Goal: Task Accomplishment & Management: Manage account settings

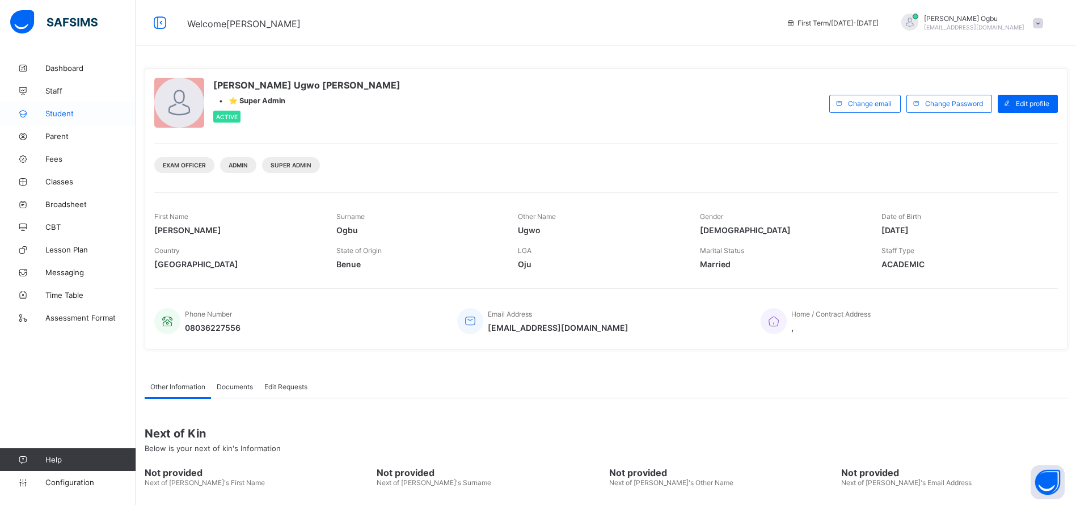
click at [58, 111] on span "Student" at bounding box center [90, 113] width 91 height 9
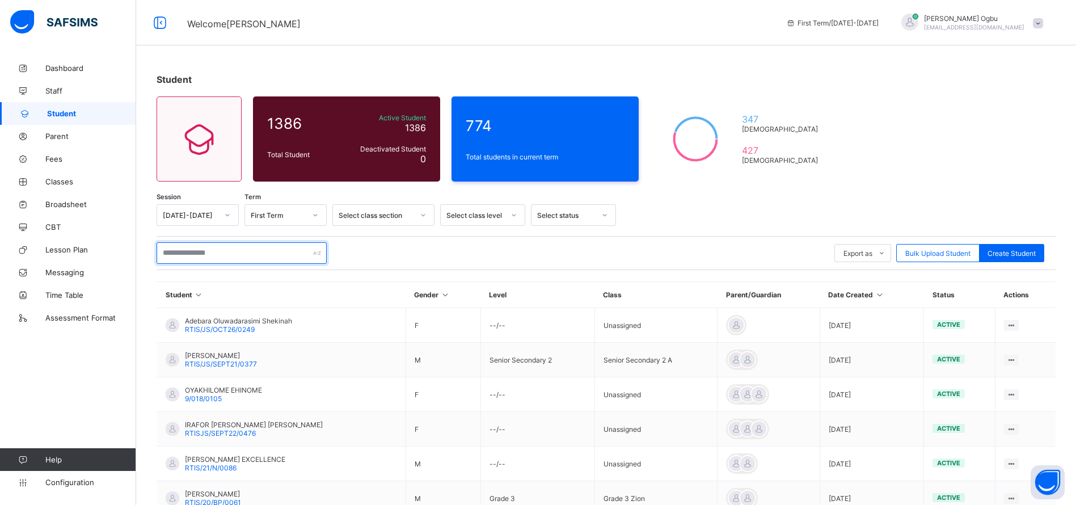
click at [187, 253] on input "text" at bounding box center [242, 253] width 170 height 22
click at [206, 248] on input "text" at bounding box center [242, 253] width 170 height 22
click at [71, 143] on link "Parent" at bounding box center [68, 136] width 136 height 23
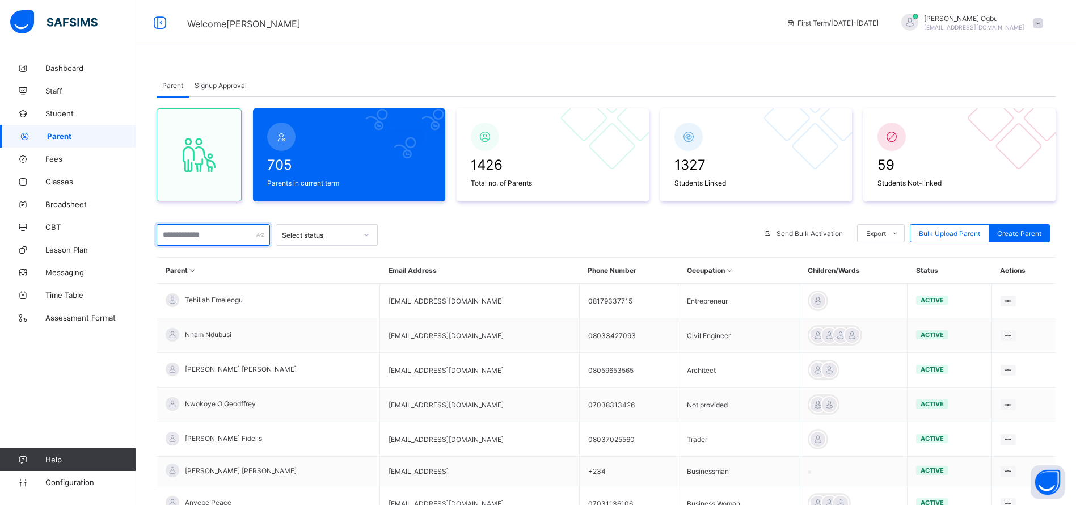
click at [205, 235] on input "text" at bounding box center [213, 235] width 113 height 22
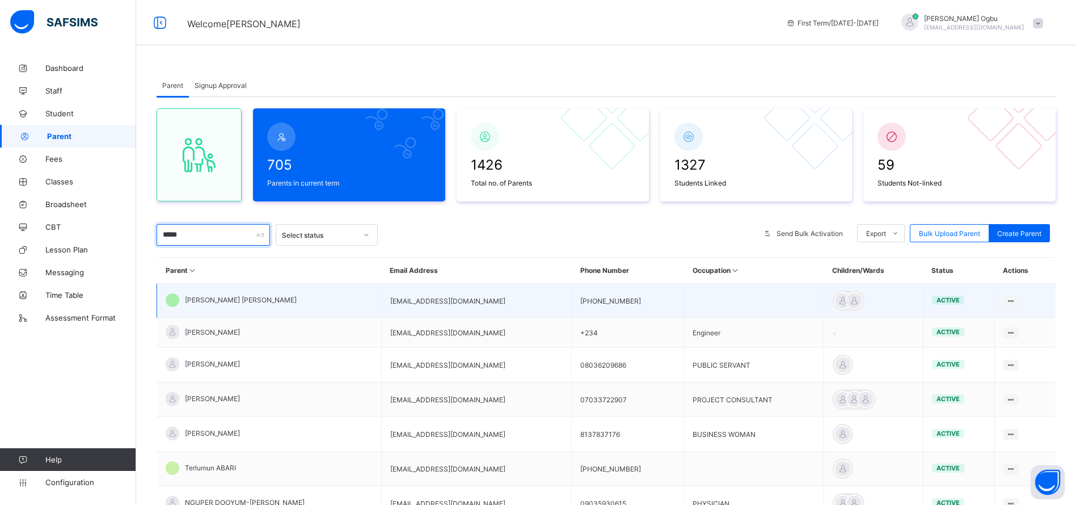
type input "*****"
drag, startPoint x: 477, startPoint y: 301, endPoint x: 380, endPoint y: 302, distance: 97.0
click at [381, 302] on td "abarahassan72@gmail.com" at bounding box center [476, 301] width 191 height 35
copy td "abarahassan72@gmail.com"
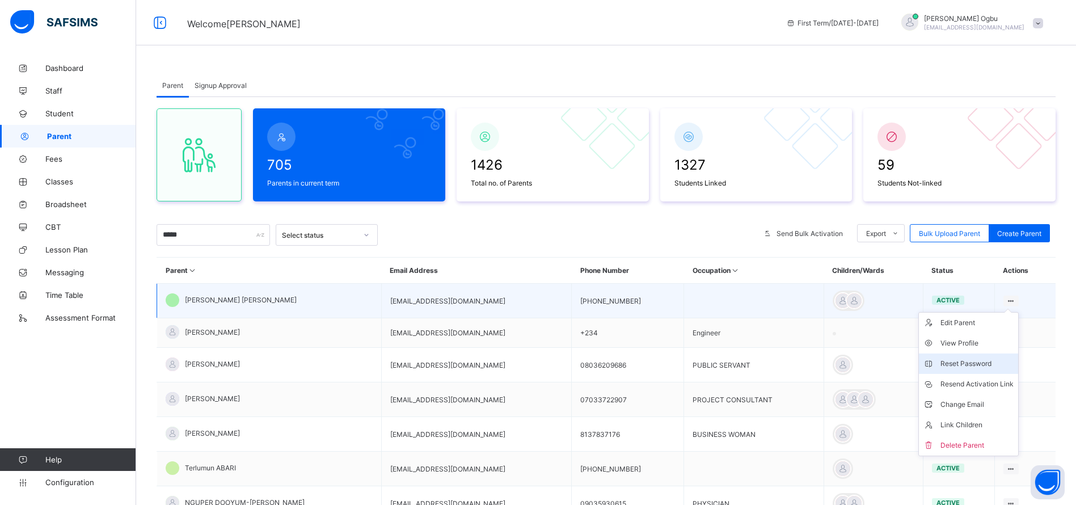
click at [972, 362] on div "Reset Password" at bounding box center [976, 363] width 73 height 11
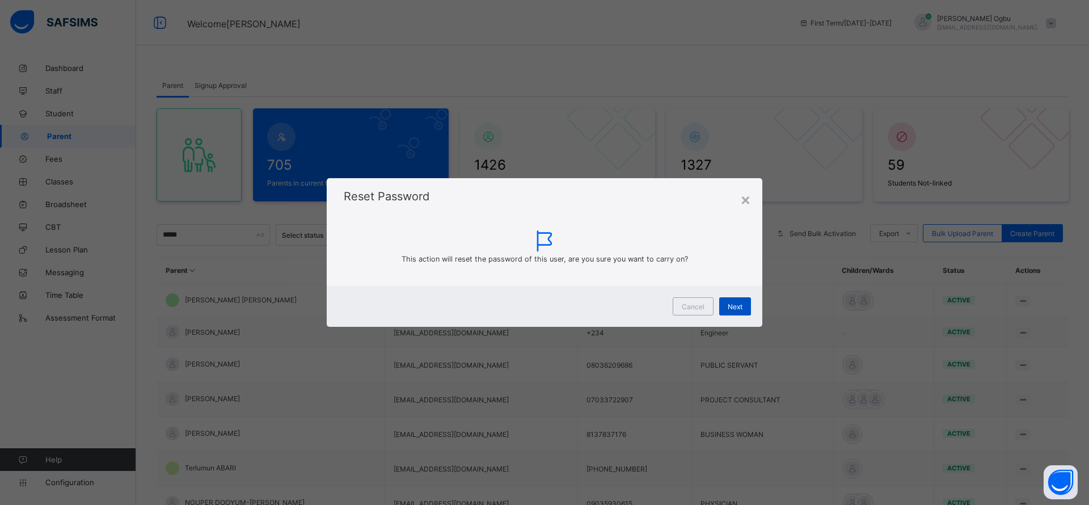
click at [726, 303] on div "Next" at bounding box center [735, 306] width 32 height 18
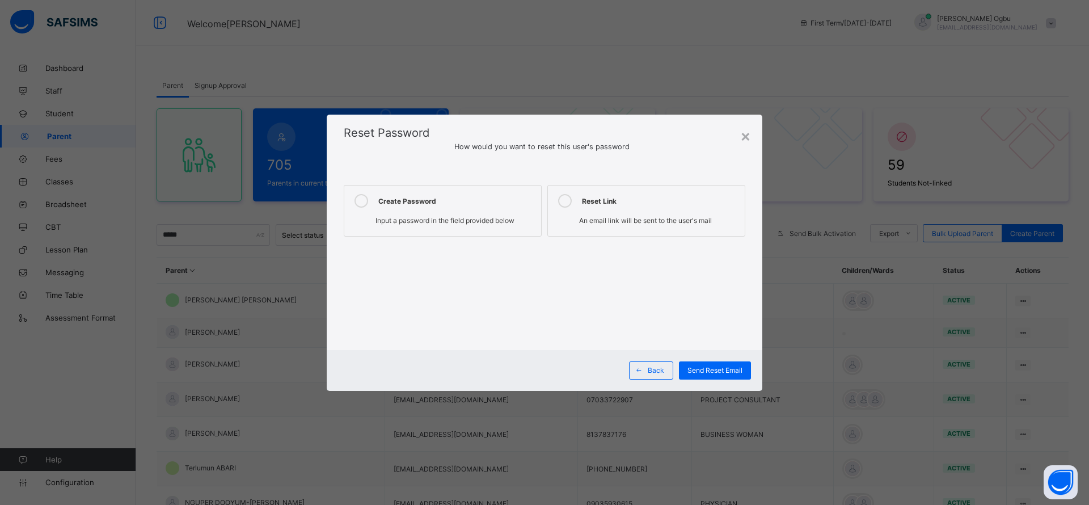
click at [450, 222] on span "Input a password in the field provided below" at bounding box center [444, 220] width 139 height 9
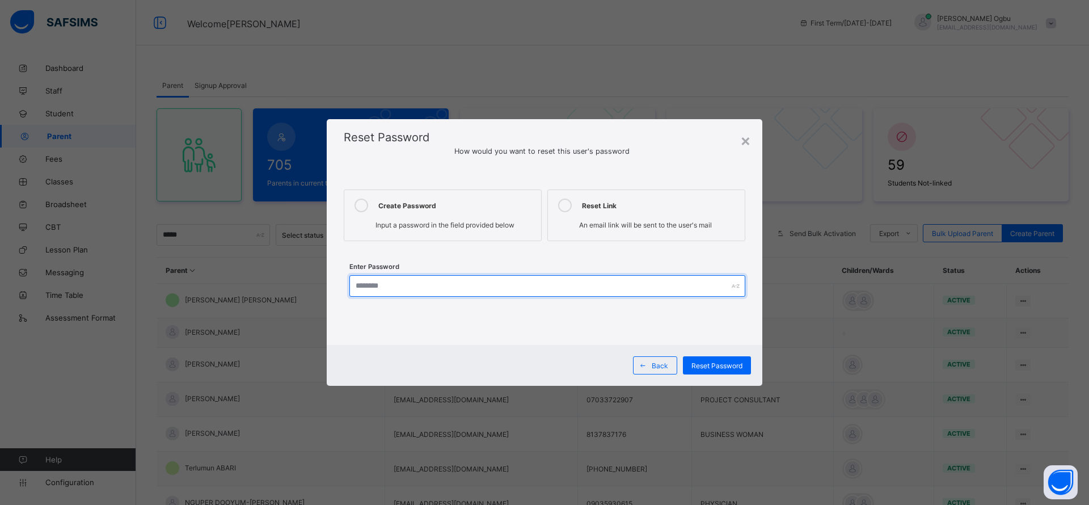
click at [399, 287] on input "text" at bounding box center [547, 286] width 396 height 22
type input "*********"
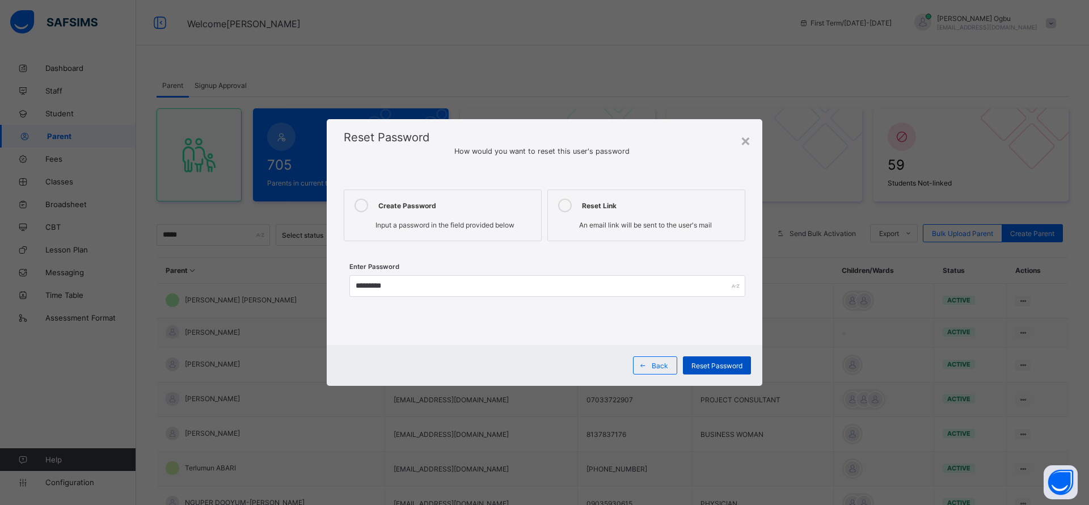
click at [716, 363] on span "Reset Password" at bounding box center [716, 365] width 51 height 9
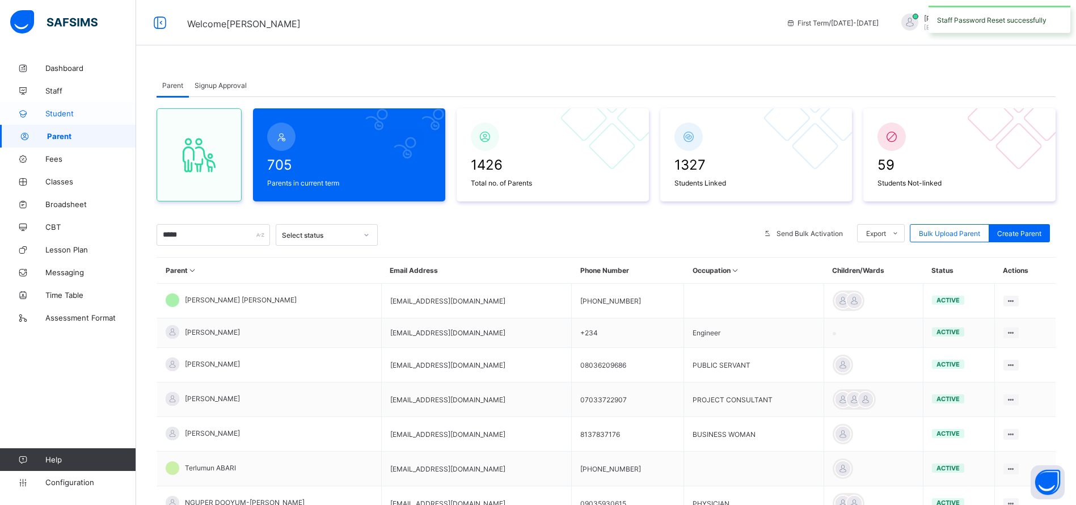
click at [49, 111] on span "Student" at bounding box center [90, 113] width 91 height 9
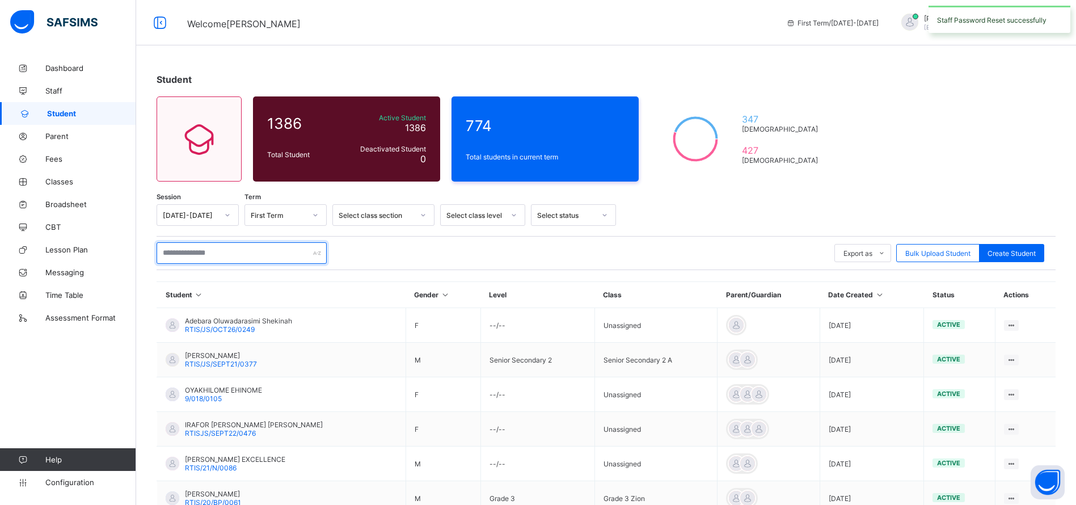
click at [195, 248] on input "text" at bounding box center [242, 253] width 170 height 22
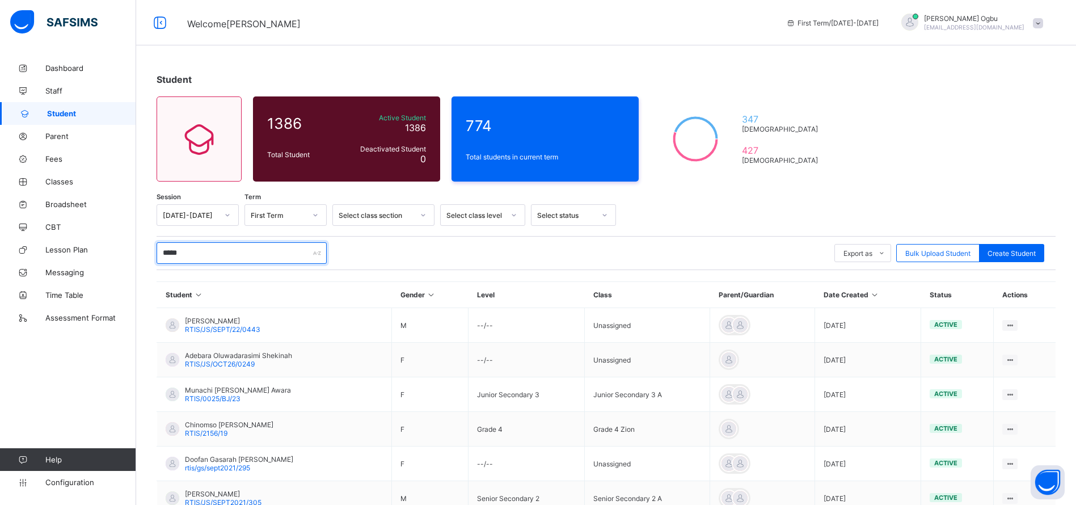
type input "*****"
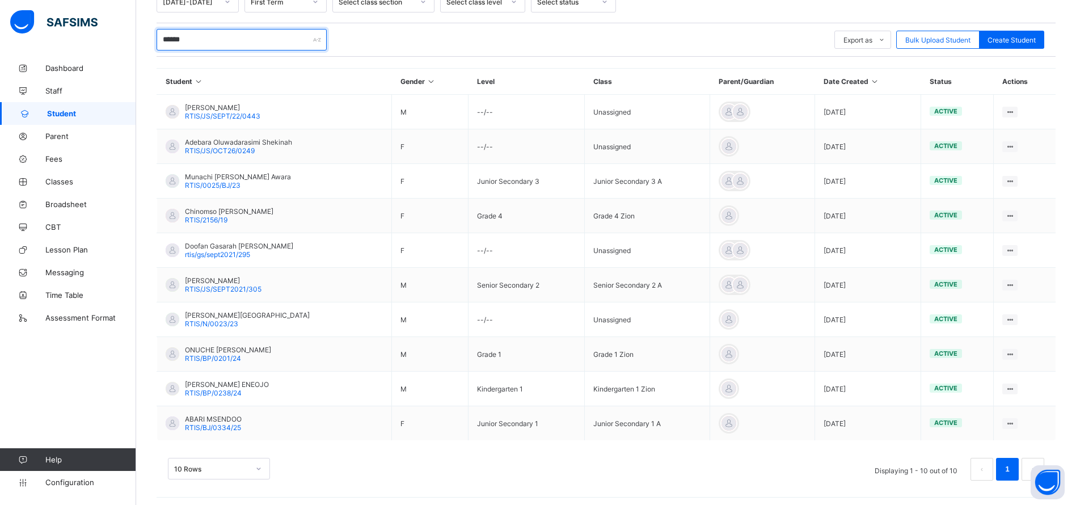
scroll to position [217, 0]
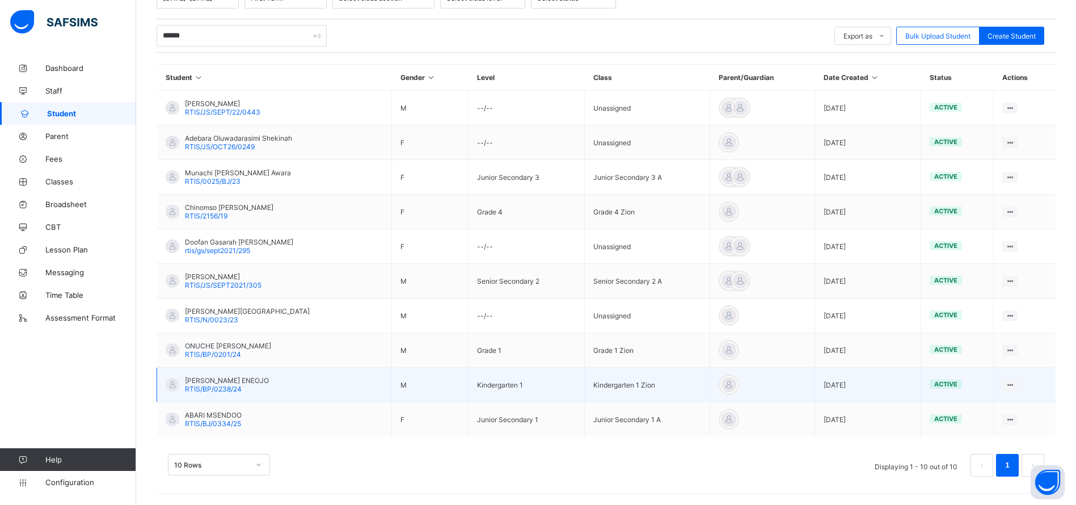
click at [223, 383] on span "[PERSON_NAME] ENEOJO" at bounding box center [227, 380] width 84 height 9
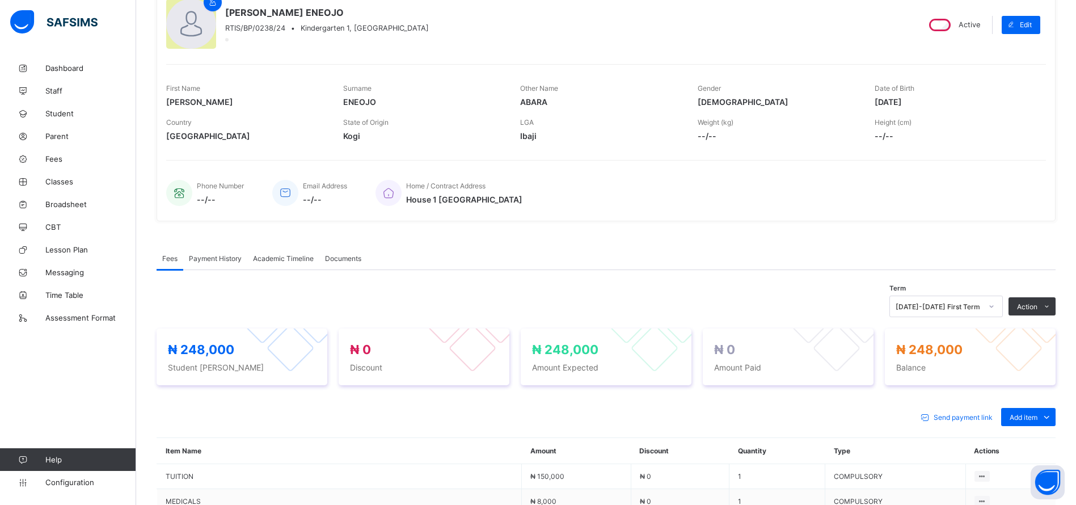
scroll to position [217, 0]
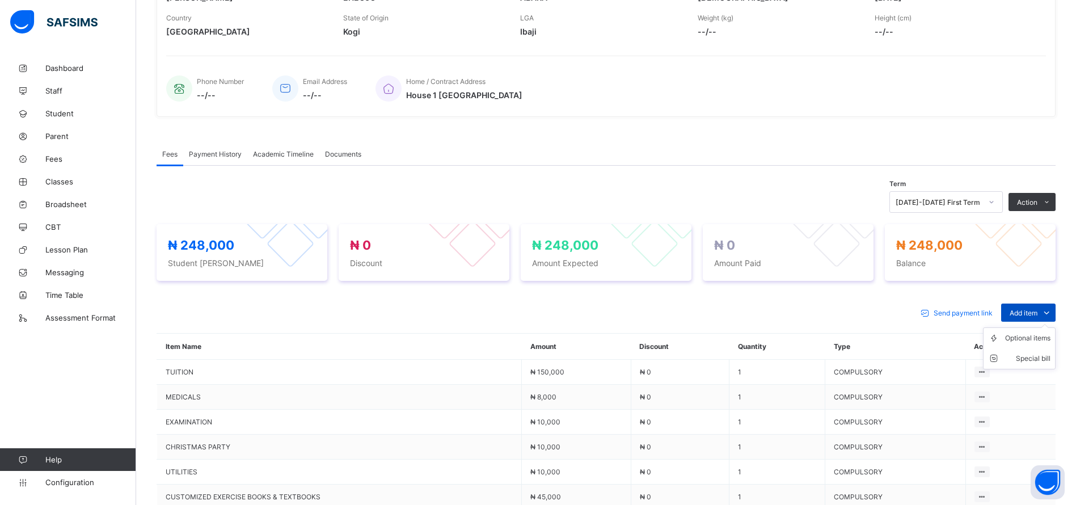
click at [1052, 312] on icon at bounding box center [1046, 312] width 12 height 11
click at [1042, 337] on div "Optional items" at bounding box center [1027, 337] width 45 height 11
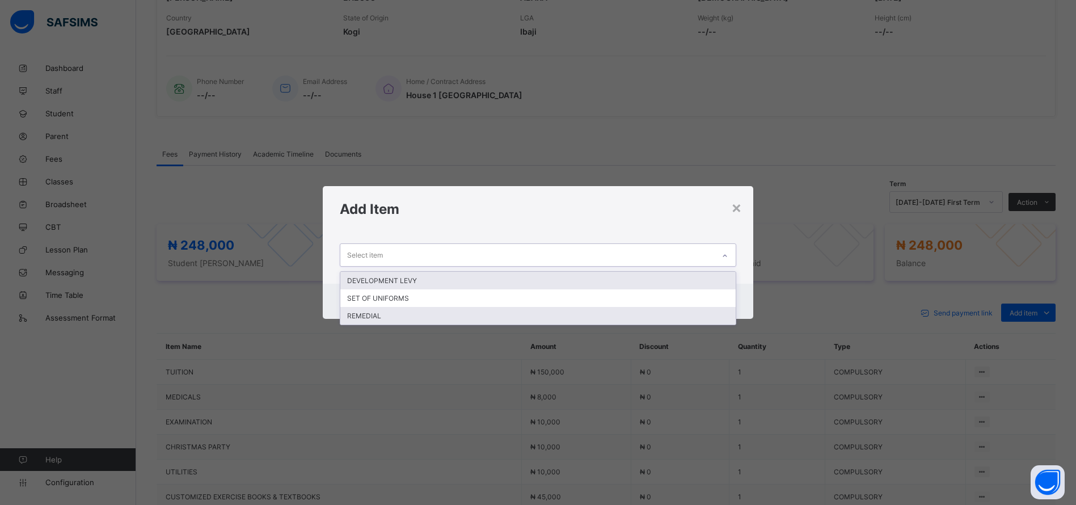
click at [525, 315] on div "REMEDIAL" at bounding box center [537, 316] width 395 height 18
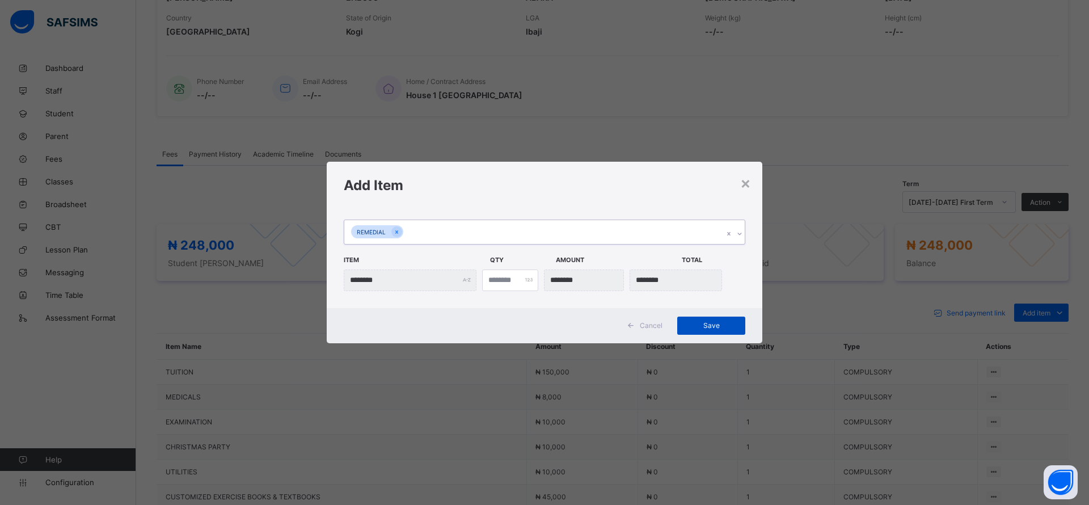
click at [722, 325] on span "Save" at bounding box center [711, 325] width 51 height 9
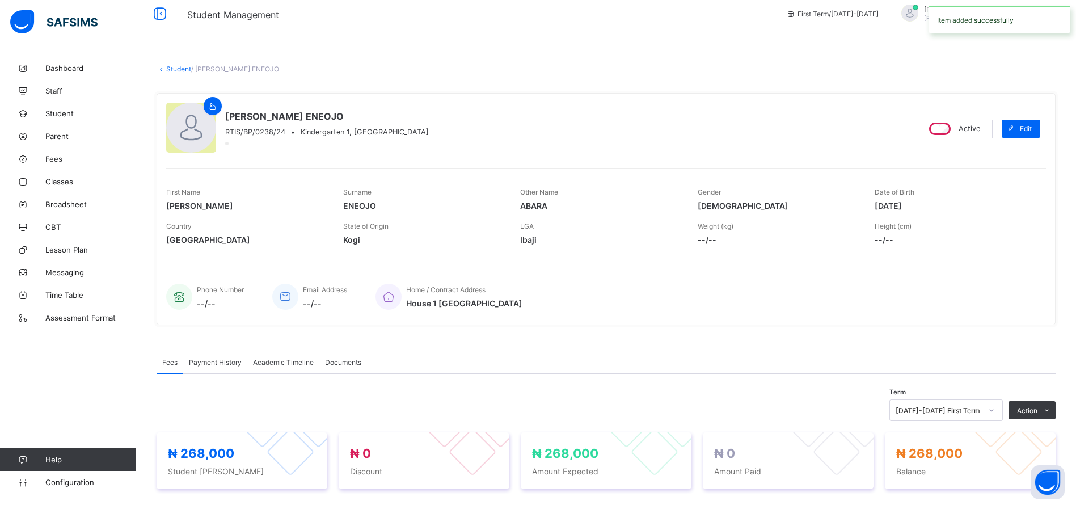
scroll to position [0, 0]
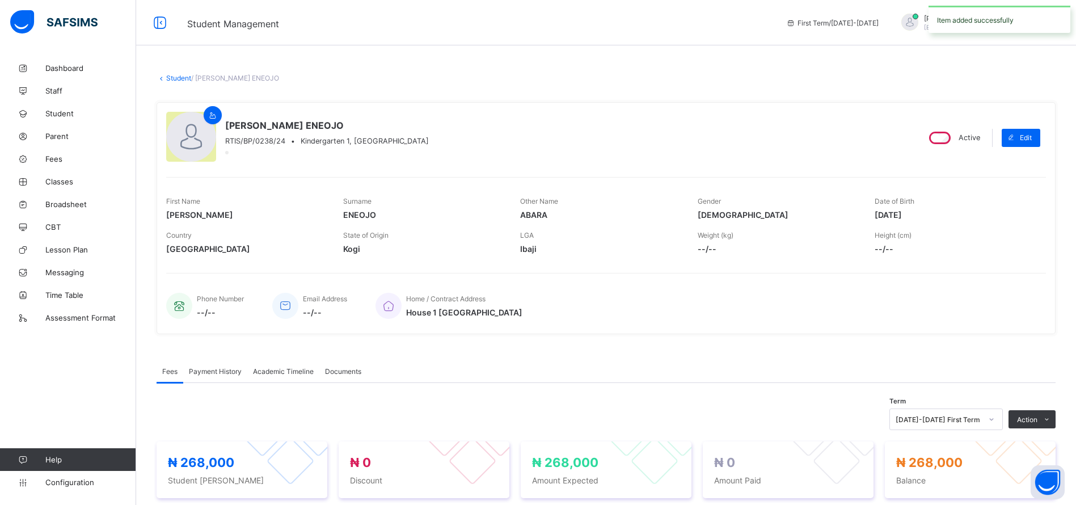
click at [178, 82] on link "Student" at bounding box center [178, 78] width 25 height 9
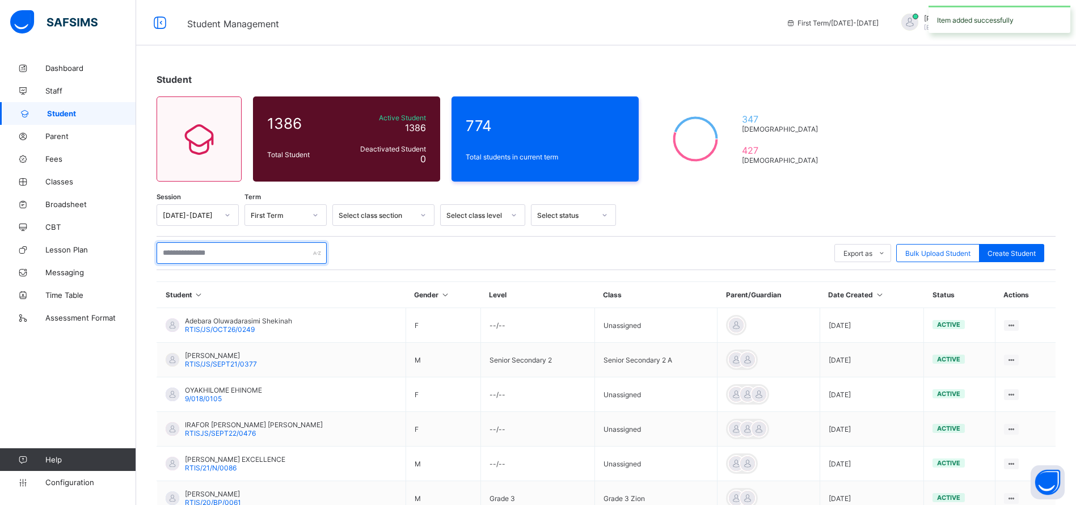
click at [273, 253] on input "text" at bounding box center [242, 253] width 170 height 22
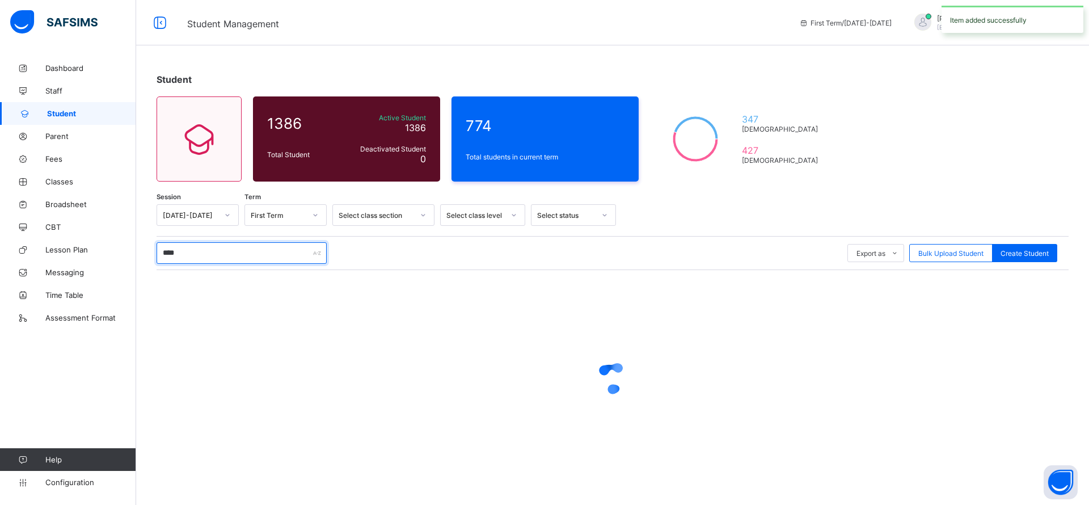
type input "*****"
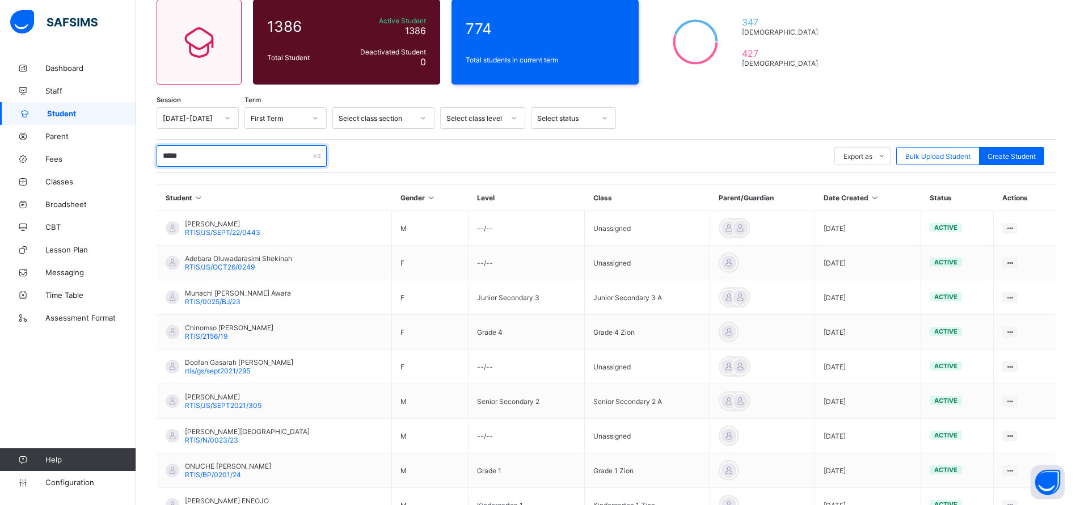
scroll to position [217, 0]
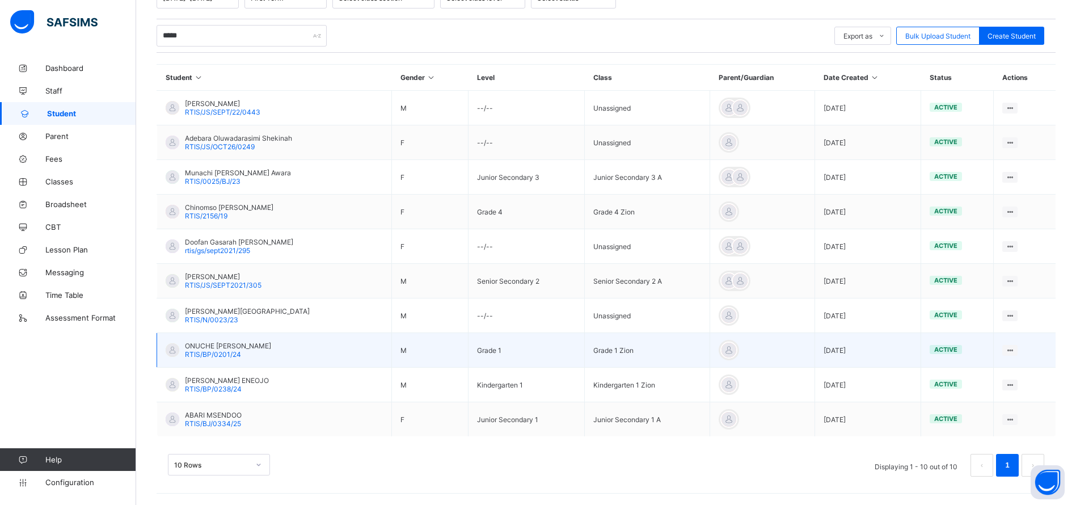
click at [235, 347] on span "ONUCHE ABARA RAPHEAL" at bounding box center [228, 345] width 86 height 9
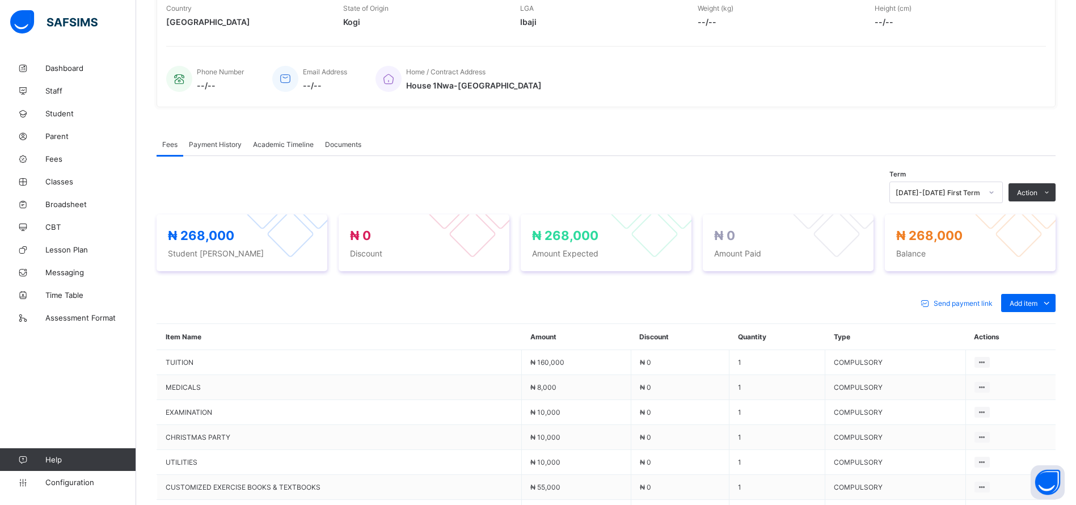
scroll to position [366, 0]
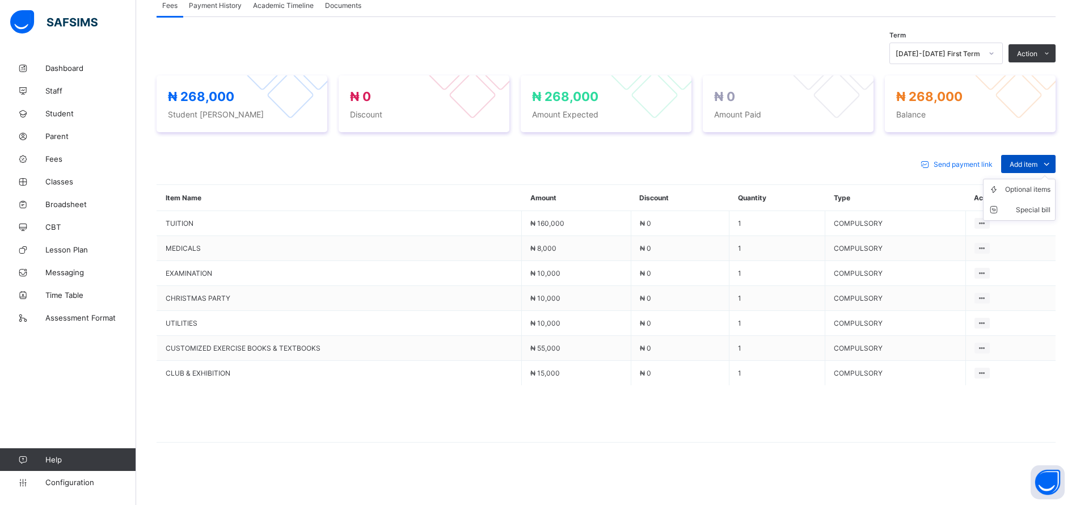
click at [1052, 162] on icon at bounding box center [1046, 163] width 12 height 11
click at [1037, 189] on div "Optional items" at bounding box center [1027, 189] width 45 height 11
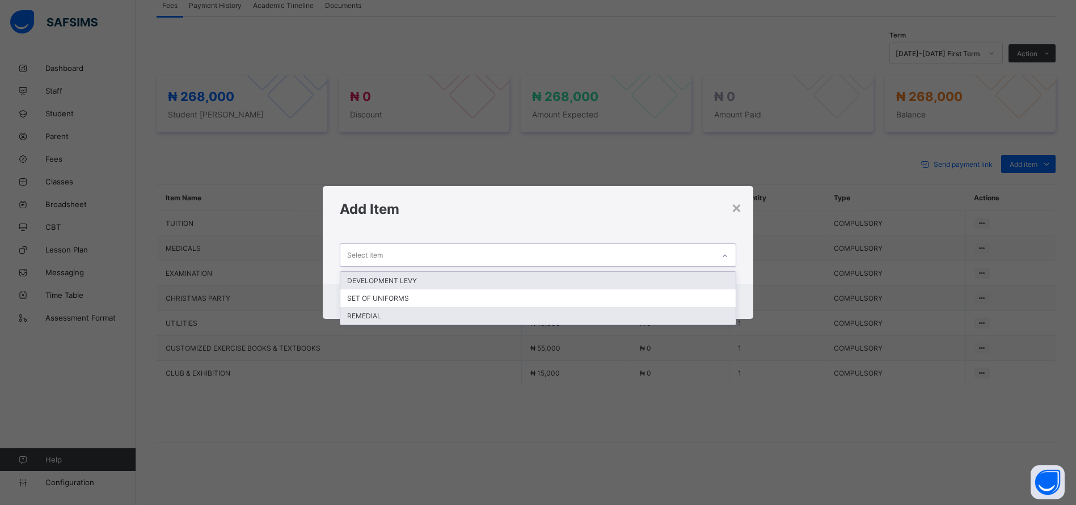
click at [566, 320] on div "REMEDIAL" at bounding box center [537, 316] width 395 height 18
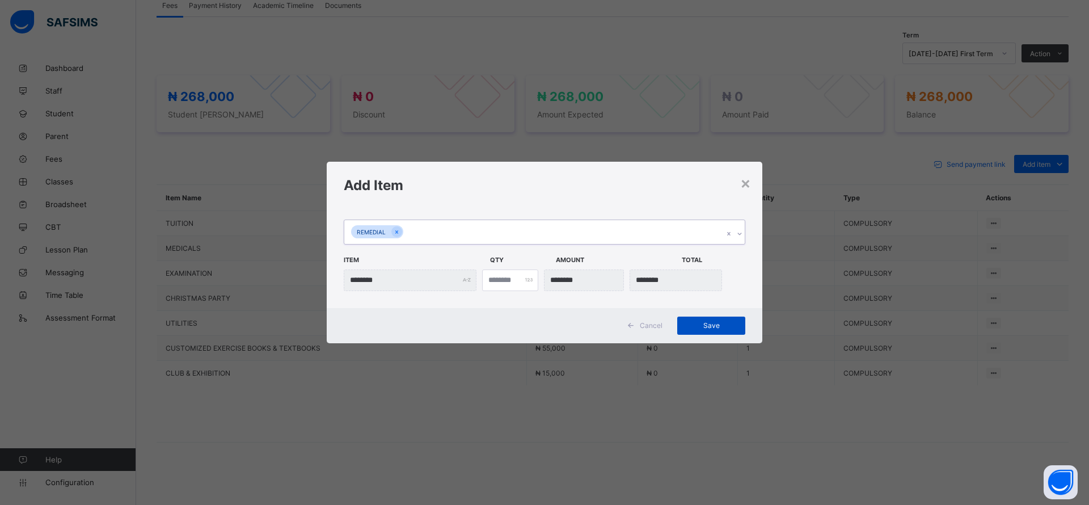
click at [710, 327] on span "Save" at bounding box center [711, 325] width 51 height 9
click at [709, 318] on div "Save" at bounding box center [702, 325] width 68 height 18
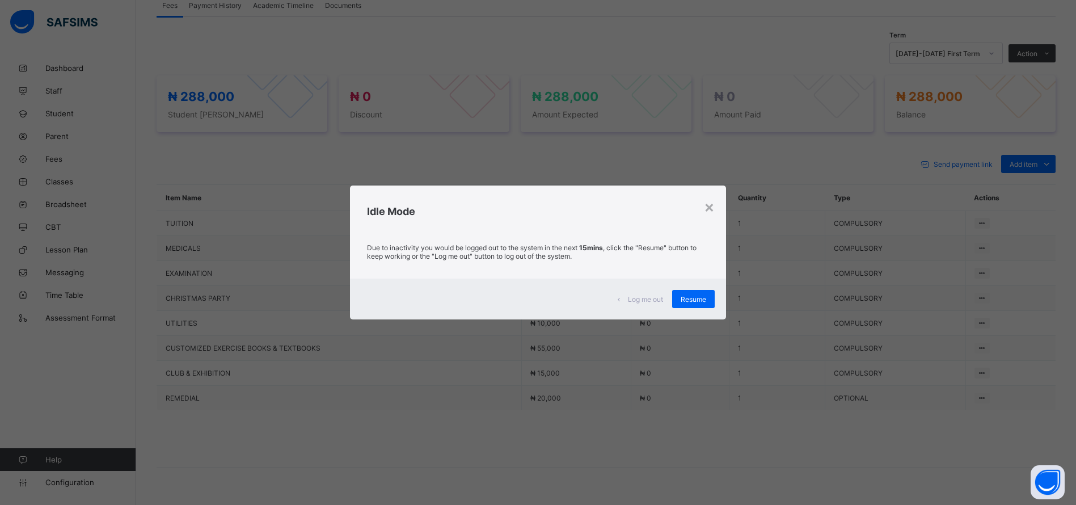
click at [50, 154] on div "× Idle Mode Due to inactivity you would be logged out to the system in the next…" at bounding box center [538, 252] width 1076 height 505
click at [687, 307] on div "Resume" at bounding box center [693, 299] width 43 height 18
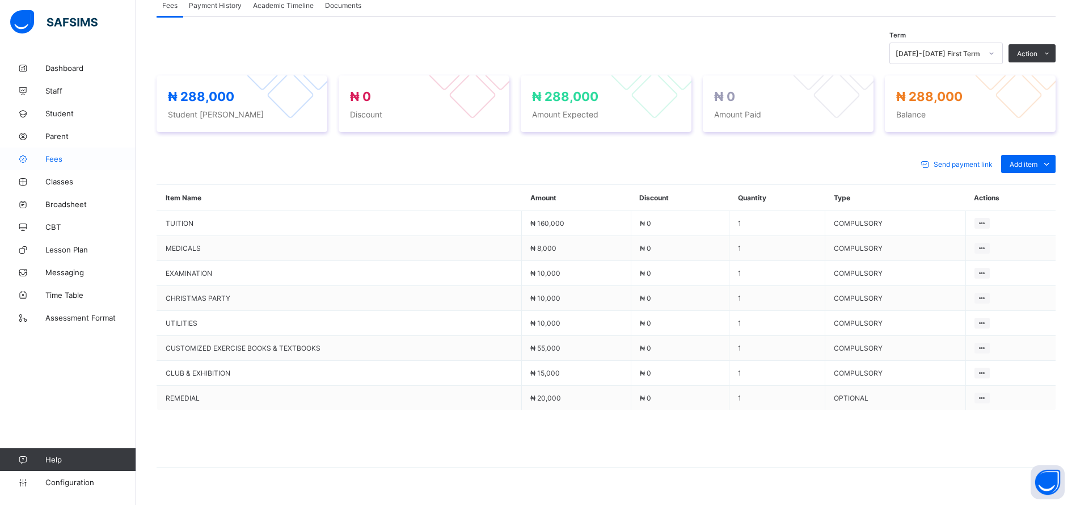
click at [57, 164] on link "Fees" at bounding box center [68, 158] width 136 height 23
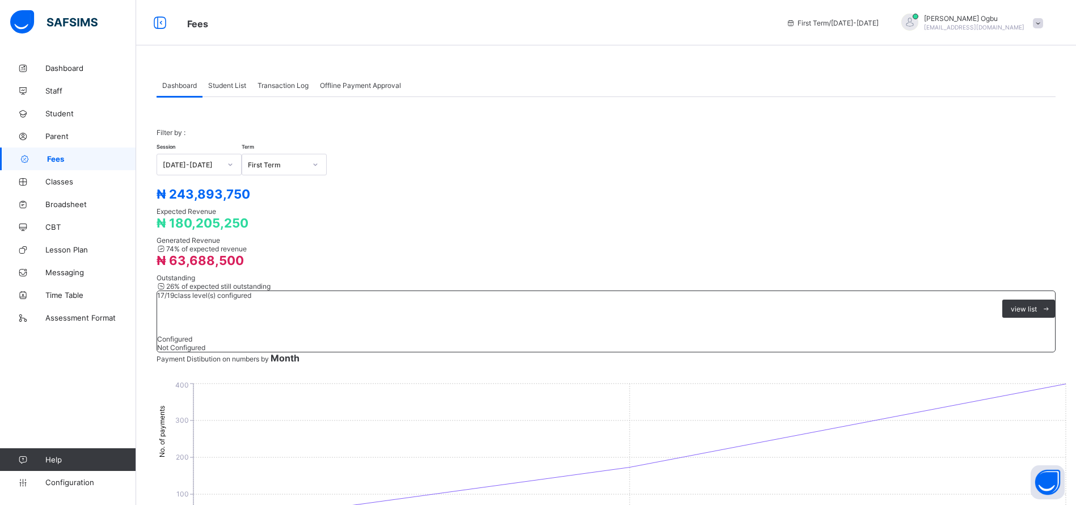
click at [219, 83] on span "Student List" at bounding box center [227, 85] width 38 height 9
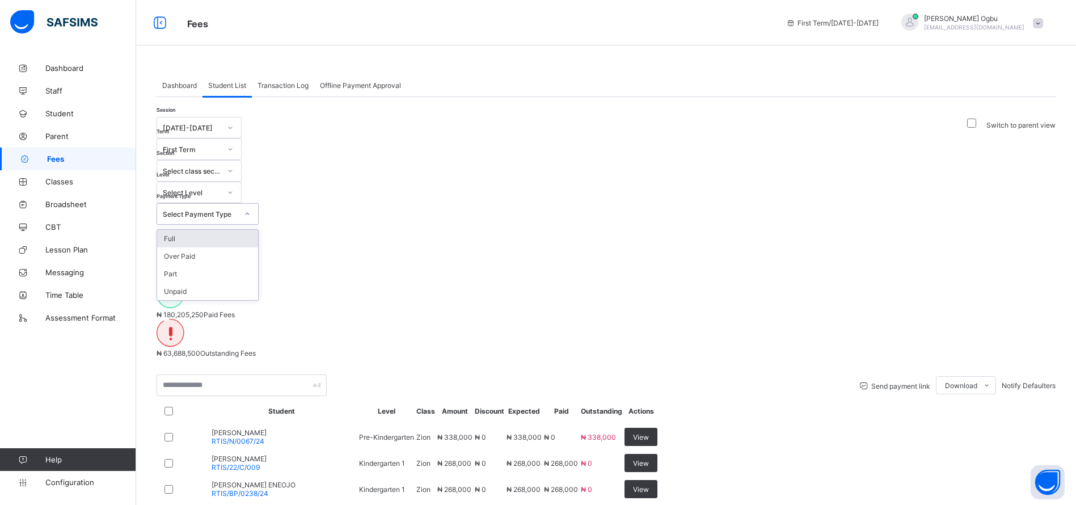
click at [238, 210] on div "Select Payment Type" at bounding box center [200, 214] width 75 height 9
click at [258, 230] on div "Full" at bounding box center [207, 239] width 101 height 18
click at [540, 225] on div "₦ 243,893,750 Expected Fees ₦ 180,205,250 Paid Fees ₦ 63,688,500 Outstanding Fe…" at bounding box center [606, 300] width 899 height 150
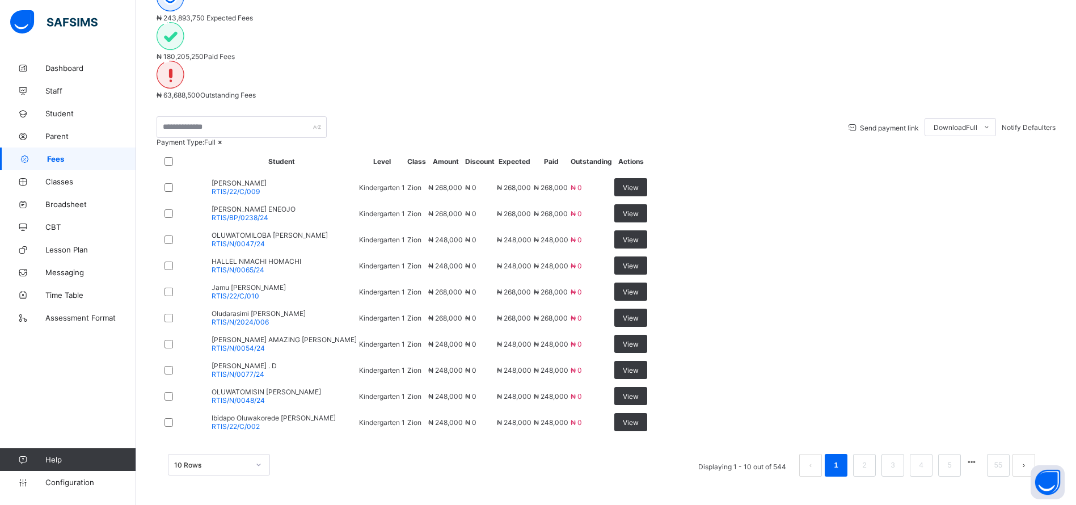
scroll to position [345, 0]
click at [47, 181] on span "Classes" at bounding box center [90, 181] width 91 height 9
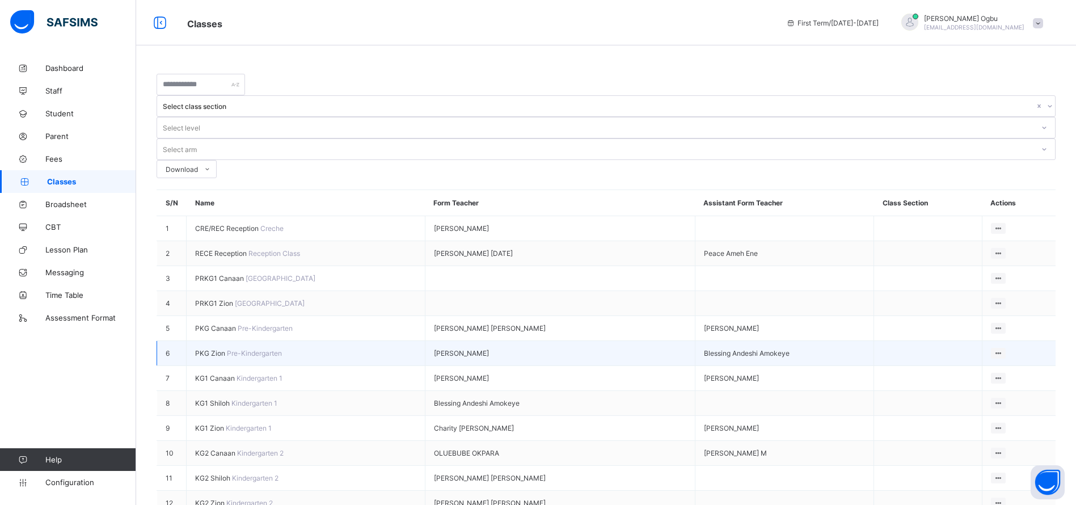
click at [209, 349] on span "PKG Zion" at bounding box center [211, 353] width 32 height 9
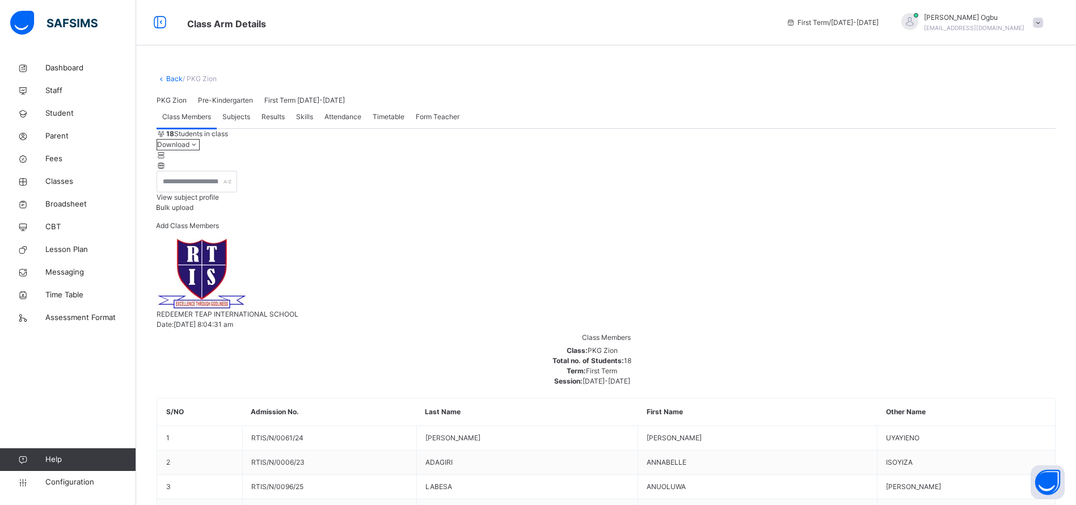
click at [219, 230] on span "Add Class Members" at bounding box center [187, 225] width 63 height 9
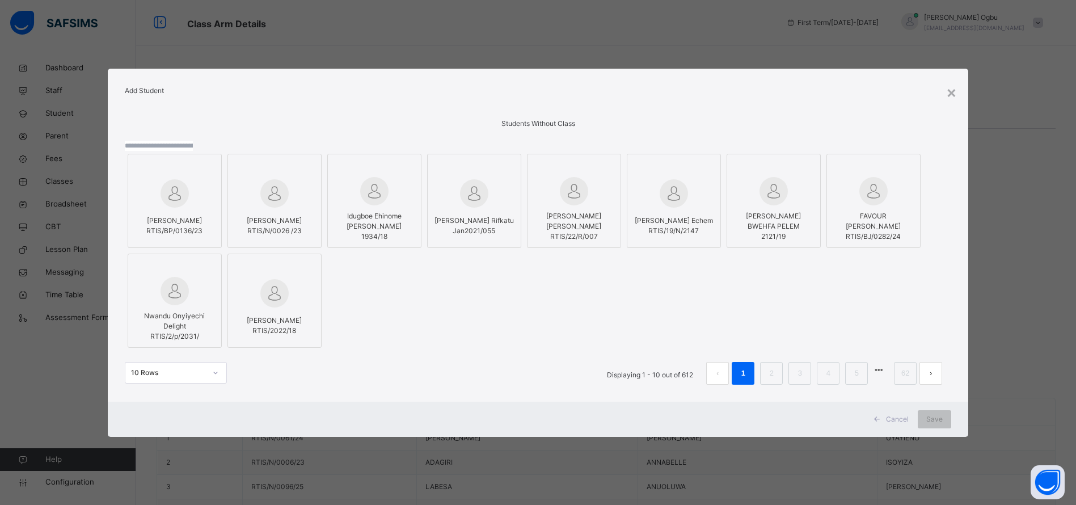
click at [193, 141] on input "text" at bounding box center [159, 146] width 68 height 10
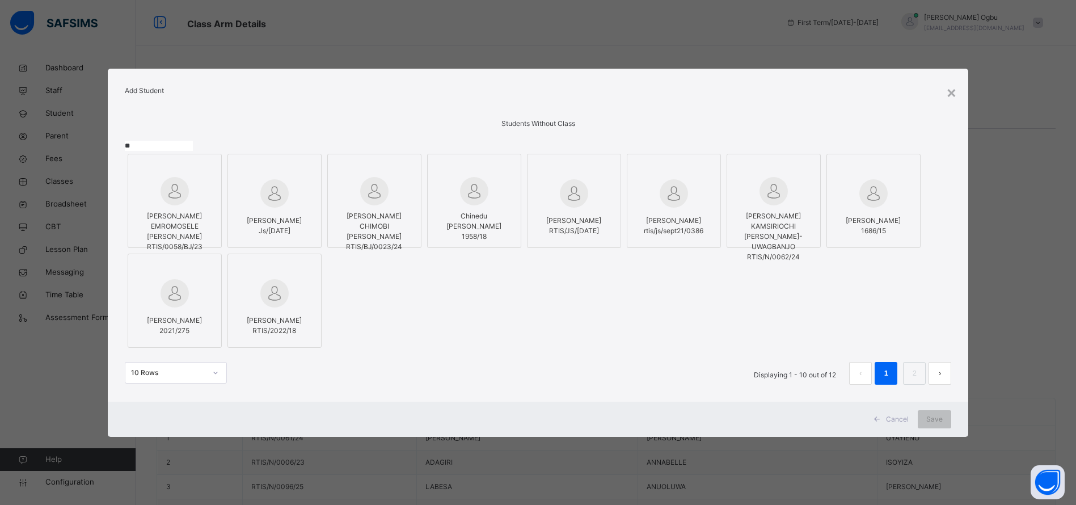
type input "*"
type input "******"
click at [744, 251] on span "[PERSON_NAME] KAMSIRIOCHI [PERSON_NAME]-UWAGBANJO" at bounding box center [773, 231] width 58 height 39
click at [945, 428] on div "Save" at bounding box center [945, 419] width 33 height 18
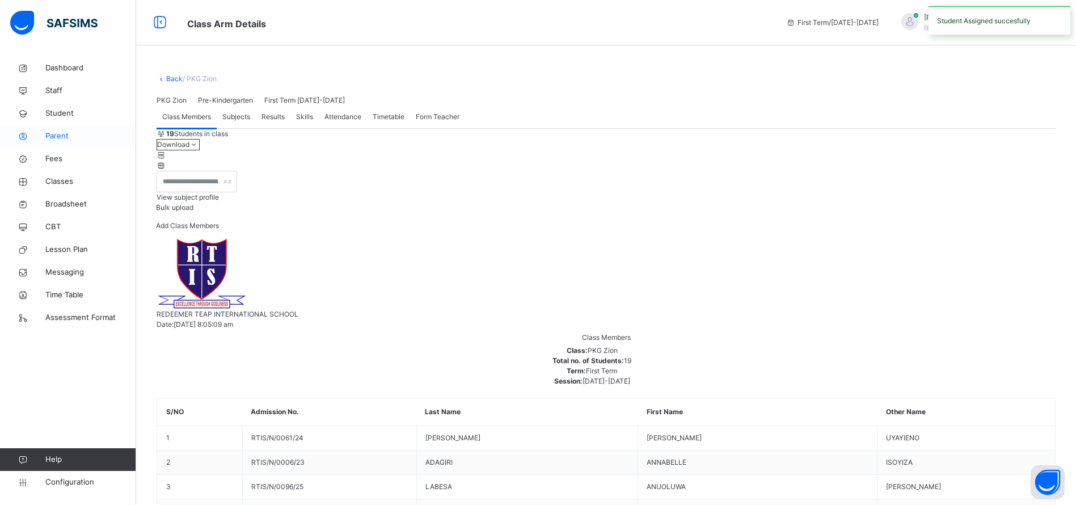
click at [58, 133] on span "Parent" at bounding box center [90, 135] width 91 height 11
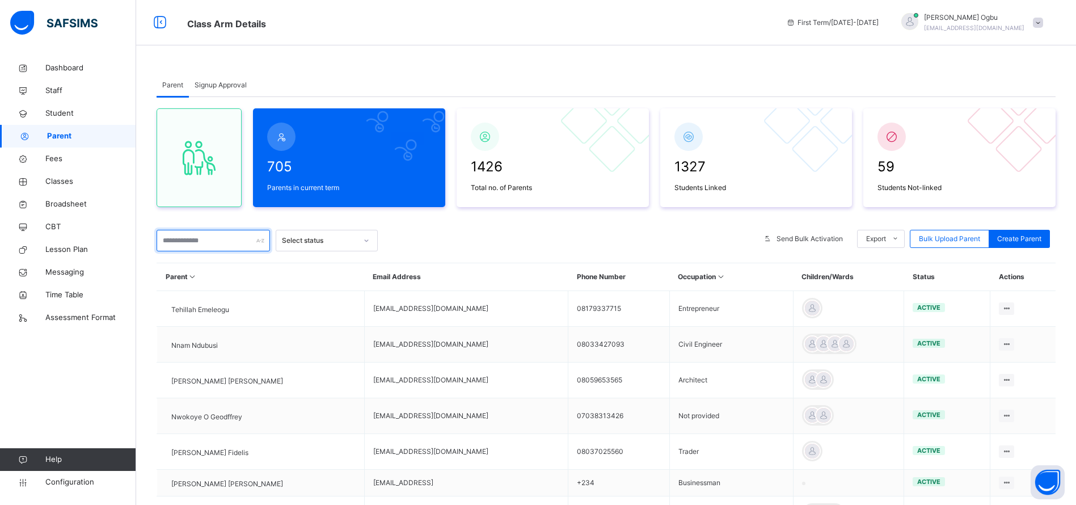
click at [205, 234] on input "text" at bounding box center [213, 241] width 113 height 22
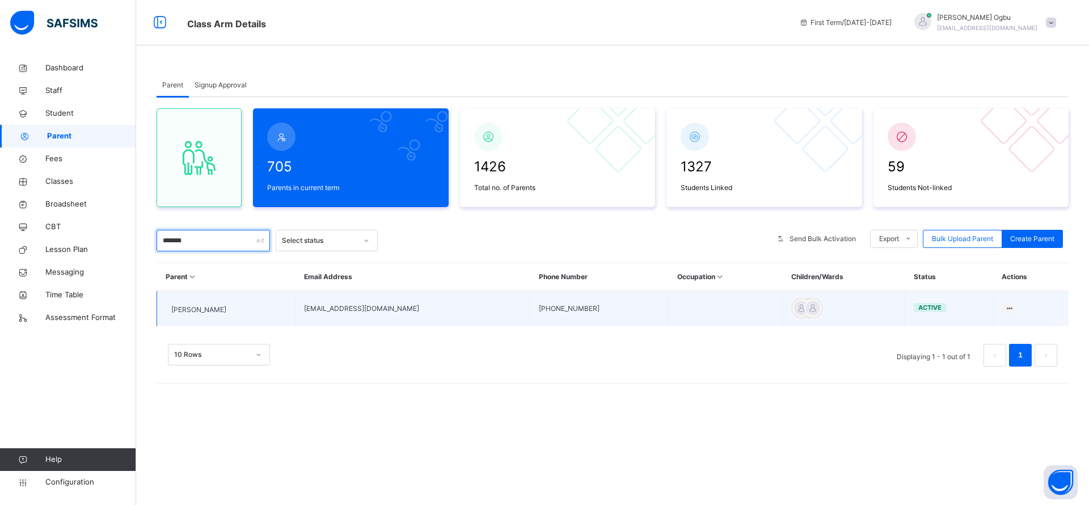
type input "*******"
click at [217, 304] on span "Cherish Francis Uwagbanjo" at bounding box center [198, 309] width 55 height 10
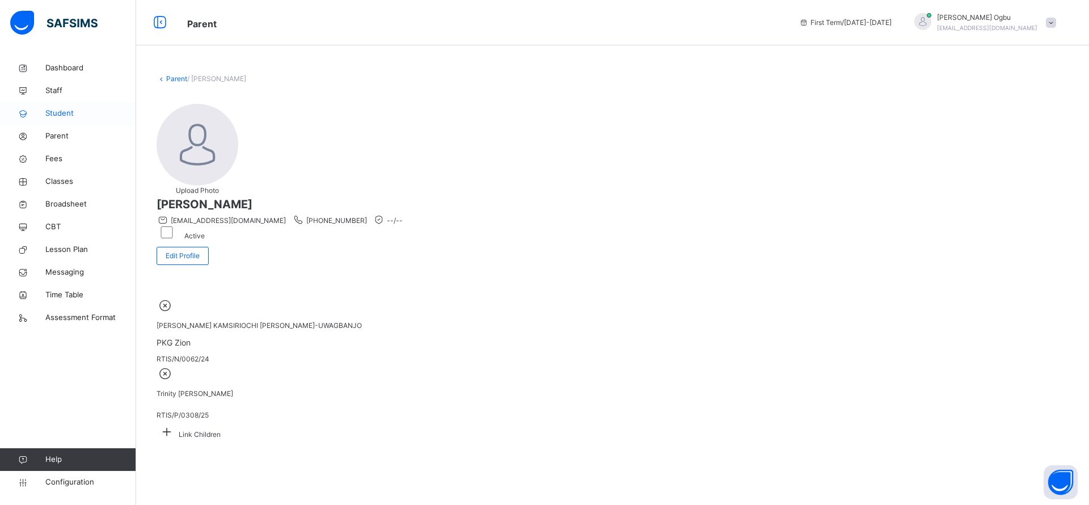
click at [51, 111] on span "Student" at bounding box center [90, 113] width 91 height 11
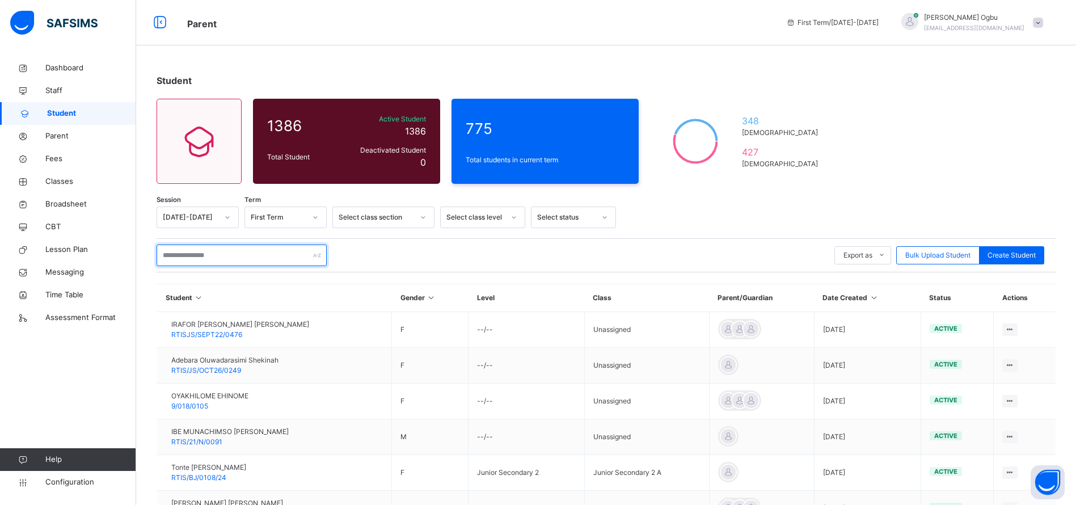
click at [209, 251] on input "text" at bounding box center [242, 255] width 170 height 22
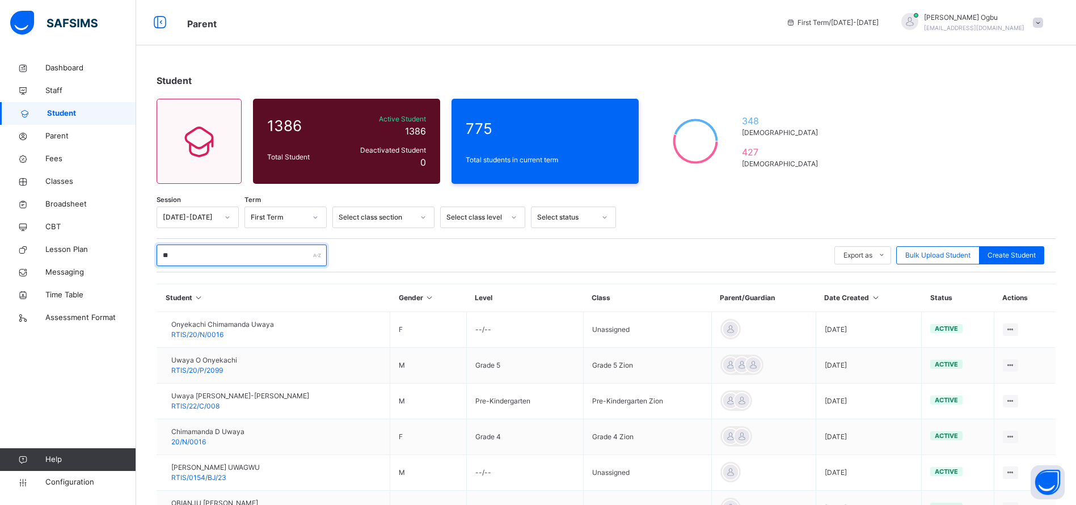
type input "*"
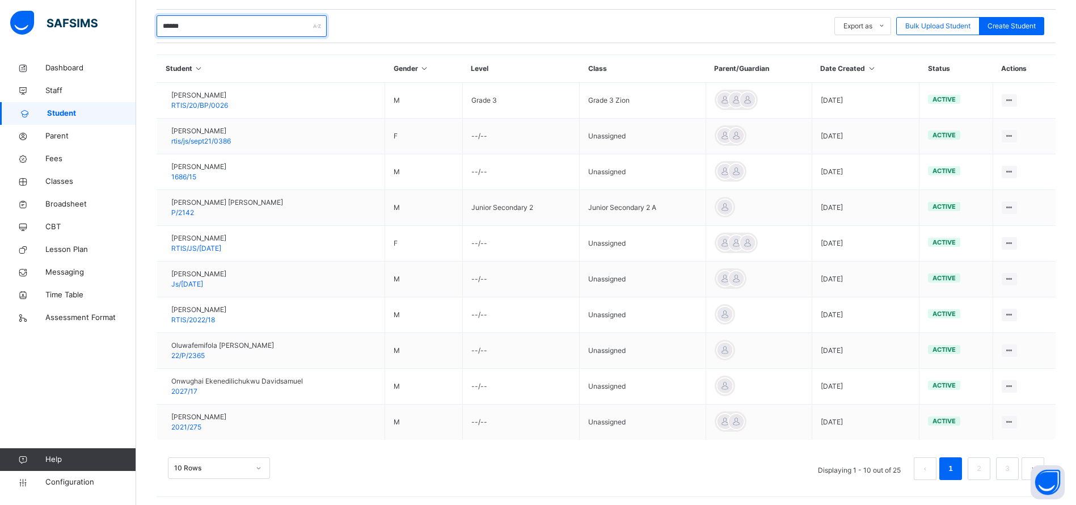
scroll to position [232, 0]
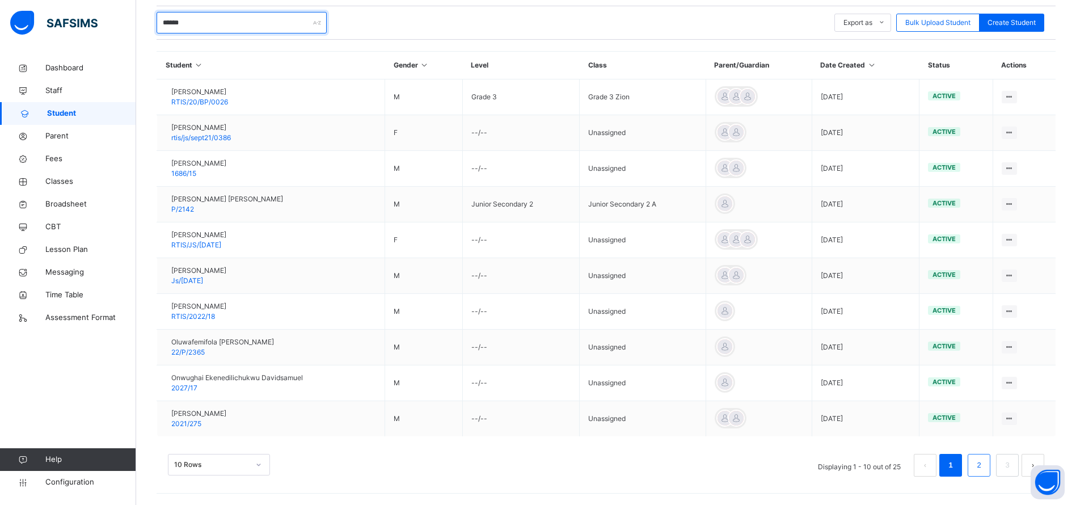
type input "******"
click at [984, 467] on link "2" at bounding box center [978, 465] width 11 height 15
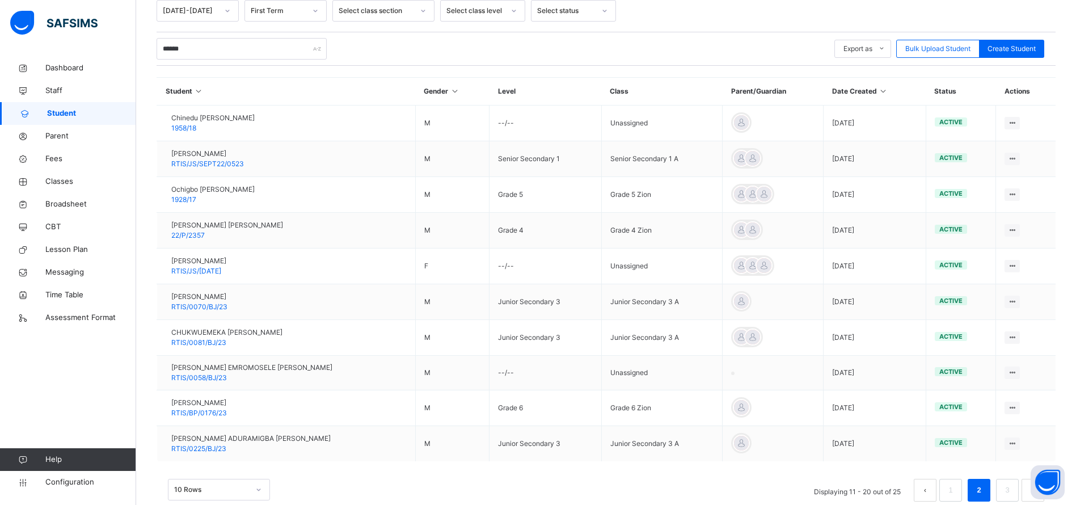
scroll to position [231, 0]
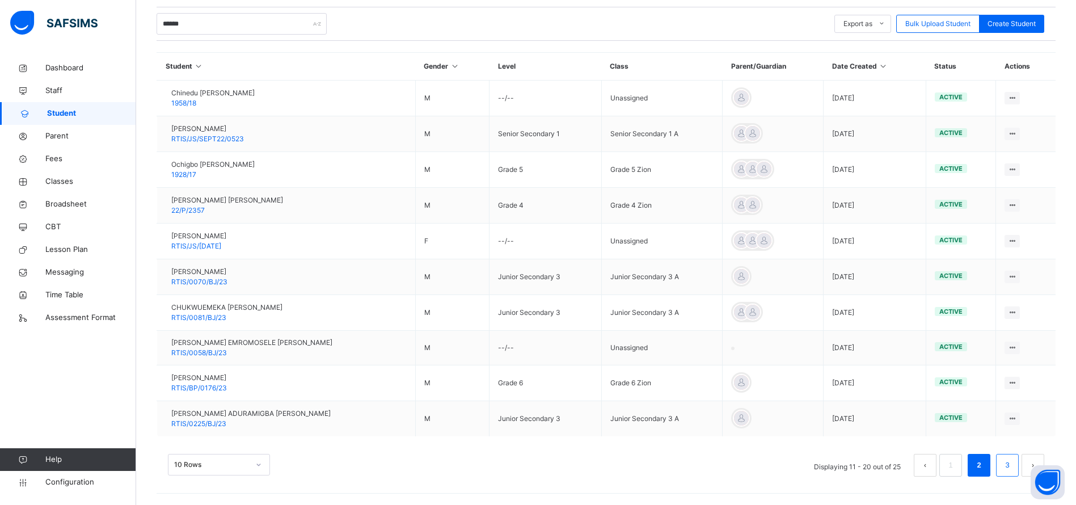
click at [1012, 464] on link "3" at bounding box center [1006, 465] width 11 height 15
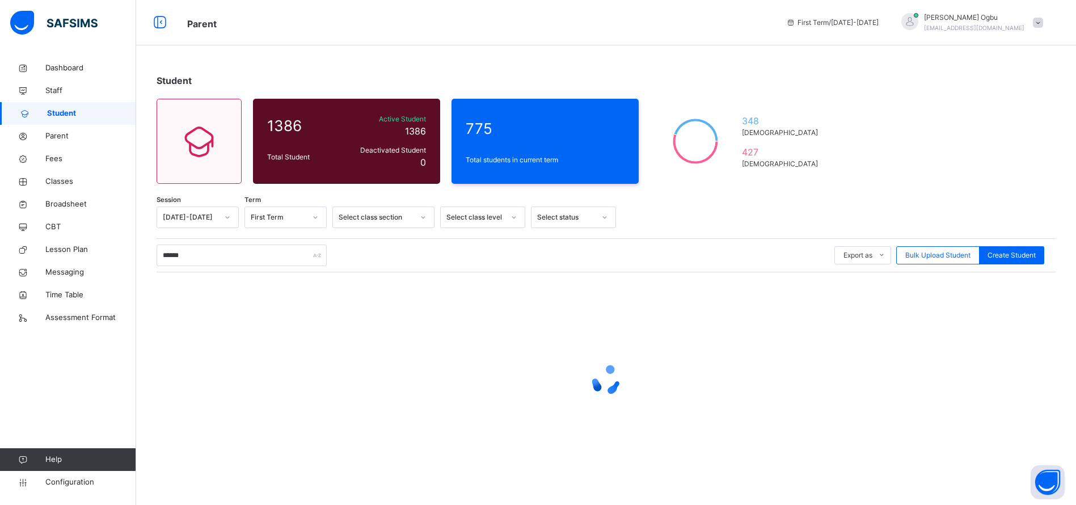
scroll to position [0, 0]
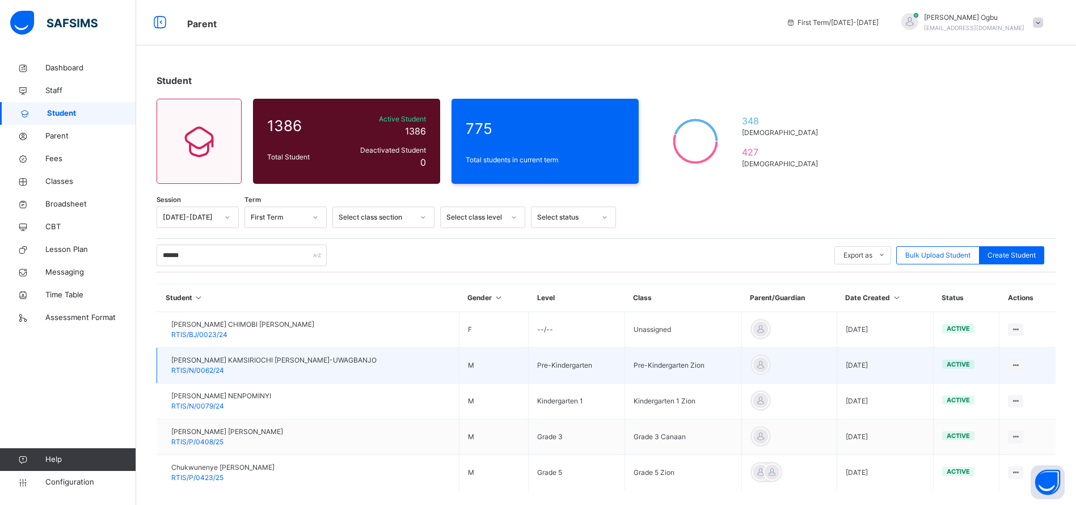
click at [205, 370] on span "RTIS/N/0062/24" at bounding box center [197, 370] width 53 height 9
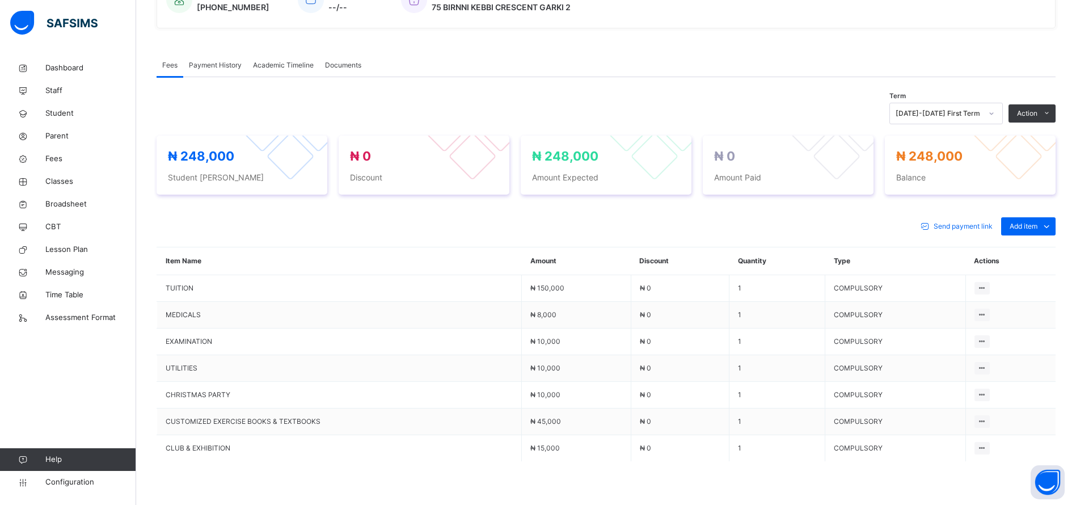
scroll to position [309, 0]
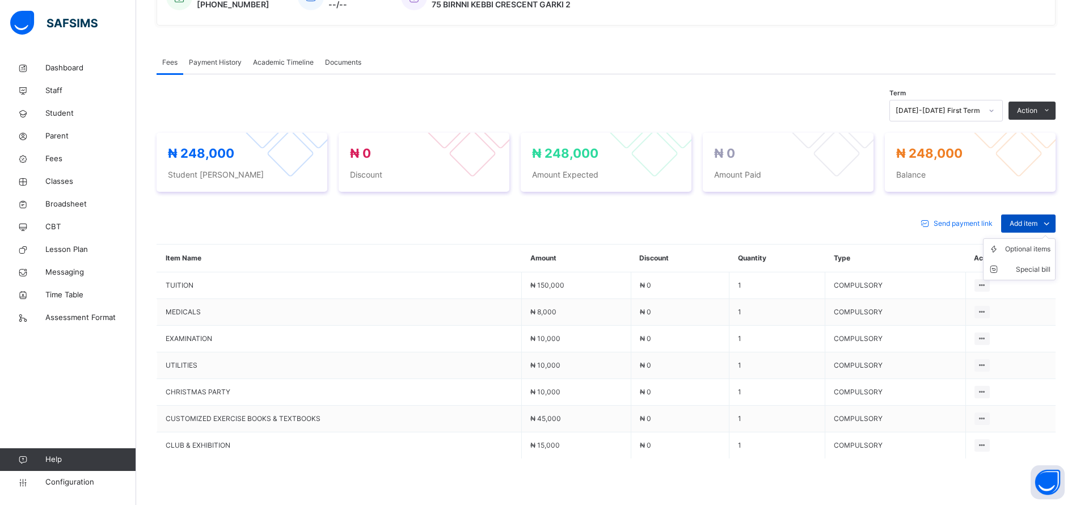
click at [1052, 230] on icon at bounding box center [1046, 224] width 12 height 14
click at [1040, 255] on div "Optional items" at bounding box center [1027, 248] width 45 height 11
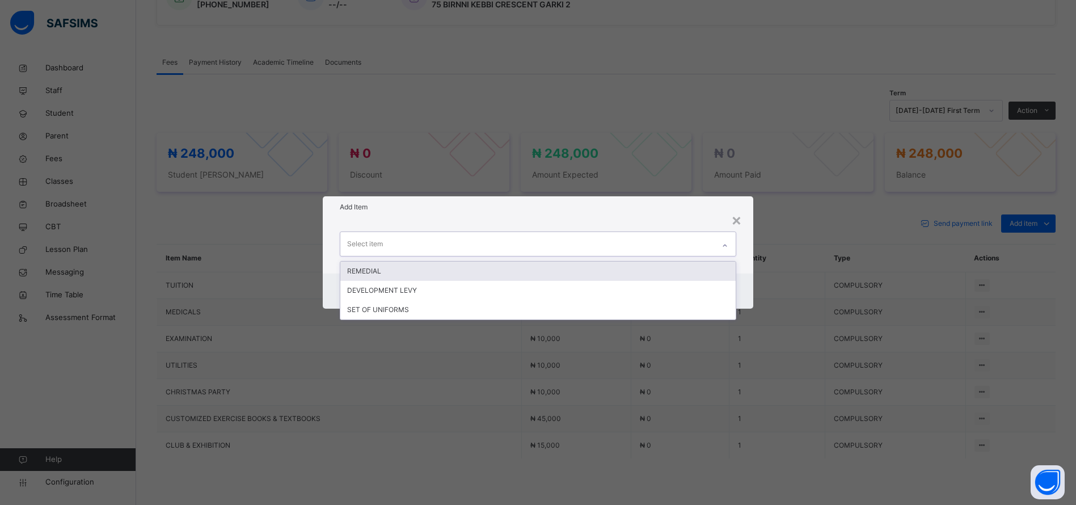
click at [572, 241] on div "Select item" at bounding box center [527, 244] width 374 height 24
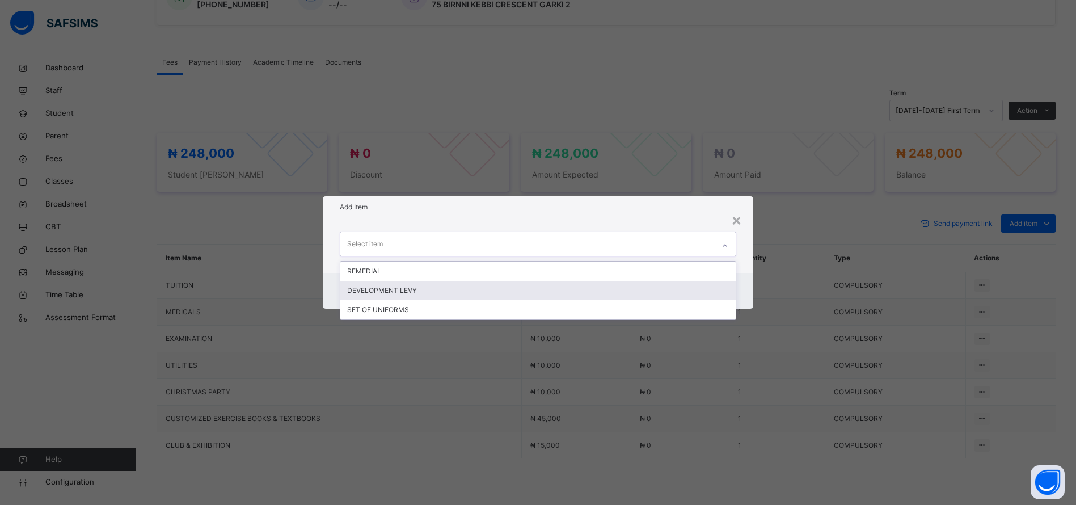
click at [465, 290] on div "DEVELOPMENT LEVY" at bounding box center [537, 290] width 395 height 19
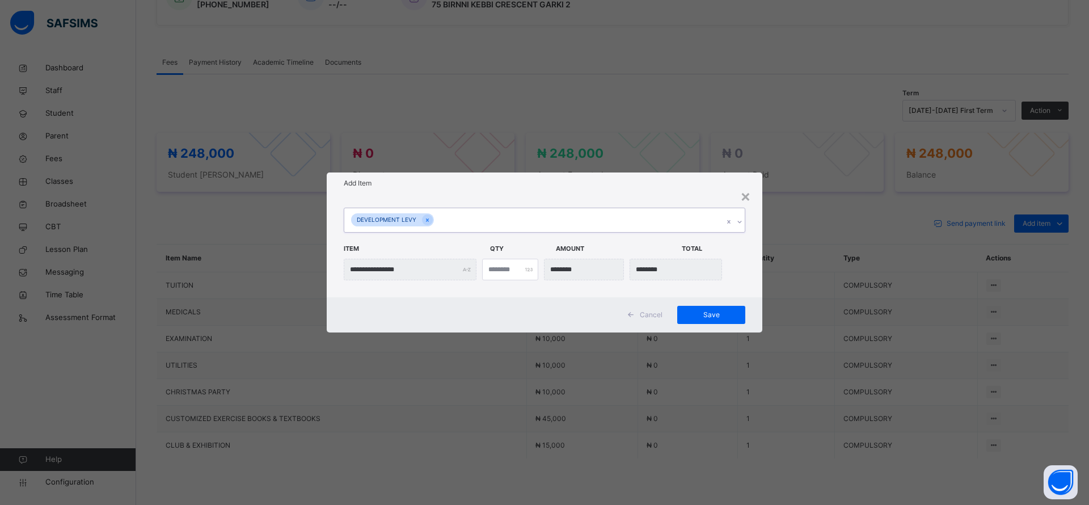
click at [585, 219] on div "DEVELOPMENT LEVY" at bounding box center [533, 220] width 379 height 24
click at [532, 269] on div "SET OF UNIFORMS" at bounding box center [544, 266] width 400 height 19
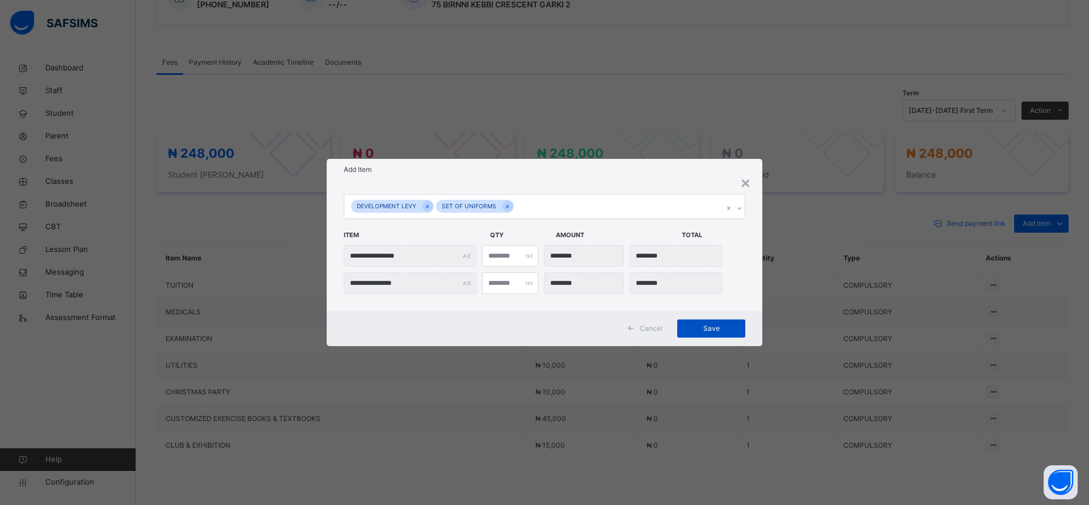
click at [699, 326] on span "Save" at bounding box center [711, 328] width 51 height 10
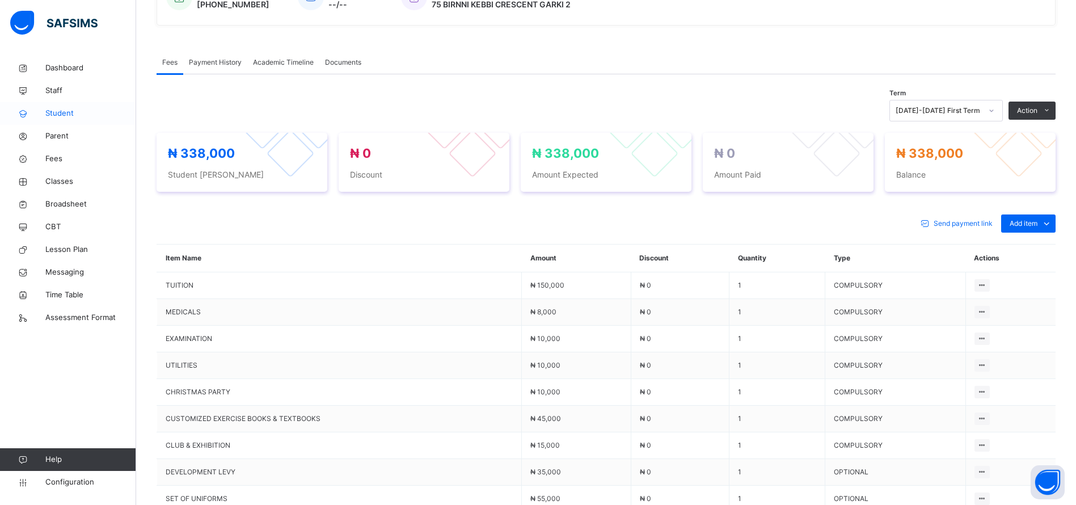
click at [51, 115] on span "Student" at bounding box center [90, 113] width 91 height 11
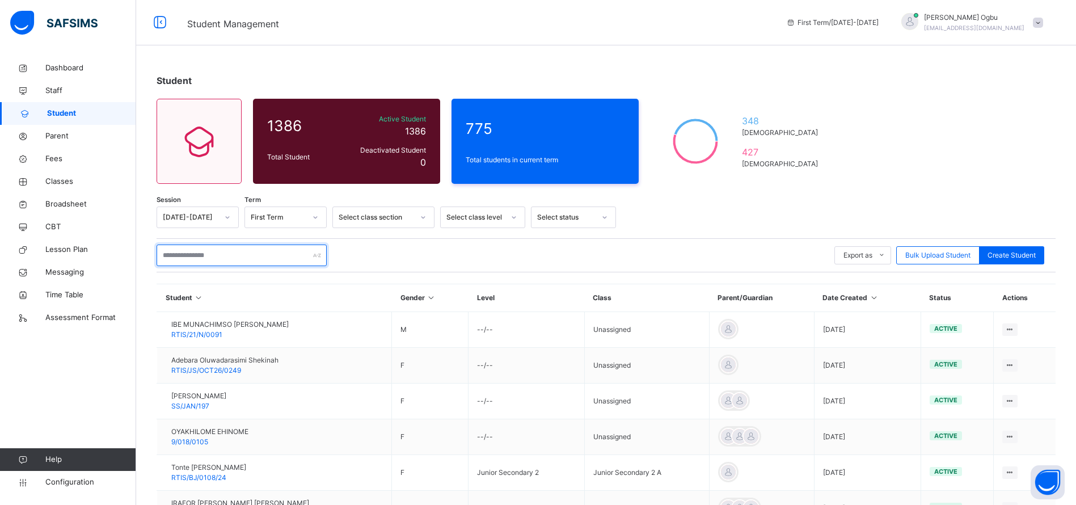
click at [223, 244] on input "text" at bounding box center [242, 255] width 170 height 22
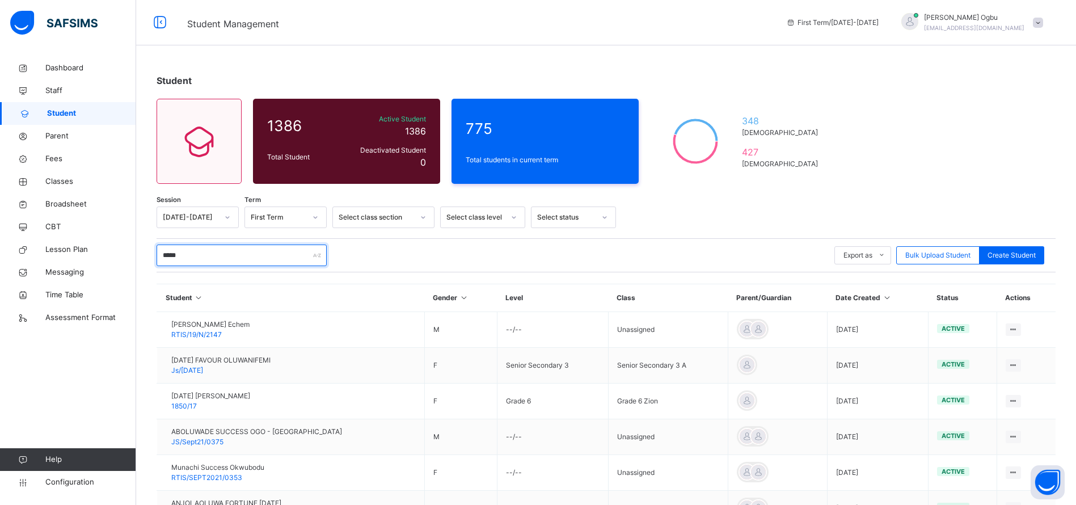
type input "******"
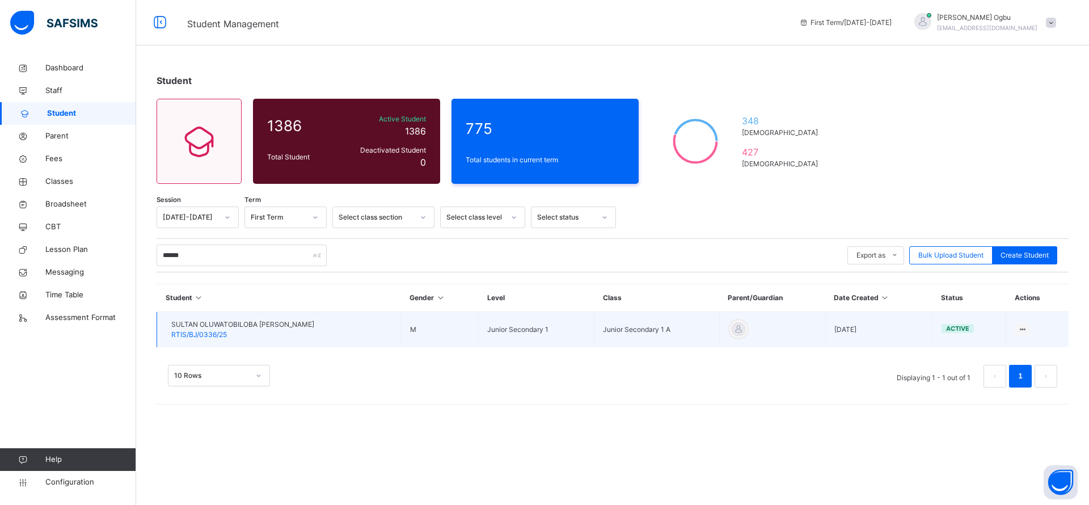
click at [227, 333] on span "RTIS/BJ/0336/25" at bounding box center [199, 334] width 56 height 9
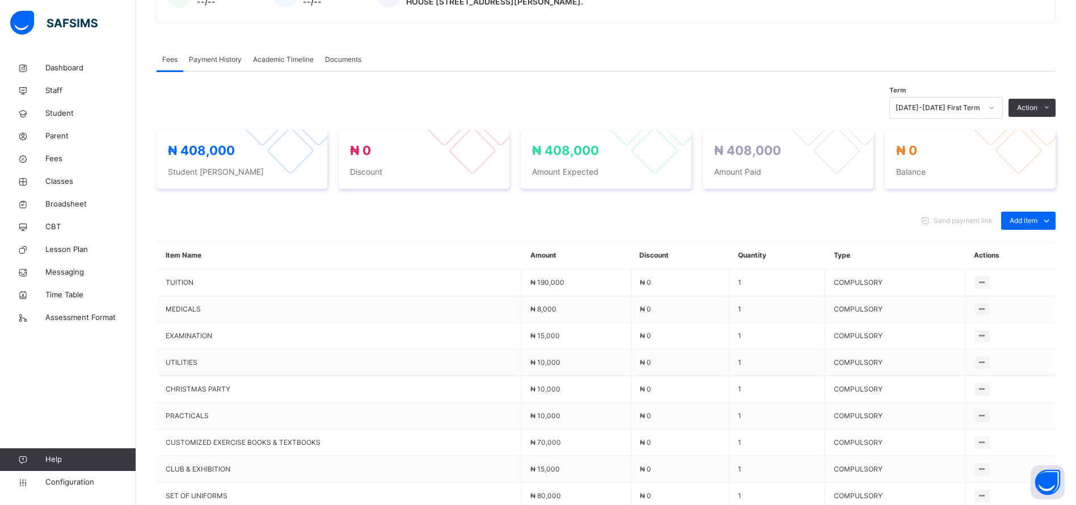
scroll to position [325, 0]
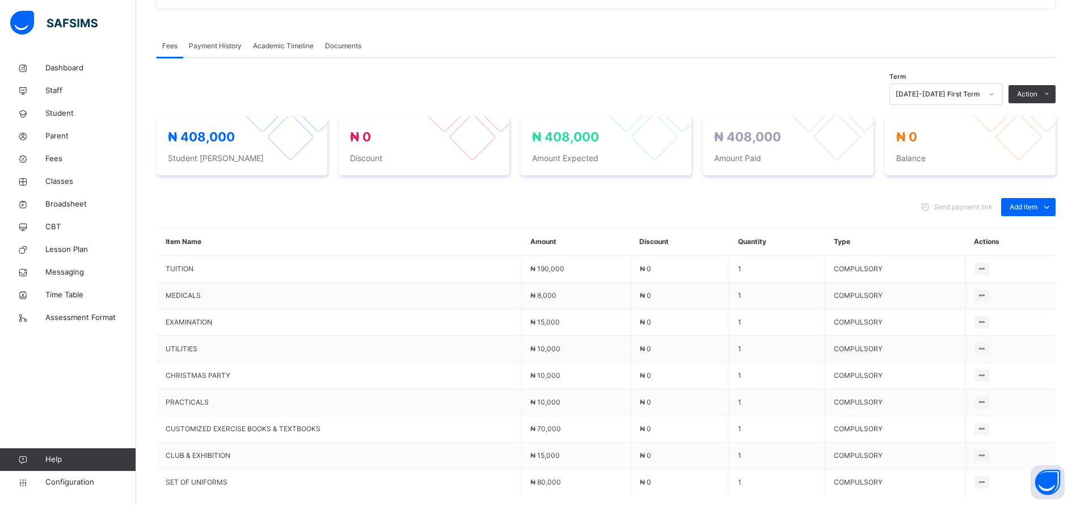
click at [221, 57] on div "Payment History" at bounding box center [215, 46] width 64 height 23
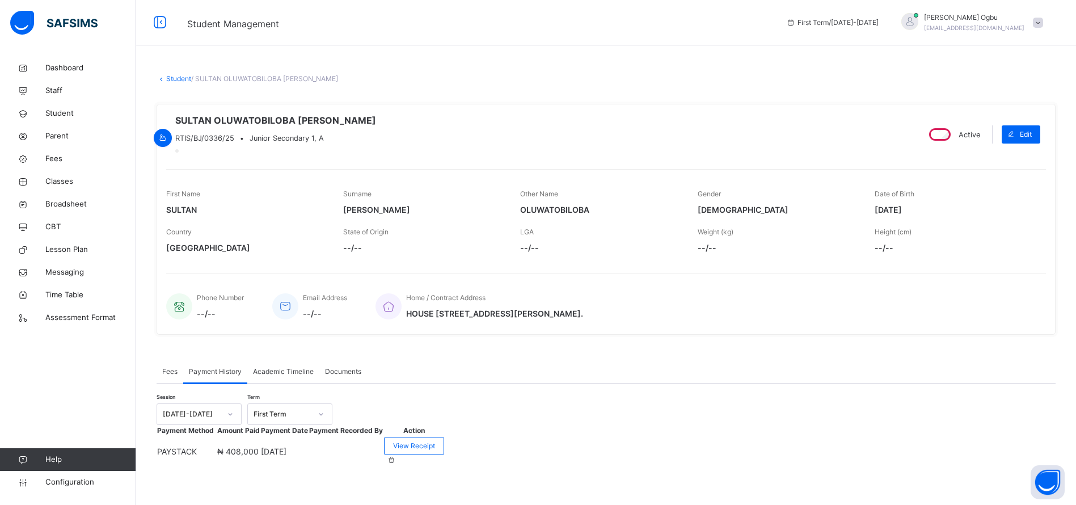
scroll to position [48, 0]
click at [435, 445] on span "View Receipt" at bounding box center [414, 446] width 42 height 10
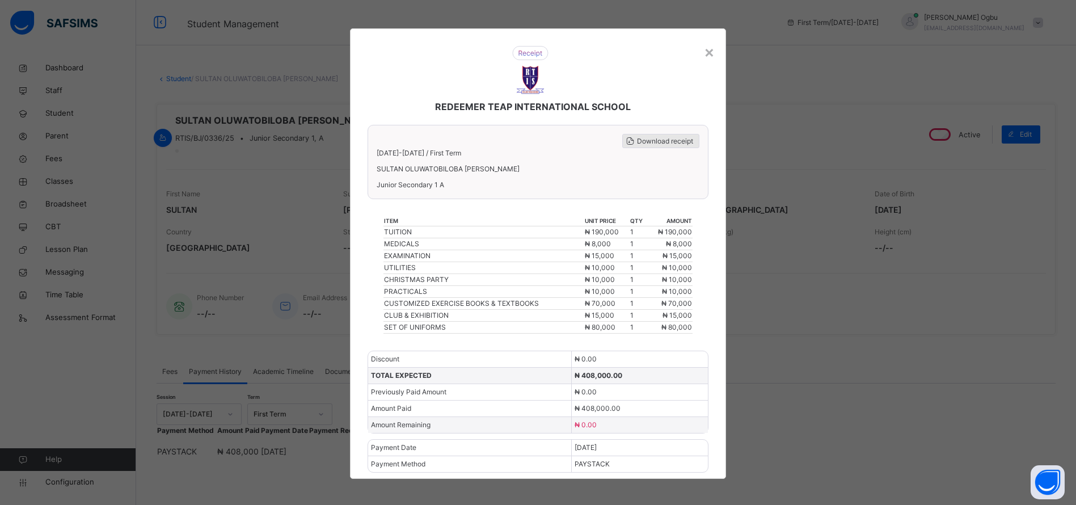
click at [660, 136] on span "Download receipt" at bounding box center [665, 141] width 56 height 10
click at [713, 46] on div "×" at bounding box center [709, 52] width 11 height 24
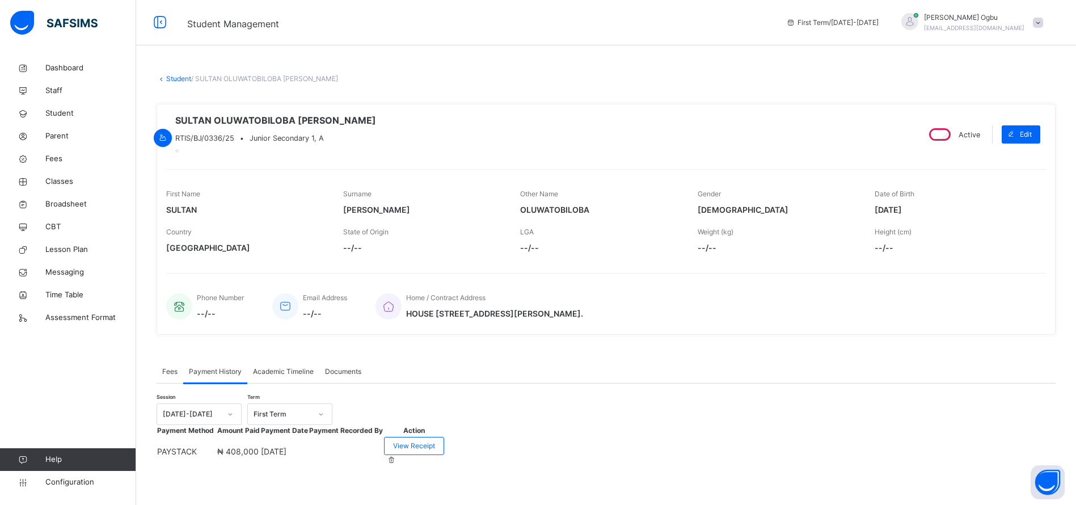
click at [170, 360] on div "Fees" at bounding box center [170, 371] width 27 height 23
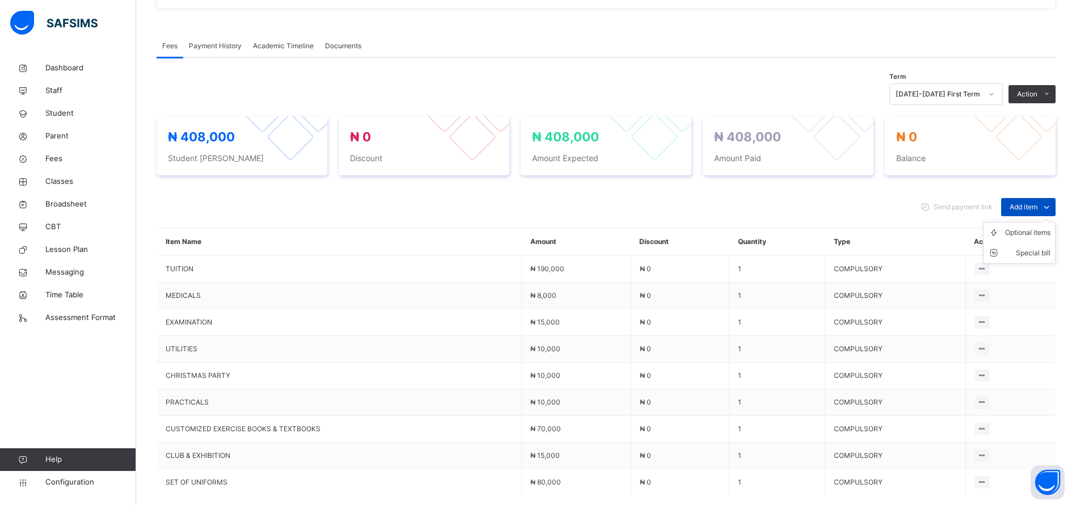
click at [1050, 213] on span at bounding box center [1046, 207] width 18 height 18
click at [1030, 238] on div "Optional items" at bounding box center [1027, 232] width 45 height 11
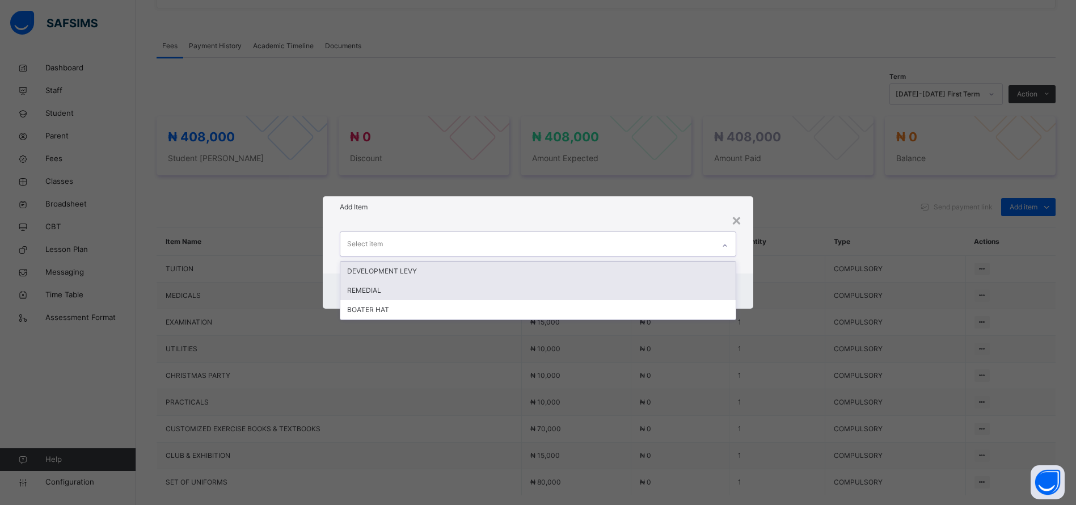
click at [352, 287] on div "REMEDIAL" at bounding box center [537, 290] width 395 height 19
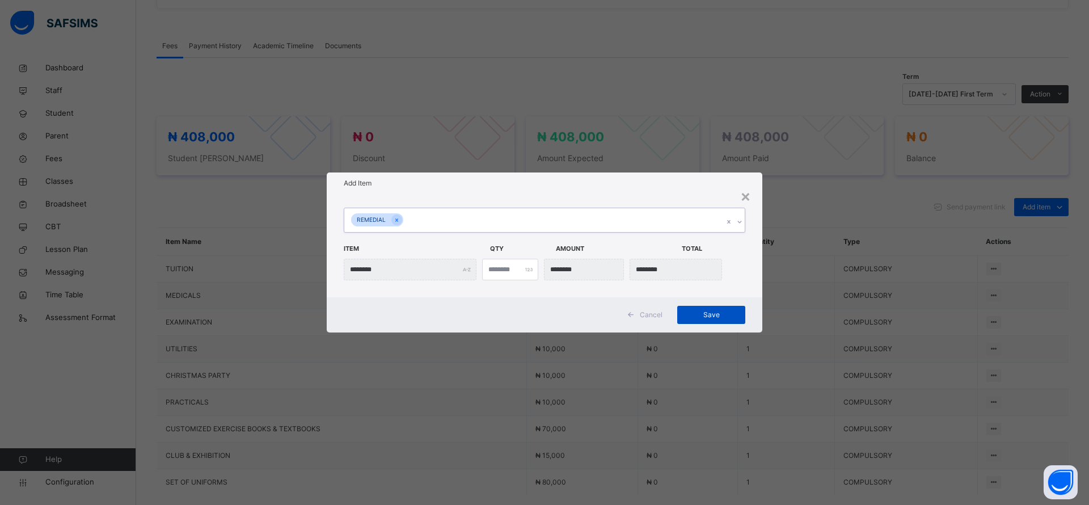
click at [721, 318] on span "Save" at bounding box center [711, 315] width 51 height 10
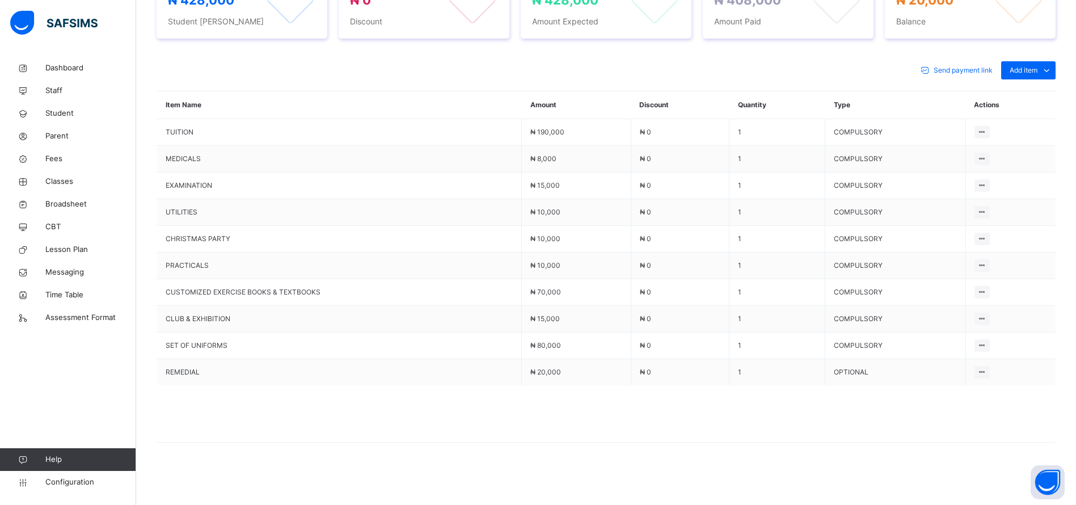
scroll to position [0, 0]
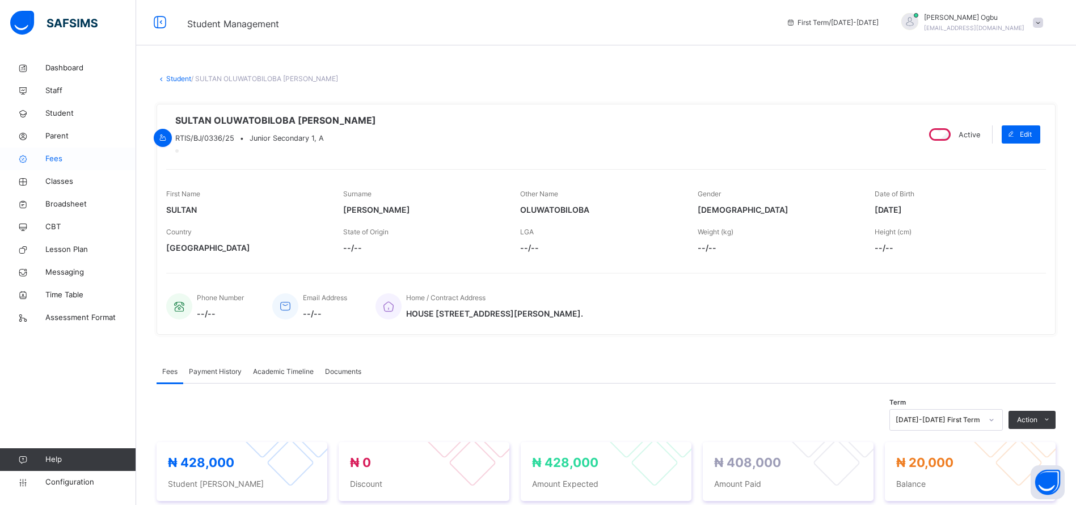
click at [56, 150] on link "Fees" at bounding box center [68, 158] width 136 height 23
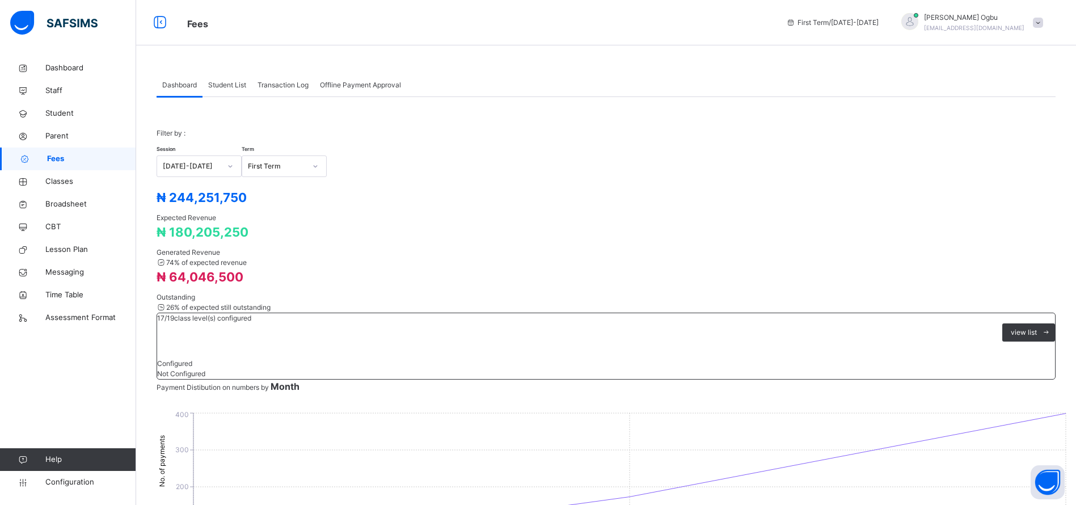
click at [223, 88] on span "Student List" at bounding box center [227, 85] width 38 height 10
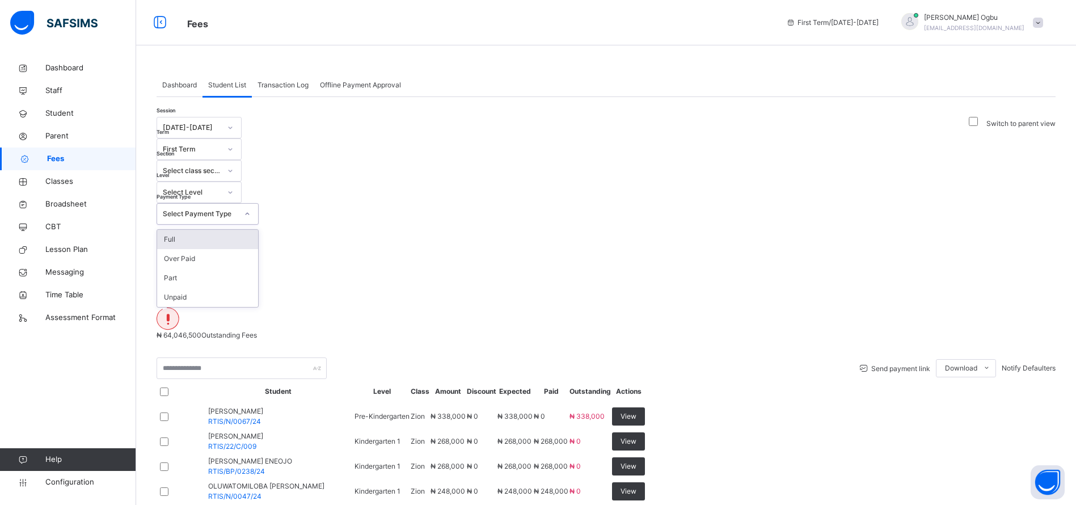
click at [236, 205] on div "Select Payment Type" at bounding box center [196, 214] width 79 height 18
click at [258, 230] on div "Full" at bounding box center [207, 239] width 101 height 19
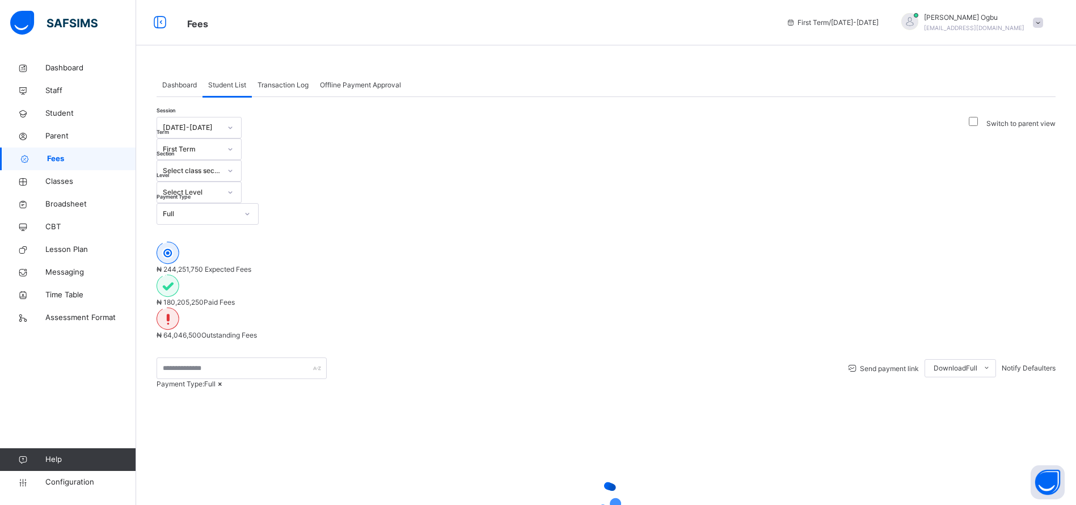
click at [555, 154] on div "Session 2025-2026 Term First Term Section Select class section Level Select Lev…" at bounding box center [606, 361] width 899 height 488
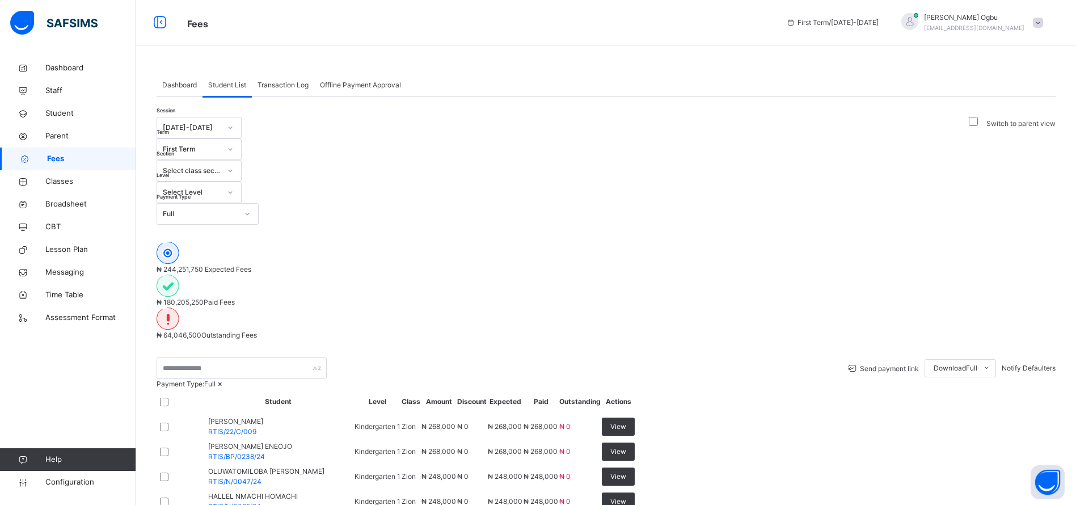
scroll to position [345, 0]
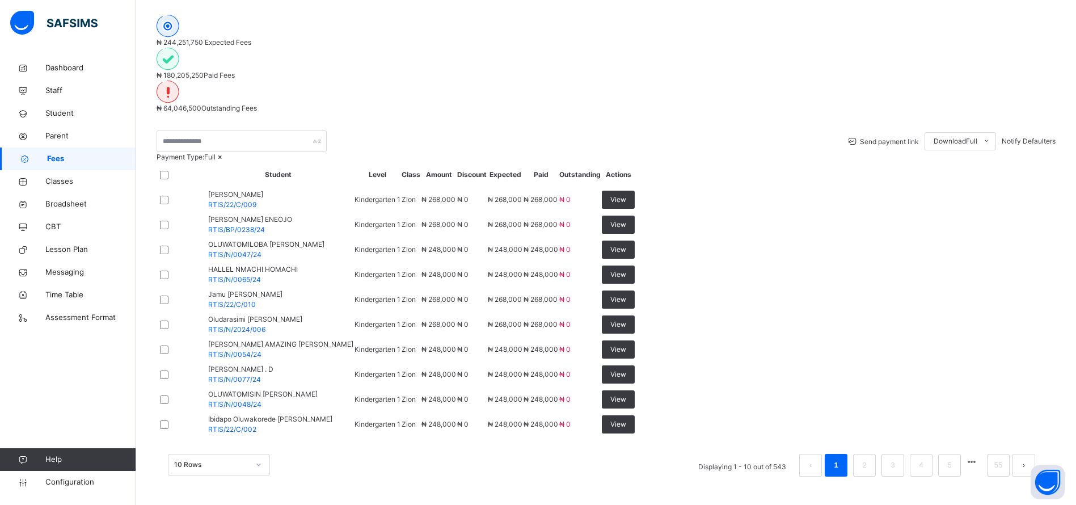
click at [421, 237] on td "Zion" at bounding box center [411, 249] width 20 height 25
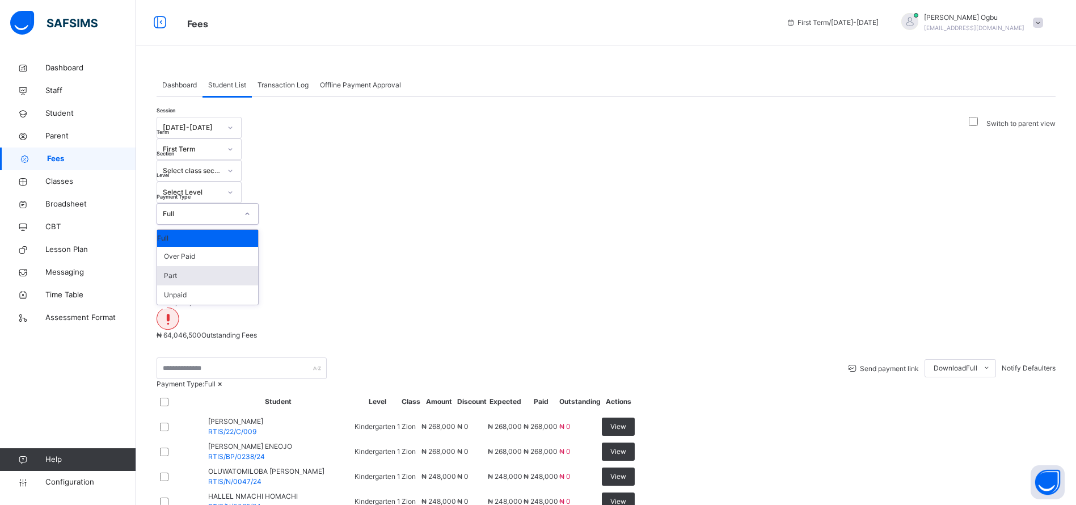
click at [258, 266] on div "Part" at bounding box center [207, 275] width 101 height 19
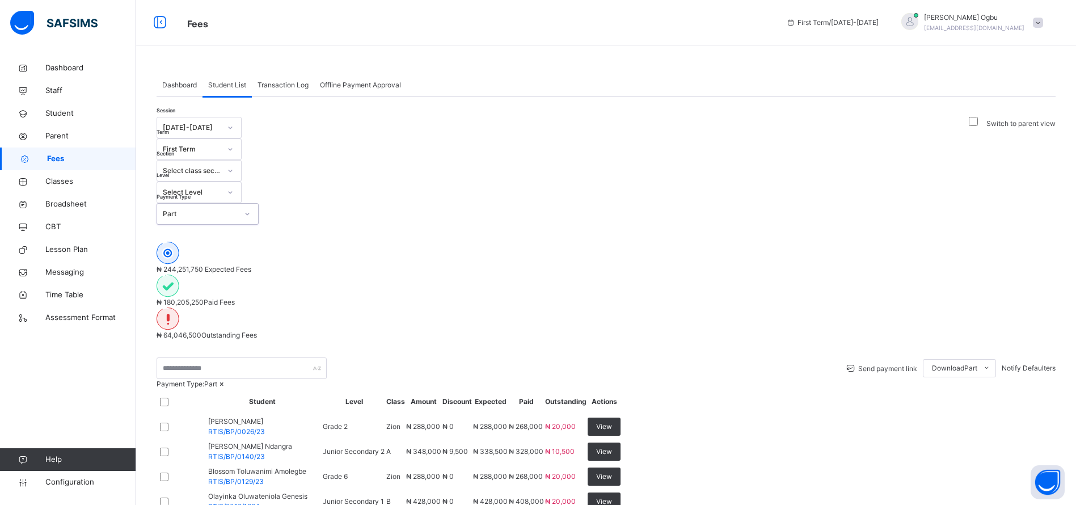
click at [508, 414] on td "₦ 288,000" at bounding box center [490, 426] width 36 height 25
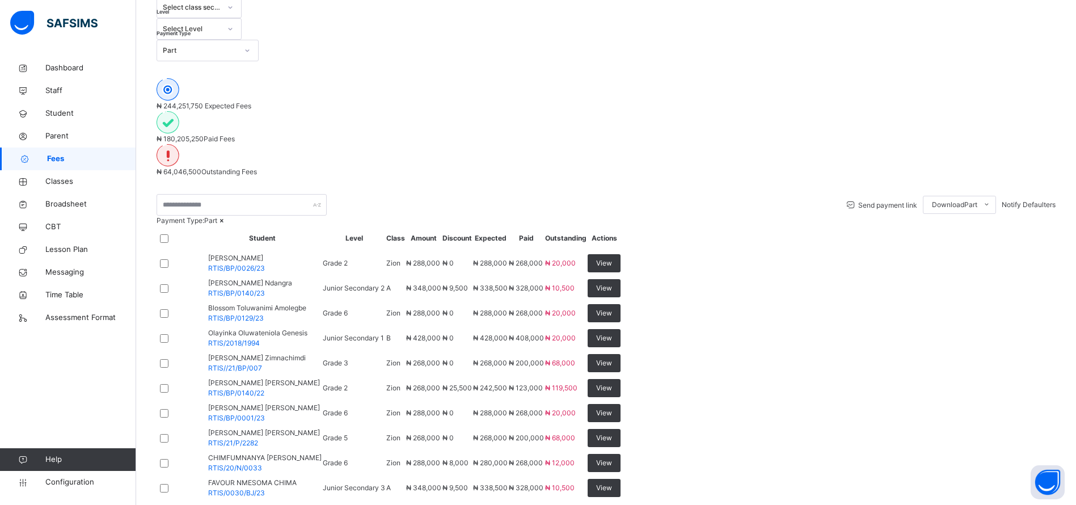
scroll to position [345, 0]
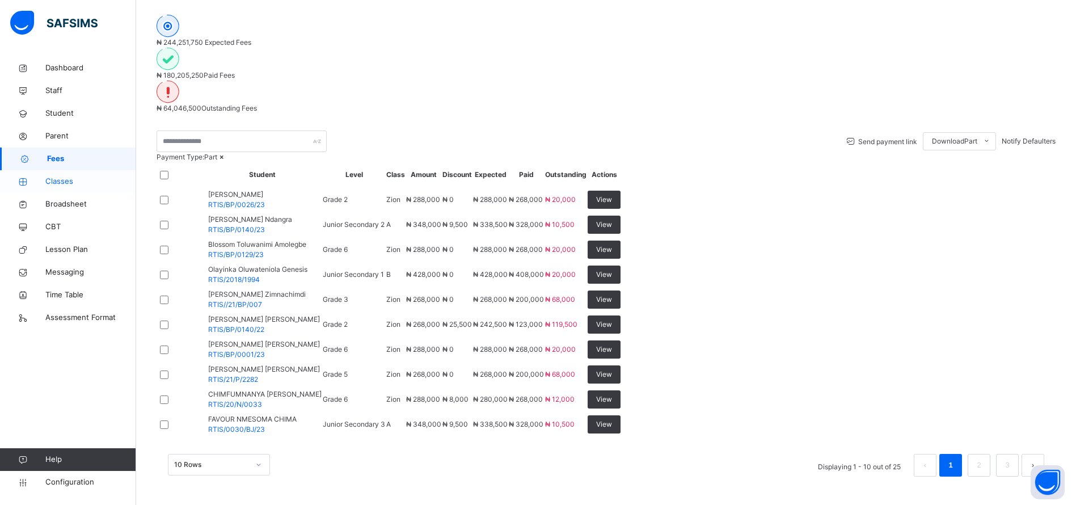
click at [57, 183] on span "Classes" at bounding box center [90, 181] width 91 height 11
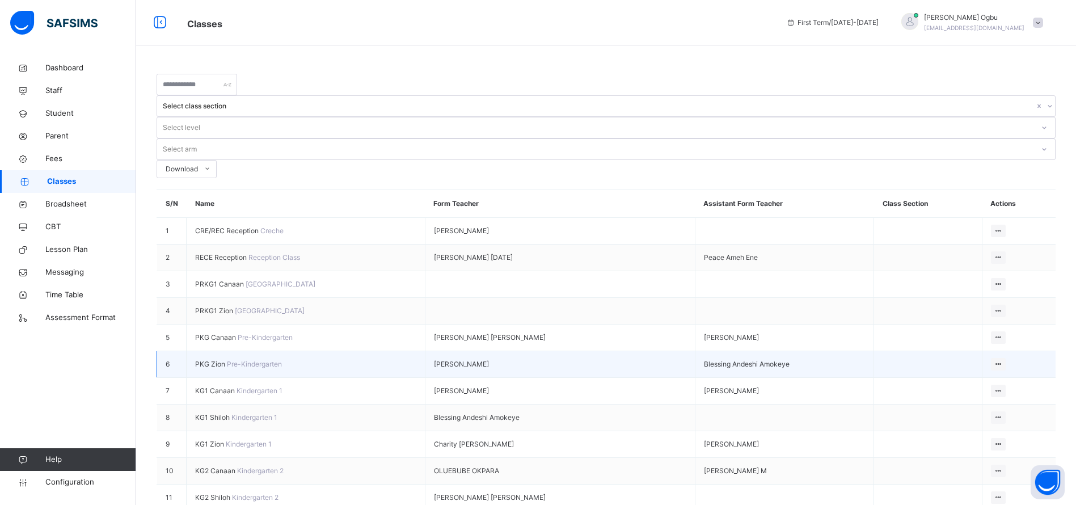
click at [208, 359] on span "PKG Zion" at bounding box center [211, 363] width 32 height 9
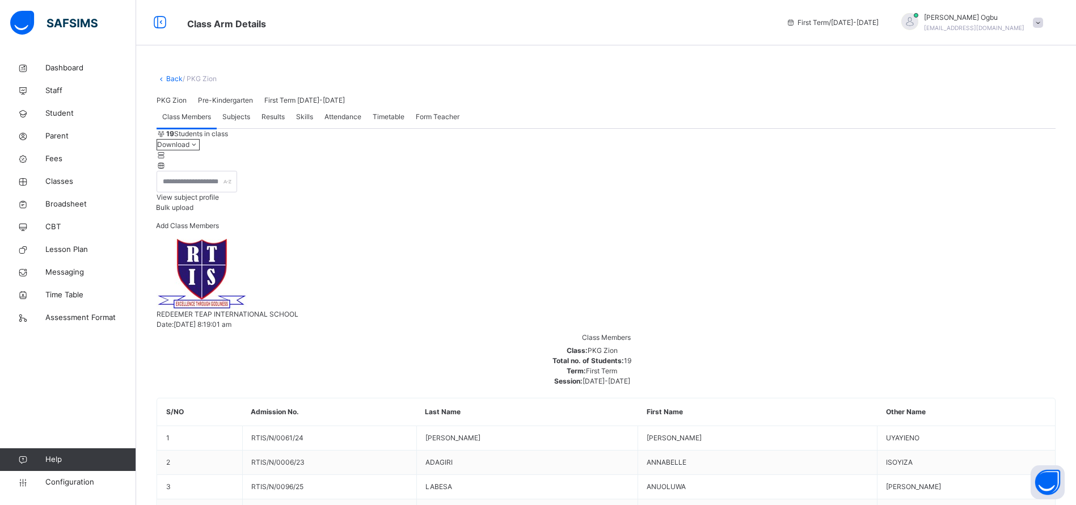
click at [219, 230] on span "Add Class Members" at bounding box center [187, 225] width 63 height 9
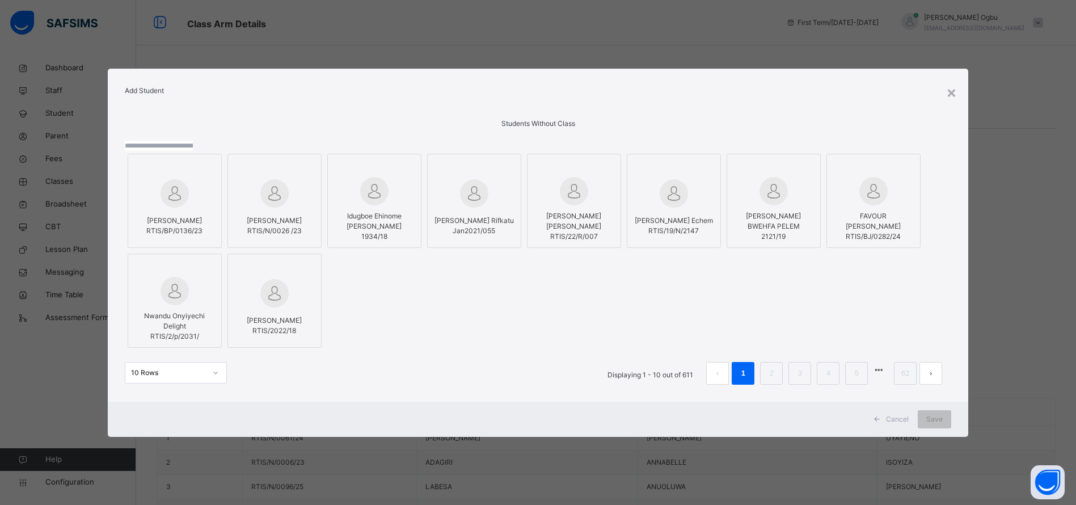
click at [193, 141] on input "text" at bounding box center [159, 146] width 68 height 10
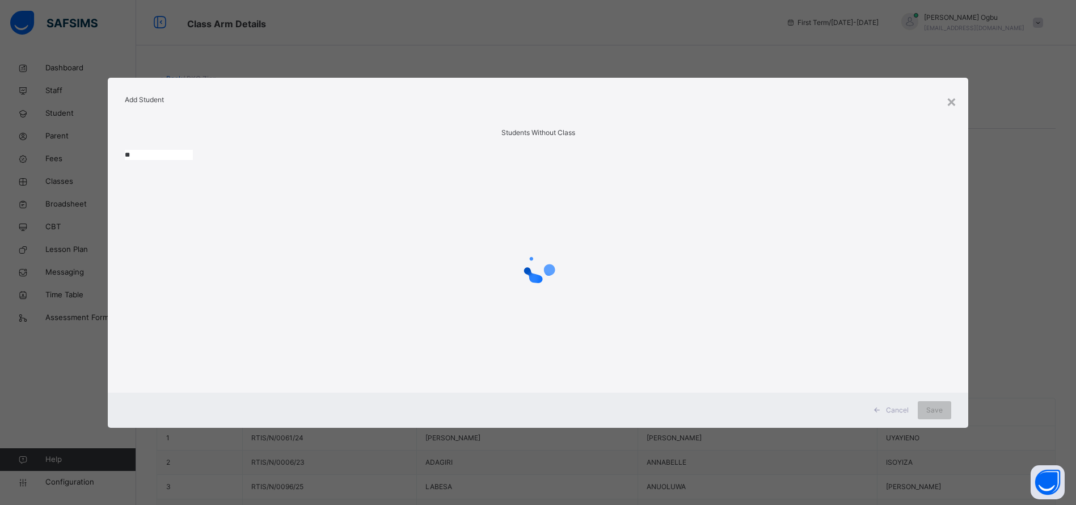
type input "*"
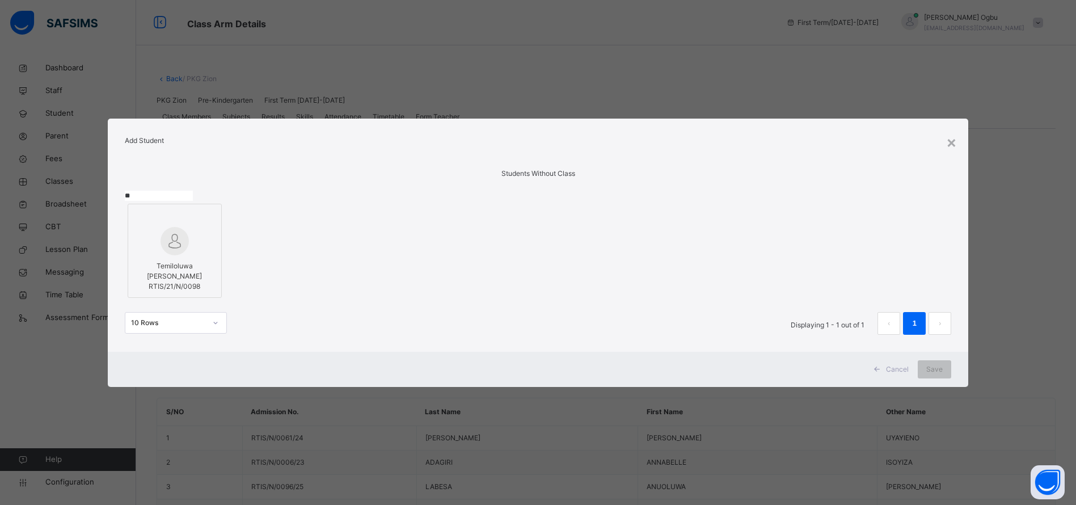
type input "*"
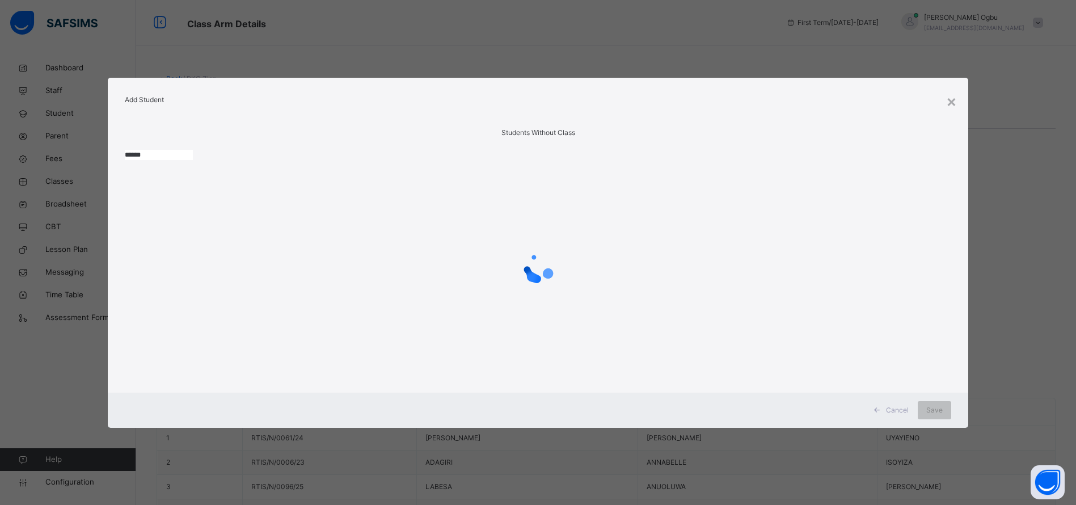
type input "*******"
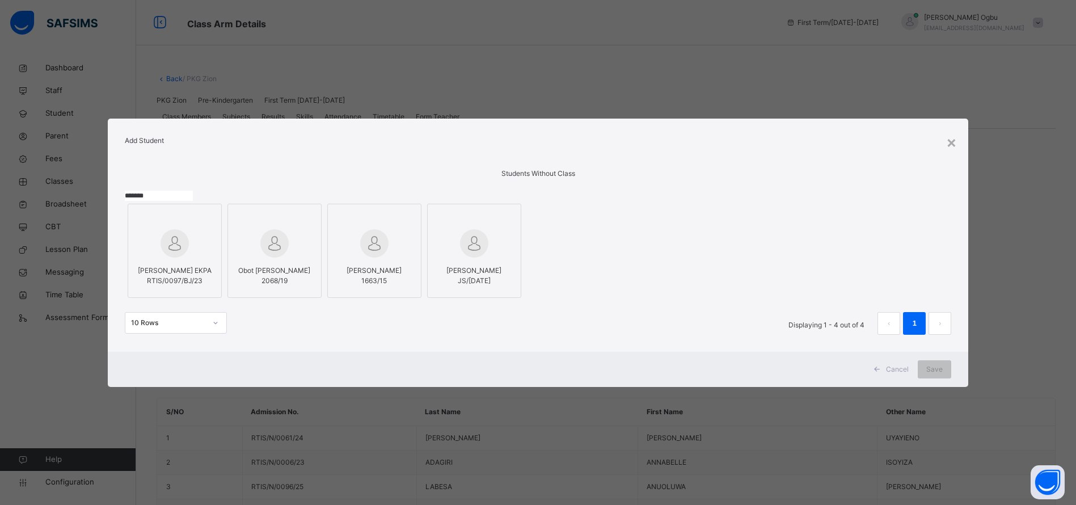
click at [893, 378] on div "Cancel" at bounding box center [892, 369] width 50 height 18
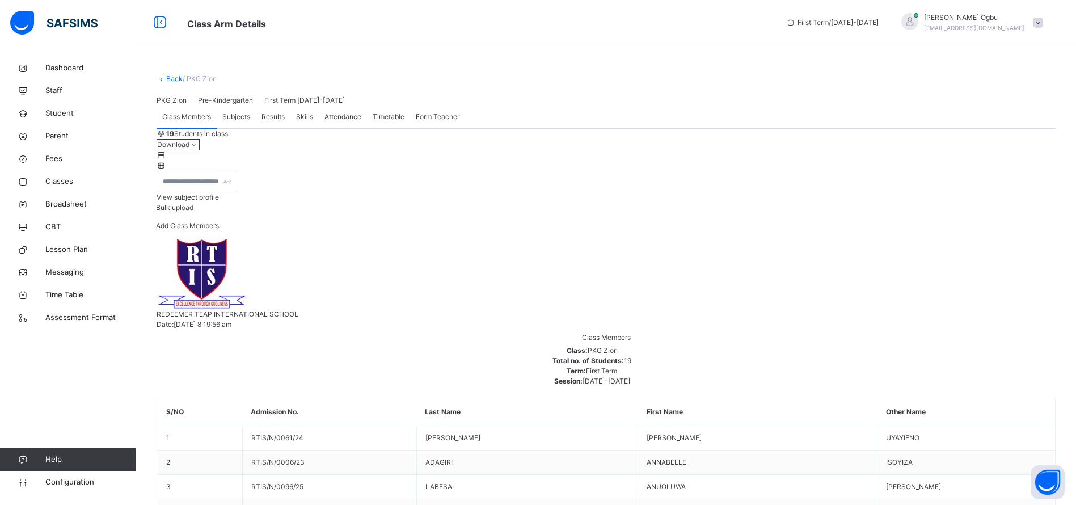
click at [165, 78] on icon at bounding box center [162, 78] width 10 height 9
click at [175, 81] on link "Back" at bounding box center [174, 78] width 16 height 9
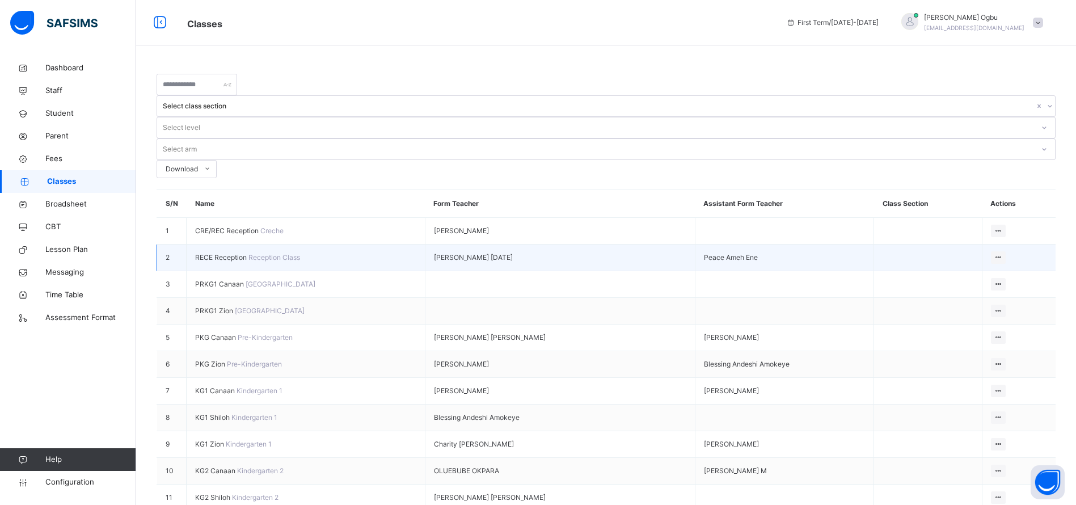
click at [239, 253] on span "RECE Reception" at bounding box center [221, 257] width 53 height 9
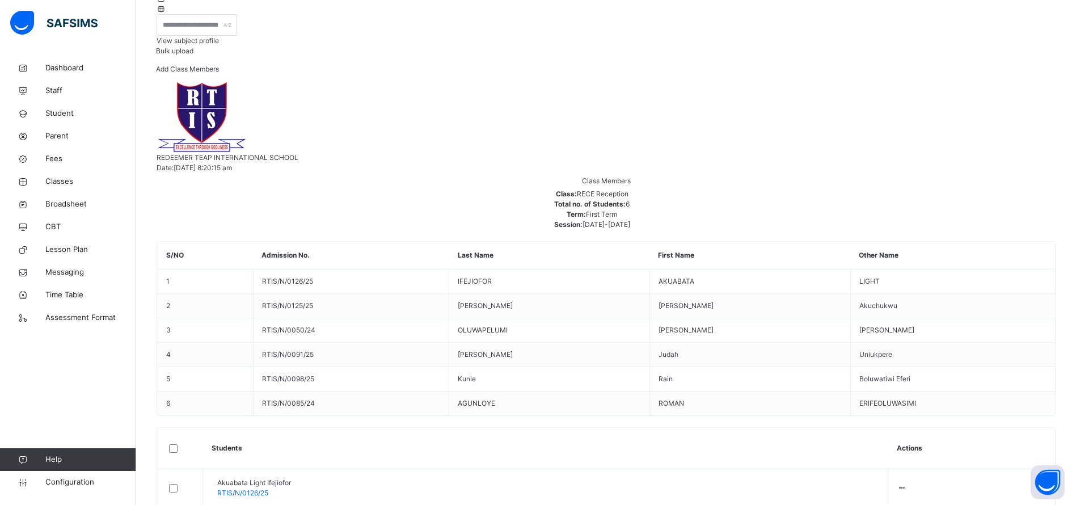
scroll to position [157, 0]
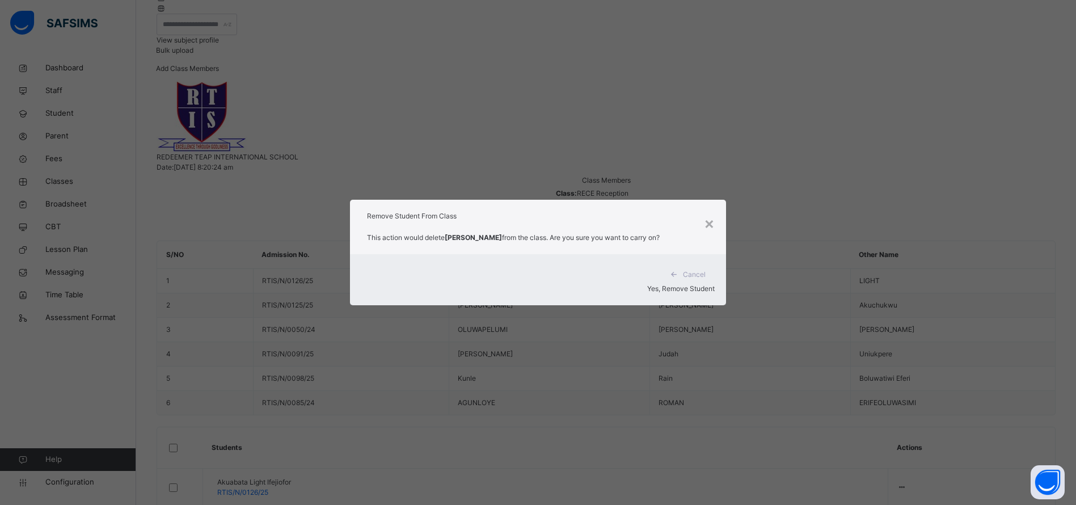
click at [676, 284] on span "Yes, Remove Student" at bounding box center [680, 288] width 67 height 9
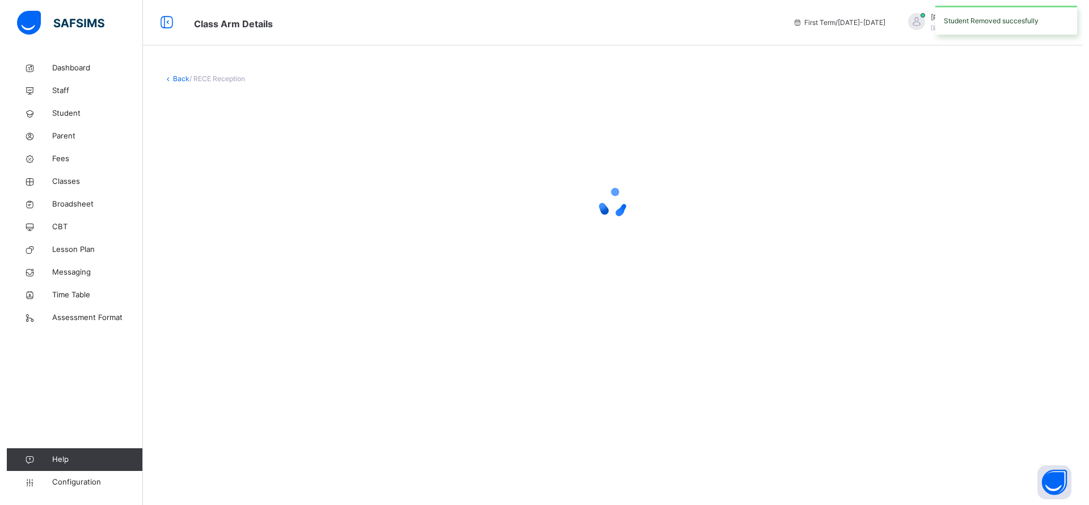
scroll to position [0, 0]
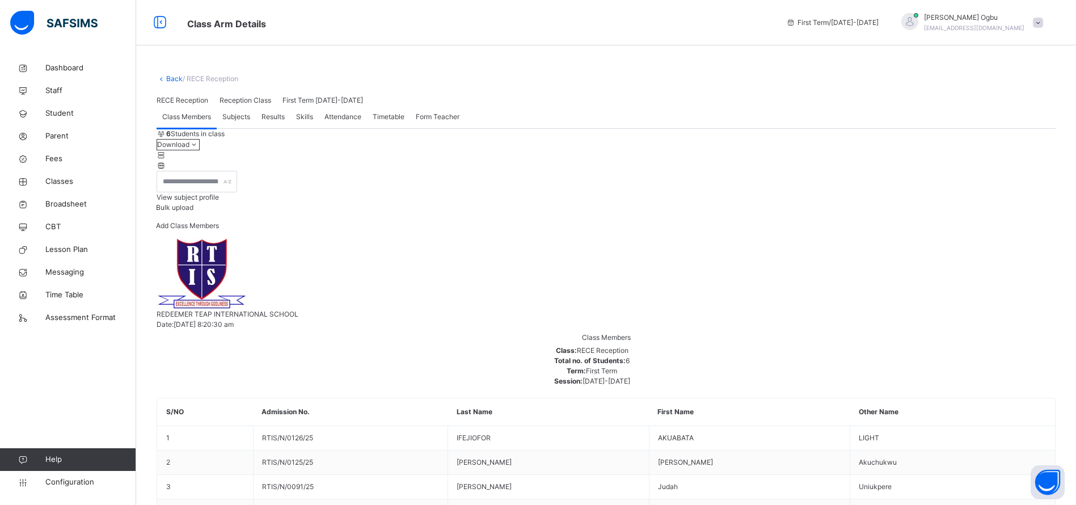
click at [169, 77] on link "Back" at bounding box center [174, 78] width 16 height 9
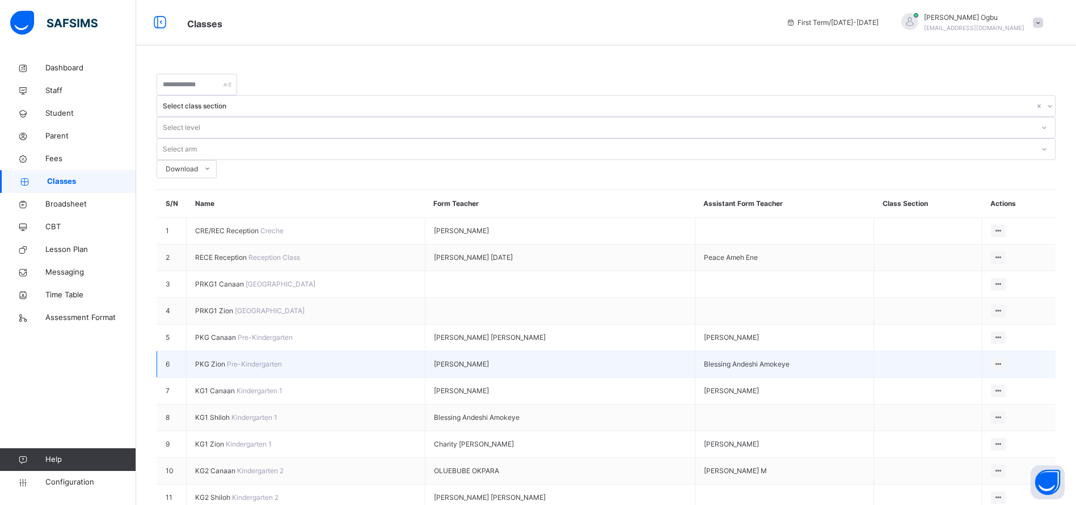
click at [210, 359] on span "PKG Zion" at bounding box center [211, 363] width 32 height 9
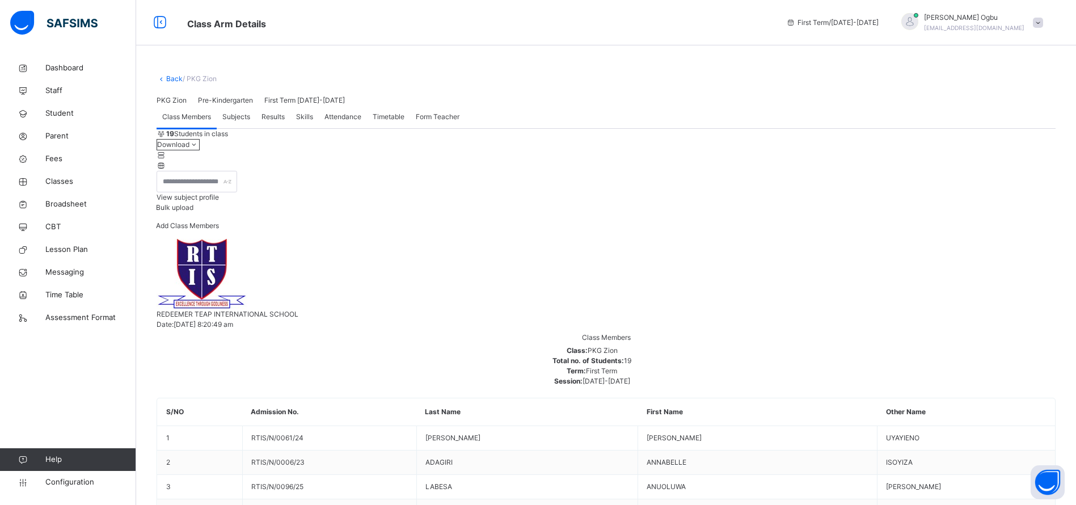
click at [219, 230] on span "Add Class Members" at bounding box center [187, 225] width 63 height 9
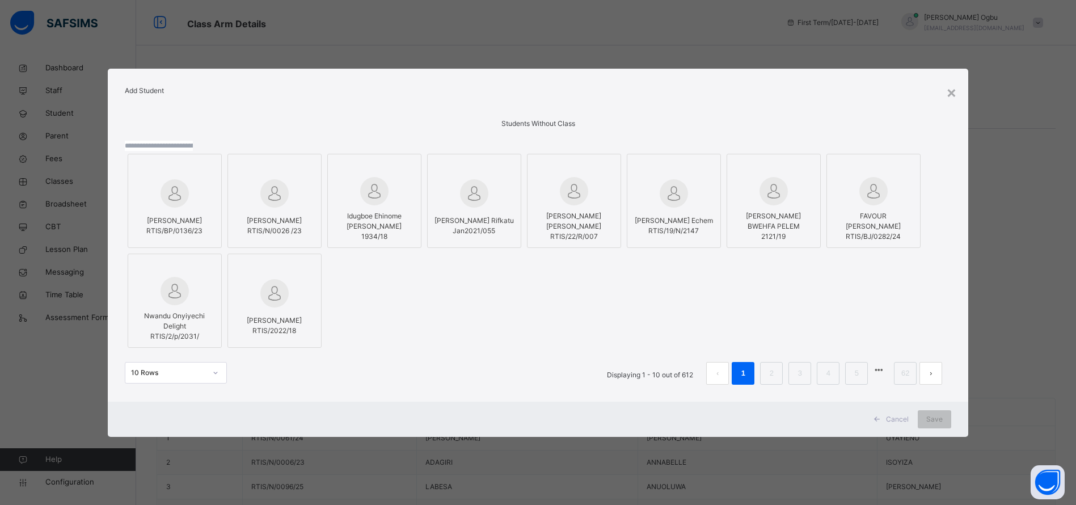
click at [193, 141] on input "text" at bounding box center [159, 146] width 68 height 10
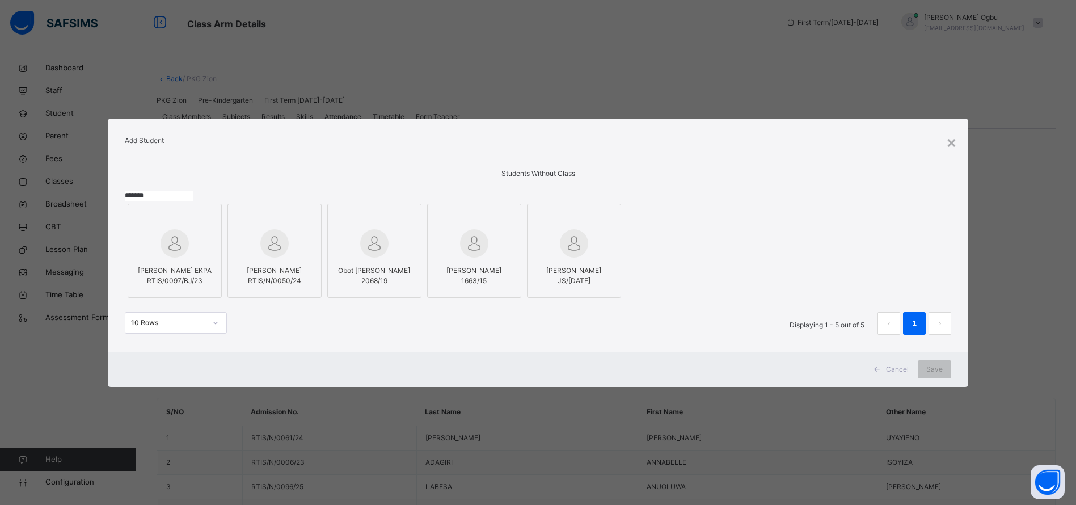
type input "*******"
click at [315, 253] on div at bounding box center [275, 243] width 82 height 33
click at [949, 374] on span "Save" at bounding box center [946, 369] width 16 height 10
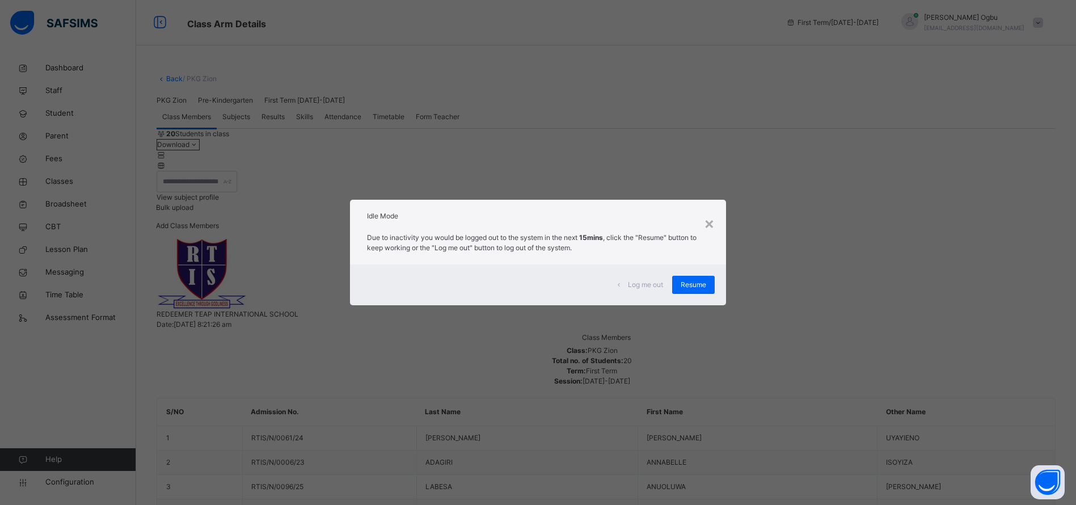
click at [699, 284] on span "Resume" at bounding box center [693, 285] width 26 height 10
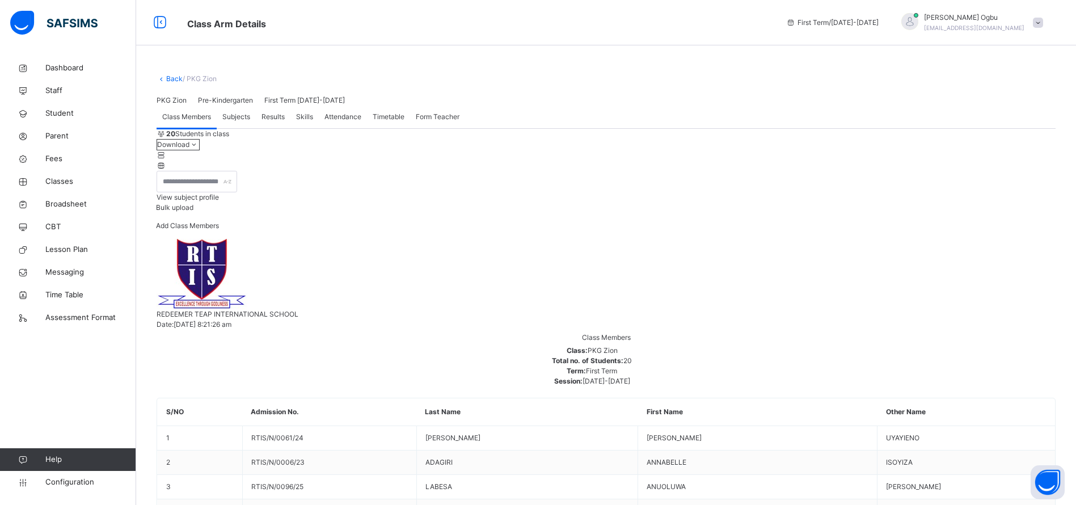
click at [62, 138] on span "Parent" at bounding box center [90, 135] width 91 height 11
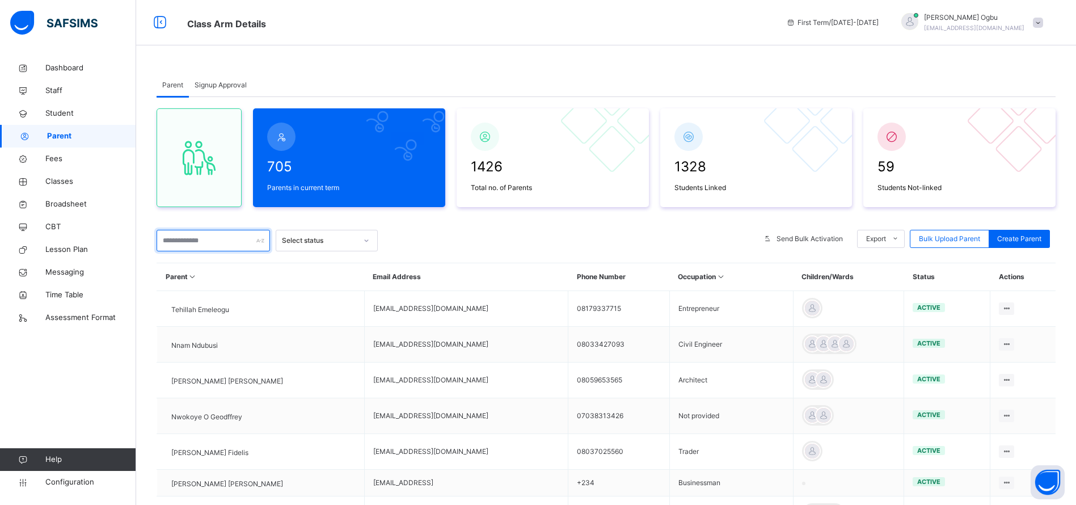
click at [197, 241] on input "text" at bounding box center [213, 241] width 113 height 22
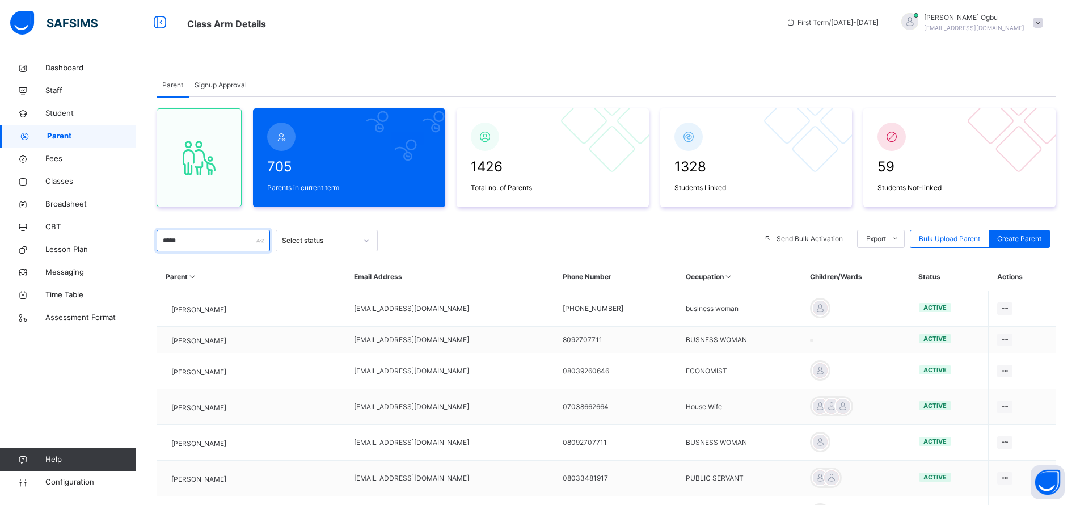
type input "*****"
click at [0, 0] on li "Reset Password" at bounding box center [0, 0] width 0 height 0
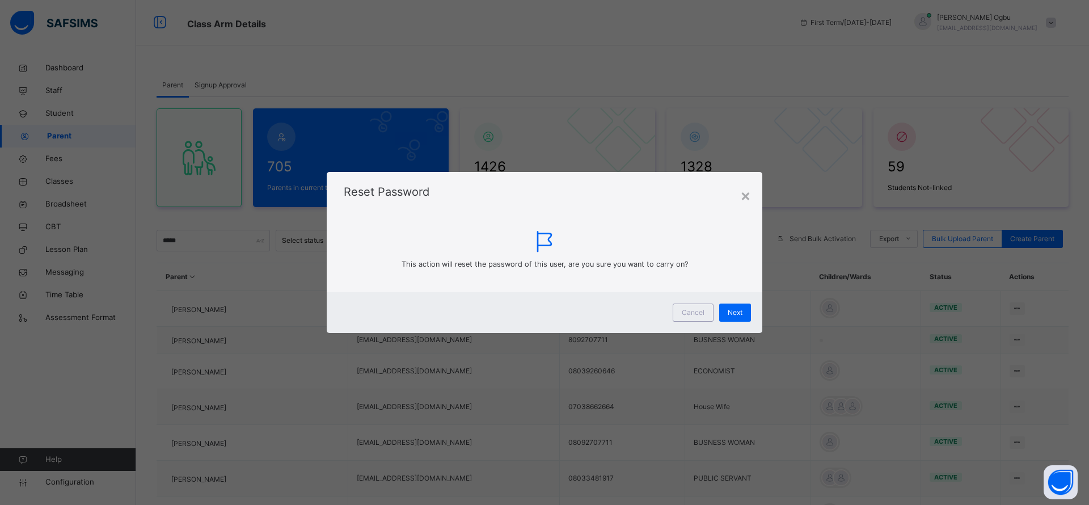
click at [724, 318] on div "Next" at bounding box center [735, 312] width 32 height 18
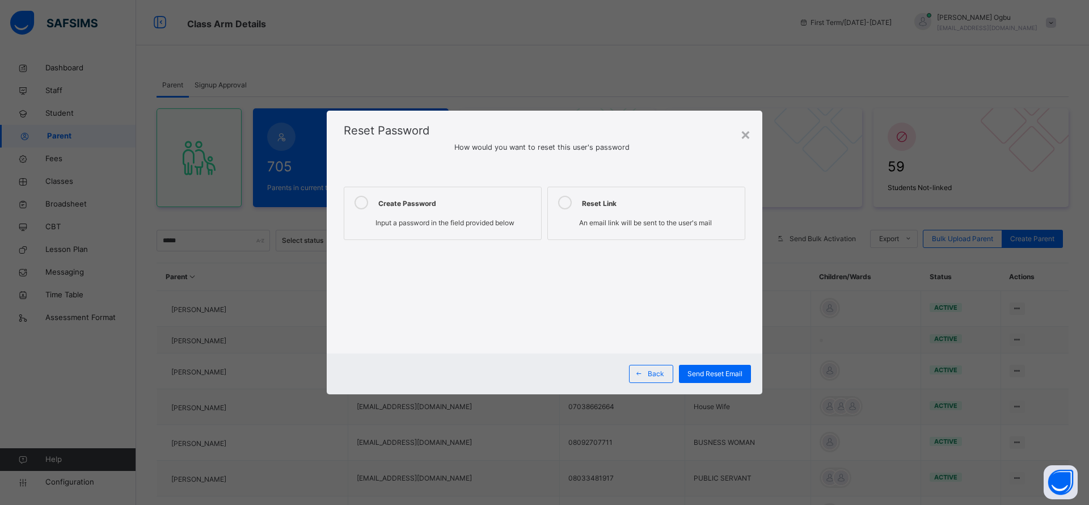
click at [422, 226] on span "Input a password in the field provided below" at bounding box center [444, 222] width 139 height 9
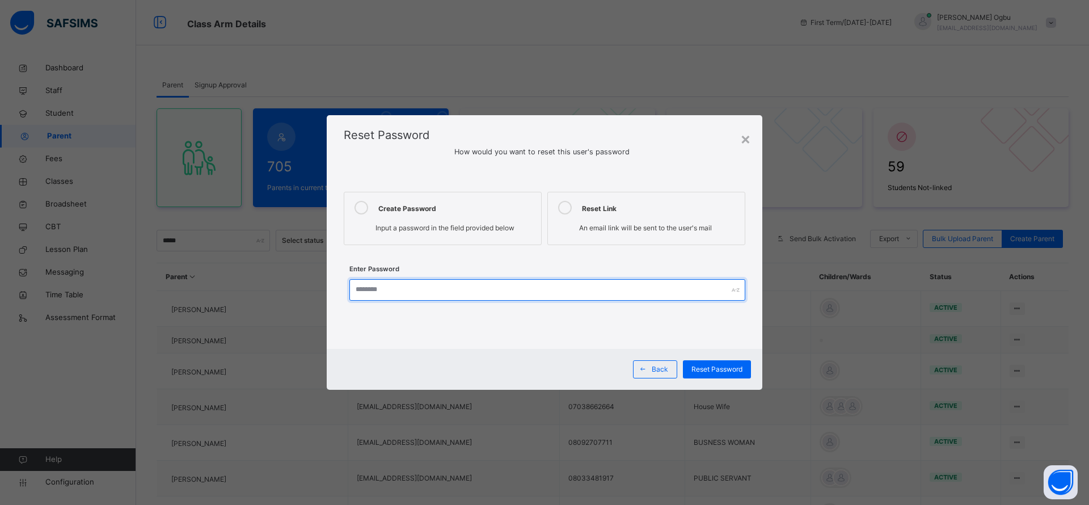
click at [416, 288] on input "text" at bounding box center [547, 290] width 396 height 22
type input "*********"
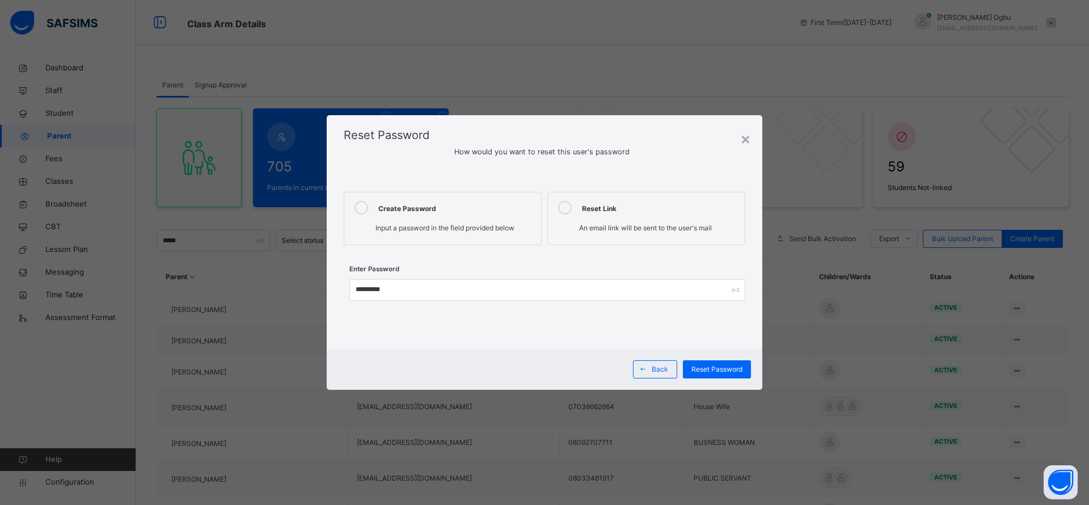
click at [705, 364] on span "Reset Password" at bounding box center [716, 369] width 51 height 10
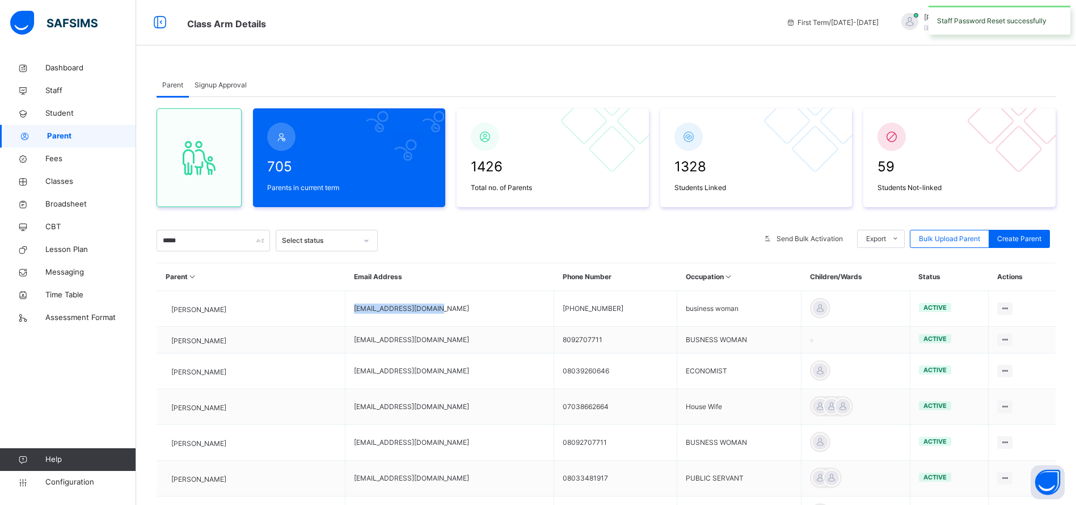
drag, startPoint x: 481, startPoint y: 303, endPoint x: 387, endPoint y: 310, distance: 94.9
click at [387, 310] on td "amadiamaka88@gmail.com" at bounding box center [449, 309] width 209 height 36
copy td "amadiamaka88@gmail.com"
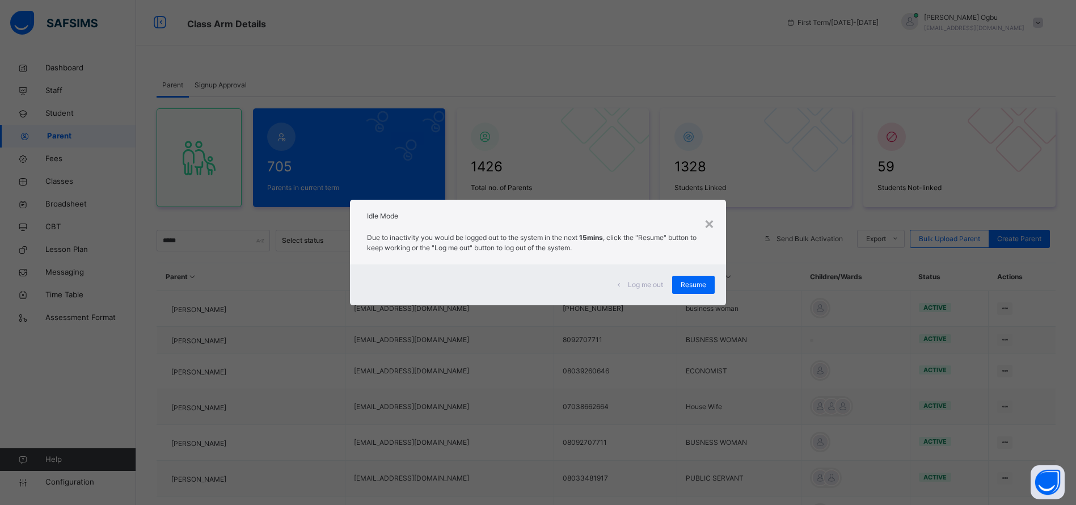
click at [684, 284] on span "Resume" at bounding box center [693, 285] width 26 height 10
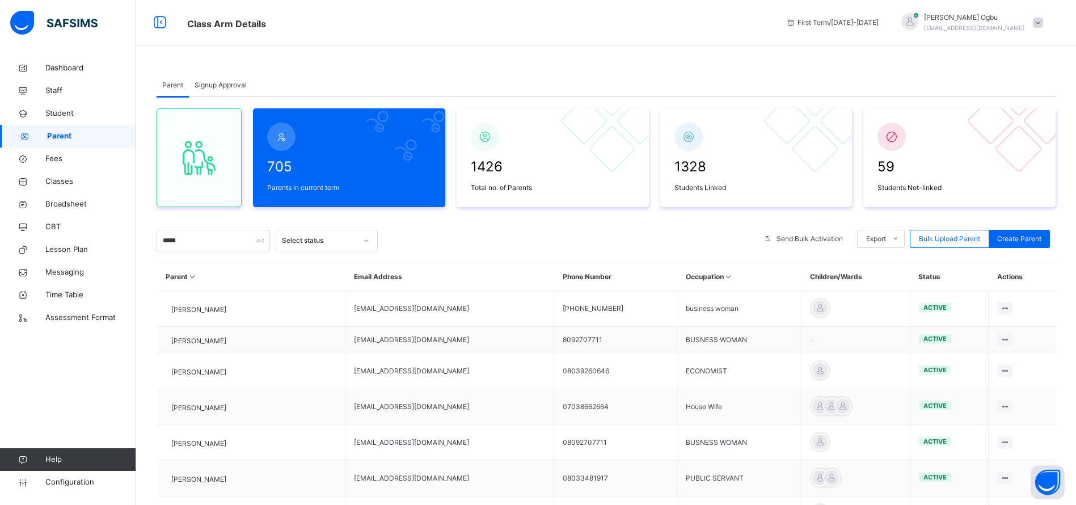
click at [73, 185] on span "Classes" at bounding box center [90, 181] width 91 height 11
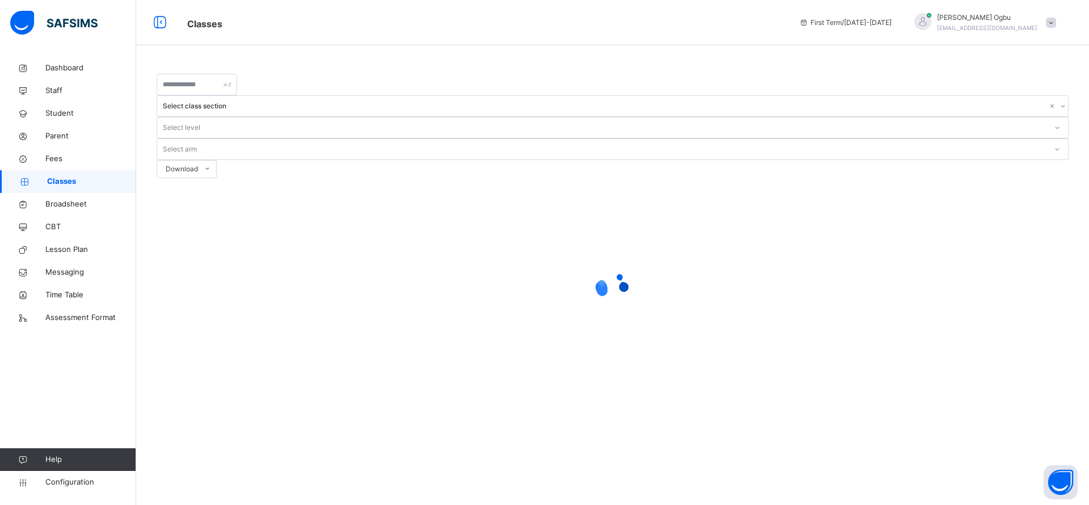
click at [49, 157] on span "Fees" at bounding box center [90, 158] width 91 height 11
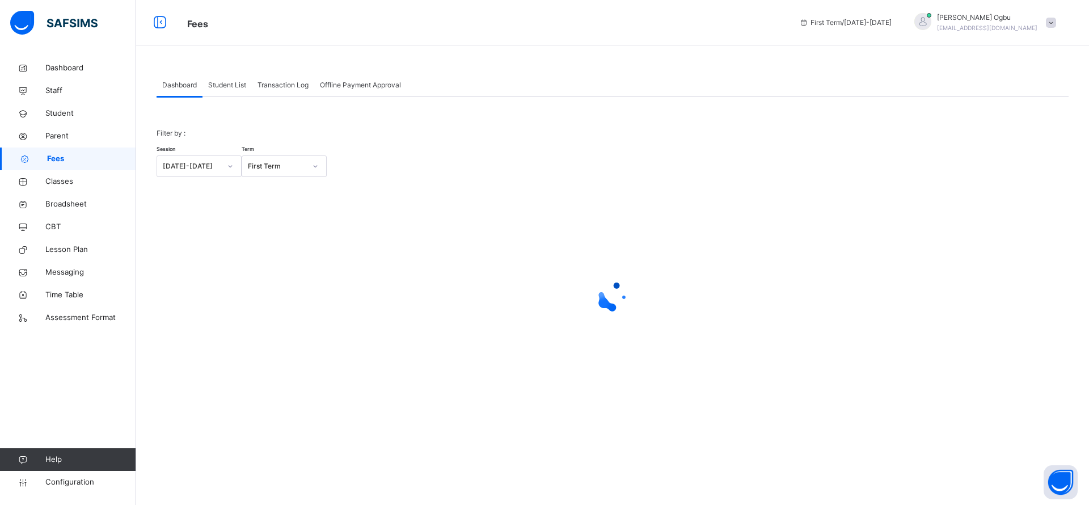
click at [223, 86] on span "Student List" at bounding box center [227, 85] width 38 height 10
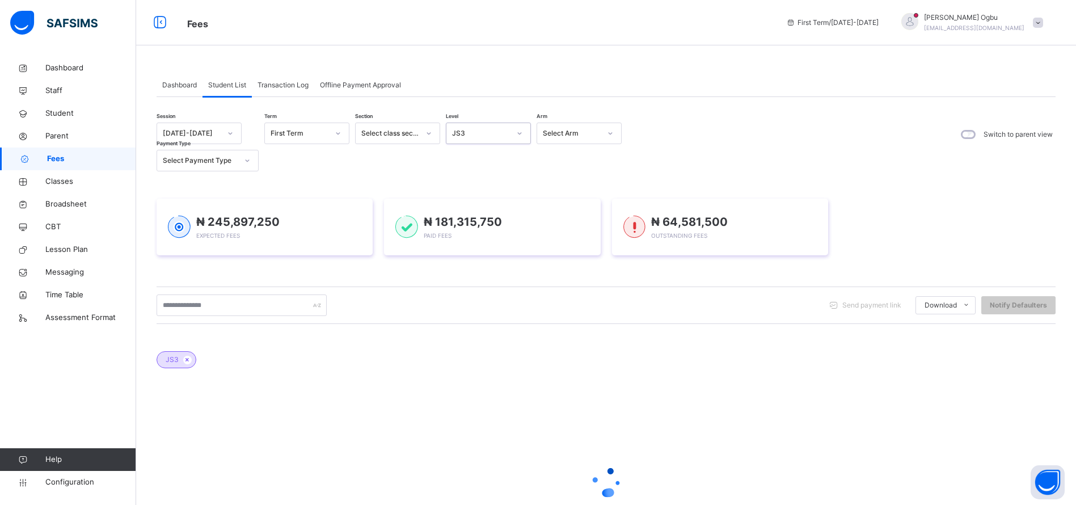
click at [238, 166] on div at bounding box center [247, 160] width 19 height 18
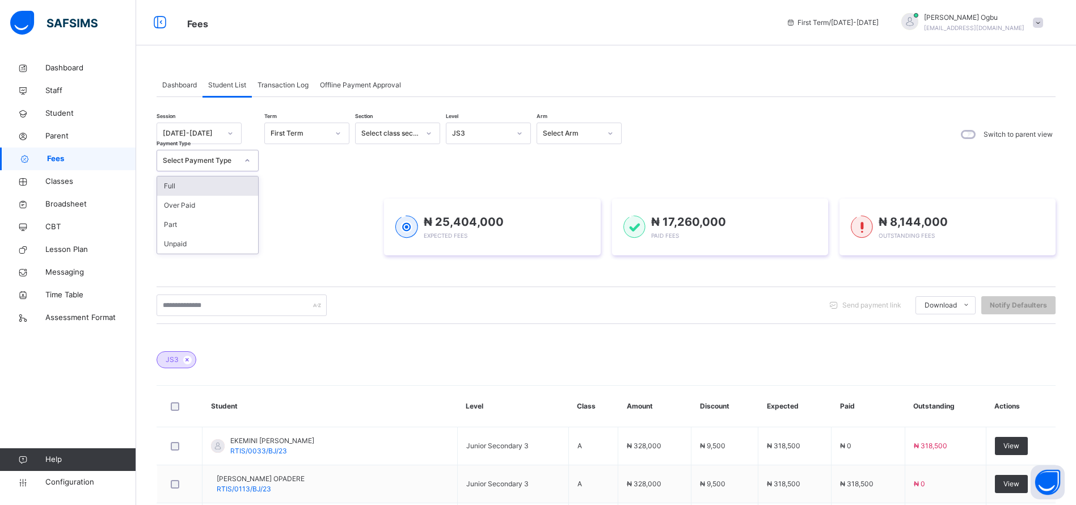
click at [171, 185] on div "Full" at bounding box center [207, 185] width 101 height 19
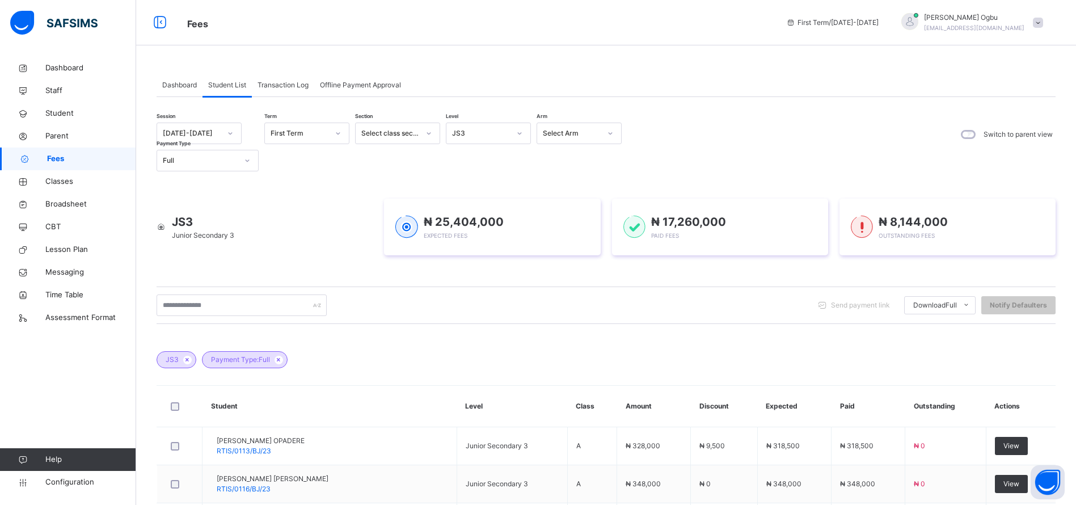
click at [0, 0] on li "Students Payment" at bounding box center [0, 0] width 0 height 0
click at [171, 87] on span "Dashboard" at bounding box center [179, 85] width 35 height 10
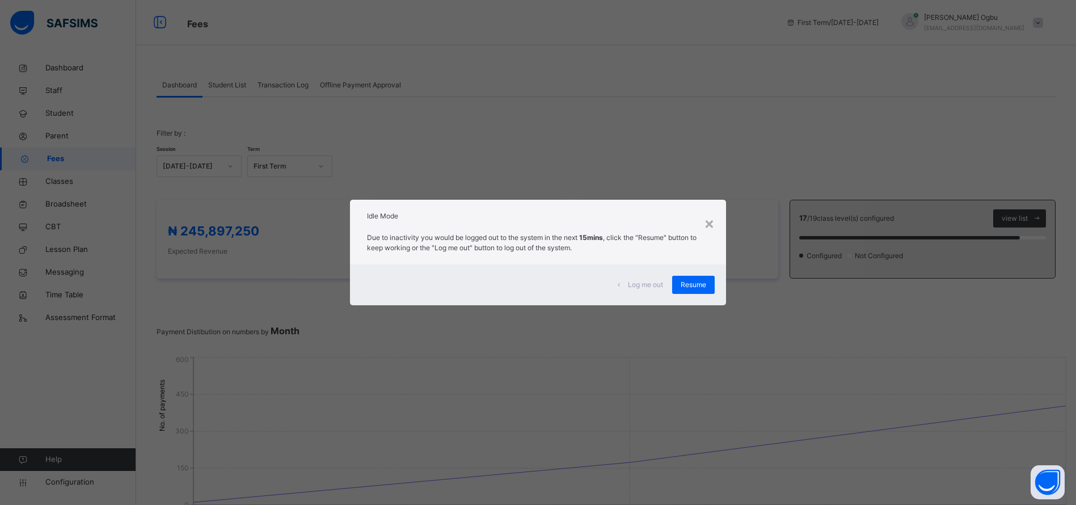
click at [706, 281] on span "Resume" at bounding box center [693, 285] width 26 height 10
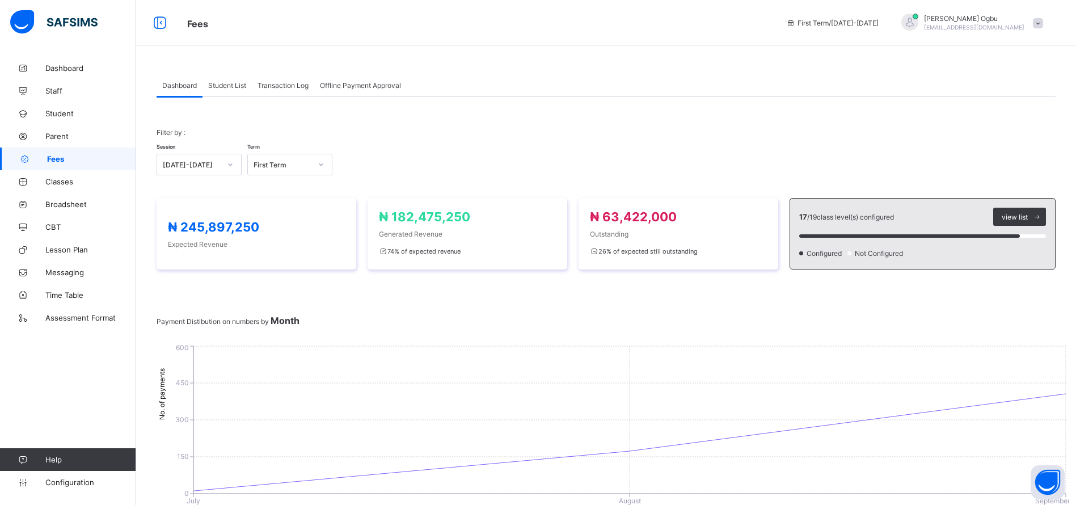
click at [213, 85] on span "Student List" at bounding box center [227, 85] width 38 height 9
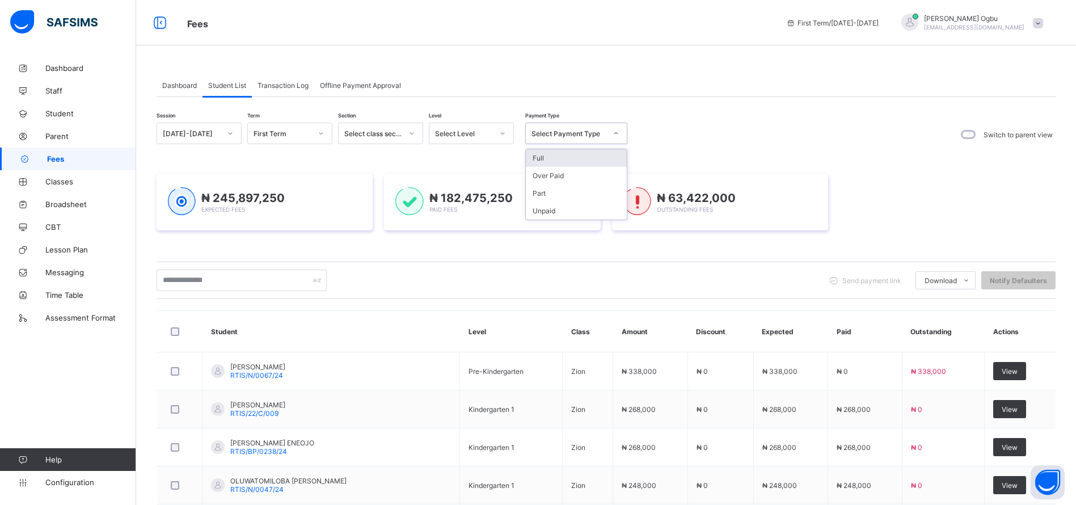
click at [556, 136] on div "Select Payment Type" at bounding box center [568, 133] width 75 height 9
click at [553, 159] on div "Full" at bounding box center [576, 158] width 101 height 18
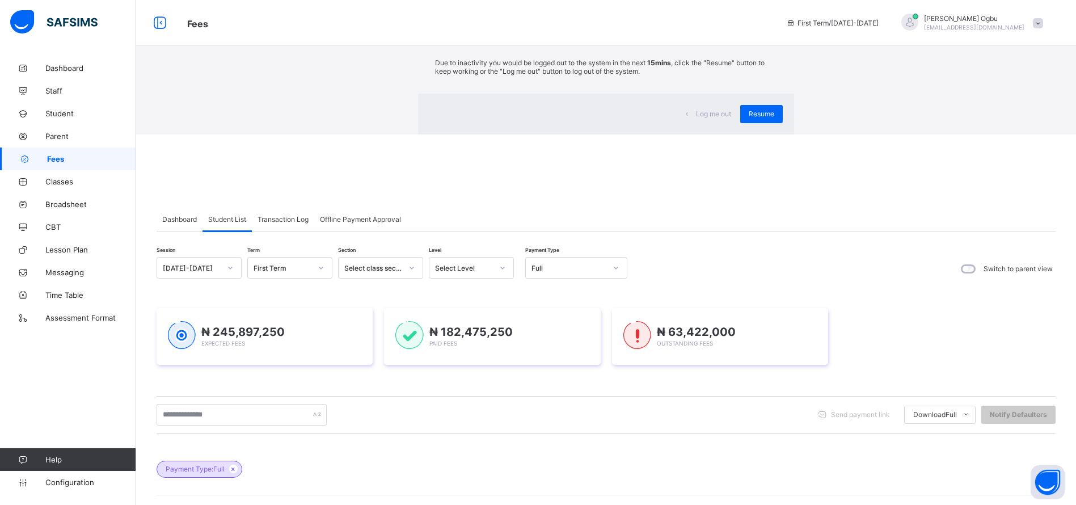
click at [748, 118] on span "Resume" at bounding box center [761, 113] width 26 height 9
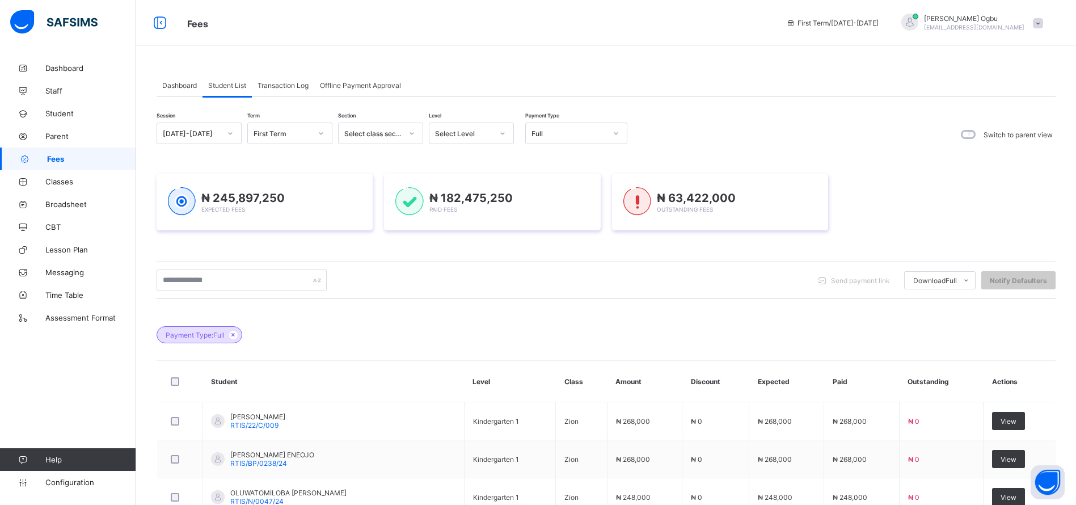
click at [176, 84] on span "Dashboard" at bounding box center [179, 85] width 35 height 9
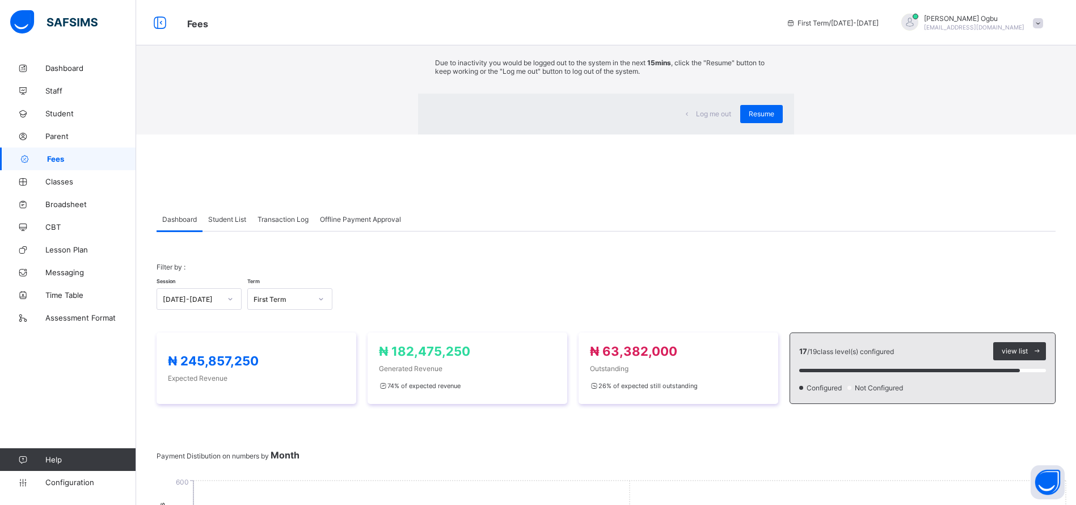
click at [136, 110] on div "× Idle Mode Due to inactivity you would be logged out to the system in the next…" at bounding box center [606, 67] width 940 height 134
click at [748, 118] on span "Resume" at bounding box center [761, 113] width 26 height 9
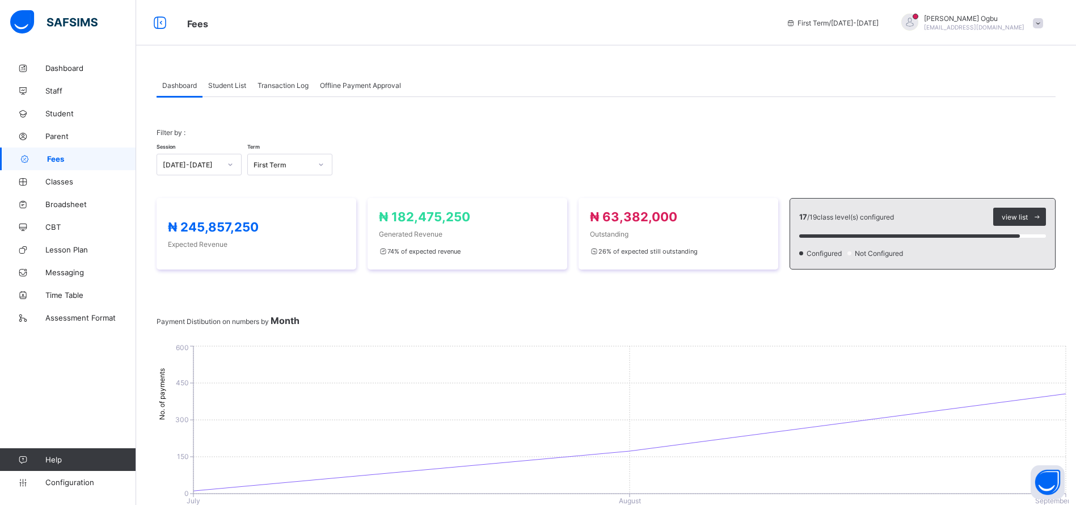
click at [56, 115] on span "Student" at bounding box center [90, 113] width 91 height 9
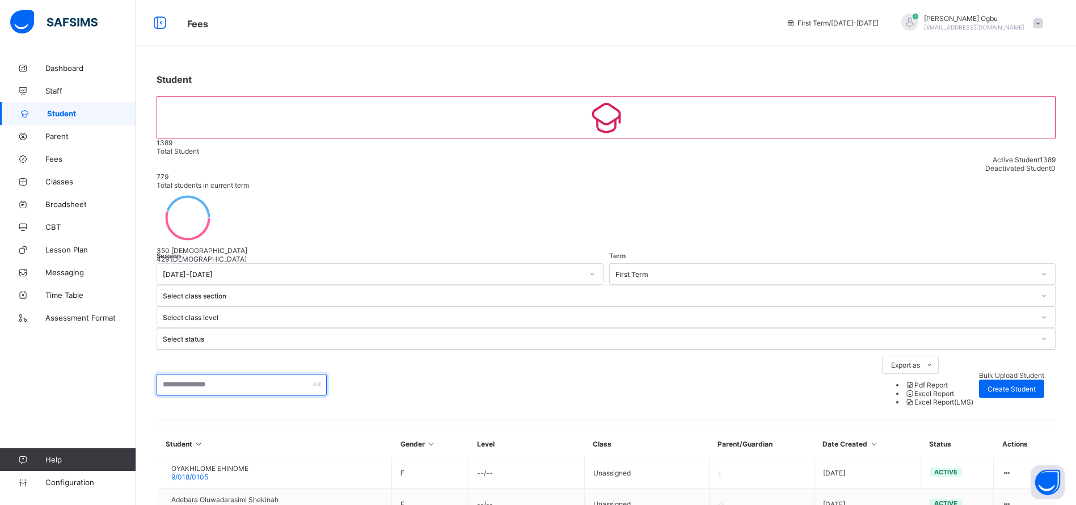
click at [183, 374] on input "text" at bounding box center [242, 385] width 170 height 22
type input "******"
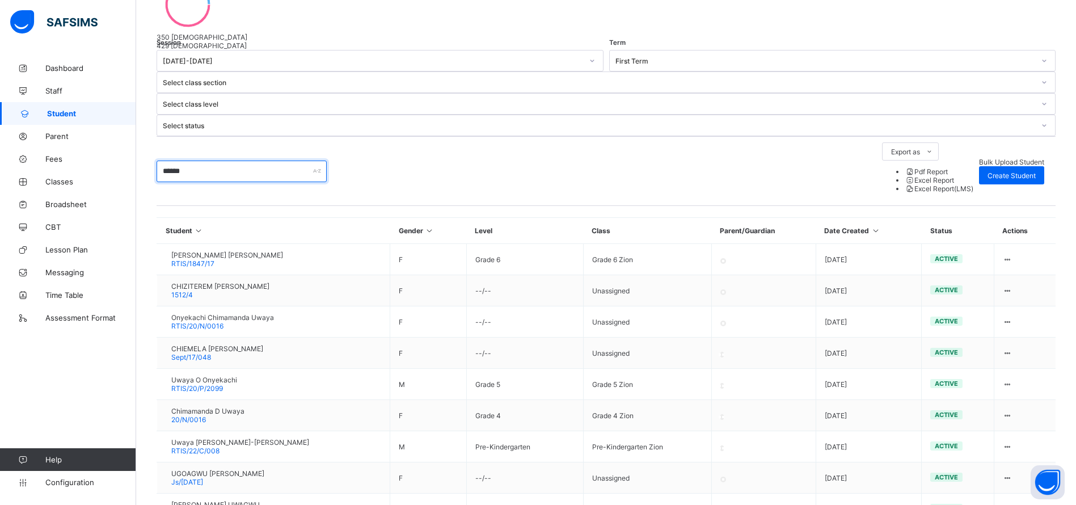
scroll to position [217, 0]
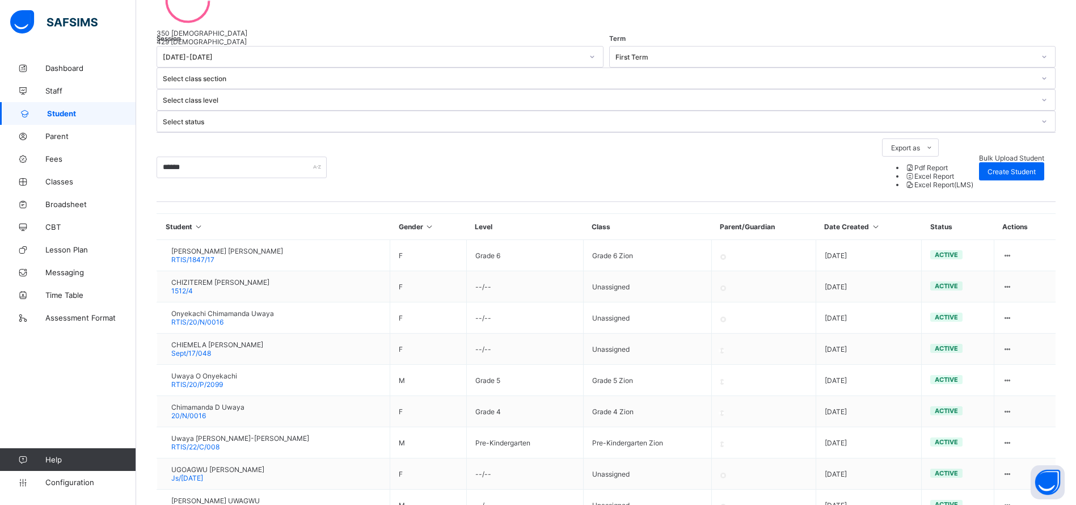
click at [240, 496] on div "[PERSON_NAME] UWAGWU RTIS/0154/BJ/23" at bounding box center [215, 504] width 88 height 17
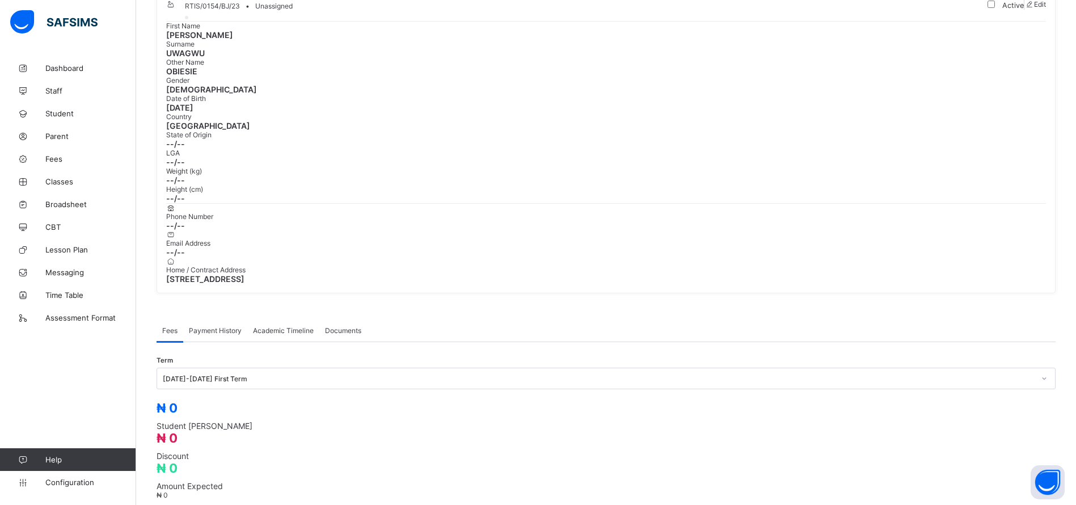
scroll to position [217, 0]
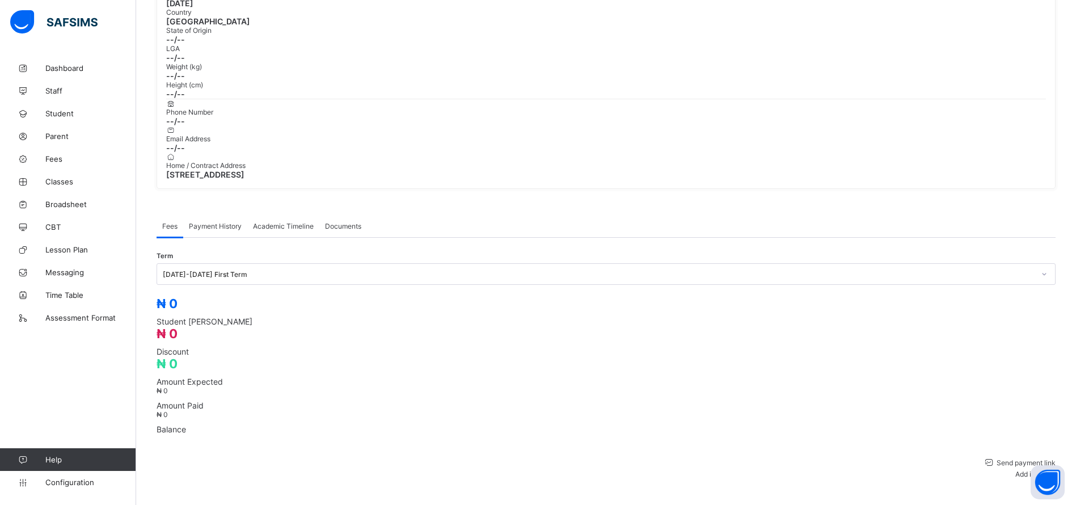
click at [223, 214] on div "Payment History" at bounding box center [215, 225] width 64 height 23
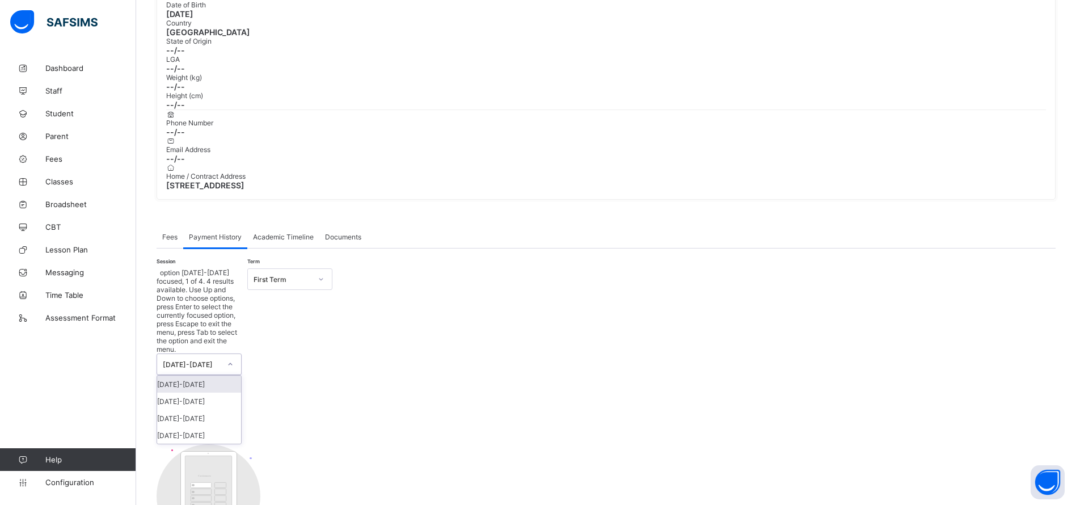
click at [202, 392] on div "[DATE]-[DATE]" at bounding box center [199, 400] width 84 height 17
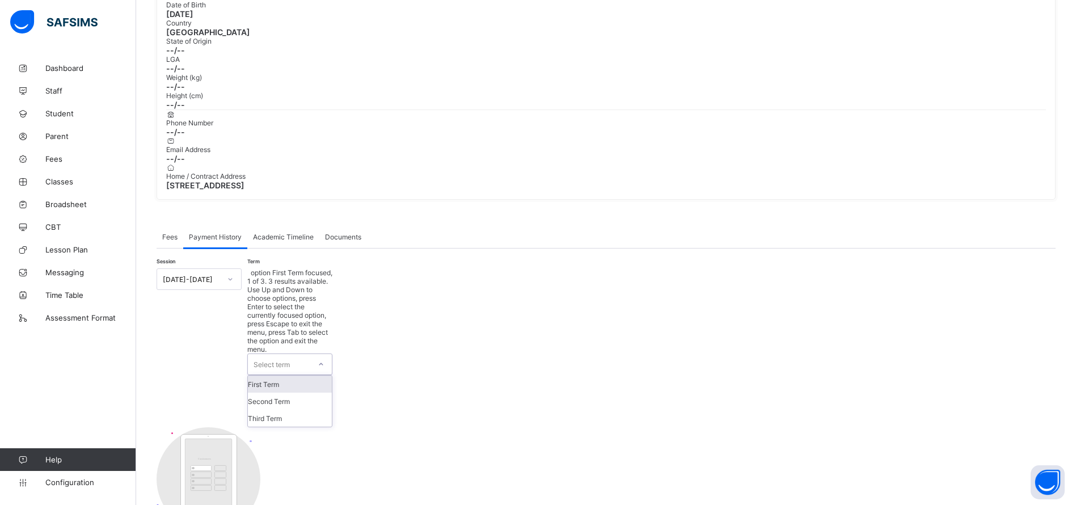
click at [300, 375] on div "First Term" at bounding box center [290, 383] width 84 height 17
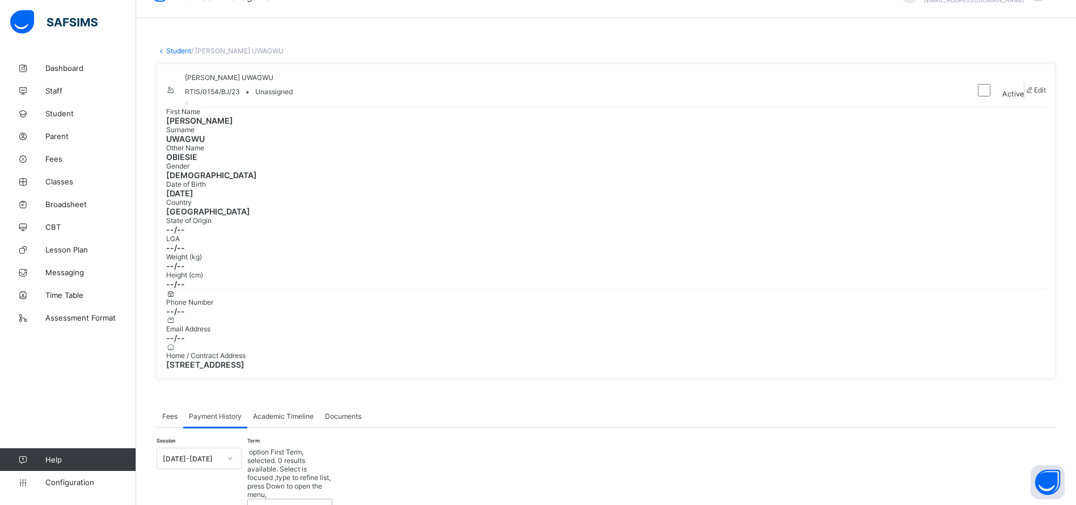
scroll to position [0, 0]
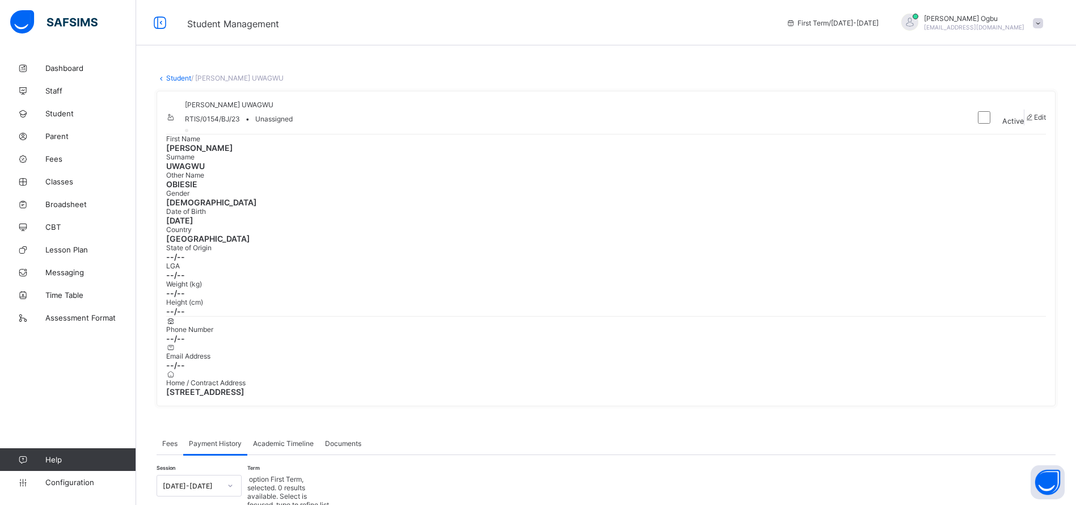
click at [70, 184] on span "Classes" at bounding box center [90, 181] width 91 height 9
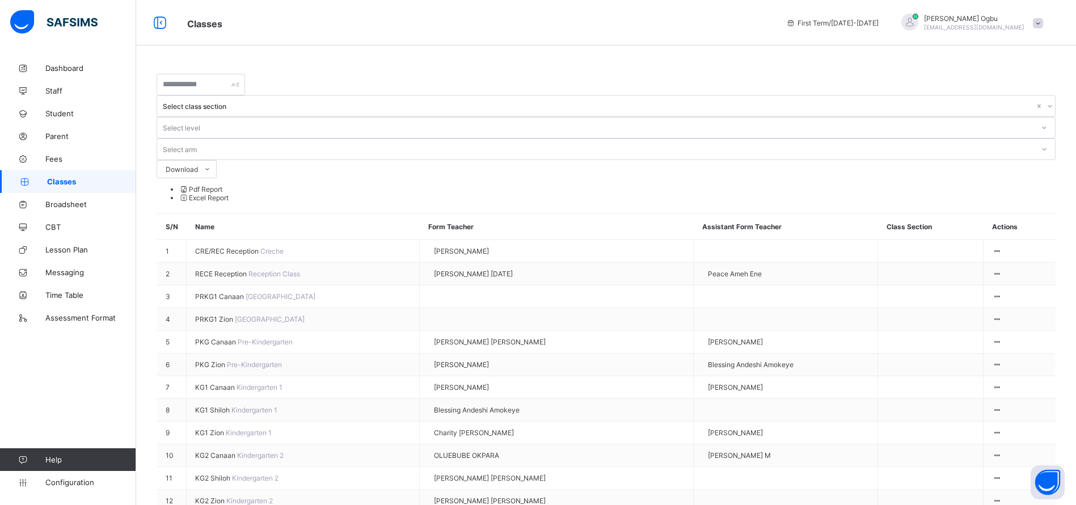
click at [209, 315] on span "PRKG1 Zion" at bounding box center [215, 319] width 40 height 9
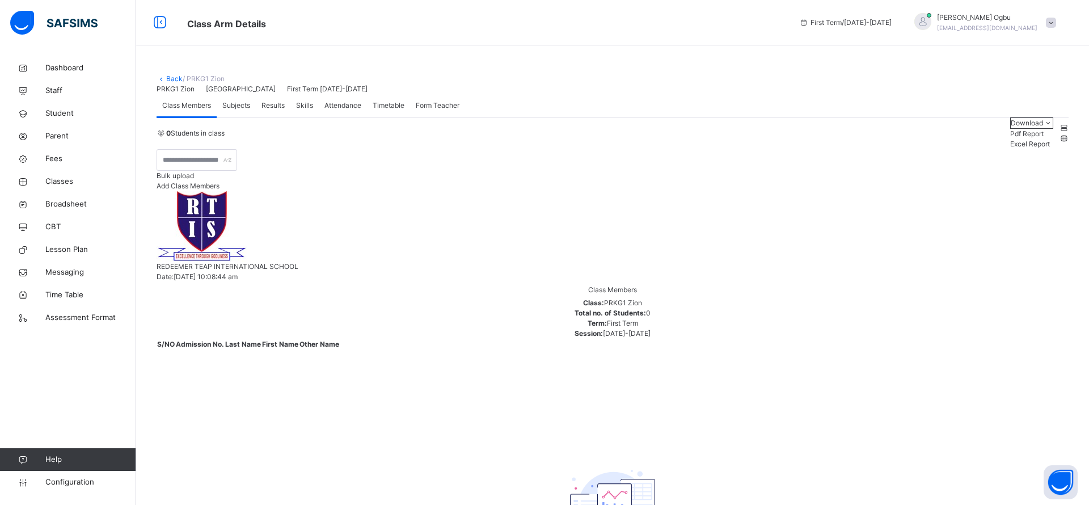
click at [170, 76] on link "Back" at bounding box center [174, 78] width 16 height 9
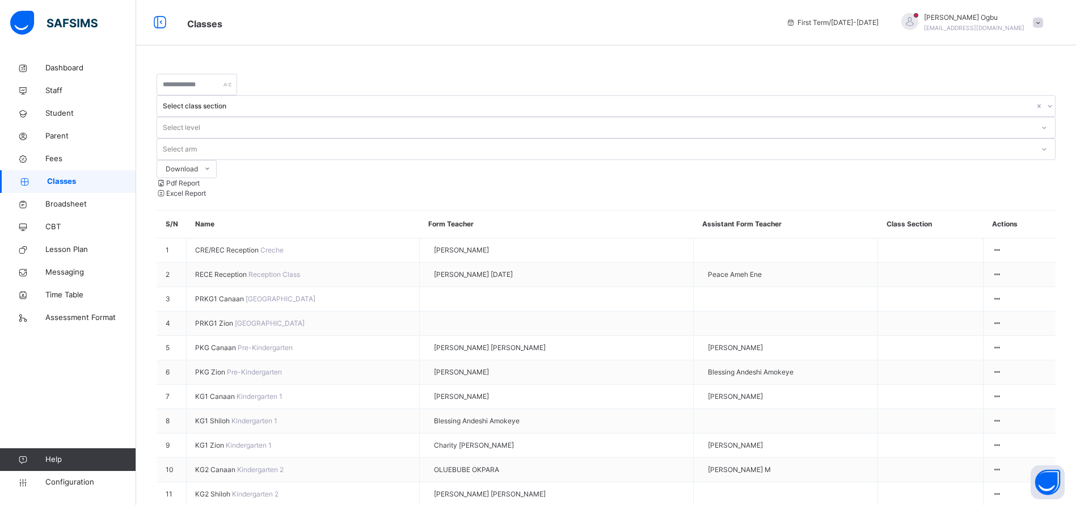
click at [205, 343] on span "PKG Canaan" at bounding box center [216, 347] width 43 height 9
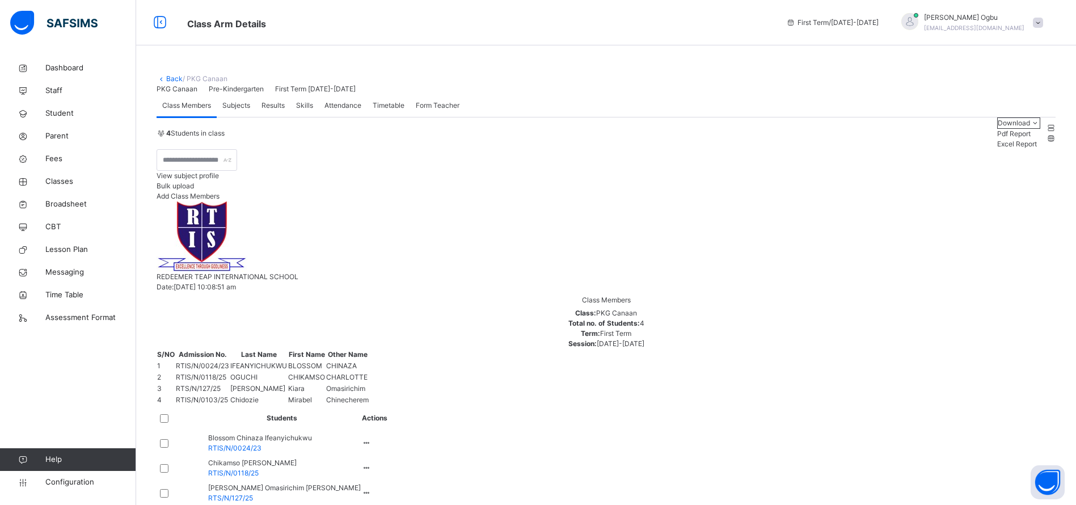
click at [998, 201] on div "Add Class Members" at bounding box center [606, 196] width 899 height 10
type input "******"
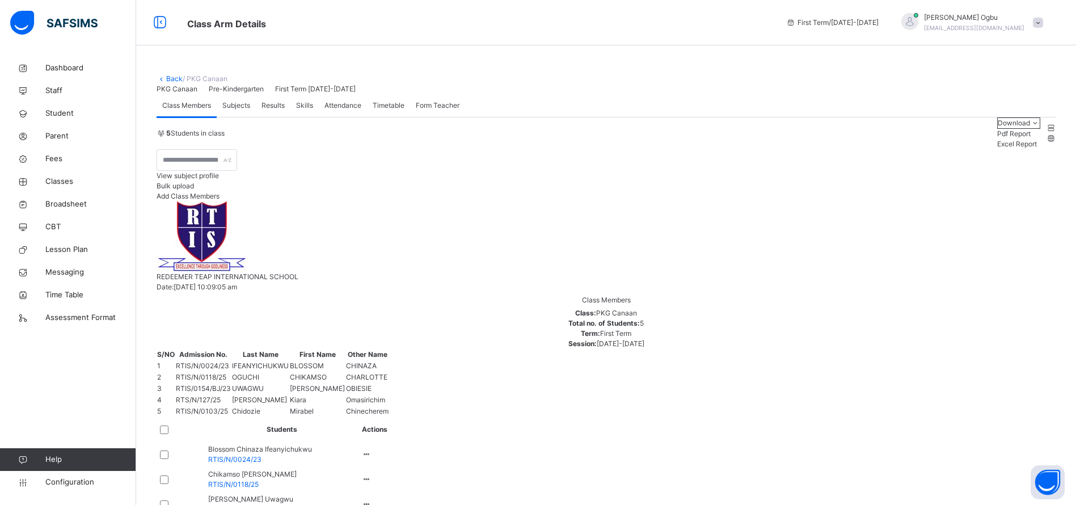
click at [733, 94] on div "PKG Canaan Pre-Kindergarten First Term [DATE]-[DATE]" at bounding box center [606, 89] width 899 height 10
click at [58, 115] on span "Student" at bounding box center [90, 113] width 91 height 11
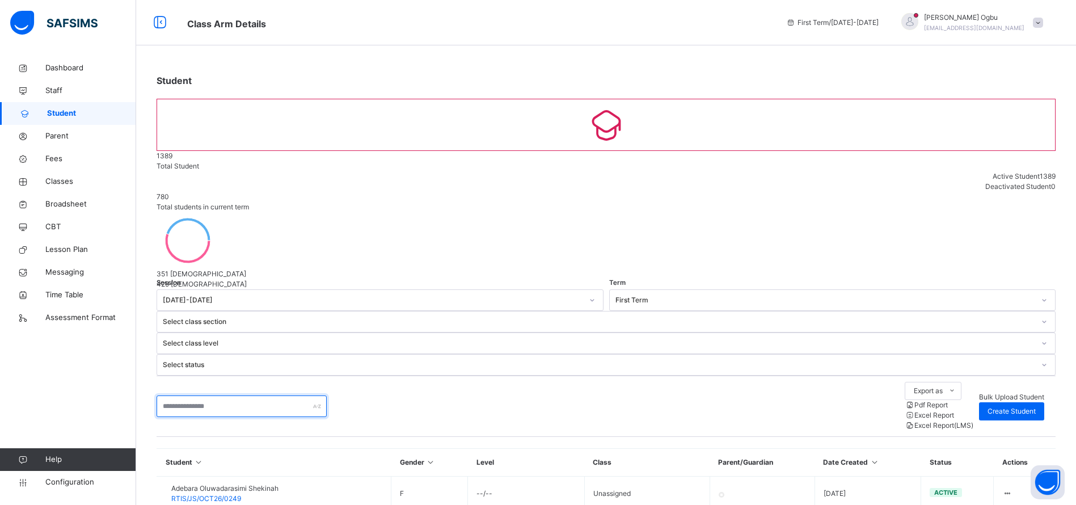
click at [226, 395] on input "text" at bounding box center [242, 406] width 170 height 22
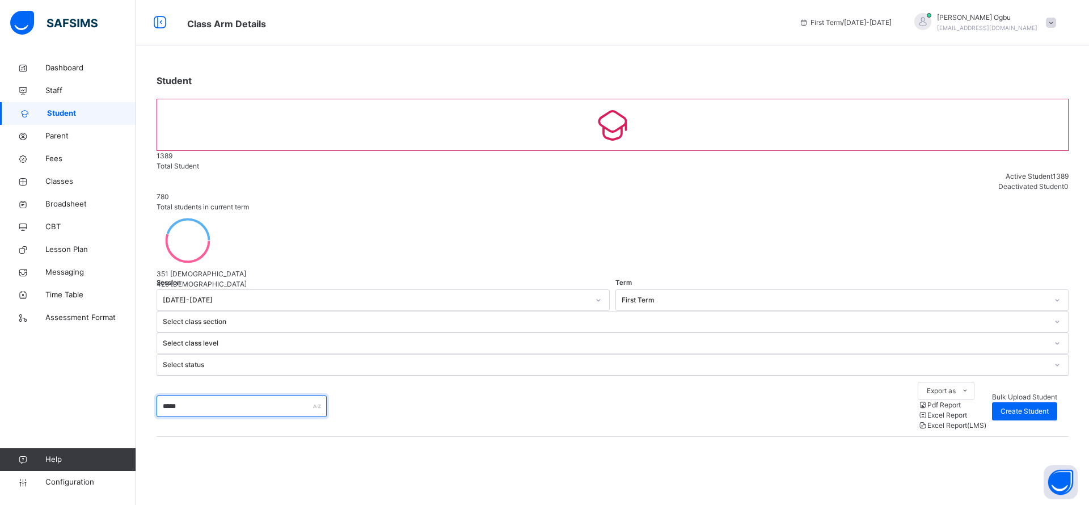
type input "******"
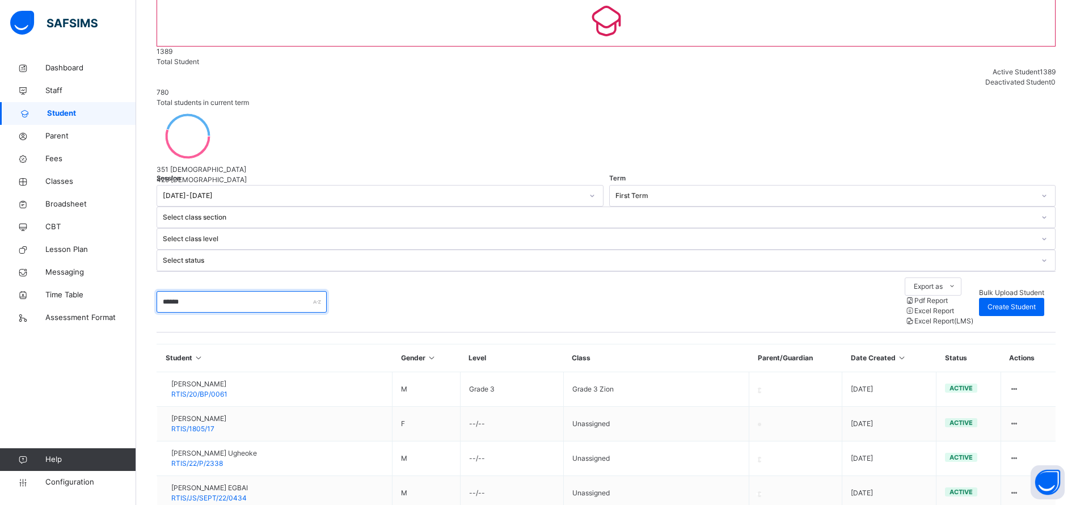
scroll to position [109, 0]
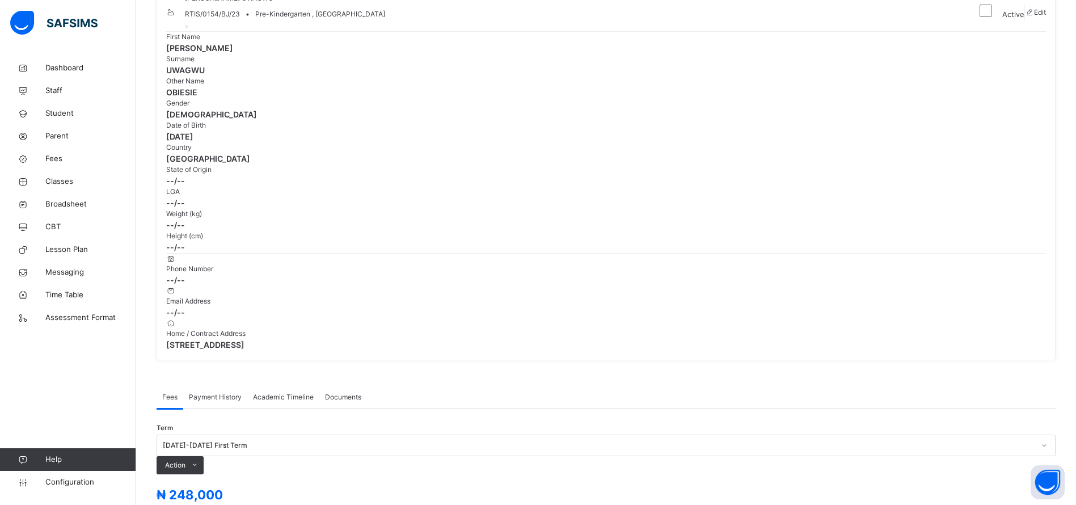
click at [213, 392] on span "Payment History" at bounding box center [215, 397] width 53 height 10
click at [274, 429] on div "Select term" at bounding box center [271, 440] width 36 height 22
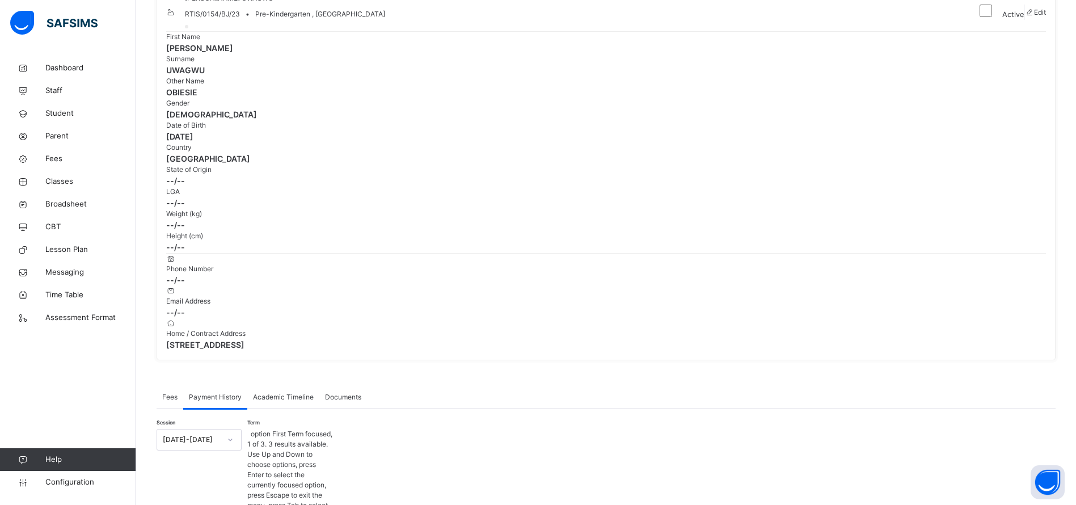
click at [208, 434] on div "[DATE]-[DATE]" at bounding box center [192, 439] width 58 height 10
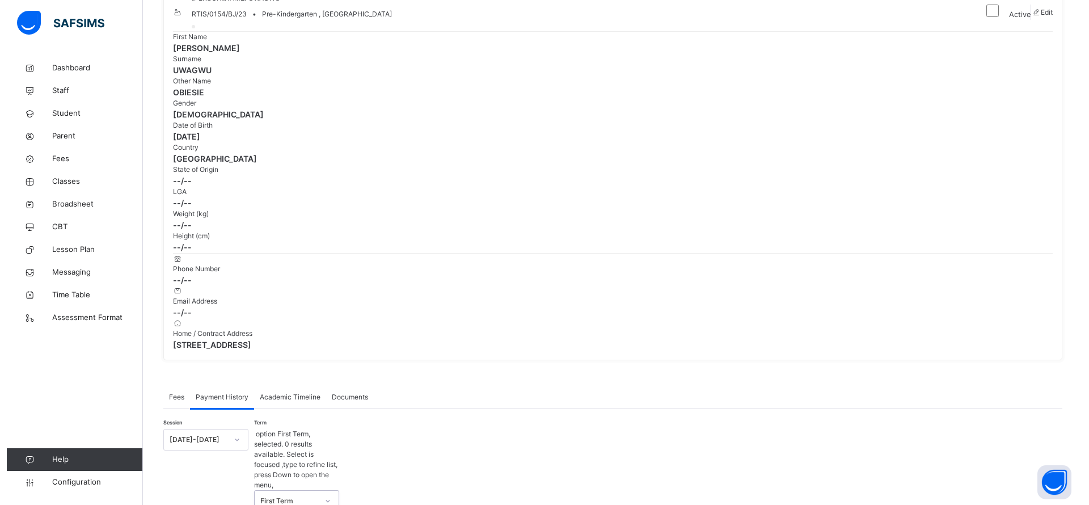
scroll to position [48, 0]
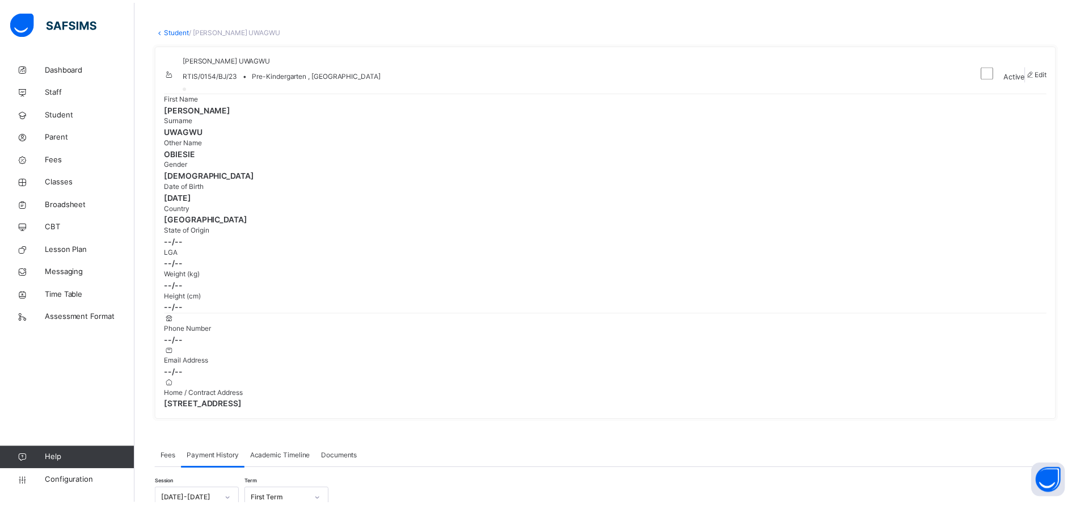
scroll to position [14, 0]
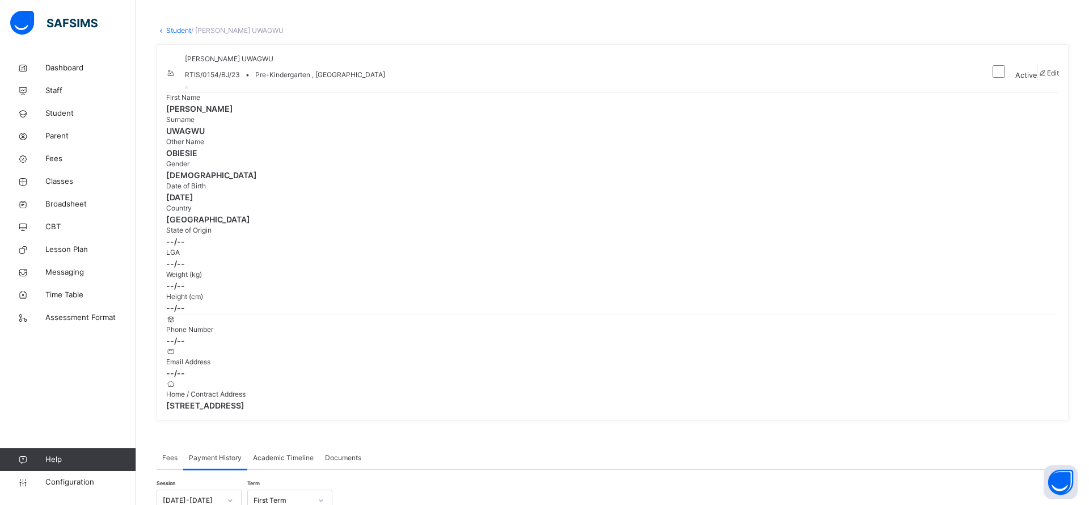
click at [178, 29] on link "Student" at bounding box center [178, 30] width 25 height 9
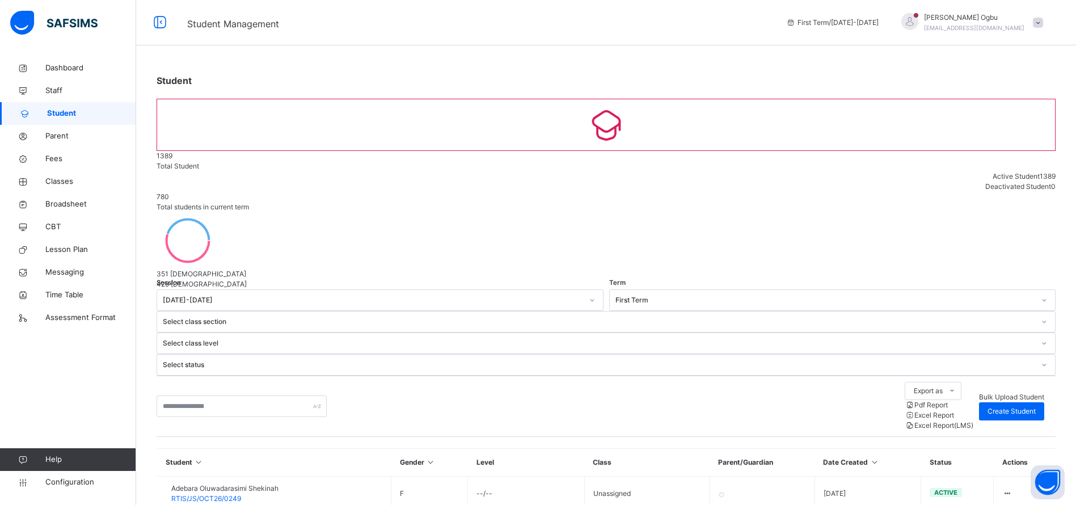
click at [65, 185] on span "Classes" at bounding box center [90, 181] width 91 height 11
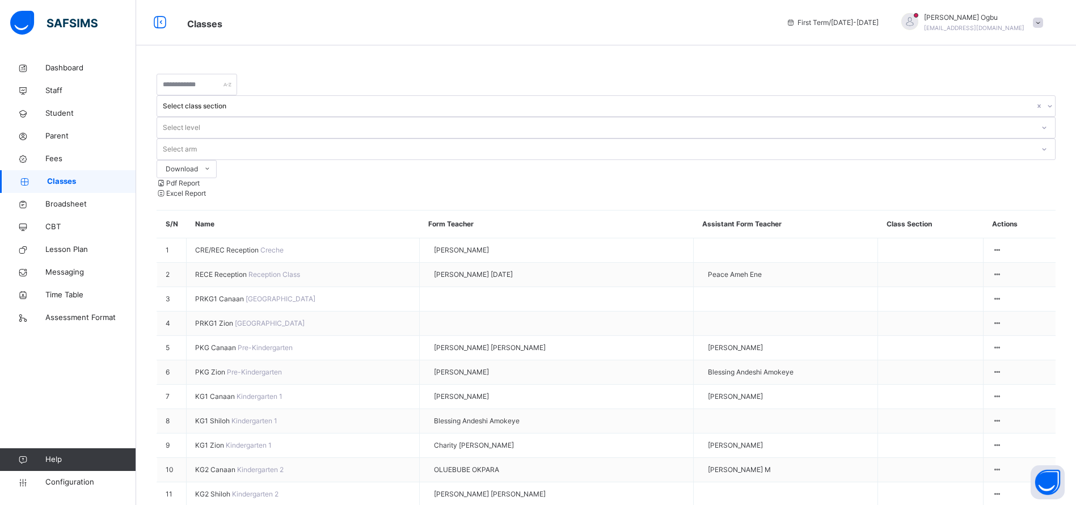
click at [208, 343] on span "PKG Canaan" at bounding box center [216, 347] width 43 height 9
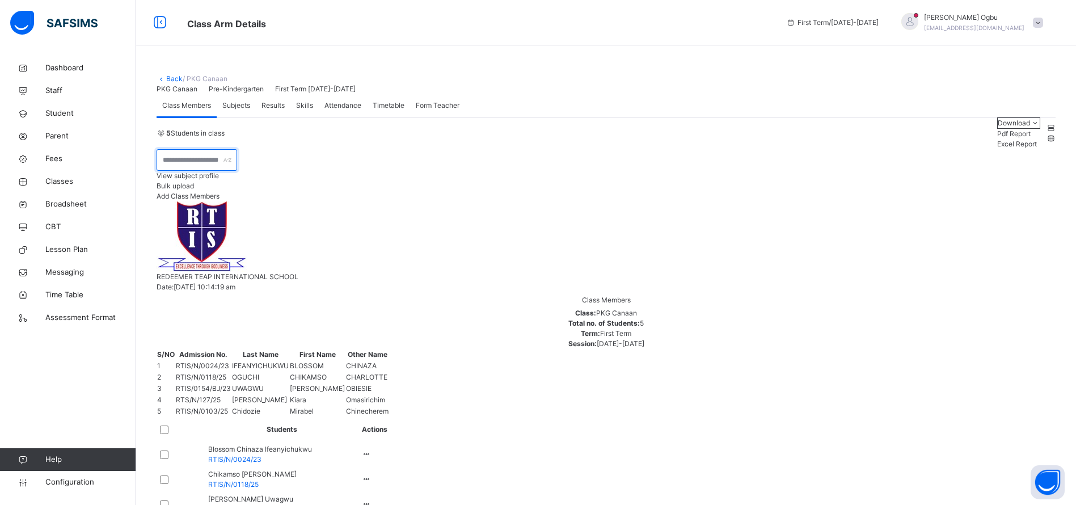
click at [237, 171] on input "text" at bounding box center [197, 160] width 81 height 22
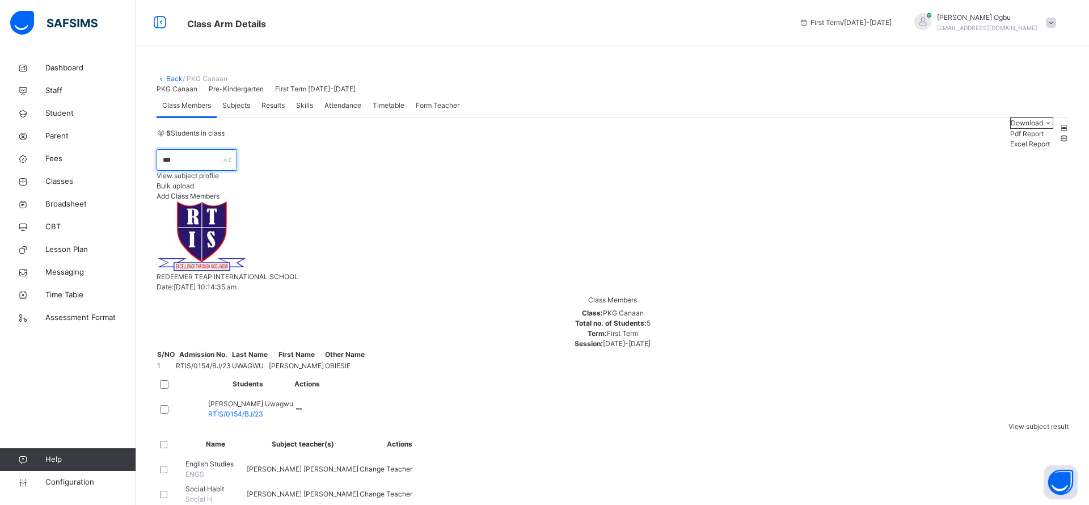
type input "***"
click at [0, 0] on div "Remove from Class" at bounding box center [0, 0] width 0 height 0
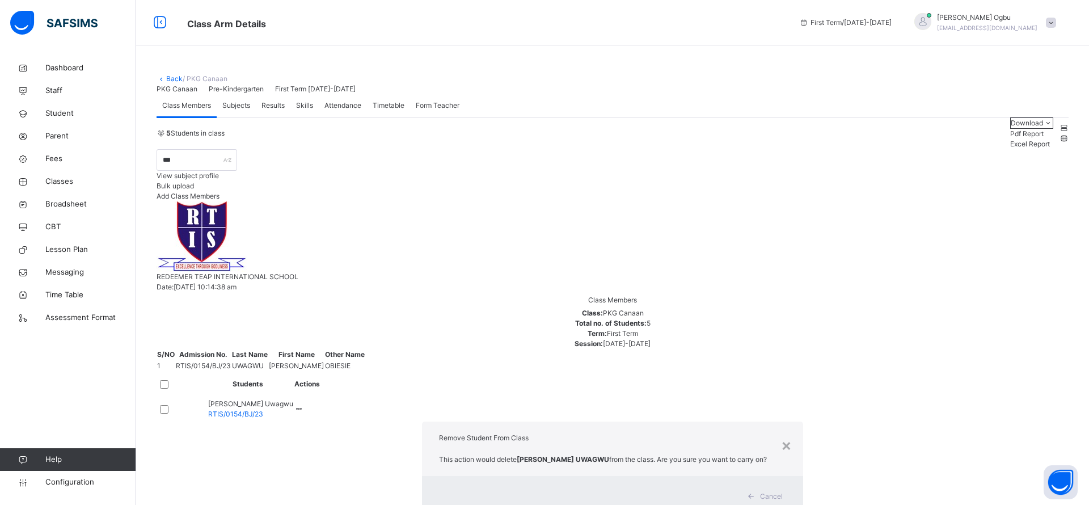
click at [724, 504] on span "Yes, Remove Student" at bounding box center [757, 510] width 67 height 9
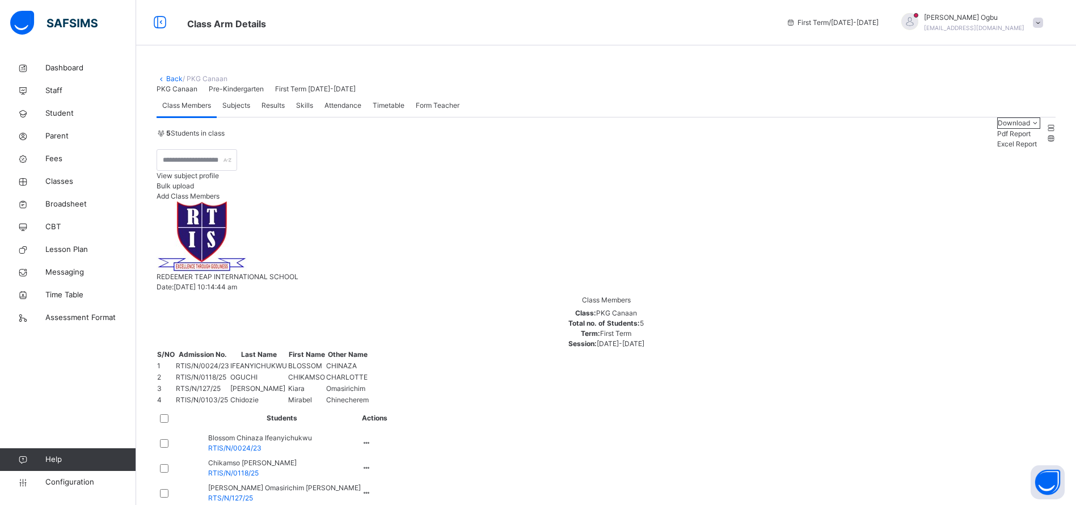
click at [61, 154] on span "Fees" at bounding box center [90, 158] width 91 height 11
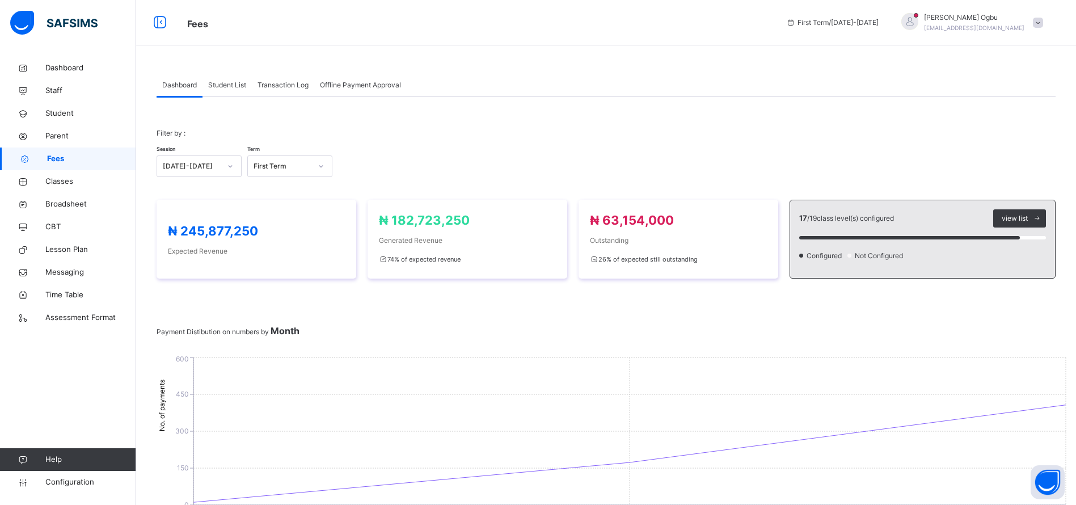
click at [56, 136] on span "Parent" at bounding box center [90, 135] width 91 height 11
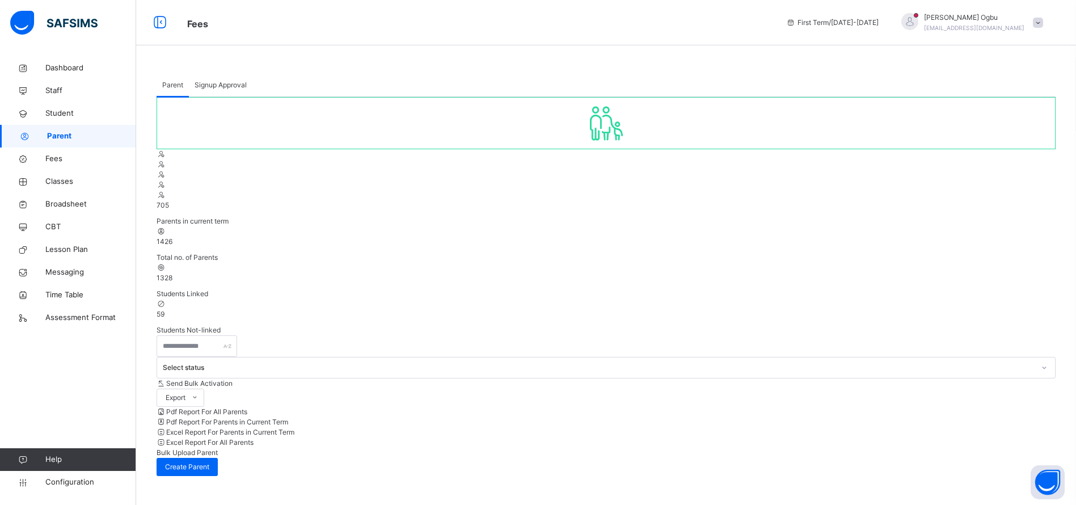
click at [67, 112] on span "Student" at bounding box center [90, 113] width 91 height 11
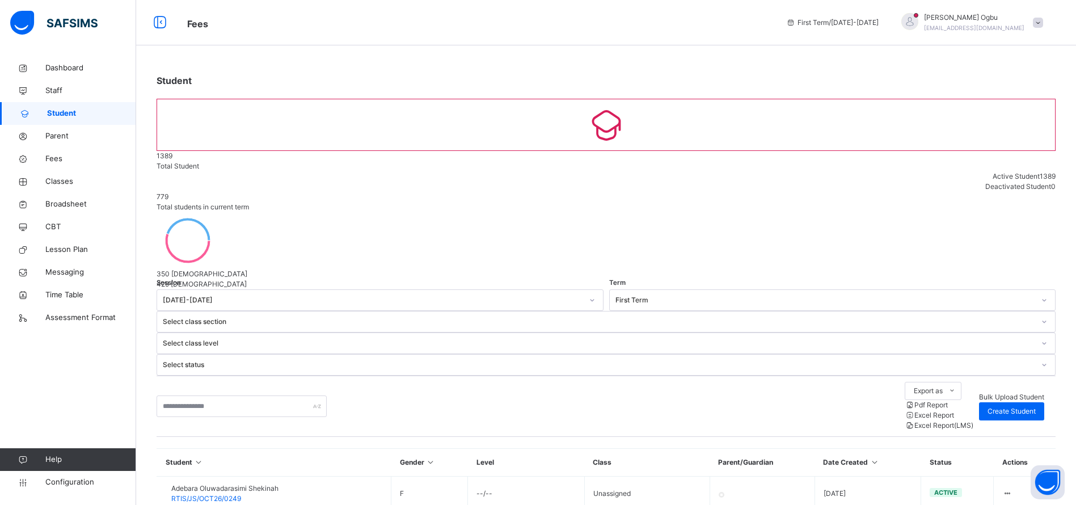
click at [797, 191] on div "Student 1389 Total Student Active Student 1389 Deactivated Student 0 779 Total …" at bounding box center [606, 474] width 940 height 834
click at [222, 395] on input "text" at bounding box center [242, 406] width 170 height 22
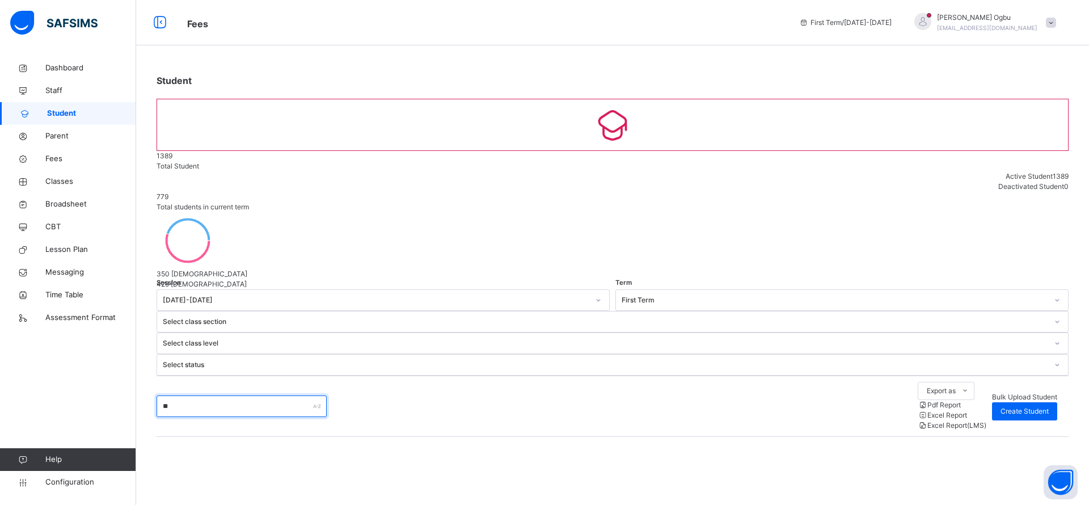
type input "*"
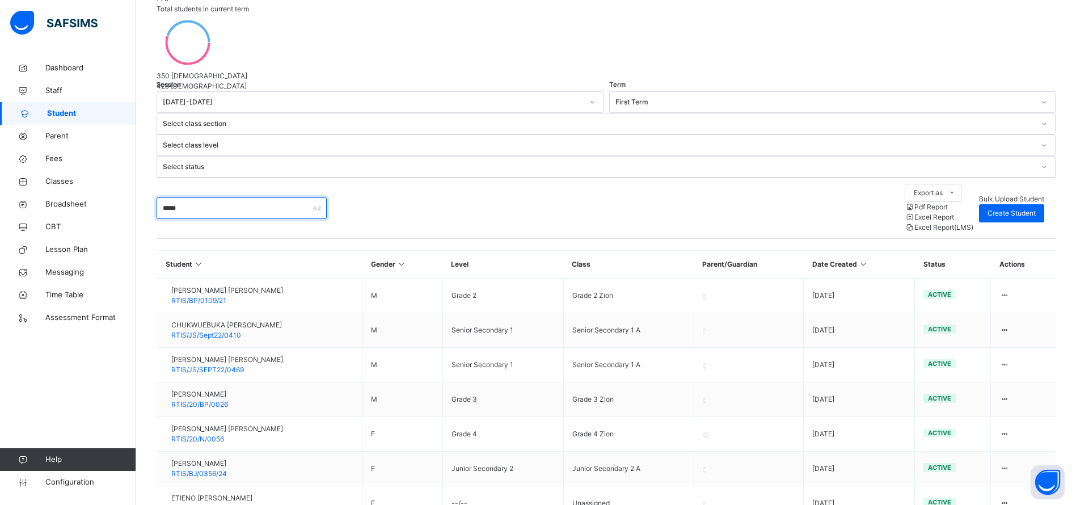
scroll to position [209, 0]
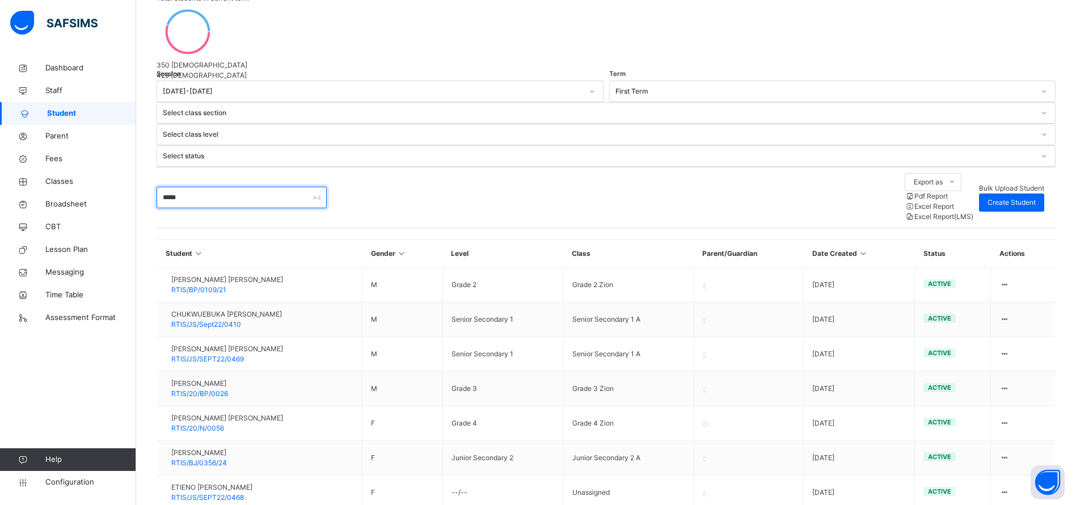
type input "*****"
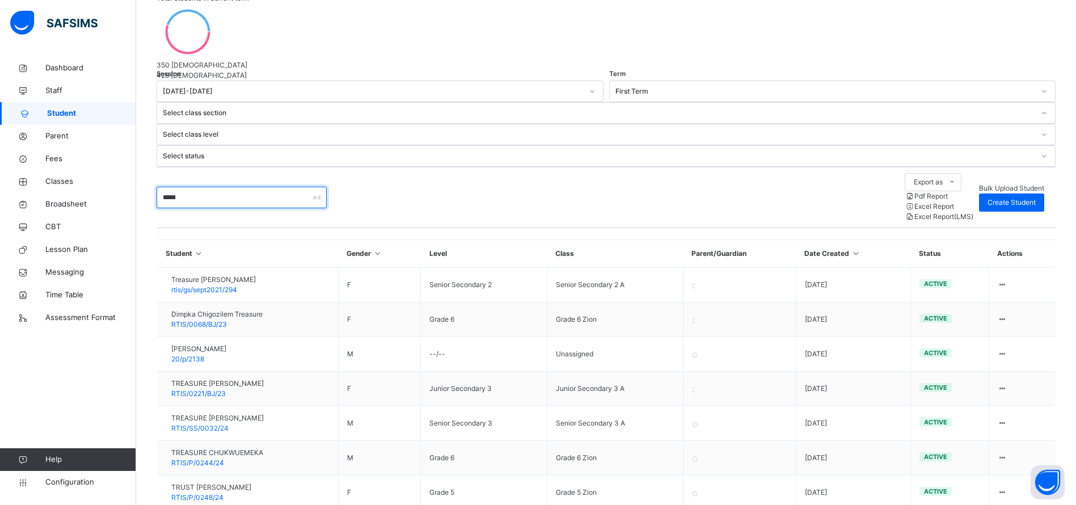
scroll to position [0, 0]
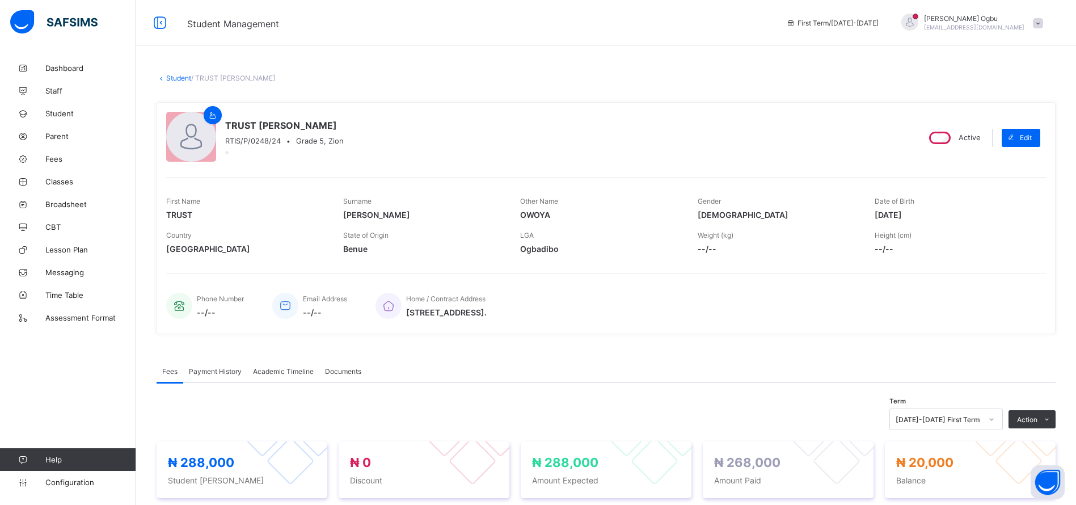
click at [317, 360] on div "Academic Timeline" at bounding box center [283, 370] width 72 height 23
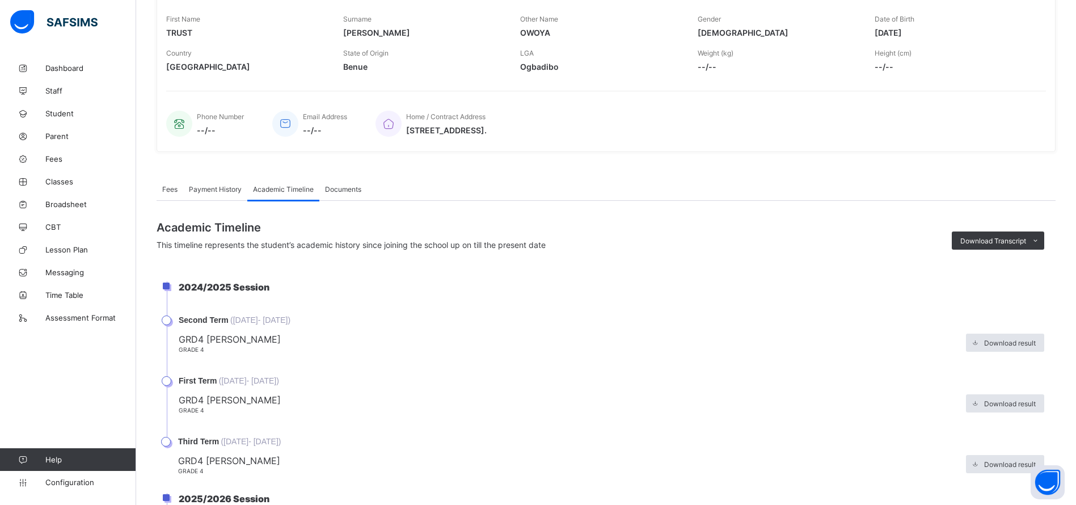
scroll to position [283, 0]
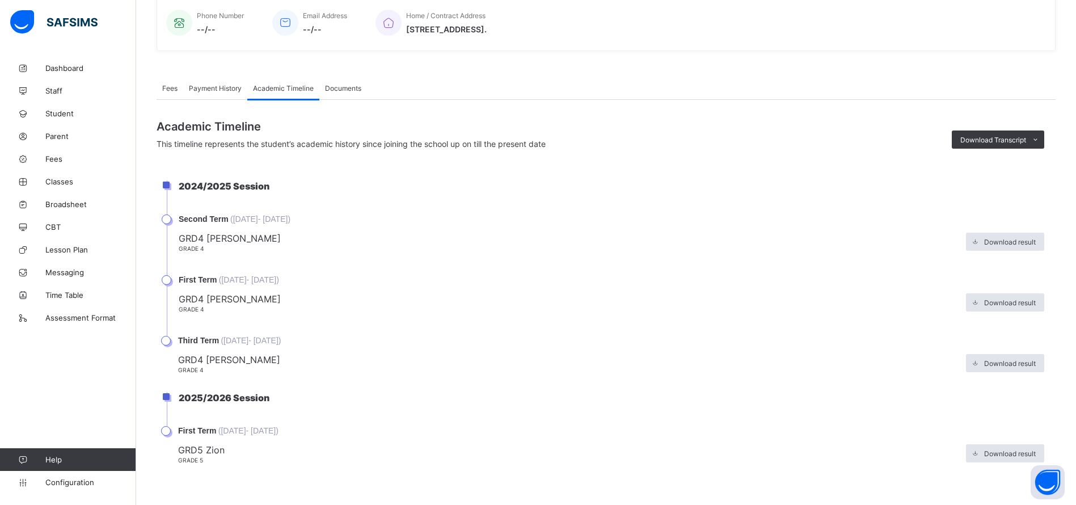
click at [1026, 372] on div "GRD4 Shiloh Grade 4 Download result" at bounding box center [611, 364] width 866 height 20
click at [1004, 361] on span "Download result" at bounding box center [1010, 363] width 52 height 9
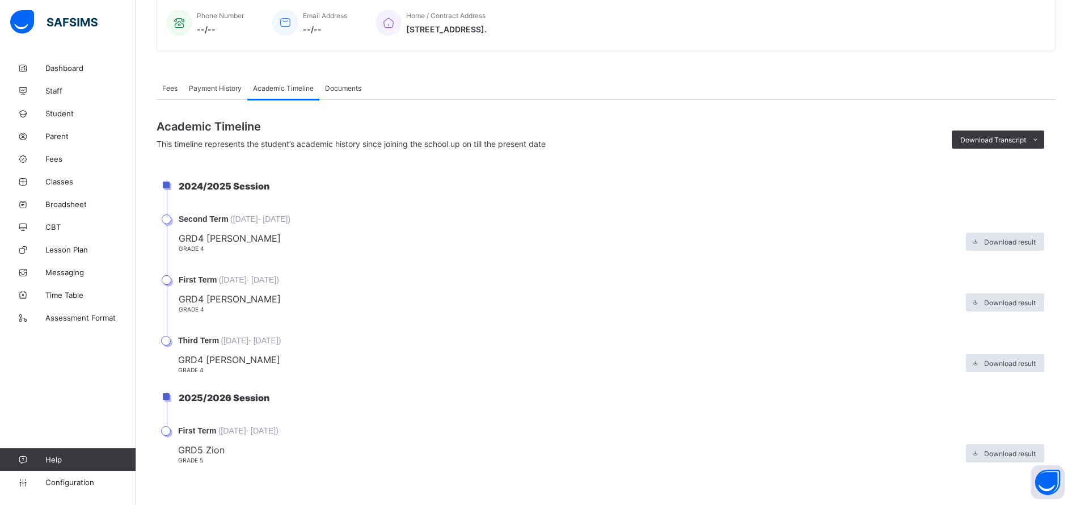
click at [52, 153] on link "Fees" at bounding box center [68, 158] width 136 height 23
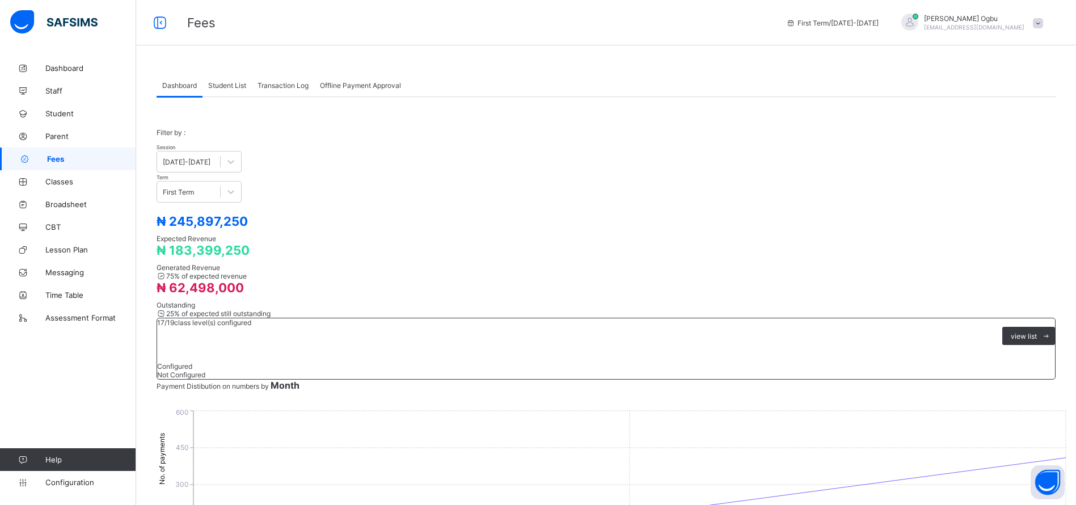
click at [227, 86] on span "Student List" at bounding box center [227, 85] width 38 height 9
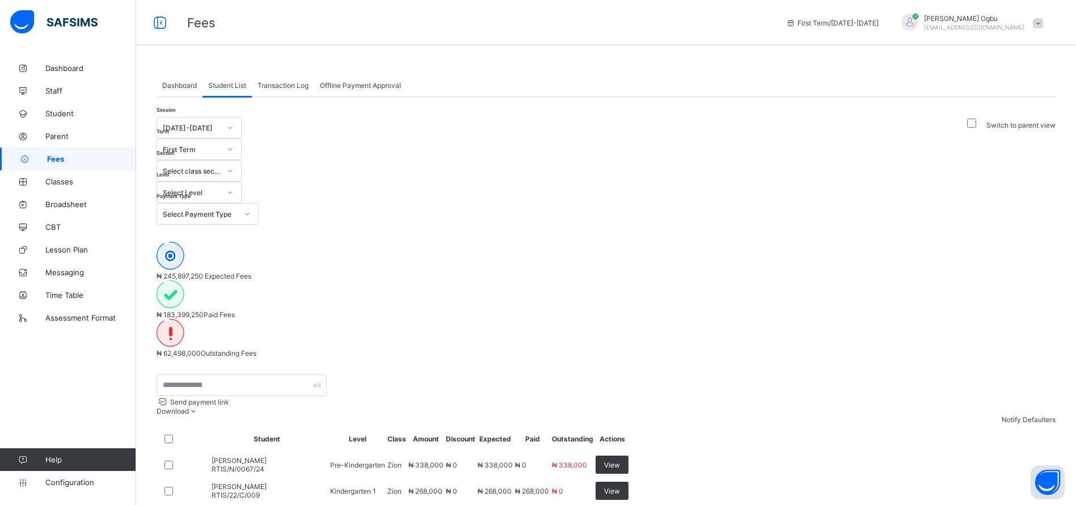
click at [236, 206] on div "Select Payment Type" at bounding box center [196, 214] width 79 height 16
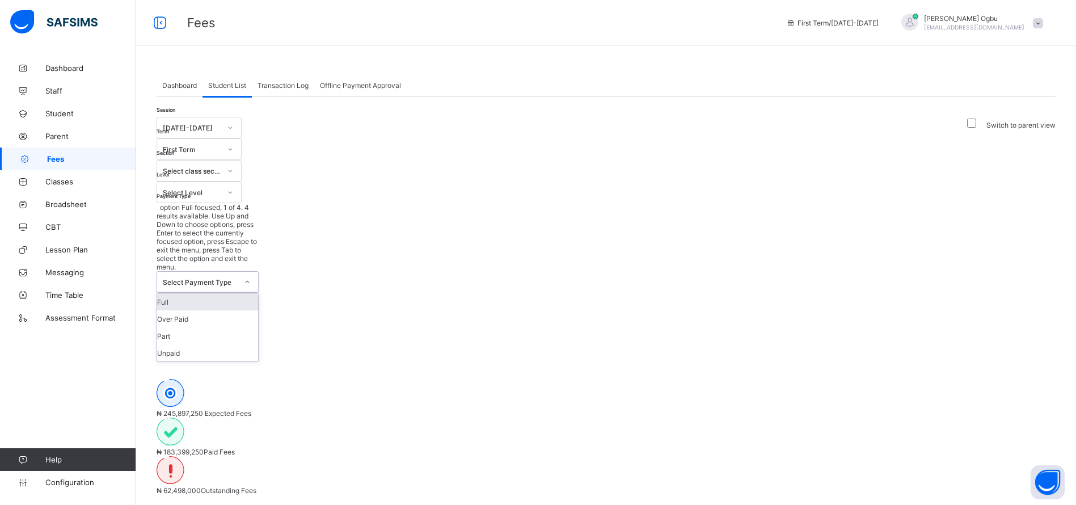
click at [258, 293] on div "Full" at bounding box center [207, 301] width 101 height 17
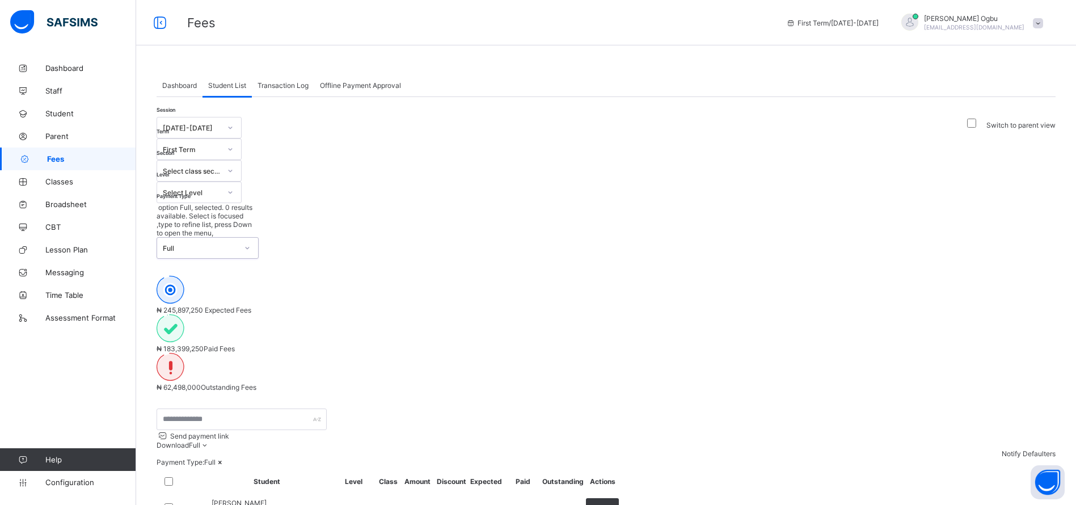
click at [236, 238] on div "Full" at bounding box center [196, 248] width 79 height 20
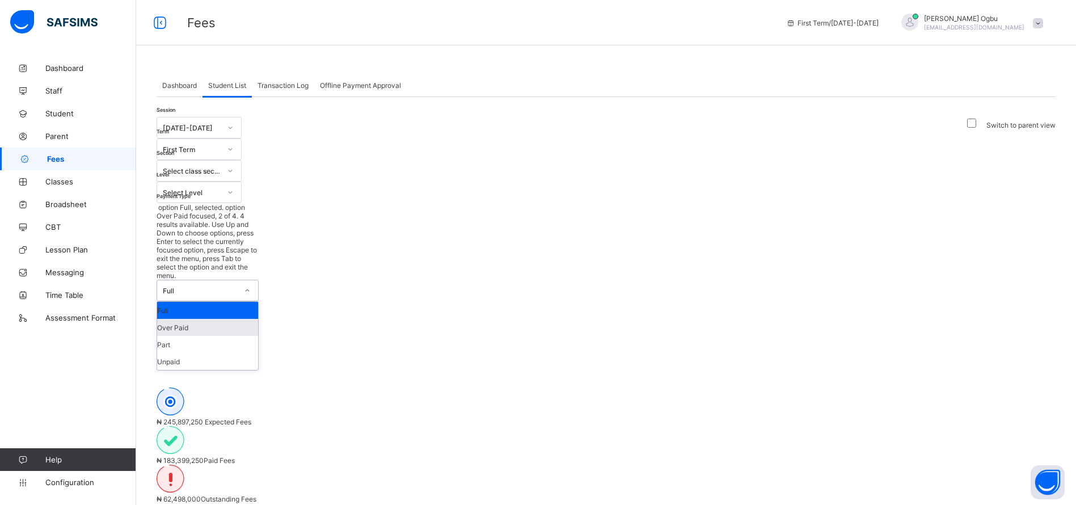
click at [258, 319] on div "Over Paid" at bounding box center [207, 327] width 101 height 17
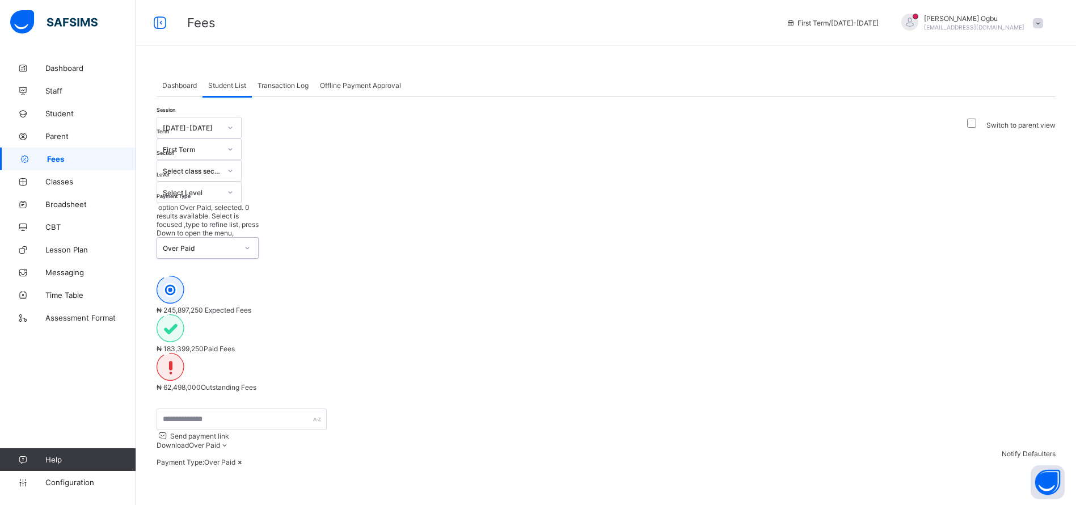
click at [236, 238] on div "Over Paid" at bounding box center [196, 248] width 79 height 20
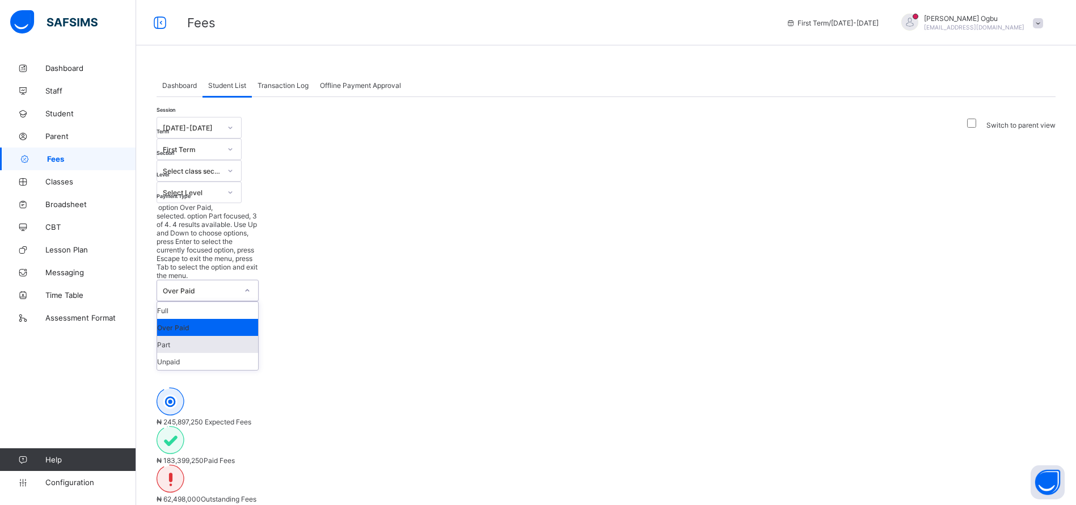
click at [258, 336] on div "Part" at bounding box center [207, 344] width 101 height 17
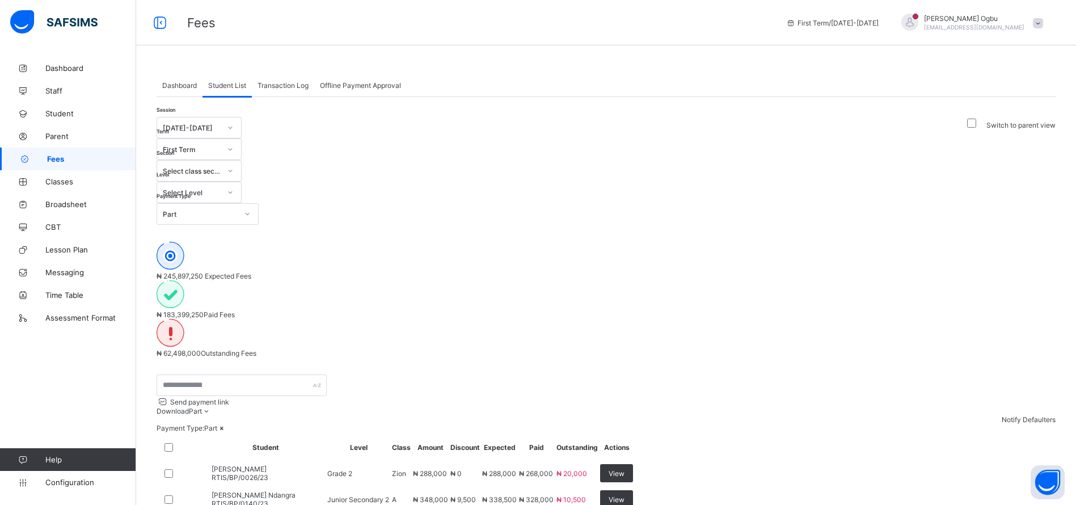
click at [949, 242] on div "₦ 245,897,250 Expected Fees ₦ 183,399,250 Paid Fees ₦ 62,498,000 Outstanding Fe…" at bounding box center [606, 300] width 899 height 116
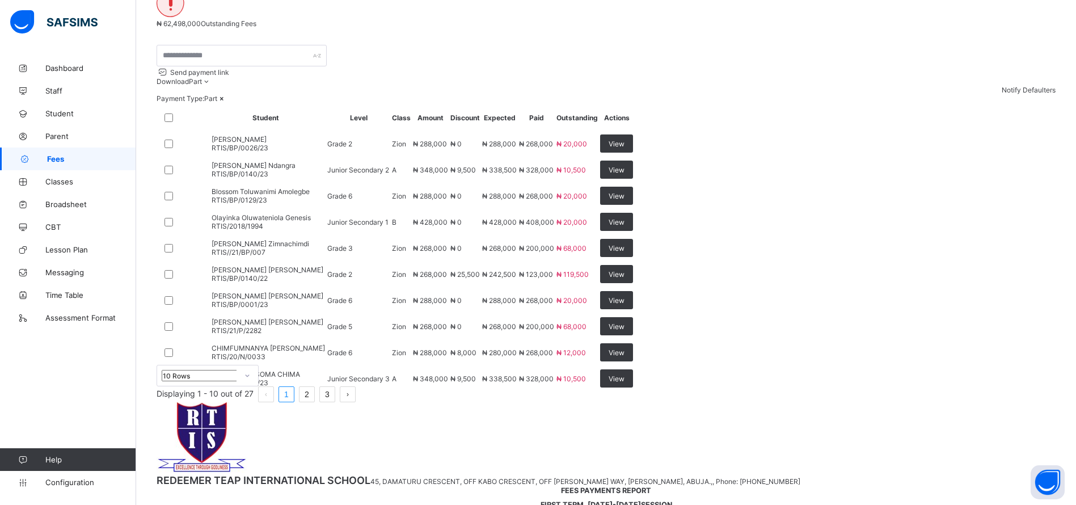
scroll to position [345, 0]
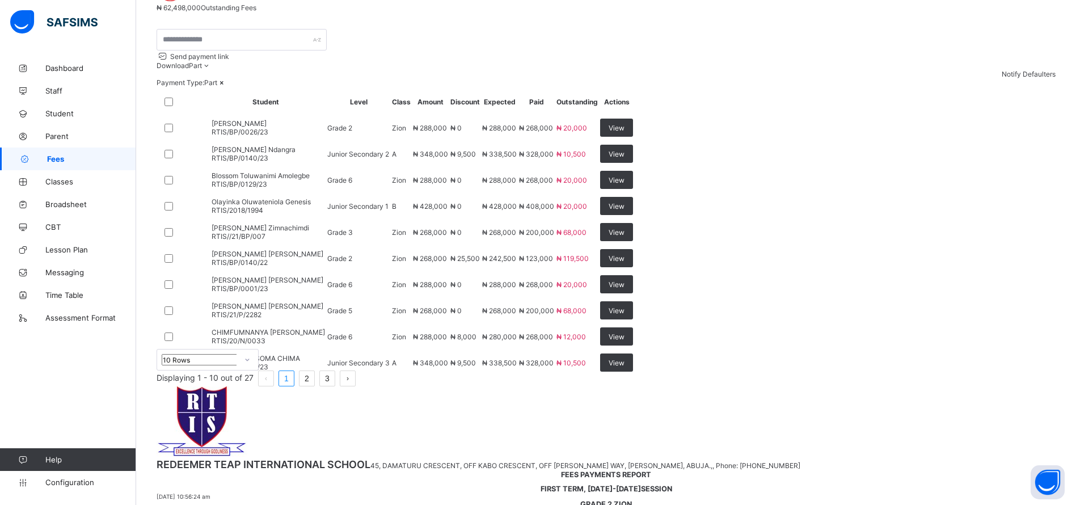
click at [56, 183] on span "Classes" at bounding box center [90, 181] width 91 height 9
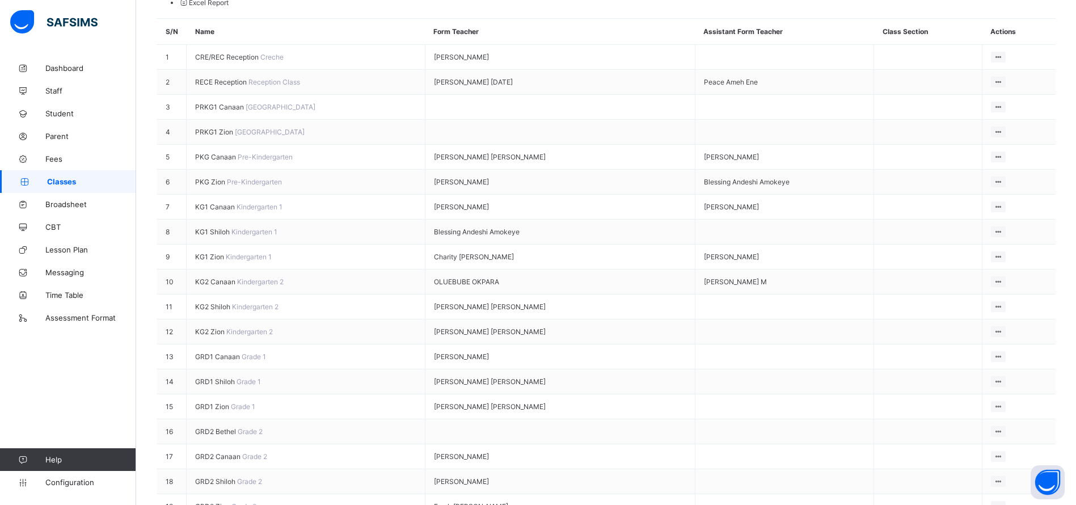
scroll to position [279, 0]
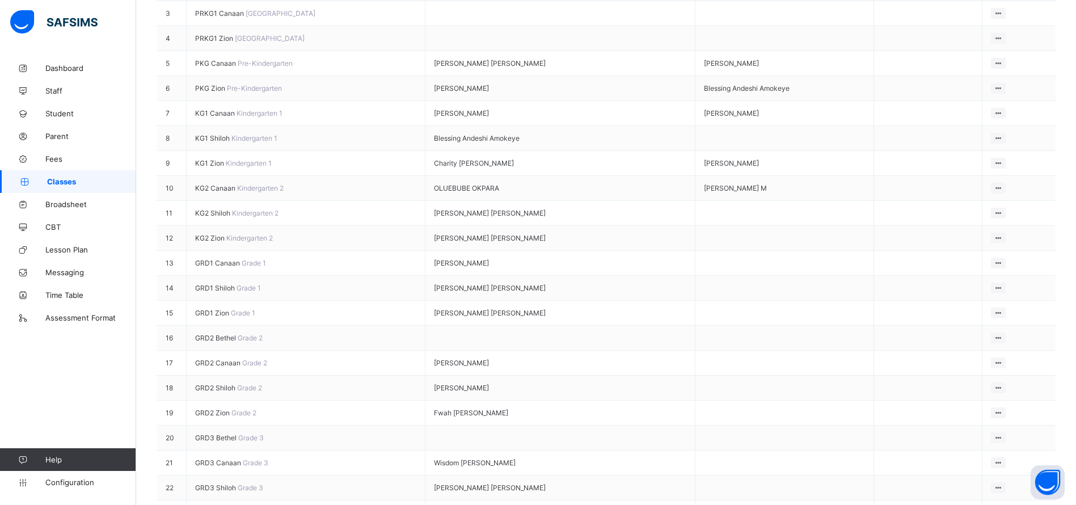
click at [211, 209] on span "KG2 Shiloh" at bounding box center [213, 213] width 37 height 9
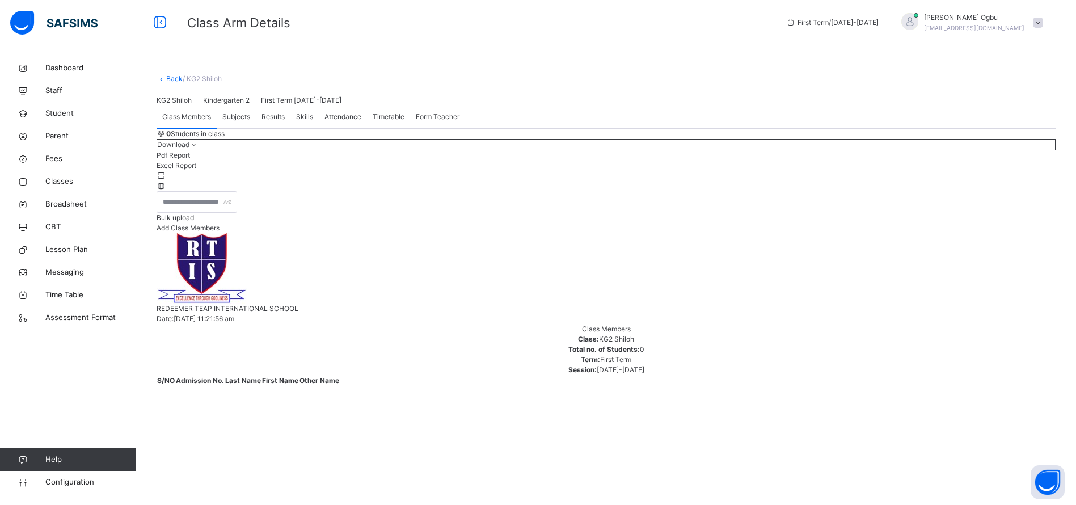
click at [426, 122] on span "Form Teacher" at bounding box center [438, 117] width 44 height 10
type input "*****"
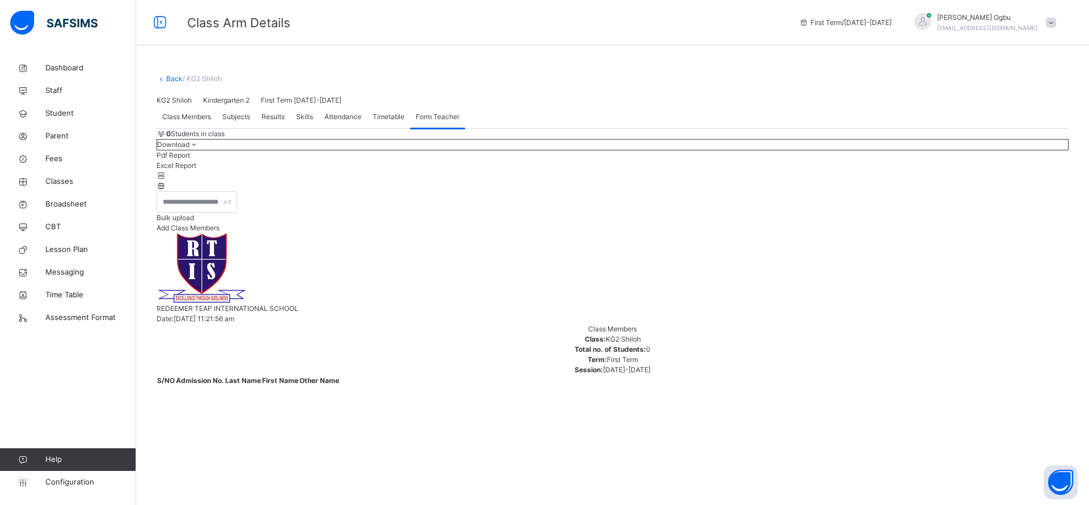
click at [231, 122] on span "Subjects" at bounding box center [236, 117] width 28 height 10
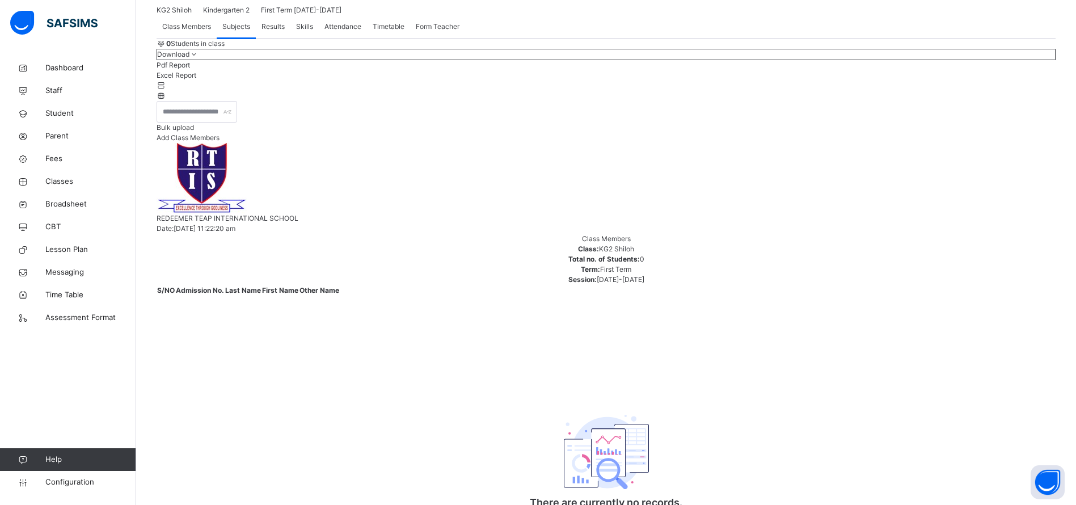
scroll to position [191, 0]
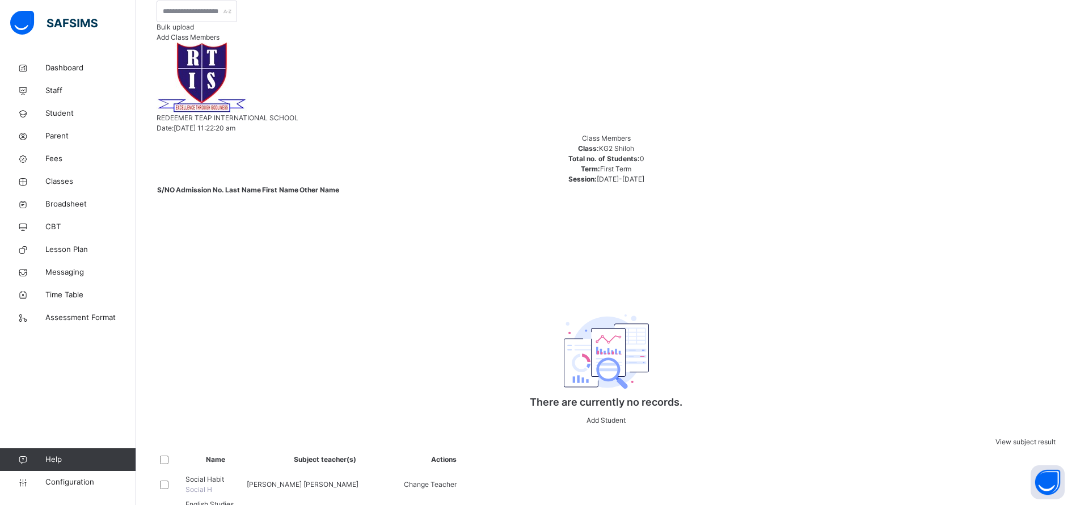
type input "****"
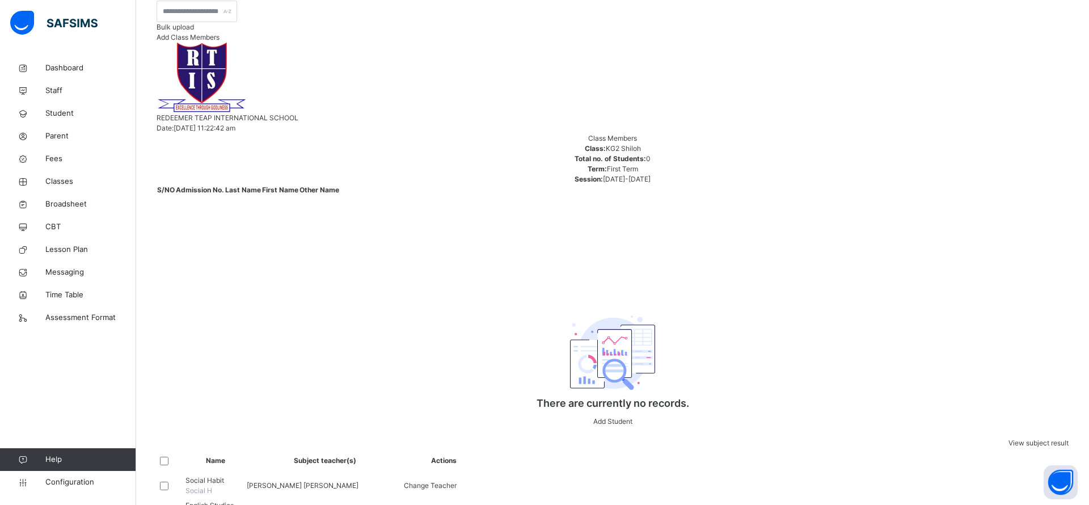
type input "****"
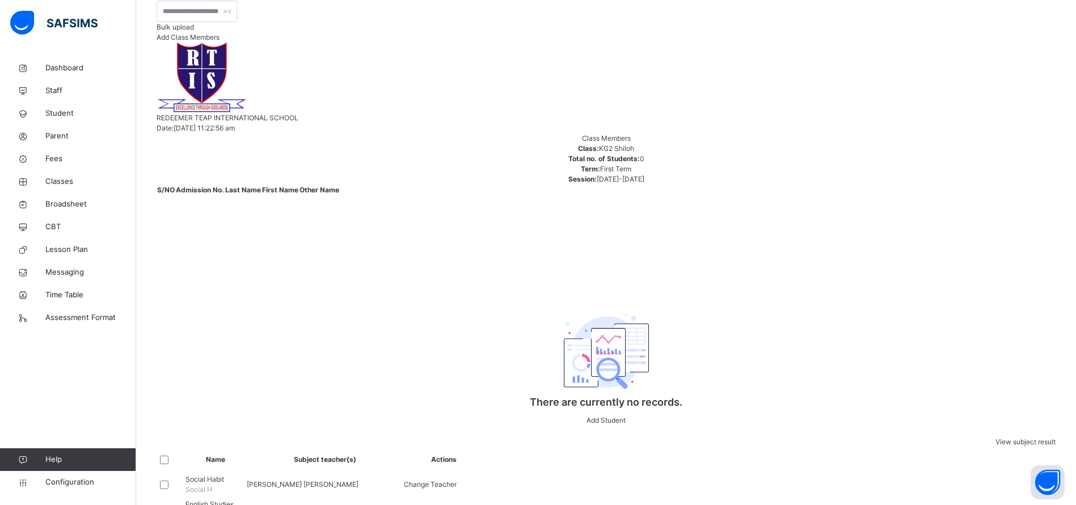
type input "***"
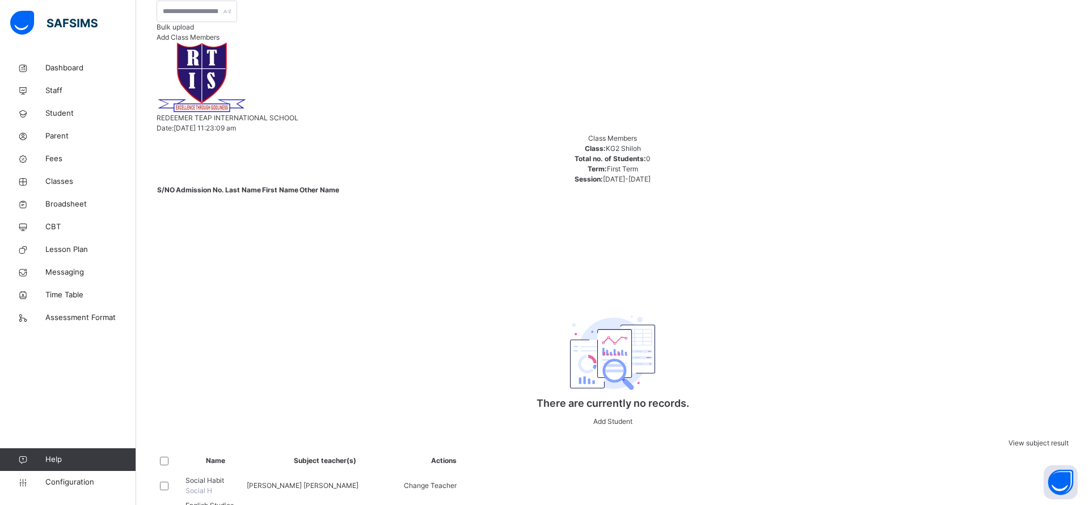
type input "***"
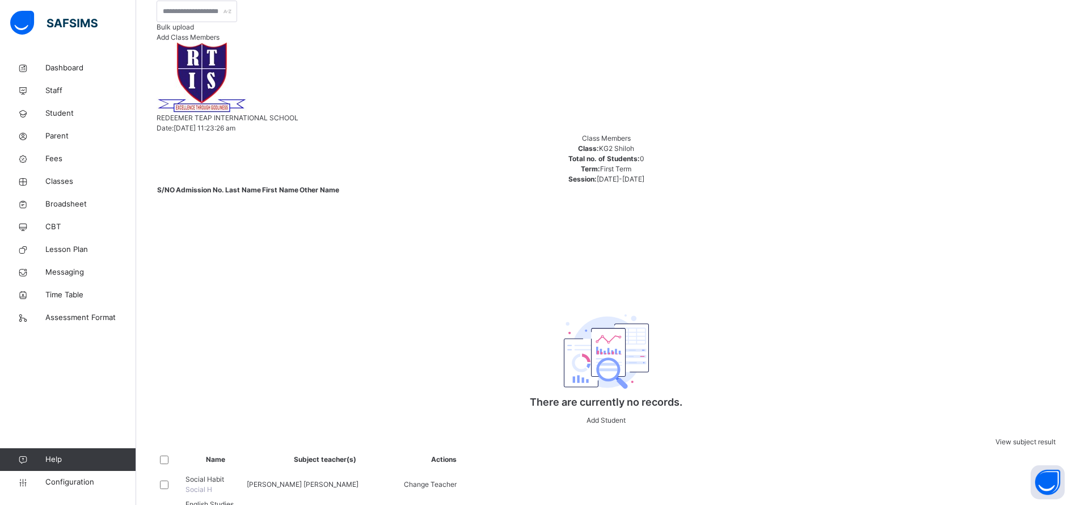
type input "***"
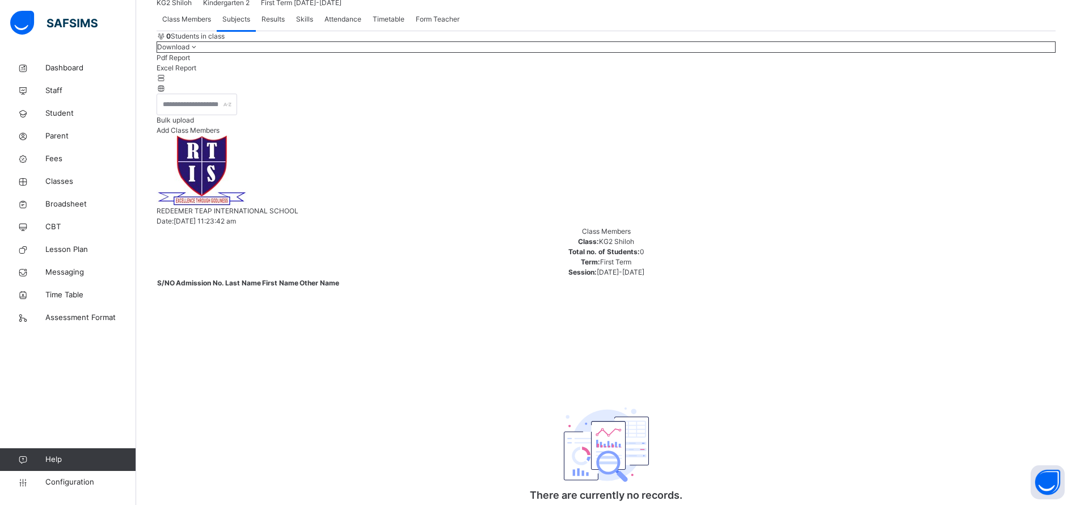
scroll to position [25, 0]
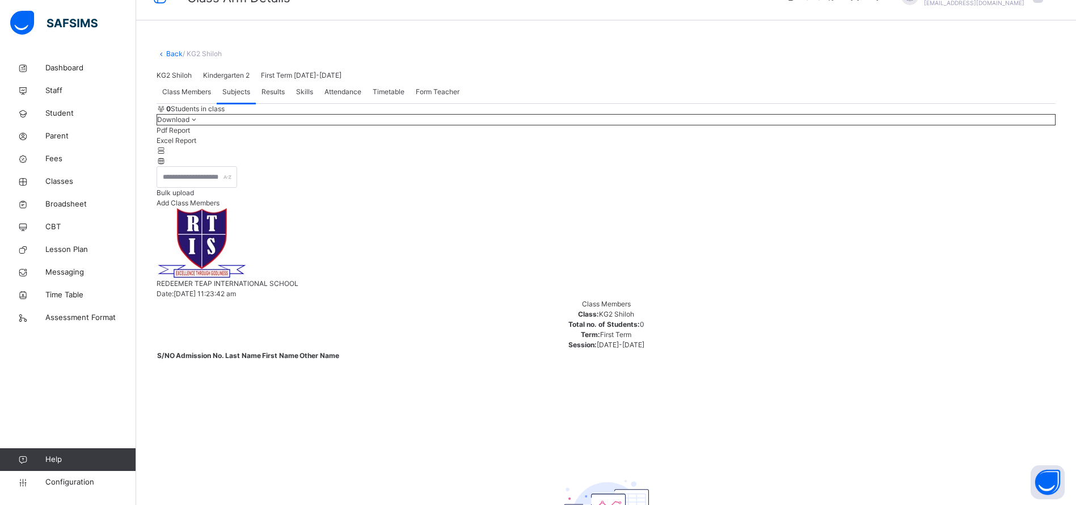
click at [169, 54] on link "Back" at bounding box center [174, 53] width 16 height 9
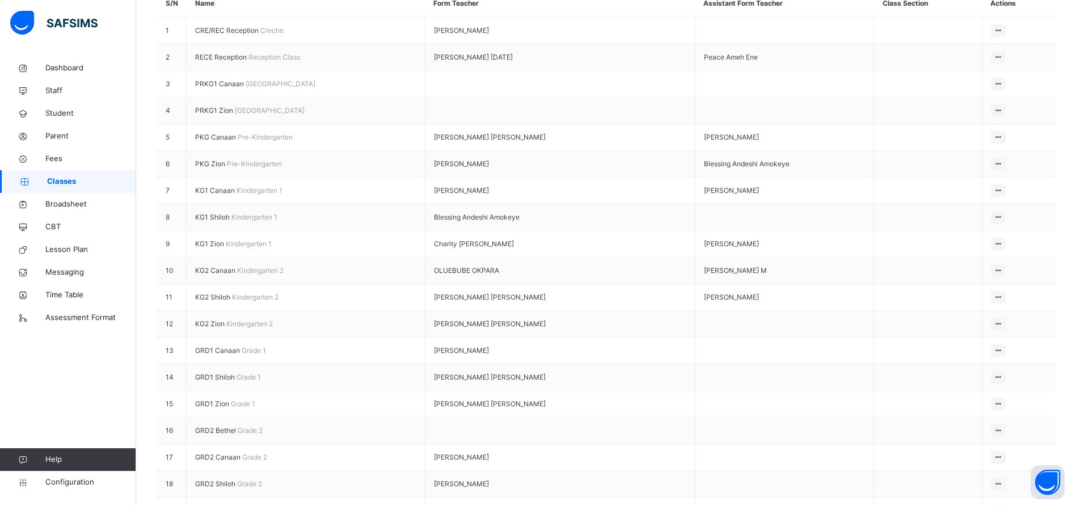
scroll to position [225, 0]
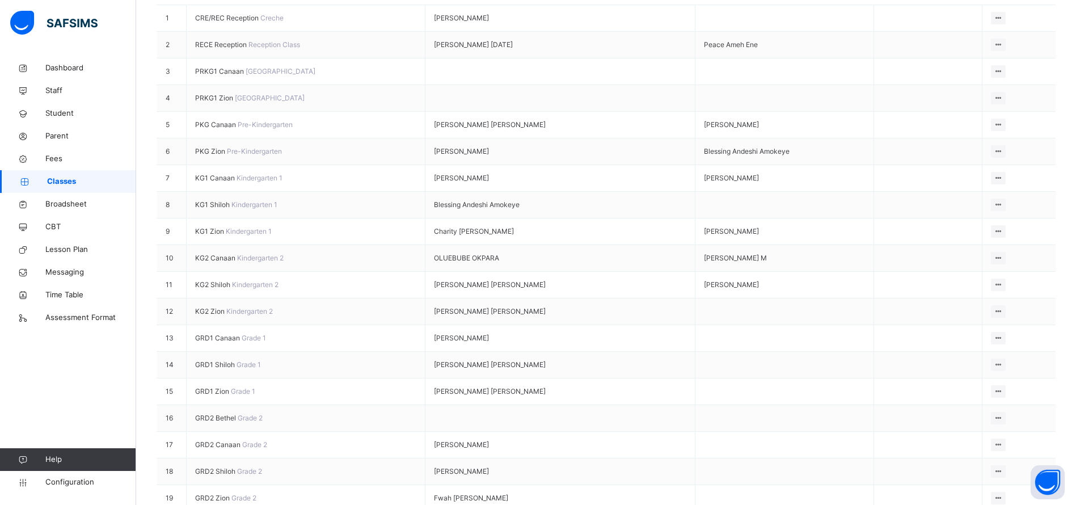
click at [210, 395] on span "GRD1 Zion" at bounding box center [213, 391] width 36 height 9
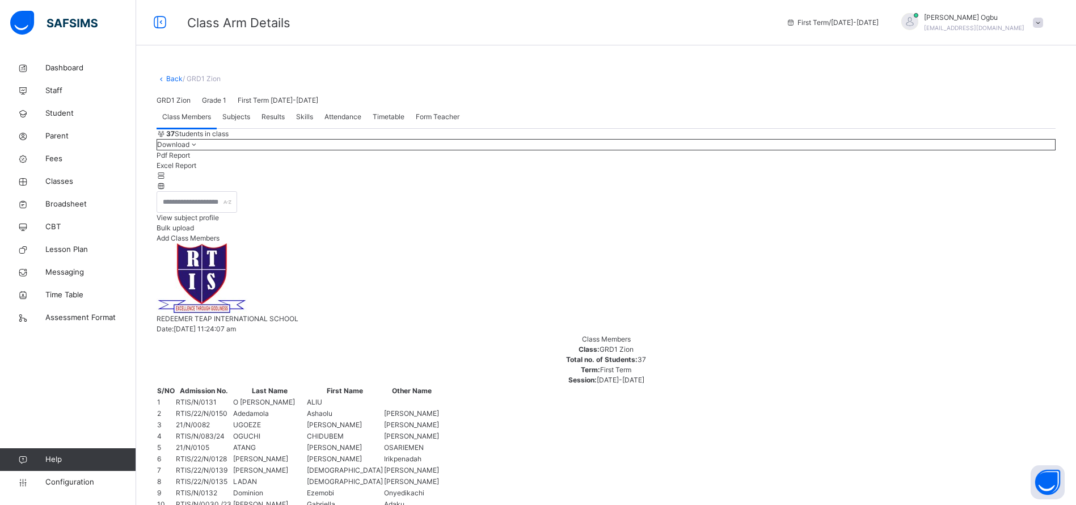
click at [232, 122] on span "Subjects" at bounding box center [236, 117] width 28 height 10
type input "****"
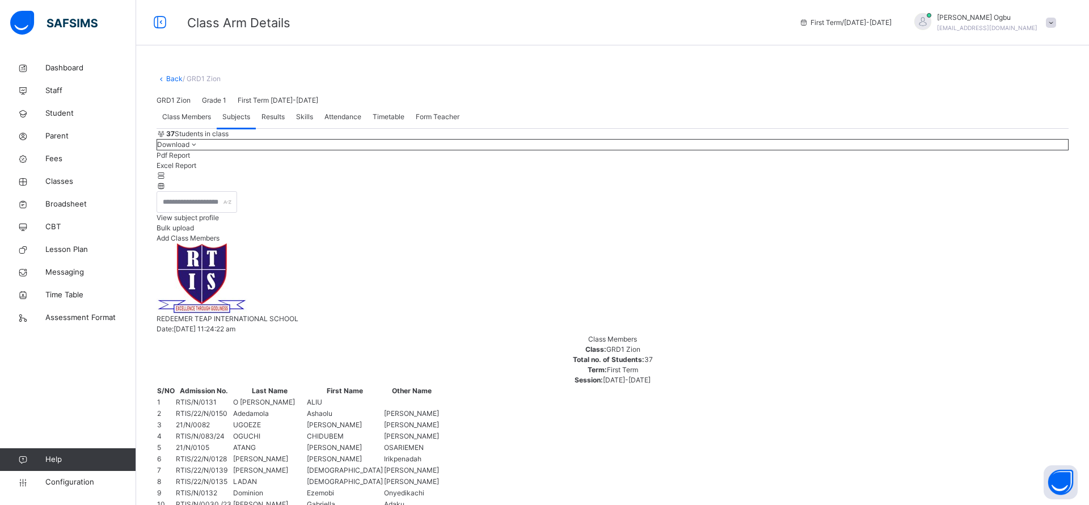
type input "****"
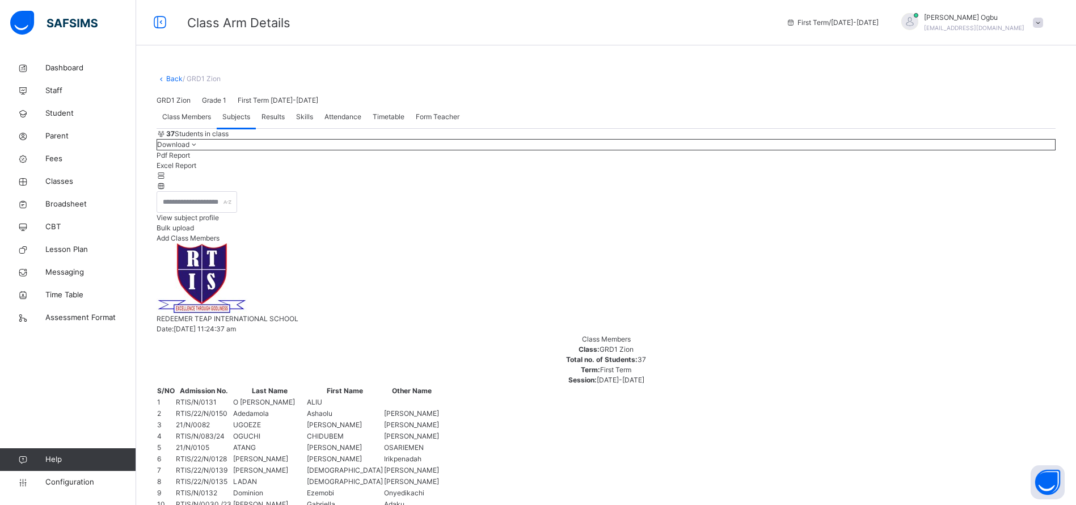
type input "*****"
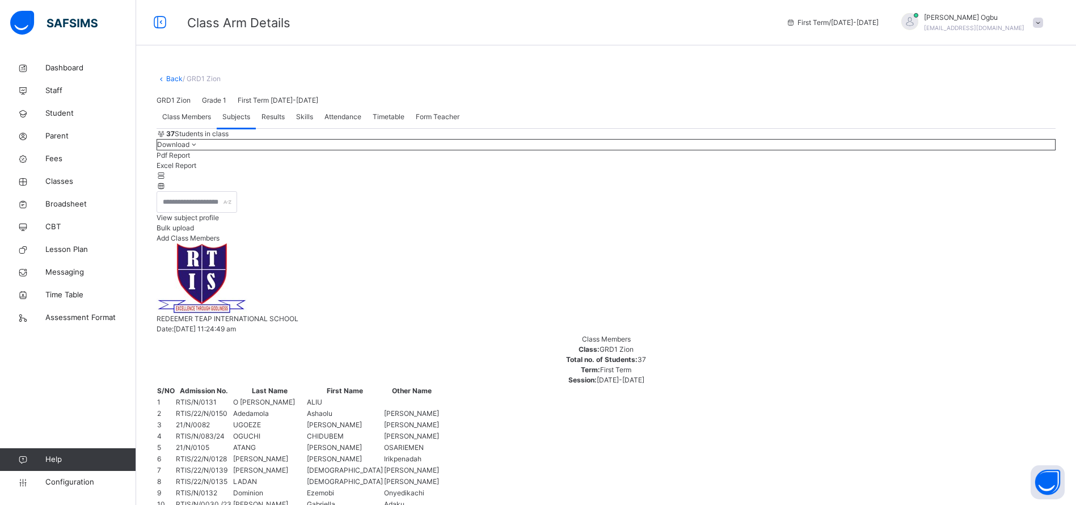
scroll to position [104, 0]
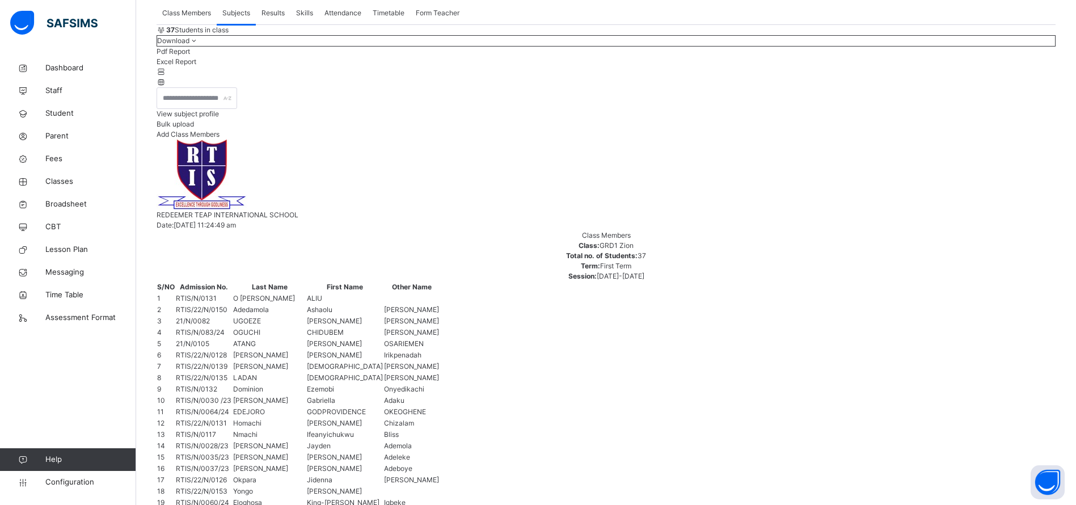
type input "****"
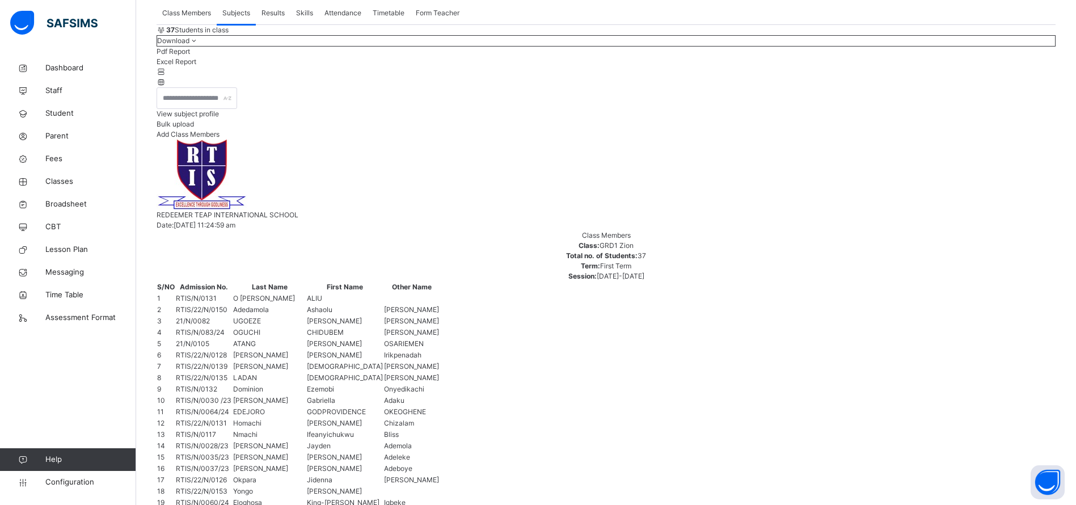
scroll to position [174, 0]
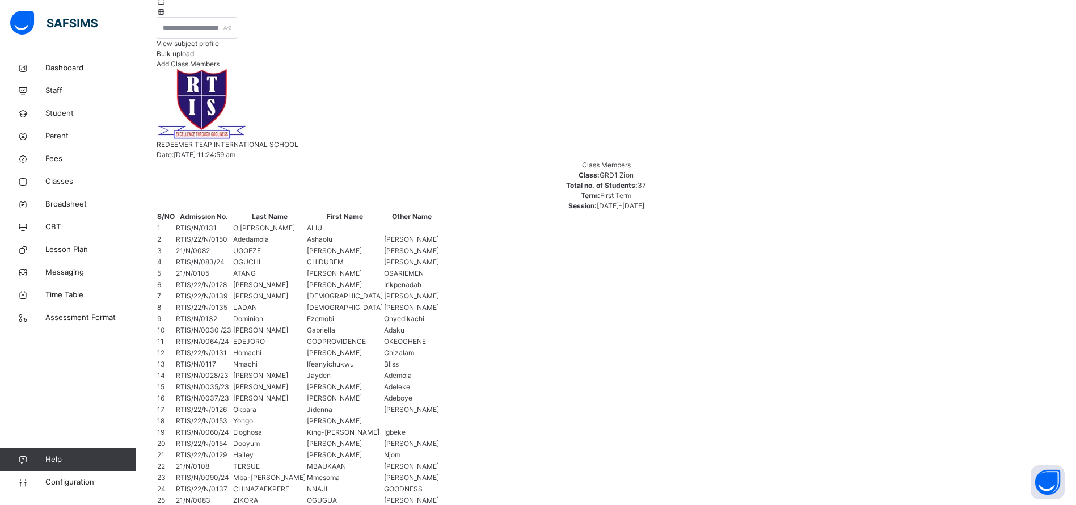
type input "*****"
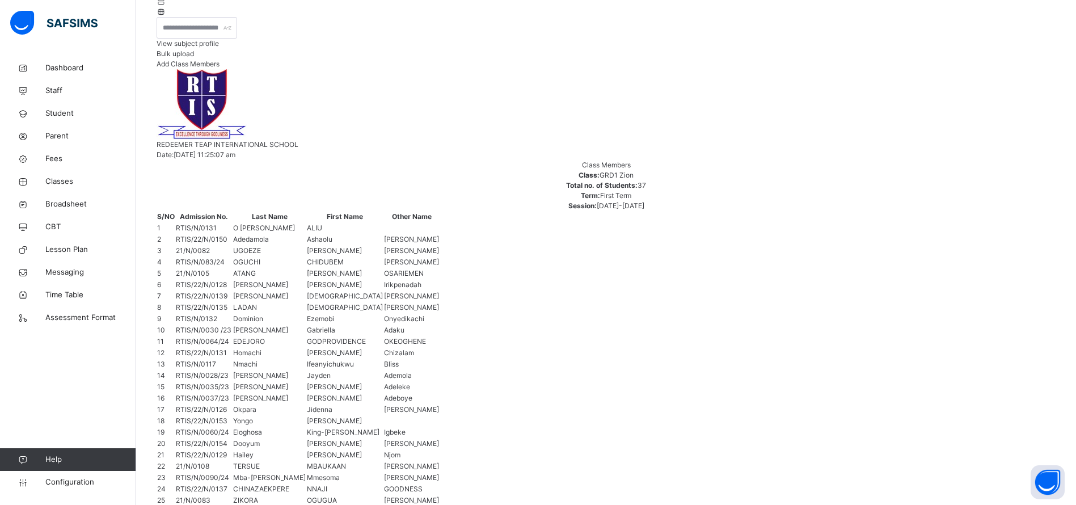
type input "****"
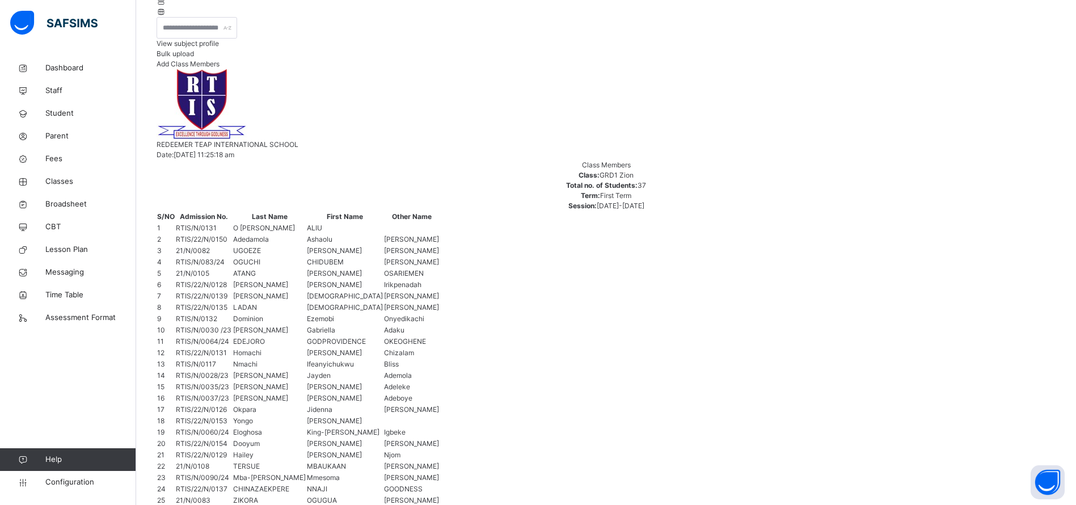
scroll to position [259, 0]
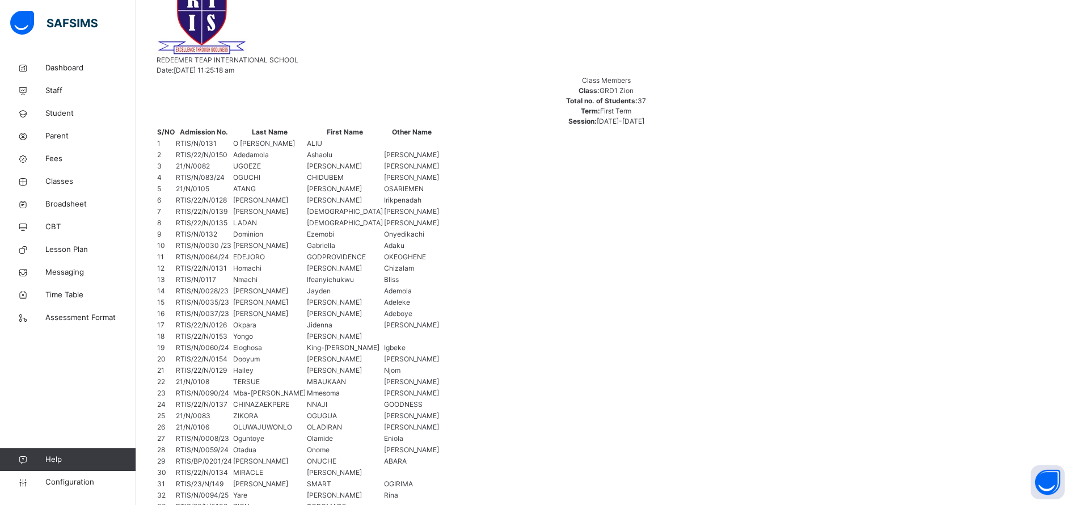
type input "****"
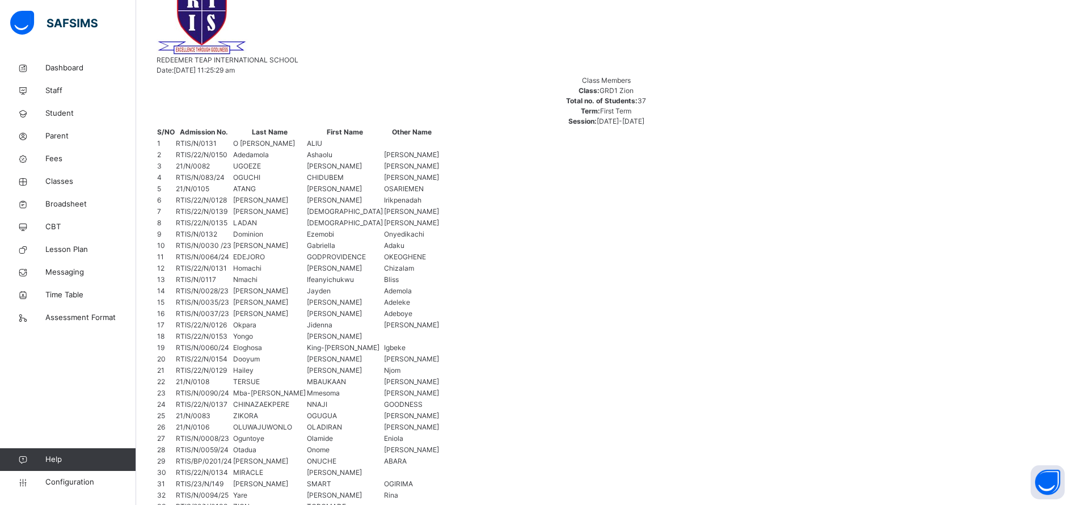
type input "*****"
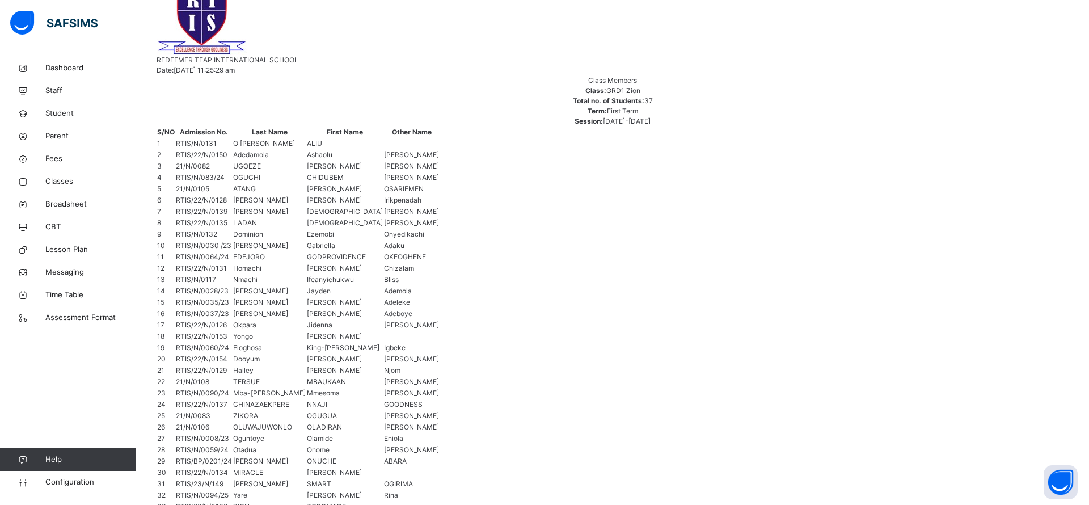
type input "*****"
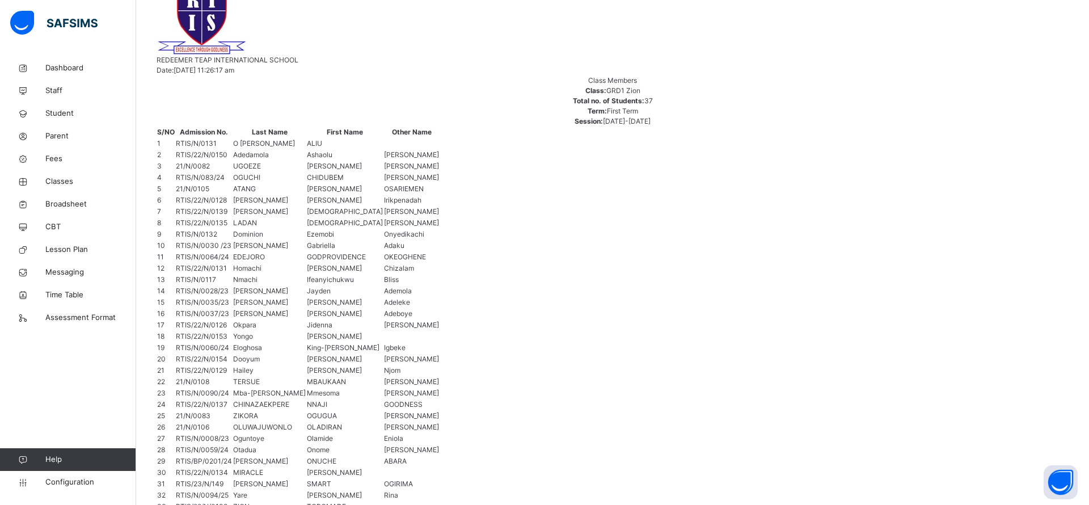
type input "****"
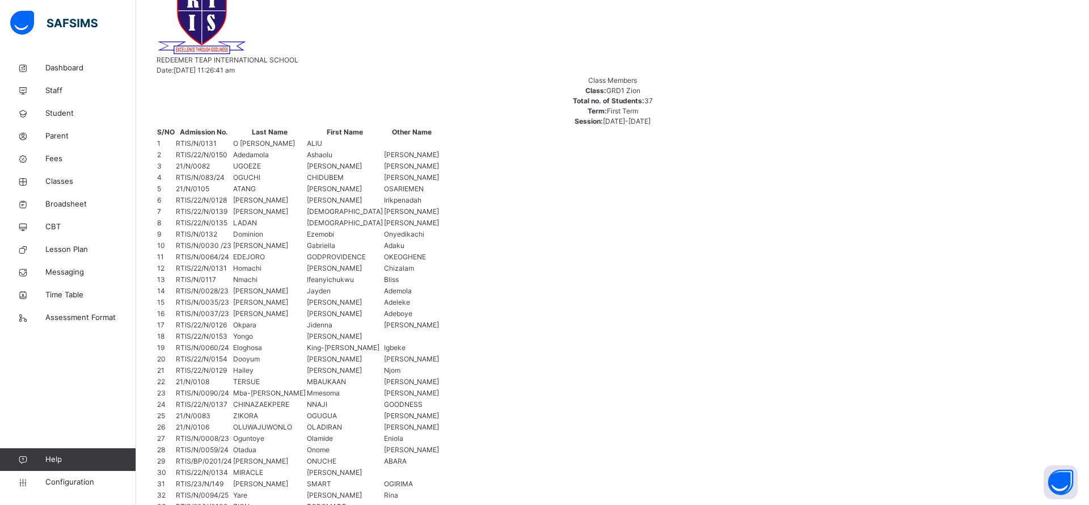
type input "****"
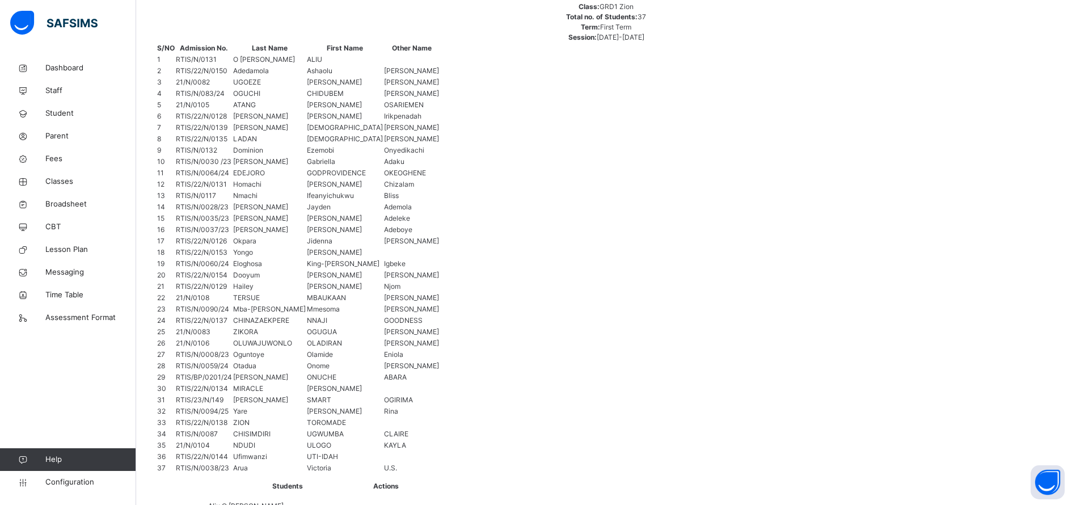
type input "****"
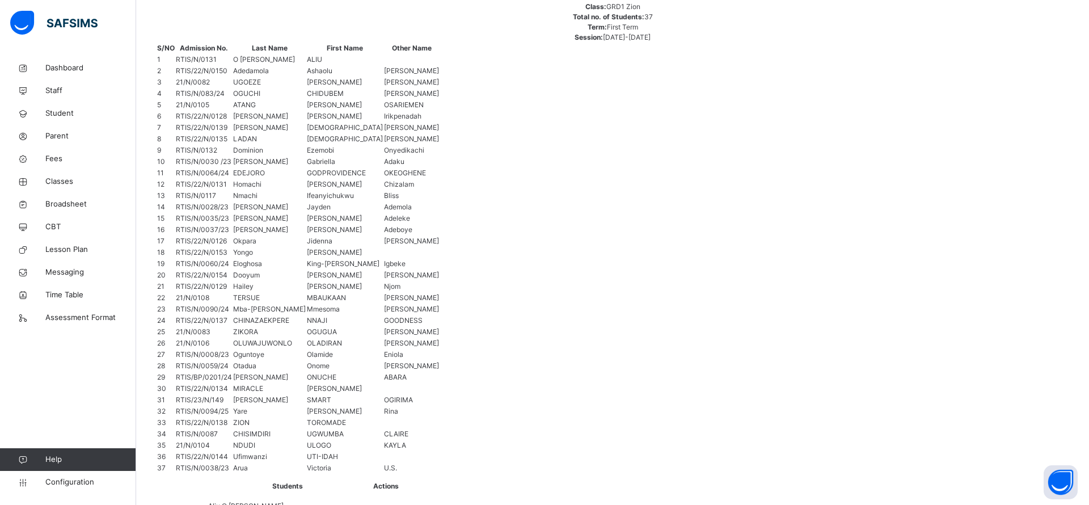
type input "****"
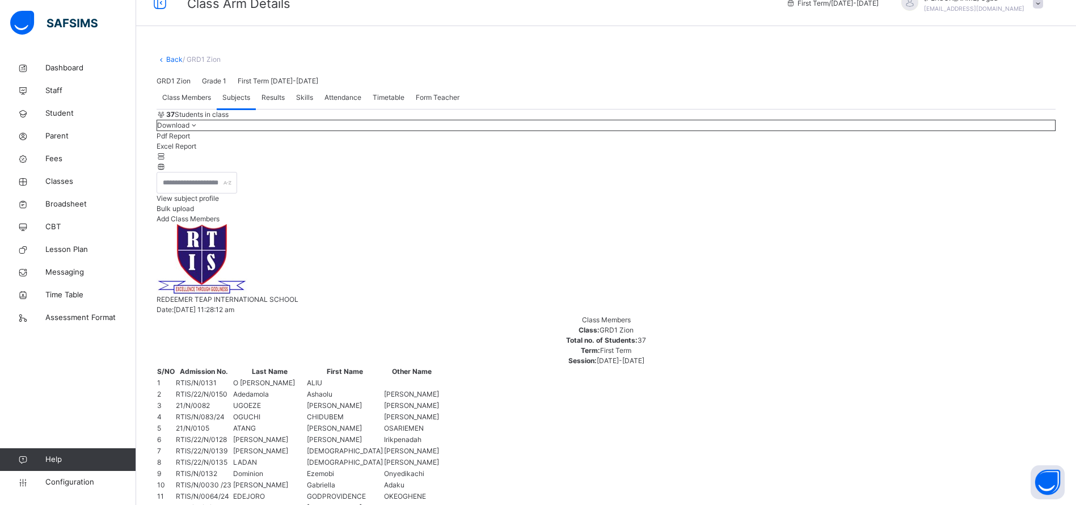
scroll to position [11, 0]
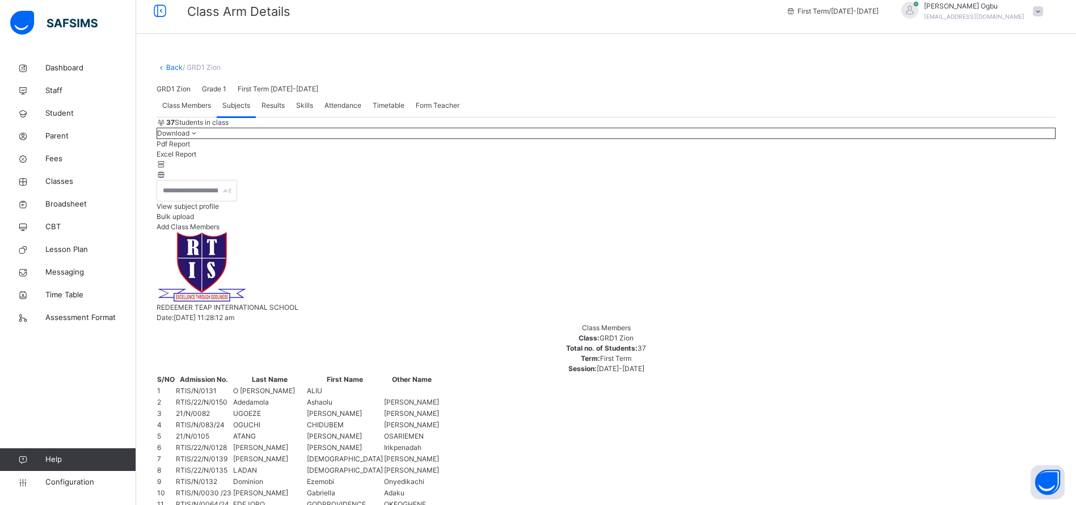
click at [175, 65] on link "Back" at bounding box center [174, 67] width 16 height 9
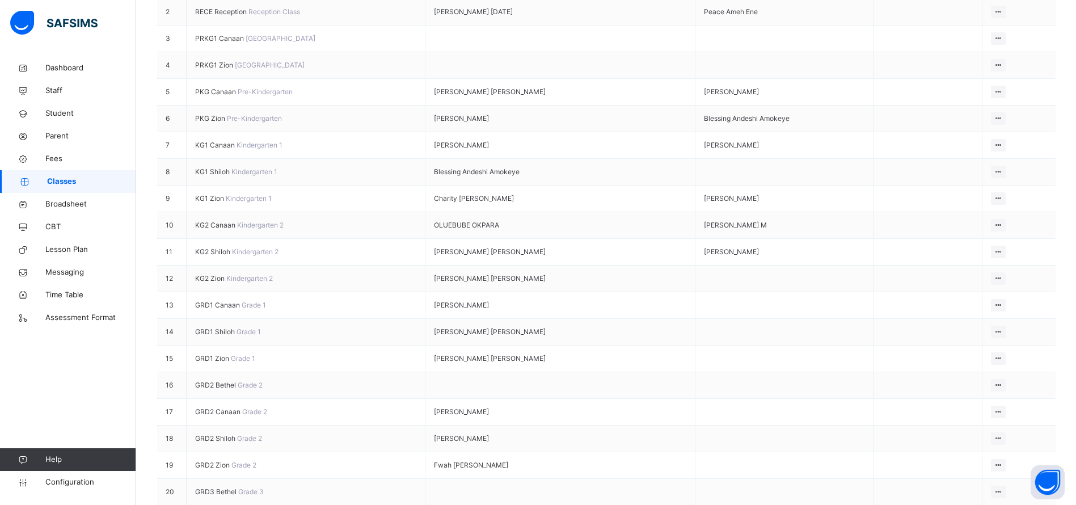
scroll to position [306, 0]
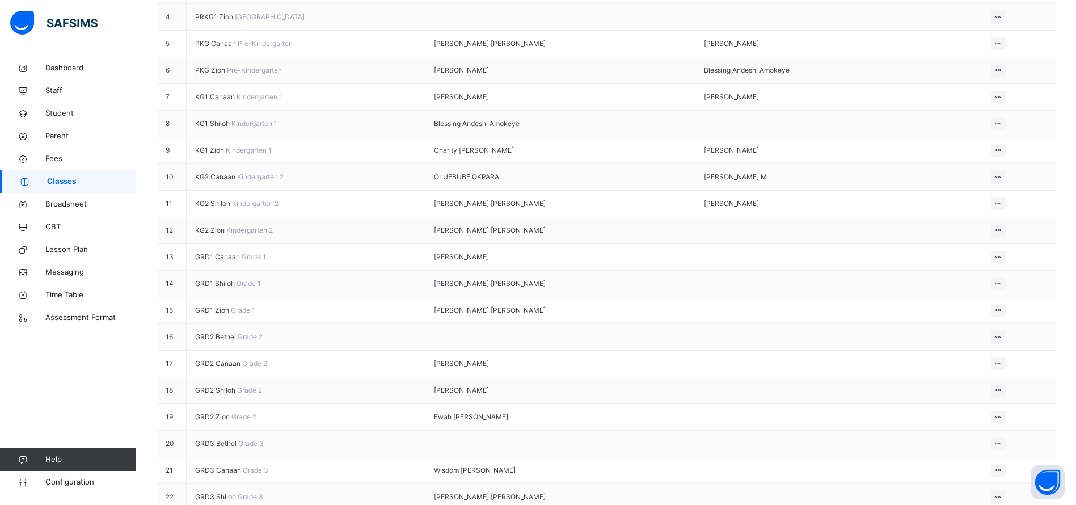
click at [214, 257] on span "GRD1 Canaan" at bounding box center [218, 256] width 46 height 9
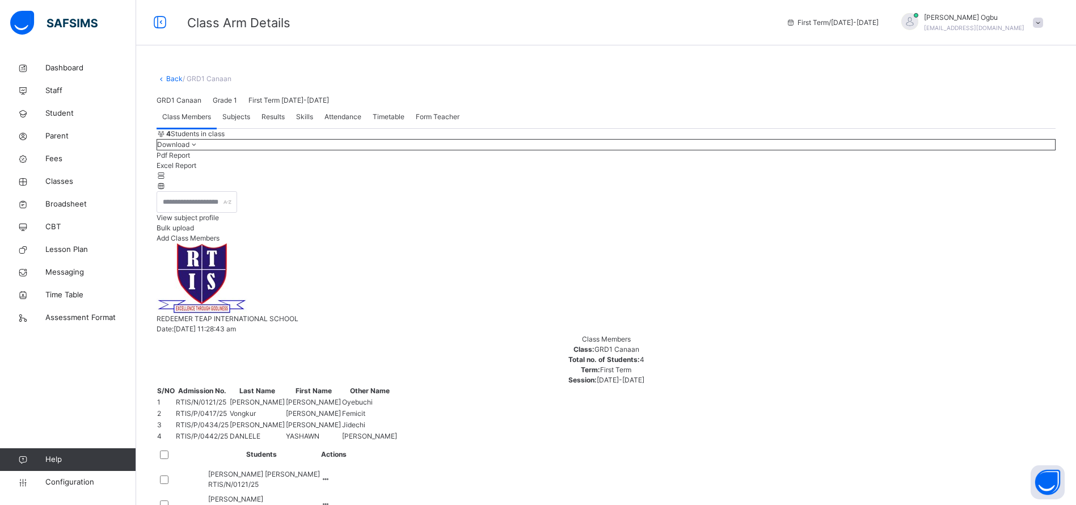
click at [700, 105] on div at bounding box center [700, 100] width 709 height 10
click at [230, 122] on span "Subjects" at bounding box center [236, 117] width 28 height 10
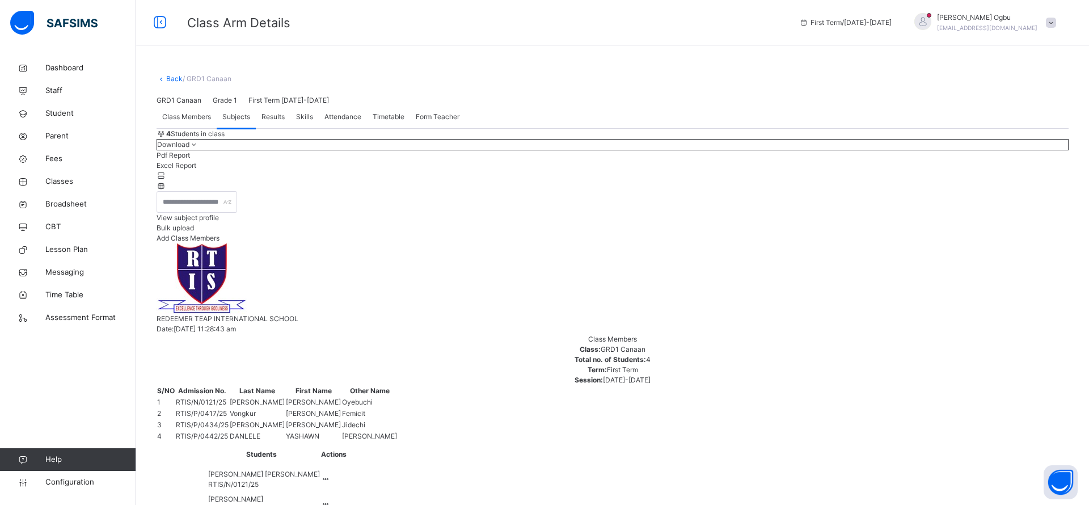
type input "***"
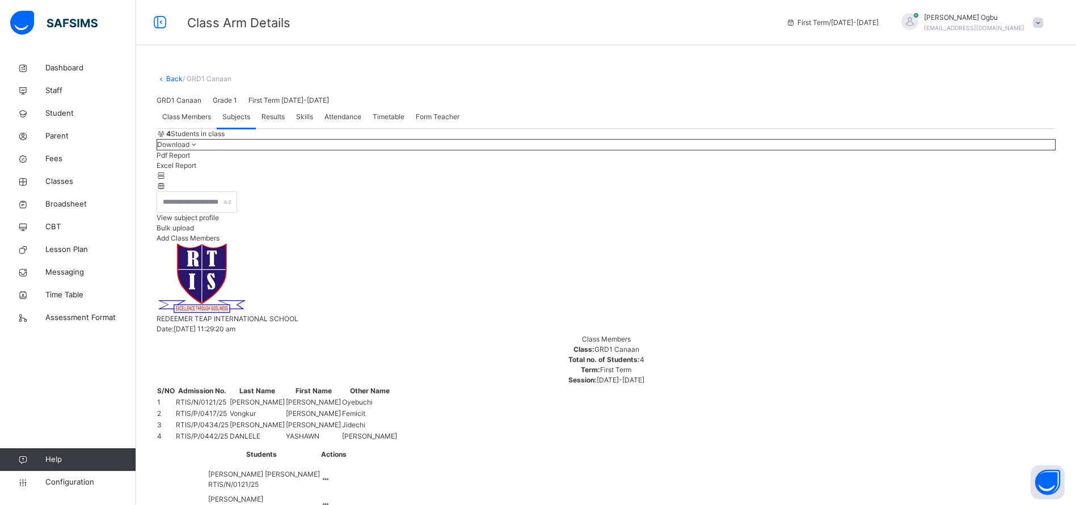
type input "***"
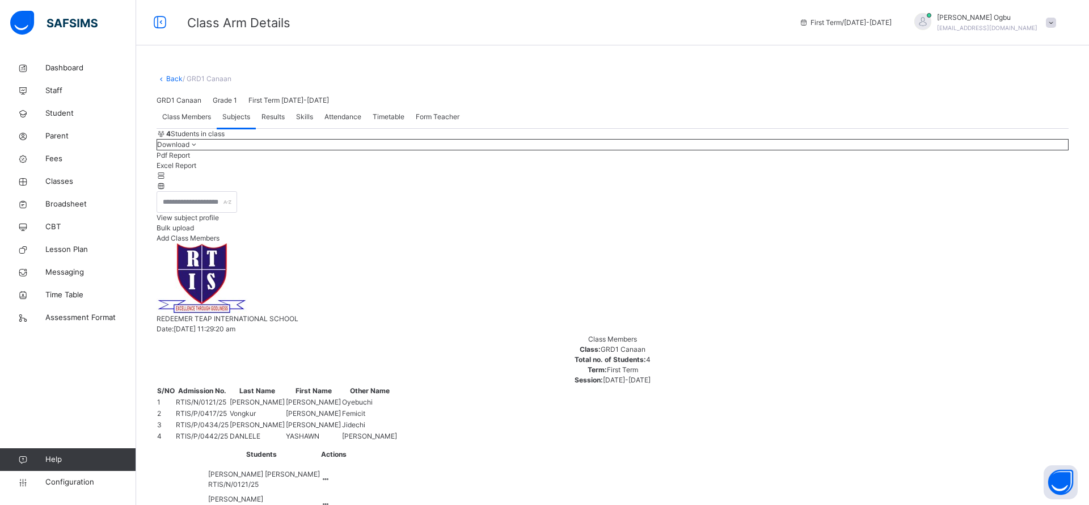
type input "**"
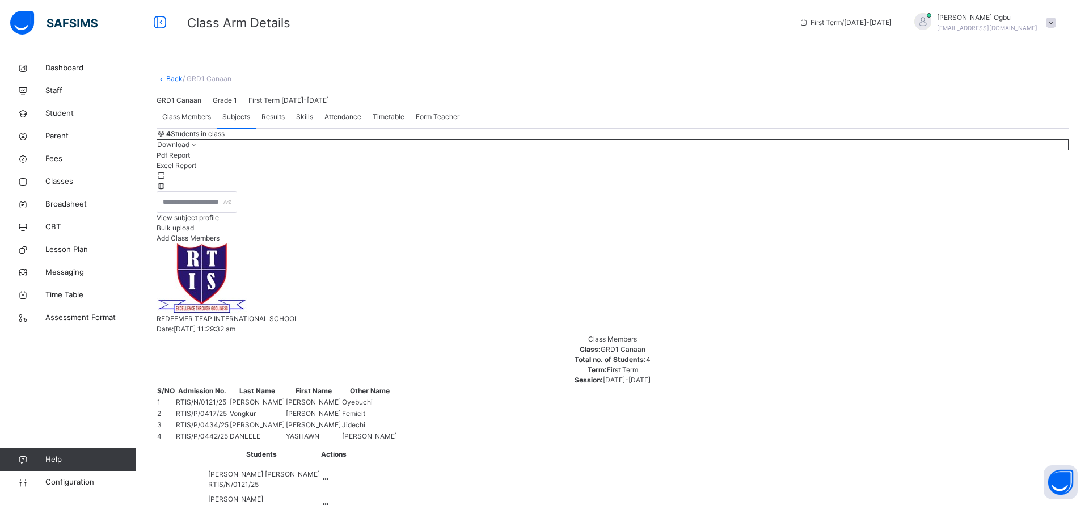
type input "****"
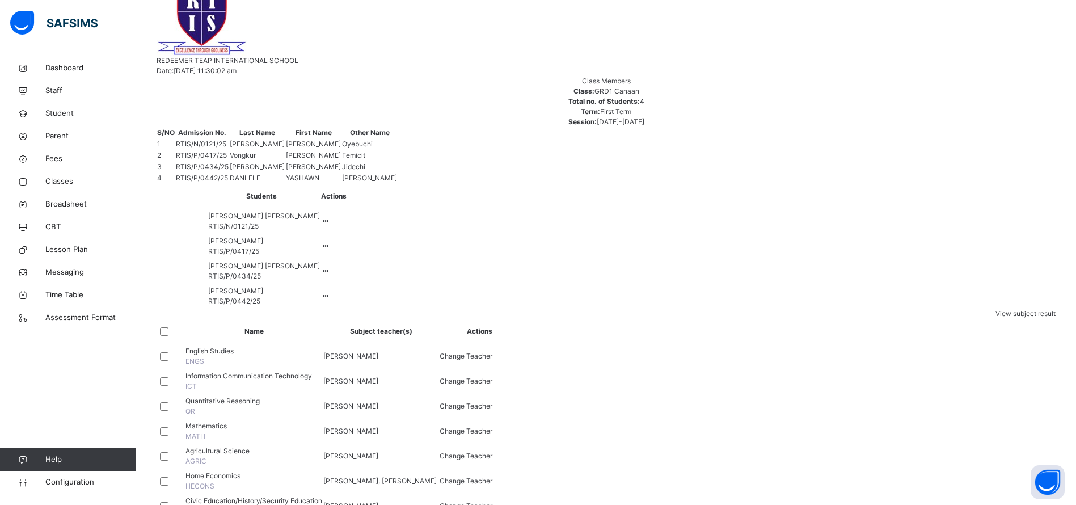
scroll to position [264, 0]
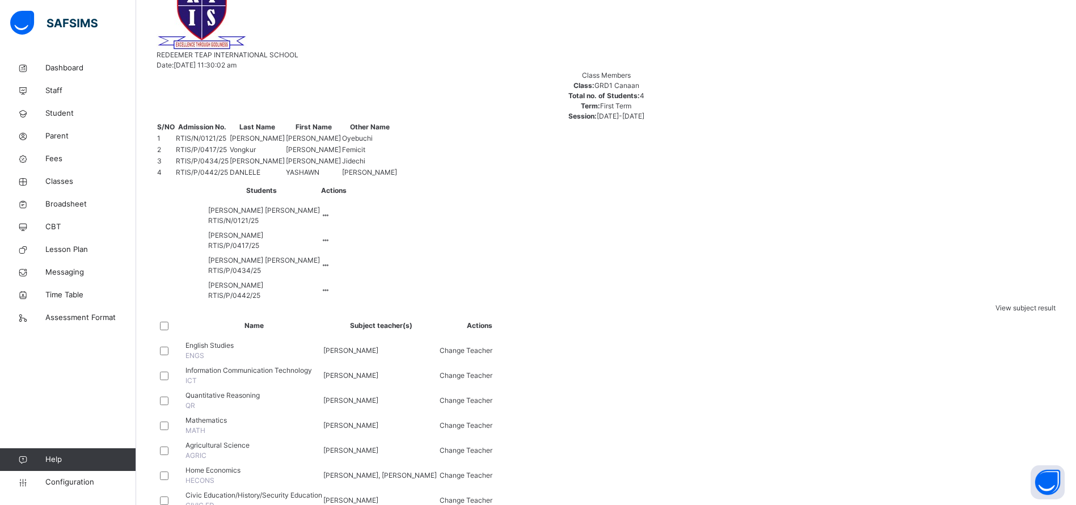
click at [492, 446] on span "Change Teacher" at bounding box center [465, 450] width 53 height 9
type input "****"
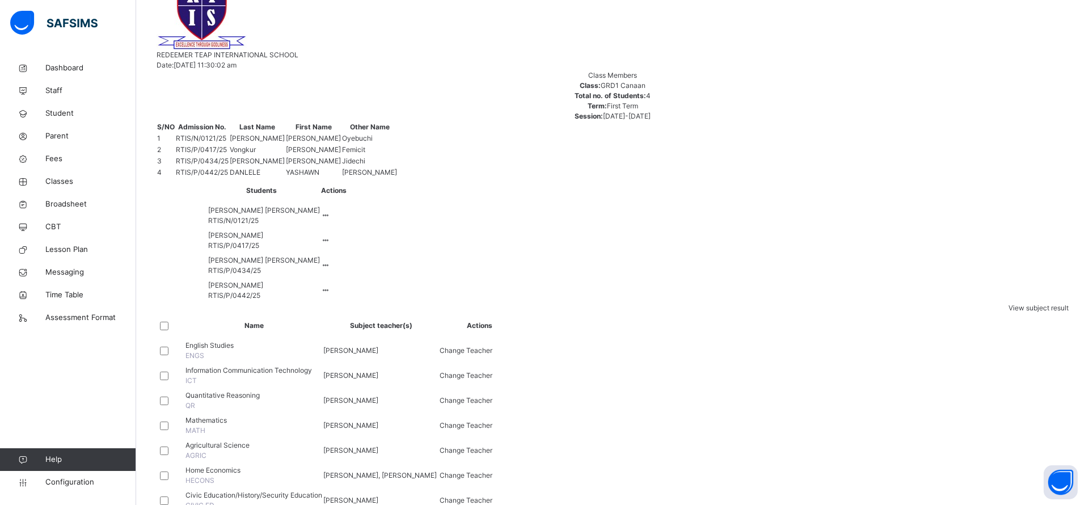
click at [492, 471] on span "Change Teacher" at bounding box center [465, 475] width 53 height 9
type input "***"
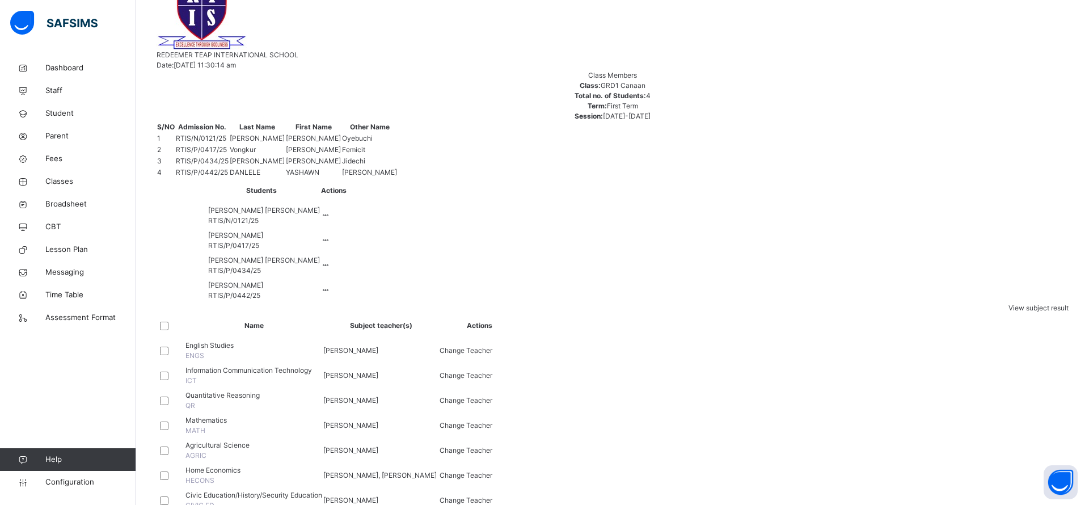
click at [492, 496] on span "Change Teacher" at bounding box center [465, 500] width 53 height 9
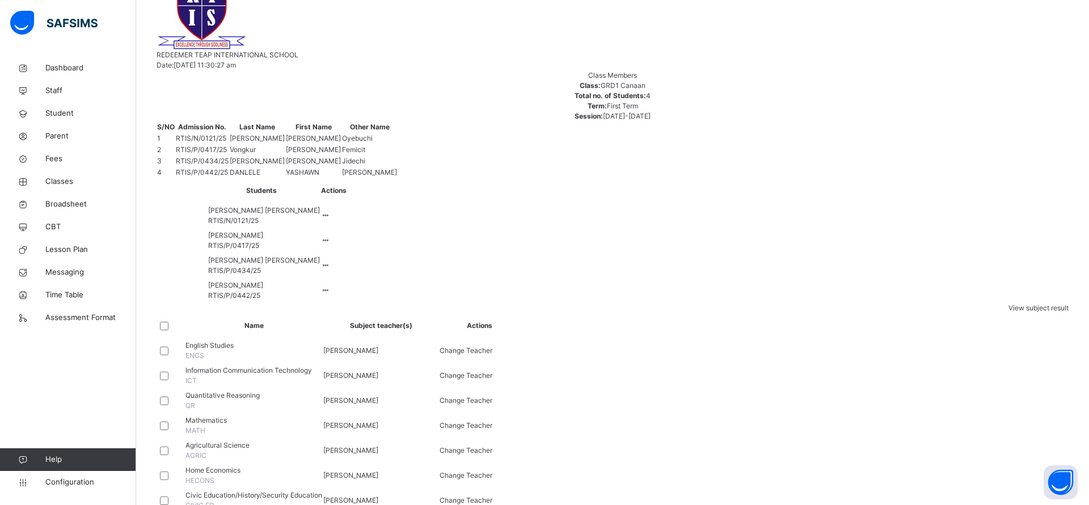
type input "****"
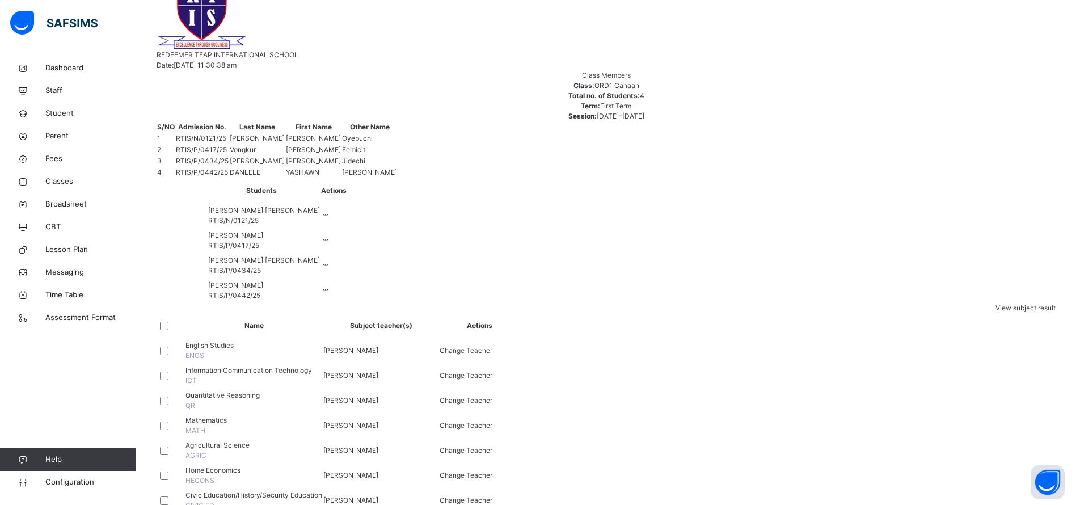
type input "***"
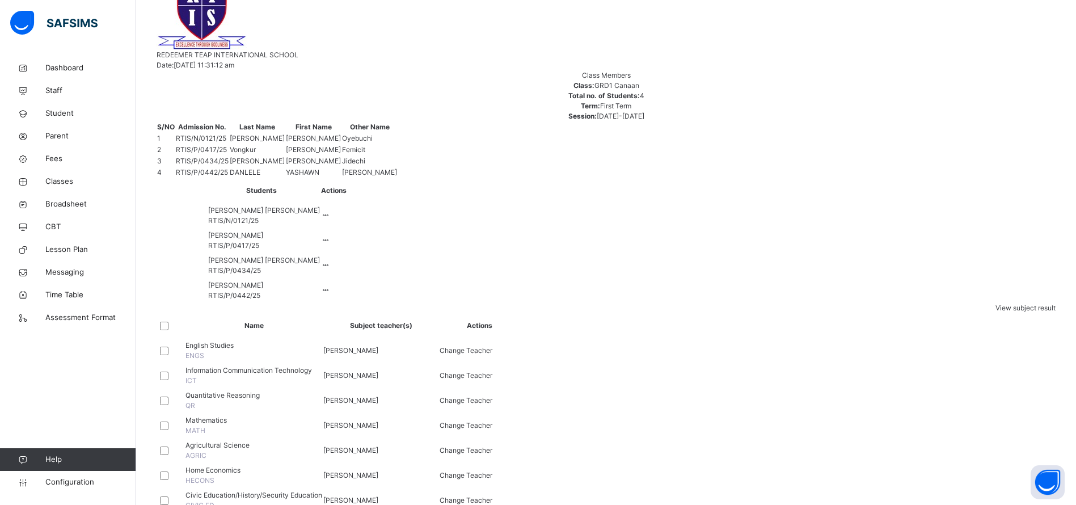
type input "****"
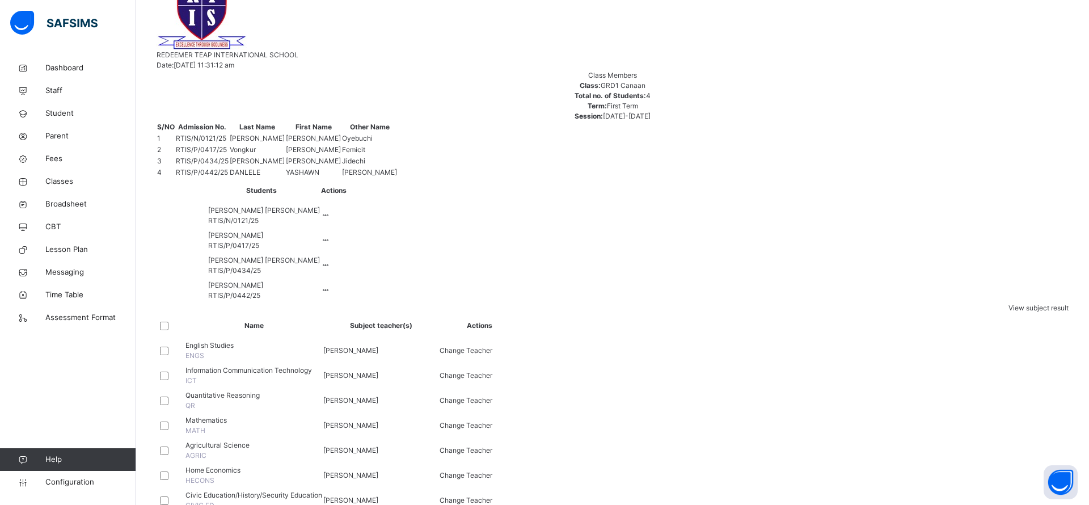
type input "**"
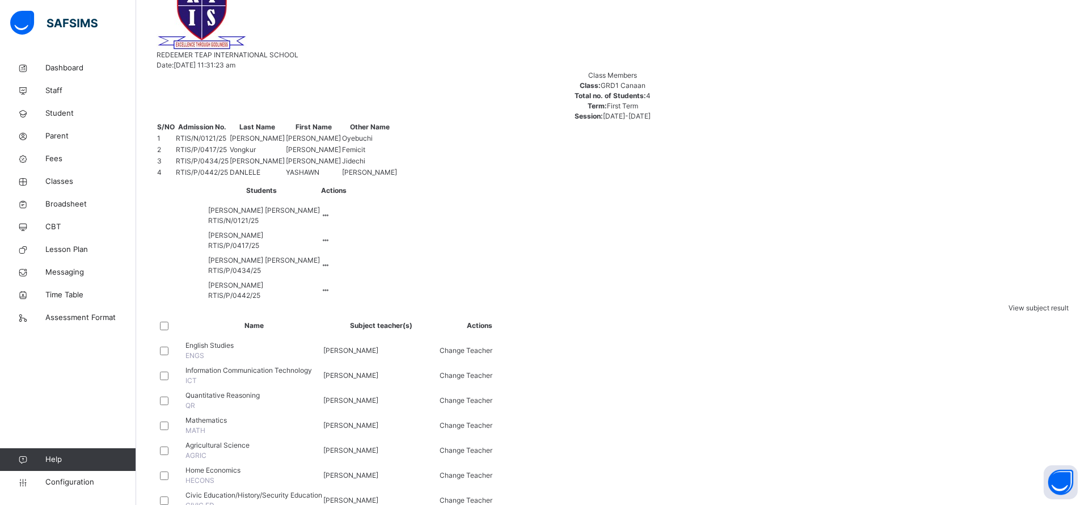
type input "***"
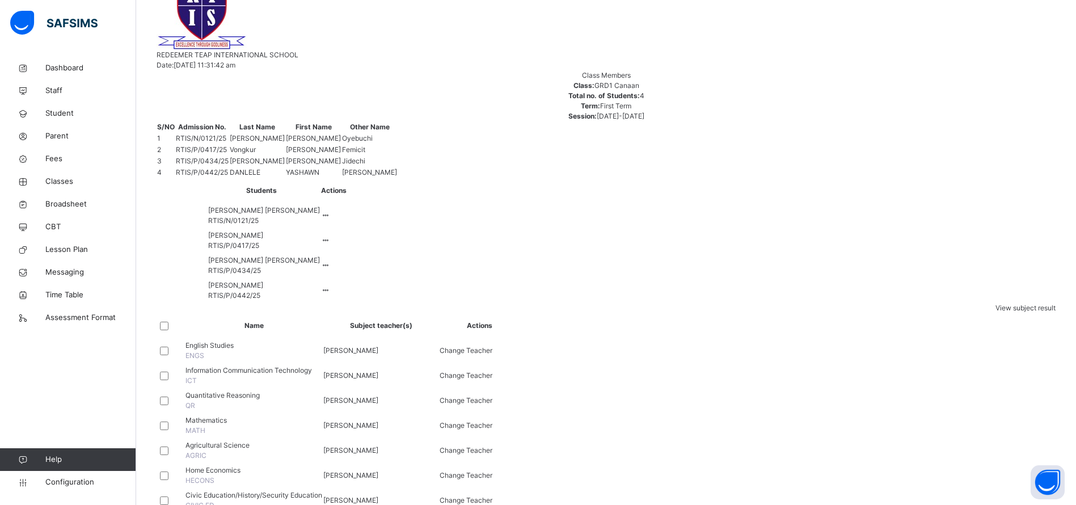
type input "***"
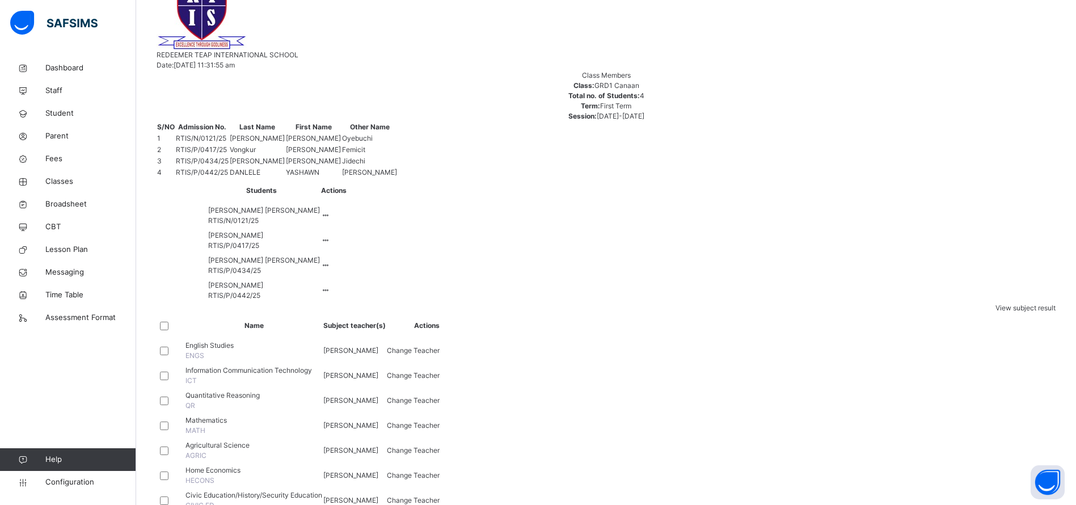
scroll to position [342, 0]
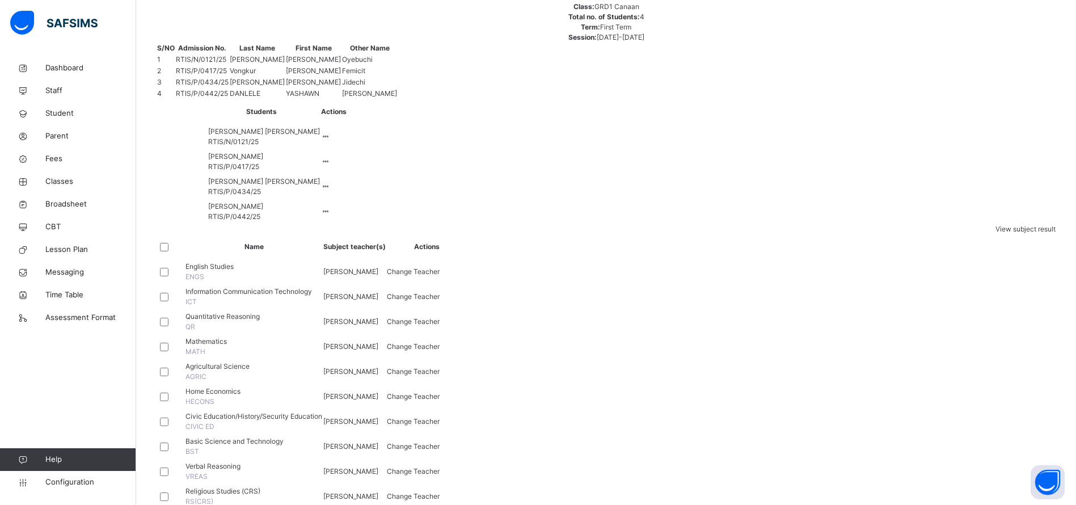
type input "***"
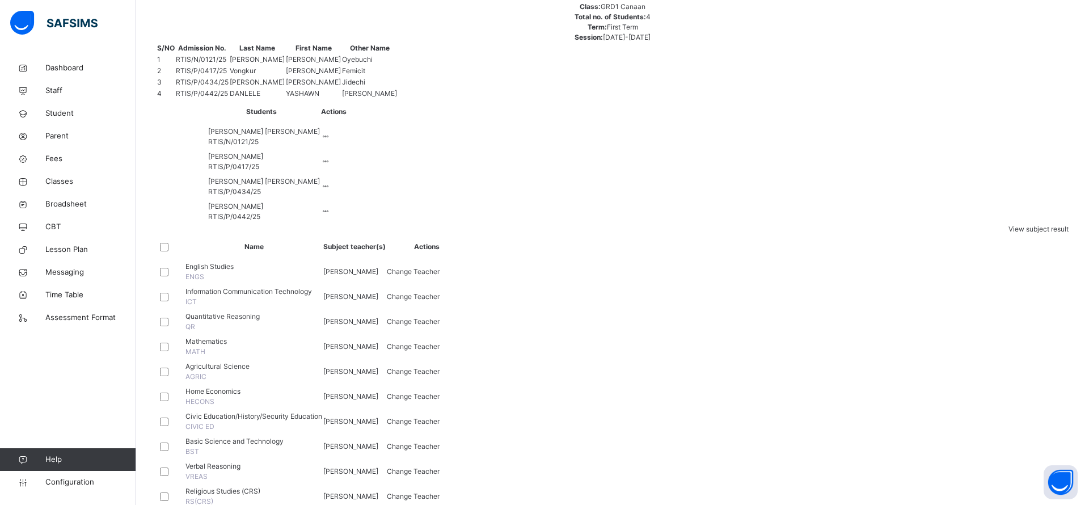
type input "***"
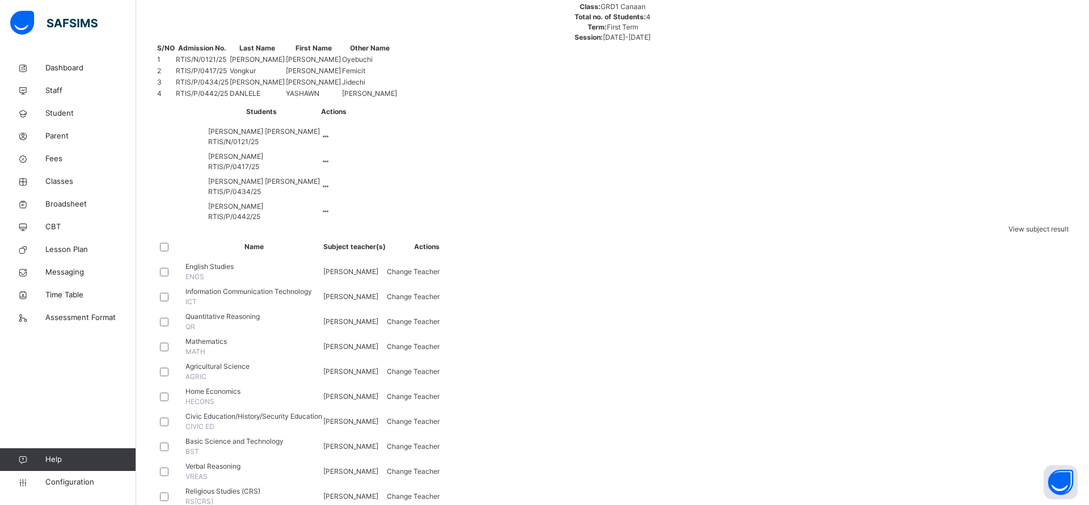
click at [386, 309] on td "[PERSON_NAME]" at bounding box center [355, 321] width 64 height 25
click at [322, 386] on span "Home Economics" at bounding box center [253, 391] width 137 height 10
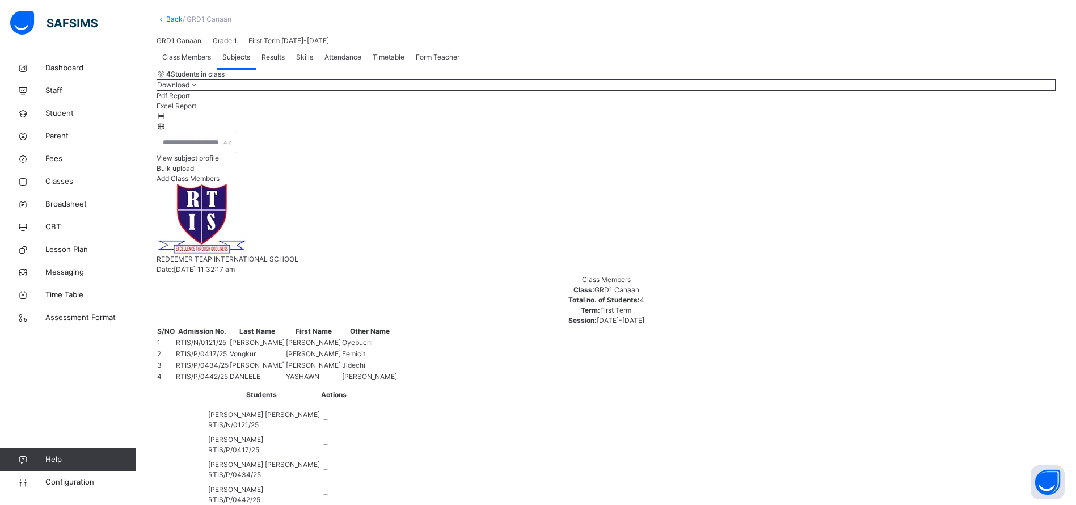
scroll to position [0, 0]
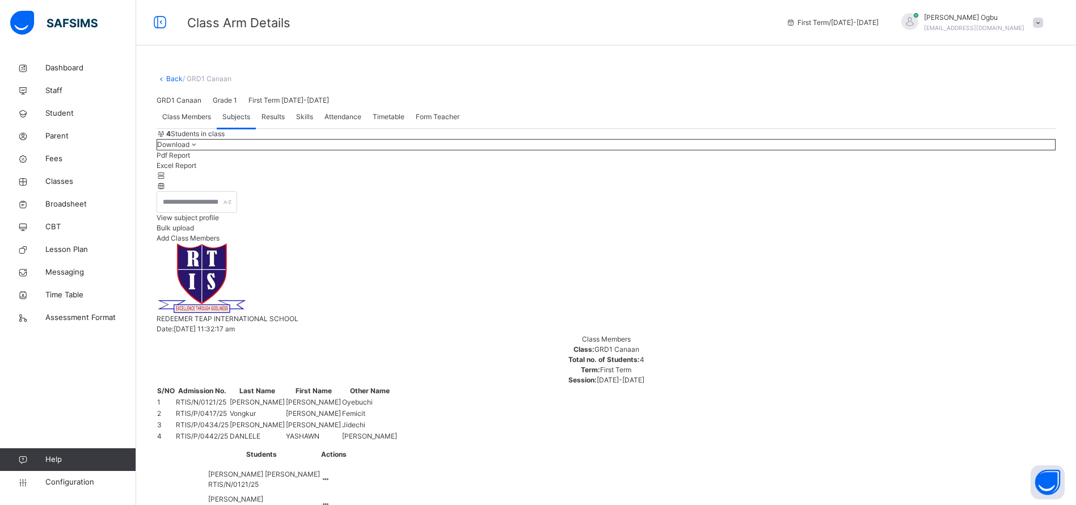
click at [170, 82] on link "Back" at bounding box center [174, 78] width 16 height 9
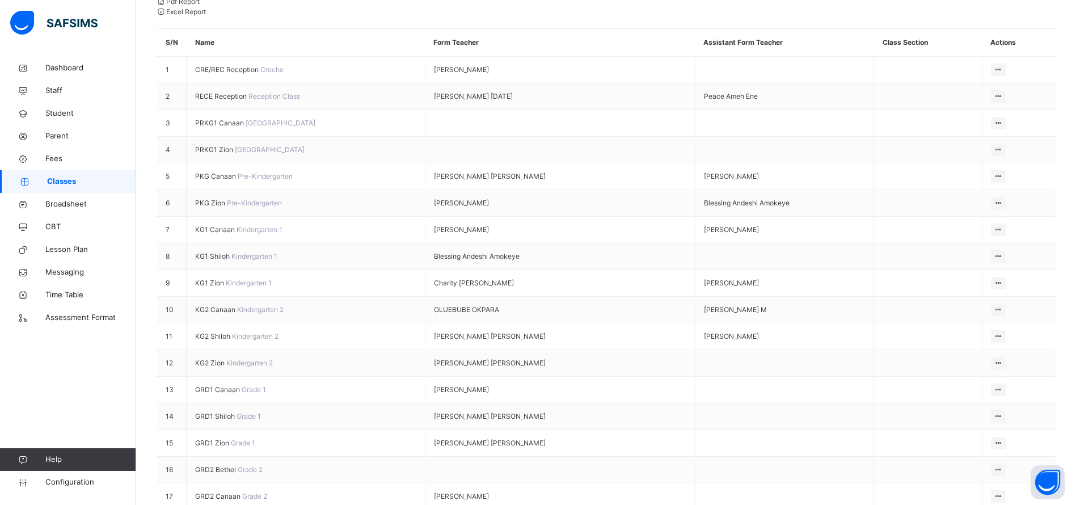
scroll to position [306, 0]
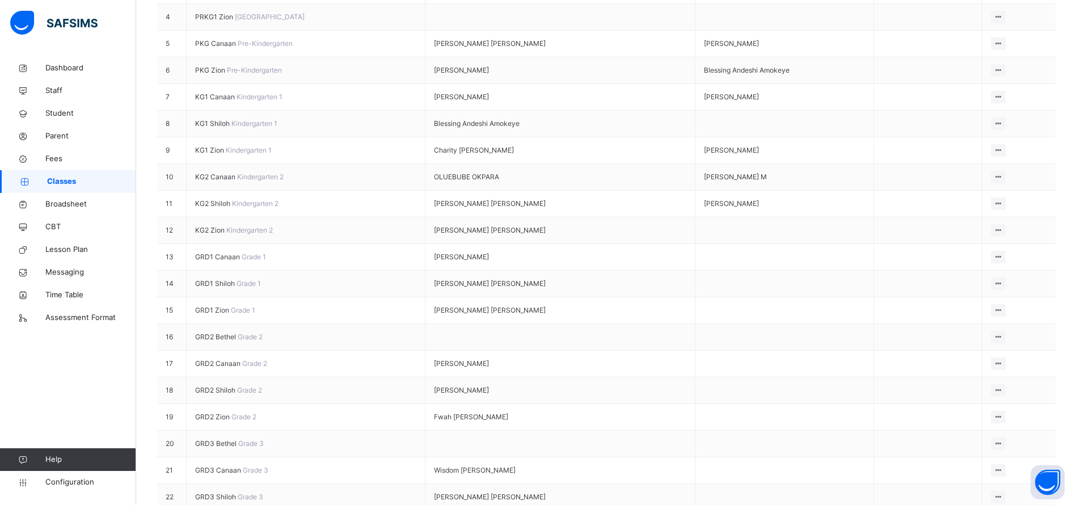
click at [215, 367] on span "GRD2 Canaan" at bounding box center [218, 363] width 47 height 9
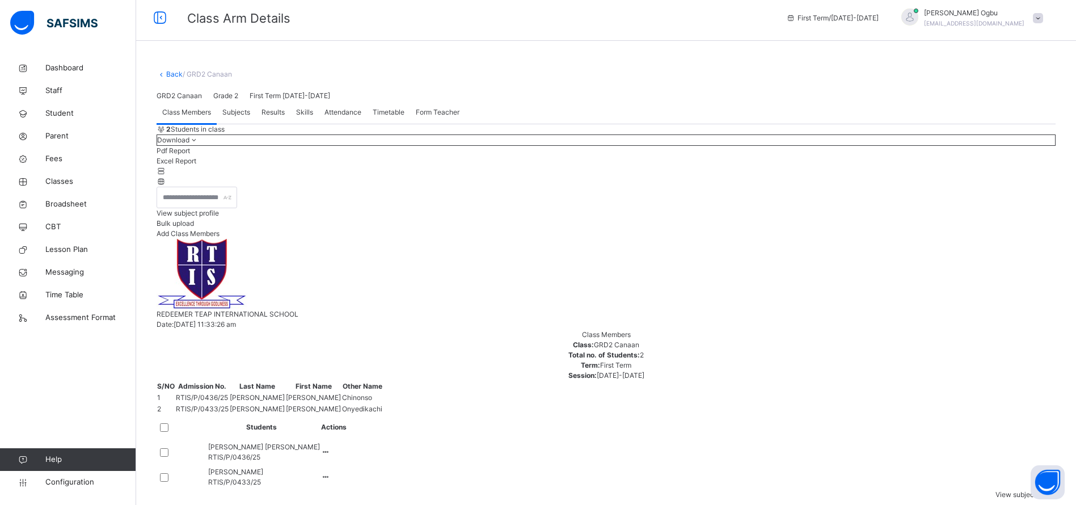
click at [58, 117] on span "Student" at bounding box center [90, 113] width 91 height 11
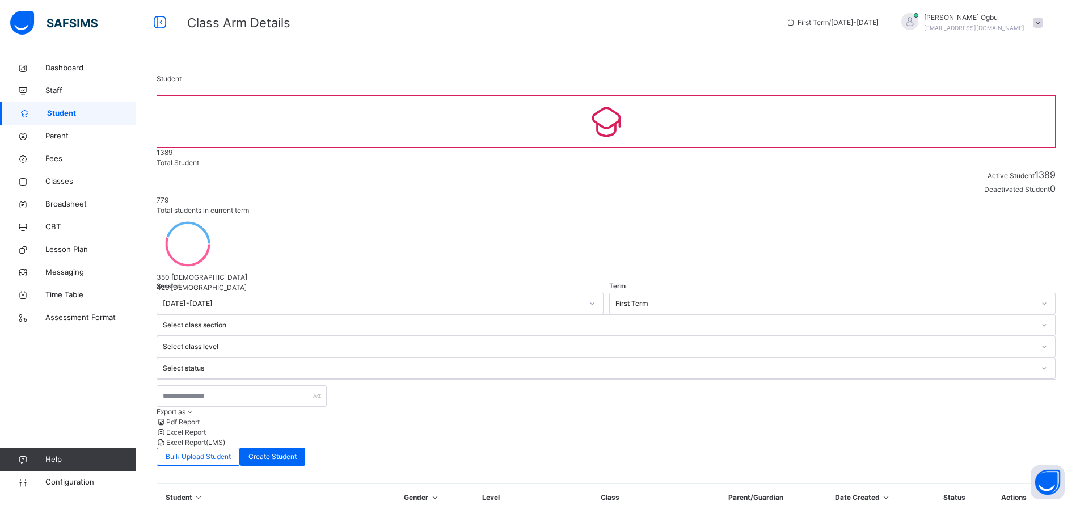
click at [201, 379] on div "Export as Pdf Report Excel Report Excel Report (LMS) Bulk Upload Student Create…" at bounding box center [606, 425] width 899 height 93
click at [198, 385] on input "text" at bounding box center [242, 396] width 170 height 22
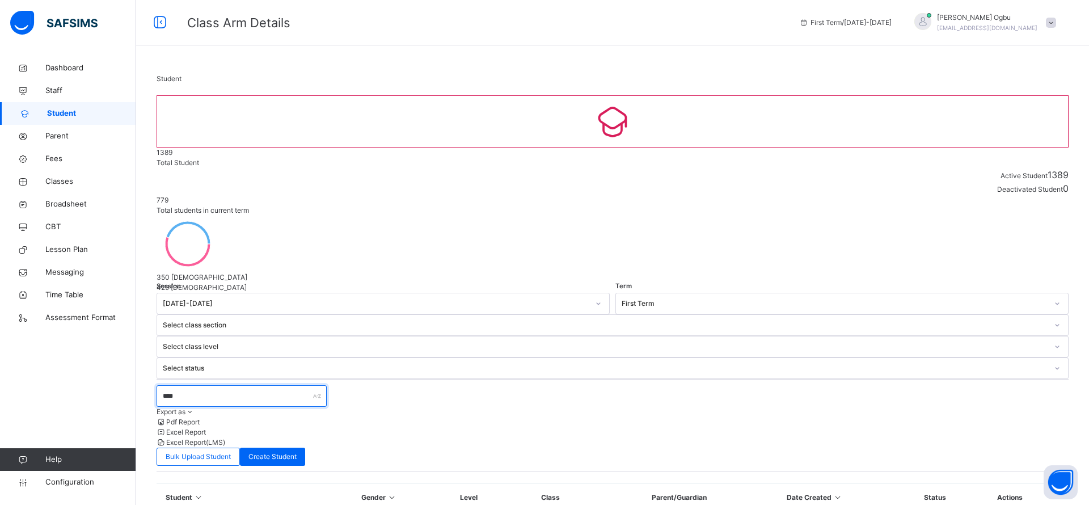
type input "****"
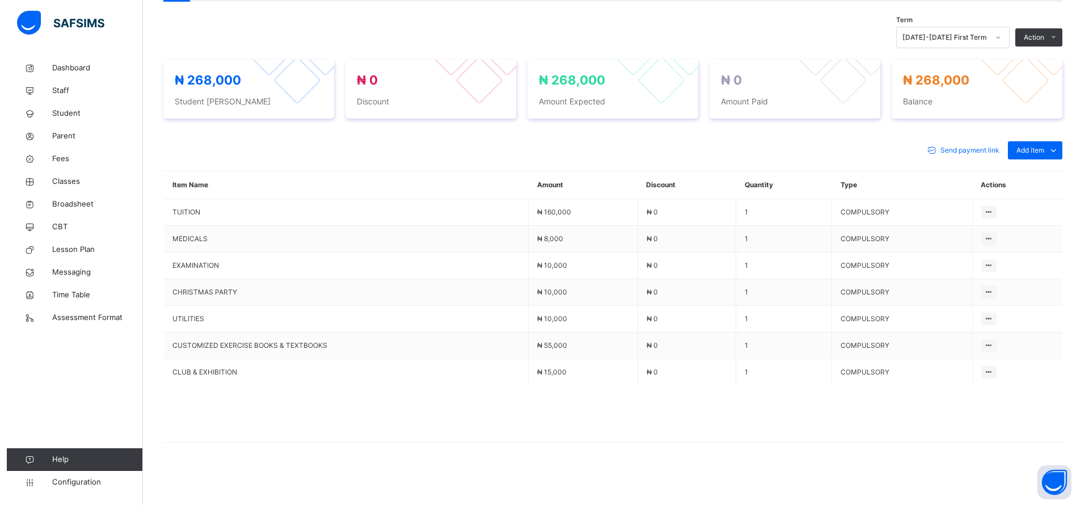
scroll to position [392, 0]
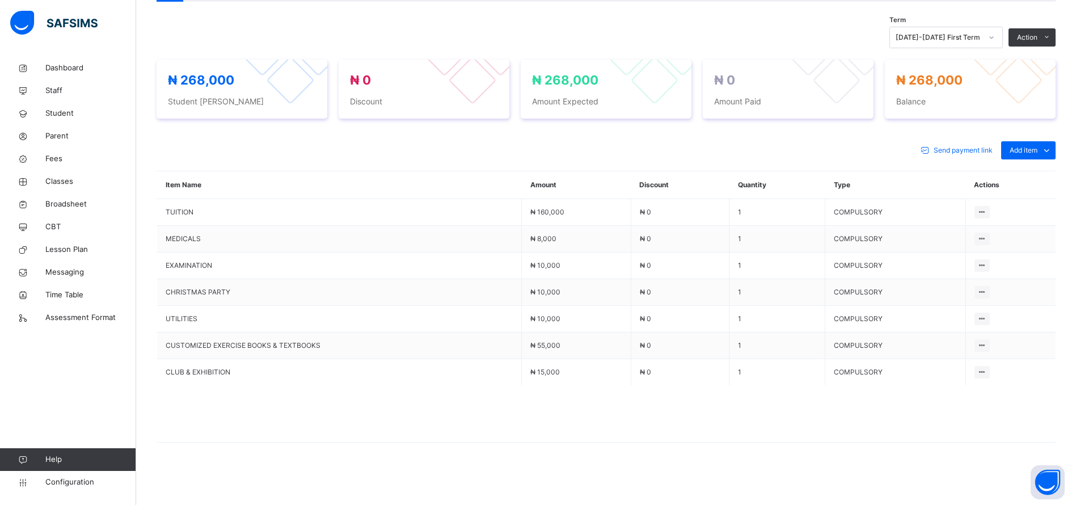
click at [989, 351] on div at bounding box center [981, 345] width 15 height 12
click at [987, 343] on div at bounding box center [981, 345] width 15 height 12
click at [0, 0] on button "Manage Discount" at bounding box center [0, 0] width 0 height 0
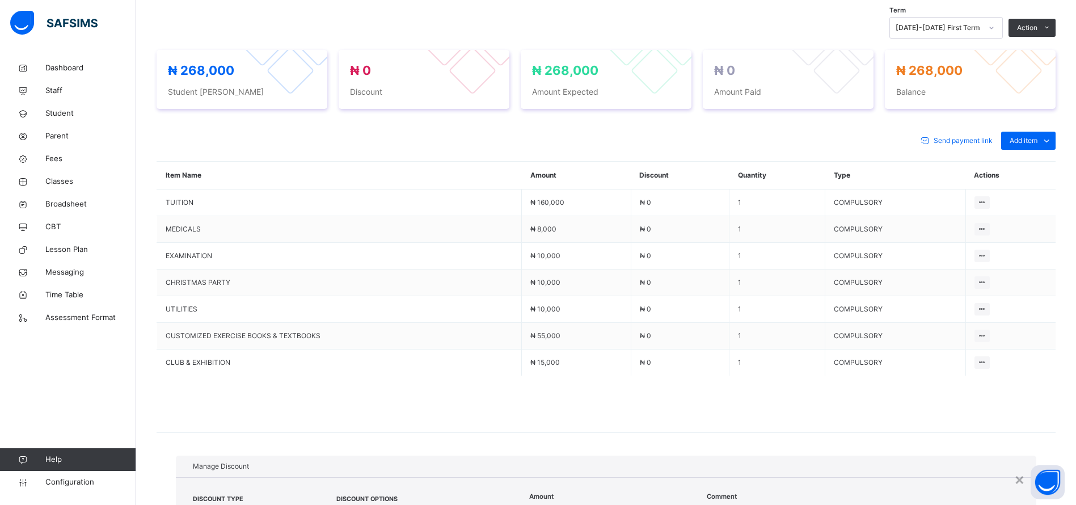
type input "*"
click at [250, 504] on div "Single Item" at bounding box center [282, 516] width 65 height 24
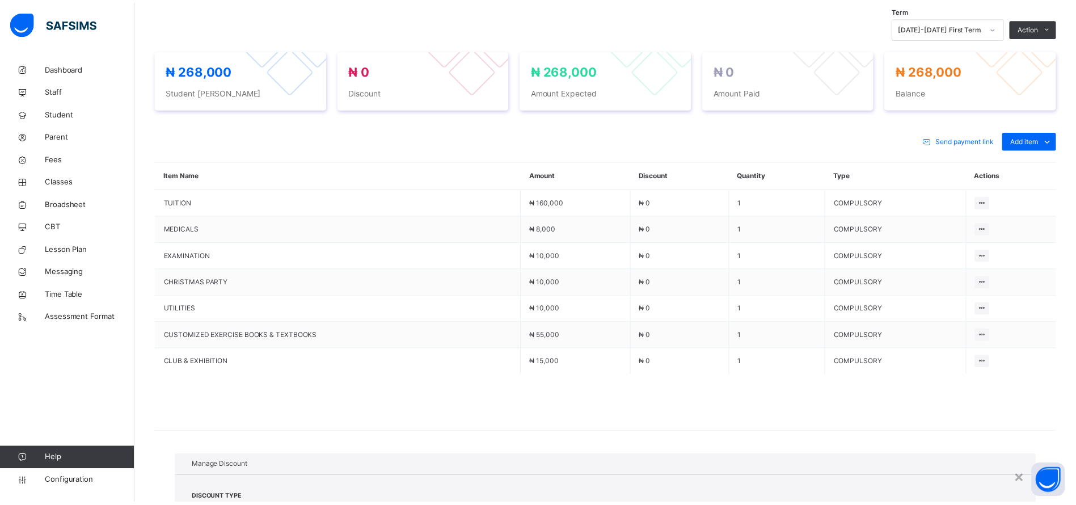
scroll to position [45, 0]
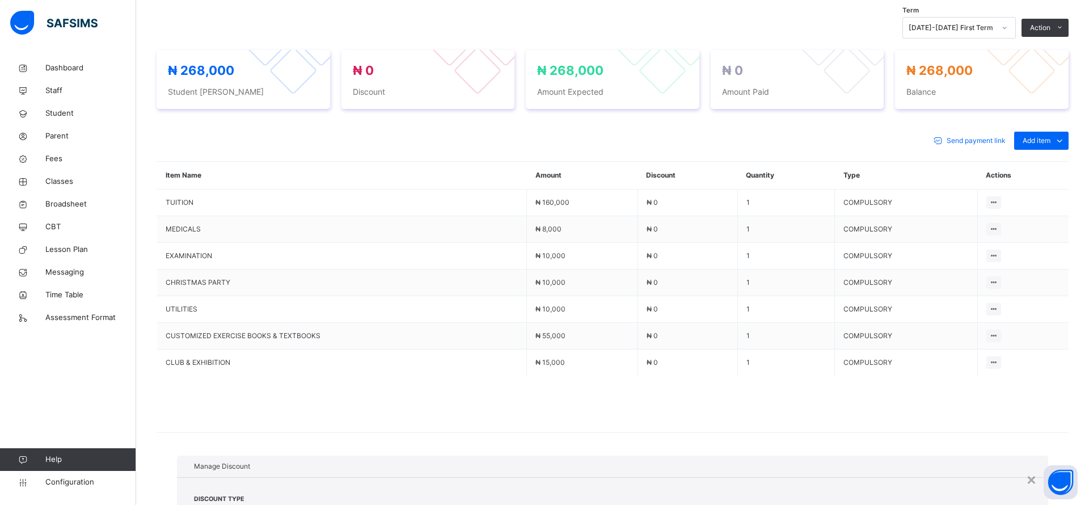
type input "*"
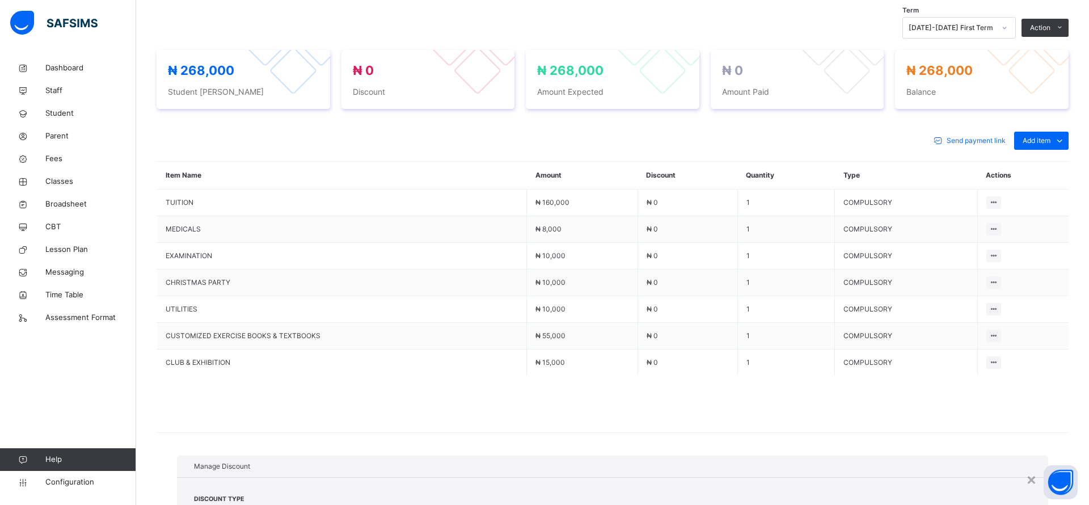
type input "**"
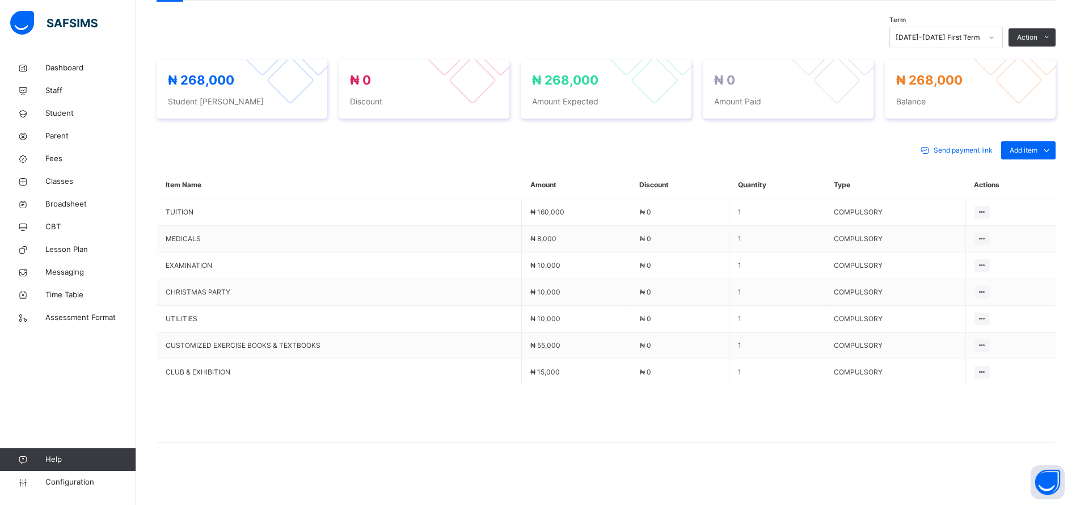
click at [52, 161] on span "Fees" at bounding box center [90, 158] width 91 height 11
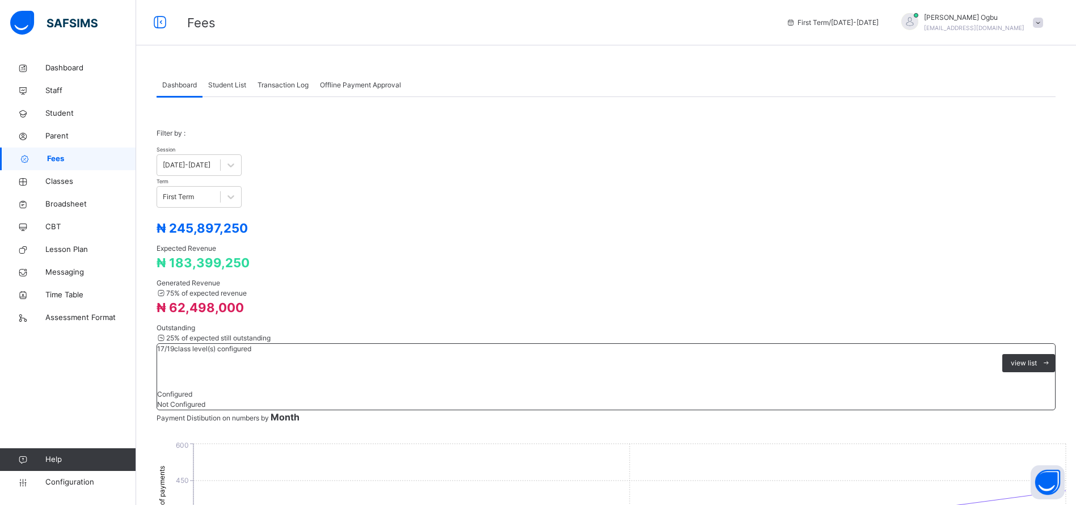
click at [231, 84] on span "Student List" at bounding box center [227, 85] width 38 height 10
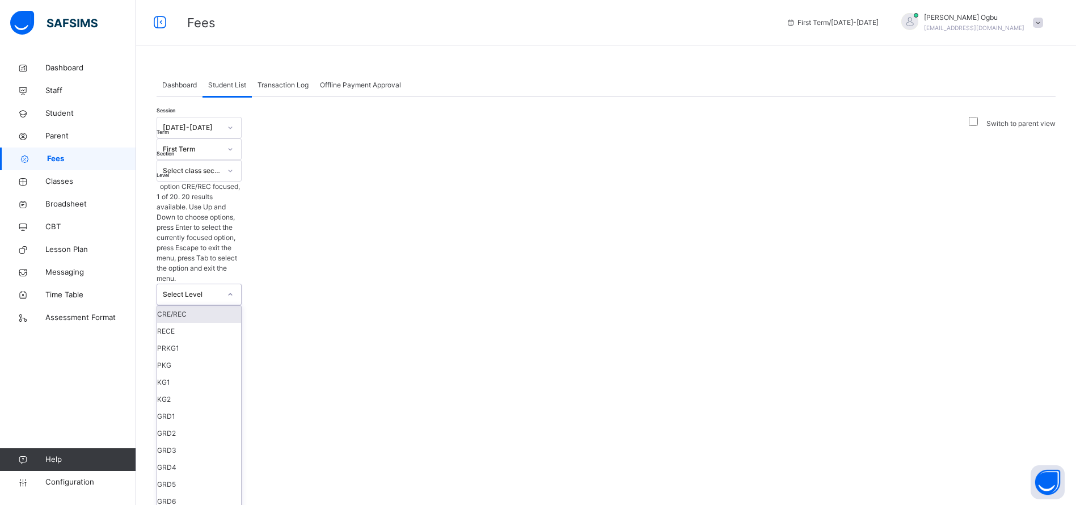
click at [219, 284] on div "Select Level" at bounding box center [188, 294] width 62 height 20
click at [241, 391] on div "KG2" at bounding box center [199, 399] width 84 height 17
click at [219, 295] on div "Select Arm" at bounding box center [188, 305] width 62 height 20
click at [734, 127] on div "Session 2025-2026 Term First Term Section Select class section Level KG2 Arm op…" at bounding box center [606, 330] width 899 height 426
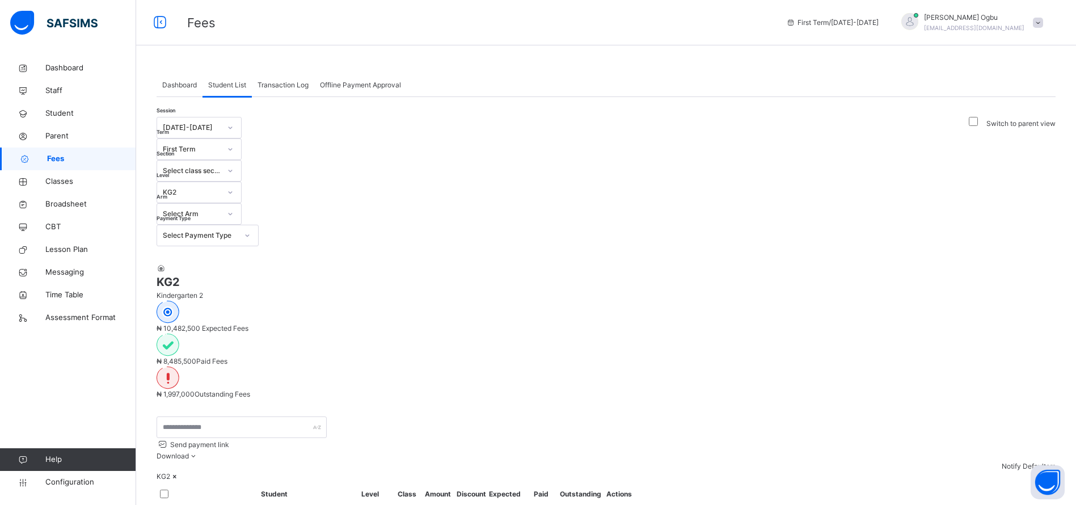
click at [219, 230] on div "Select Payment Type" at bounding box center [200, 235] width 75 height 10
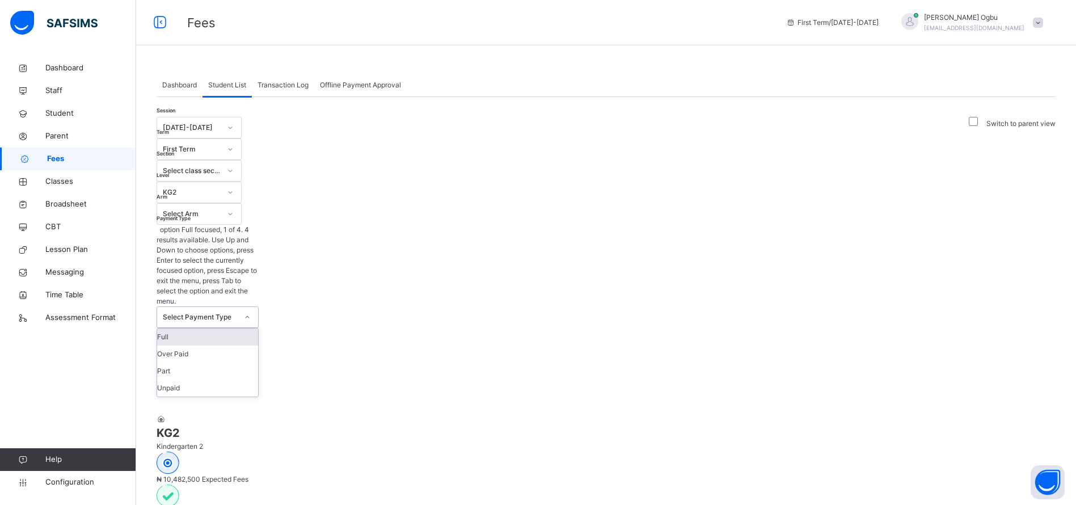
click at [193, 328] on div "Full" at bounding box center [207, 336] width 101 height 17
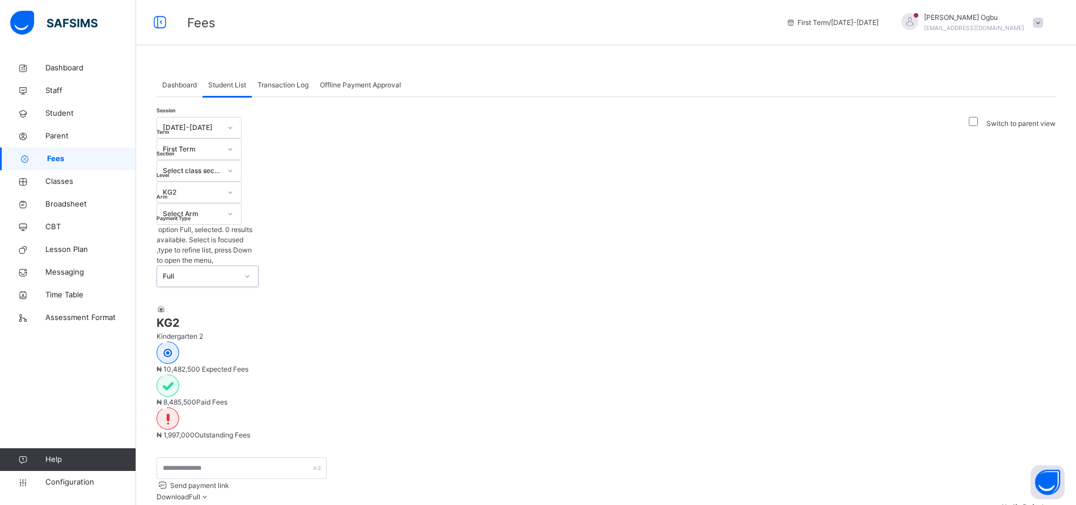
click at [217, 149] on div "Session 2025-2026 Term First Term Section Select class section Level KG2 Arm Se…" at bounding box center [208, 202] width 102 height 170
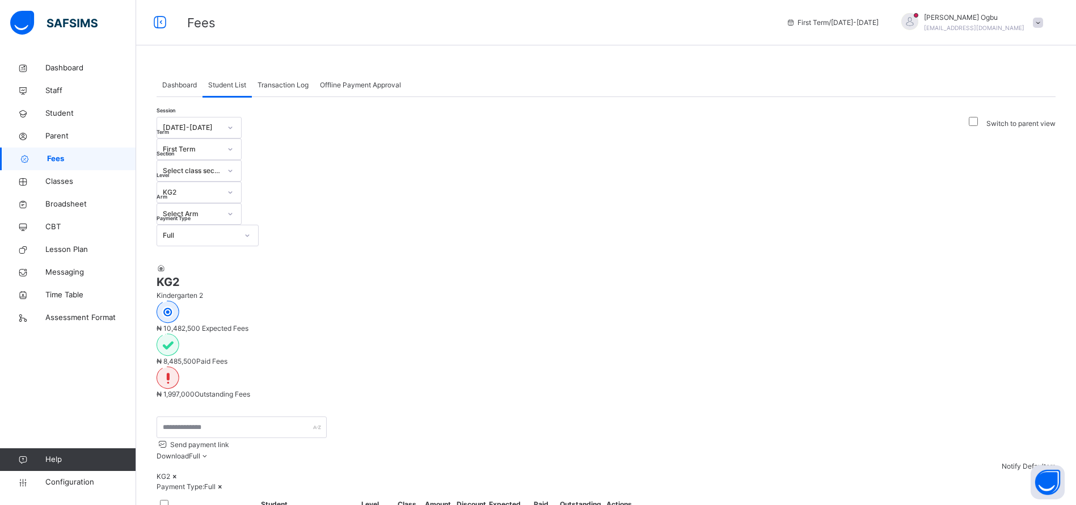
click at [217, 230] on div "Full" at bounding box center [200, 235] width 75 height 10
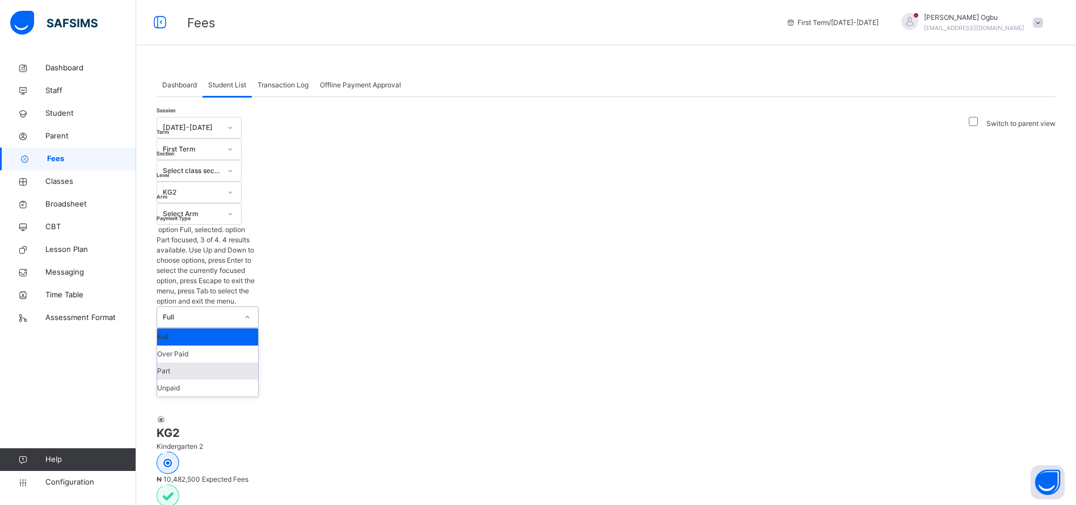
click at [181, 362] on div "Part" at bounding box center [207, 370] width 101 height 17
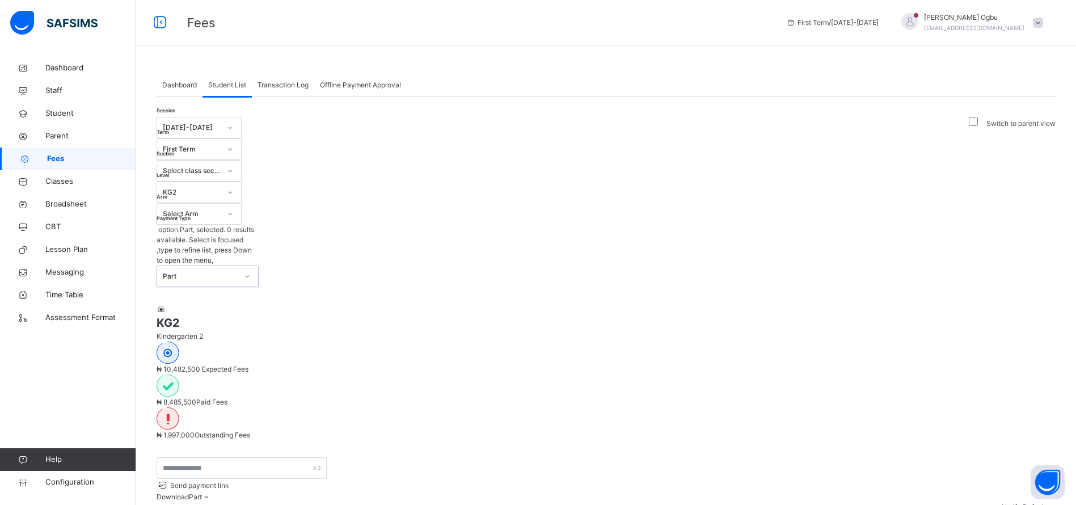
scroll to position [66, 0]
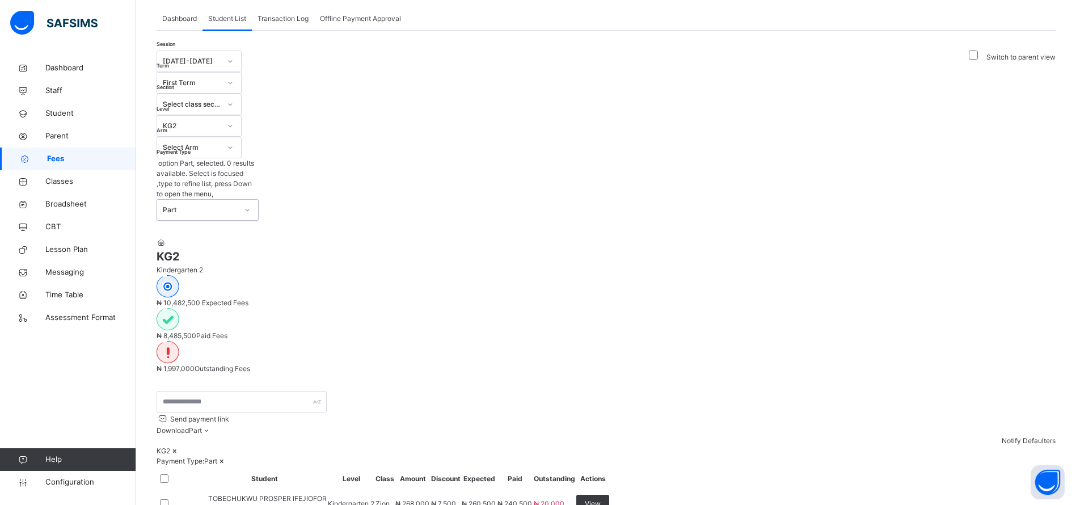
click at [214, 205] on div "Part" at bounding box center [200, 210] width 75 height 10
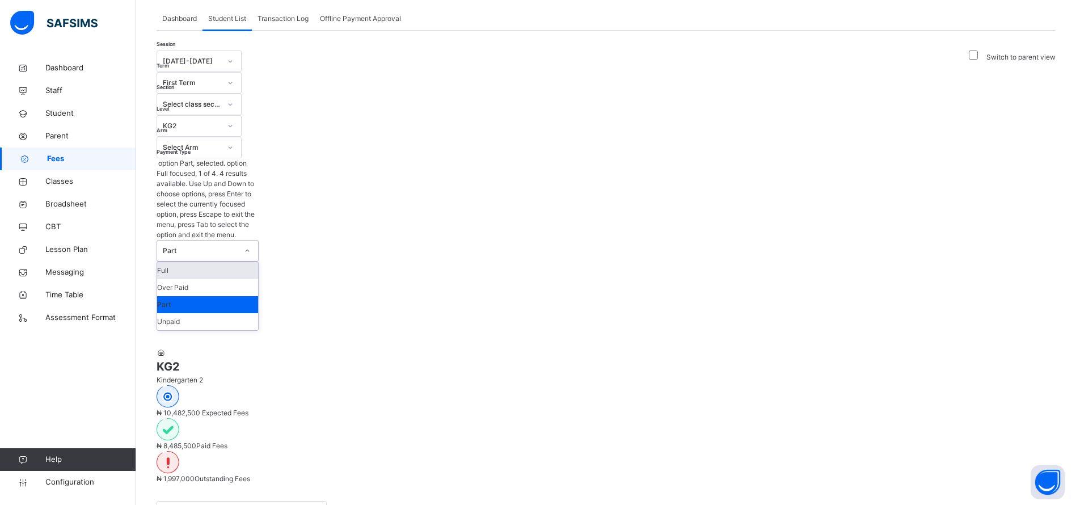
click at [205, 262] on div "Full" at bounding box center [207, 270] width 101 height 17
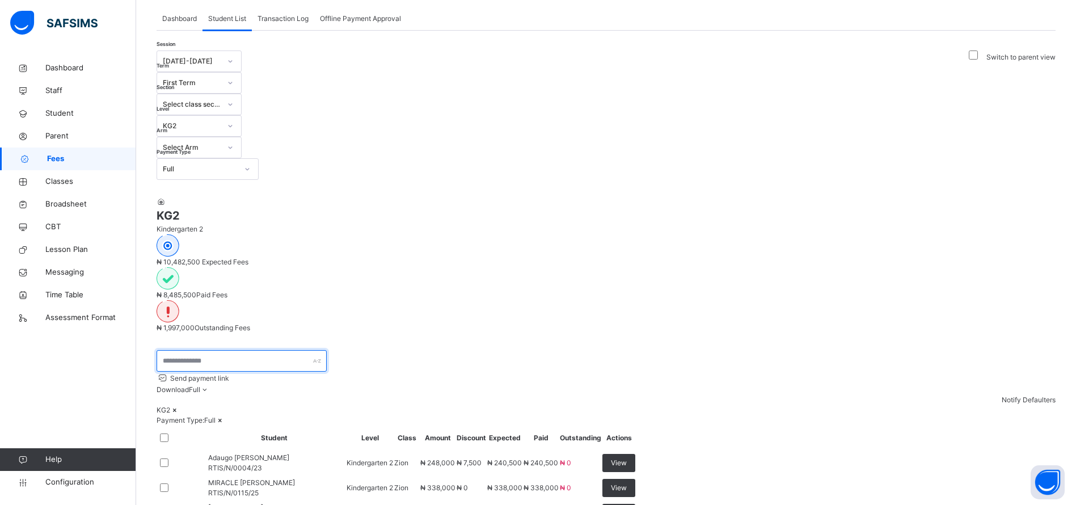
click at [255, 350] on input "text" at bounding box center [242, 361] width 170 height 22
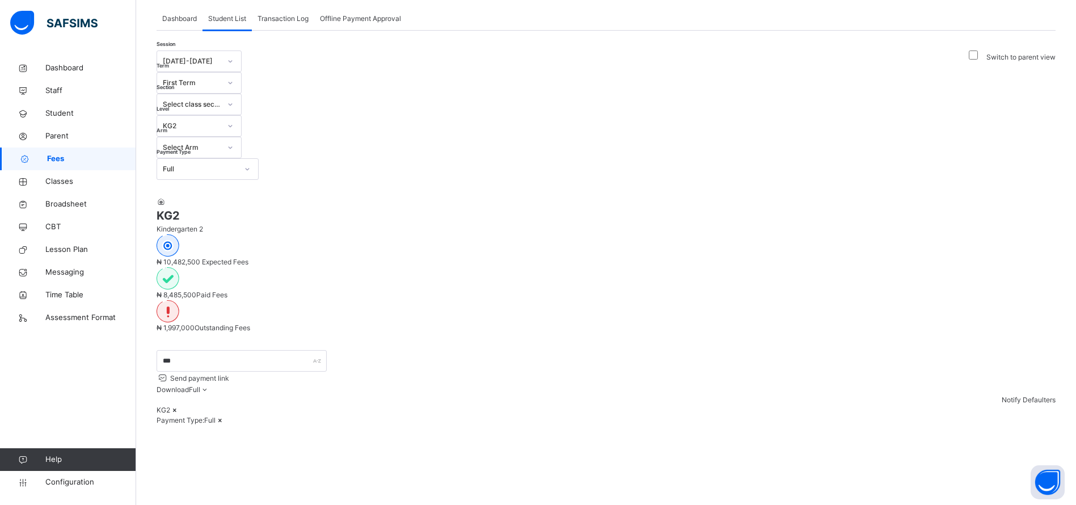
click at [453, 216] on div "Session 2025-2026 Term First Term Section Select class section Level KG2 Arm Se…" at bounding box center [606, 365] width 899 height 630
click at [181, 350] on input "***" at bounding box center [242, 361] width 170 height 22
type input "*"
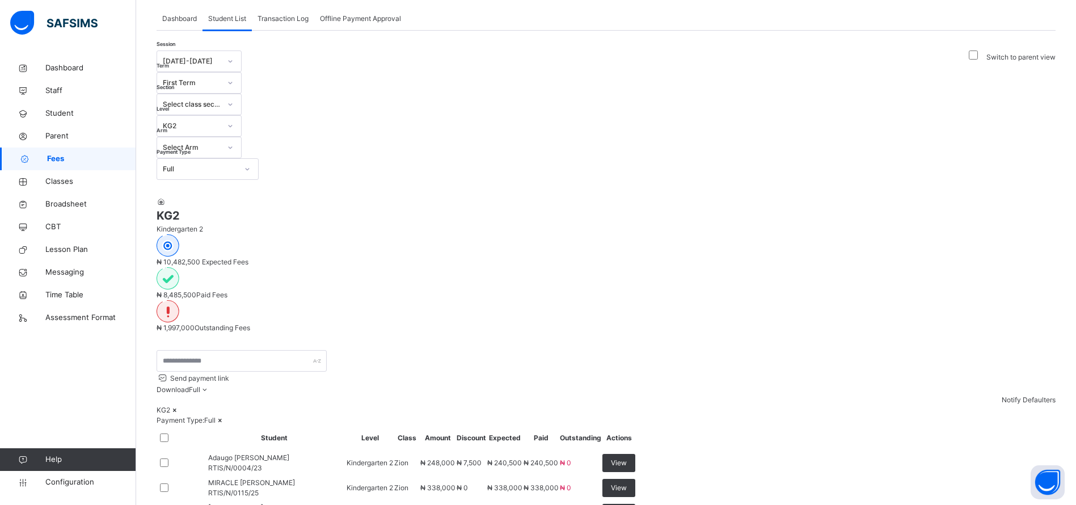
click at [60, 188] on link "Classes" at bounding box center [68, 181] width 136 height 23
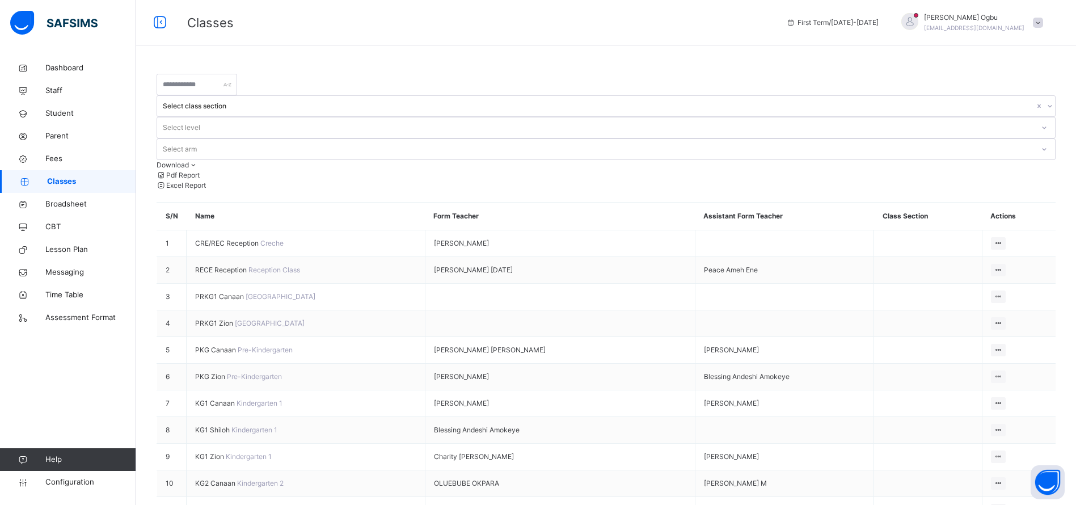
click at [65, 106] on link "Student" at bounding box center [68, 113] width 136 height 23
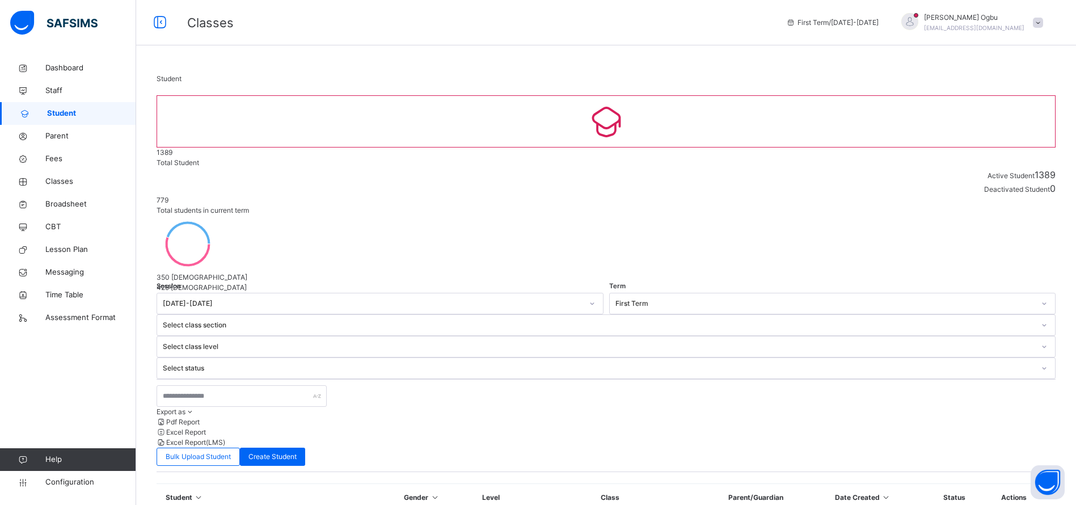
click at [297, 451] on span "Create Student" at bounding box center [272, 456] width 48 height 10
select select "**"
type input "**********"
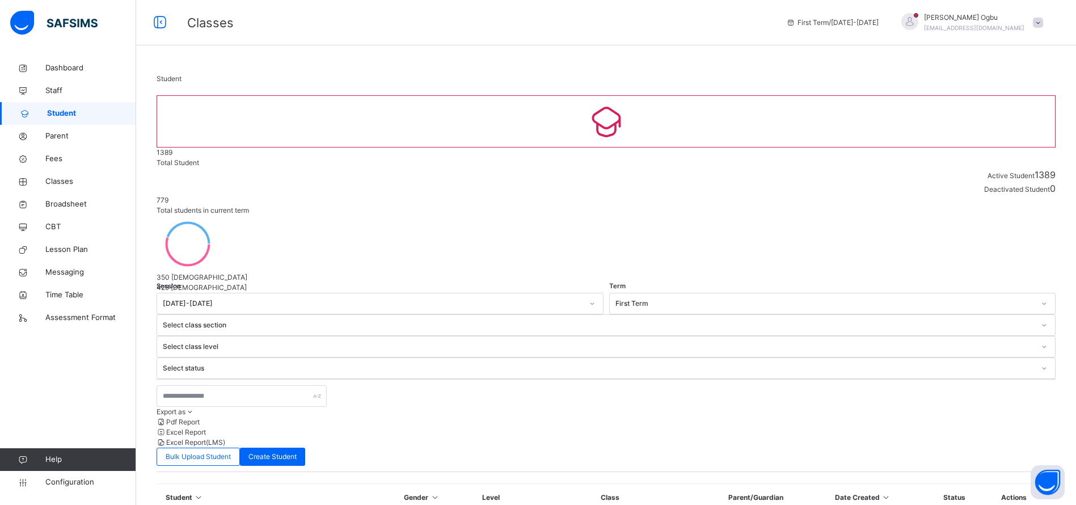
type input "*****"
type input "*********"
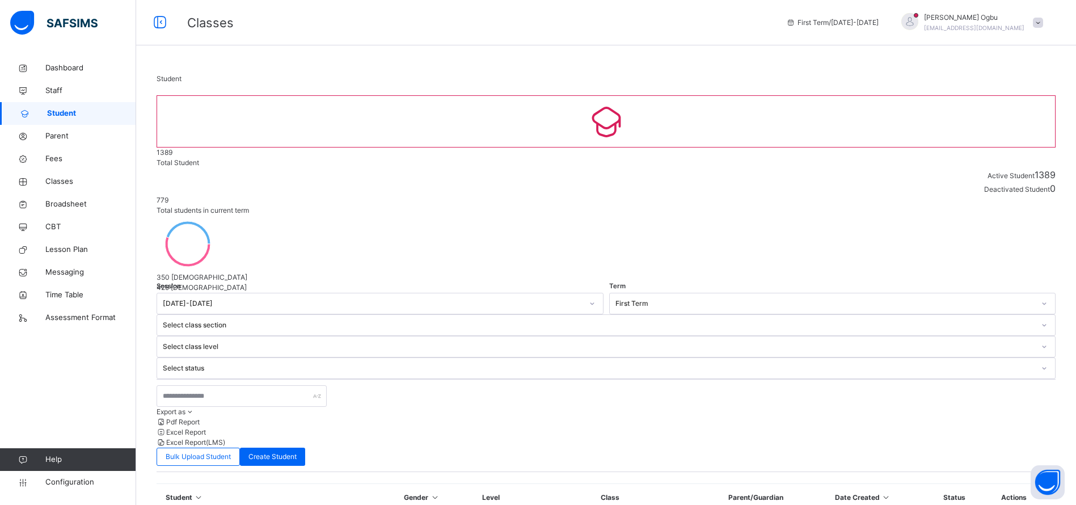
drag, startPoint x: 762, startPoint y: 269, endPoint x: 613, endPoint y: 261, distance: 149.4
paste input "*****"
type input "*****"
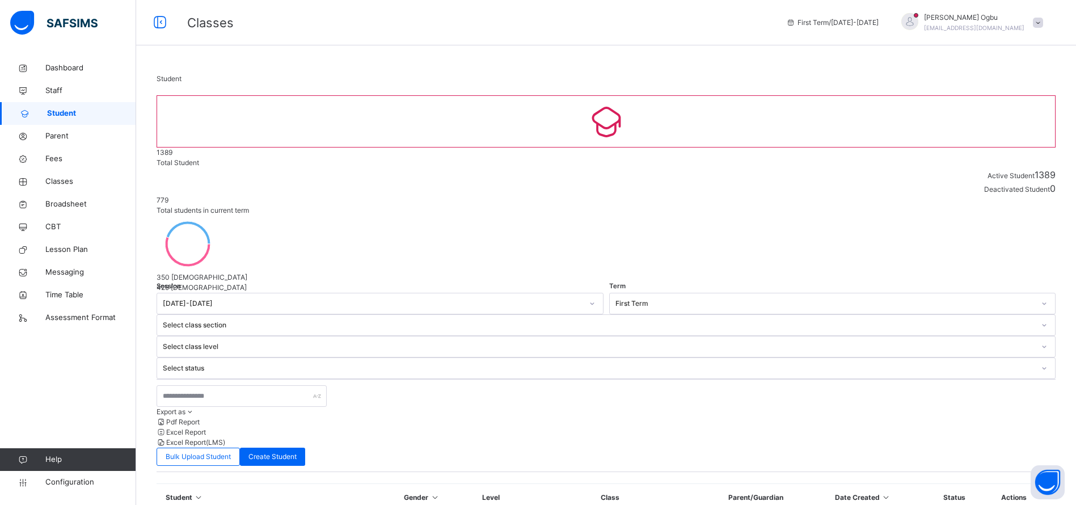
type input "**********"
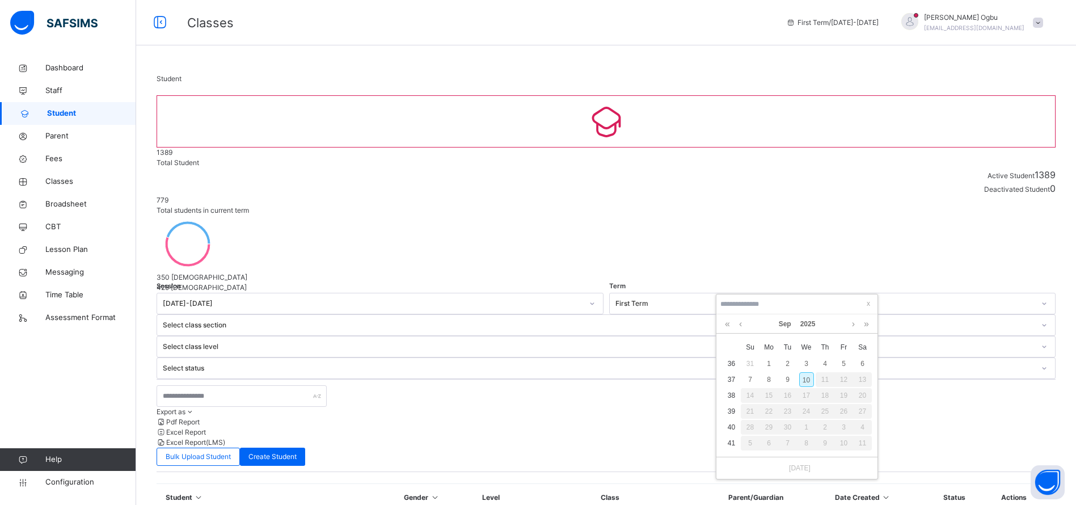
click at [808, 330] on link "2025" at bounding box center [808, 323] width 24 height 19
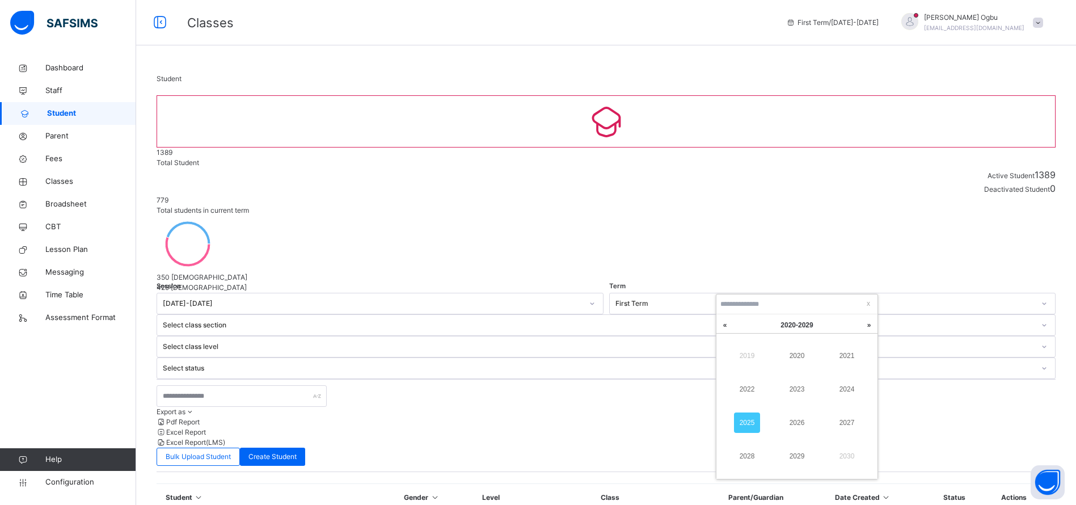
click at [746, 387] on link "2022" at bounding box center [747, 389] width 26 height 20
click at [784, 328] on link "Sep" at bounding box center [785, 323] width 22 height 19
click at [751, 389] on link "Apr" at bounding box center [747, 389] width 26 height 20
click at [789, 412] on div "19" at bounding box center [787, 411] width 15 height 15
type input "**********"
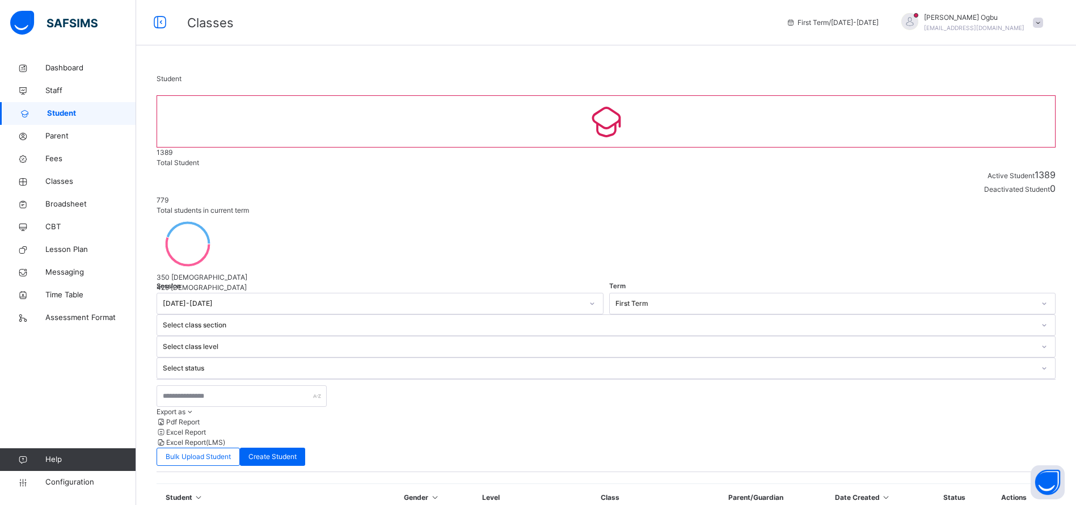
scroll to position [120, 0]
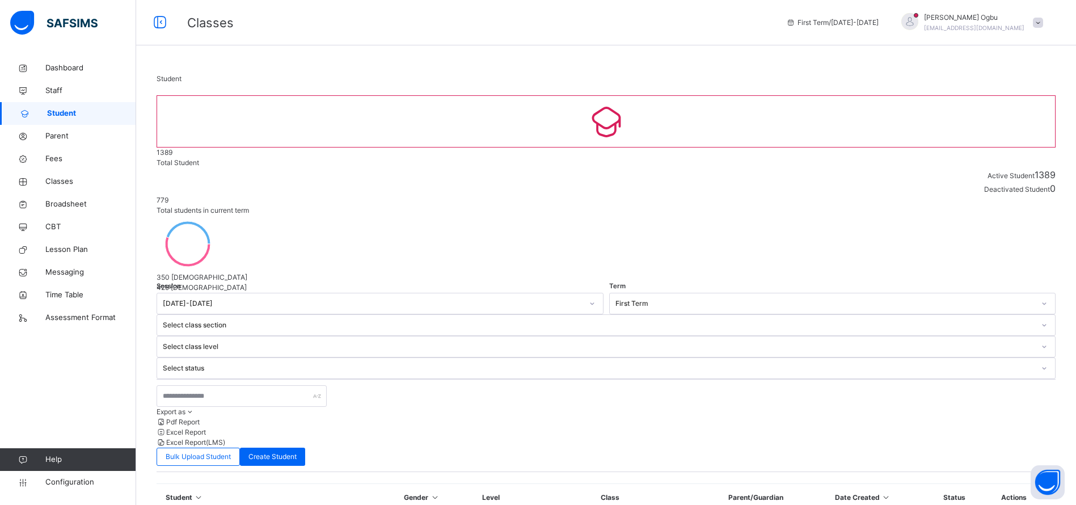
type input "***"
type textarea "**********"
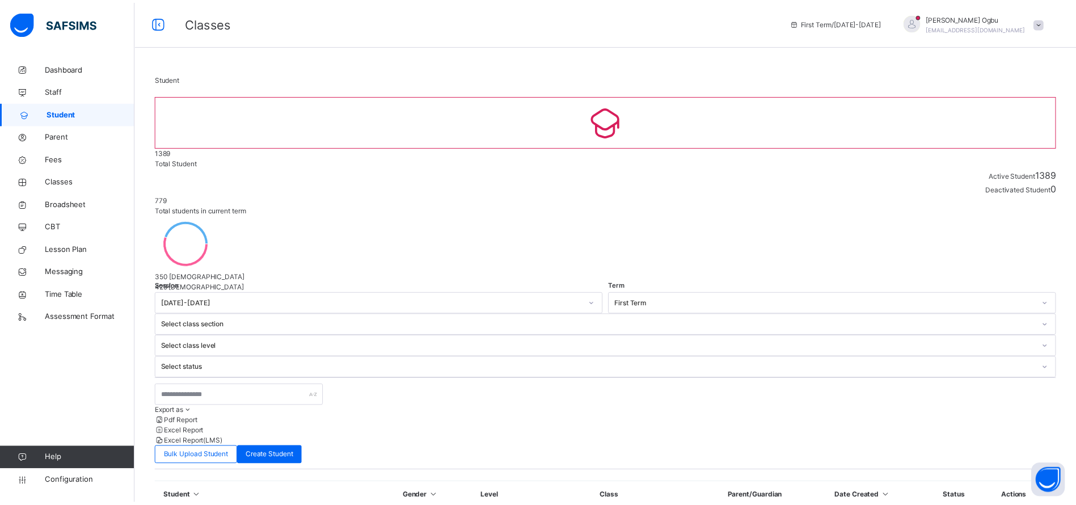
scroll to position [119, 0]
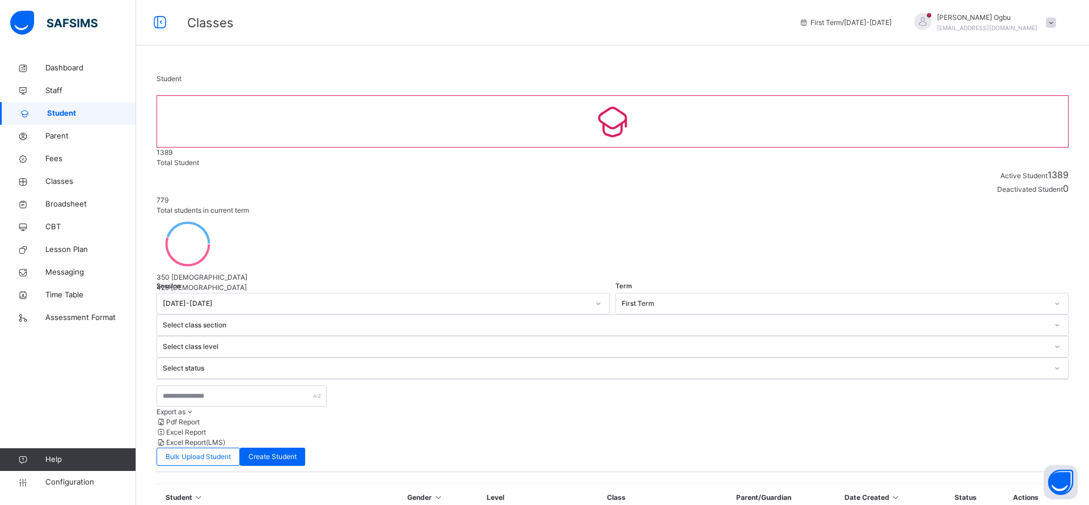
click at [58, 178] on span "Classes" at bounding box center [90, 181] width 91 height 11
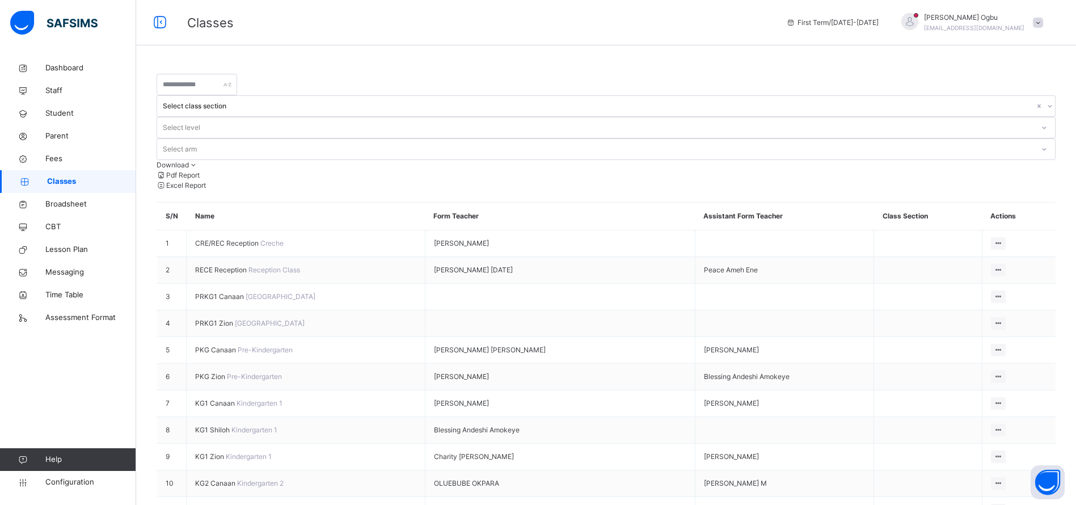
click at [211, 452] on span "KG1 Zion" at bounding box center [210, 456] width 31 height 9
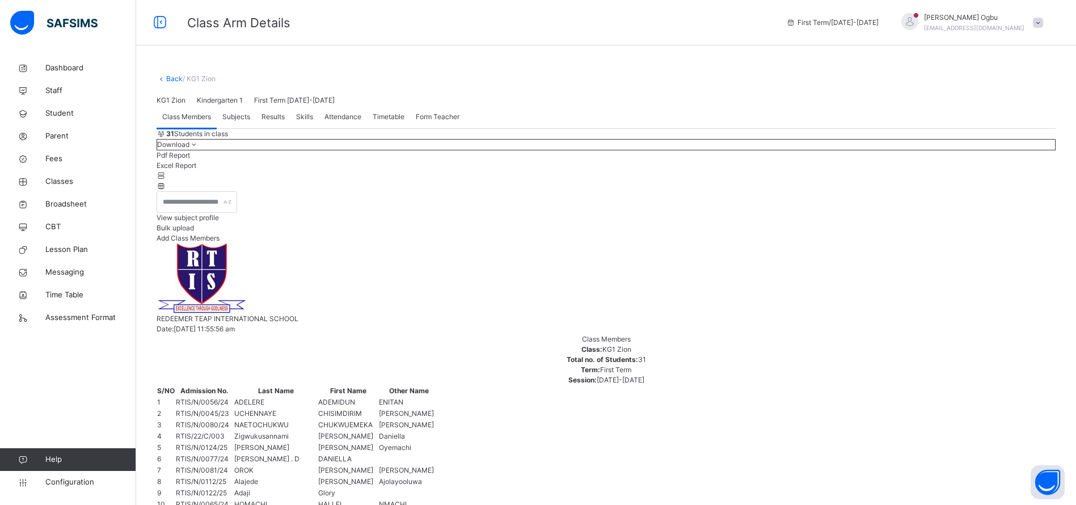
click at [219, 242] on span "Add Class Members" at bounding box center [188, 238] width 63 height 9
type input "*********"
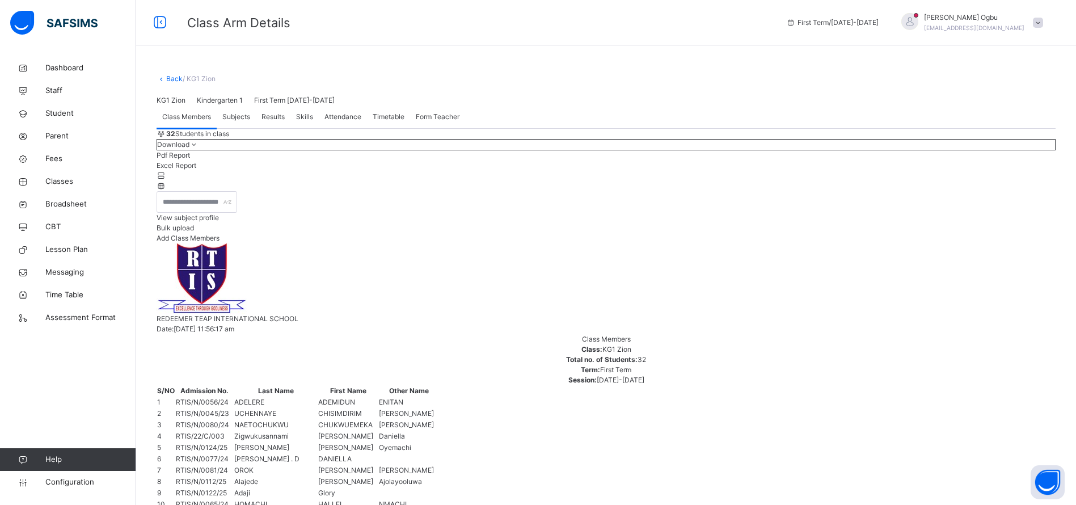
click at [52, 106] on link "Student" at bounding box center [68, 113] width 136 height 23
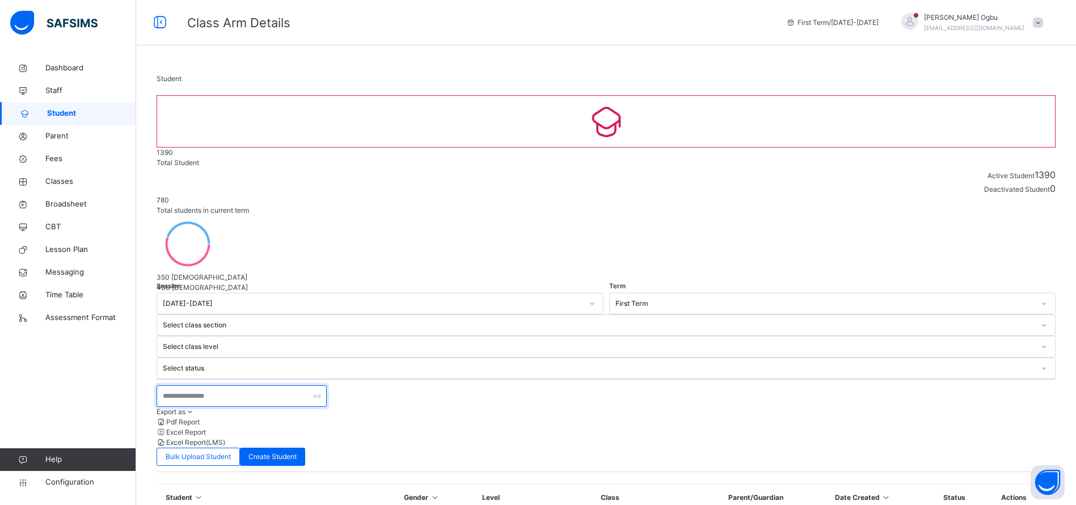
click at [199, 385] on input "text" at bounding box center [242, 396] width 170 height 22
type input "*********"
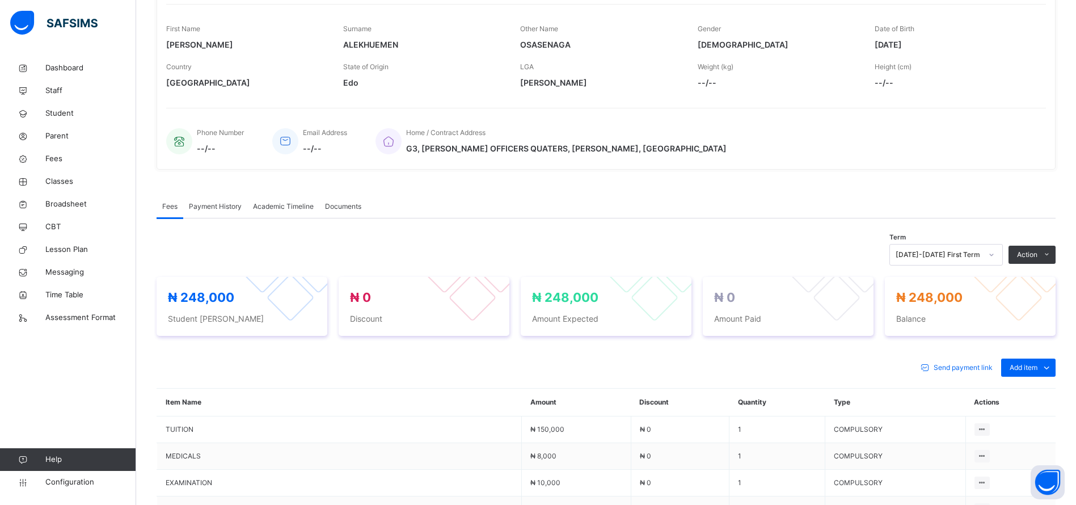
scroll to position [210, 0]
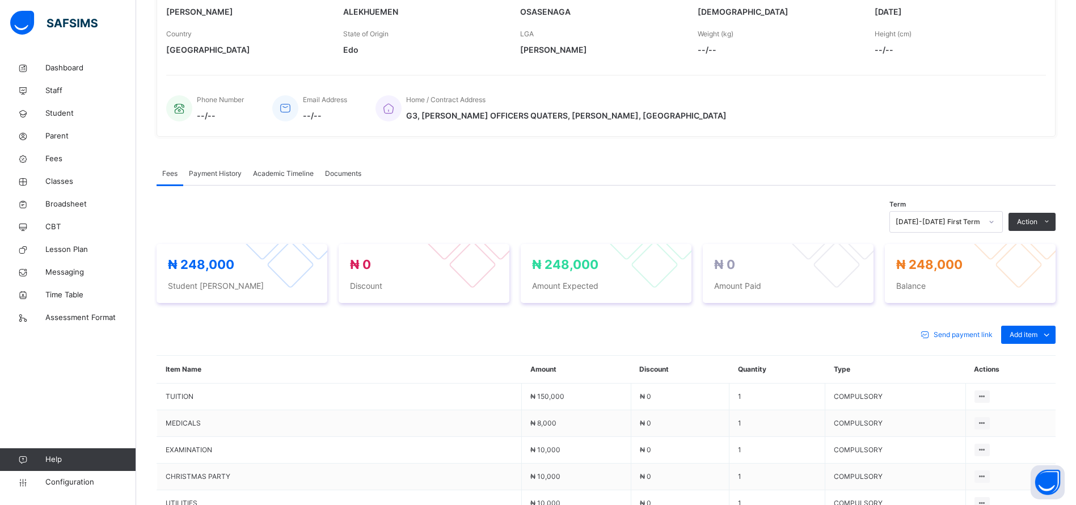
click at [1052, 334] on icon at bounding box center [1046, 335] width 12 height 14
click at [0, 0] on div "Optional items" at bounding box center [0, 0] width 0 height 0
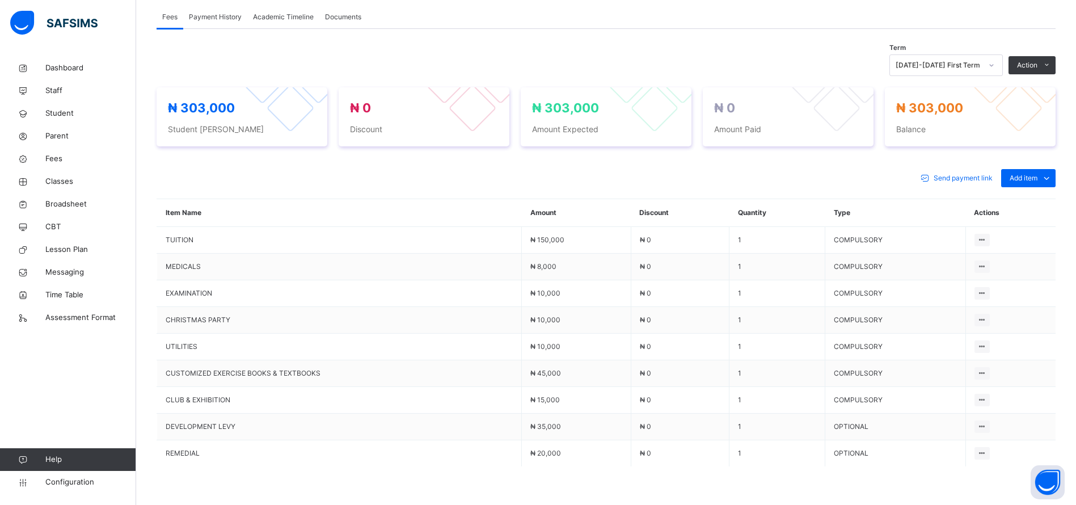
scroll to position [366, 0]
click at [987, 454] on icon at bounding box center [982, 453] width 10 height 9
click at [0, 0] on div "Delete Payment Item" at bounding box center [0, 0] width 0 height 0
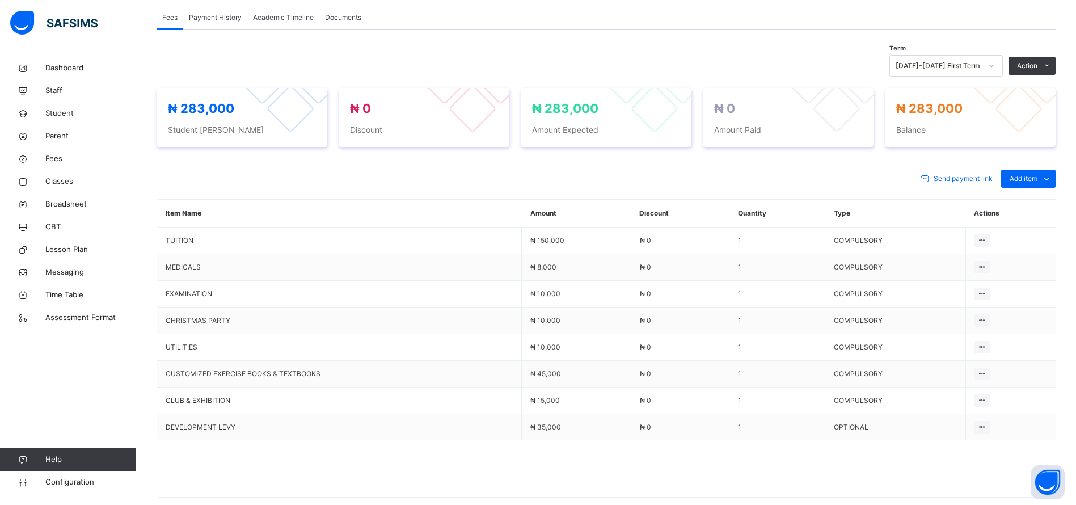
click at [1034, 175] on span "Add item" at bounding box center [1023, 179] width 28 height 10
click at [0, 0] on div "Optional items" at bounding box center [0, 0] width 0 height 0
click at [54, 130] on link "Parent" at bounding box center [68, 136] width 136 height 23
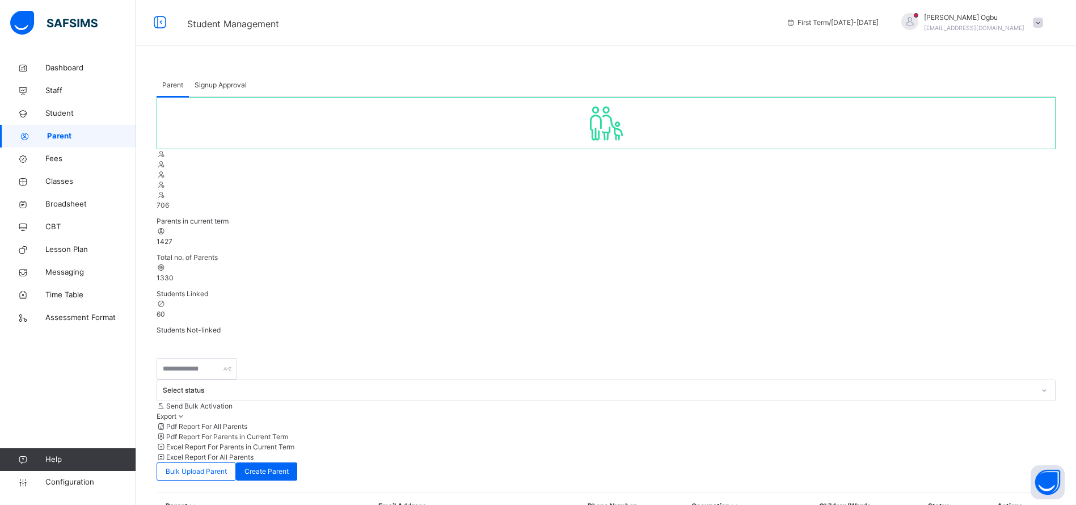
click at [226, 74] on div "Signup Approval" at bounding box center [221, 85] width 64 height 23
click at [62, 184] on span "Classes" at bounding box center [90, 181] width 91 height 11
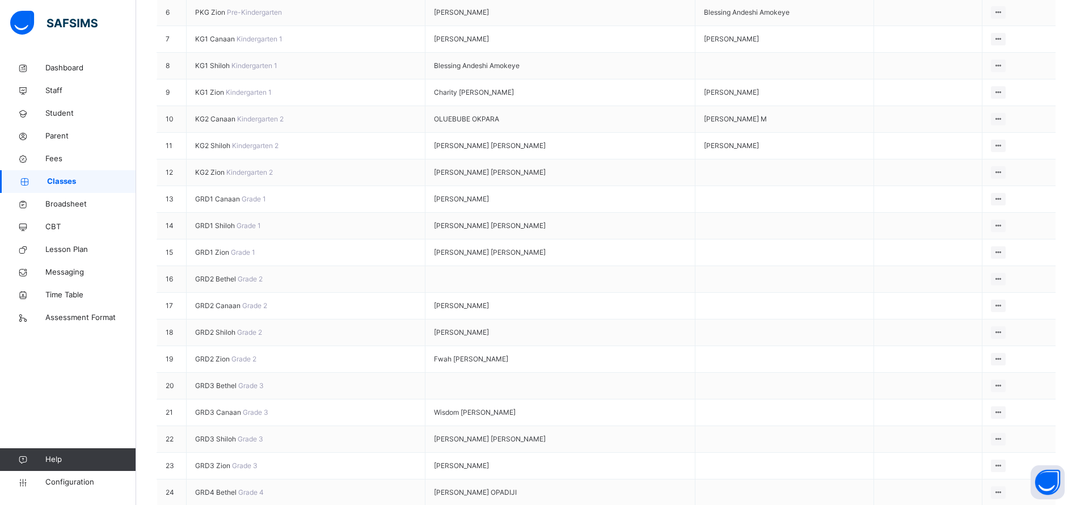
scroll to position [365, 0]
click at [226, 309] on span "GRD2 Canaan" at bounding box center [218, 305] width 47 height 9
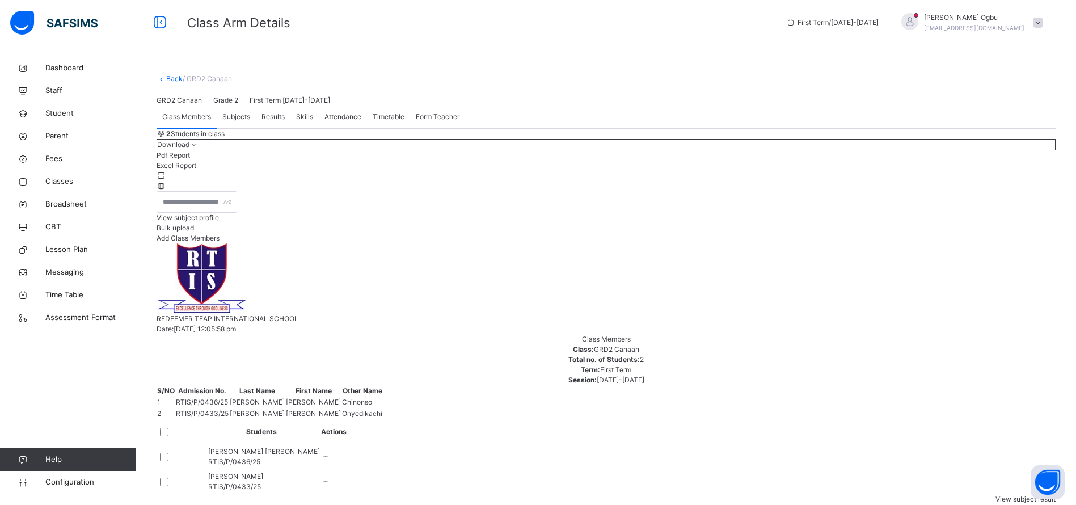
click at [234, 122] on span "Subjects" at bounding box center [236, 117] width 28 height 10
type input "***"
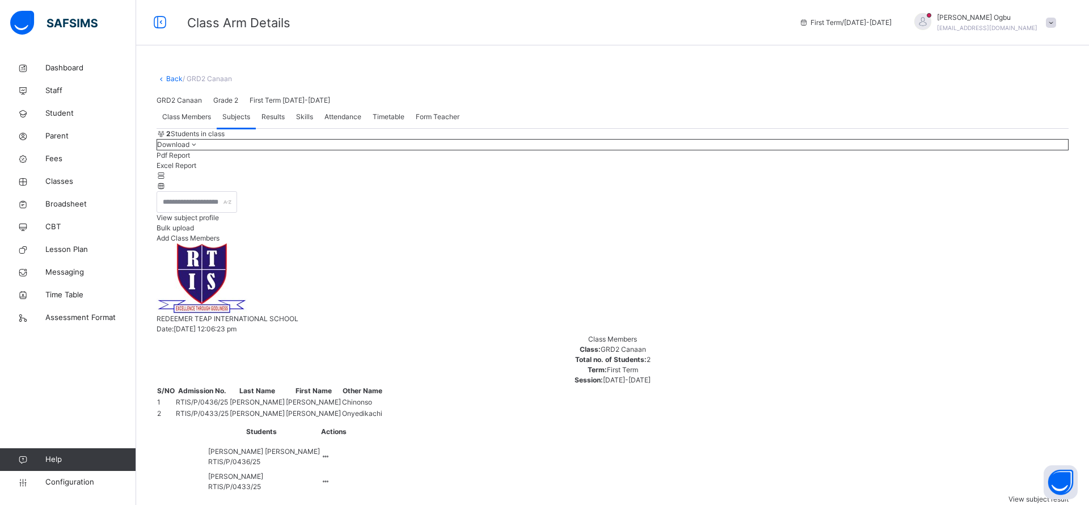
type input "***"
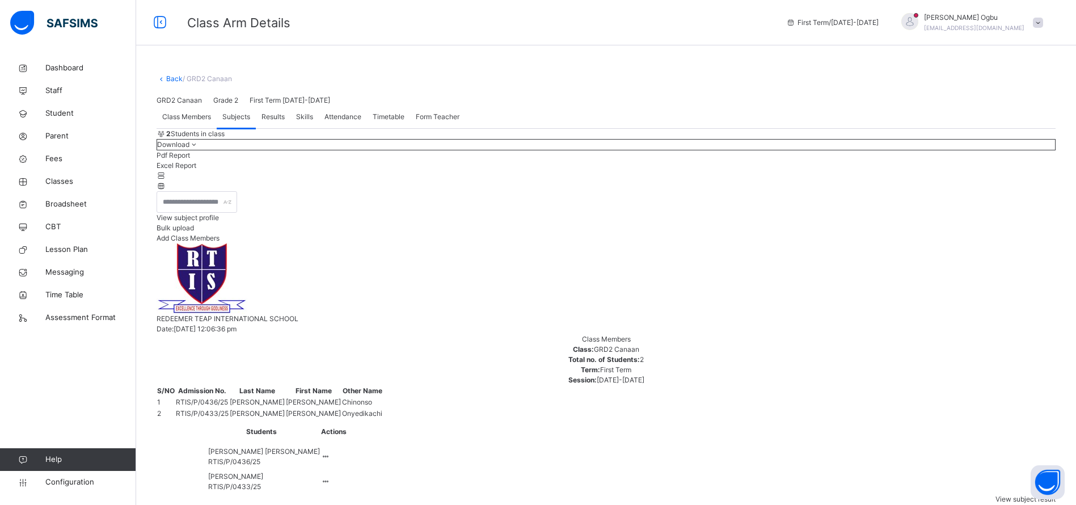
type input "***"
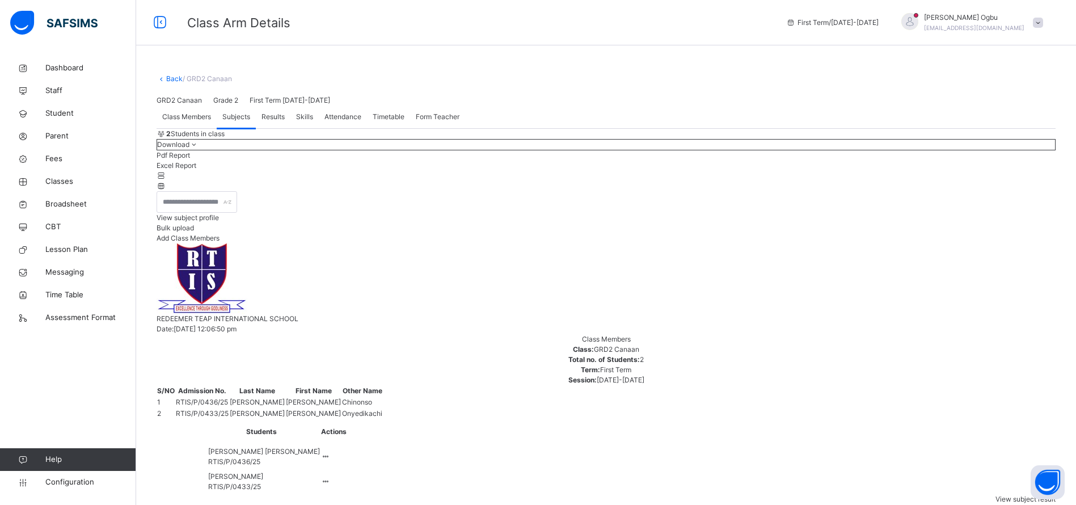
type input "***"
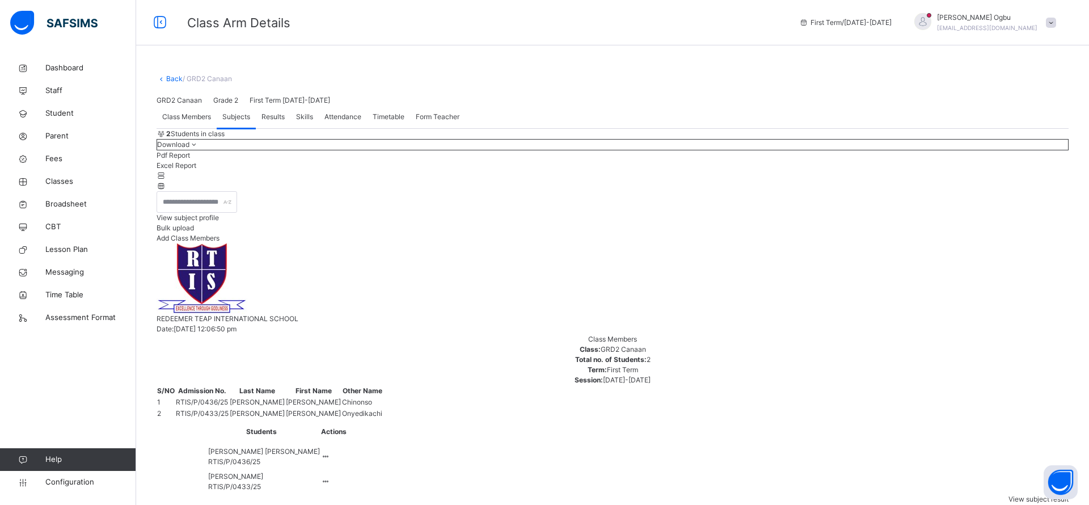
type input "***"
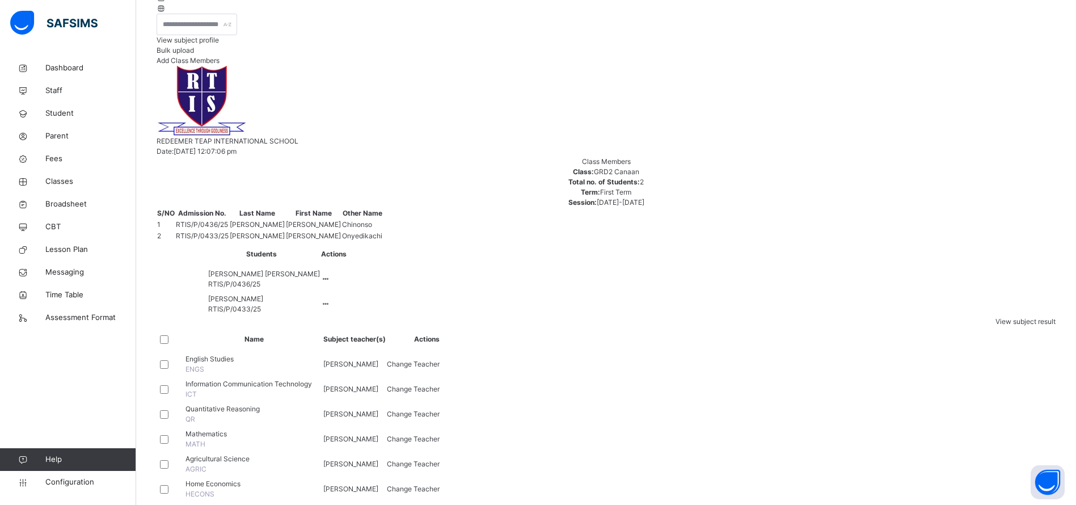
scroll to position [179, 0]
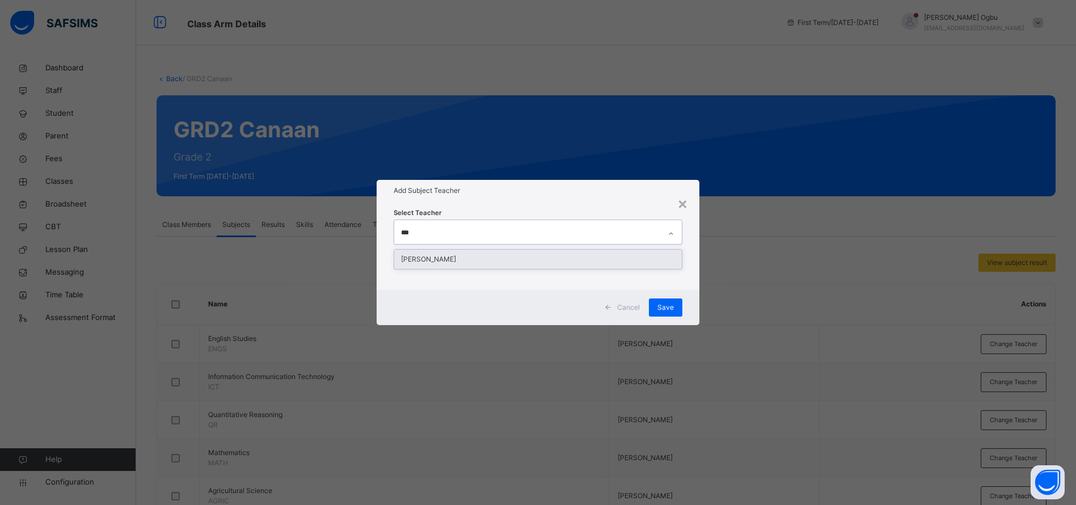
scroll to position [179, 0]
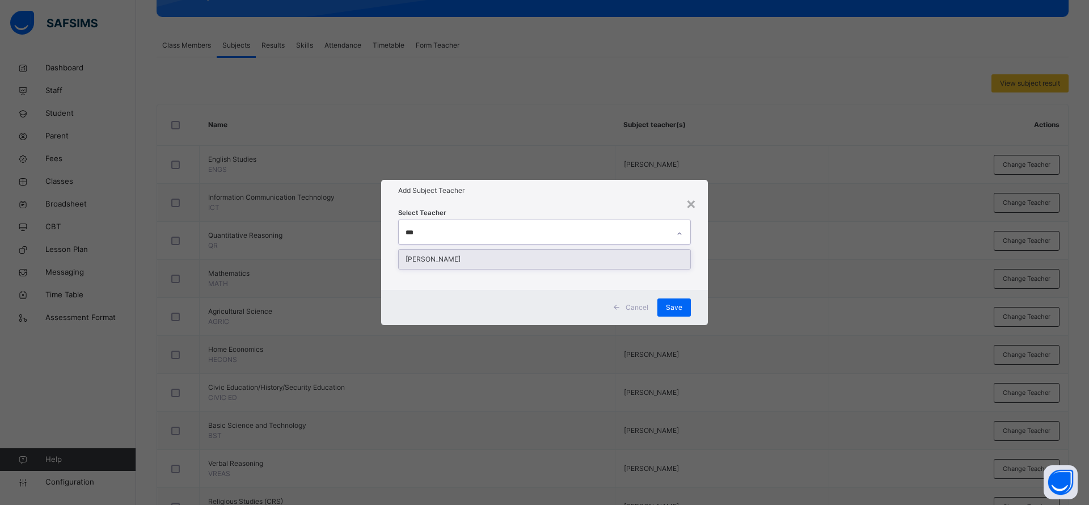
click at [615, 255] on div "[PERSON_NAME]" at bounding box center [544, 258] width 291 height 19
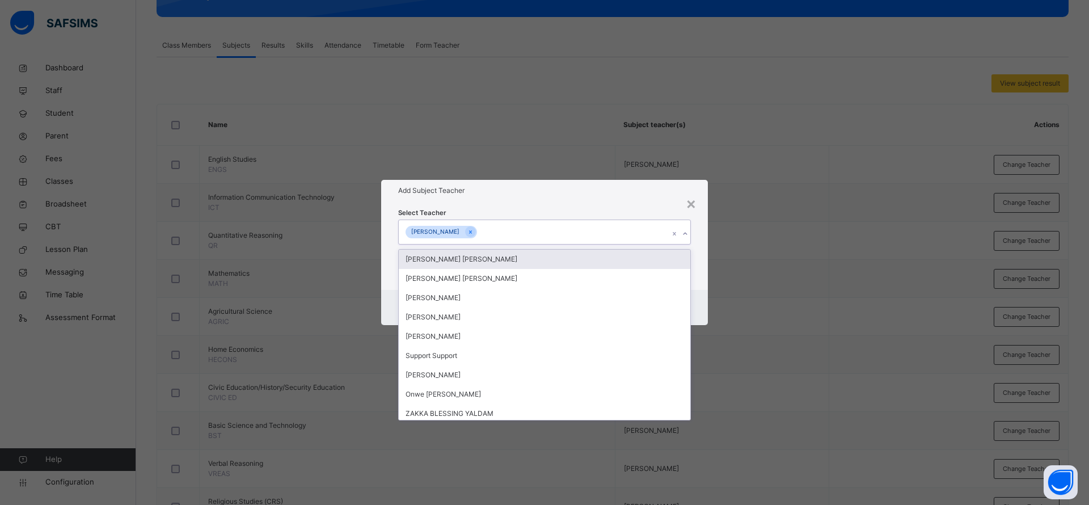
click at [631, 200] on div "Add Subject Teacher" at bounding box center [544, 191] width 327 height 22
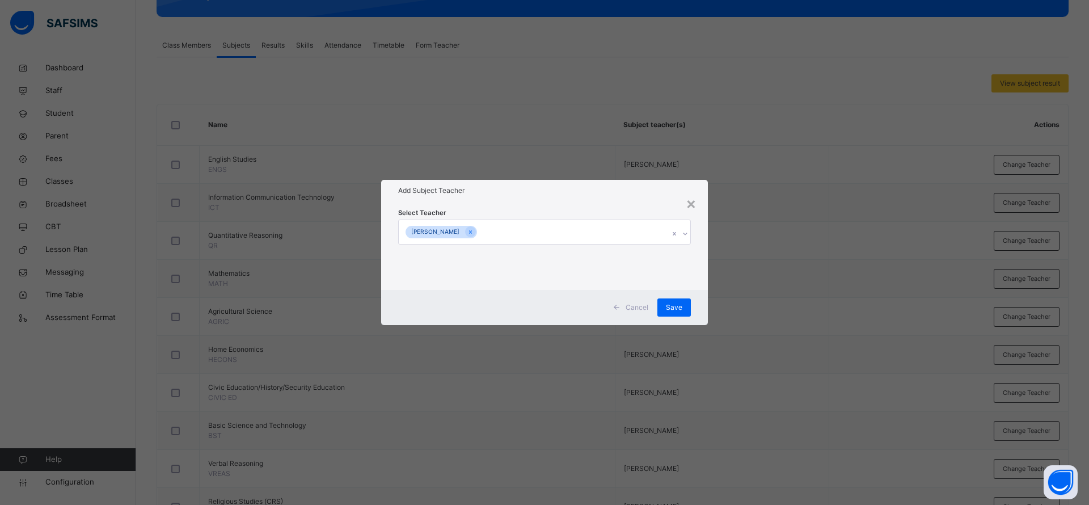
click at [678, 310] on span "Save" at bounding box center [674, 307] width 16 height 10
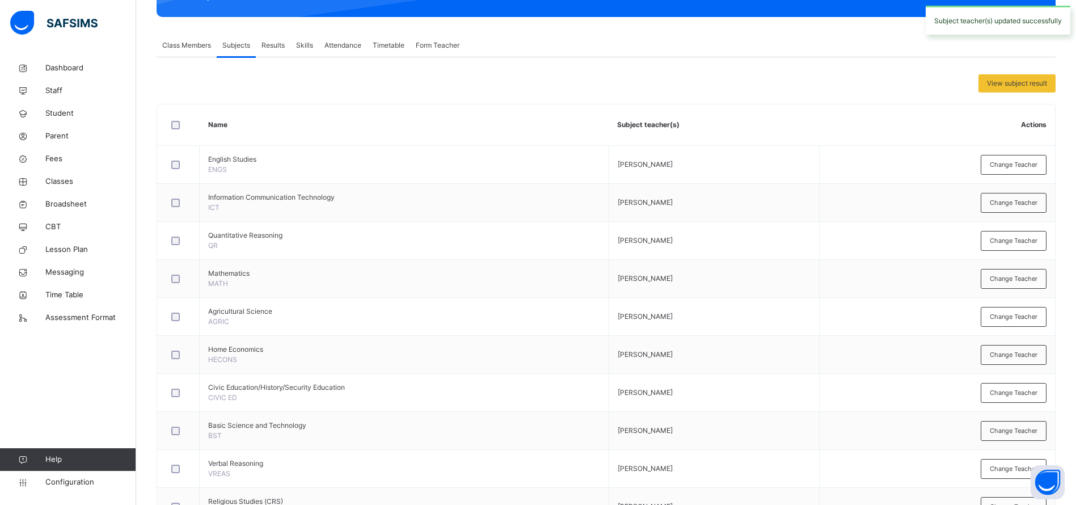
click at [1029, 353] on span "Change Teacher" at bounding box center [1013, 355] width 48 height 10
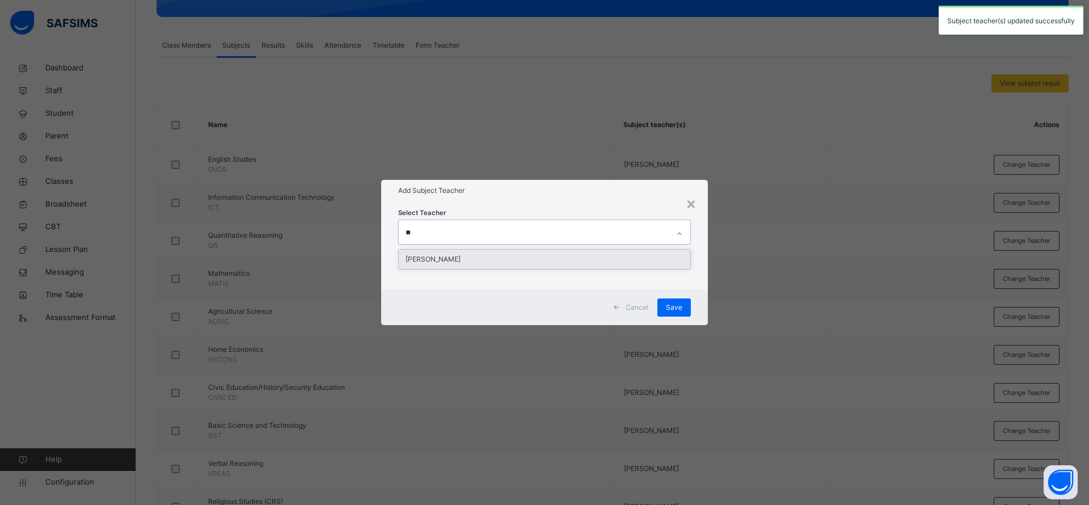
type input "***"
click at [573, 260] on div "[PERSON_NAME]" at bounding box center [544, 258] width 291 height 19
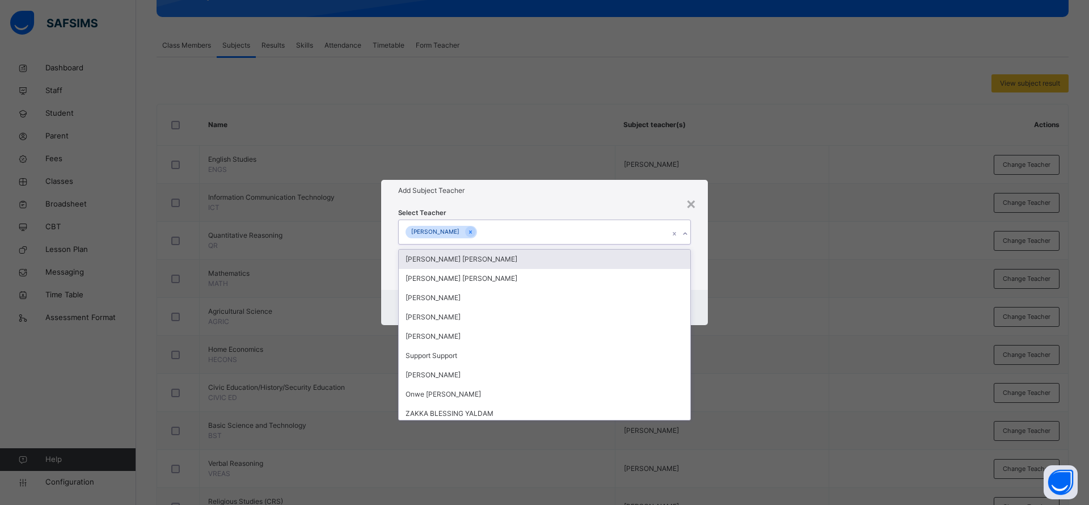
click at [595, 208] on div "Select Teacher option [PERSON_NAME], selected. option [PERSON_NAME] [PERSON_NAM…" at bounding box center [544, 245] width 293 height 77
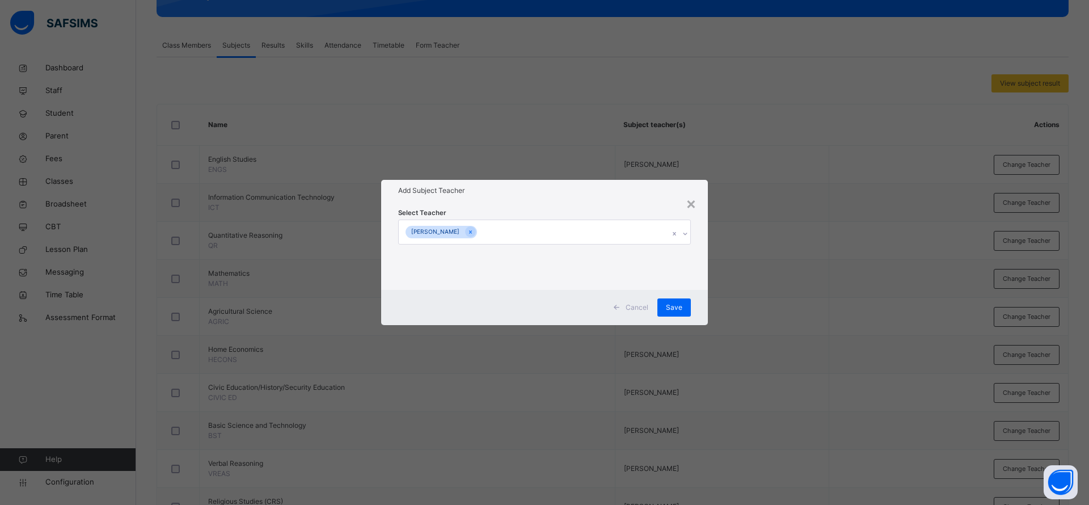
click at [672, 306] on span "Save" at bounding box center [674, 307] width 16 height 10
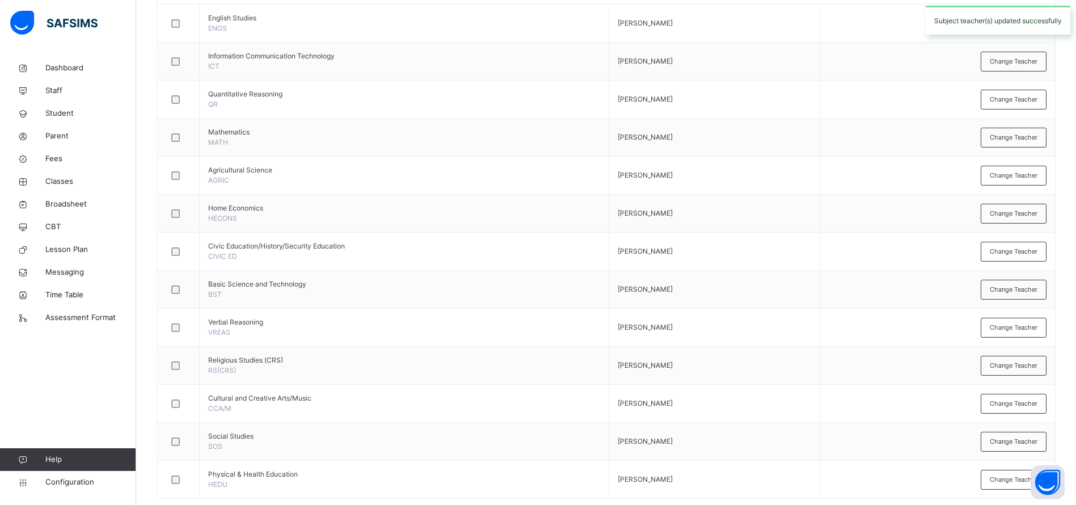
scroll to position [328, 0]
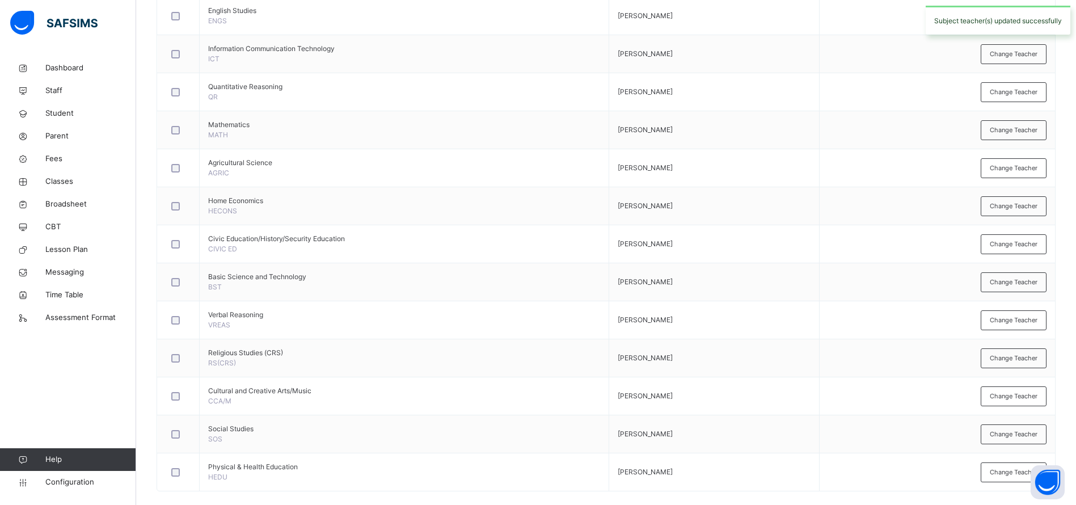
click at [1020, 252] on div "Change Teacher" at bounding box center [1013, 244] width 66 height 20
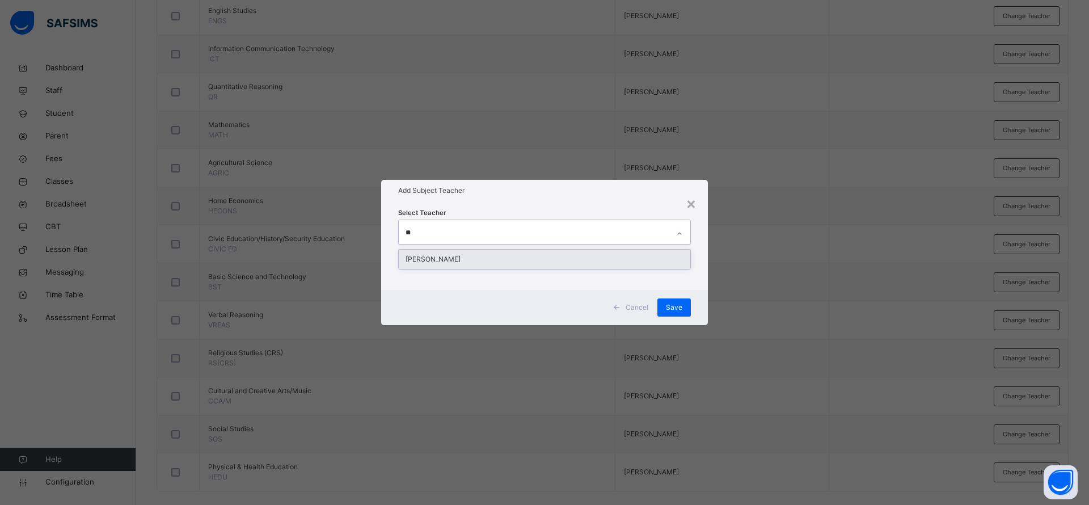
type input "***"
click at [611, 258] on div "[PERSON_NAME]" at bounding box center [544, 258] width 291 height 19
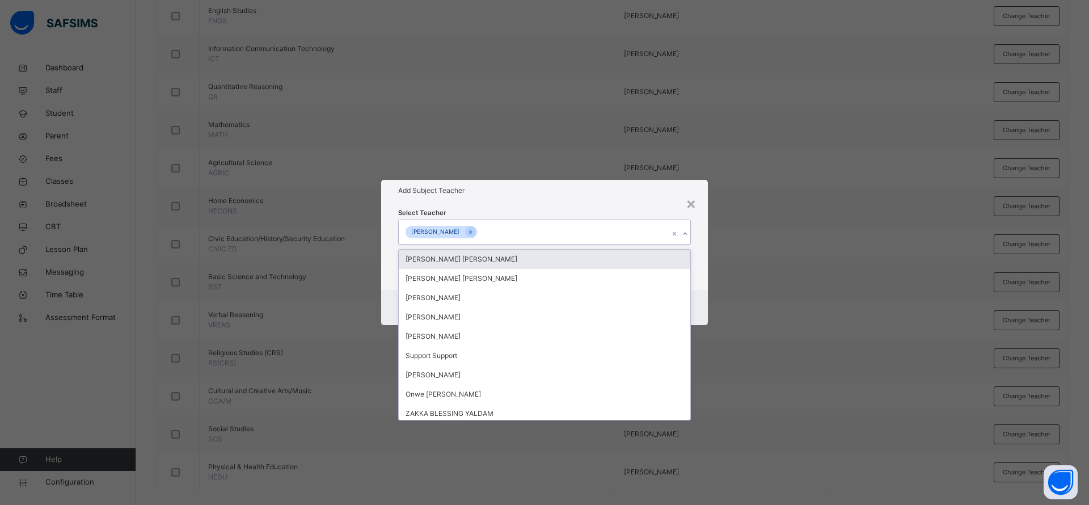
click at [612, 188] on h1 "Add Subject Teacher" at bounding box center [544, 190] width 293 height 10
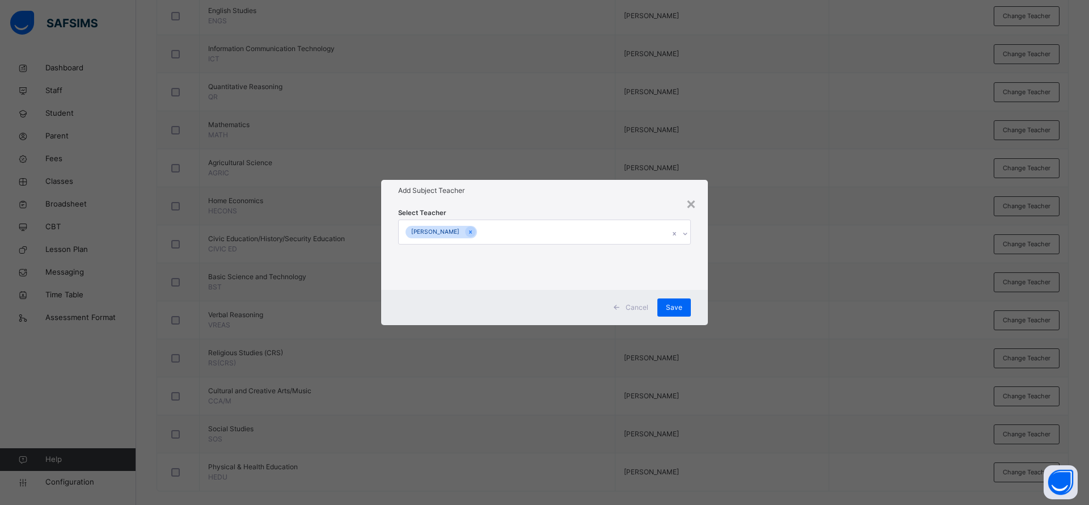
click at [676, 304] on span "Save" at bounding box center [674, 307] width 16 height 10
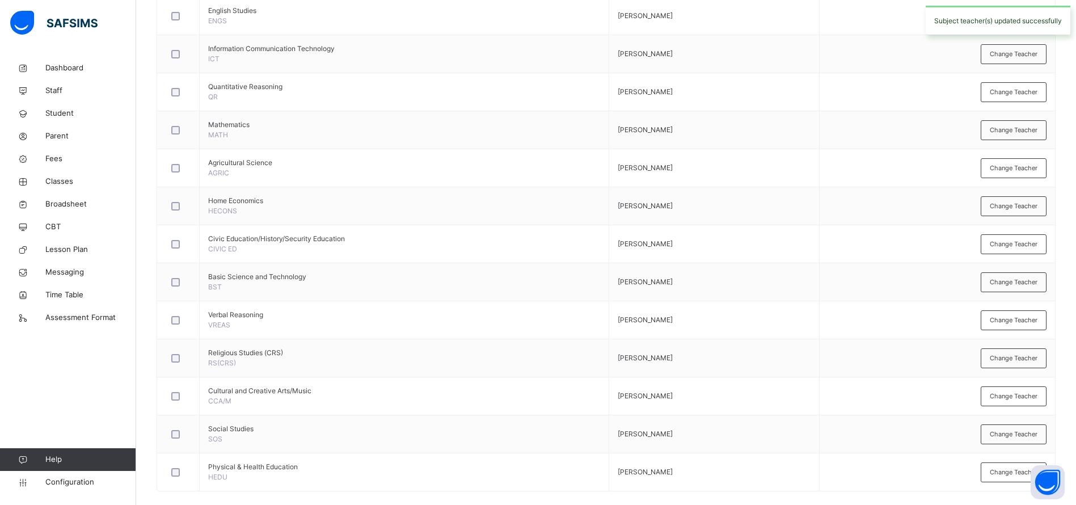
click at [1026, 282] on span "Change Teacher" at bounding box center [1013, 282] width 48 height 10
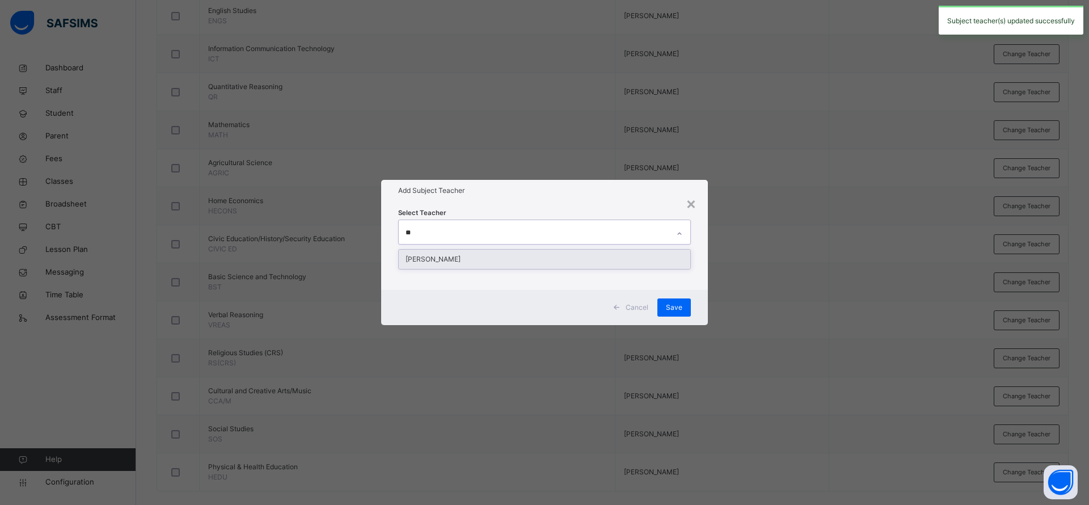
type input "***"
click at [598, 263] on div "[PERSON_NAME]" at bounding box center [544, 258] width 291 height 19
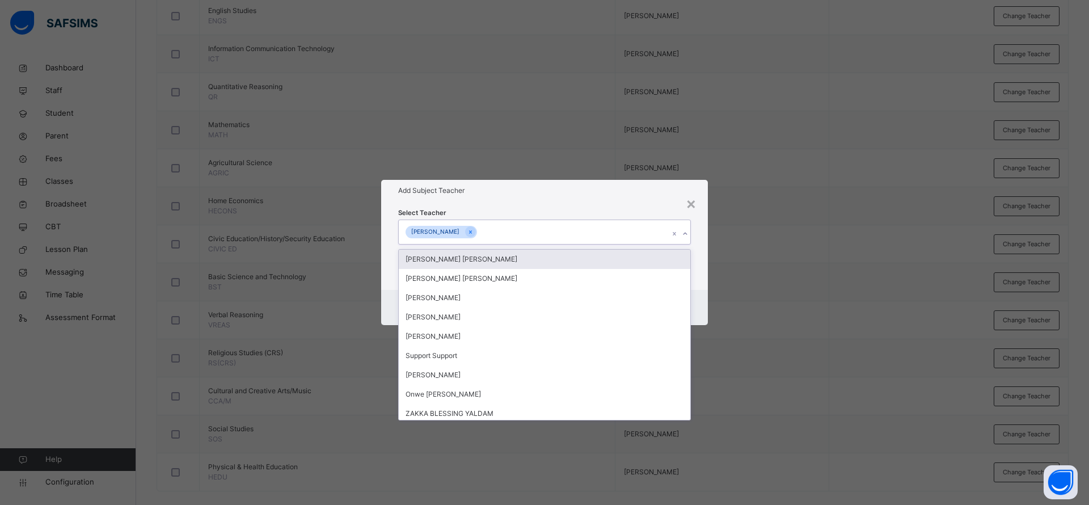
click at [595, 194] on h1 "Add Subject Teacher" at bounding box center [544, 190] width 293 height 10
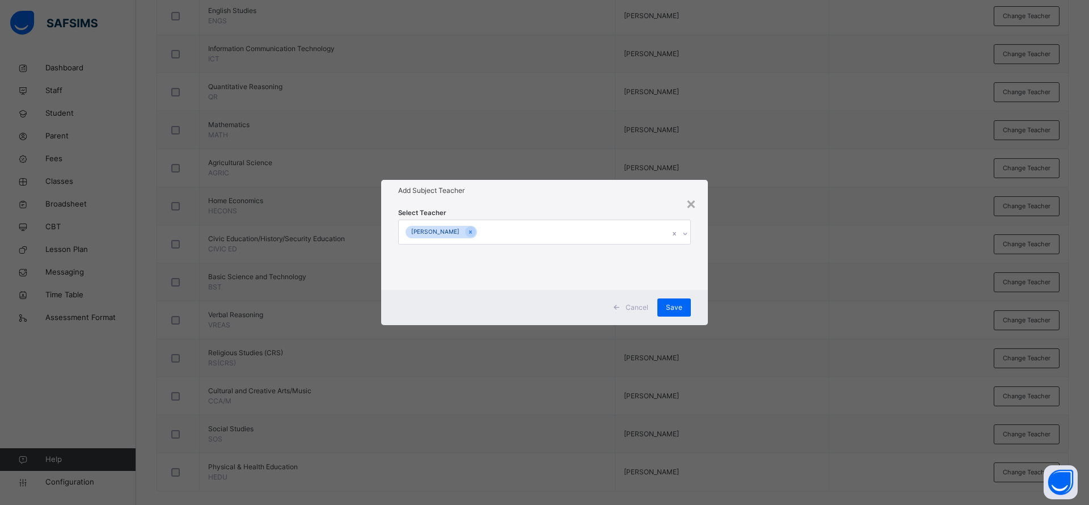
click at [678, 304] on span "Save" at bounding box center [674, 307] width 16 height 10
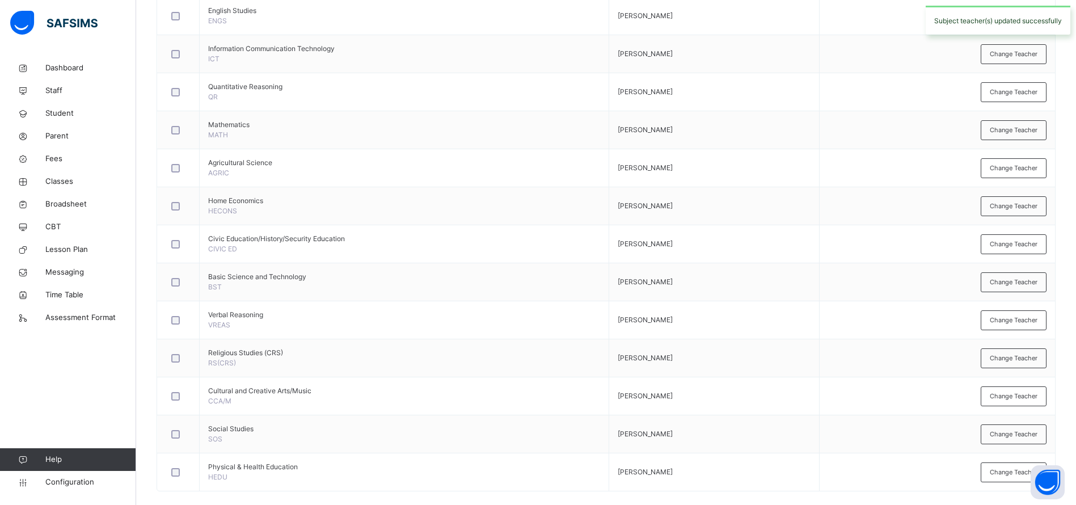
click at [1011, 327] on div "Change Teacher" at bounding box center [1013, 320] width 66 height 20
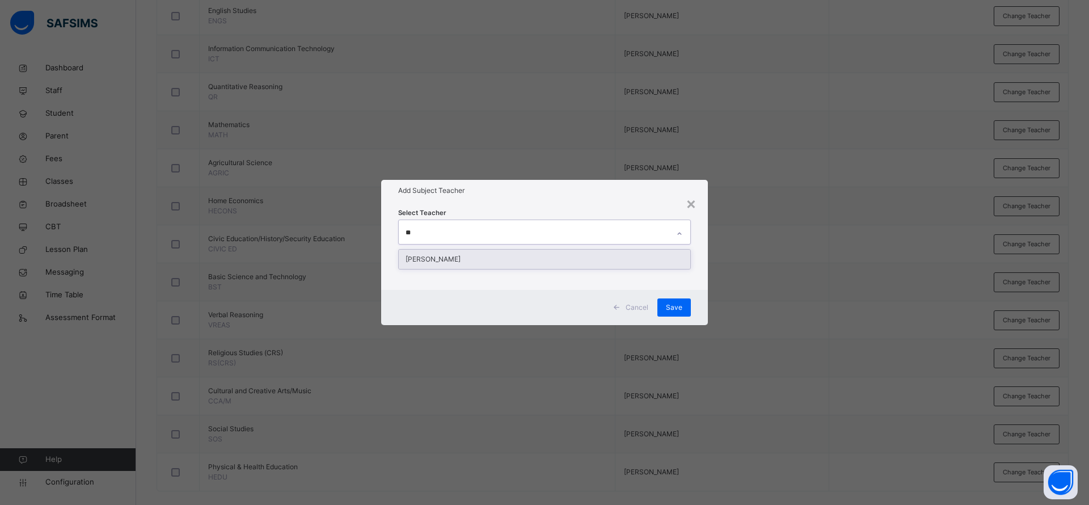
type input "***"
click at [582, 261] on div "[PERSON_NAME]" at bounding box center [544, 258] width 291 height 19
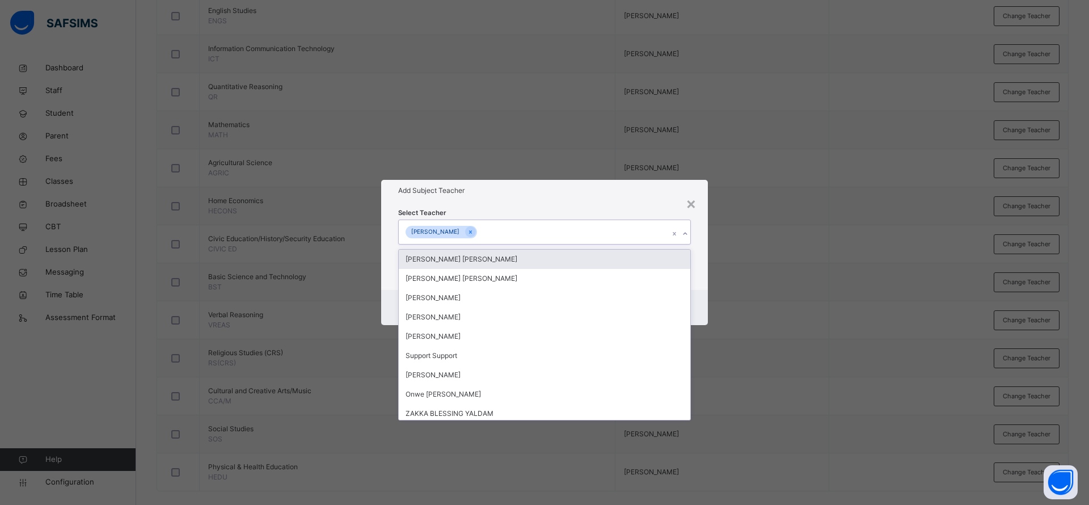
click at [590, 184] on div "Add Subject Teacher" at bounding box center [544, 191] width 327 height 22
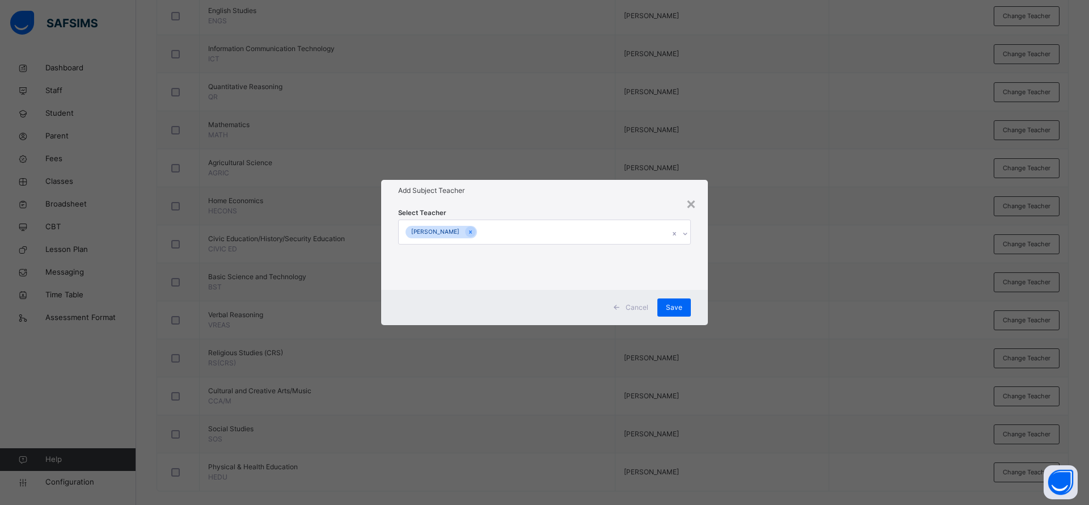
click at [667, 305] on span "Save" at bounding box center [674, 307] width 16 height 10
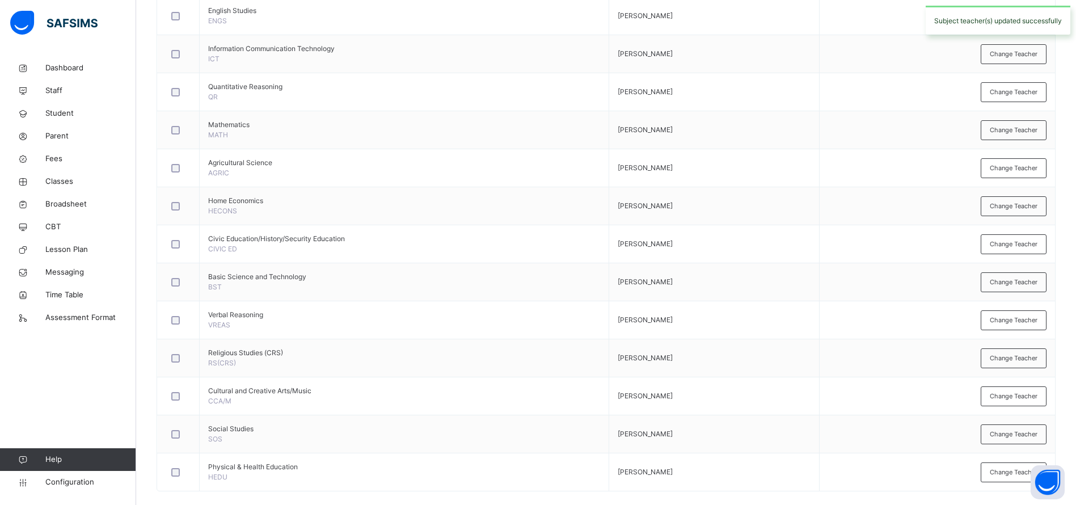
click at [1017, 379] on td "Change Teacher" at bounding box center [936, 396] width 235 height 38
click at [1020, 363] on div "Change Teacher" at bounding box center [1013, 358] width 66 height 20
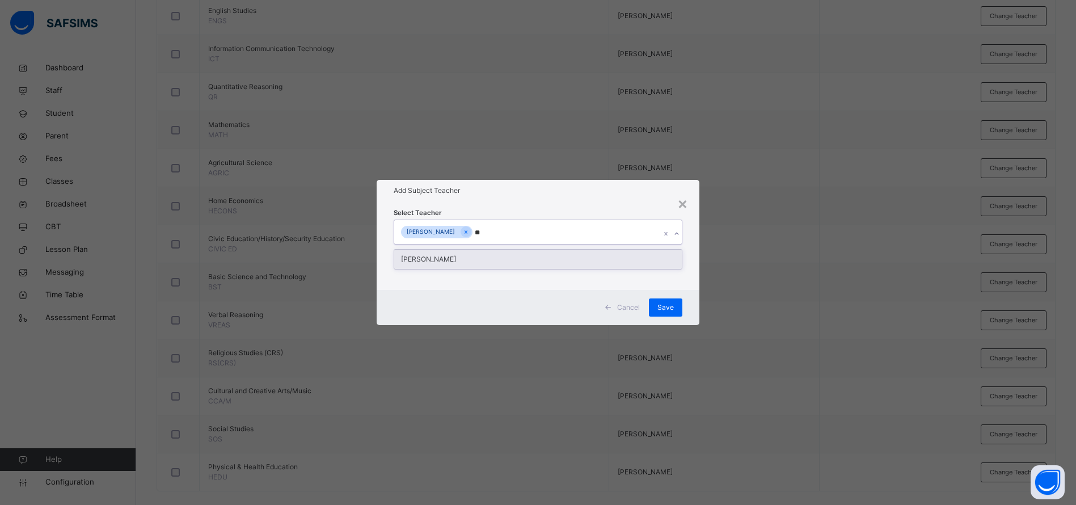
type input "***"
click at [573, 267] on div "[PERSON_NAME]" at bounding box center [537, 258] width 287 height 19
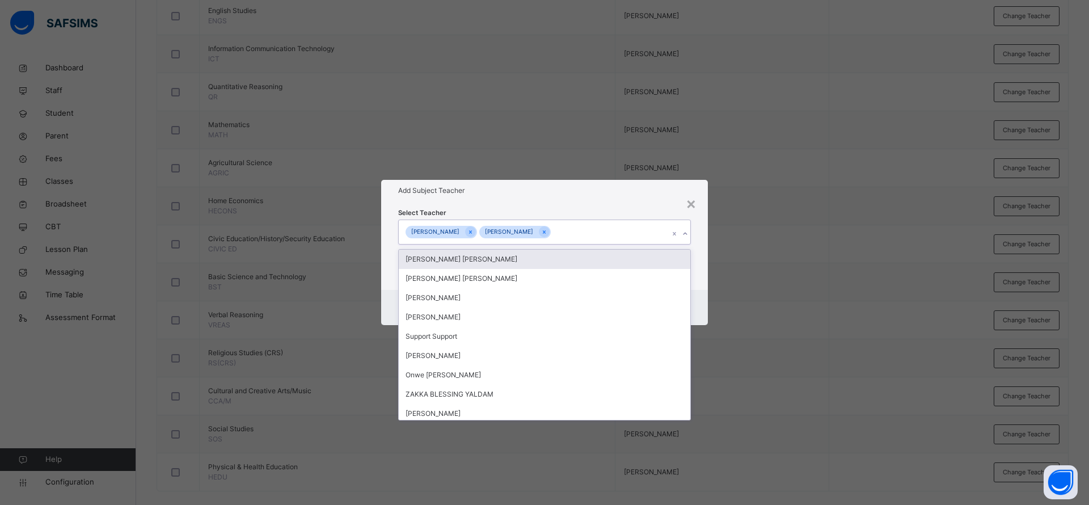
click at [589, 200] on div "Add Subject Teacher" at bounding box center [544, 191] width 327 height 22
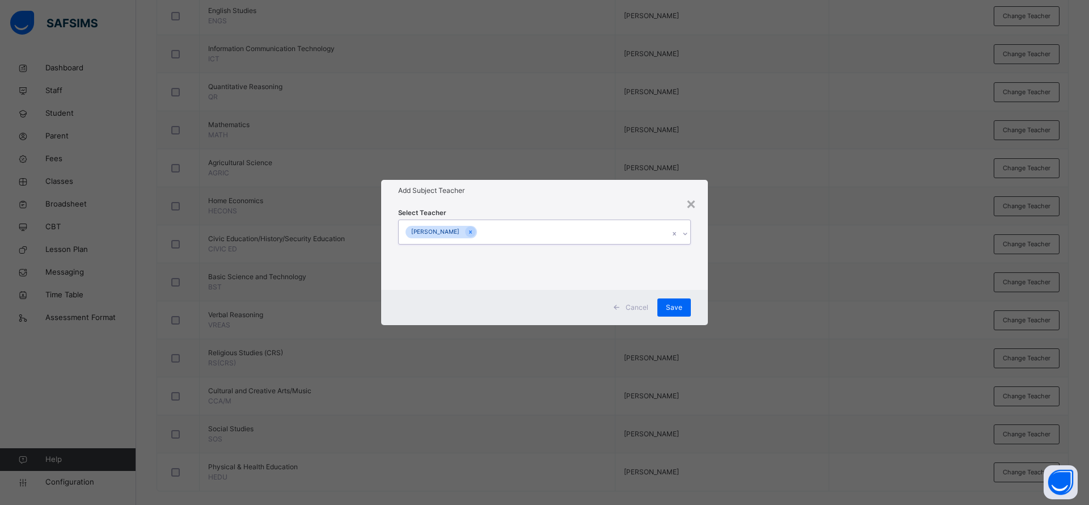
click at [687, 303] on div "Save" at bounding box center [673, 307] width 33 height 18
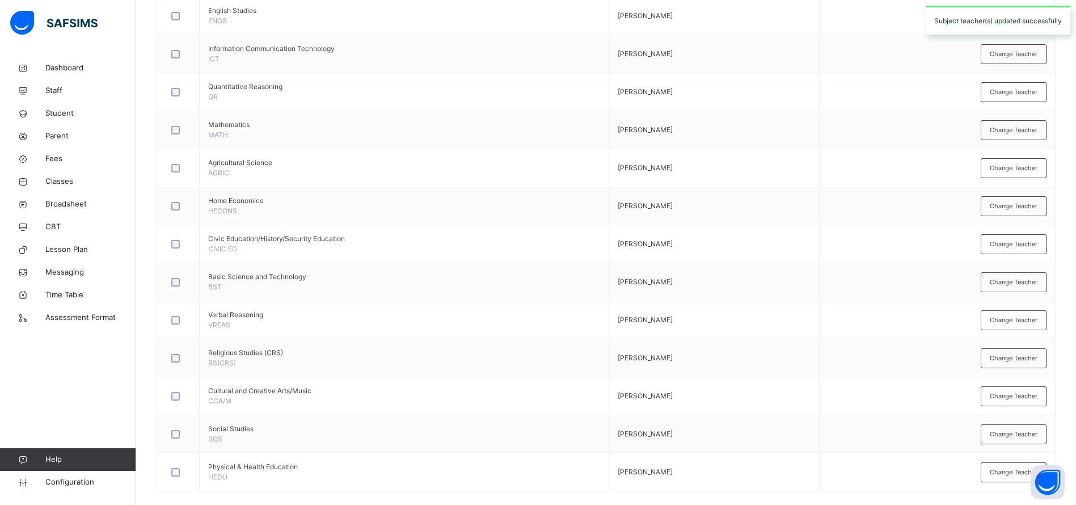
scroll to position [342, 0]
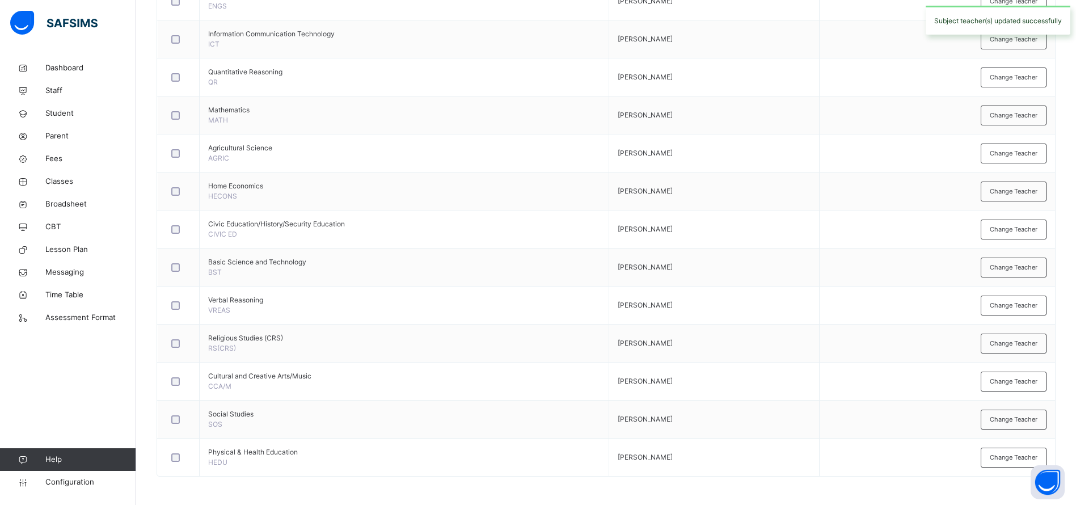
click at [1030, 388] on div "Change Teacher" at bounding box center [1013, 381] width 66 height 20
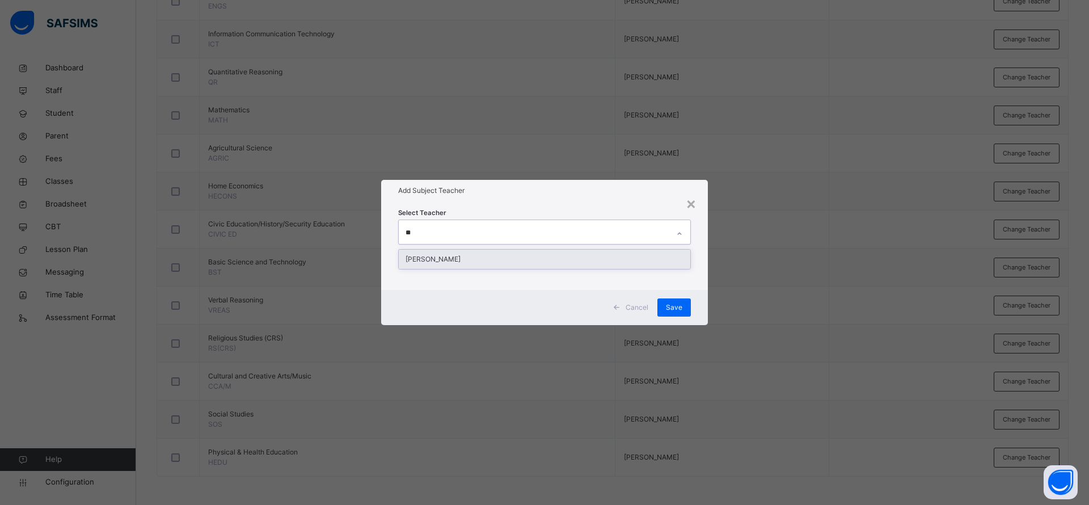
type input "***"
click at [615, 264] on div "[PERSON_NAME]" at bounding box center [544, 258] width 291 height 19
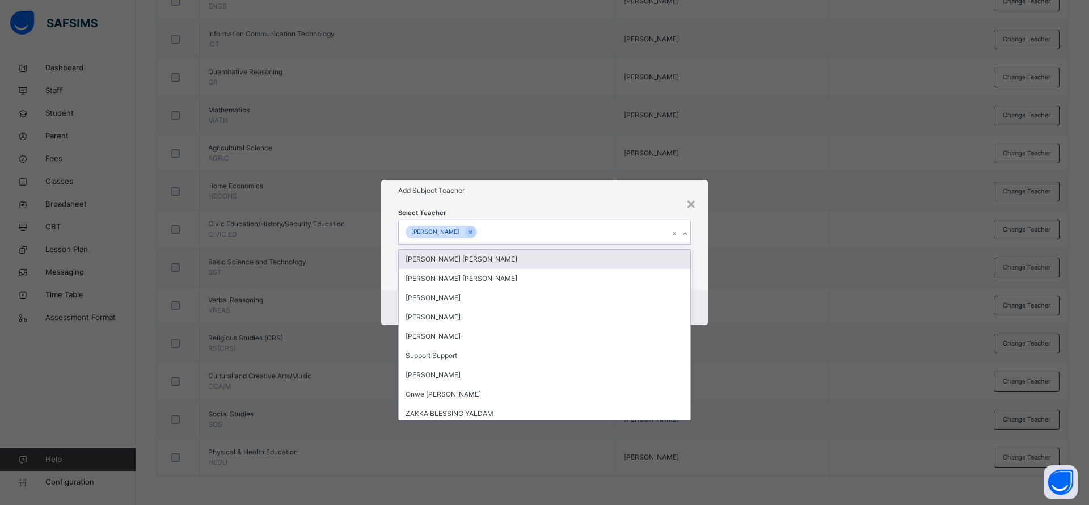
click at [627, 210] on div "Select Teacher option [PERSON_NAME], selected. option [PERSON_NAME] [PERSON_NAM…" at bounding box center [544, 245] width 293 height 77
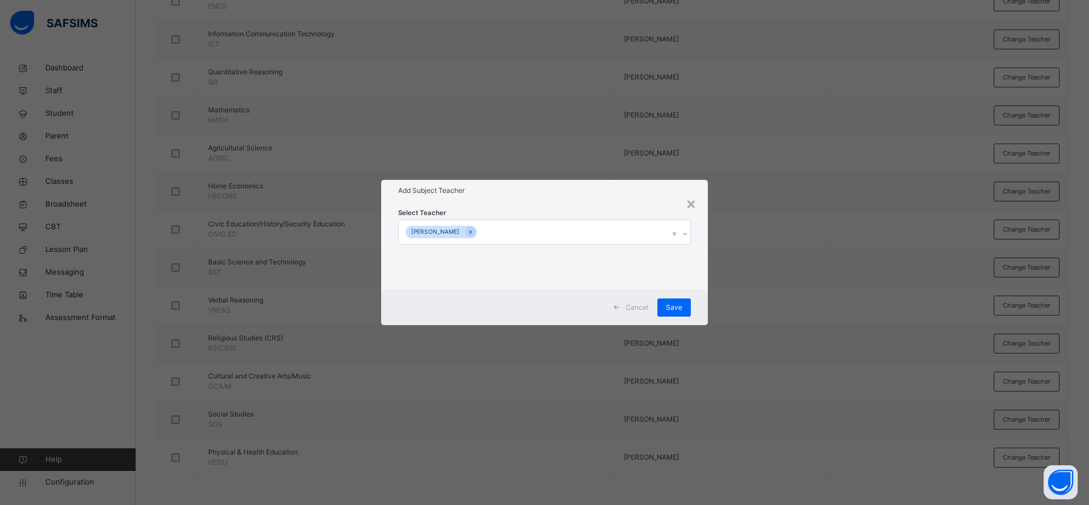
click at [687, 309] on div "Save" at bounding box center [673, 307] width 33 height 18
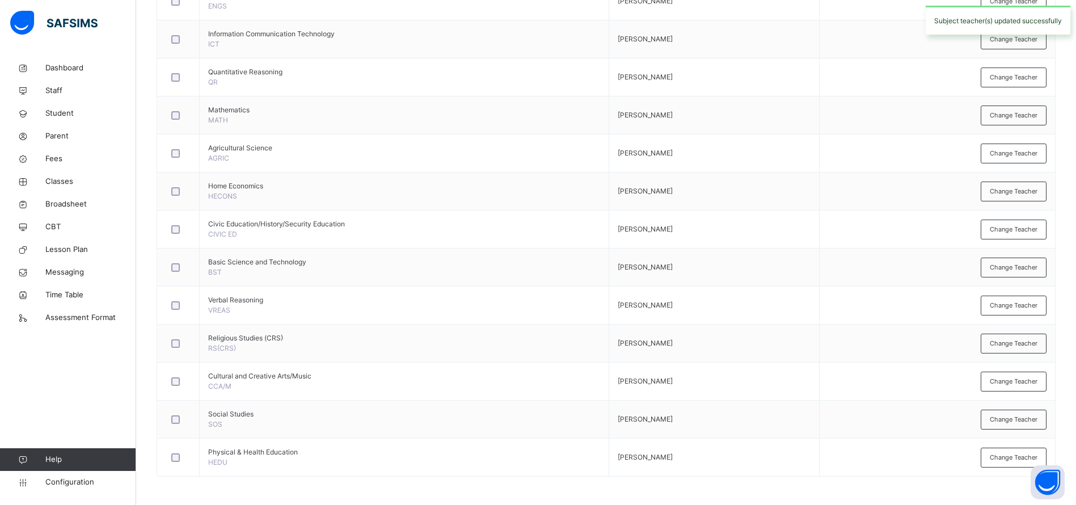
click at [1025, 426] on div "Change Teacher" at bounding box center [1013, 419] width 66 height 20
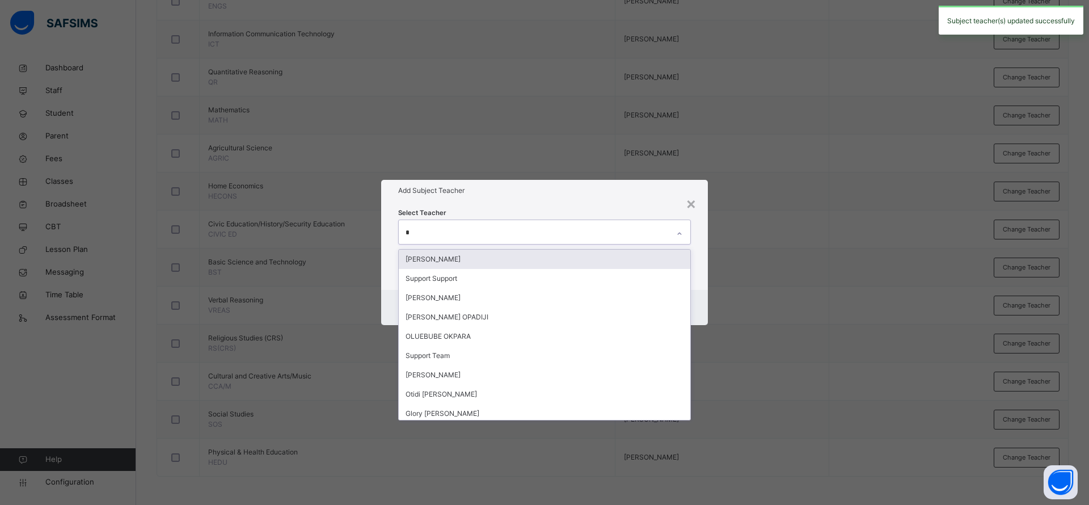
type input "**"
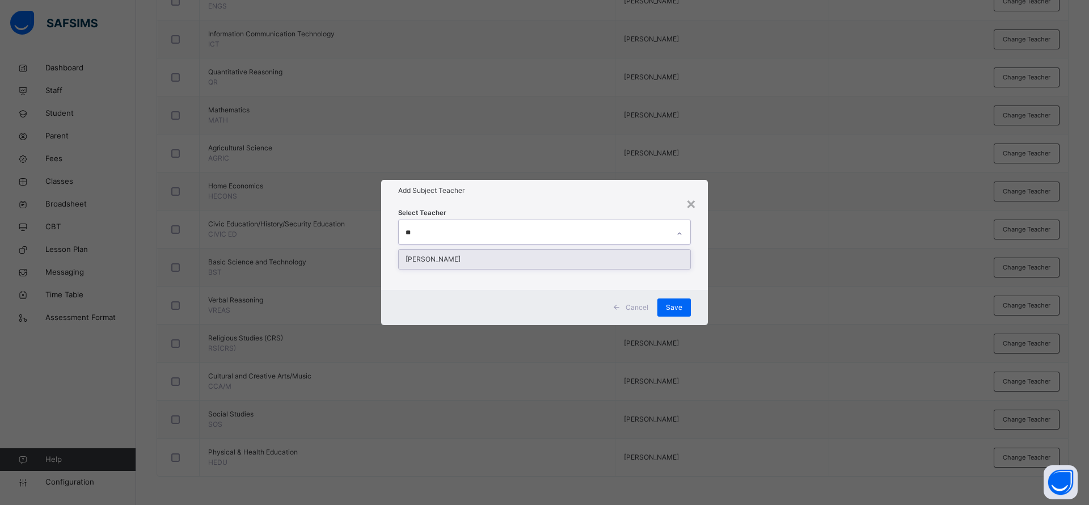
click at [598, 266] on div "[PERSON_NAME]" at bounding box center [544, 258] width 291 height 19
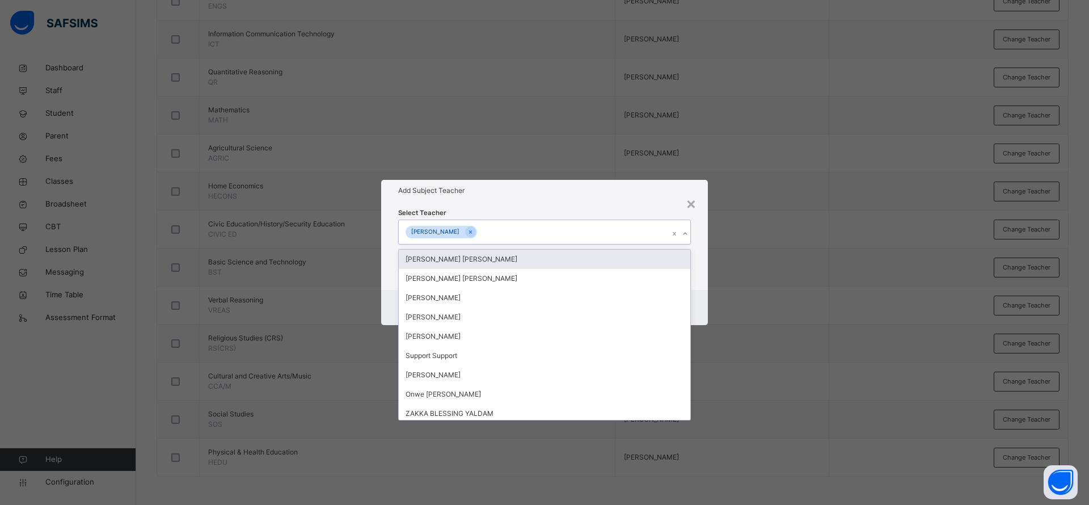
click at [612, 197] on div "Add Subject Teacher" at bounding box center [544, 191] width 327 height 22
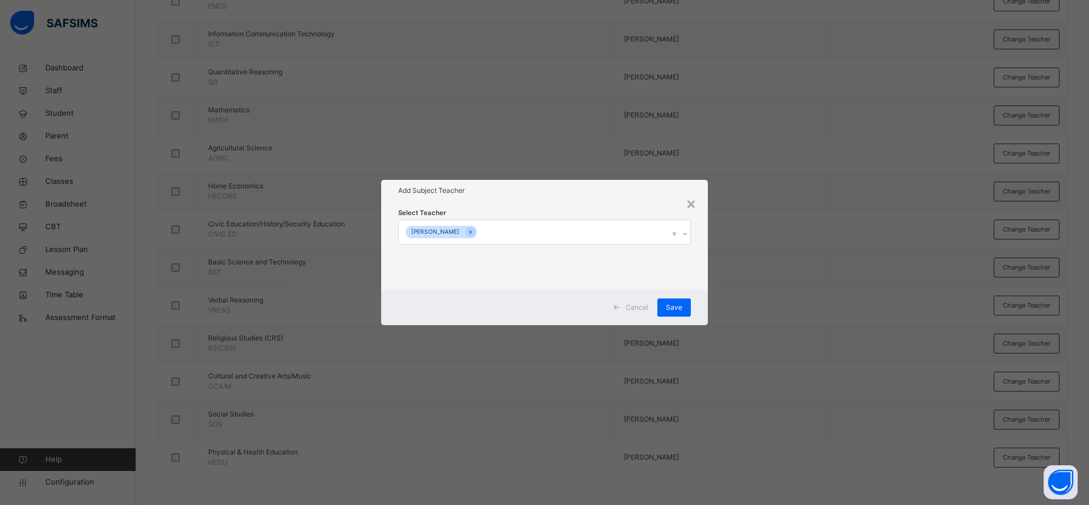
click at [678, 307] on span "Save" at bounding box center [674, 307] width 16 height 10
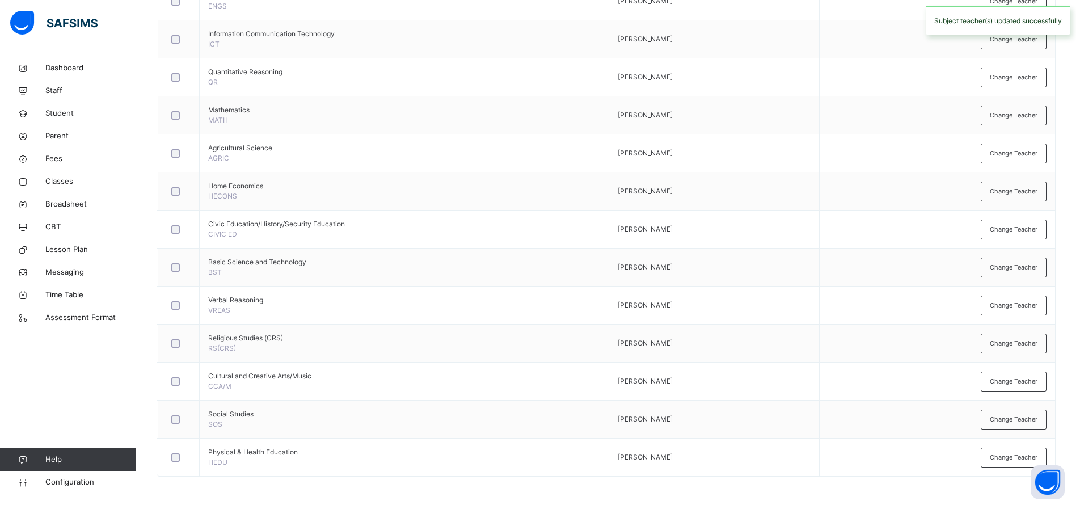
click at [1006, 460] on span "Change Teacher" at bounding box center [1013, 457] width 48 height 10
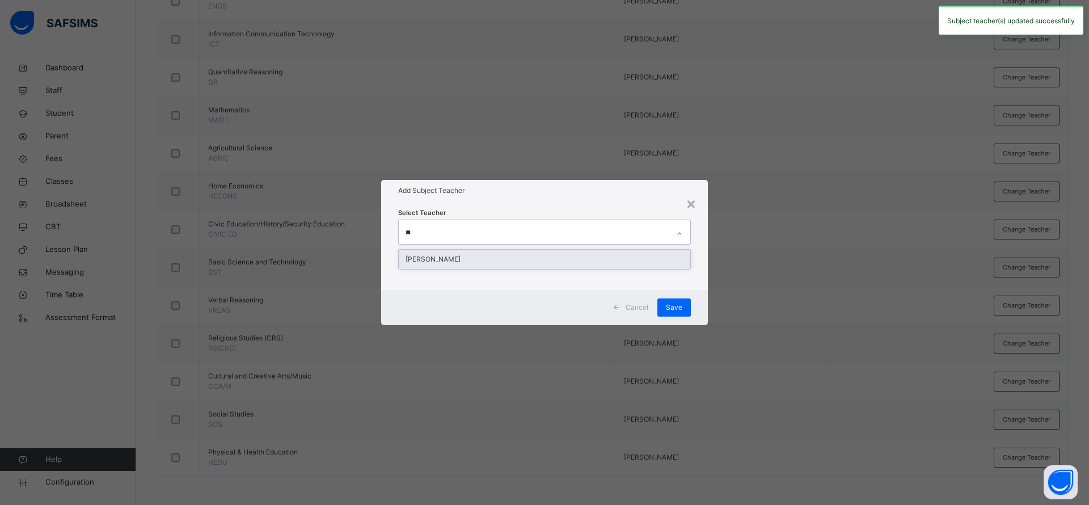
type input "***"
click at [624, 263] on div "[PERSON_NAME]" at bounding box center [544, 258] width 291 height 19
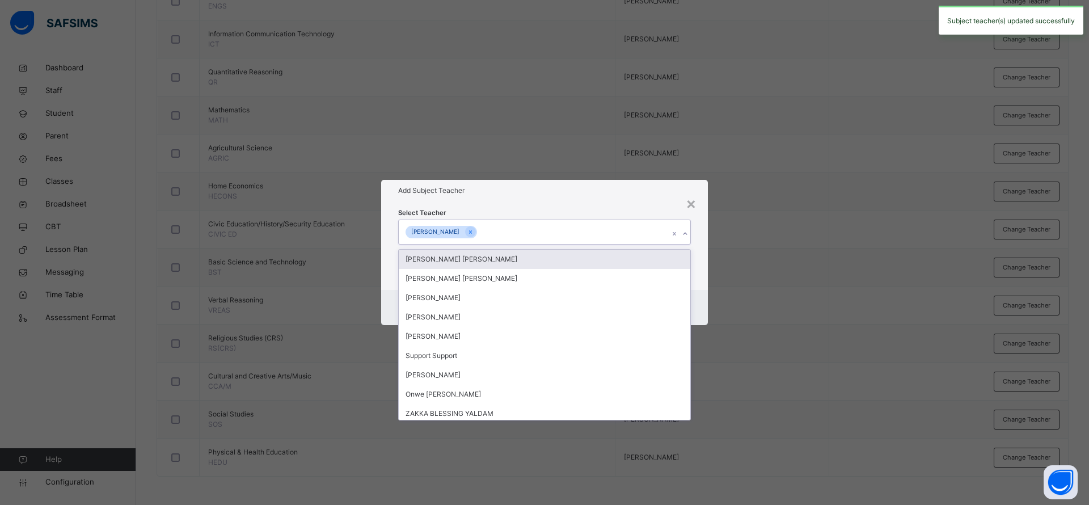
click at [636, 204] on div "Select Teacher option [PERSON_NAME], selected. option [PERSON_NAME] [PERSON_NAM…" at bounding box center [544, 245] width 327 height 88
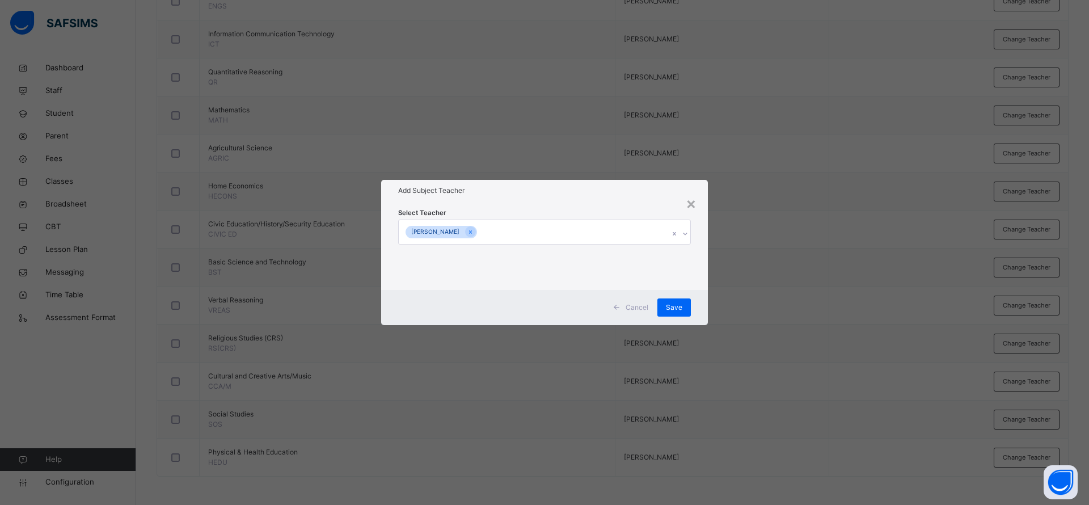
click at [680, 308] on span "Save" at bounding box center [674, 307] width 16 height 10
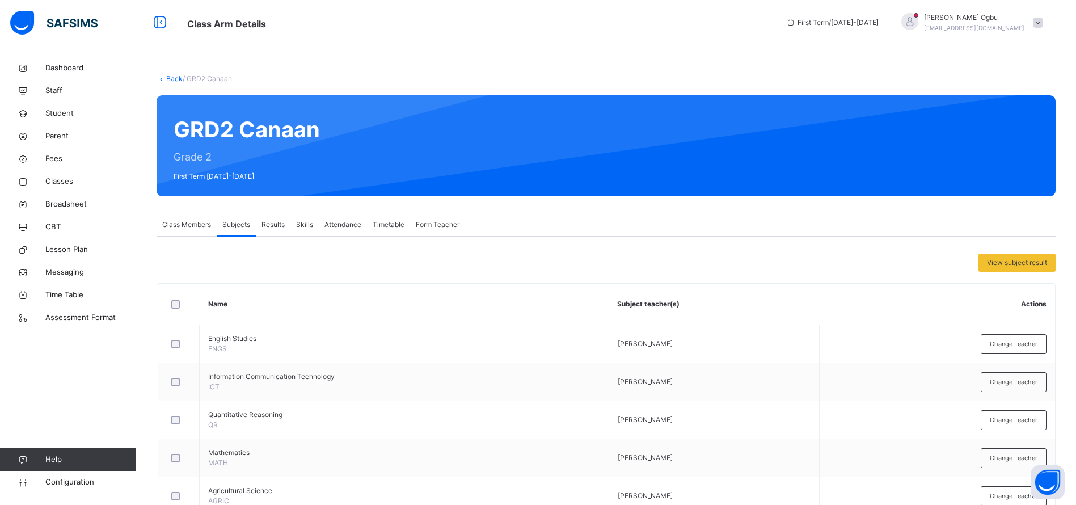
click at [167, 59] on div "Back / GRD2 Canaan GRD2 Canaan Grade 2 First Term [DATE]-[DATE] Class Members S…" at bounding box center [606, 452] width 940 height 790
click at [172, 78] on link "Back" at bounding box center [174, 78] width 16 height 9
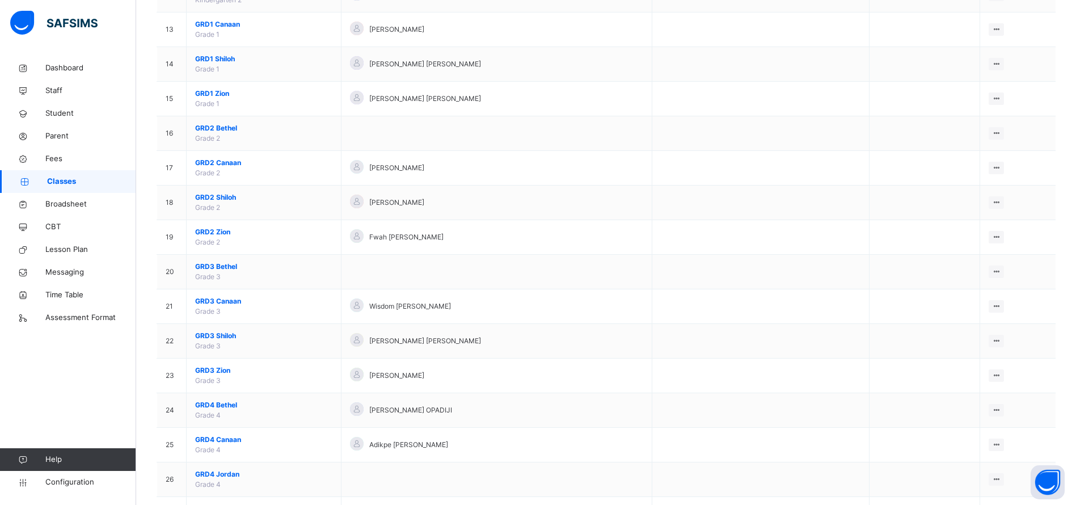
scroll to position [538, 0]
click at [210, 164] on span "GRD2 Canaan" at bounding box center [263, 162] width 137 height 10
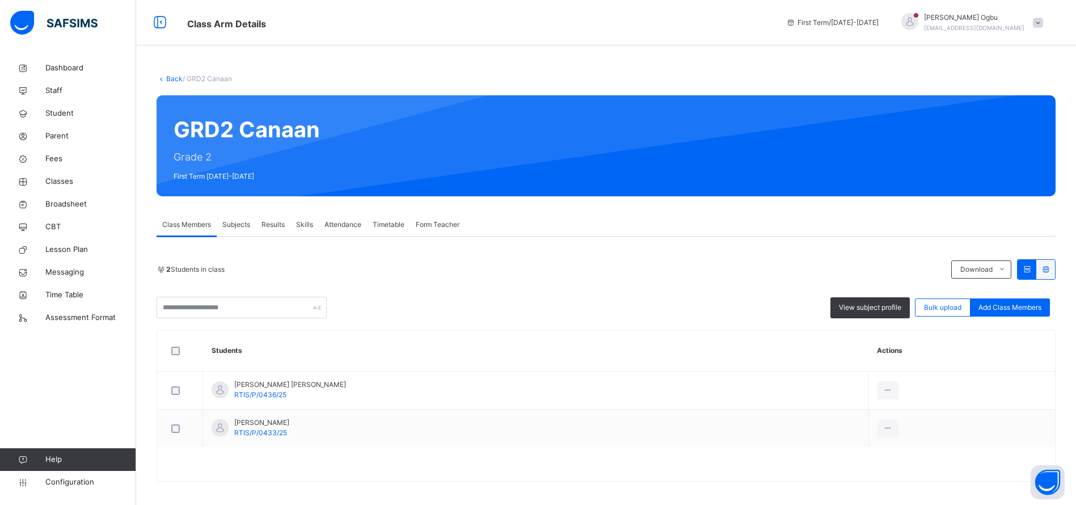
click at [179, 78] on link "Back" at bounding box center [174, 78] width 16 height 9
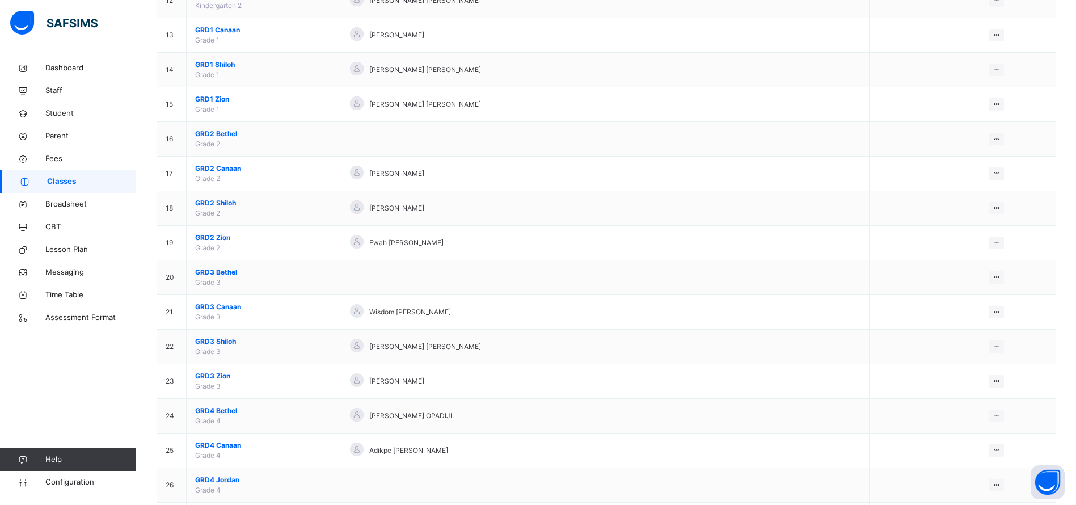
scroll to position [534, 0]
click at [204, 236] on span "GRD2 Zion" at bounding box center [263, 236] width 137 height 10
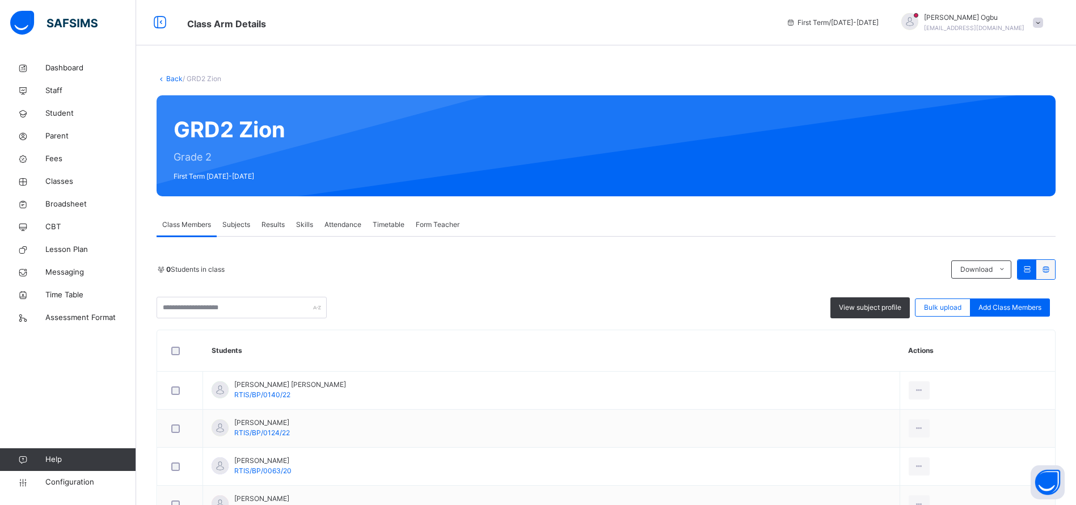
click at [243, 222] on span "Subjects" at bounding box center [236, 224] width 28 height 10
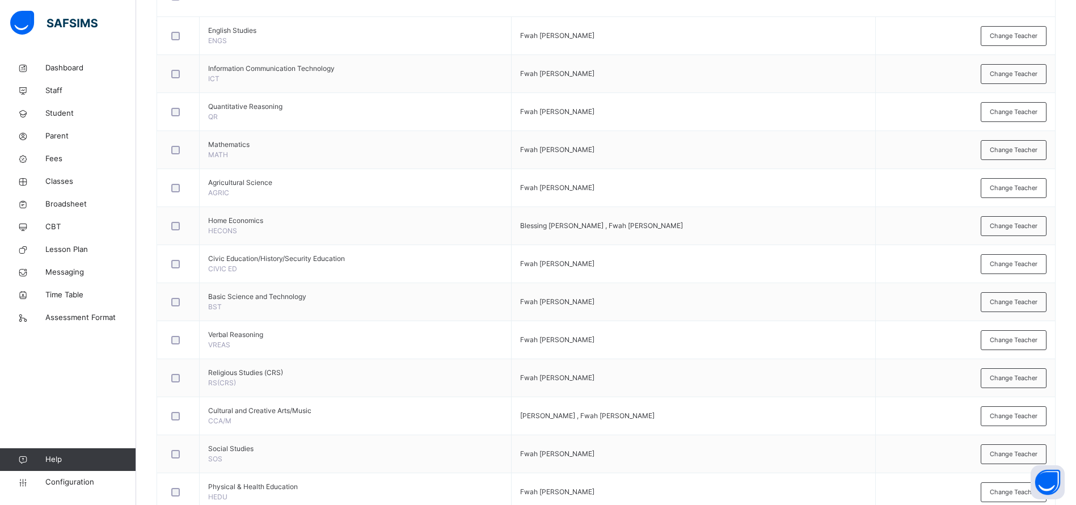
scroll to position [342, 0]
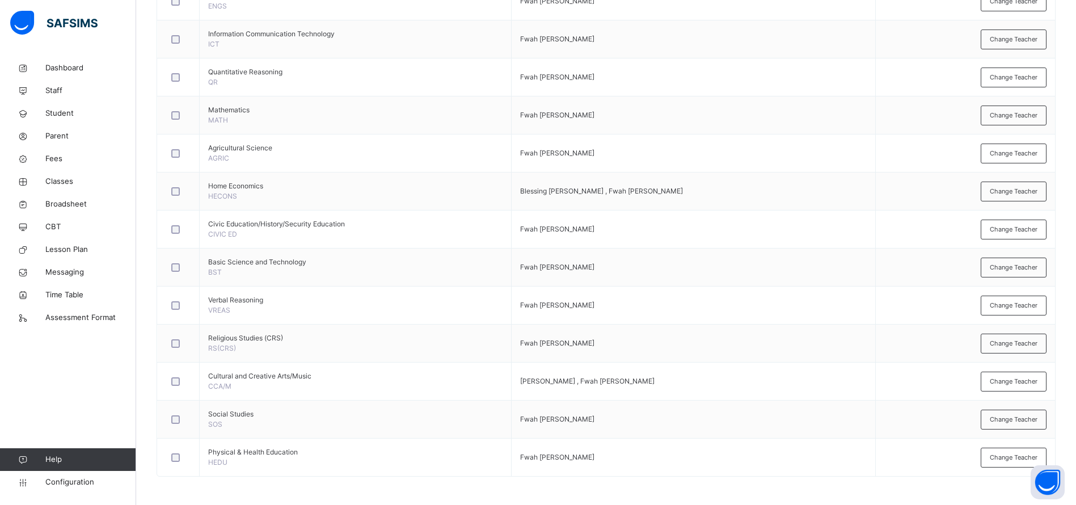
click at [1024, 187] on span "Change Teacher" at bounding box center [1013, 192] width 48 height 10
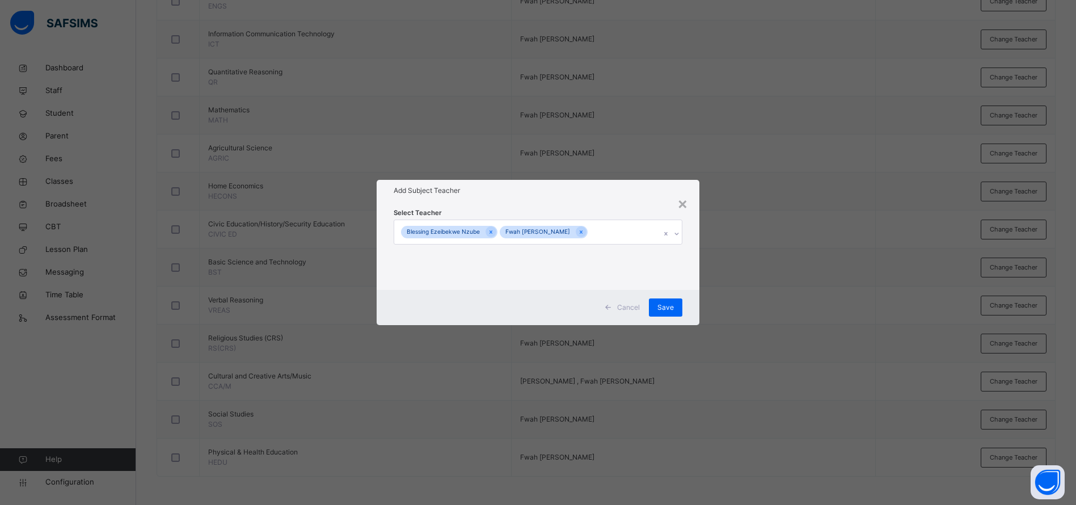
click at [627, 312] on div "Cancel" at bounding box center [623, 307] width 50 height 18
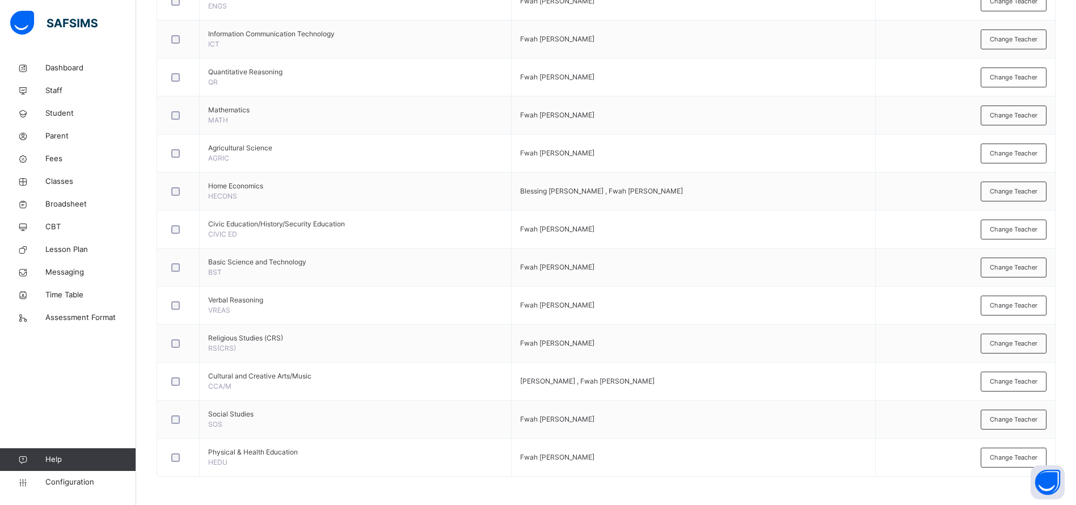
click at [691, 52] on td "Fwah [PERSON_NAME]" at bounding box center [693, 39] width 365 height 38
click at [59, 115] on span "Student" at bounding box center [90, 113] width 91 height 11
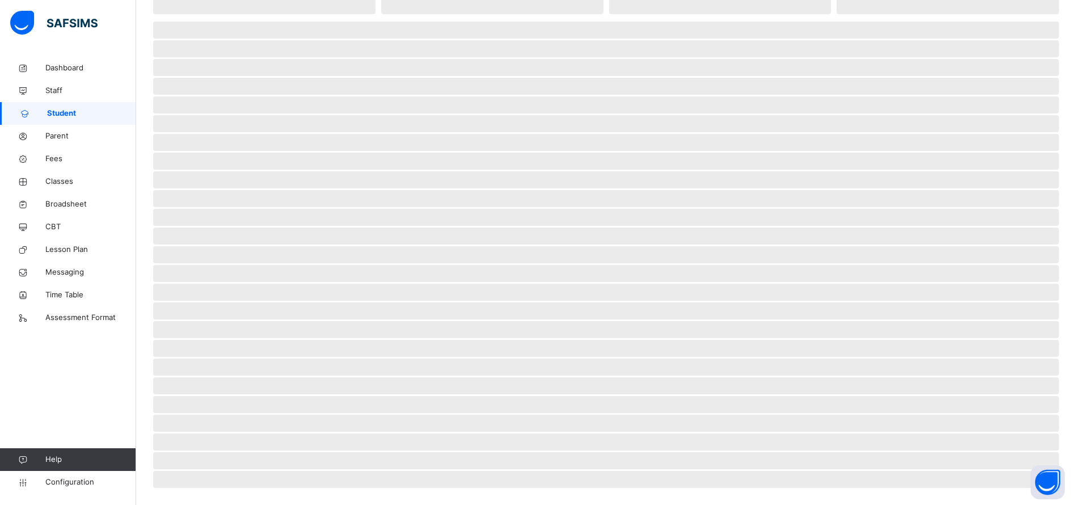
scroll to position [129, 0]
click at [54, 113] on span "Student" at bounding box center [91, 113] width 89 height 11
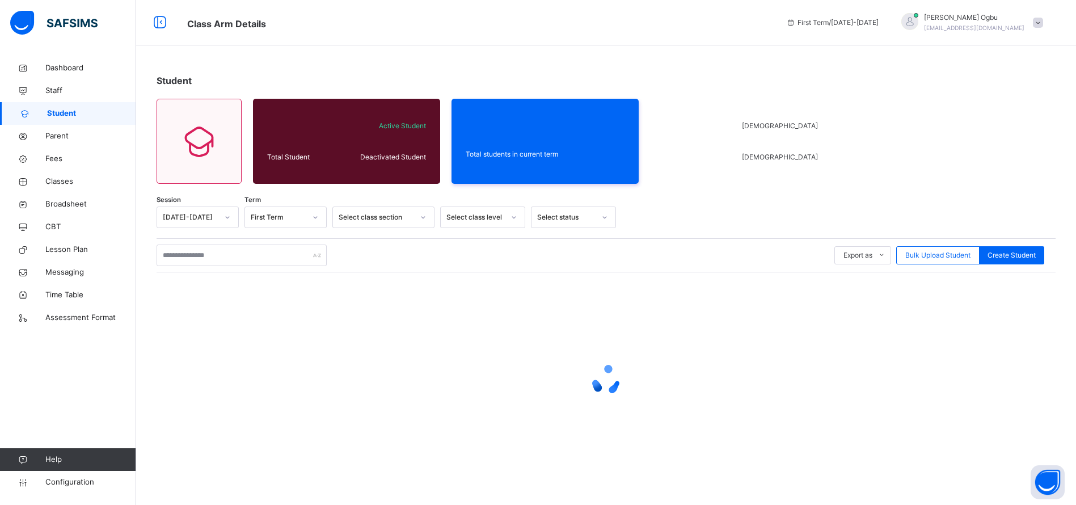
scroll to position [0, 0]
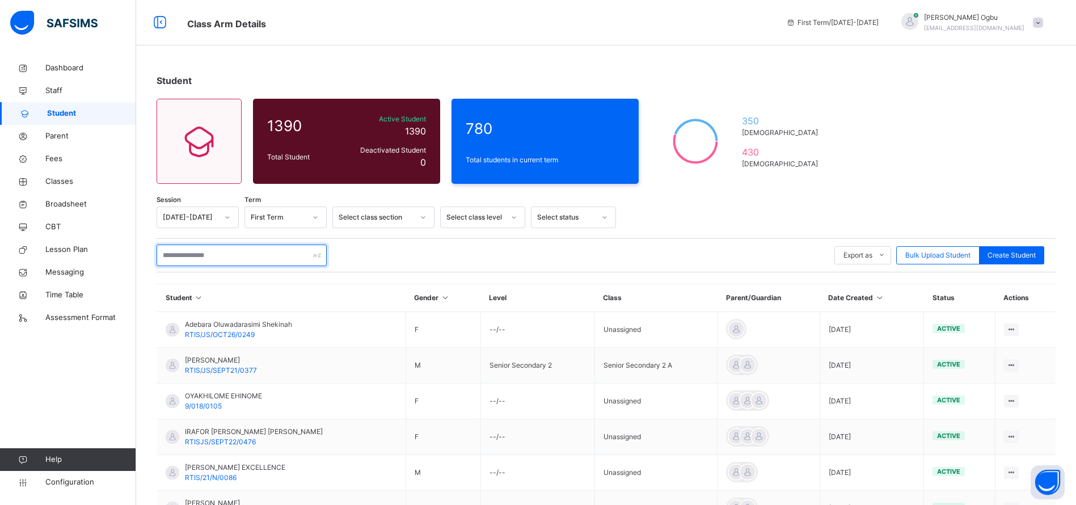
click at [191, 248] on input "text" at bounding box center [242, 255] width 170 height 22
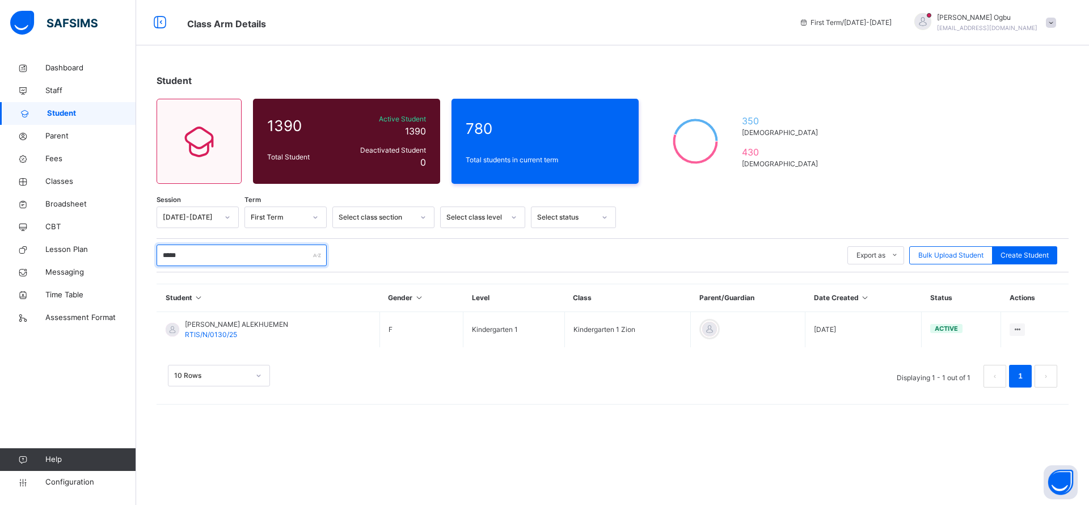
type input "*****"
click at [210, 323] on span "[PERSON_NAME] ALEKHUEMEN" at bounding box center [236, 324] width 103 height 10
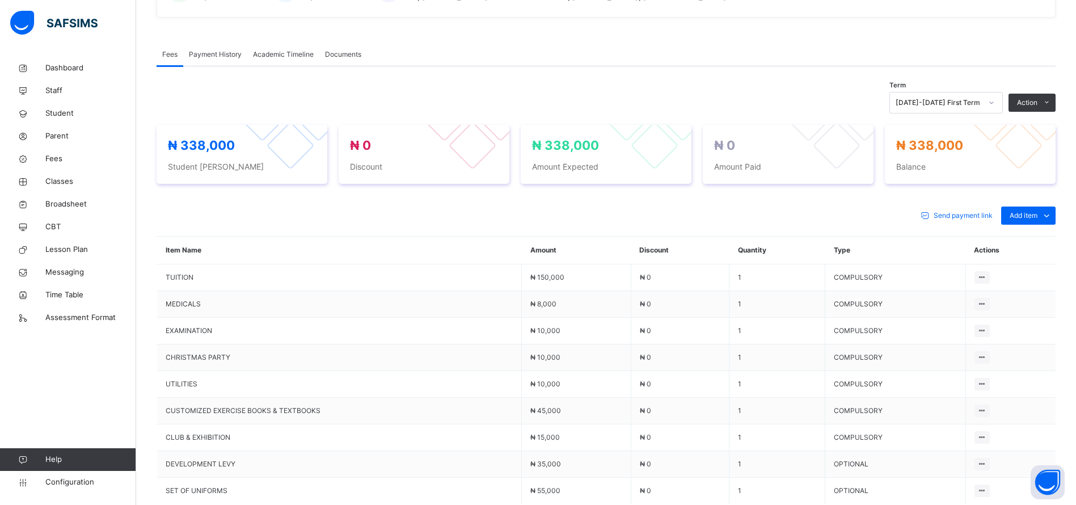
scroll to position [331, 0]
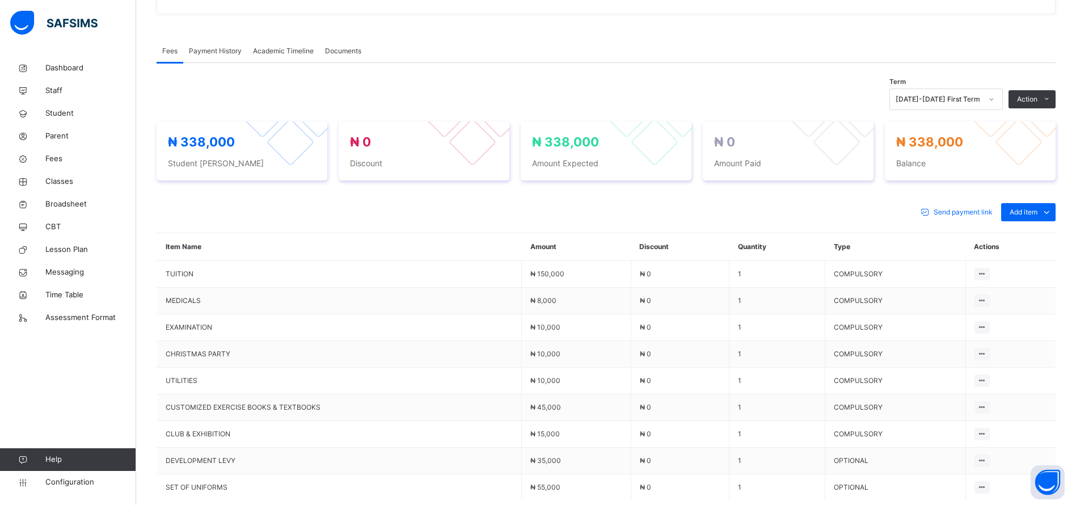
click at [1037, 211] on span "Add item" at bounding box center [1023, 212] width 28 height 10
click at [0, 0] on div "Optional items" at bounding box center [0, 0] width 0 height 0
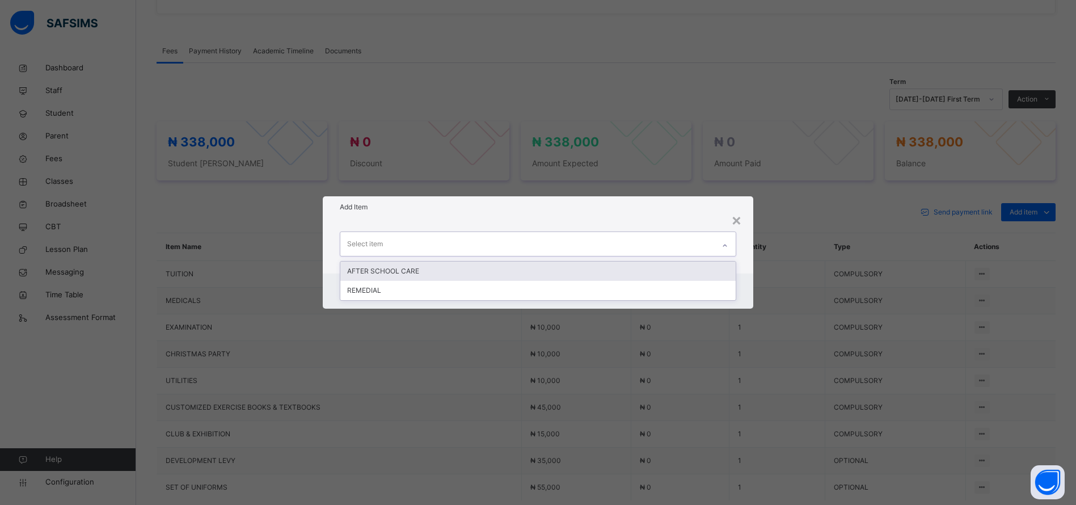
click at [494, 296] on div "REMEDIAL" at bounding box center [537, 290] width 395 height 19
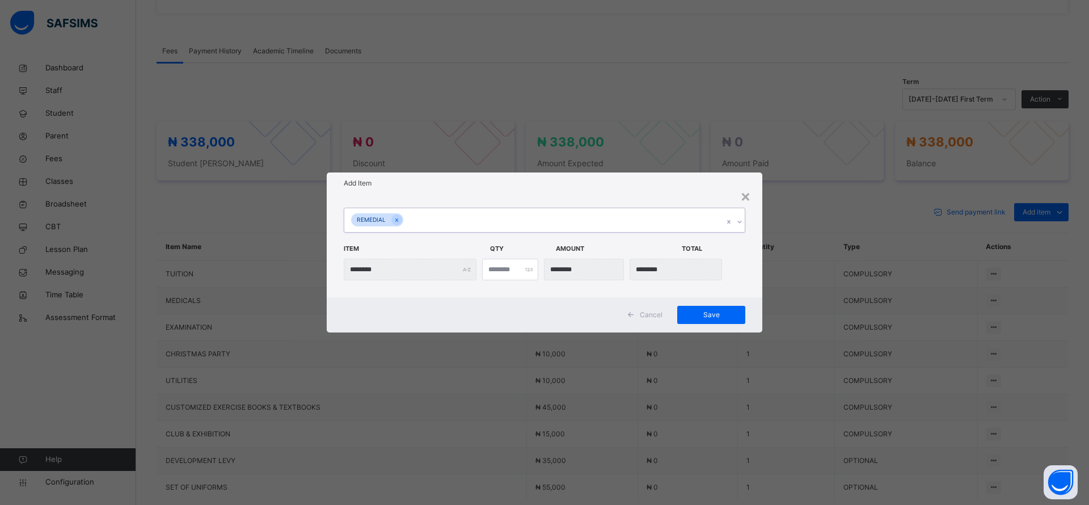
click at [714, 318] on span "Save" at bounding box center [711, 315] width 51 height 10
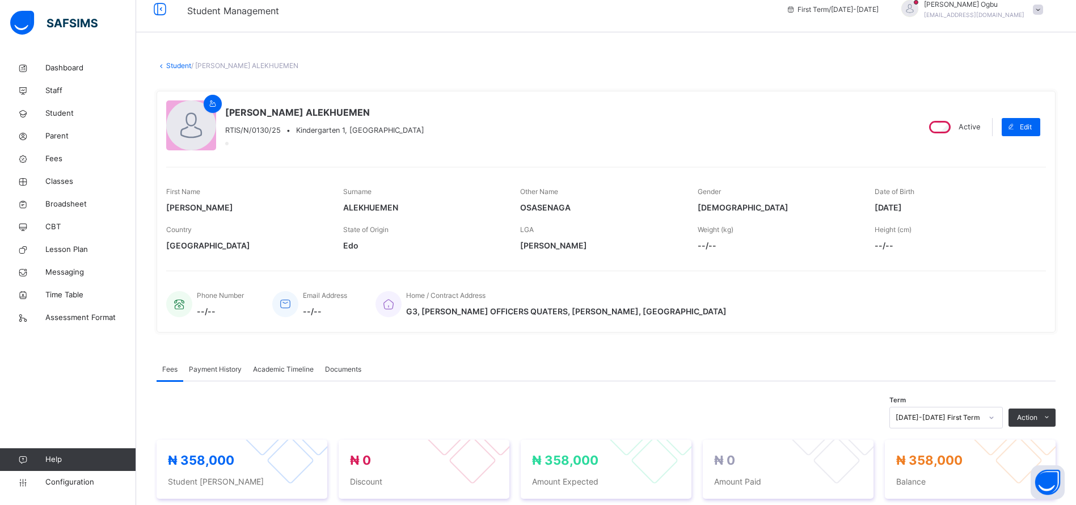
scroll to position [0, 0]
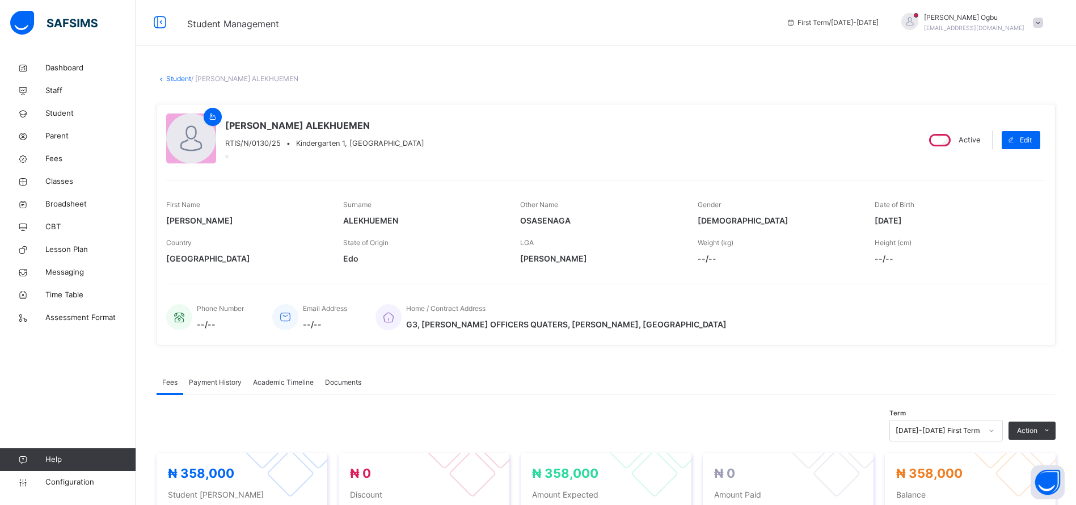
click at [57, 156] on span "Fees" at bounding box center [90, 158] width 91 height 11
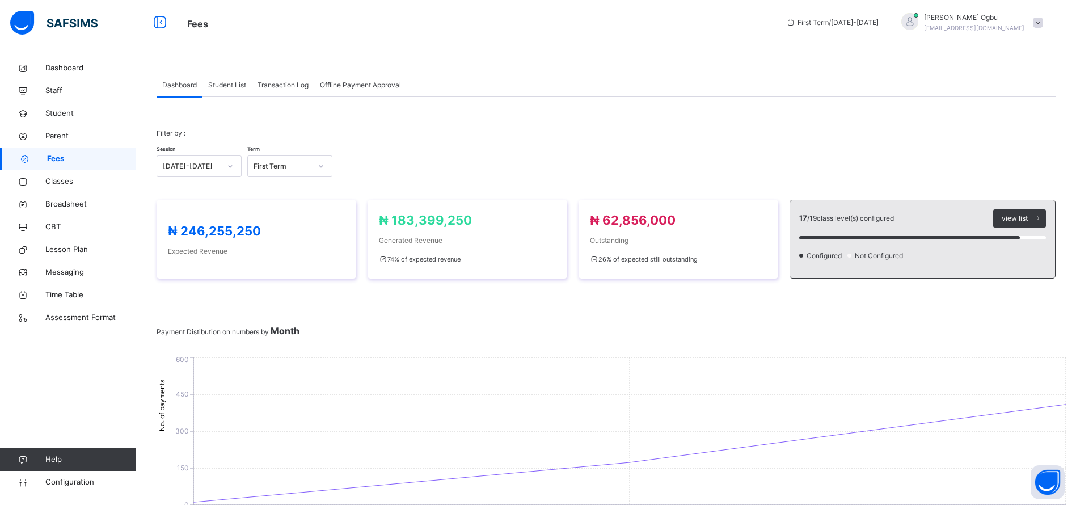
click at [224, 84] on span "Student List" at bounding box center [227, 85] width 38 height 10
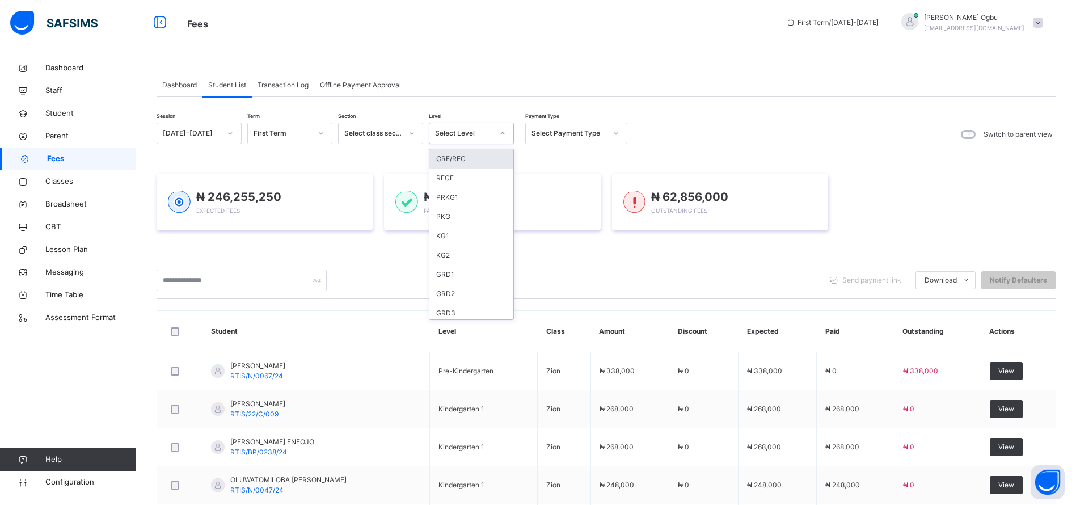
click at [456, 130] on div "Select Level" at bounding box center [464, 133] width 58 height 10
click at [454, 296] on div "SS3" at bounding box center [471, 298] width 84 height 19
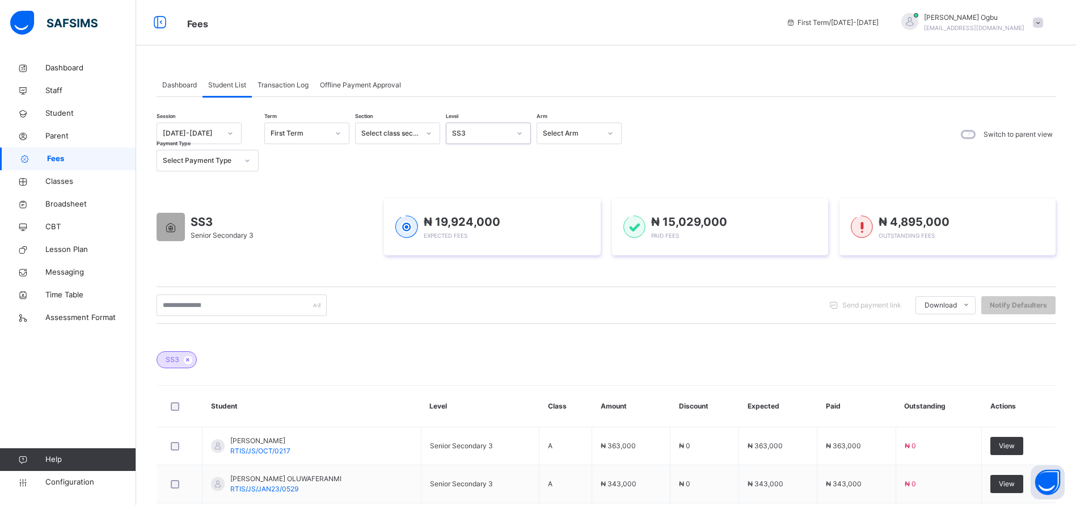
click at [982, 412] on th "Outstanding" at bounding box center [938, 406] width 86 height 41
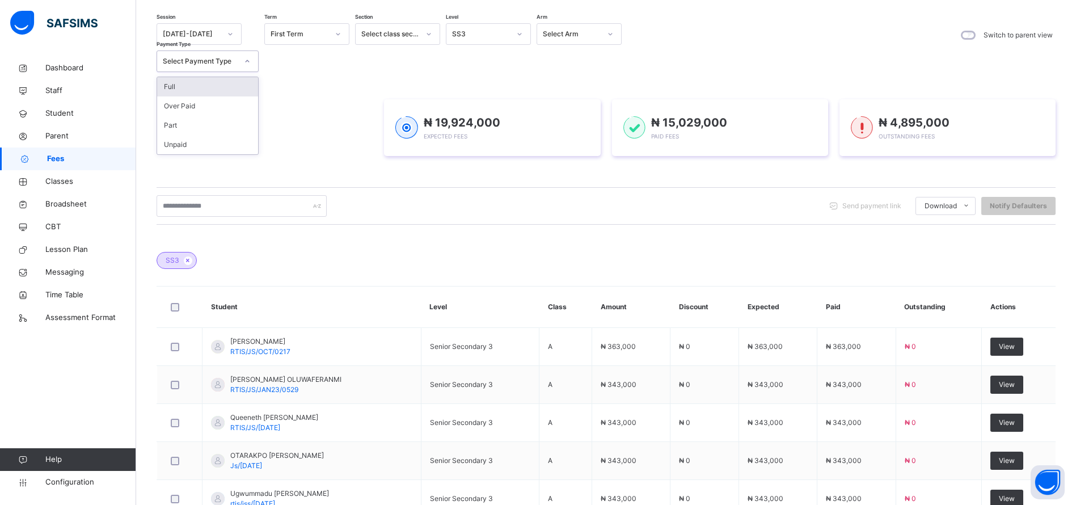
scroll to position [0, 0]
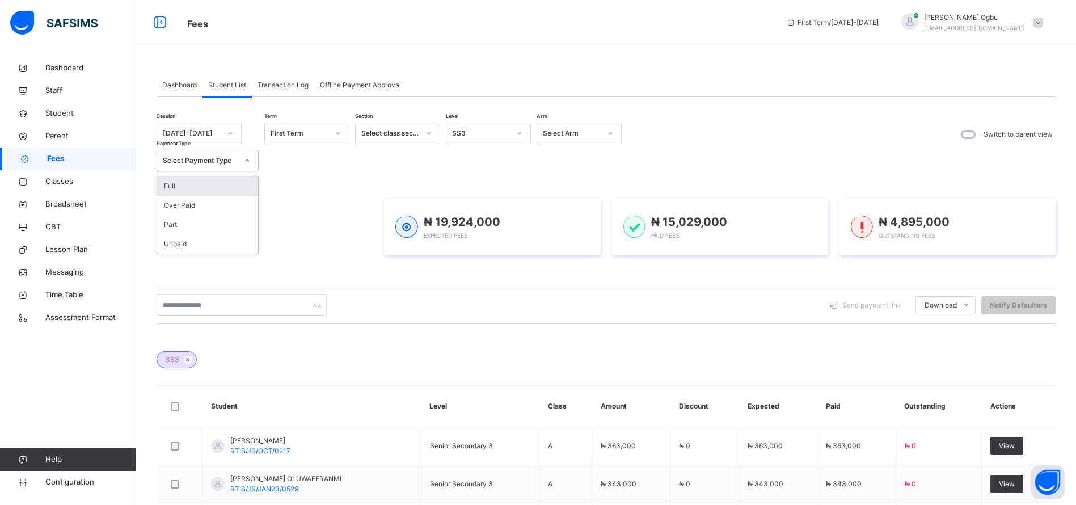
click at [184, 190] on div "Full" at bounding box center [207, 185] width 101 height 19
click at [188, 219] on div "Part" at bounding box center [207, 224] width 101 height 19
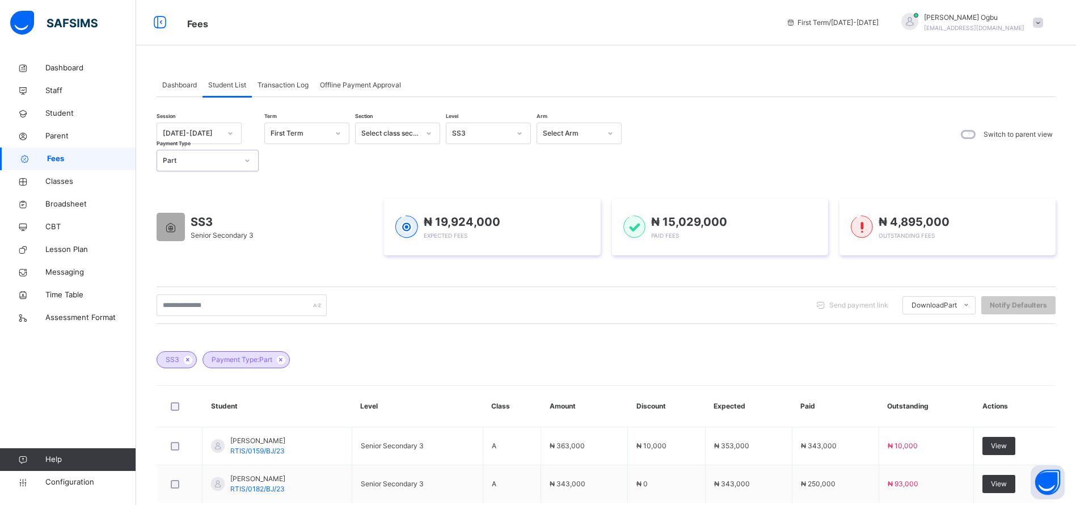
click at [178, 78] on div "Dashboard" at bounding box center [180, 85] width 46 height 23
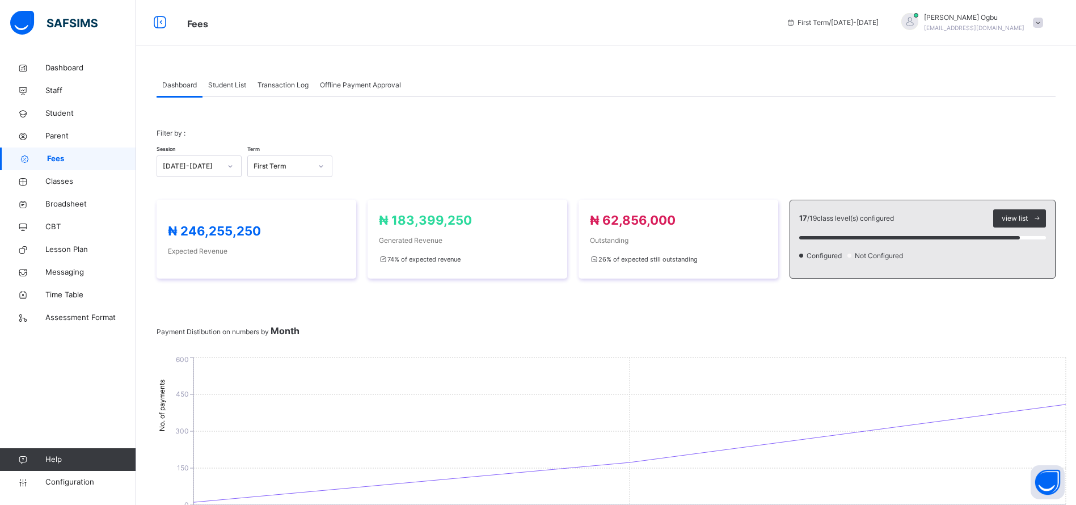
click at [238, 75] on div "Student List" at bounding box center [226, 85] width 49 height 23
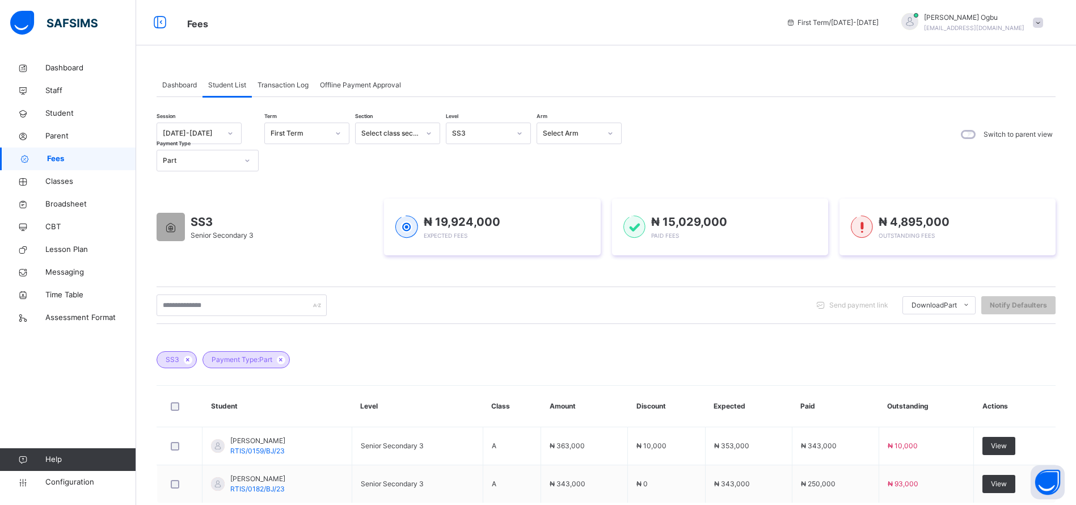
click at [189, 359] on icon at bounding box center [188, 359] width 10 height 7
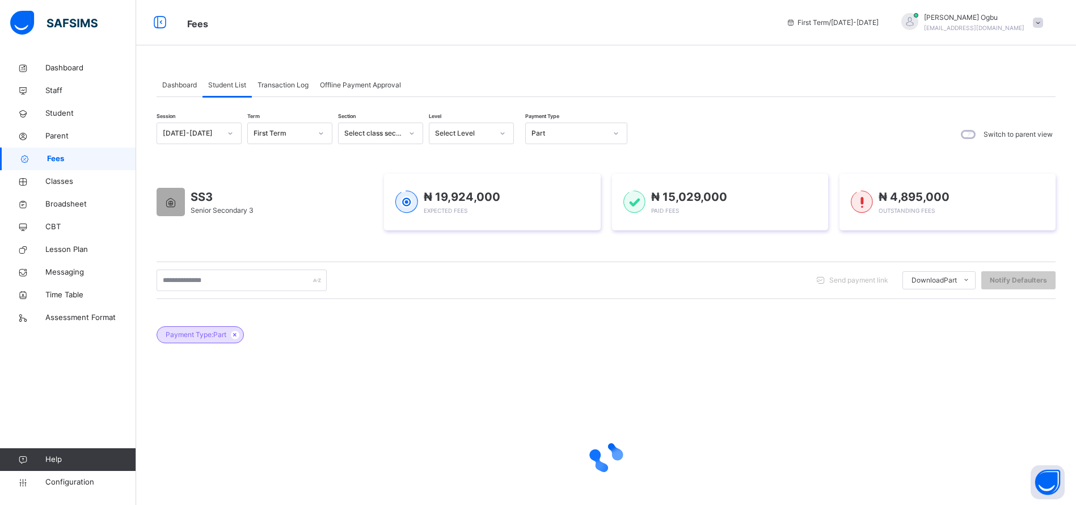
click at [237, 335] on icon at bounding box center [235, 334] width 10 height 7
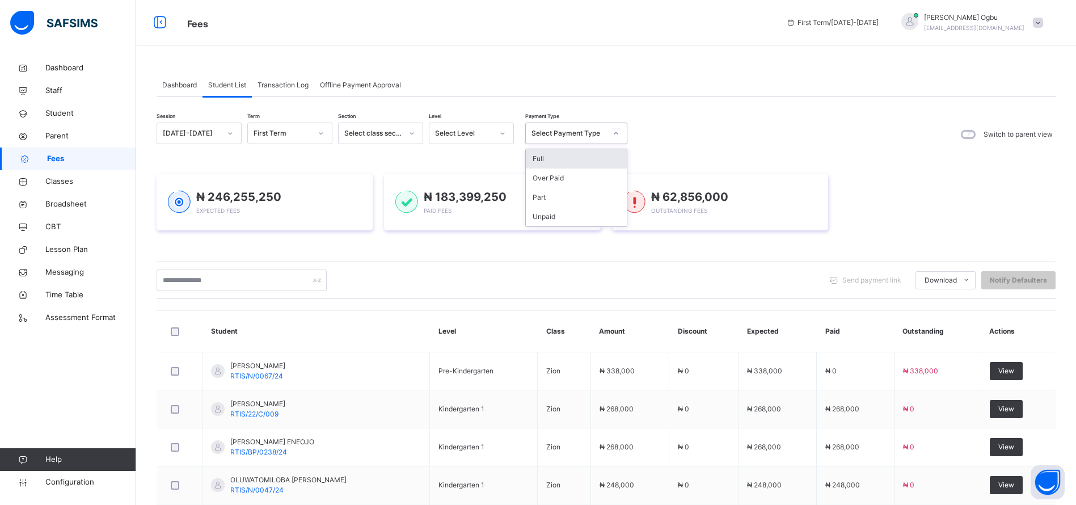
click at [566, 158] on div "Full" at bounding box center [576, 158] width 101 height 19
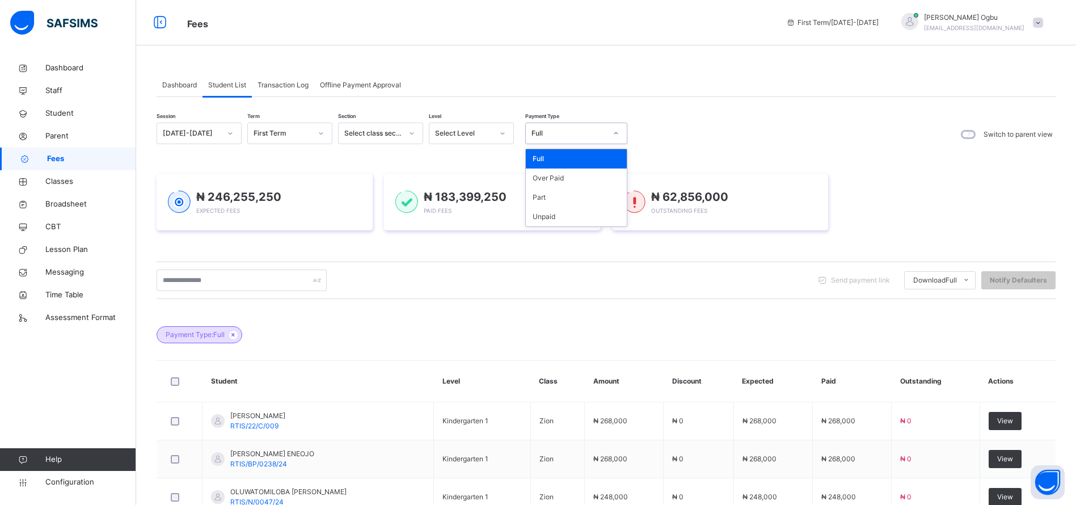
click at [545, 197] on div "Part" at bounding box center [576, 197] width 101 height 19
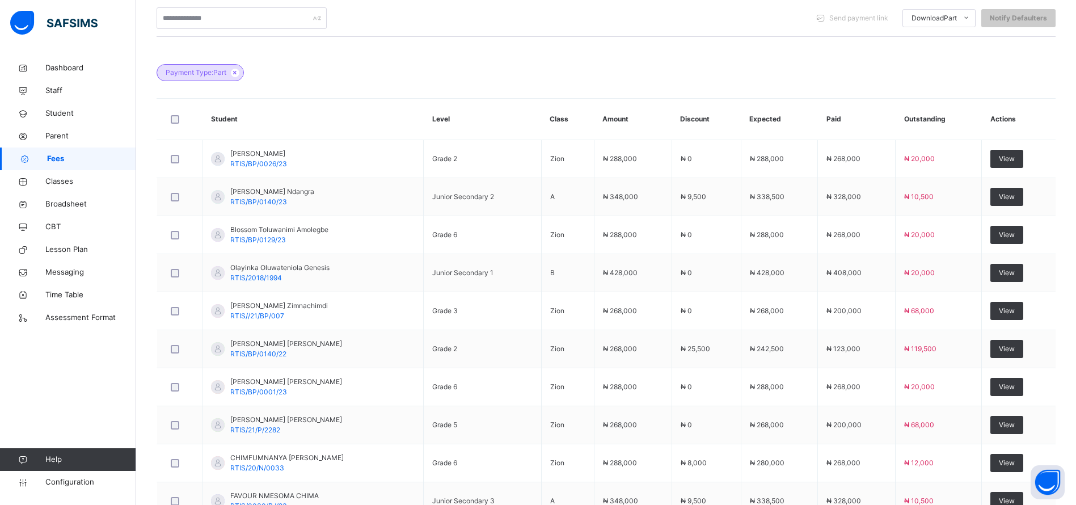
scroll to position [136, 0]
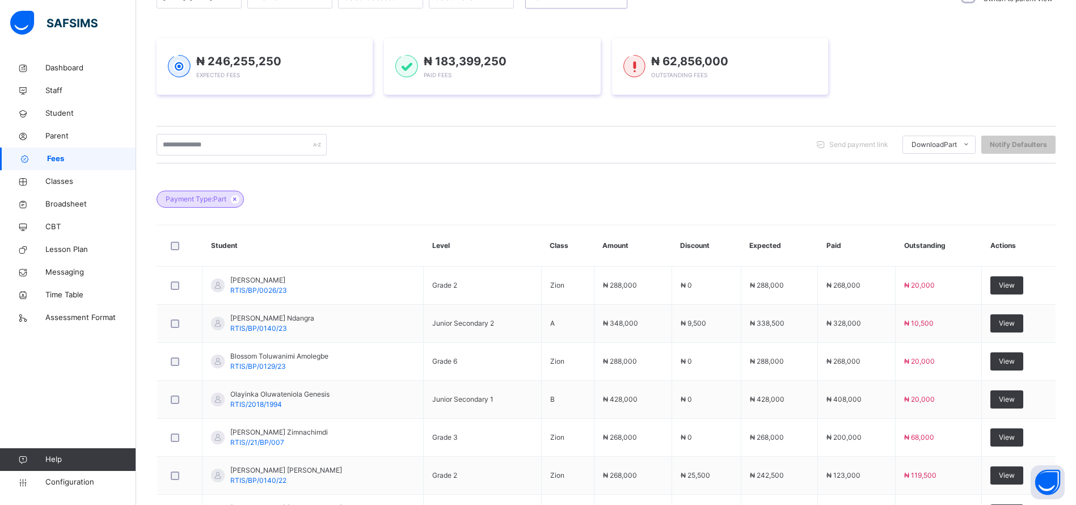
click at [61, 116] on span "Student" at bounding box center [90, 113] width 91 height 11
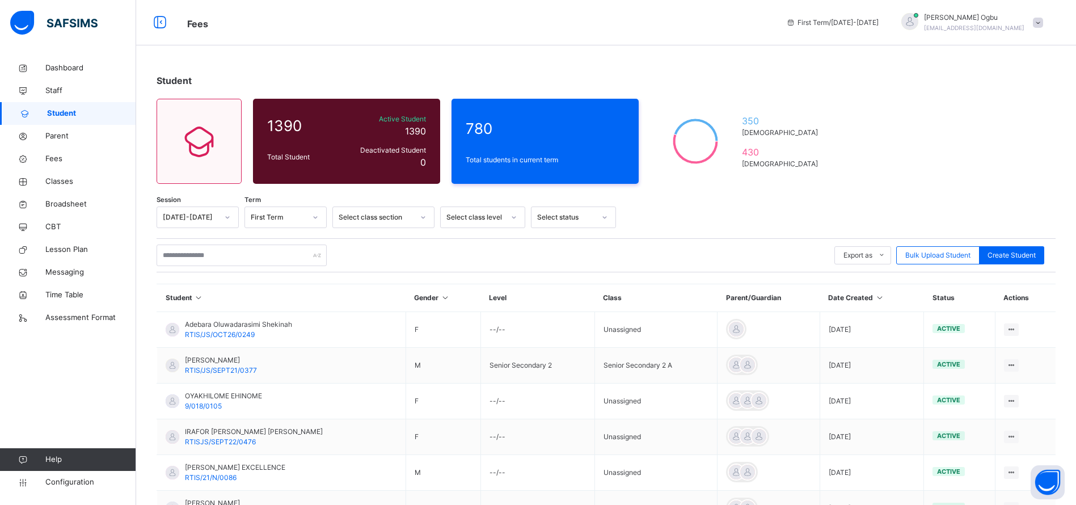
click at [73, 160] on span "Fees" at bounding box center [90, 158] width 91 height 11
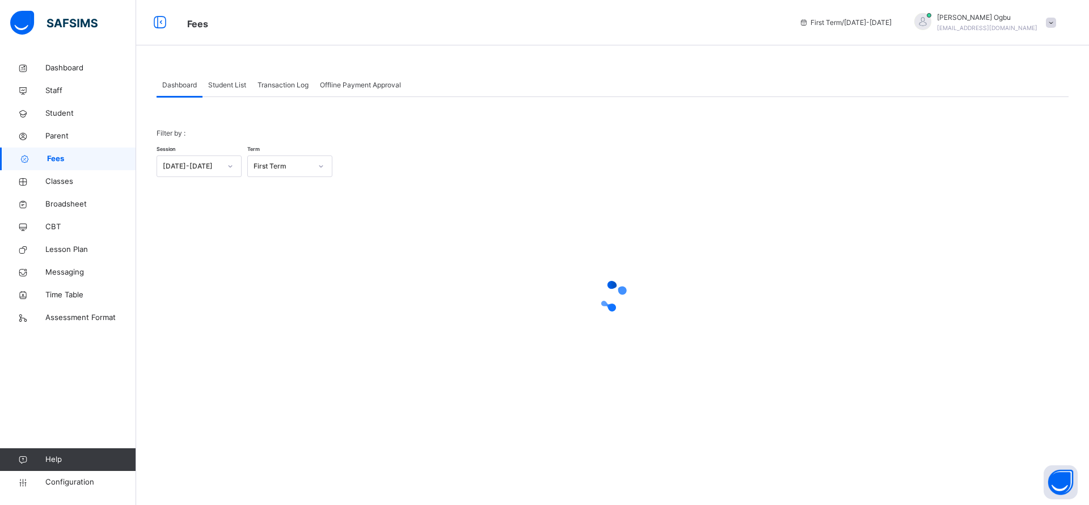
click at [340, 83] on span "Offline Payment Approval" at bounding box center [360, 85] width 81 height 10
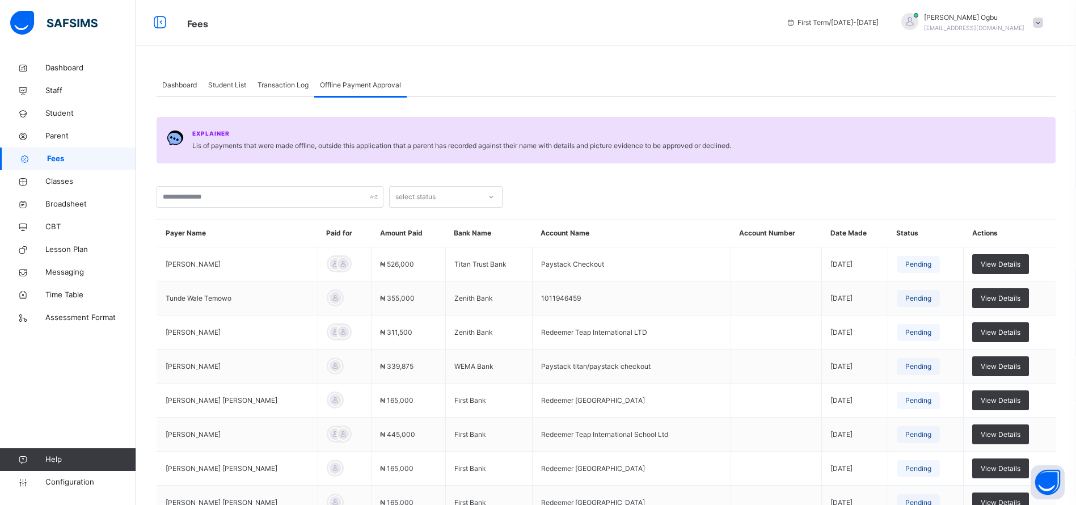
click at [282, 84] on span "Transaction Log" at bounding box center [282, 85] width 51 height 10
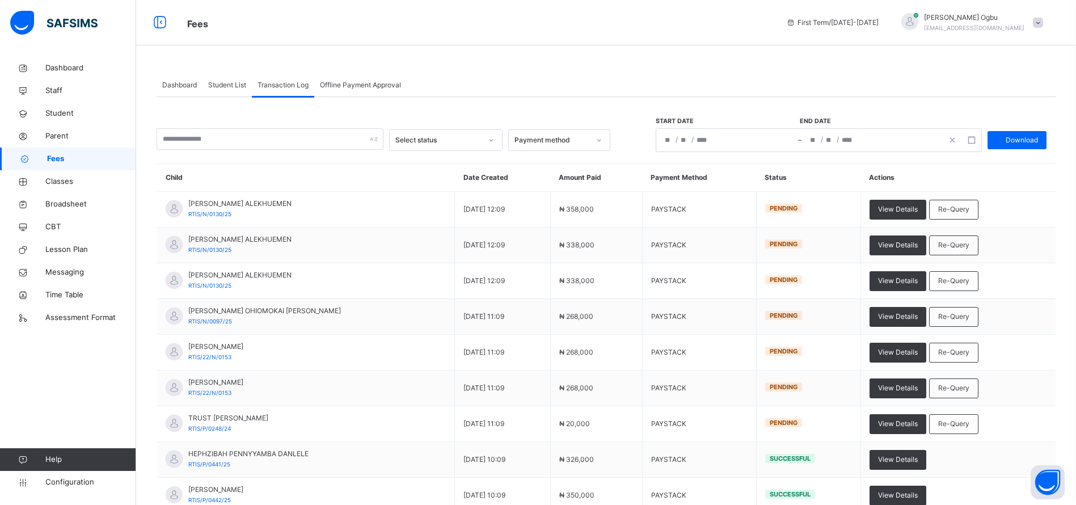
click at [963, 209] on span "Re-Query" at bounding box center [953, 209] width 31 height 10
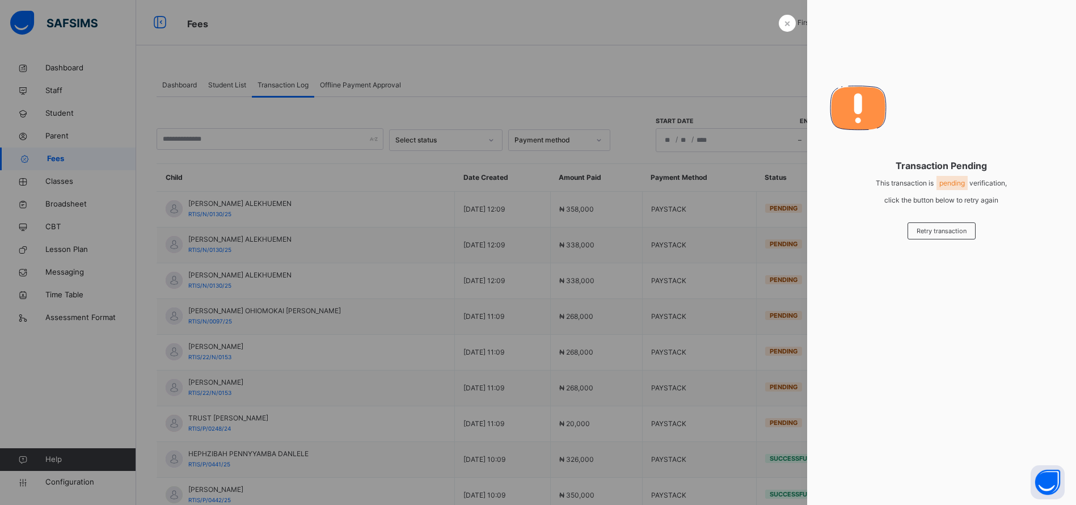
click at [784, 25] on span "×" at bounding box center [787, 22] width 7 height 15
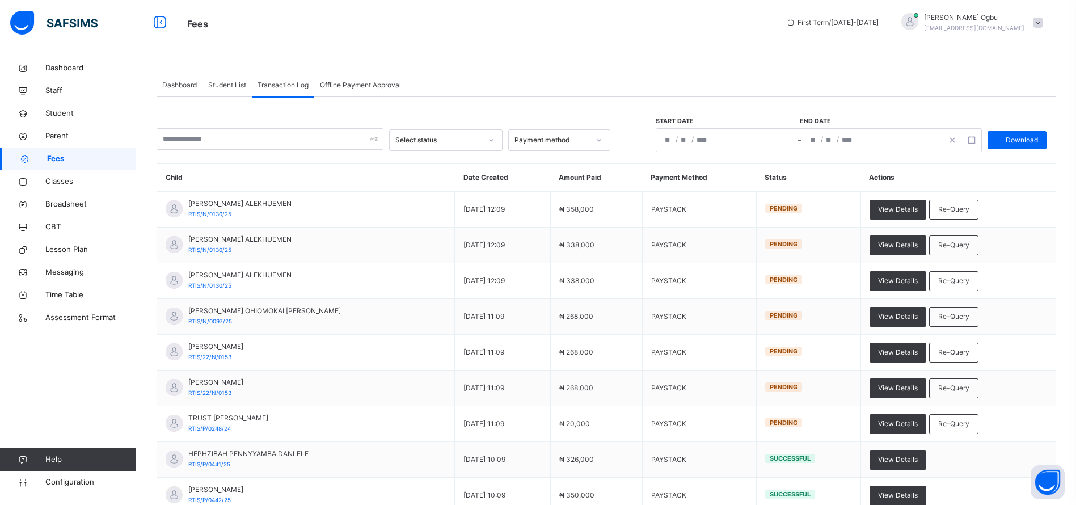
click at [60, 180] on span "Classes" at bounding box center [90, 181] width 91 height 11
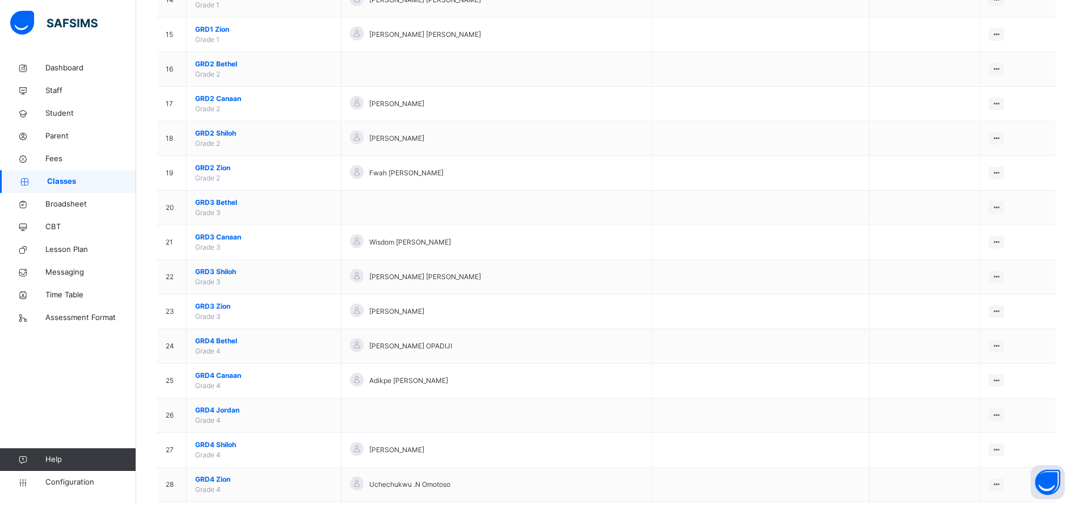
scroll to position [602, 0]
click at [214, 305] on span "GRD3 Zion" at bounding box center [263, 306] width 137 height 10
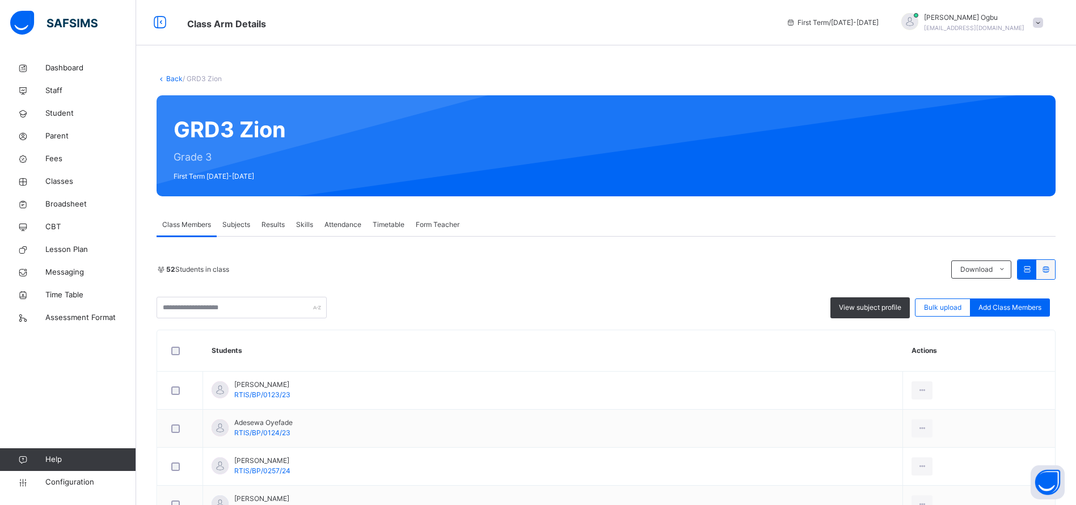
click at [238, 234] on div "Subjects" at bounding box center [236, 224] width 39 height 23
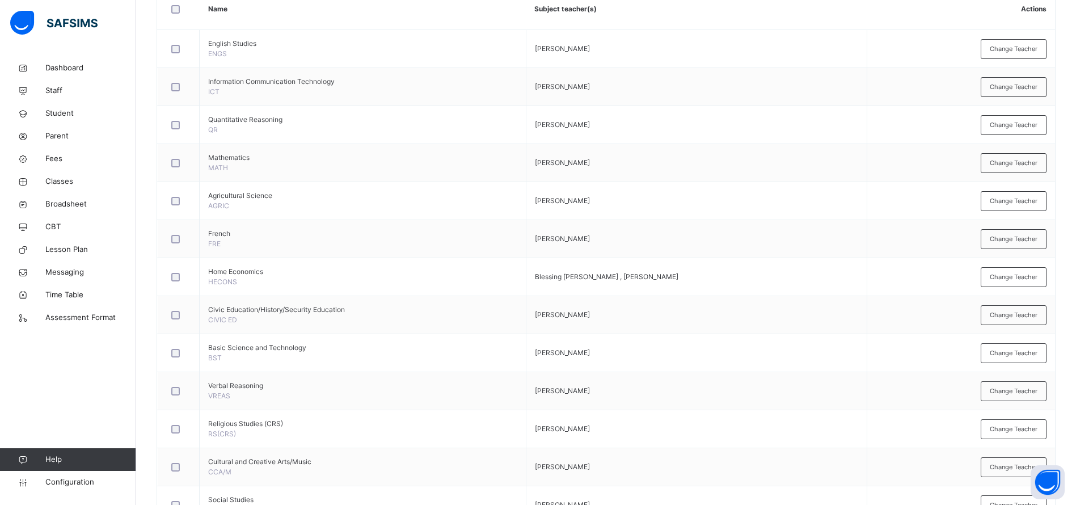
scroll to position [300, 0]
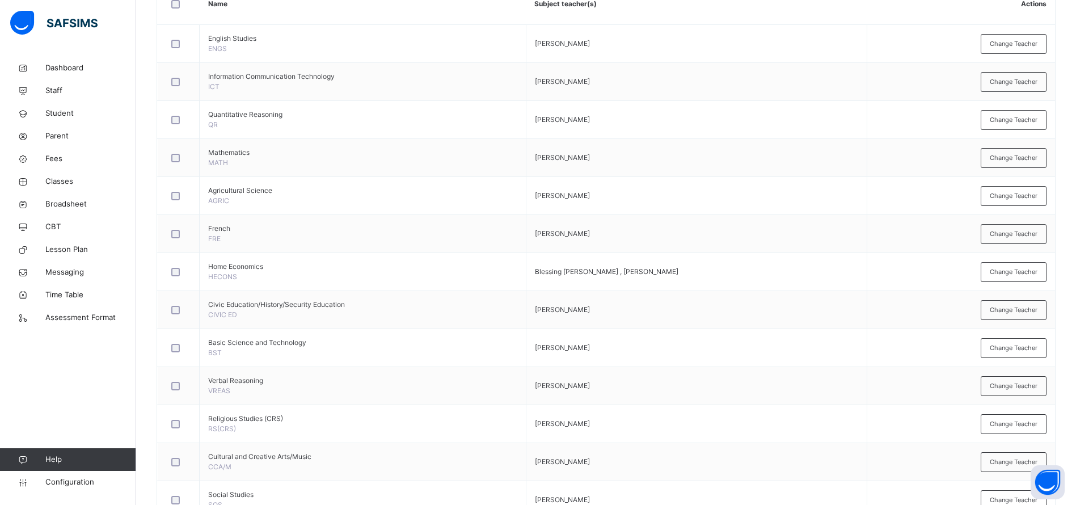
click at [1018, 158] on span "Change Teacher" at bounding box center [1013, 158] width 48 height 10
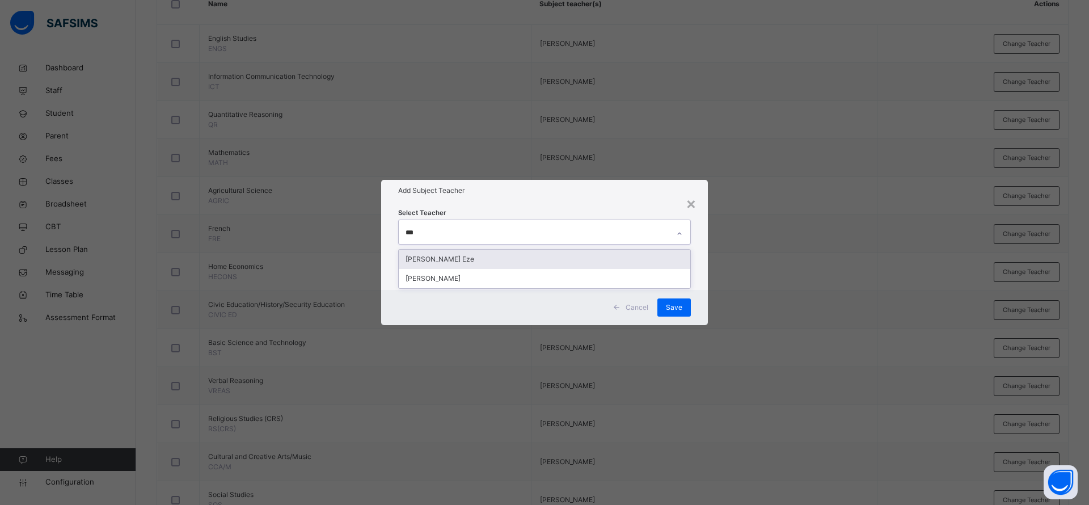
type input "****"
click at [532, 257] on div "Stella Chiyere Eze" at bounding box center [544, 258] width 291 height 19
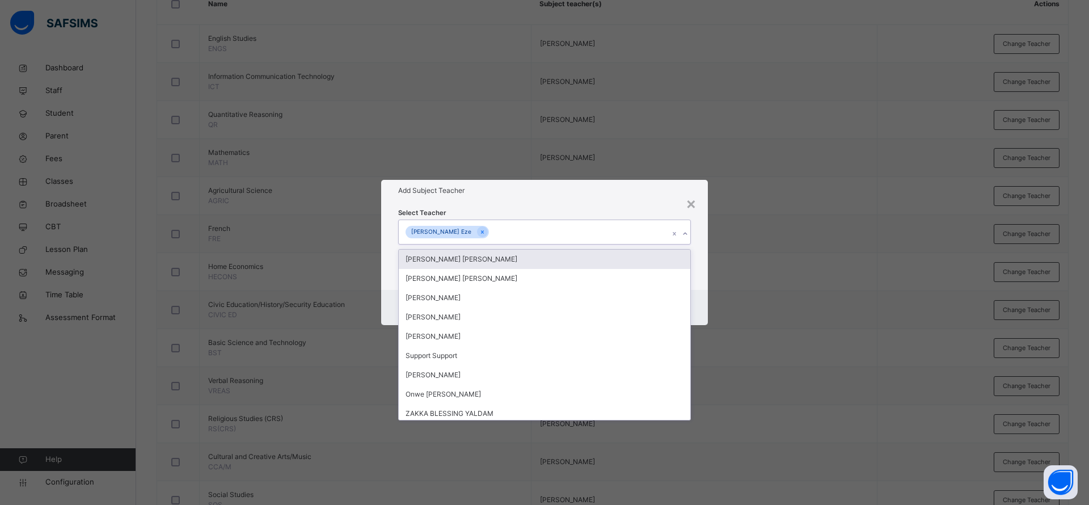
click at [572, 205] on div "Select Teacher option Stella Chiyere Eze, selected. option Ugochi Daniella Uche…" at bounding box center [544, 245] width 327 height 88
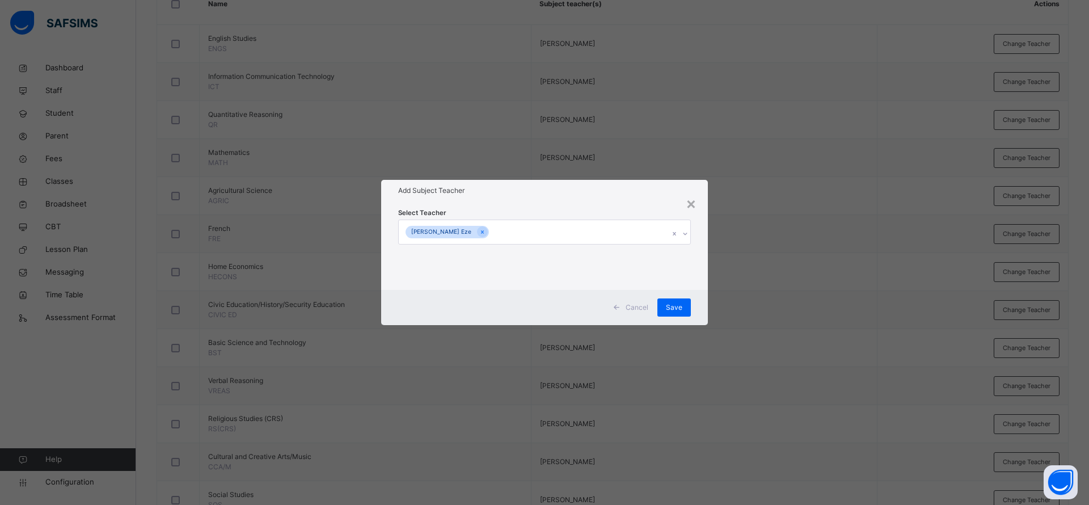
click at [666, 300] on div "Save" at bounding box center [673, 307] width 33 height 18
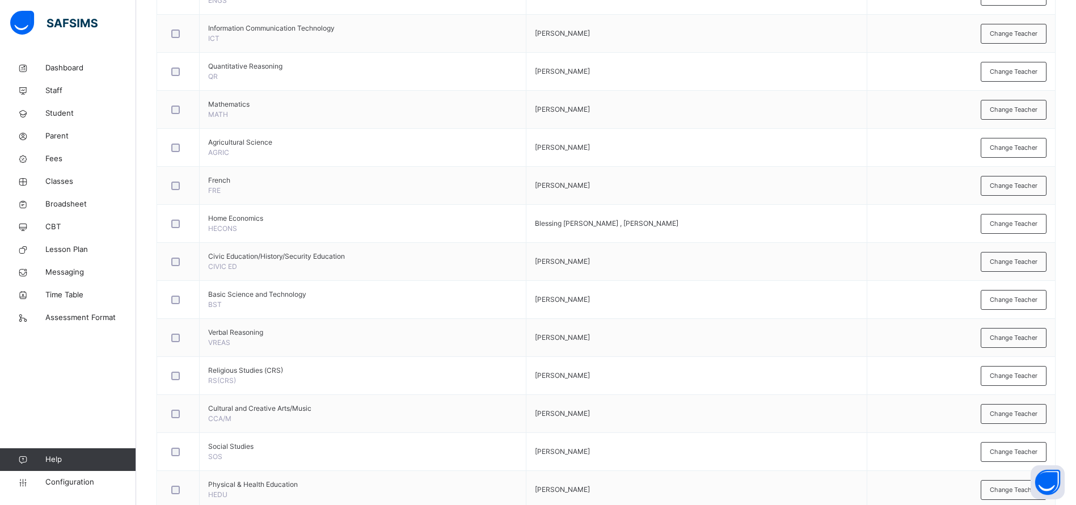
scroll to position [349, 0]
click at [1018, 222] on span "Change Teacher" at bounding box center [1013, 223] width 48 height 10
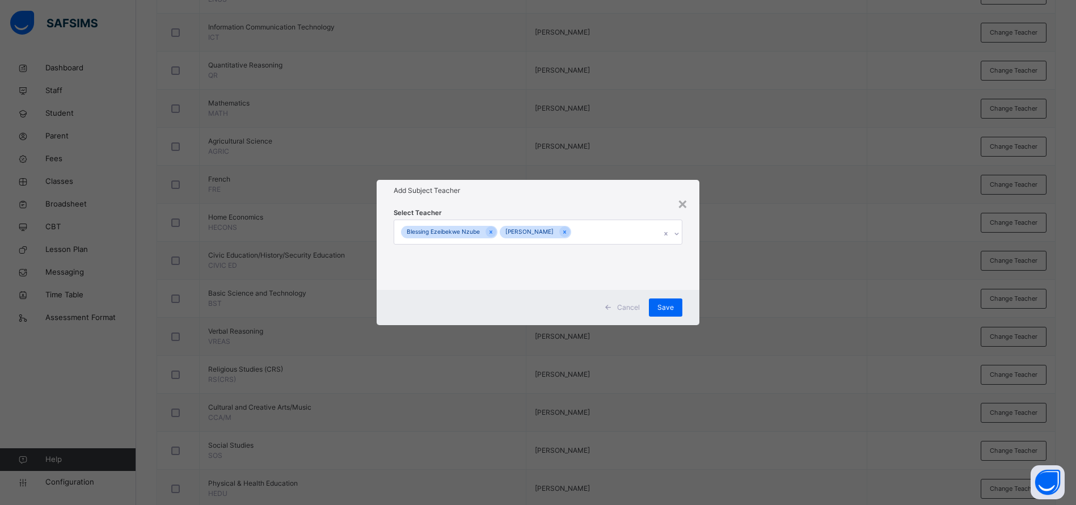
click at [686, 208] on div "×" at bounding box center [682, 203] width 11 height 24
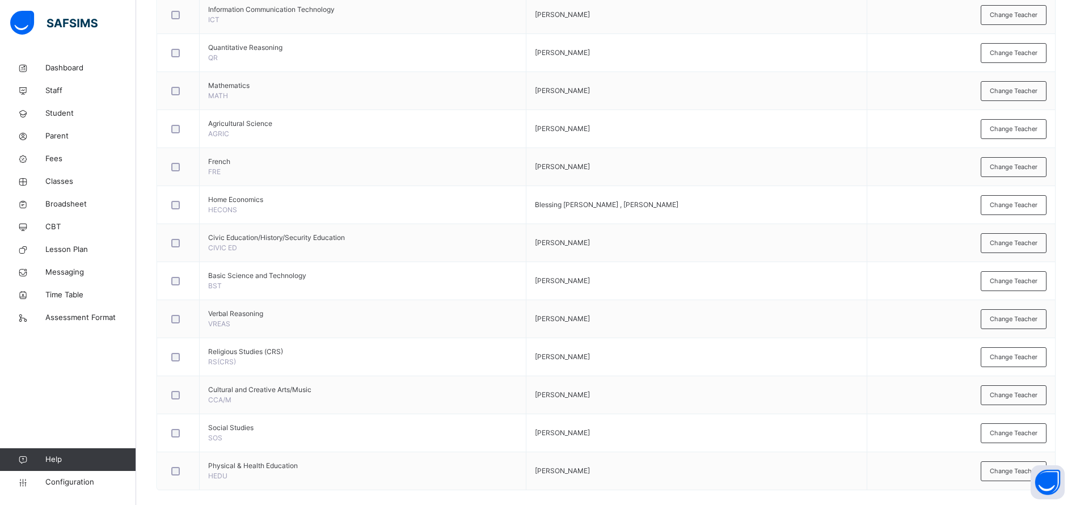
scroll to position [380, 0]
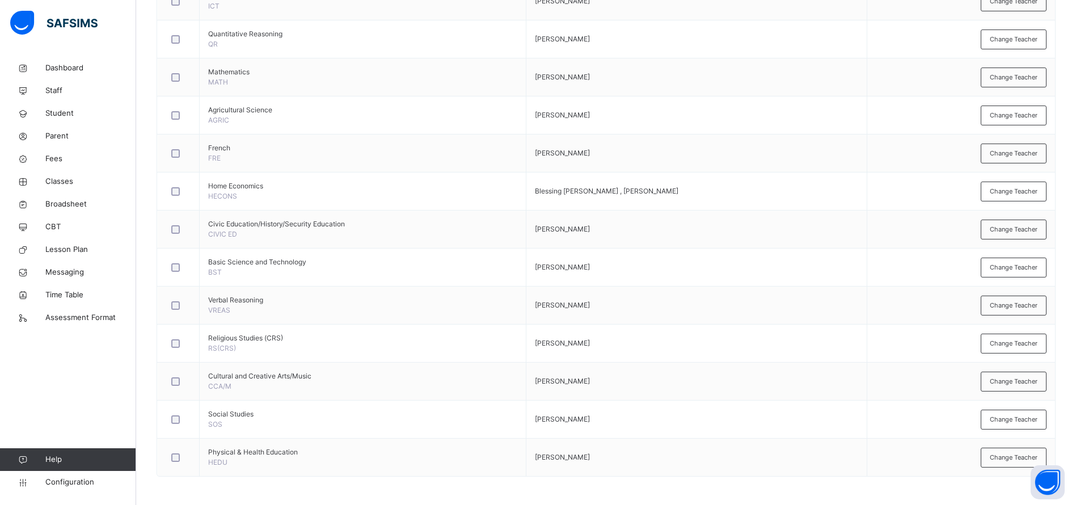
click at [1016, 302] on span "Change Teacher" at bounding box center [1013, 306] width 48 height 10
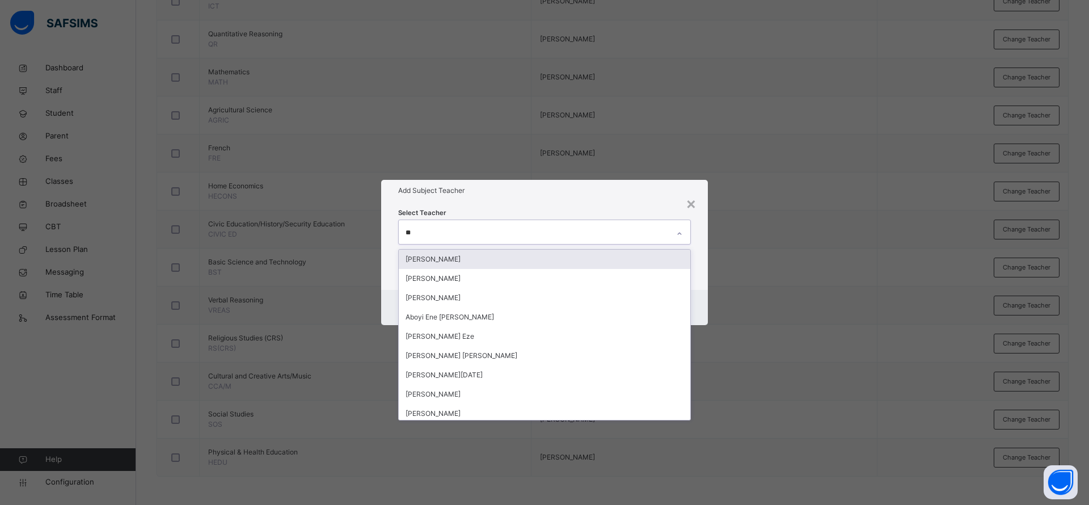
type input "***"
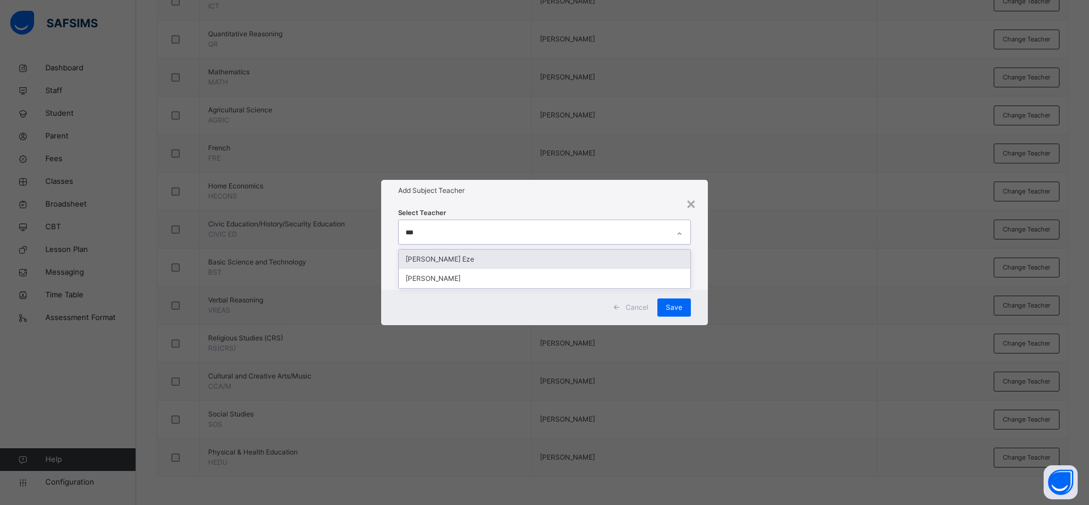
click at [536, 259] on div "Stella Chiyere Eze" at bounding box center [544, 258] width 291 height 19
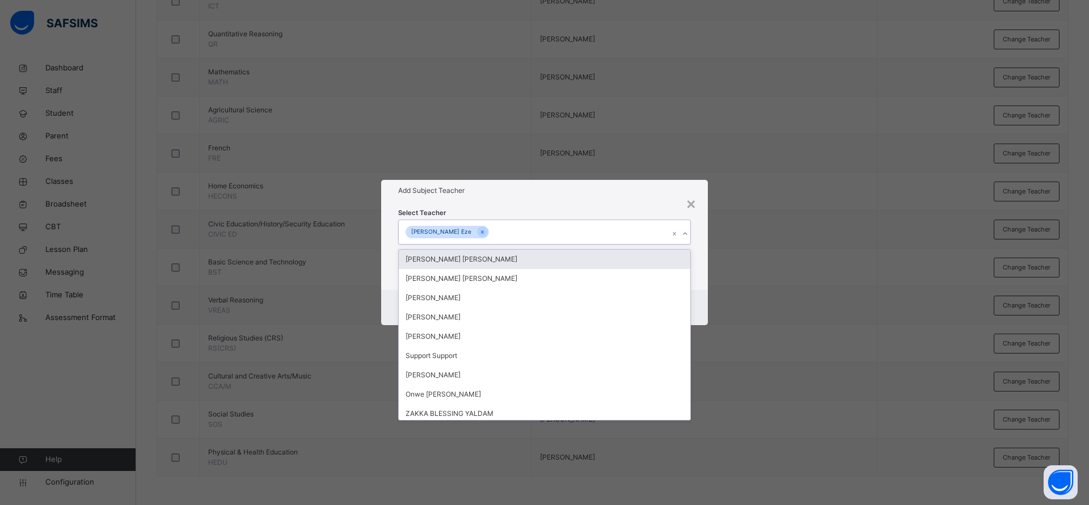
click at [576, 197] on div "Add Subject Teacher" at bounding box center [544, 191] width 327 height 22
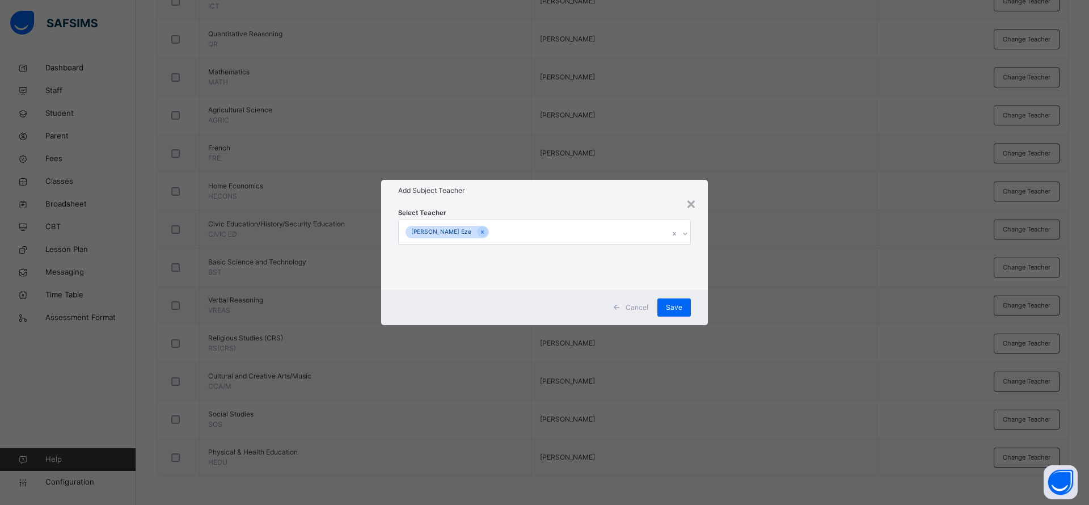
click at [678, 310] on span "Save" at bounding box center [674, 307] width 16 height 10
click at [688, 201] on div "×" at bounding box center [682, 203] width 11 height 24
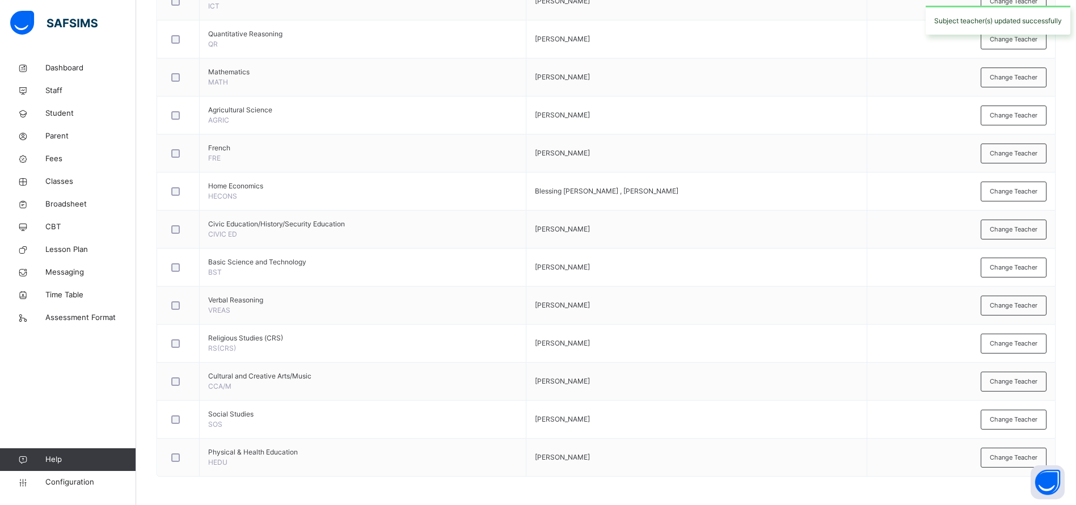
click at [1026, 380] on span "Change Teacher" at bounding box center [1013, 382] width 48 height 10
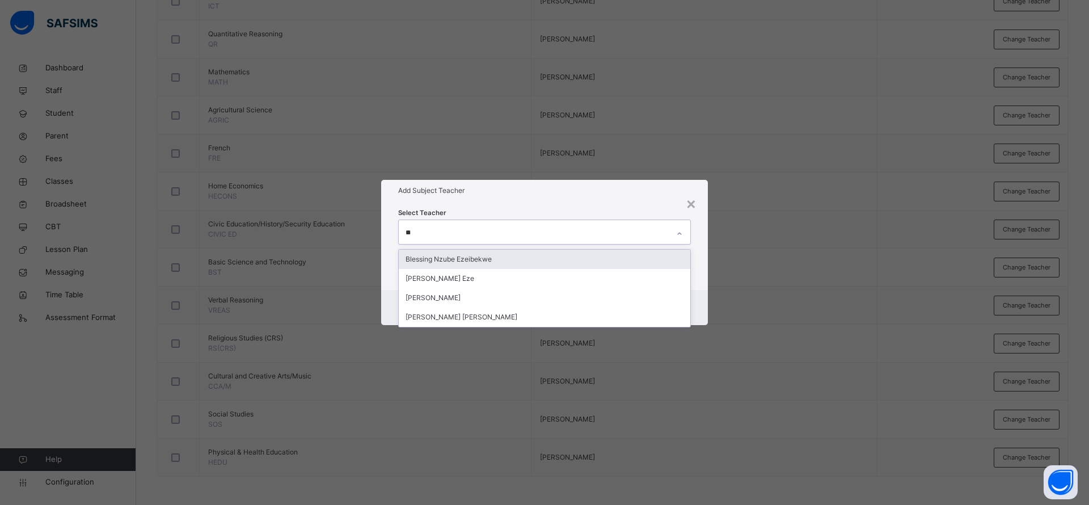
type input "***"
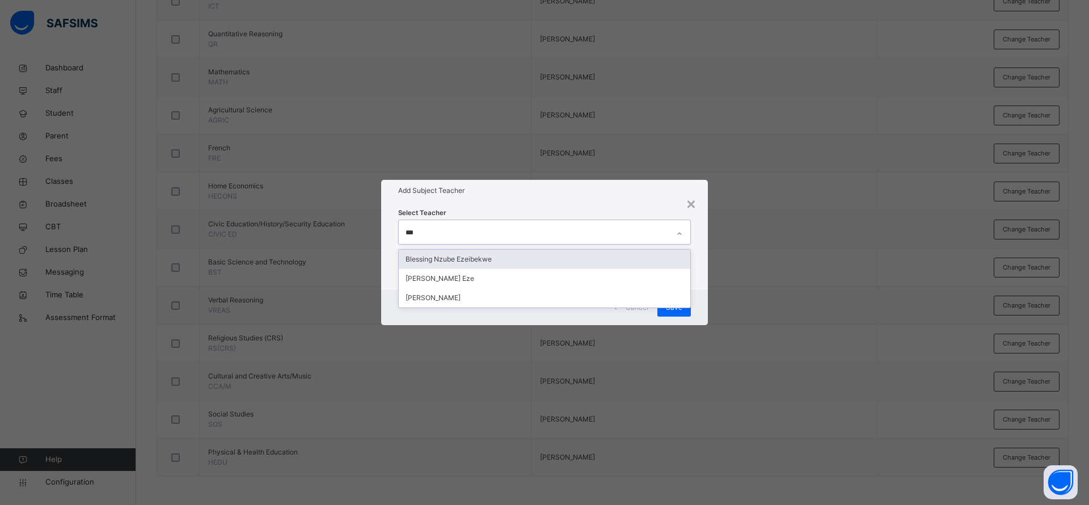
click at [443, 278] on div "Stella Chiyere Eze" at bounding box center [544, 278] width 291 height 19
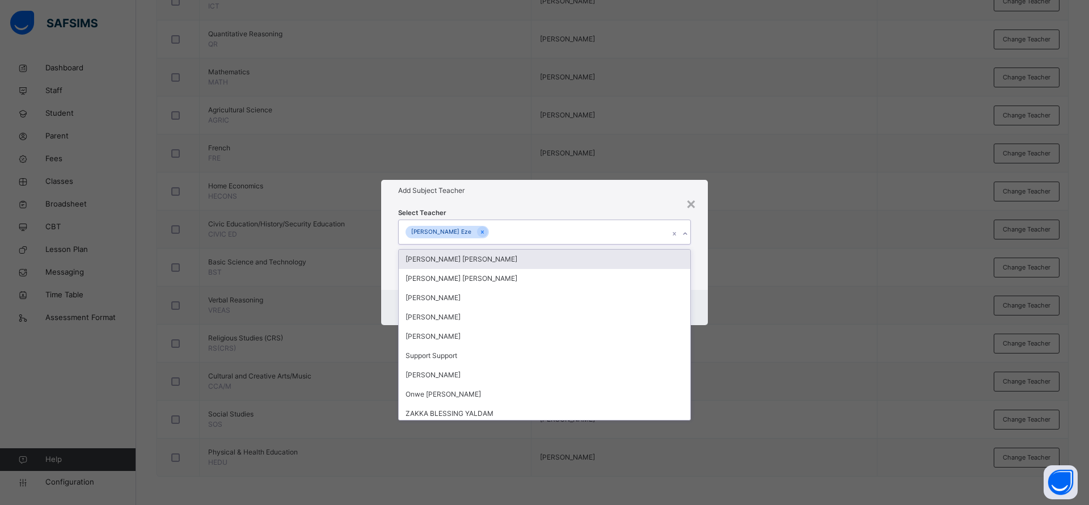
click at [572, 201] on div "Add Subject Teacher" at bounding box center [544, 191] width 327 height 22
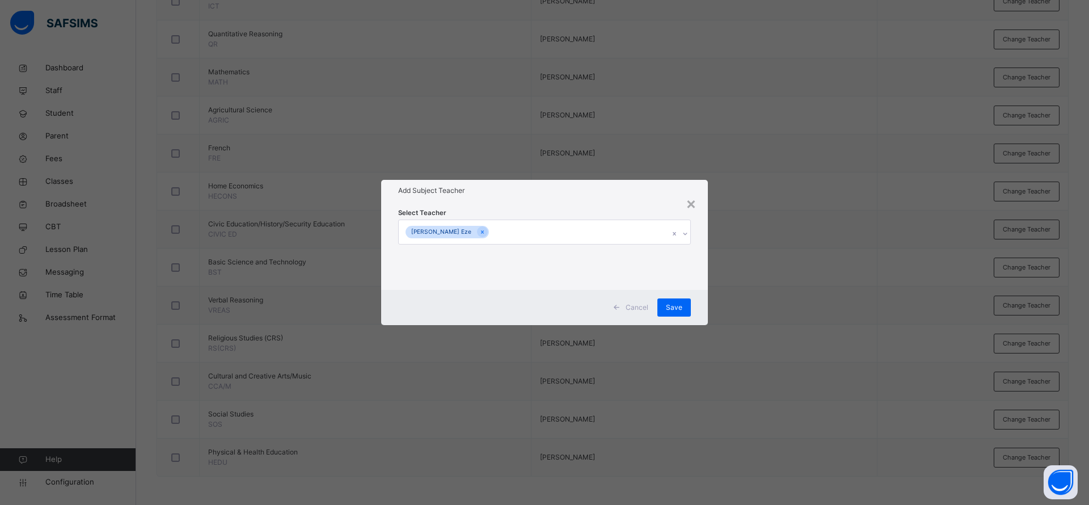
click at [680, 312] on span "Save" at bounding box center [674, 307] width 16 height 10
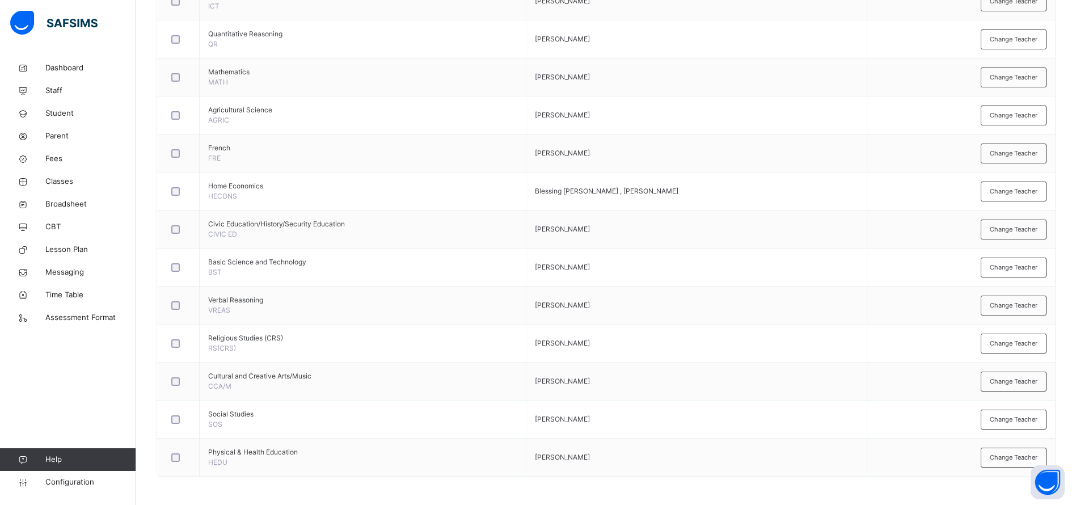
click at [1033, 377] on span "Change Teacher" at bounding box center [1013, 382] width 48 height 10
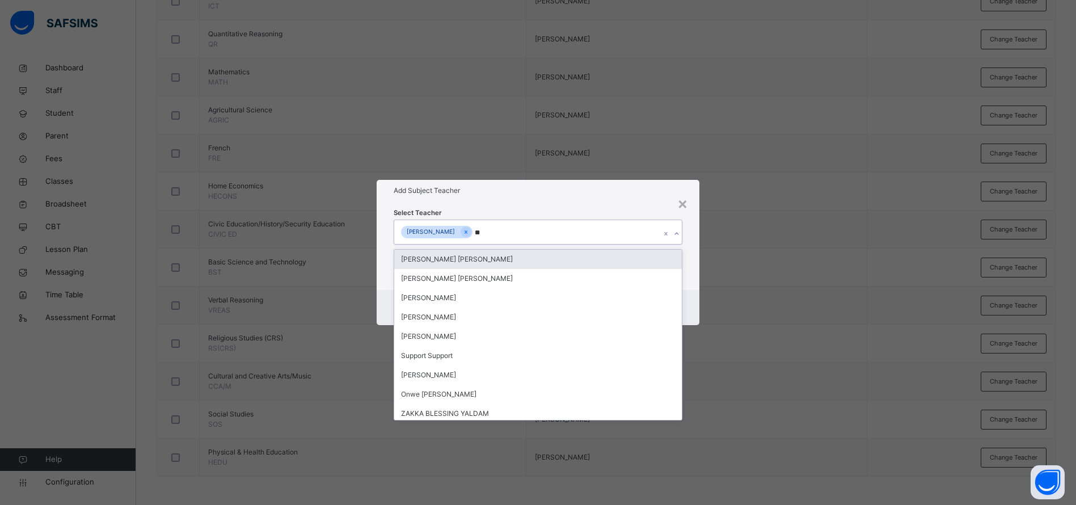
type input "***"
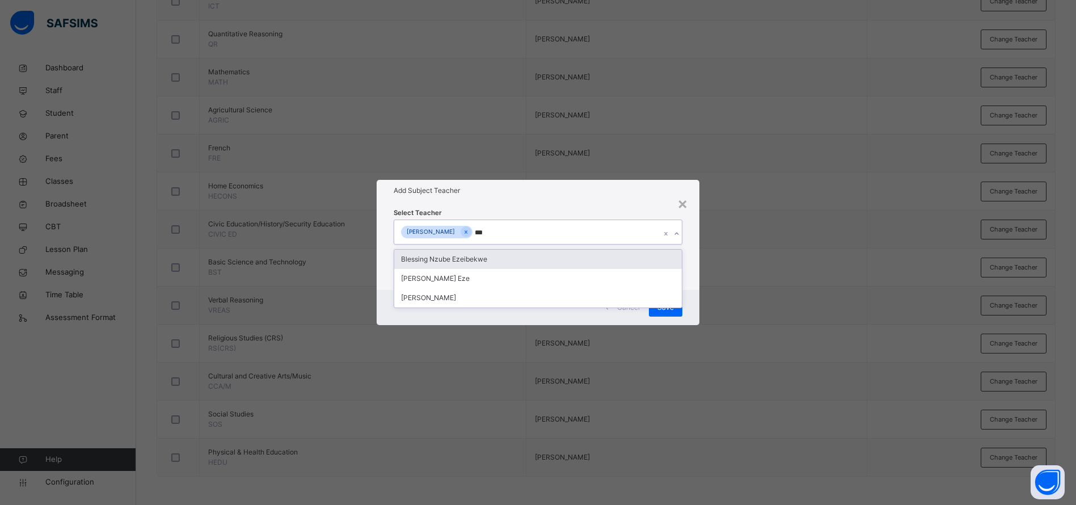
click at [444, 279] on div "Stella Chiyere Eze" at bounding box center [537, 278] width 287 height 19
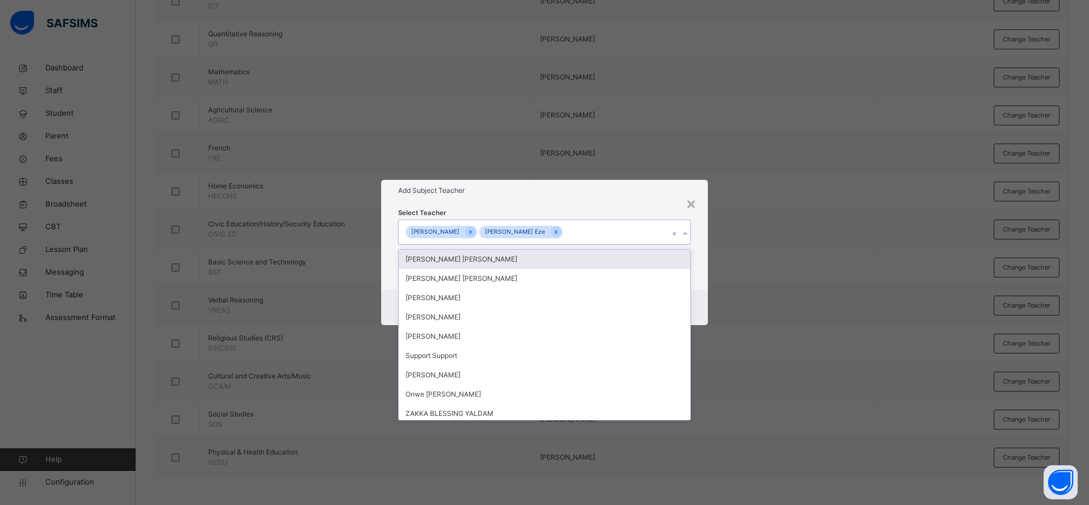
click at [566, 194] on h1 "Add Subject Teacher" at bounding box center [544, 190] width 293 height 10
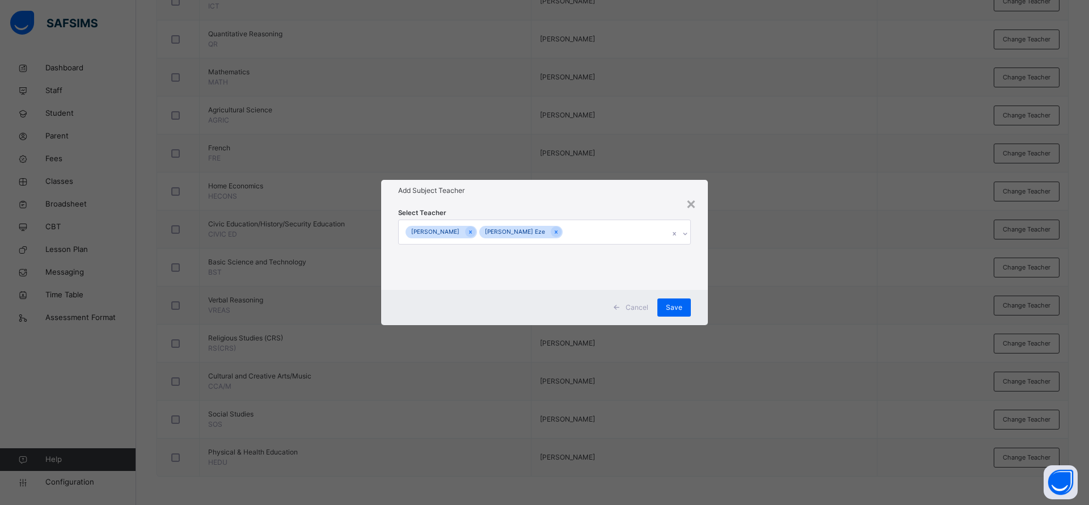
click at [680, 310] on span "Save" at bounding box center [674, 307] width 16 height 10
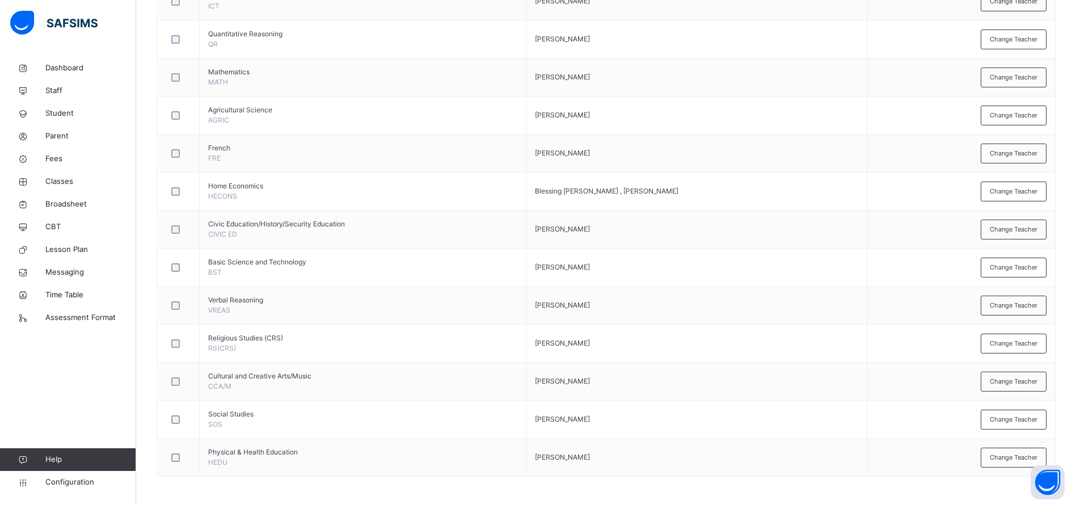
click at [58, 108] on span "Student" at bounding box center [90, 113] width 91 height 11
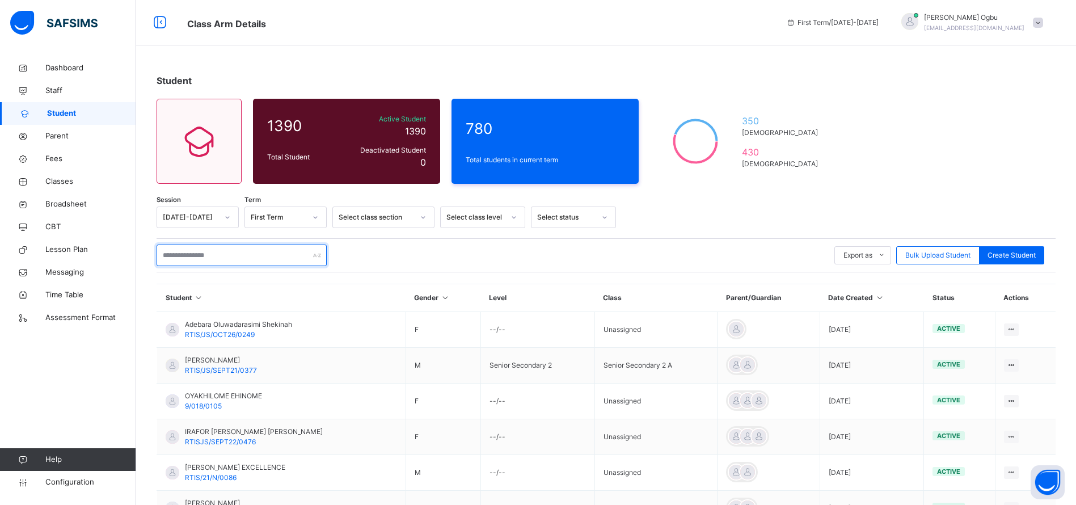
click at [205, 259] on input "text" at bounding box center [242, 255] width 170 height 22
click at [184, 255] on input "text" at bounding box center [242, 255] width 170 height 22
click at [941, 177] on div "Student 1390 Total Student Active Student 1390 Deactivated Student 0 780 Total …" at bounding box center [606, 397] width 940 height 680
click at [56, 161] on span "Fees" at bounding box center [90, 158] width 91 height 11
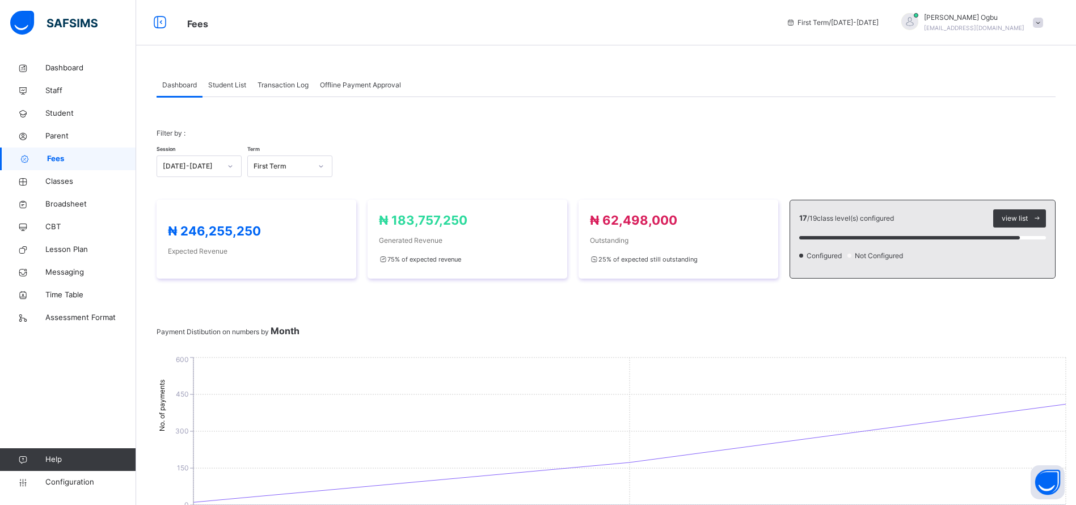
click at [795, 117] on div "Filter by : Session 2025-2026 Term First Term" at bounding box center [606, 152] width 899 height 71
click at [60, 181] on span "Classes" at bounding box center [90, 181] width 91 height 11
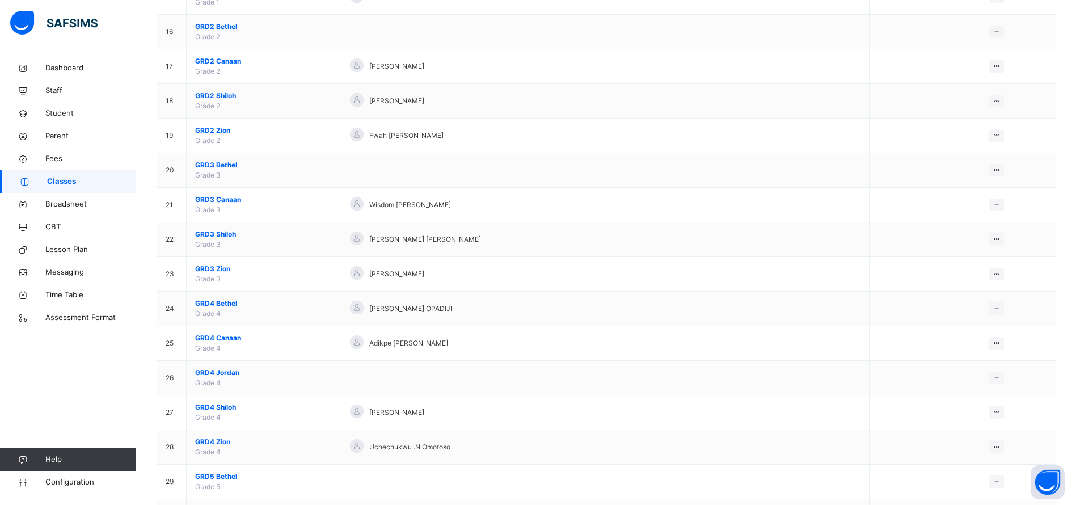
scroll to position [649, 0]
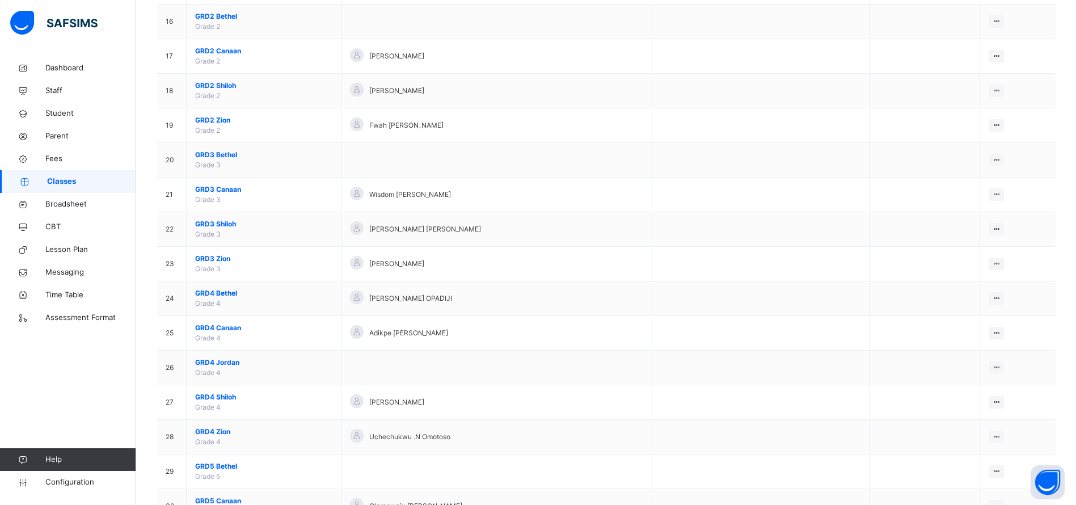
click at [213, 188] on span "GRD3 Canaan" at bounding box center [263, 189] width 137 height 10
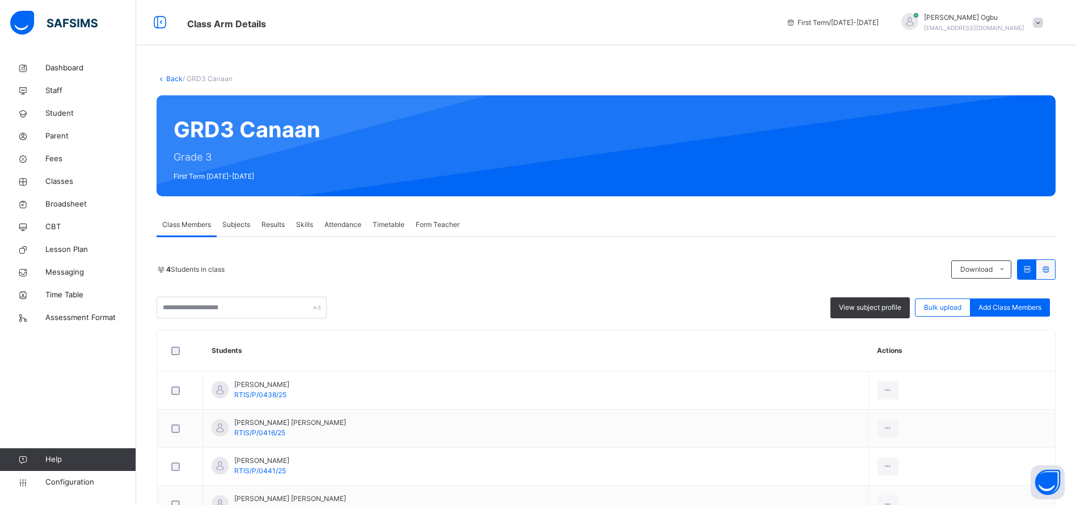
click at [237, 223] on span "Subjects" at bounding box center [236, 224] width 28 height 10
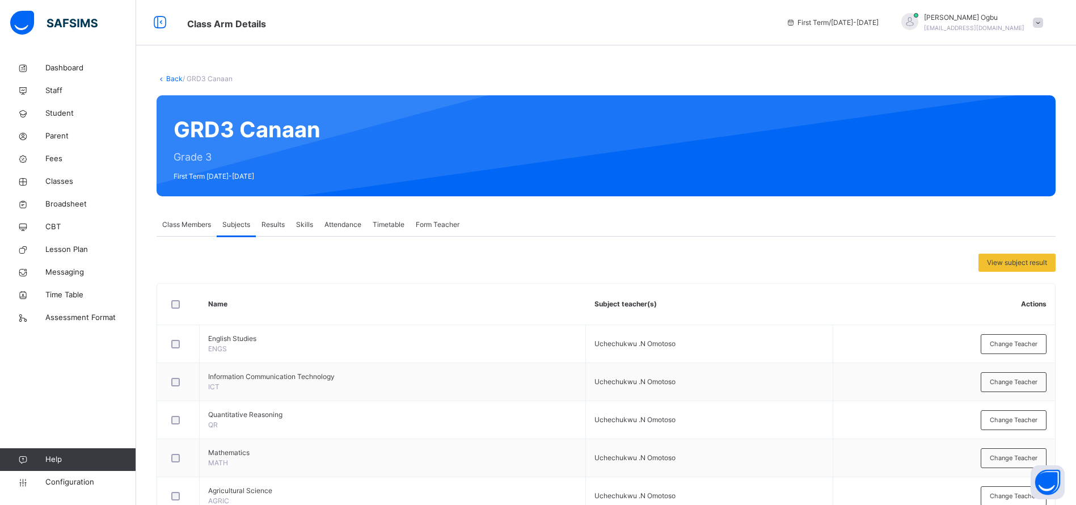
drag, startPoint x: 975, startPoint y: 349, endPoint x: 997, endPoint y: 344, distance: 22.6
click at [997, 344] on td "Change Teacher" at bounding box center [943, 344] width 222 height 38
click at [997, 344] on div "Change Teacher" at bounding box center [1013, 344] width 66 height 20
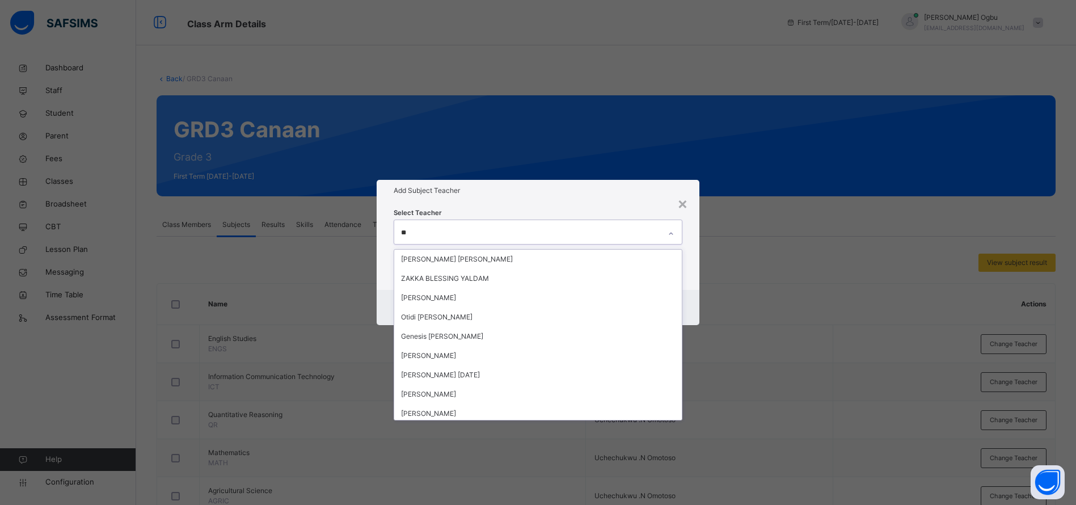
type input "*"
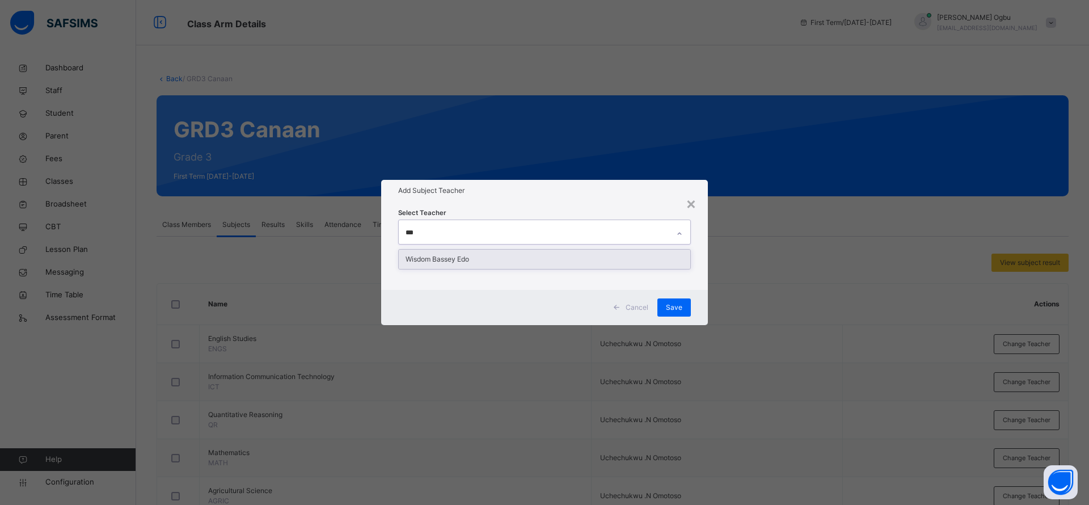
type input "****"
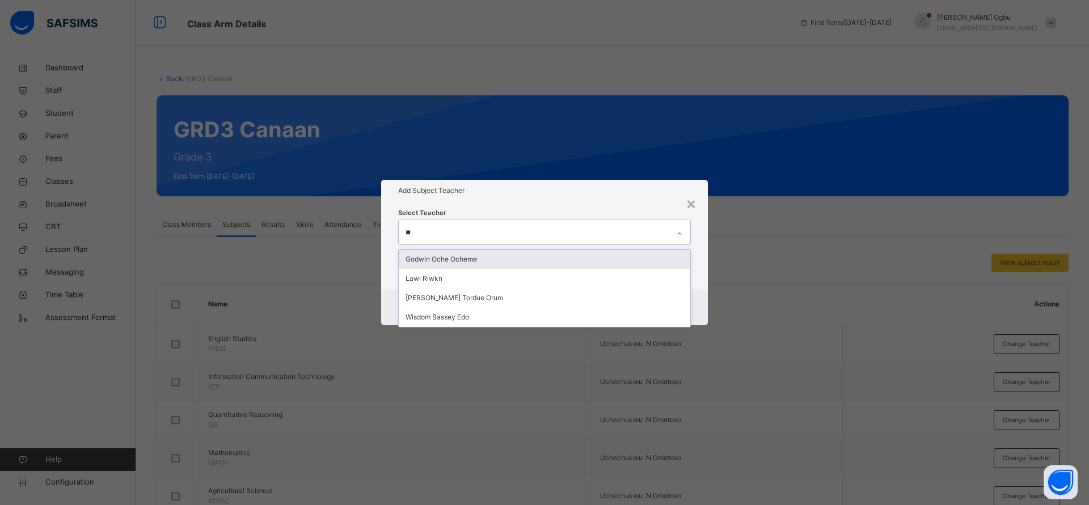
type input "***"
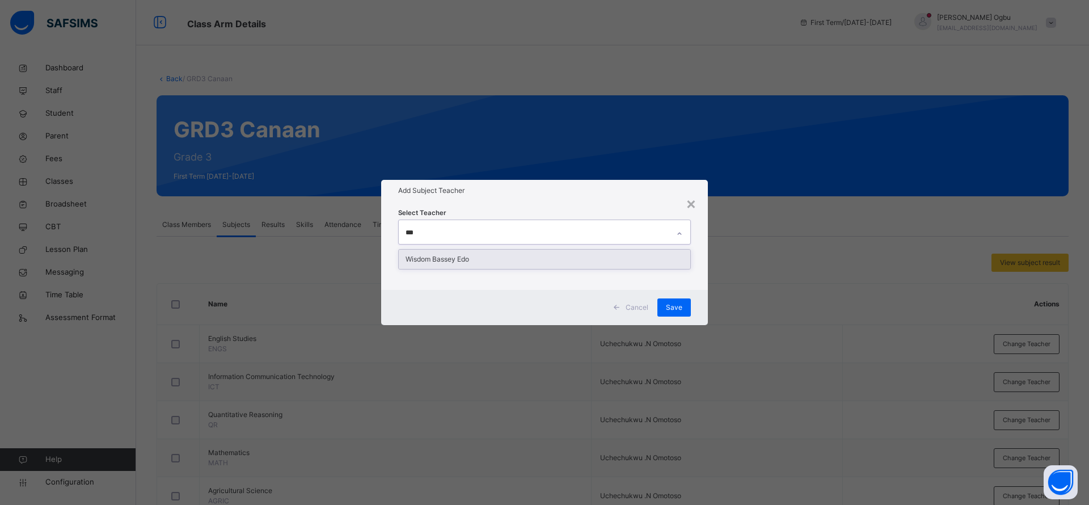
click at [593, 264] on div "Wisdom Bassey Edo" at bounding box center [544, 258] width 291 height 19
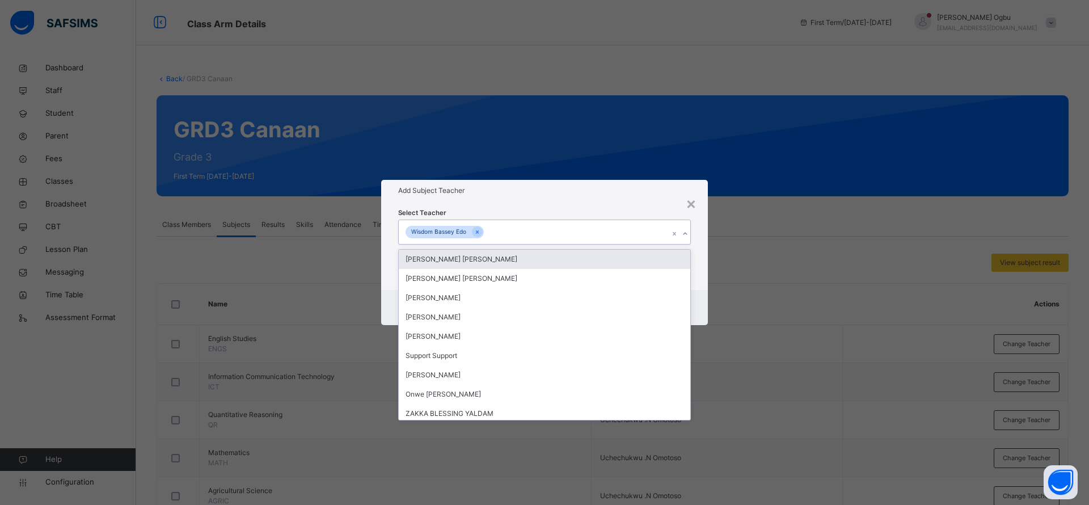
click at [644, 205] on div "Select Teacher option Wisdom Bassey Edo, selected. option Ugochi Daniella Uchei…" at bounding box center [544, 245] width 327 height 88
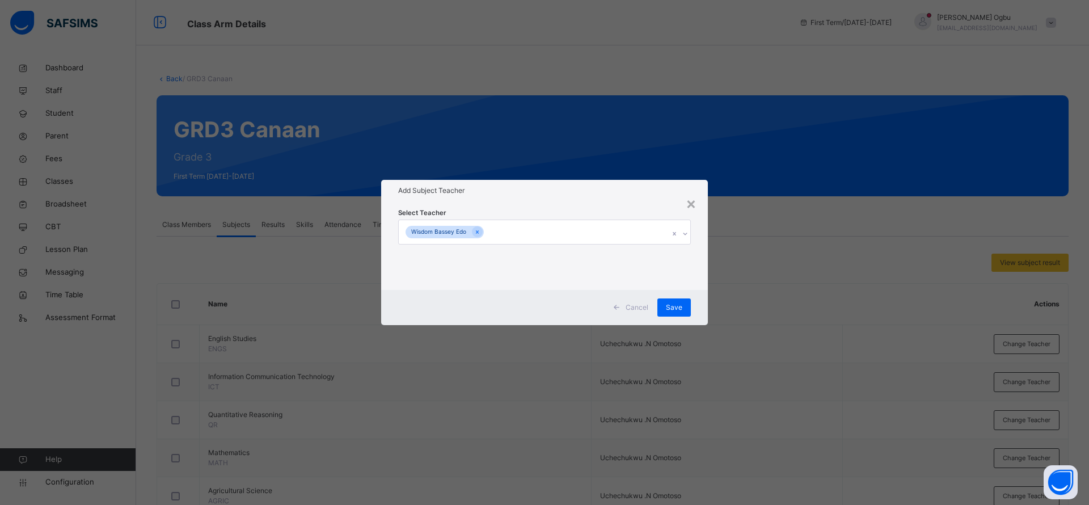
click at [678, 301] on div "Save" at bounding box center [673, 307] width 33 height 18
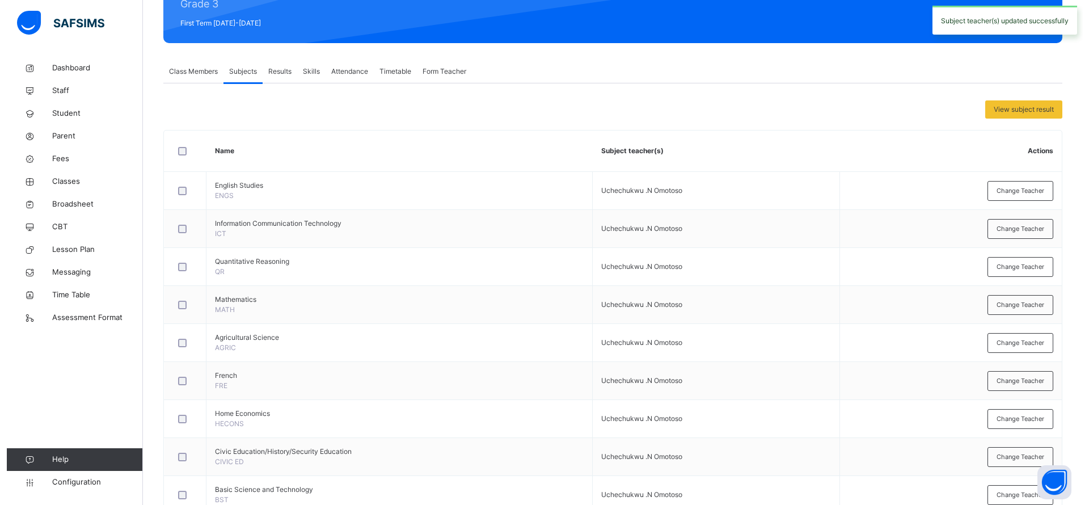
scroll to position [158, 0]
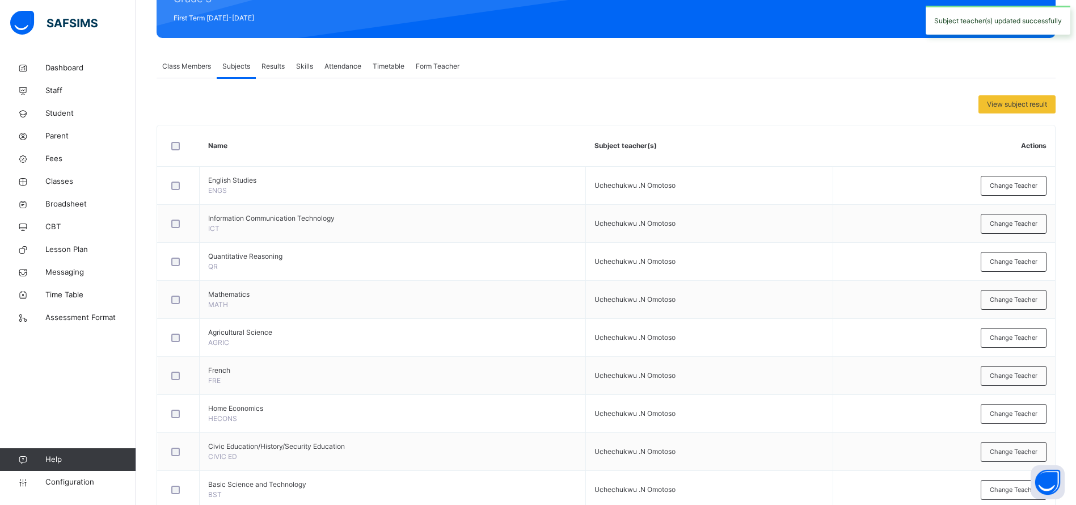
click at [1030, 223] on span "Change Teacher" at bounding box center [1013, 224] width 48 height 10
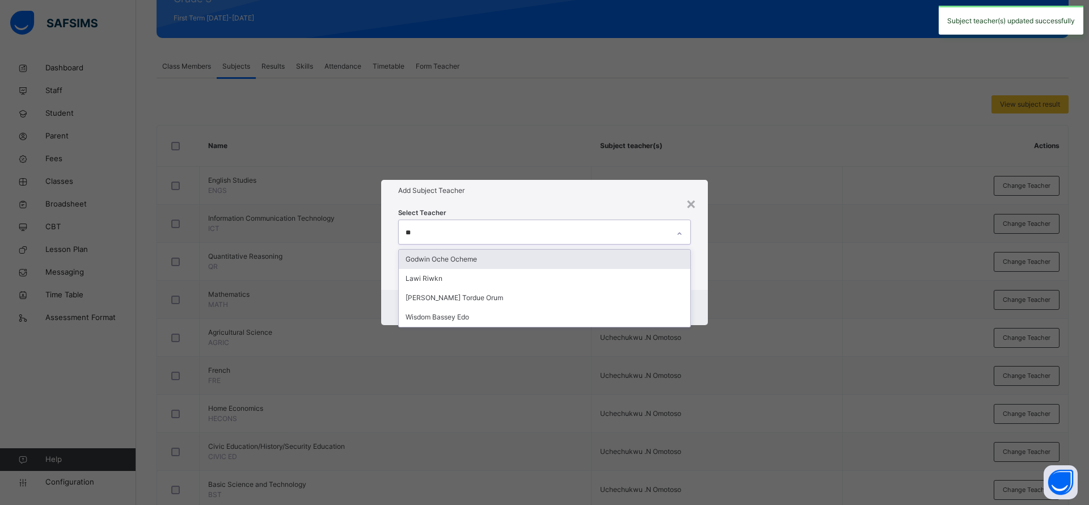
type input "***"
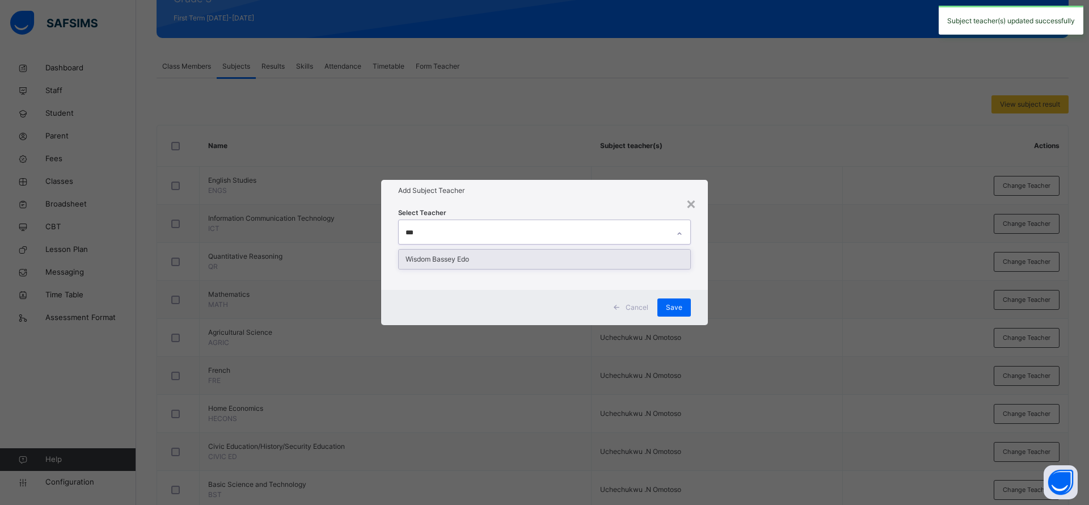
click at [600, 259] on div "Wisdom Bassey Edo" at bounding box center [544, 258] width 291 height 19
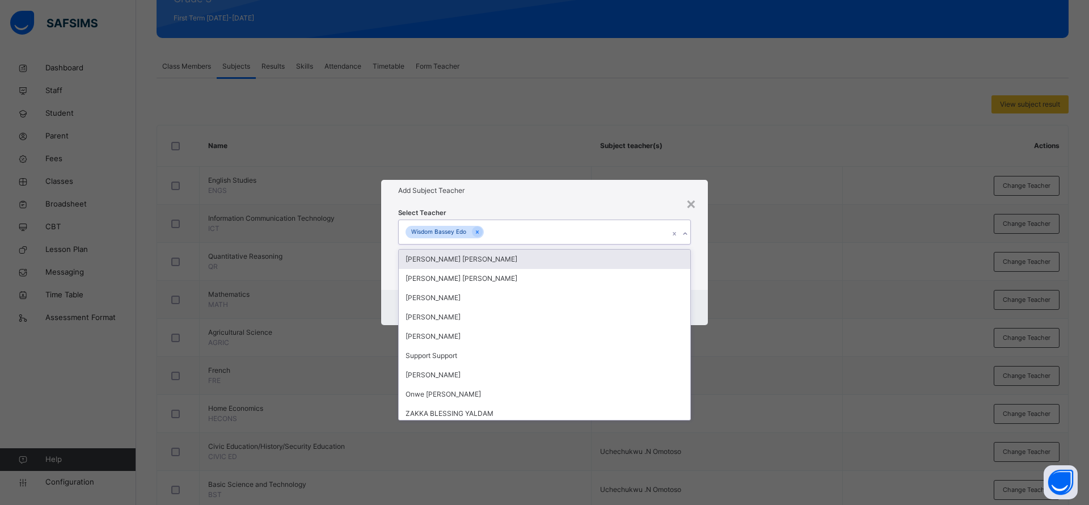
click at [645, 196] on div "Add Subject Teacher" at bounding box center [544, 191] width 327 height 22
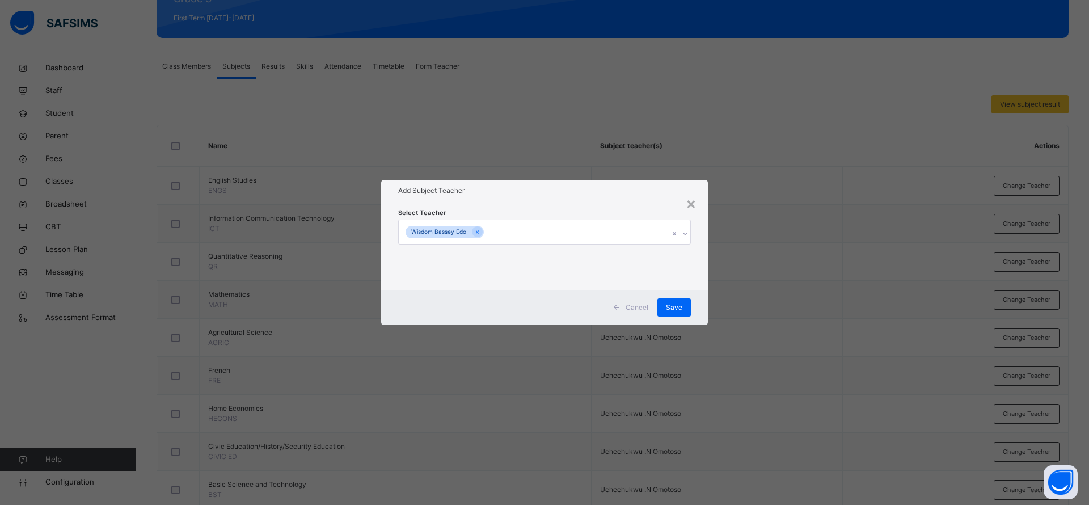
click at [676, 310] on span "Save" at bounding box center [674, 307] width 16 height 10
click at [1025, 308] on div "× Add Subject Teacher Select Teacher Wisdom Bassey Edo Cancel Save" at bounding box center [538, 252] width 1076 height 505
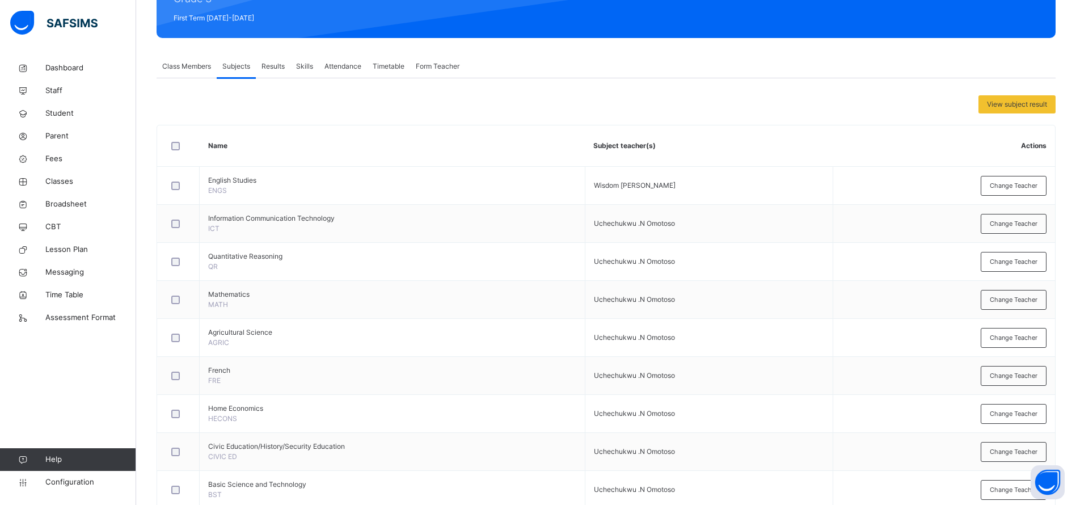
click at [1021, 257] on span "Change Teacher" at bounding box center [1013, 262] width 48 height 10
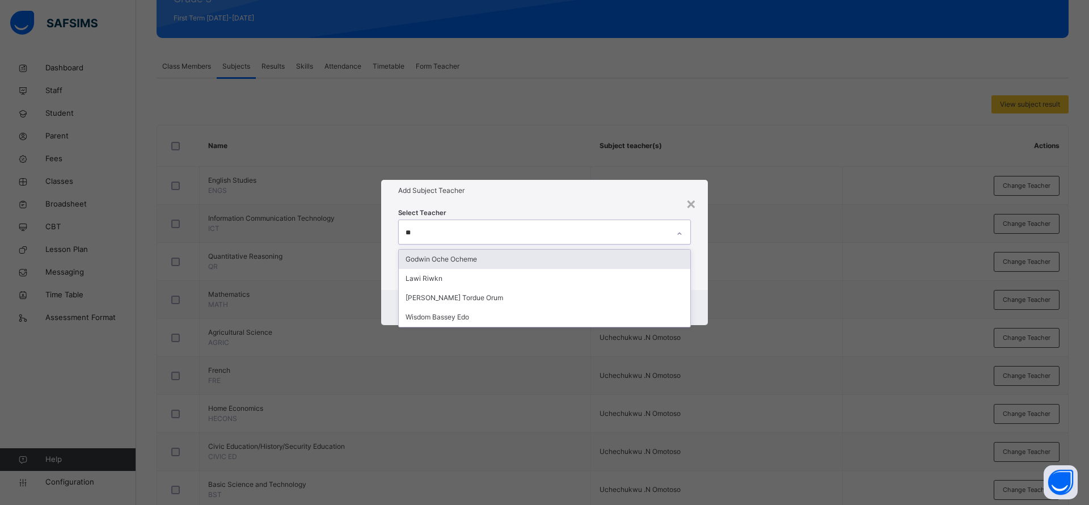
type input "***"
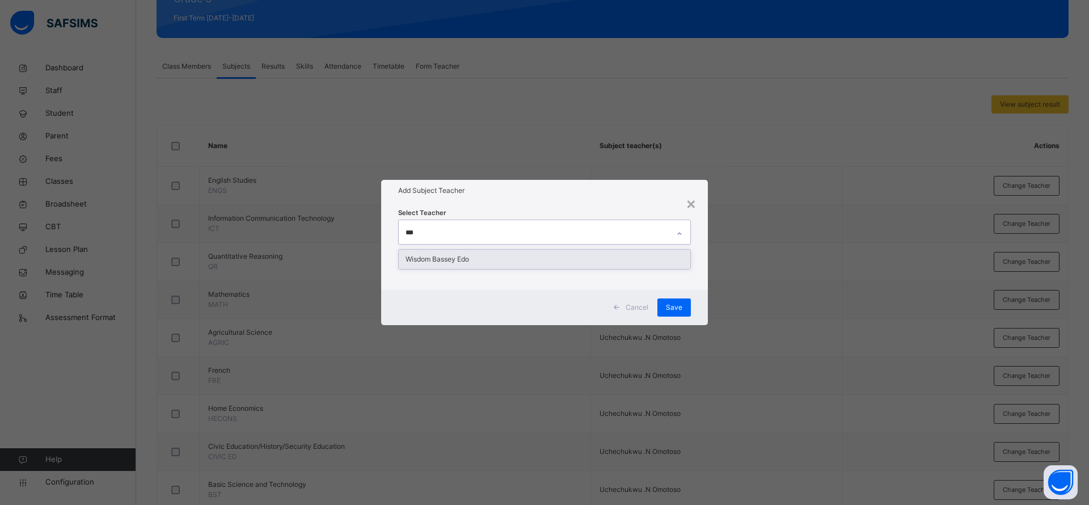
click at [616, 258] on div "Wisdom Bassey Edo" at bounding box center [544, 258] width 291 height 19
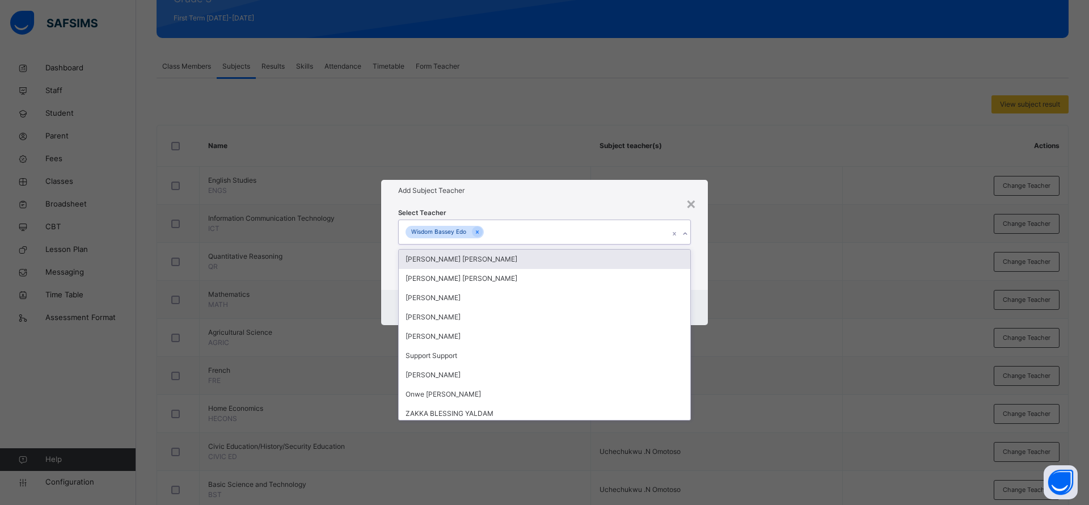
click at [653, 190] on h1 "Add Subject Teacher" at bounding box center [544, 190] width 293 height 10
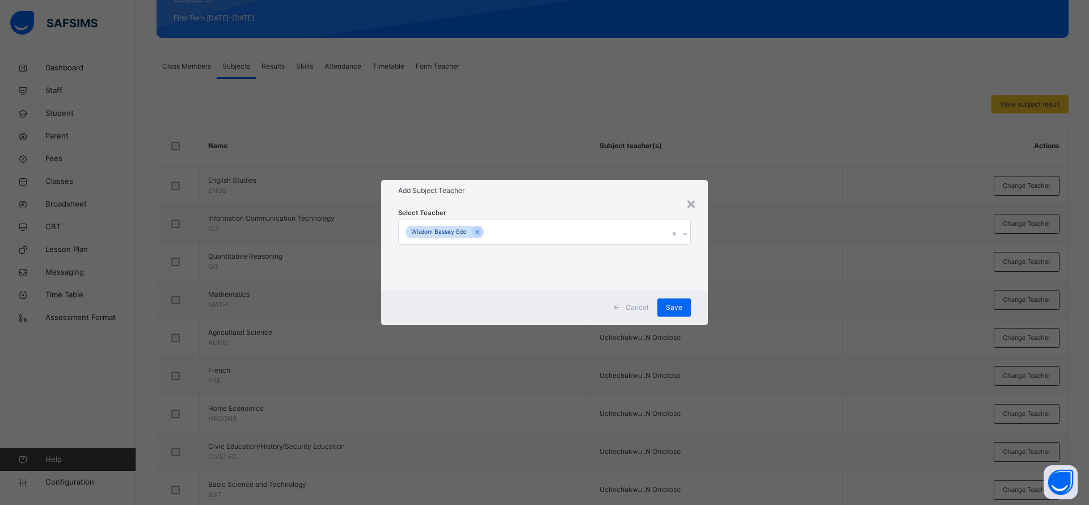
click at [680, 303] on span "Save" at bounding box center [674, 307] width 16 height 10
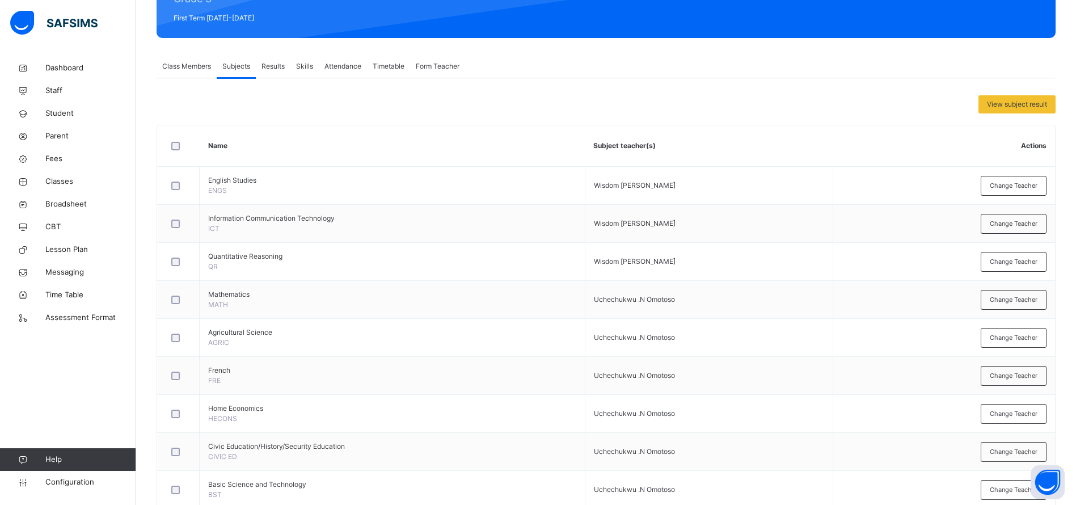
click at [1023, 295] on span "Change Teacher" at bounding box center [1013, 300] width 48 height 10
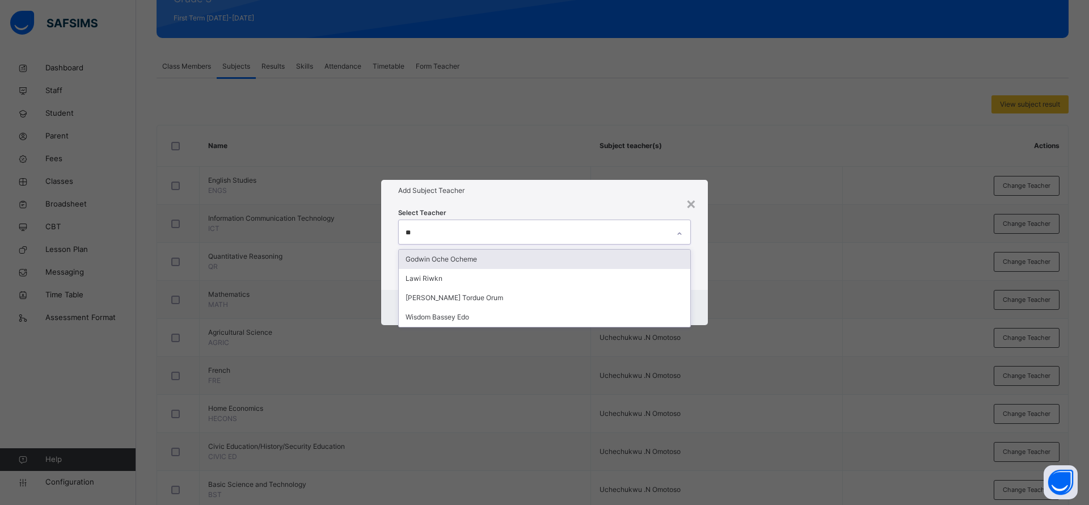
type input "***"
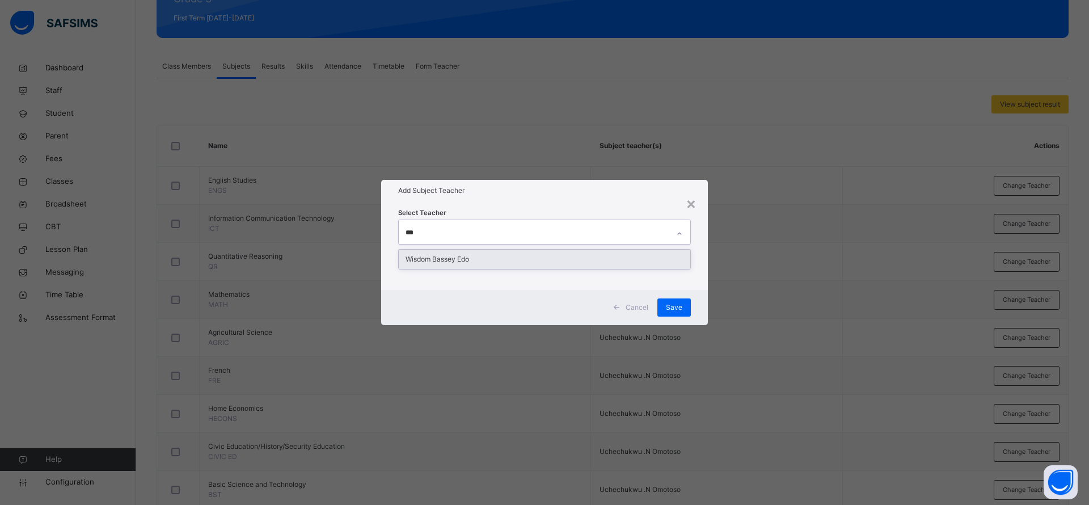
click at [569, 265] on div "Wisdom Bassey Edo" at bounding box center [544, 258] width 291 height 19
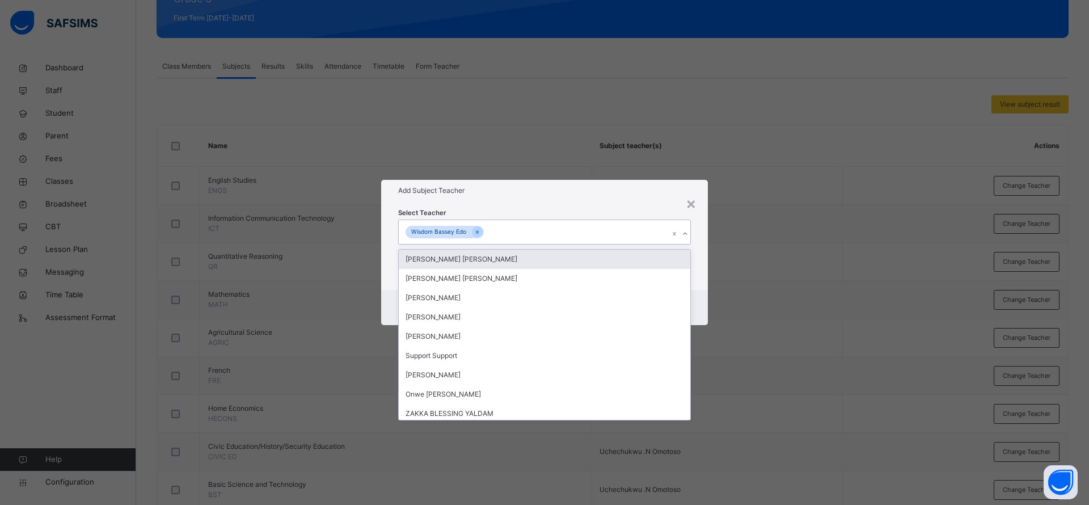
click at [619, 194] on h1 "Add Subject Teacher" at bounding box center [544, 190] width 293 height 10
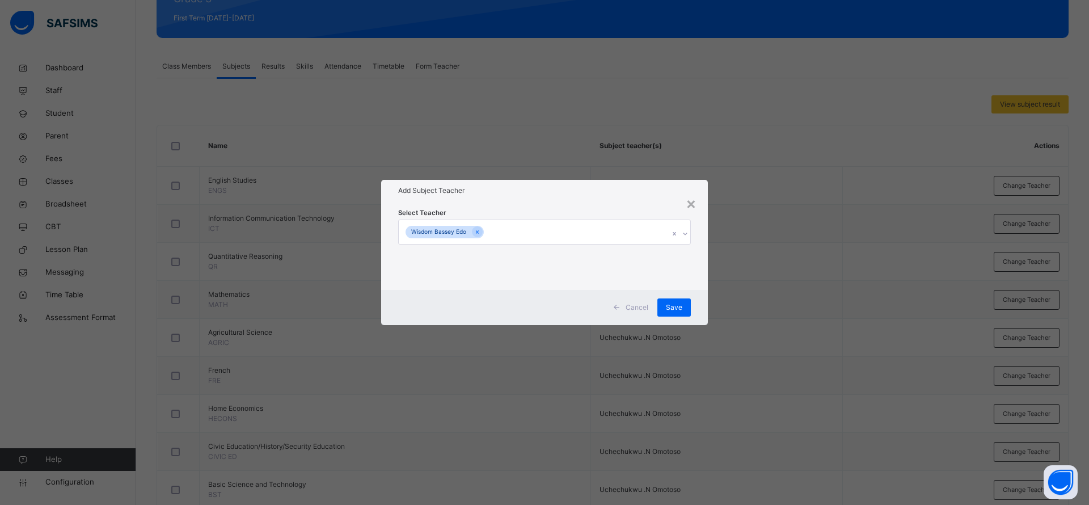
click at [675, 305] on span "Save" at bounding box center [674, 307] width 16 height 10
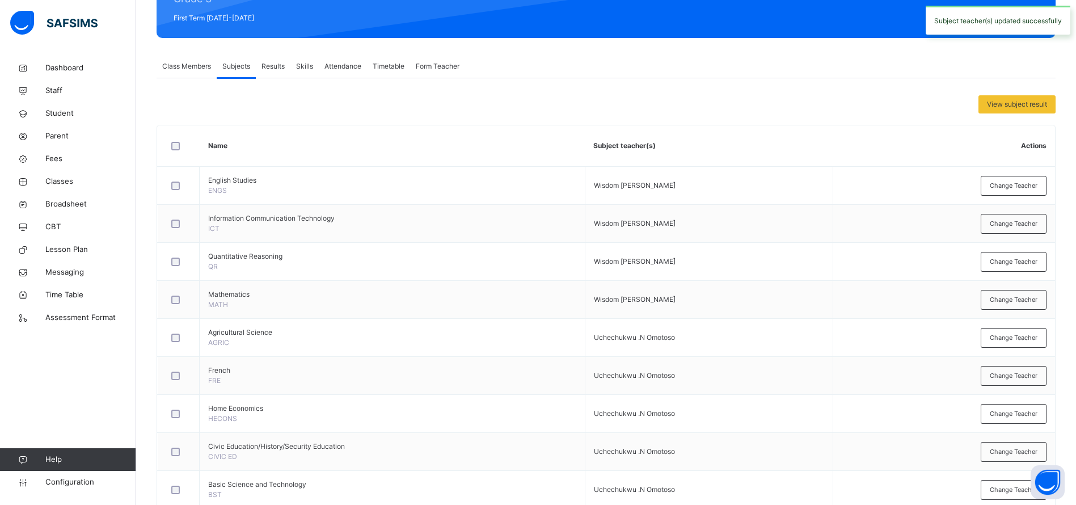
click at [1007, 339] on span "Change Teacher" at bounding box center [1013, 338] width 48 height 10
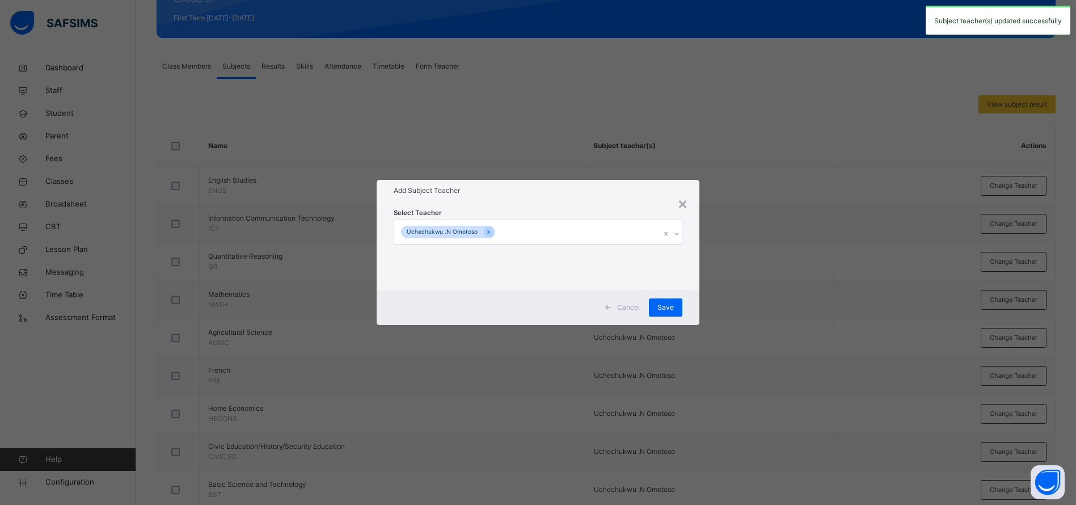
click at [486, 234] on icon at bounding box center [488, 232] width 6 height 8
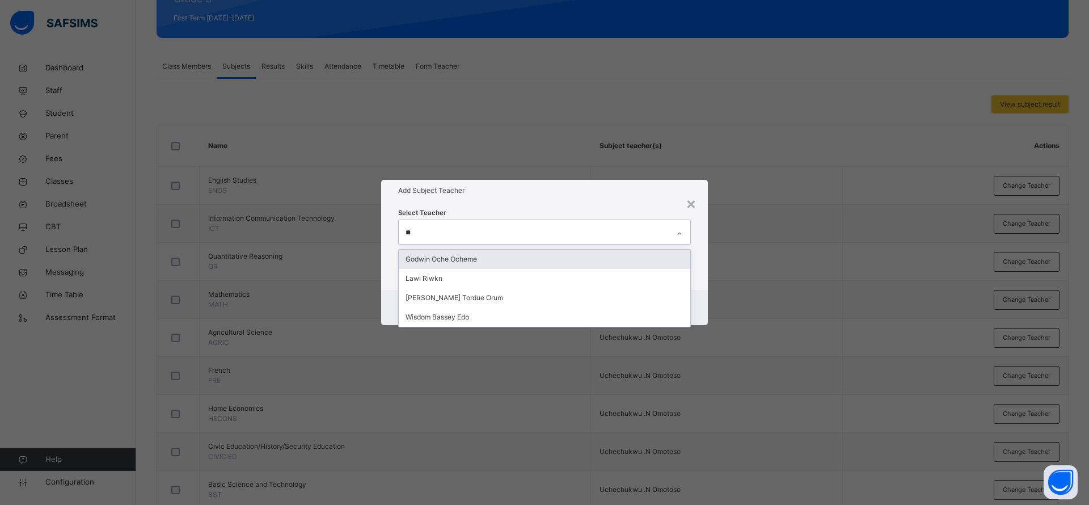
type input "***"
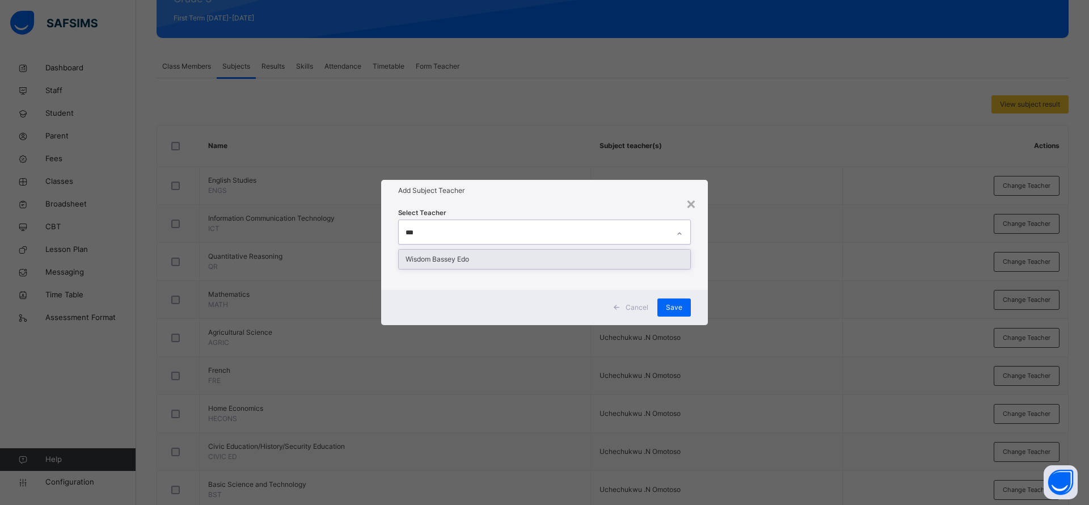
click at [614, 253] on div "Wisdom Bassey Edo" at bounding box center [544, 258] width 291 height 19
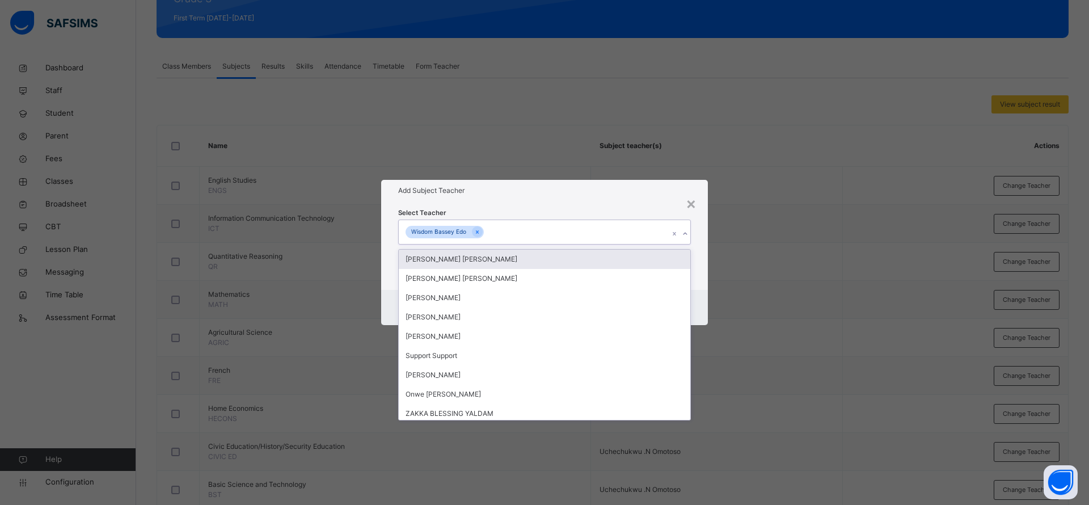
click at [637, 208] on div "Select Teacher option Wisdom Bassey Edo, selected. option Ugochi Daniella Uchei…" at bounding box center [544, 245] width 293 height 77
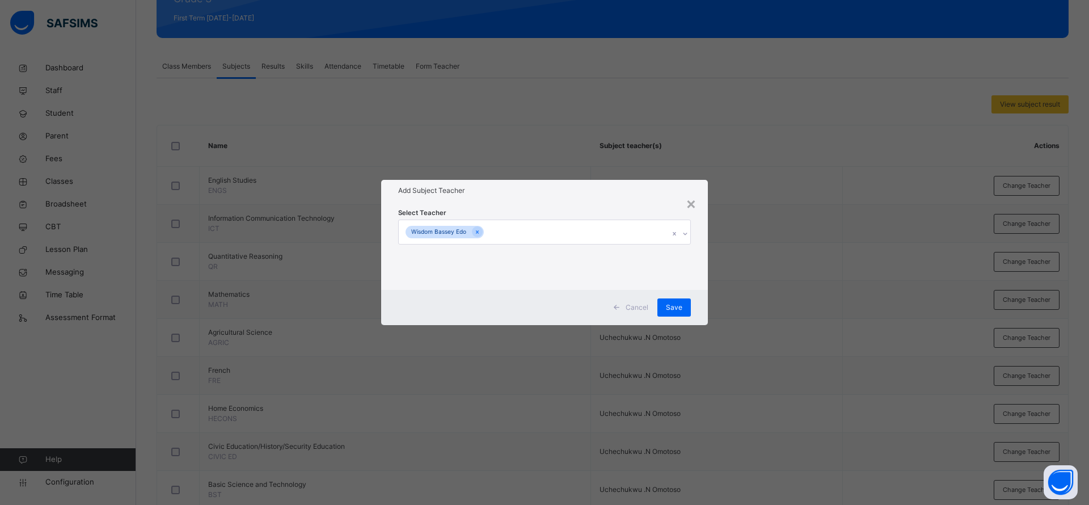
click at [674, 307] on span "Save" at bounding box center [674, 307] width 16 height 10
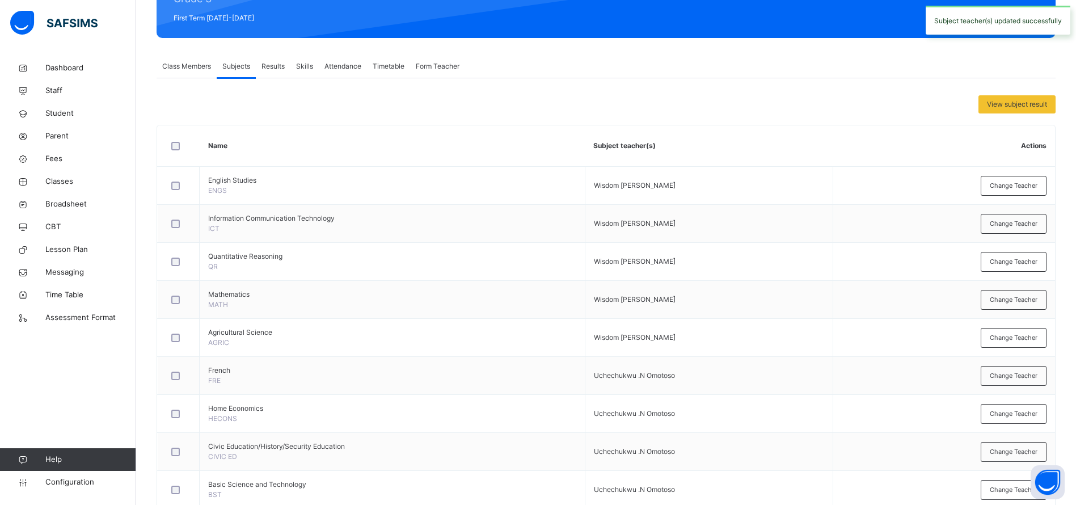
click at [1023, 374] on span "Change Teacher" at bounding box center [1013, 376] width 48 height 10
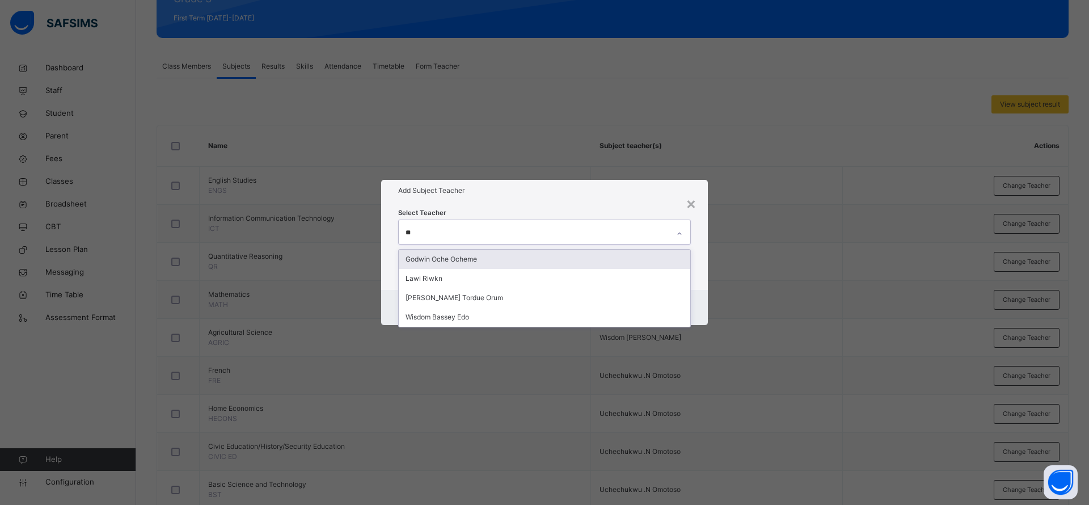
type input "***"
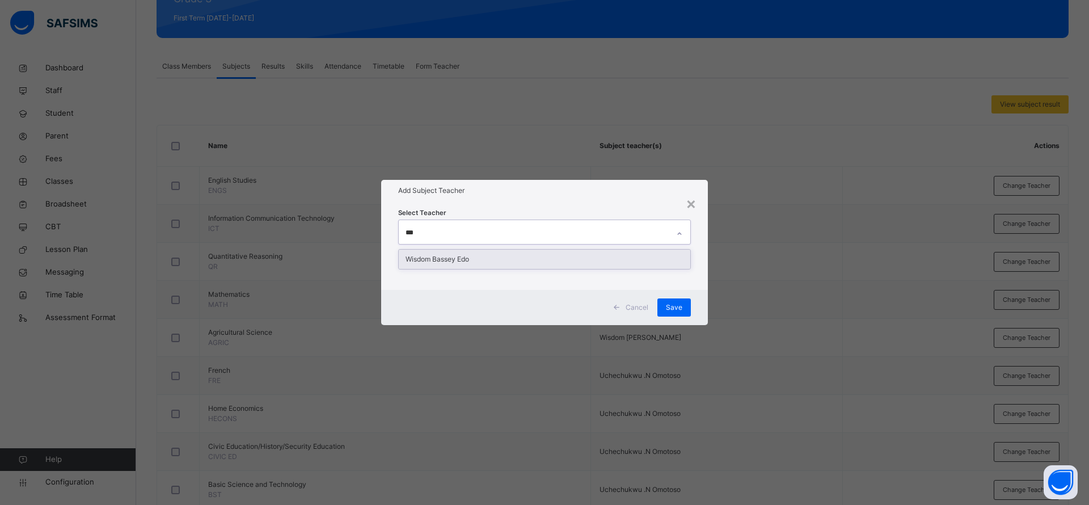
click at [625, 250] on div "Wisdom Bassey Edo" at bounding box center [544, 258] width 291 height 19
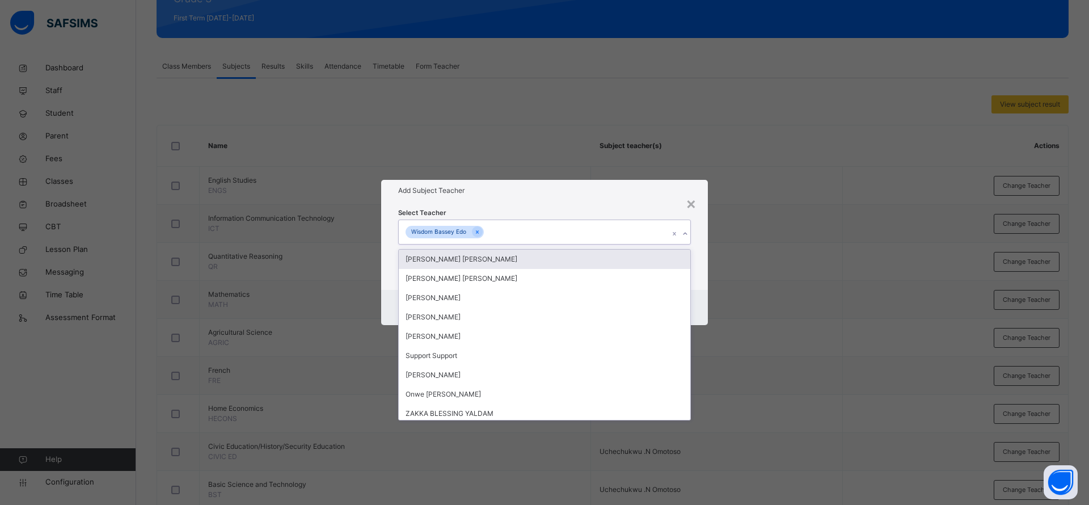
click at [674, 202] on div "Select Teacher option Wisdom Bassey Edo, selected. option Ugochi Daniella Uchei…" at bounding box center [544, 245] width 327 height 88
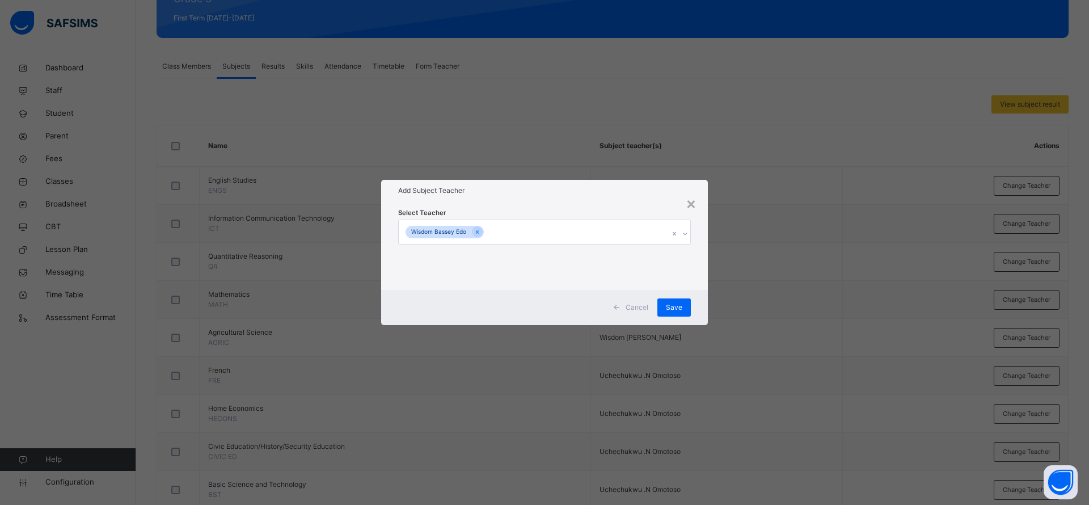
click at [681, 300] on div "Save" at bounding box center [673, 307] width 33 height 18
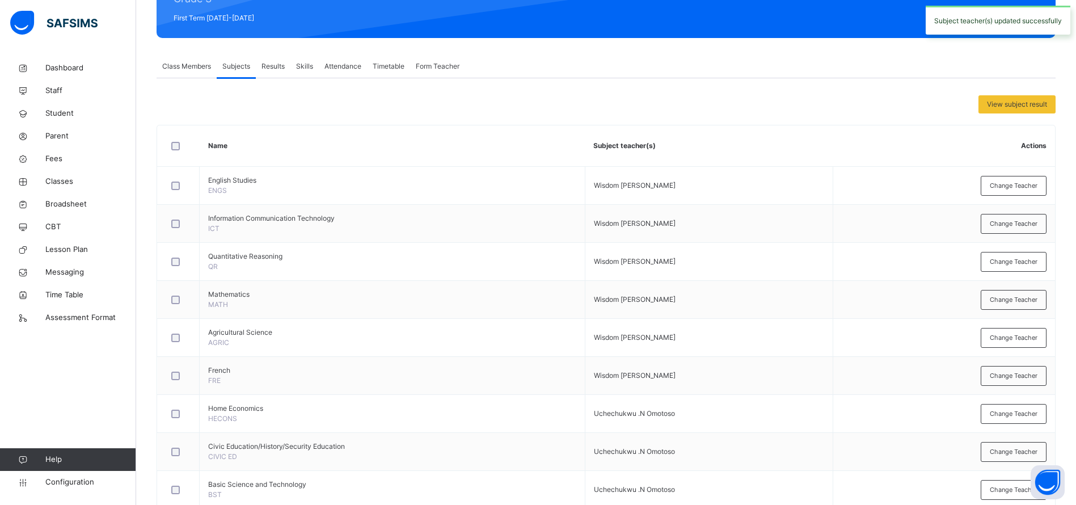
click at [1023, 415] on span "Change Teacher" at bounding box center [1013, 414] width 48 height 10
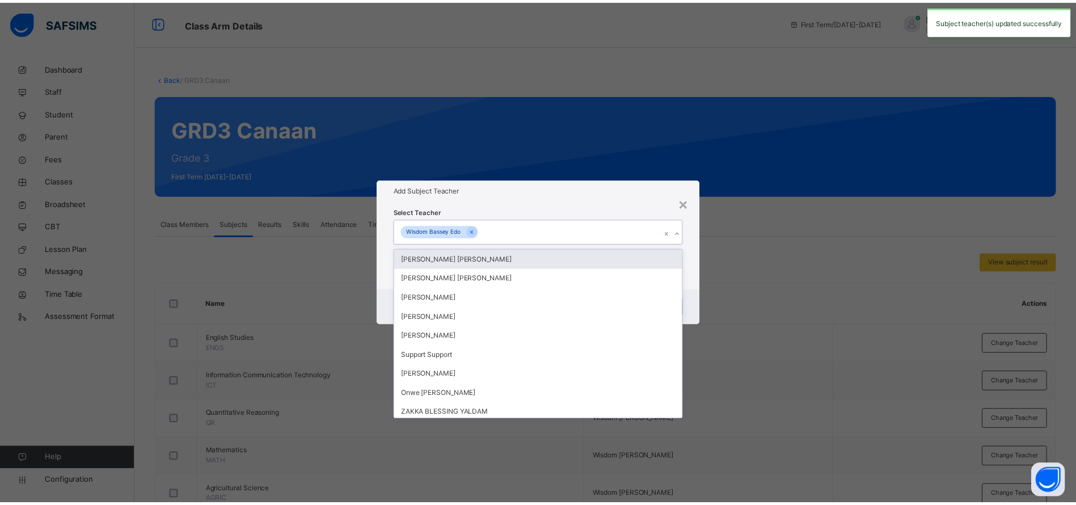
scroll to position [158, 0]
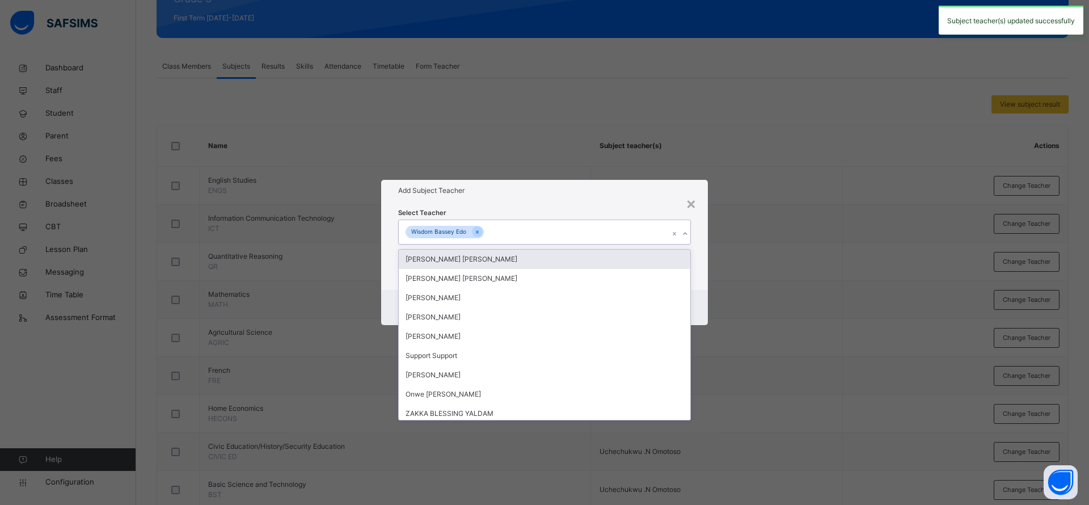
click at [662, 201] on div "Add Subject Teacher" at bounding box center [544, 191] width 327 height 22
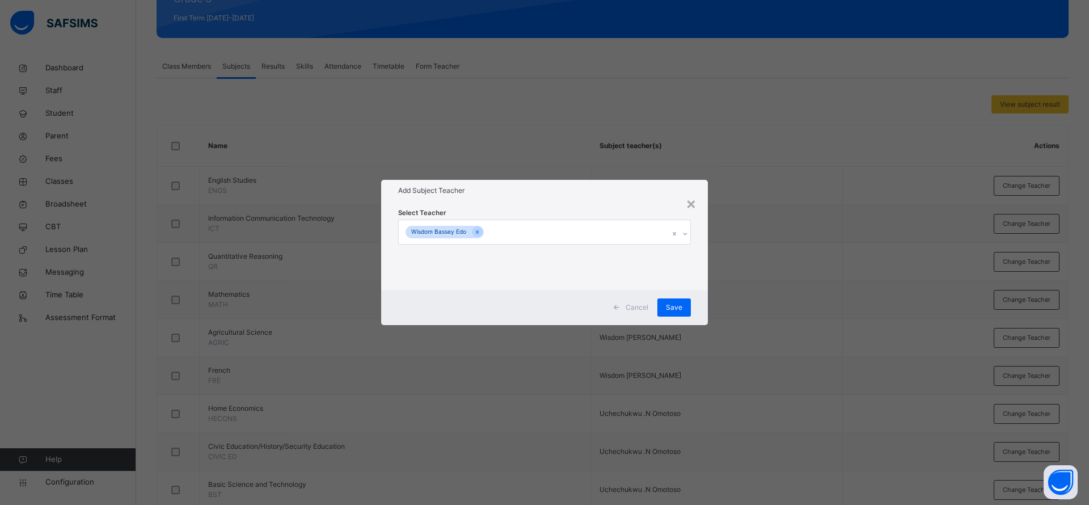
click at [678, 306] on span "Save" at bounding box center [674, 307] width 16 height 10
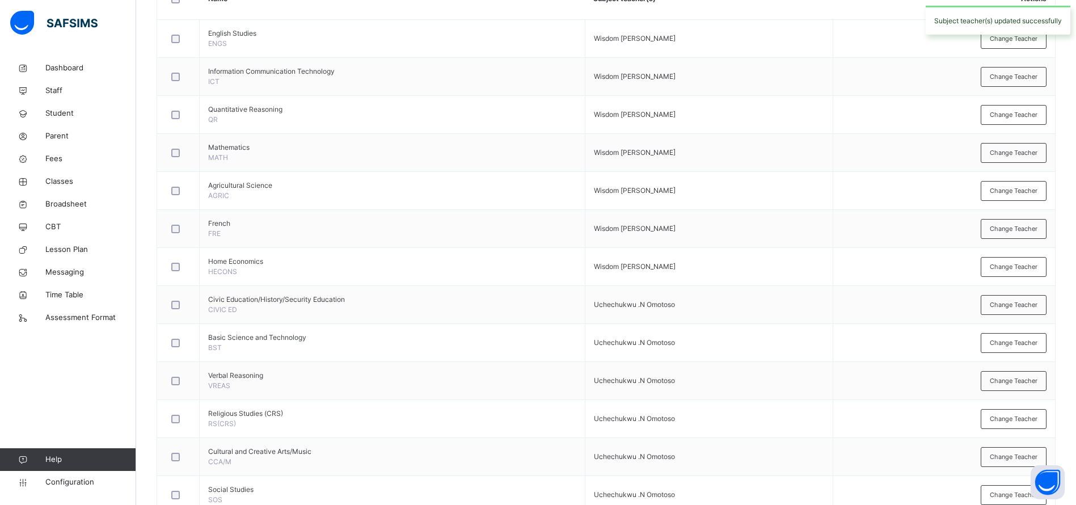
scroll to position [306, 0]
click at [1023, 303] on span "Change Teacher" at bounding box center [1013, 304] width 48 height 10
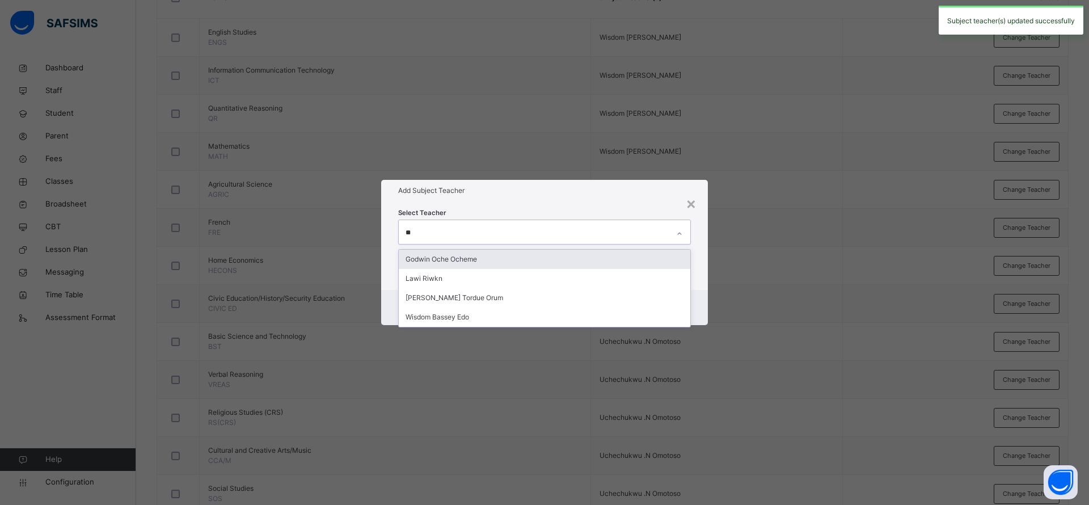
type input "***"
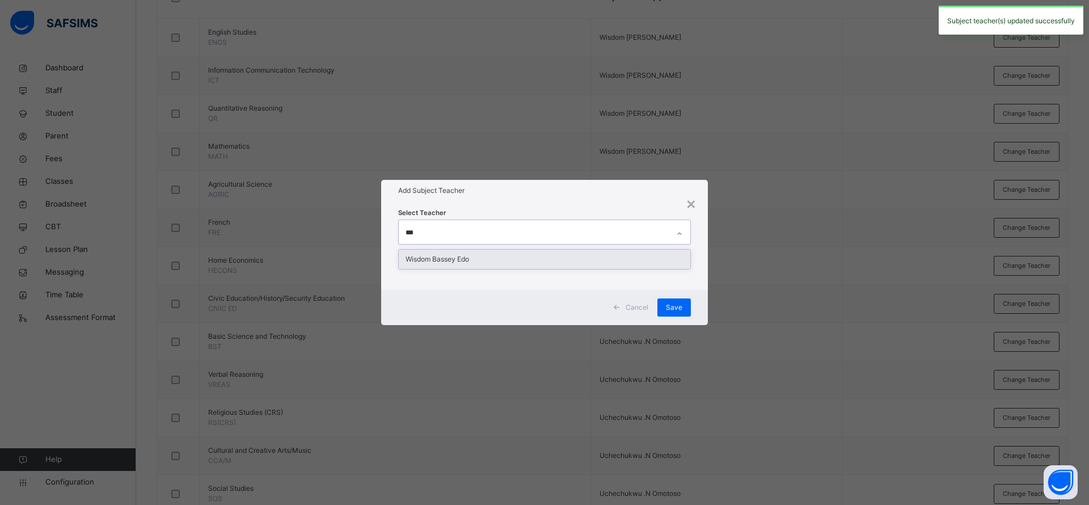
click at [617, 258] on div "Wisdom Bassey Edo" at bounding box center [544, 258] width 291 height 19
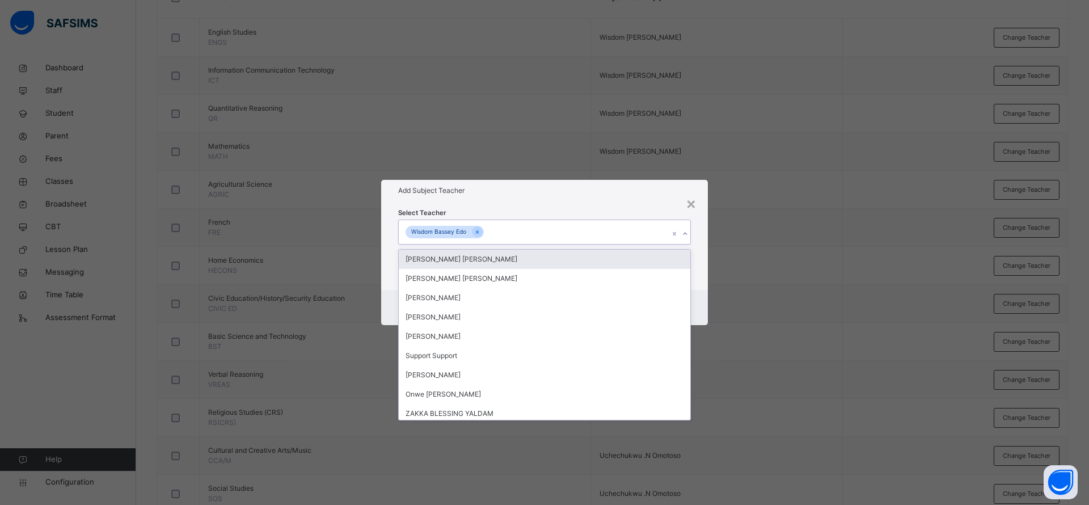
click at [646, 206] on div "Select Teacher option Wisdom [PERSON_NAME], selected. option [PERSON_NAME] [PER…" at bounding box center [544, 245] width 327 height 88
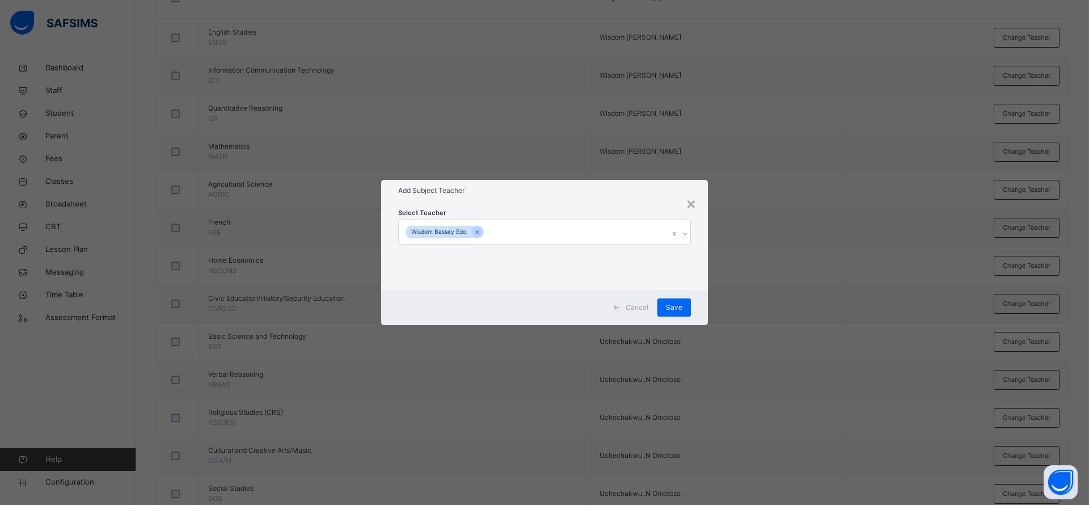
click at [669, 304] on span "Save" at bounding box center [674, 307] width 16 height 10
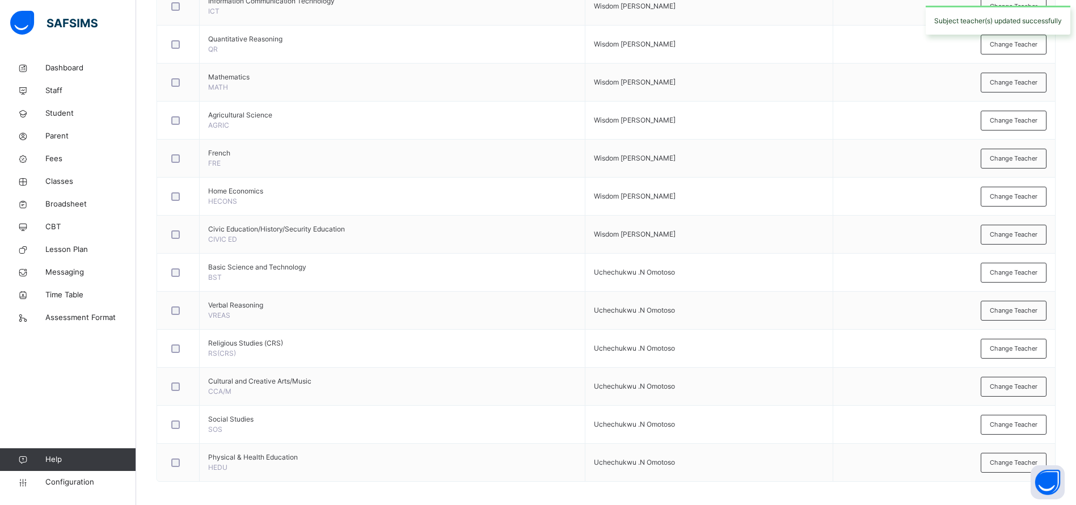
scroll to position [380, 0]
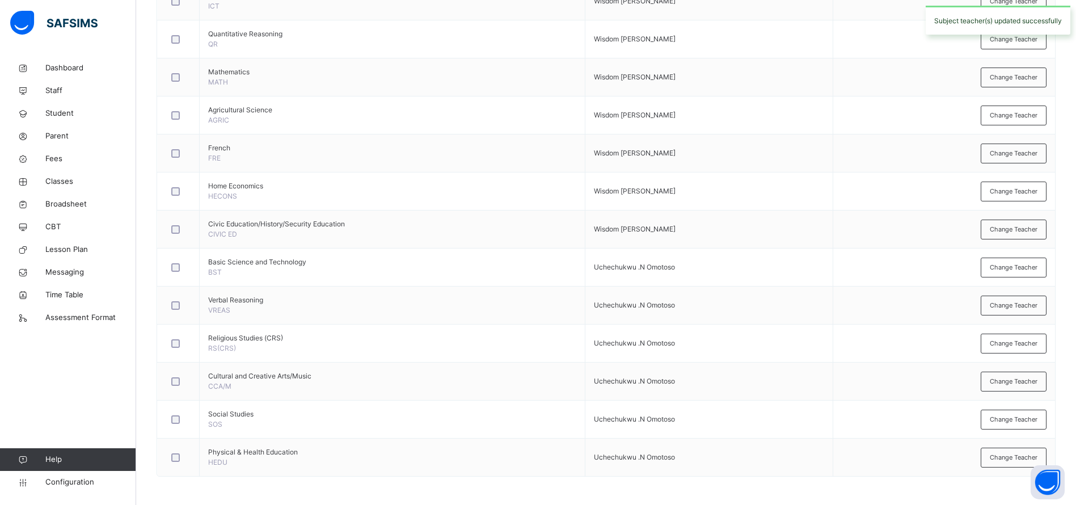
click at [1033, 268] on span "Change Teacher" at bounding box center [1013, 268] width 48 height 10
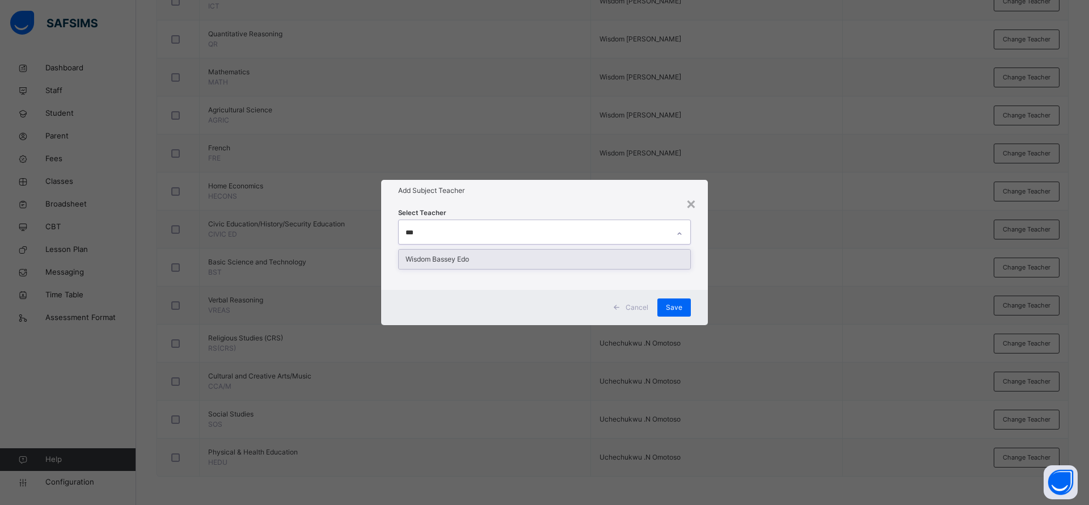
type input "****"
click at [611, 260] on div "Wisdom Bassey Edo" at bounding box center [544, 258] width 291 height 19
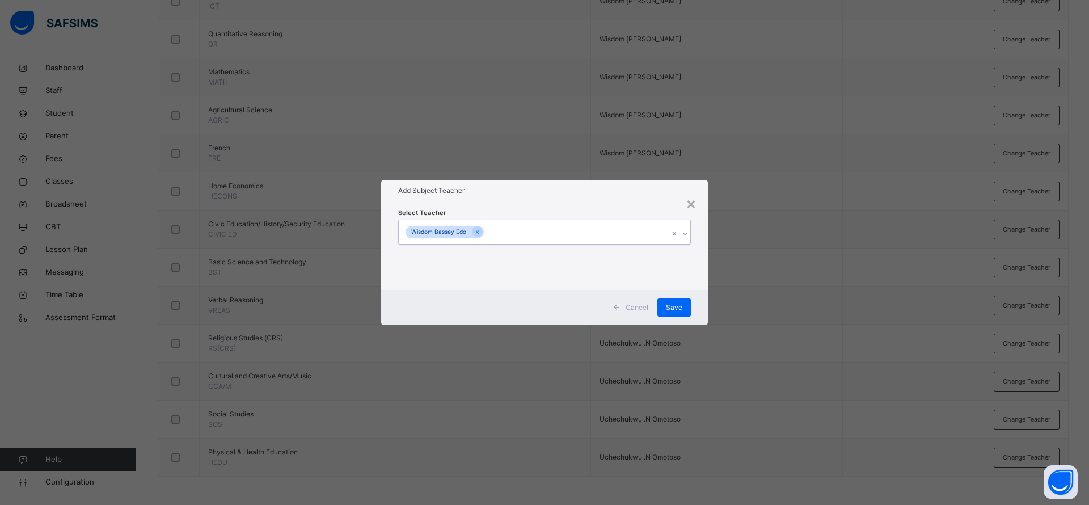
click at [668, 314] on div "Save" at bounding box center [673, 307] width 33 height 18
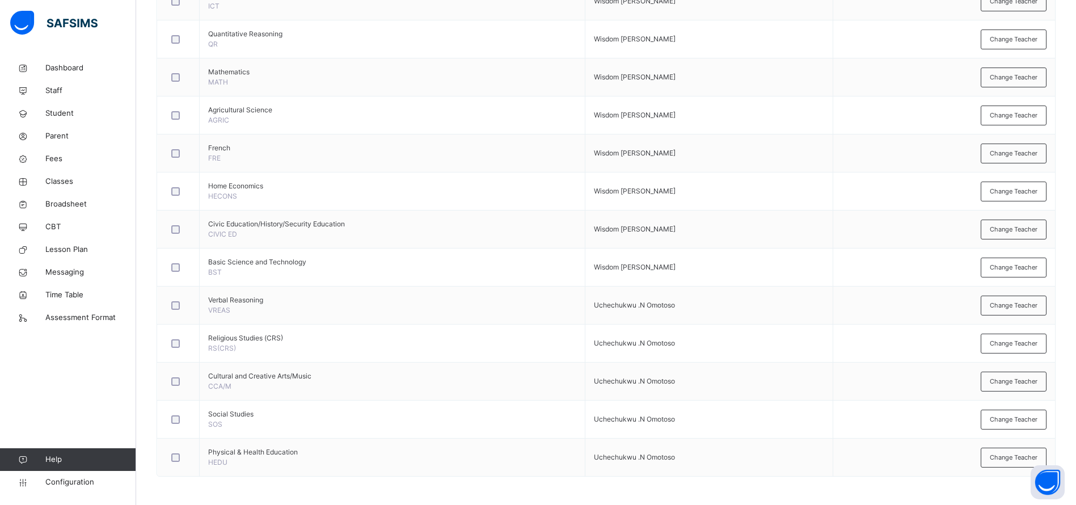
click at [1020, 302] on span "Change Teacher" at bounding box center [1013, 306] width 48 height 10
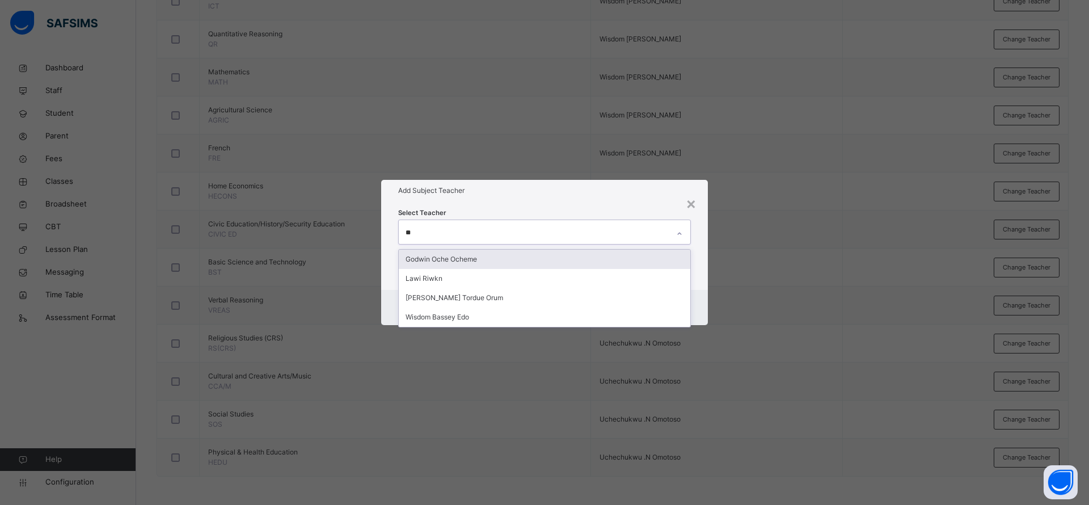
type input "***"
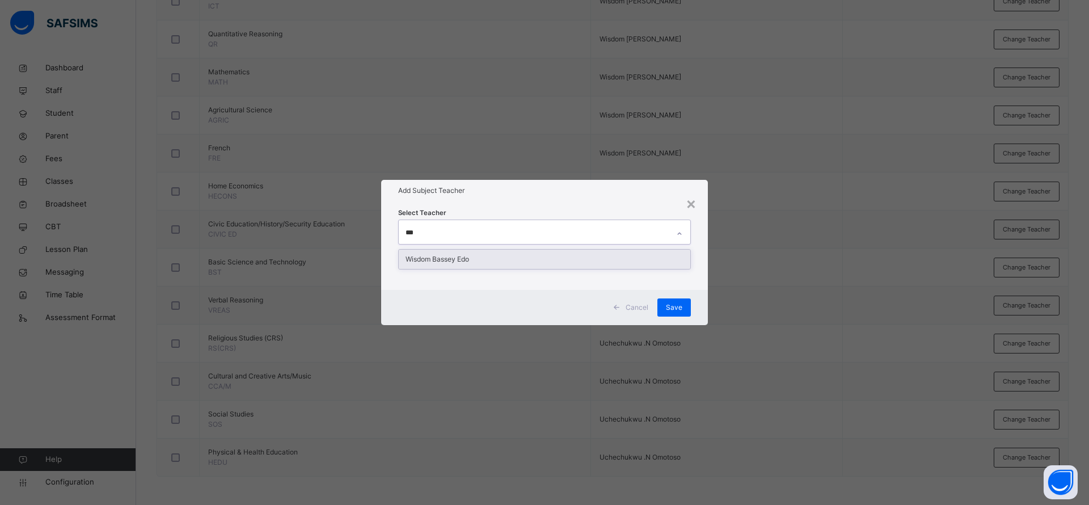
click at [515, 267] on div "Wisdom Bassey Edo" at bounding box center [544, 258] width 291 height 19
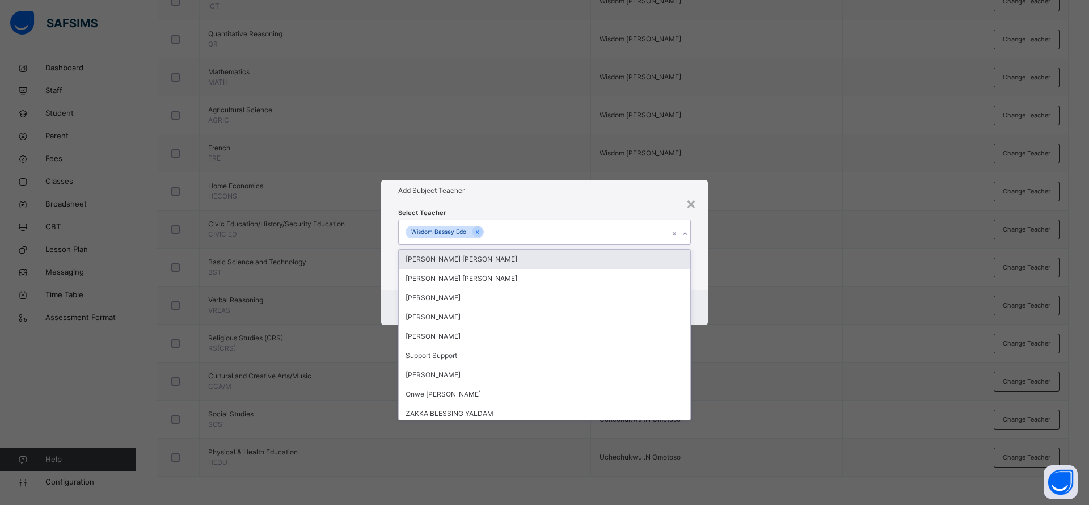
click at [596, 200] on div "Add Subject Teacher" at bounding box center [544, 191] width 327 height 22
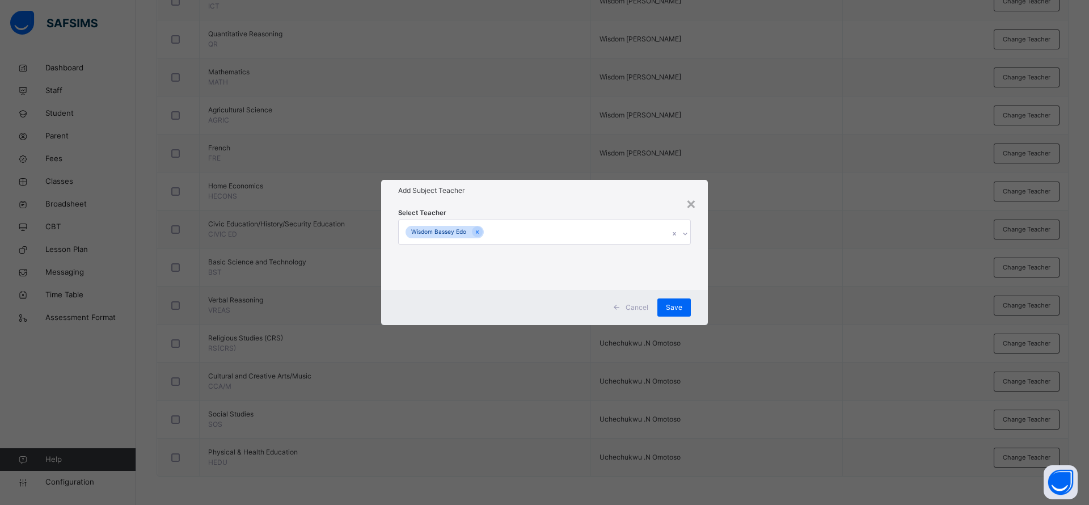
click at [678, 303] on span "Save" at bounding box center [674, 307] width 16 height 10
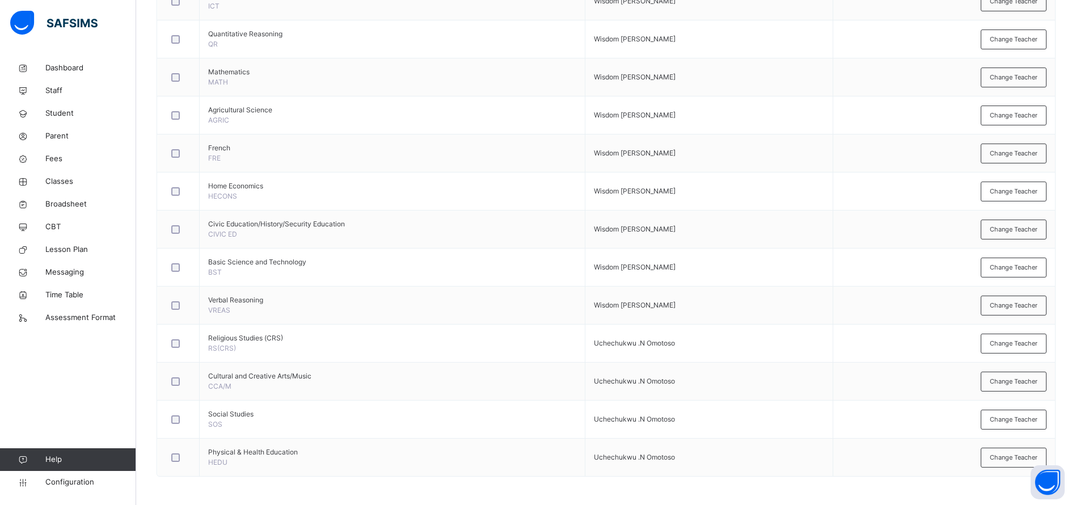
click at [1023, 346] on span "Change Teacher" at bounding box center [1013, 344] width 48 height 10
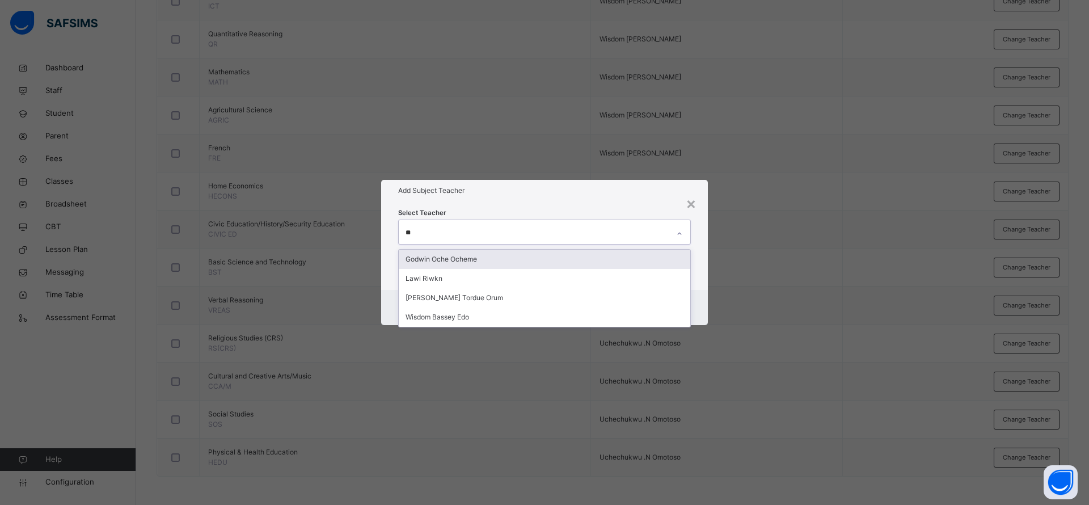
type input "***"
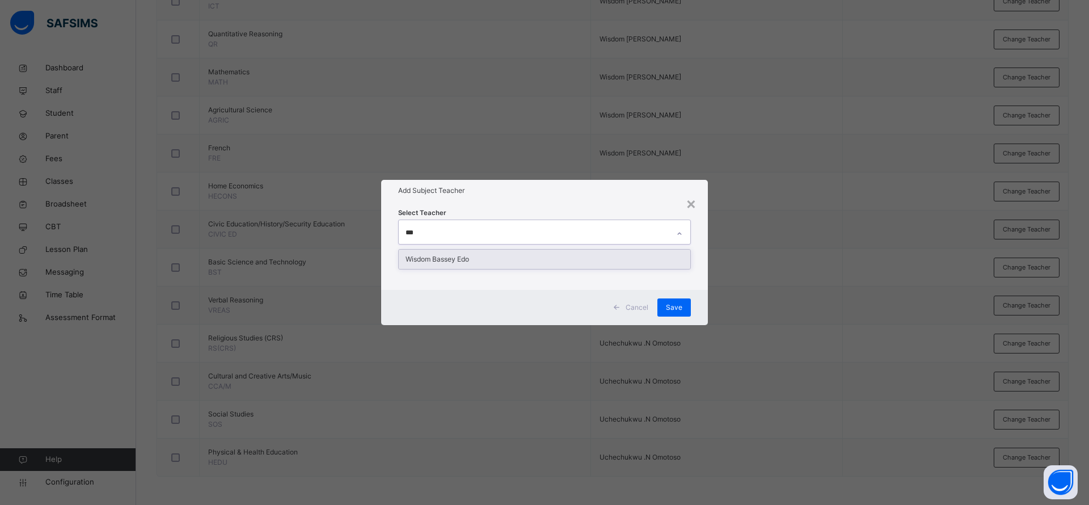
click at [548, 255] on div "Wisdom Bassey Edo" at bounding box center [544, 258] width 291 height 19
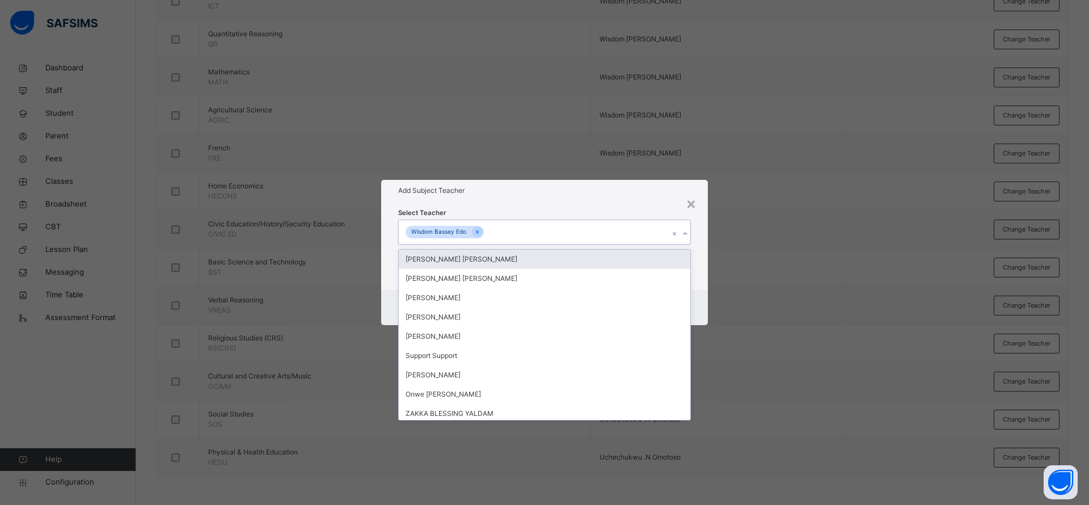
click at [574, 183] on div "Add Subject Teacher" at bounding box center [544, 191] width 327 height 22
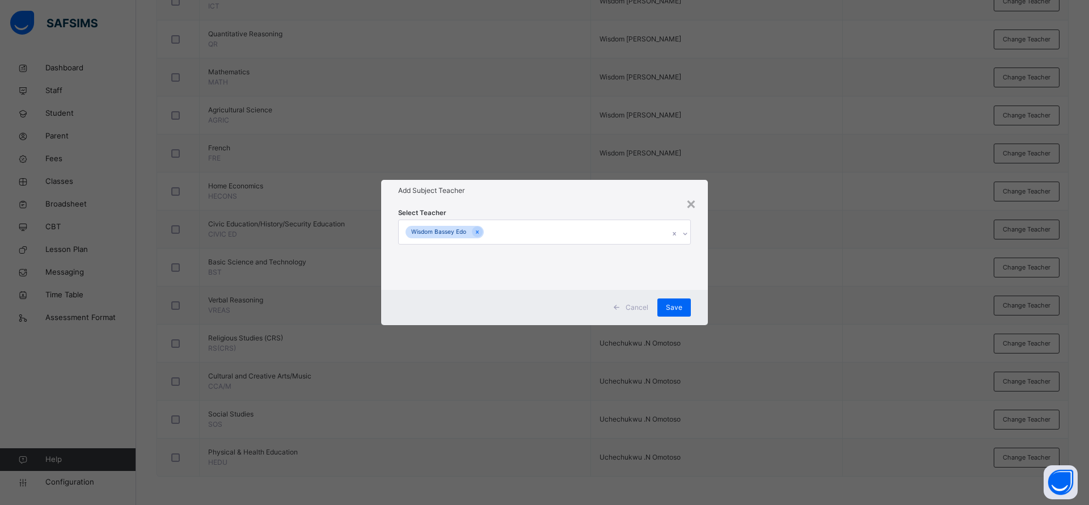
click at [670, 307] on span "Save" at bounding box center [674, 307] width 16 height 10
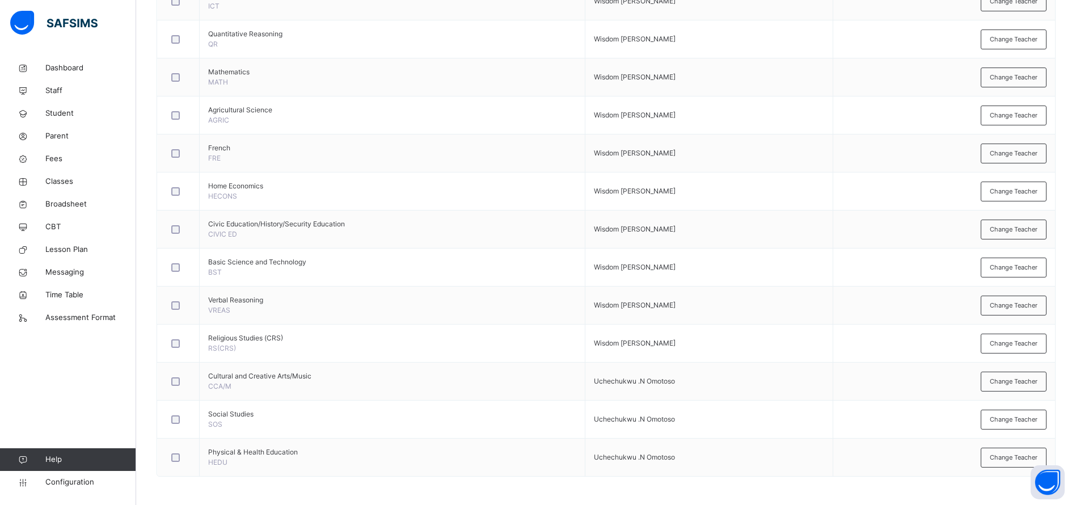
click at [1021, 380] on span "Change Teacher" at bounding box center [1013, 382] width 48 height 10
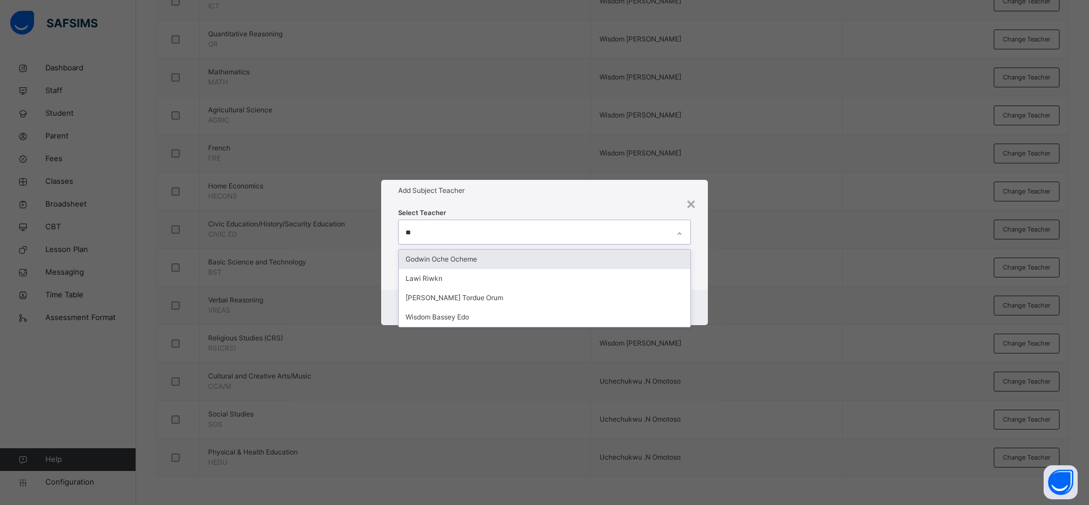
type input "***"
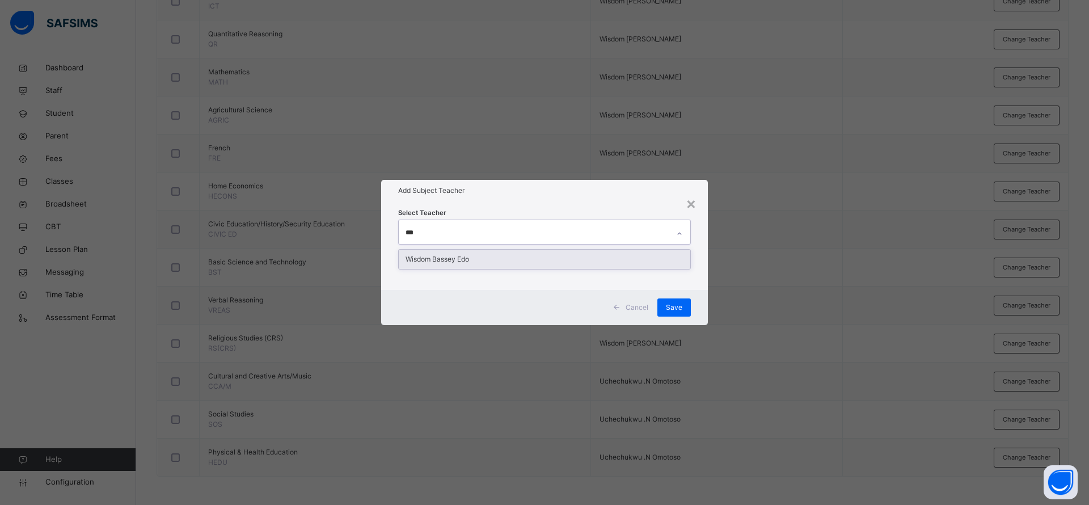
click at [570, 256] on div "Wisdom Bassey Edo" at bounding box center [544, 258] width 291 height 19
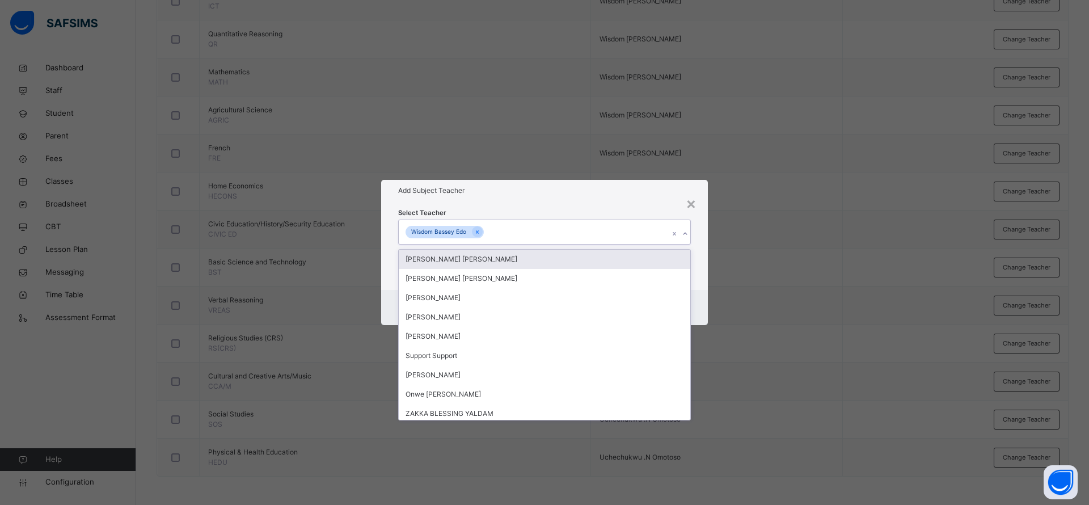
click at [583, 197] on div "Add Subject Teacher" at bounding box center [544, 191] width 327 height 22
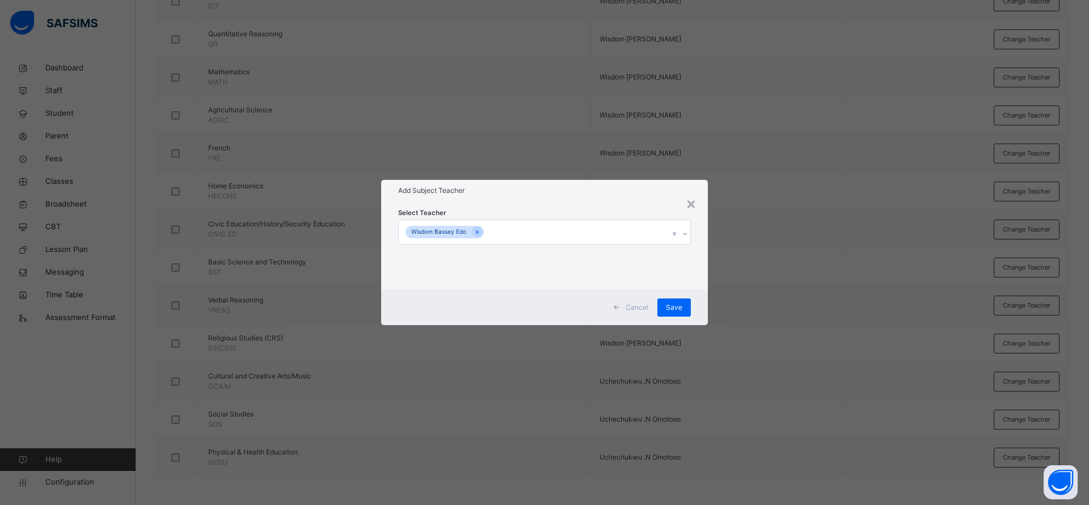
click at [675, 310] on span "Save" at bounding box center [674, 307] width 16 height 10
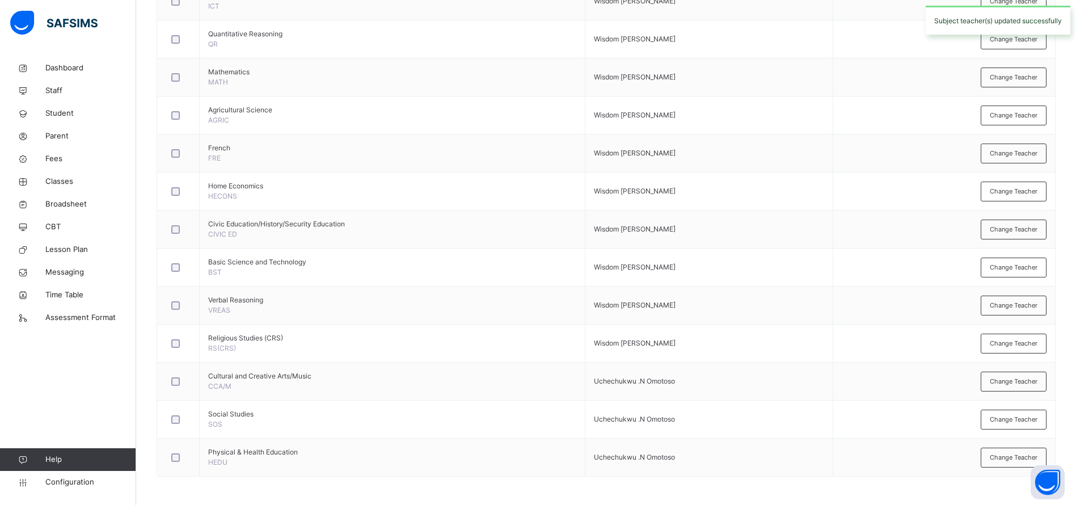
click at [1022, 426] on div "Change Teacher" at bounding box center [1013, 419] width 66 height 20
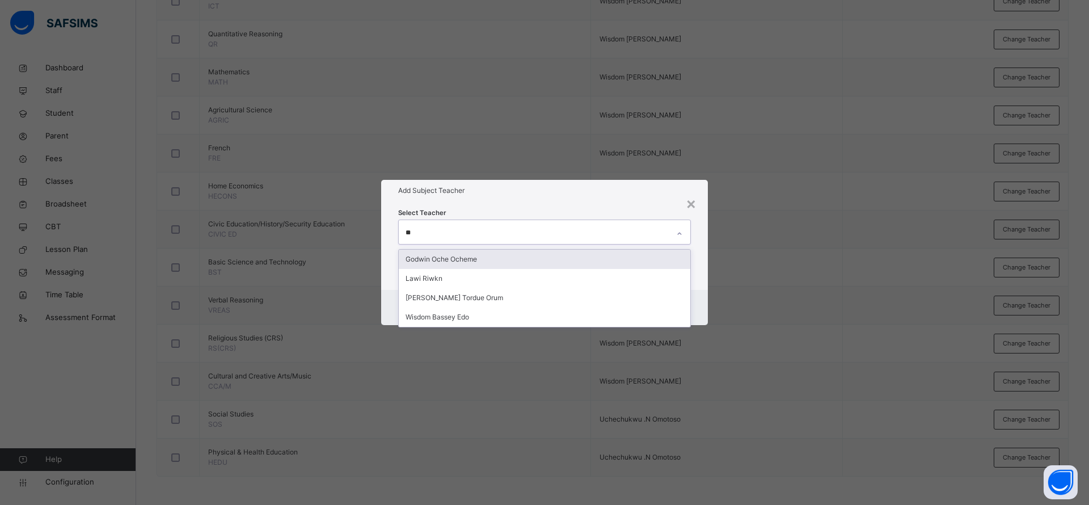
type input "***"
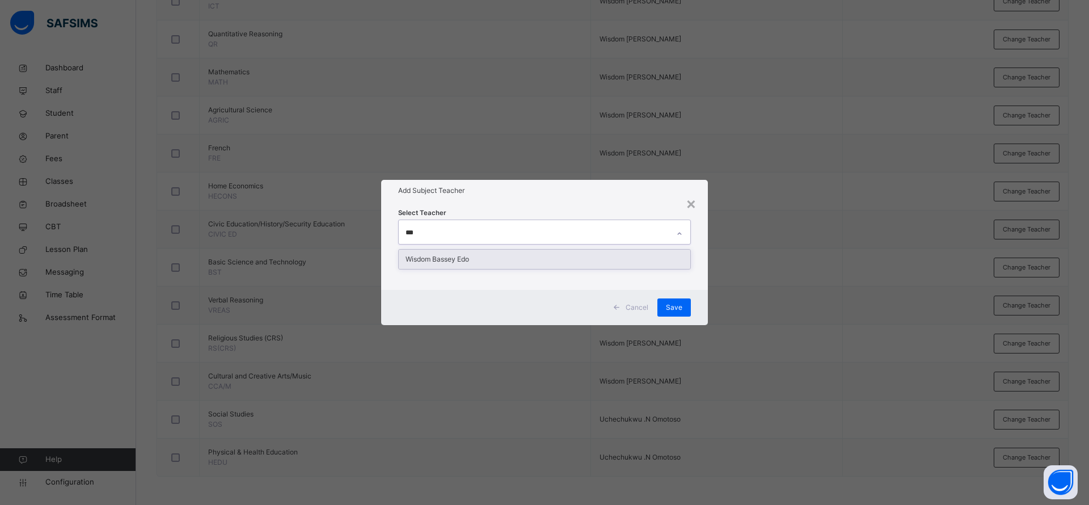
click at [589, 258] on div "Wisdom Bassey Edo" at bounding box center [544, 258] width 291 height 19
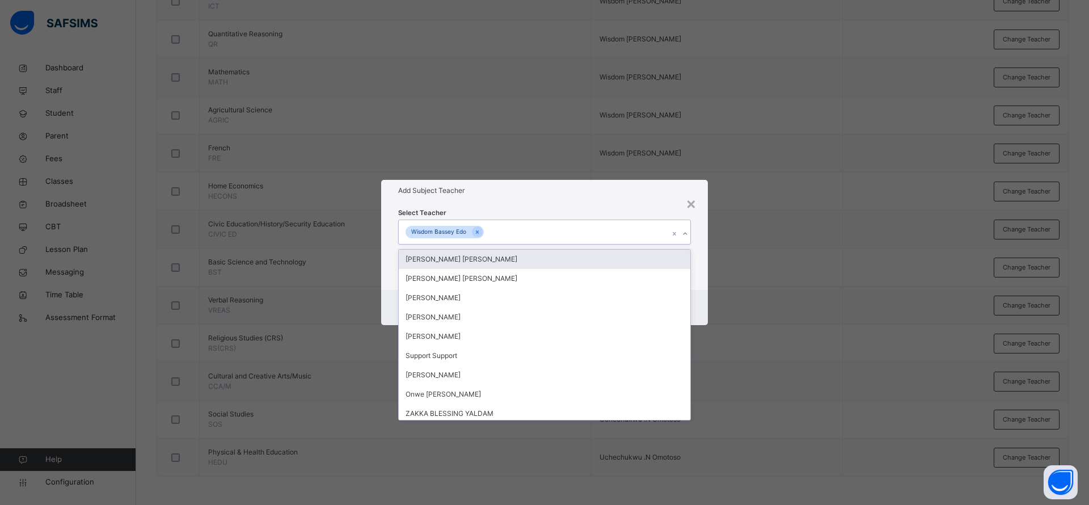
click at [583, 202] on div "Select Teacher option Wisdom [PERSON_NAME], selected. option [PERSON_NAME] [PER…" at bounding box center [544, 245] width 327 height 88
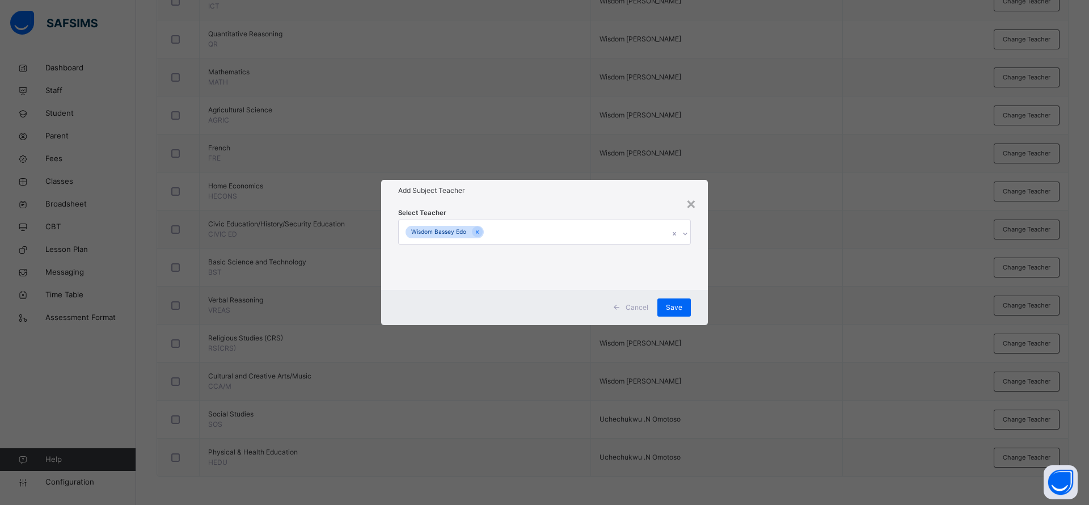
click at [671, 308] on span "Save" at bounding box center [674, 307] width 16 height 10
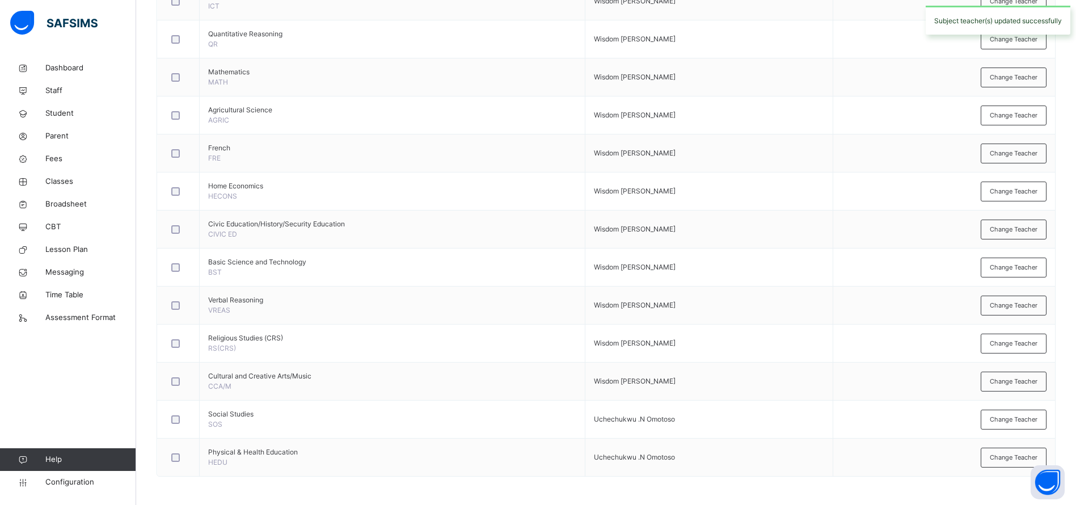
click at [1008, 456] on span "Change Teacher" at bounding box center [1013, 457] width 48 height 10
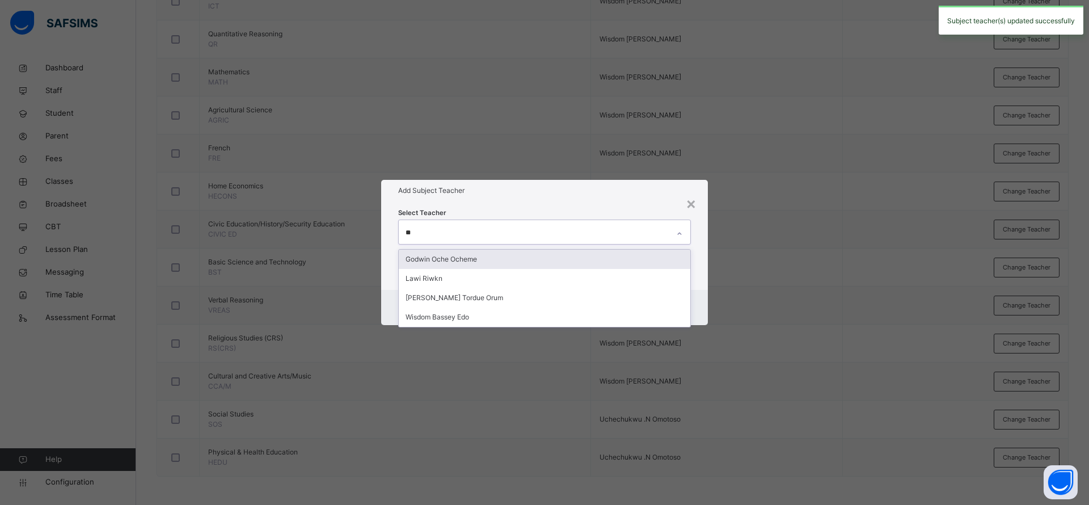
type input "***"
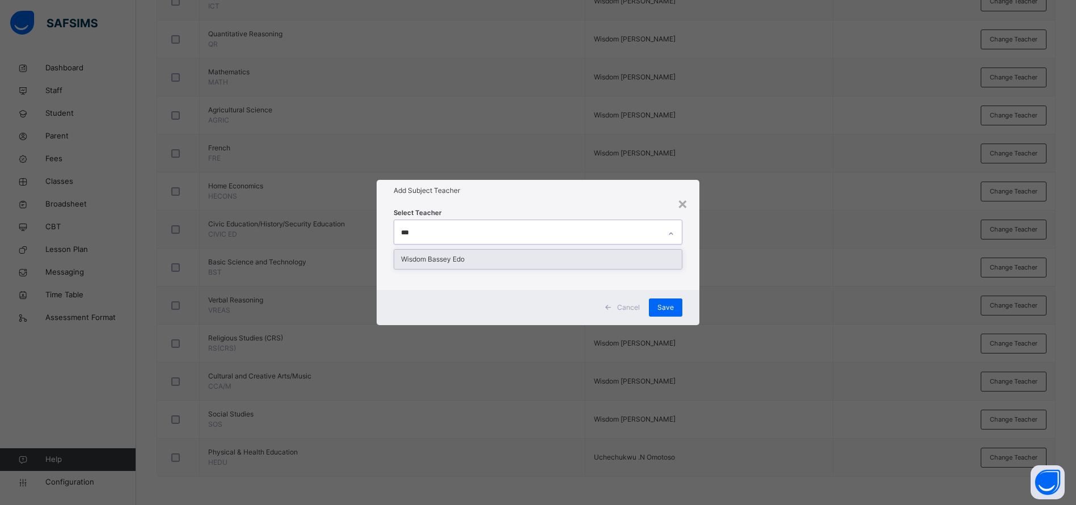
click at [562, 268] on div "Wisdom Bassey Edo" at bounding box center [537, 258] width 287 height 19
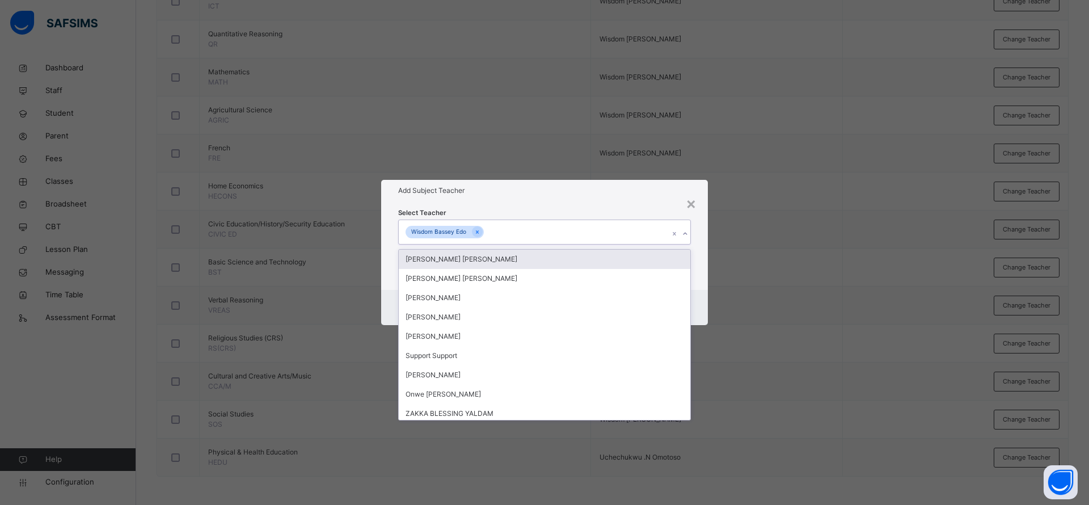
click at [568, 206] on div "Select Teacher option Wisdom [PERSON_NAME], selected. option [PERSON_NAME] [PER…" at bounding box center [544, 245] width 327 height 88
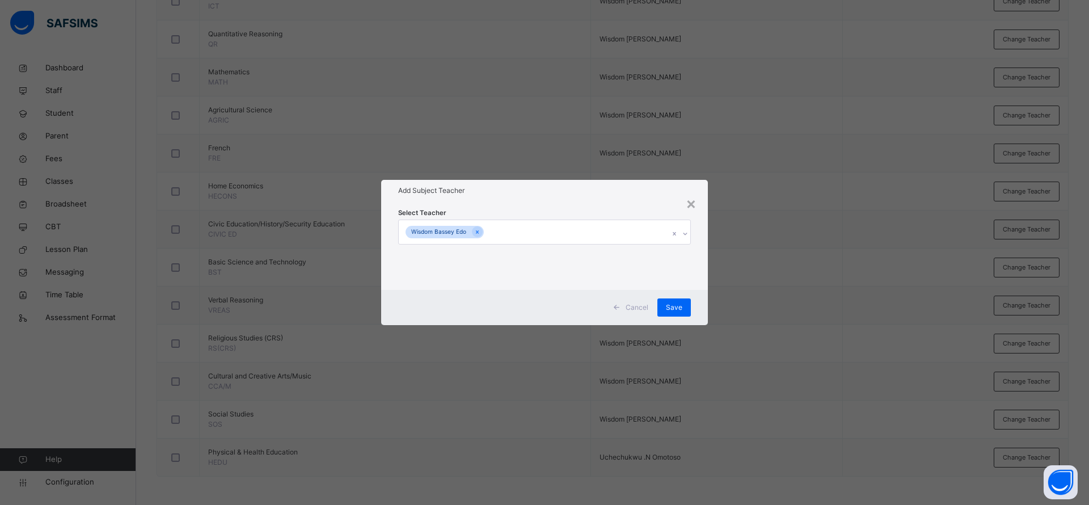
click at [673, 307] on span "Save" at bounding box center [674, 307] width 16 height 10
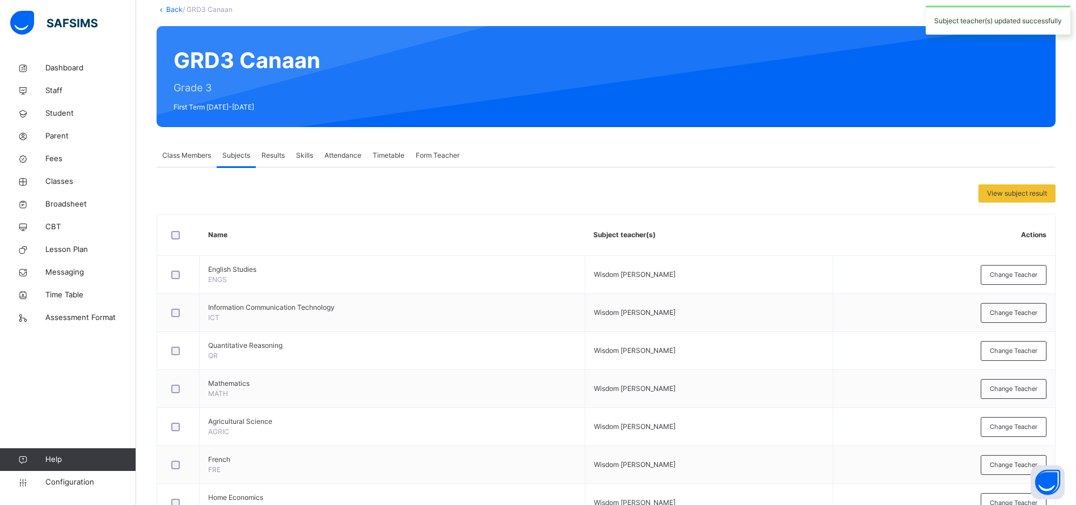
scroll to position [0, 0]
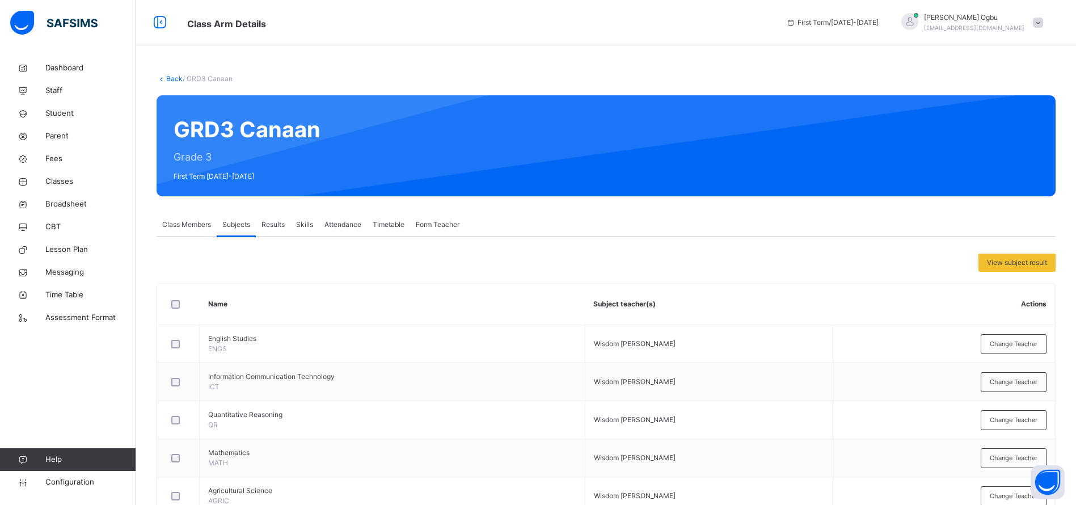
click at [64, 120] on link "Student" at bounding box center [68, 113] width 136 height 23
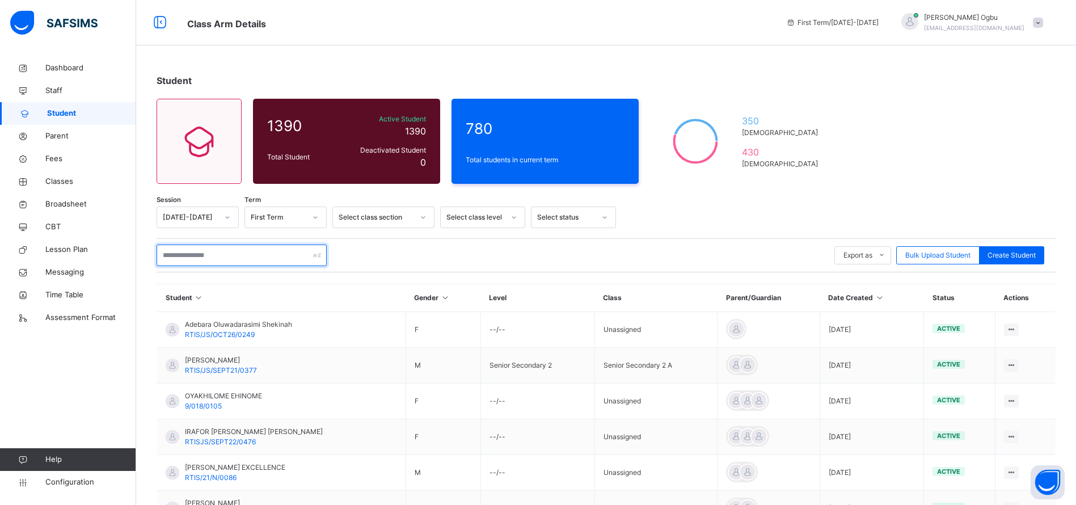
click at [229, 256] on input "text" at bounding box center [242, 255] width 170 height 22
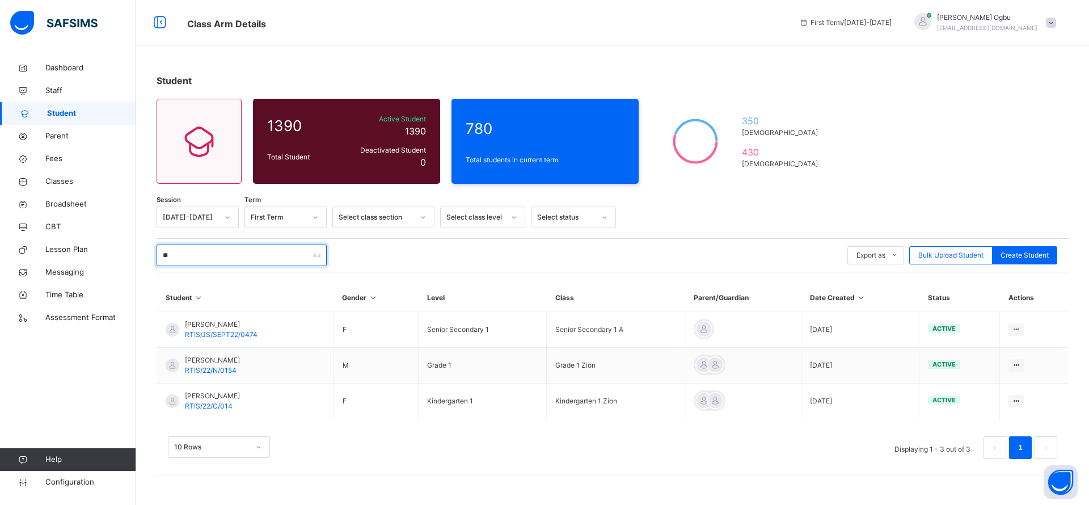
type input "*"
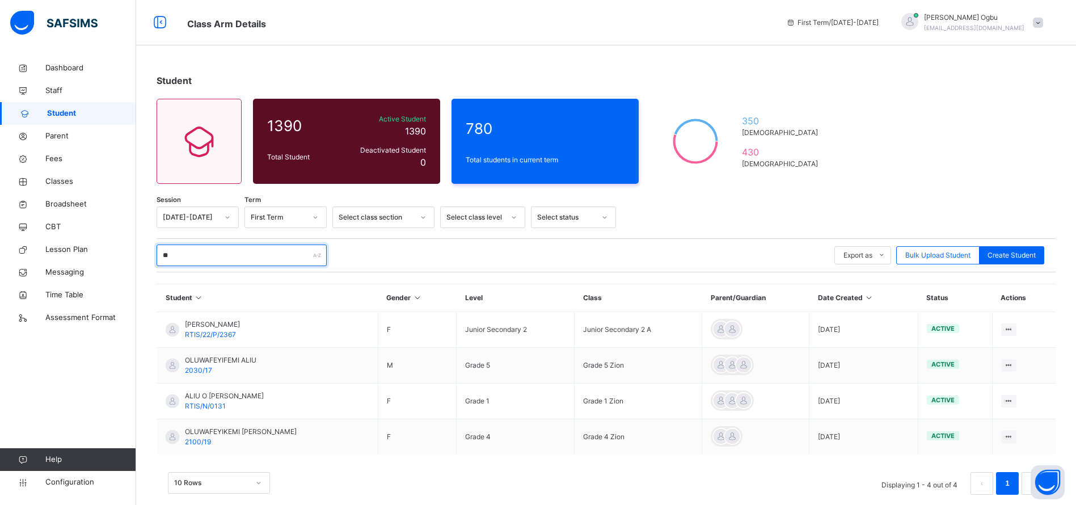
type input "*"
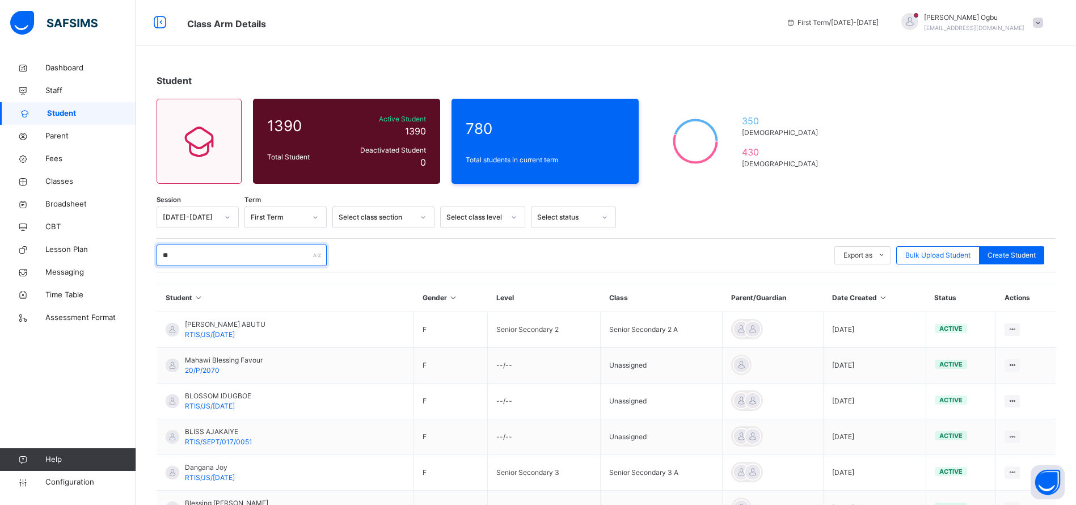
type input "*"
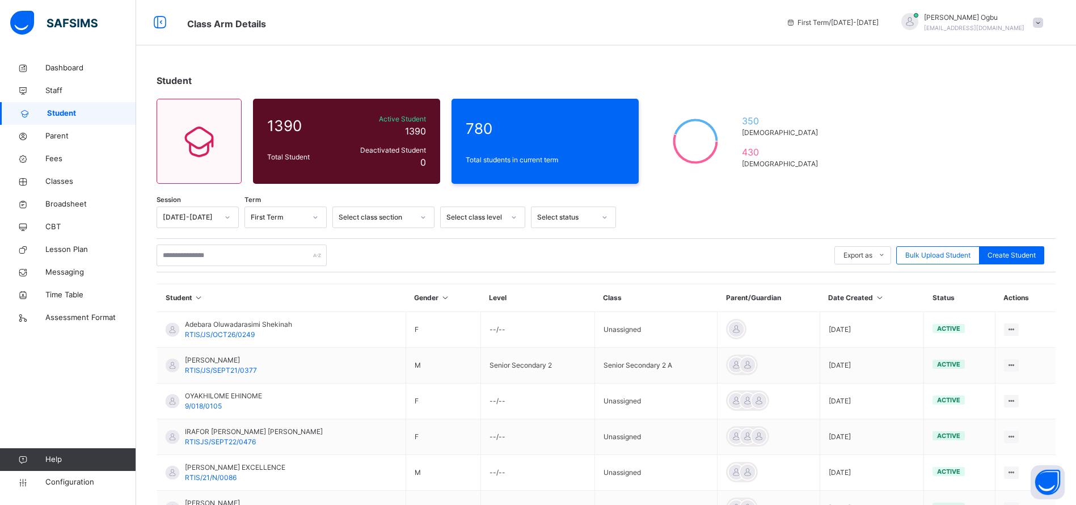
click at [60, 178] on span "Classes" at bounding box center [90, 181] width 91 height 11
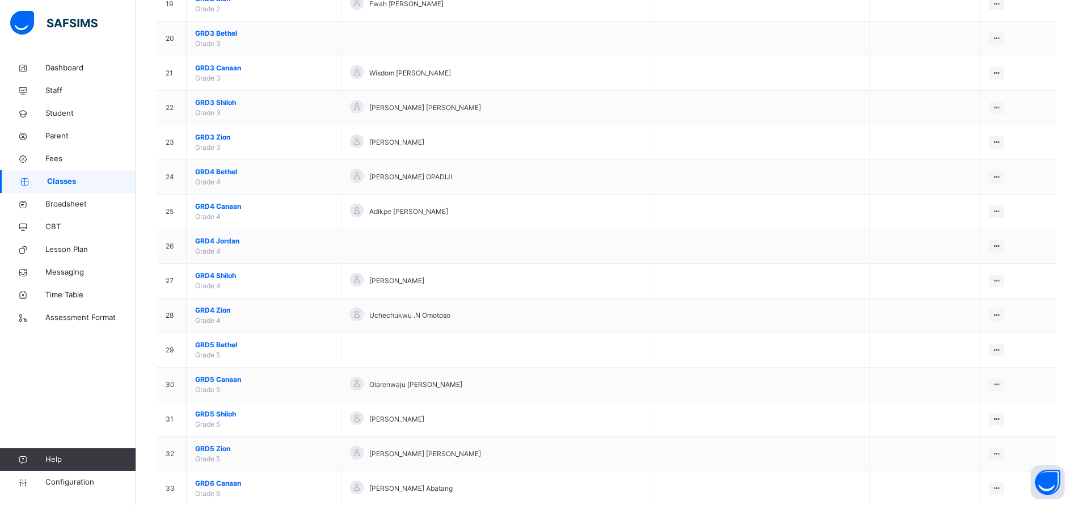
scroll to position [767, 0]
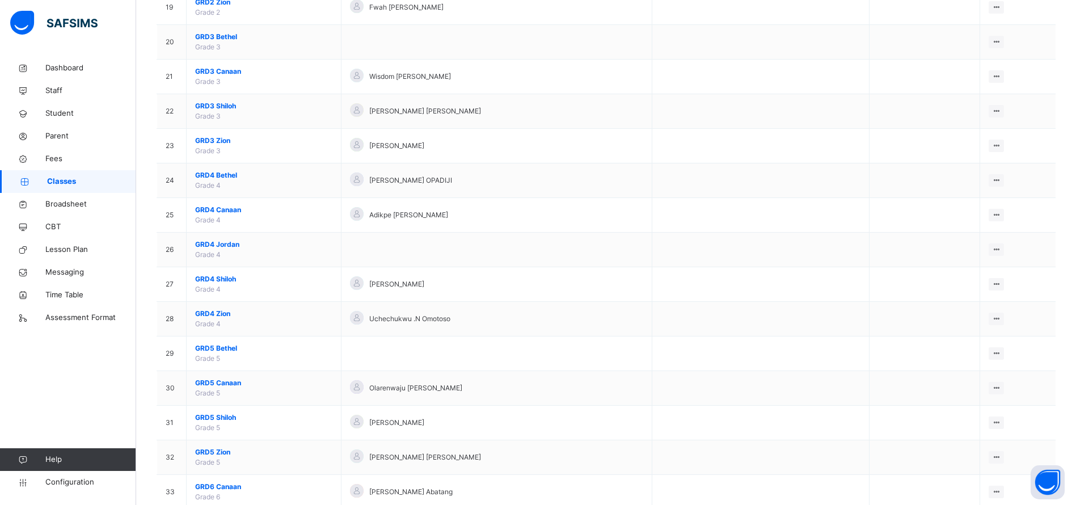
click at [214, 105] on span "GRD3 Shiloh" at bounding box center [263, 106] width 137 height 10
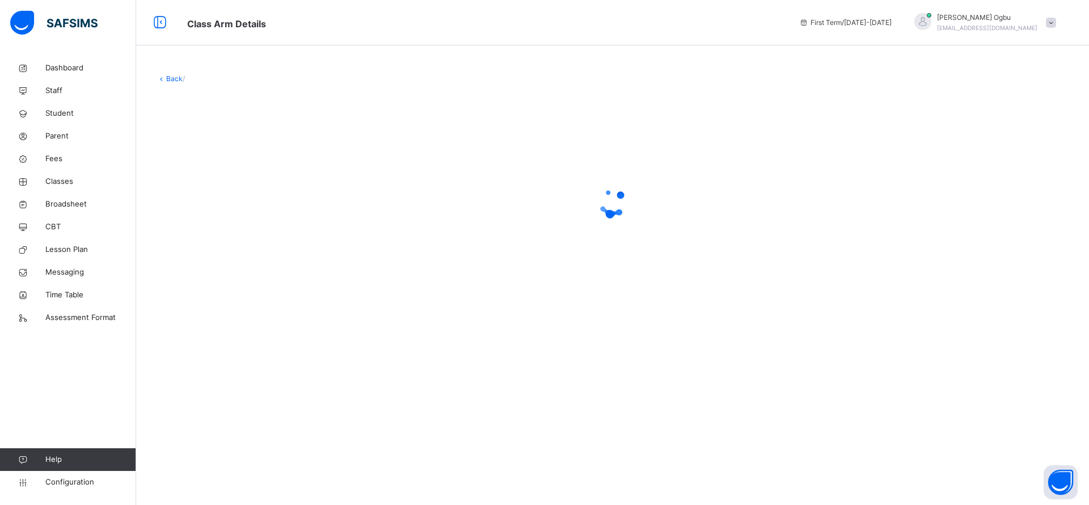
click at [214, 105] on div at bounding box center [613, 202] width 912 height 215
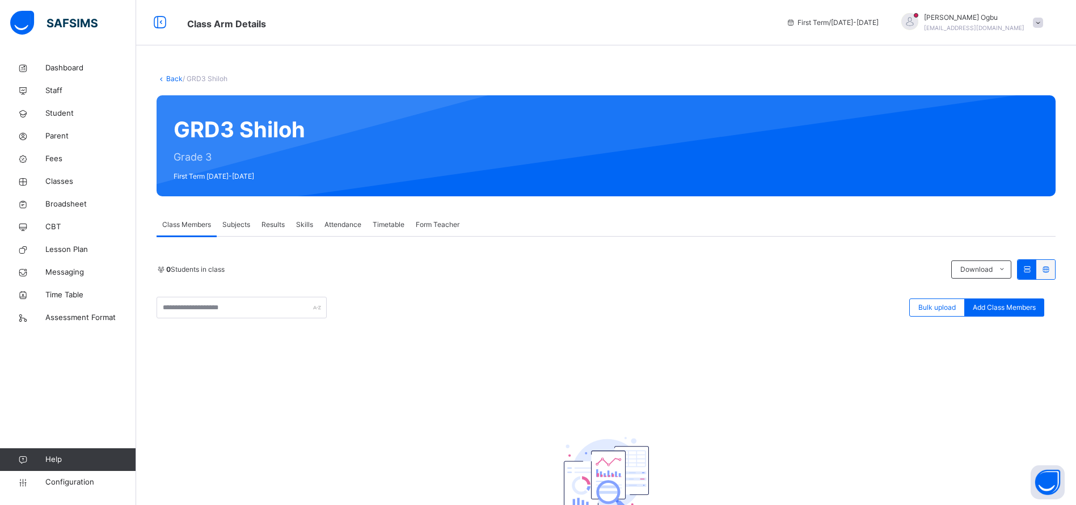
click at [238, 226] on span "Subjects" at bounding box center [236, 224] width 28 height 10
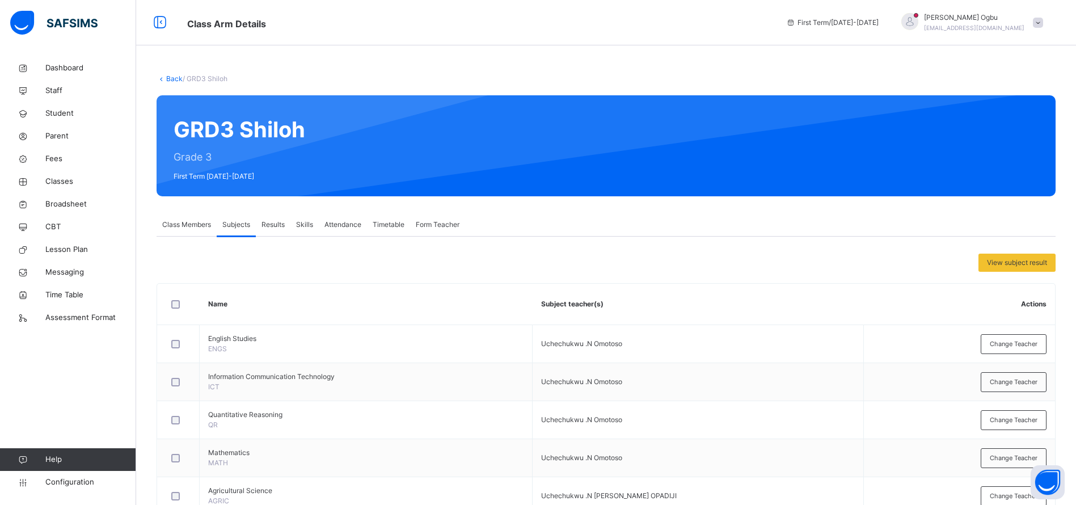
click at [1028, 343] on span "Change Teacher" at bounding box center [1013, 344] width 48 height 10
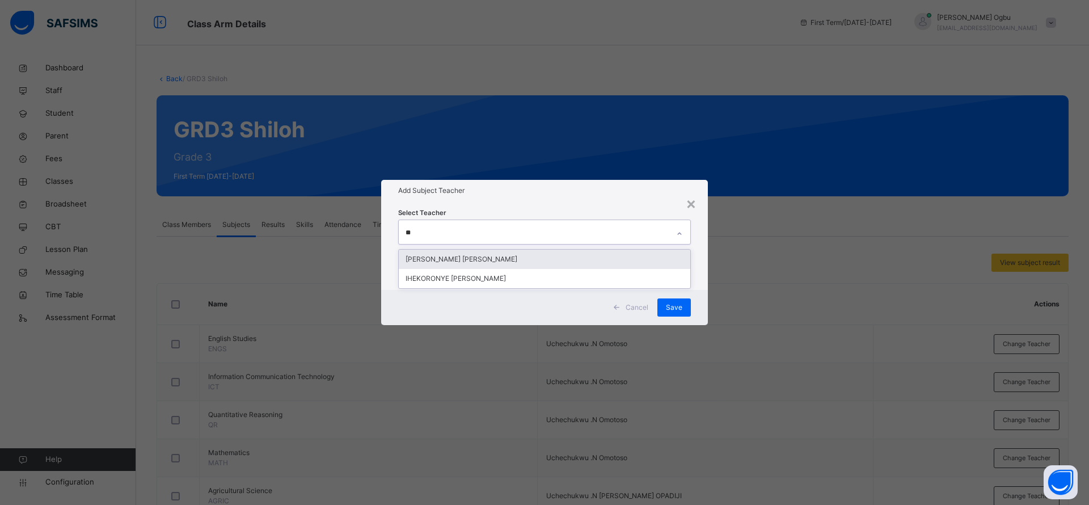
type input "***"
click at [553, 259] on div "[PERSON_NAME] [PERSON_NAME]" at bounding box center [544, 258] width 291 height 19
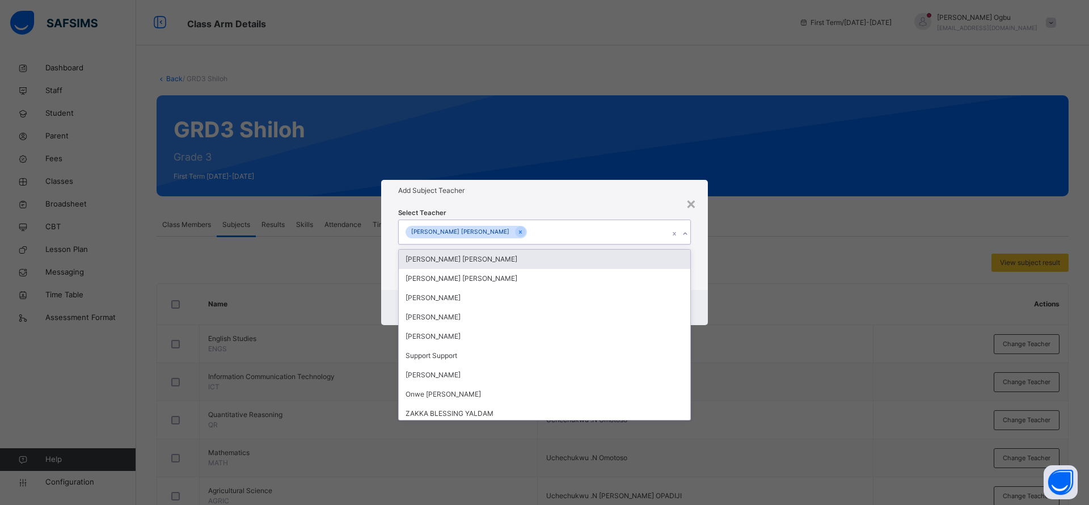
click at [617, 206] on div "Select Teacher option [PERSON_NAME] [PERSON_NAME], selected. option [PERSON_NAM…" at bounding box center [544, 245] width 327 height 88
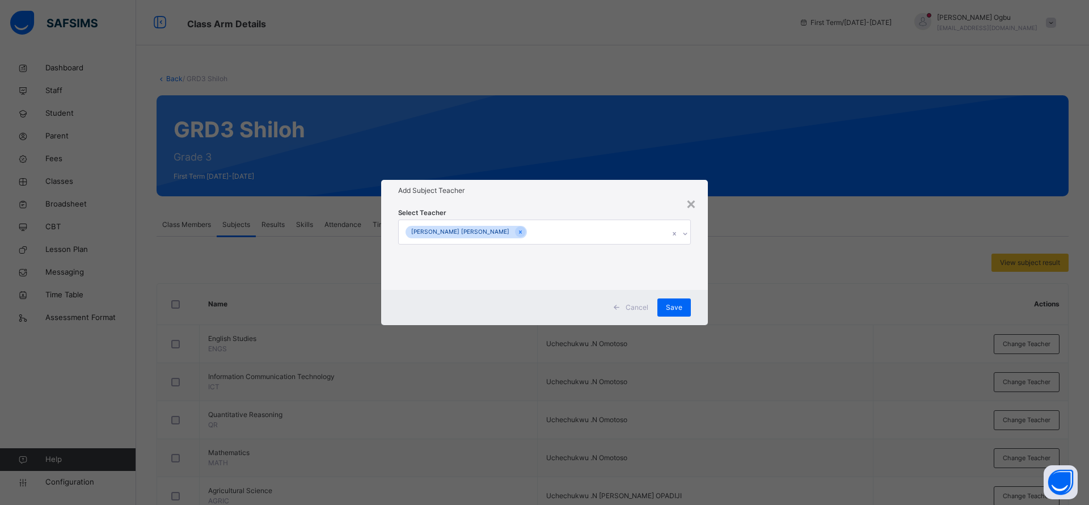
click at [672, 315] on div "Save" at bounding box center [673, 307] width 33 height 18
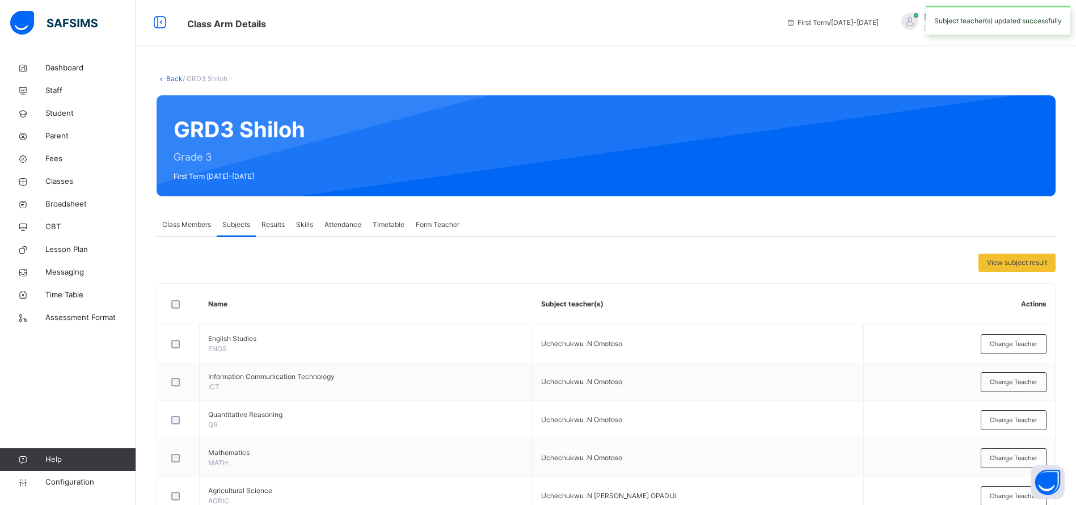
click at [1029, 381] on span "Change Teacher" at bounding box center [1013, 382] width 48 height 10
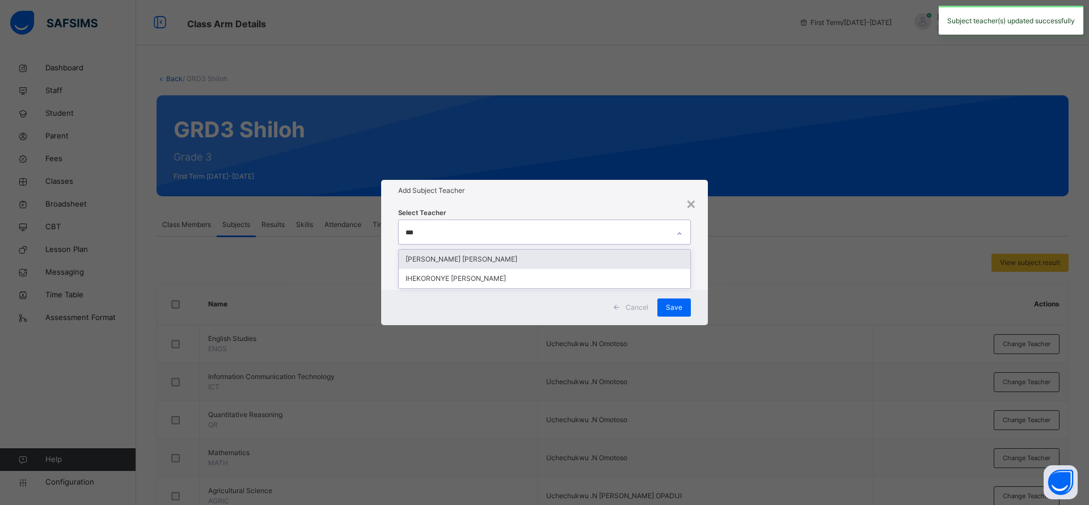
type input "****"
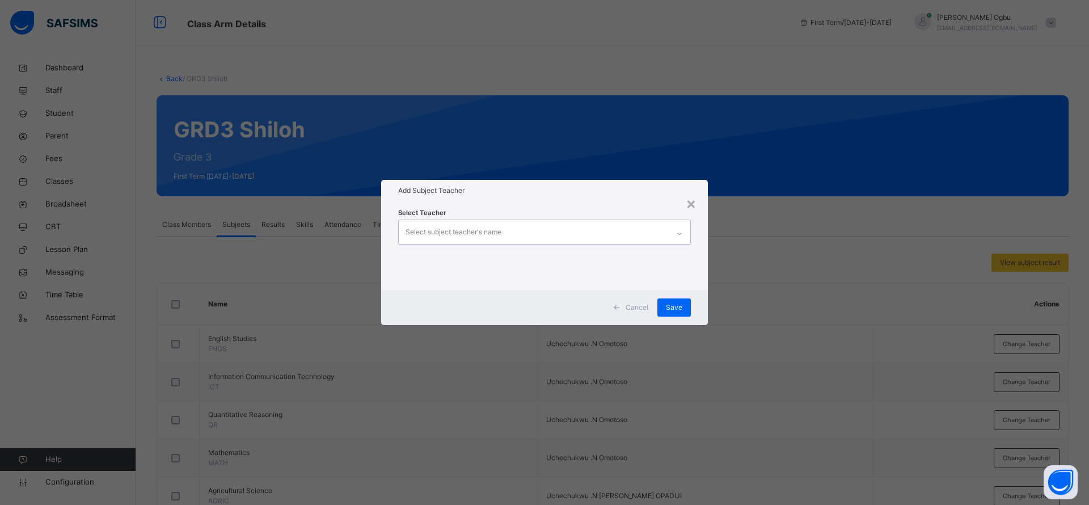
click at [610, 192] on h1 "Add Subject Teacher" at bounding box center [544, 190] width 293 height 10
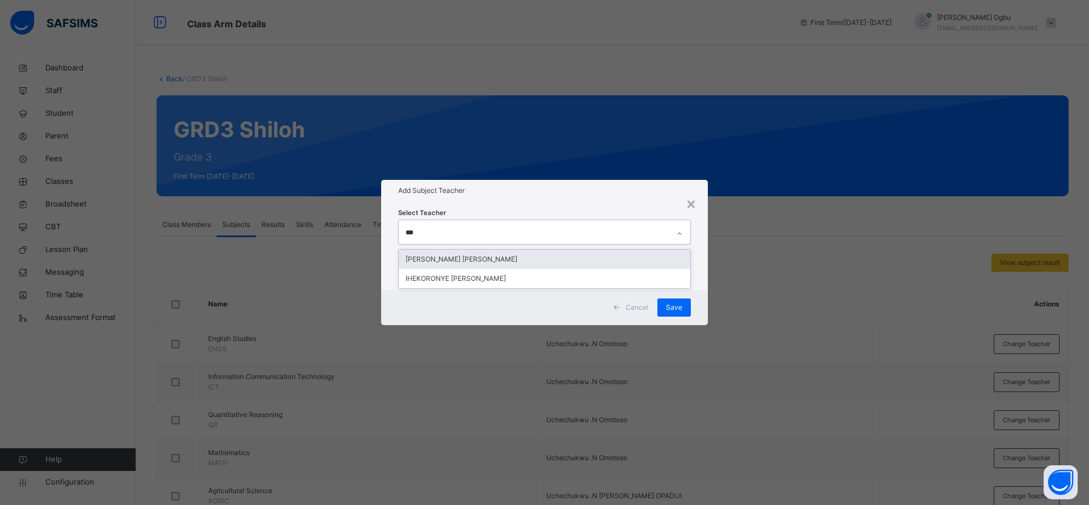
type input "****"
click at [564, 258] on div "[PERSON_NAME] [PERSON_NAME]" at bounding box center [544, 258] width 291 height 19
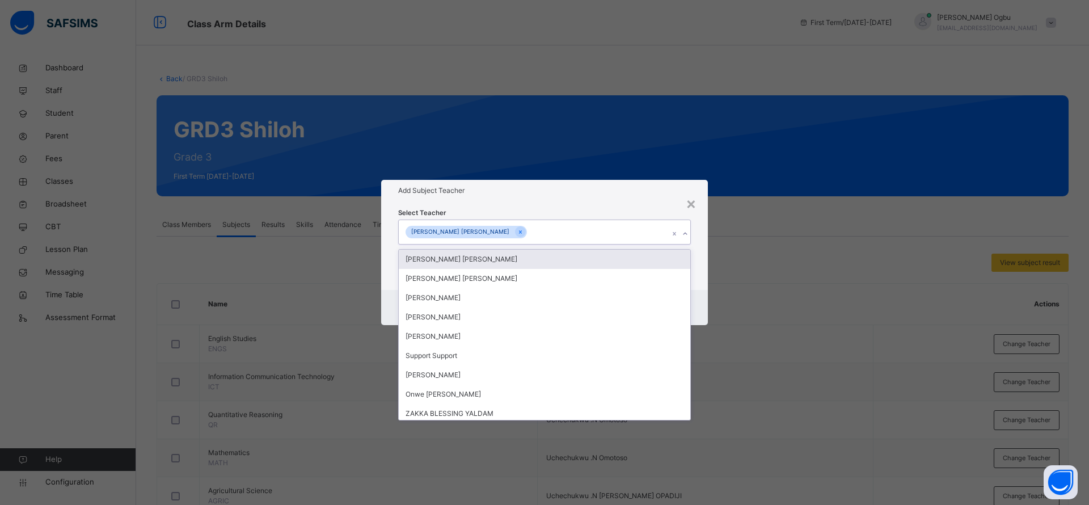
click at [590, 204] on div "Select Teacher option [PERSON_NAME] [PERSON_NAME], selected. option [PERSON_NAM…" at bounding box center [544, 245] width 327 height 88
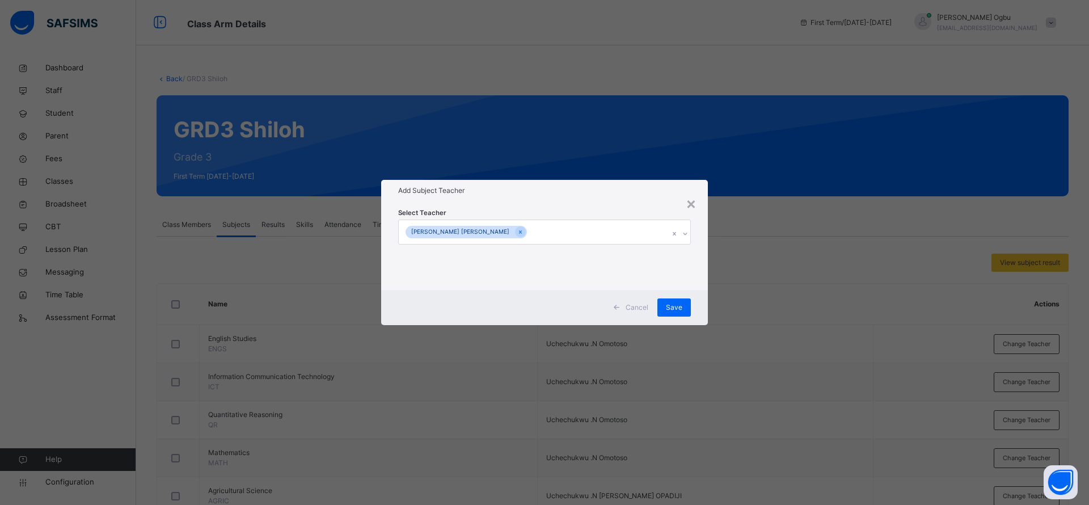
click at [667, 307] on span "Save" at bounding box center [674, 307] width 16 height 10
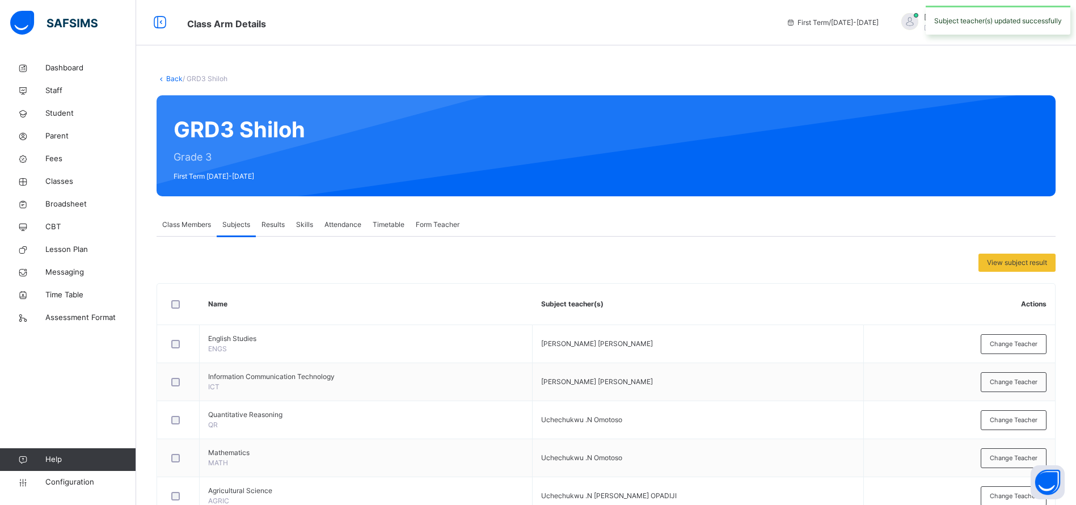
click at [1026, 420] on span "Change Teacher" at bounding box center [1013, 420] width 48 height 10
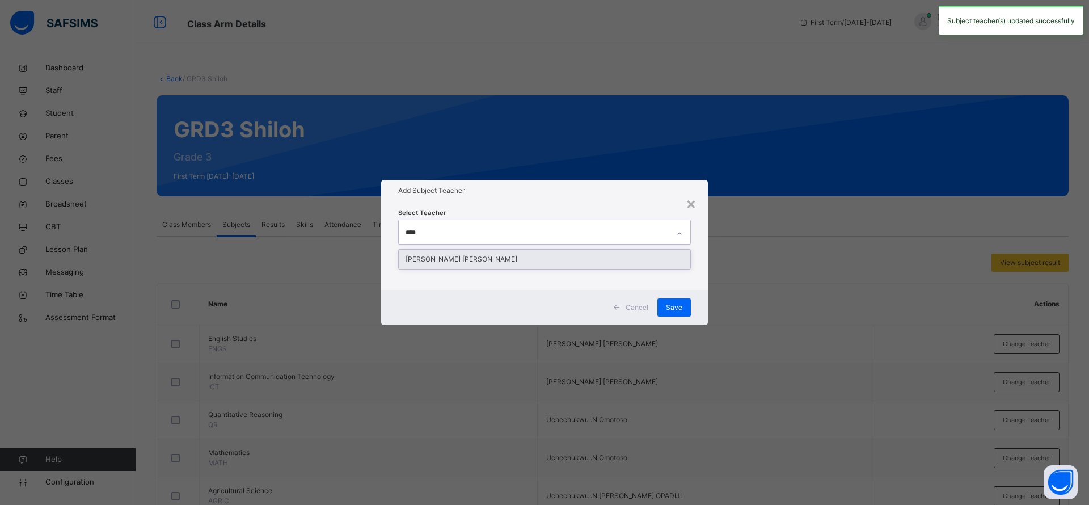
type input "*****"
click at [544, 264] on div "[PERSON_NAME] [PERSON_NAME]" at bounding box center [544, 258] width 291 height 19
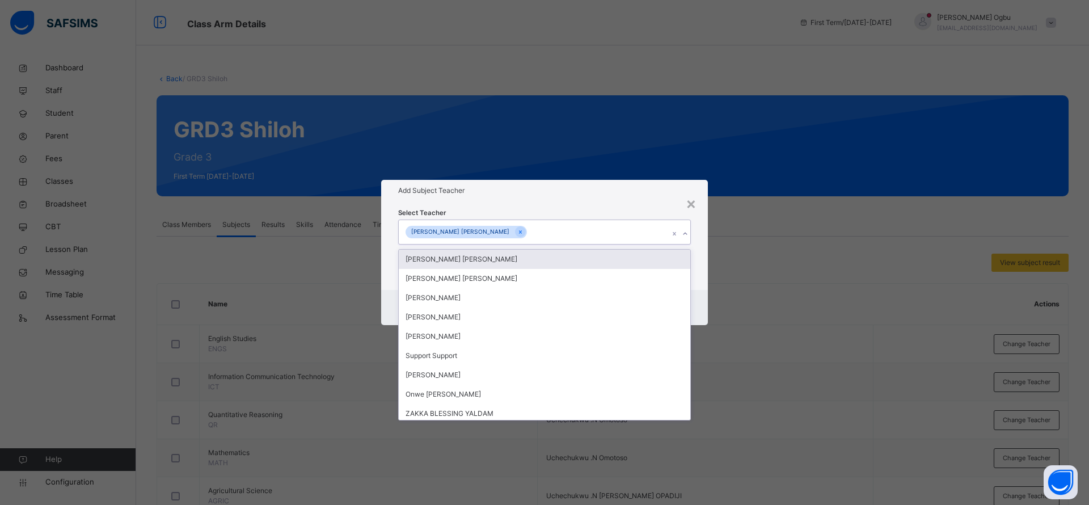
click at [587, 193] on h1 "Add Subject Teacher" at bounding box center [544, 190] width 293 height 10
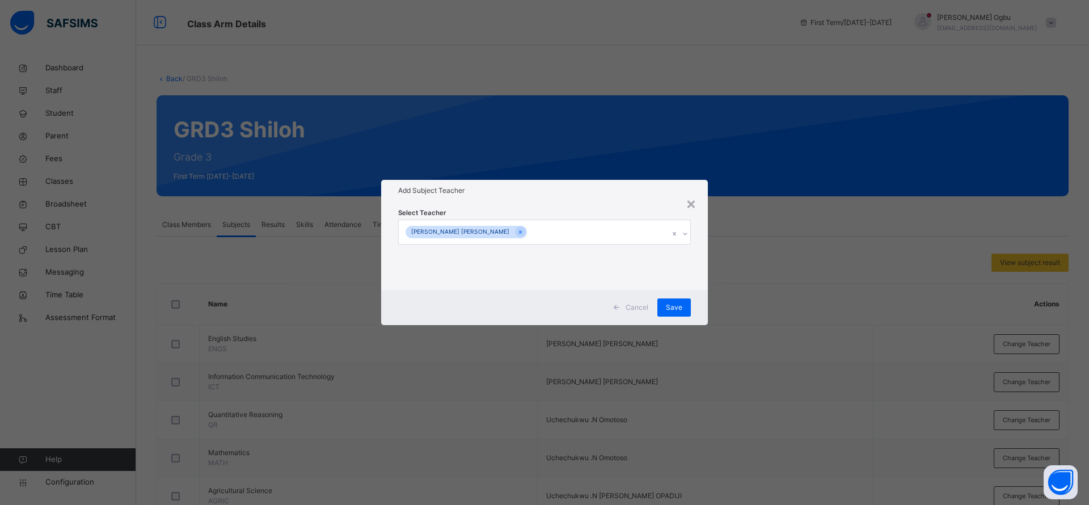
click at [672, 313] on div "Save" at bounding box center [673, 307] width 33 height 18
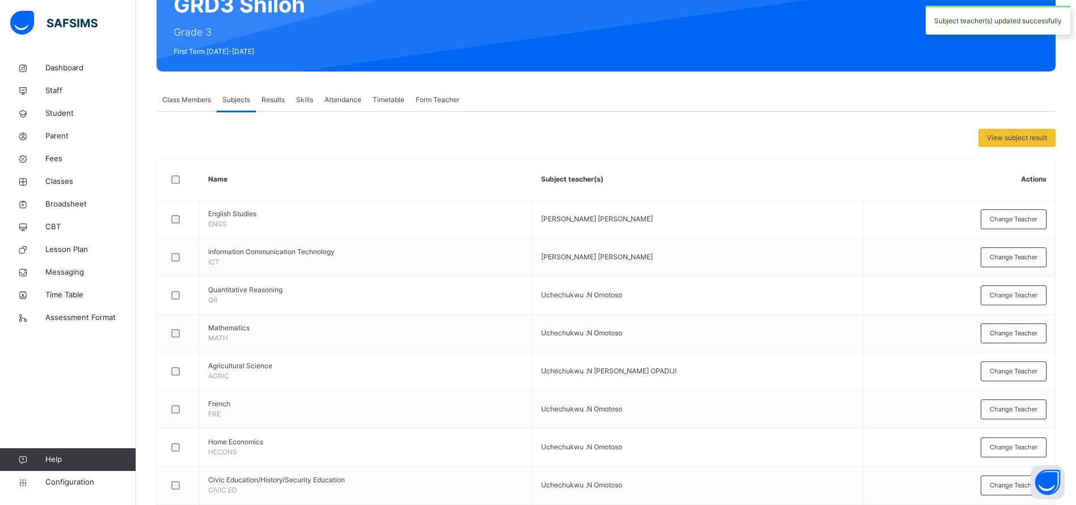
scroll to position [142, 0]
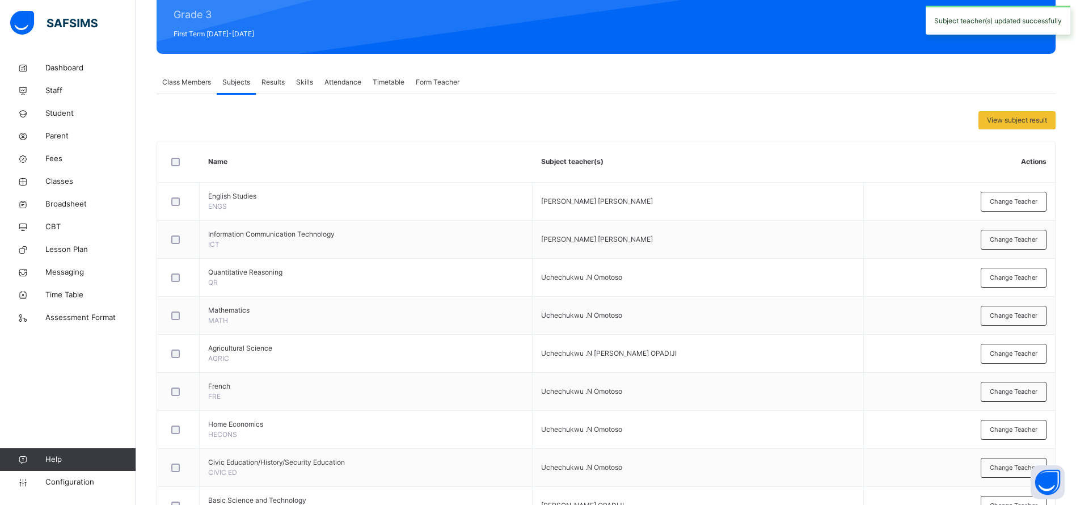
click at [1034, 317] on span "Change Teacher" at bounding box center [1013, 316] width 48 height 10
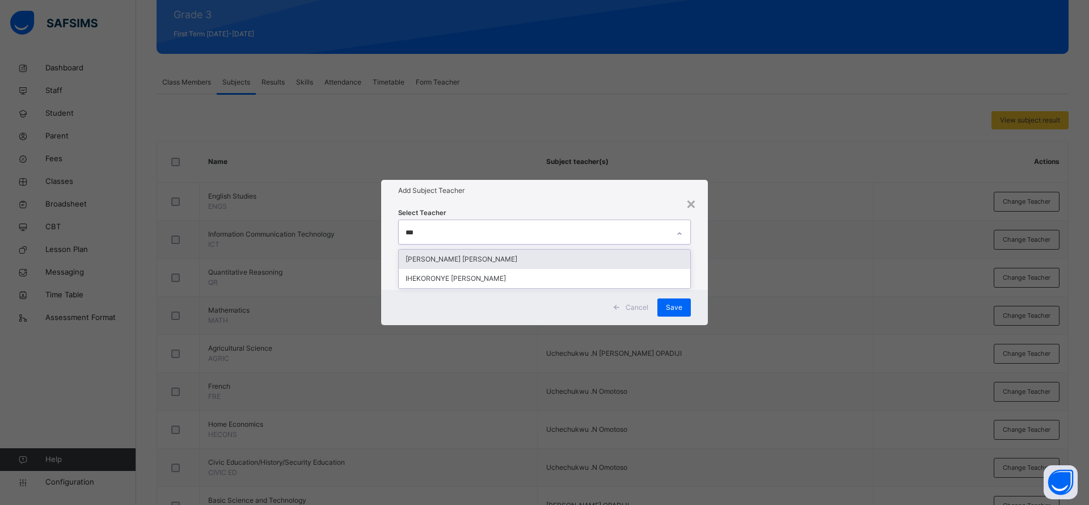
type input "****"
click at [561, 259] on div "[PERSON_NAME] [PERSON_NAME]" at bounding box center [544, 258] width 291 height 19
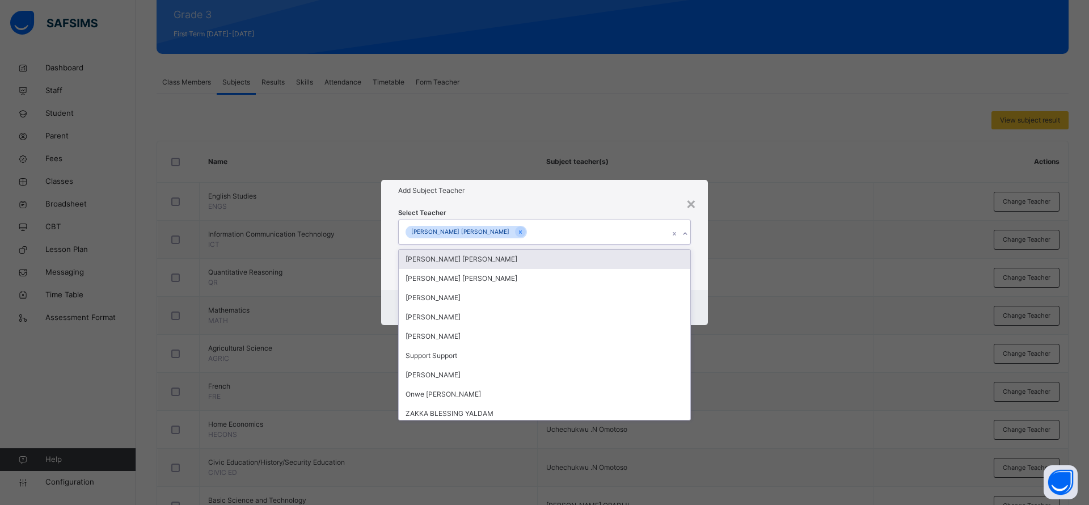
click at [578, 201] on div "Add Subject Teacher" at bounding box center [544, 191] width 327 height 22
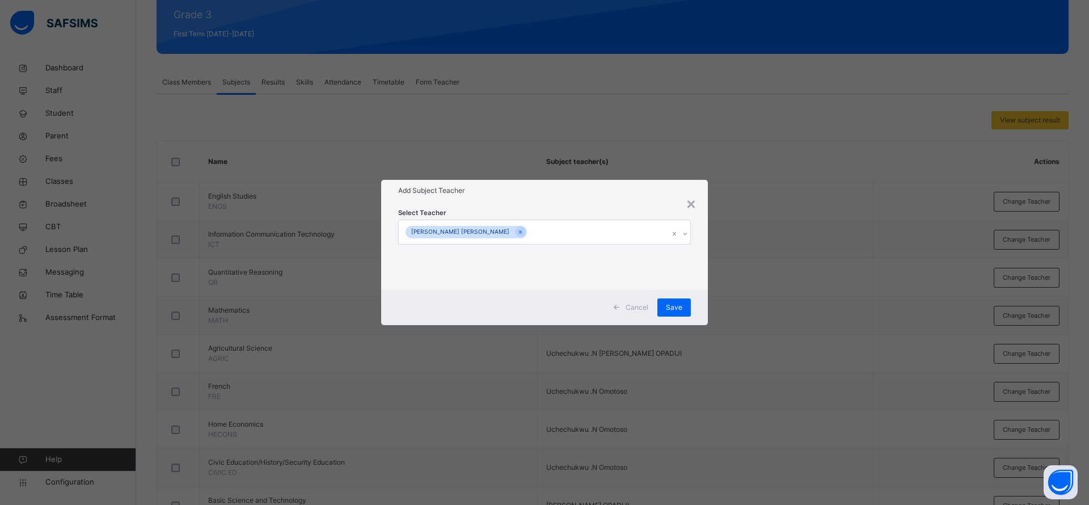
click at [683, 307] on div "Save" at bounding box center [673, 307] width 33 height 18
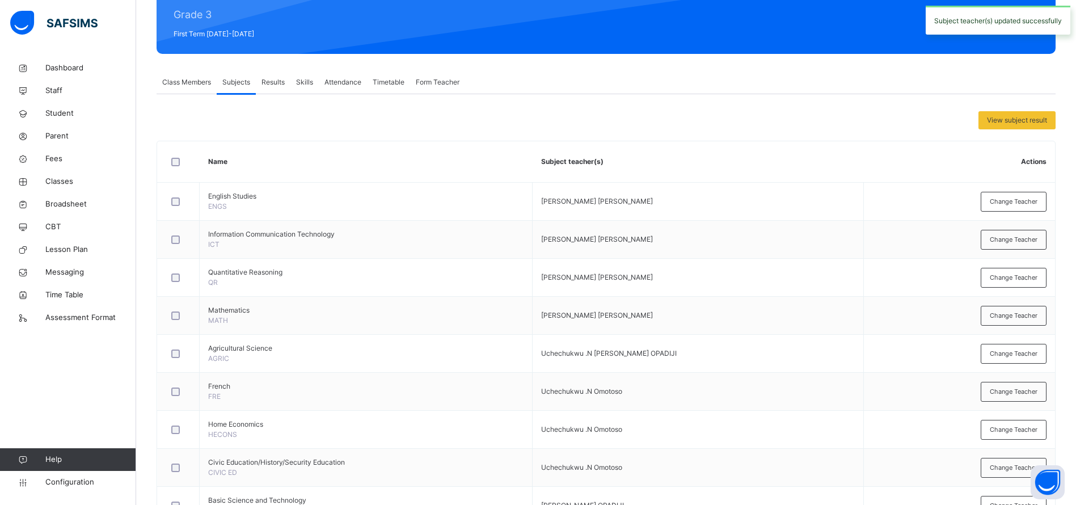
click at [1041, 361] on div "Change Teacher" at bounding box center [1013, 354] width 66 height 20
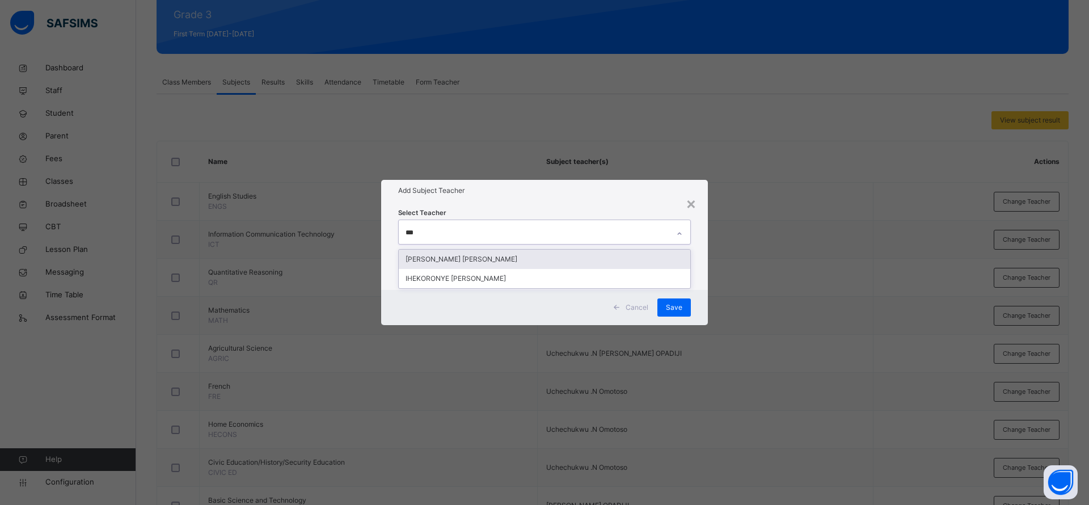
type input "****"
click at [528, 256] on div "[PERSON_NAME] [PERSON_NAME]" at bounding box center [544, 258] width 291 height 19
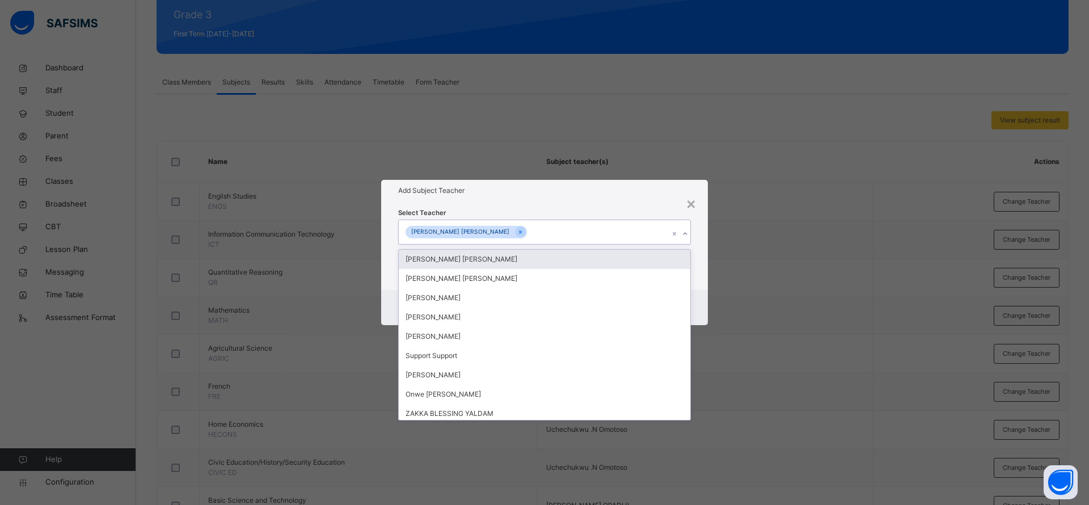
click at [599, 200] on div "Add Subject Teacher" at bounding box center [544, 191] width 327 height 22
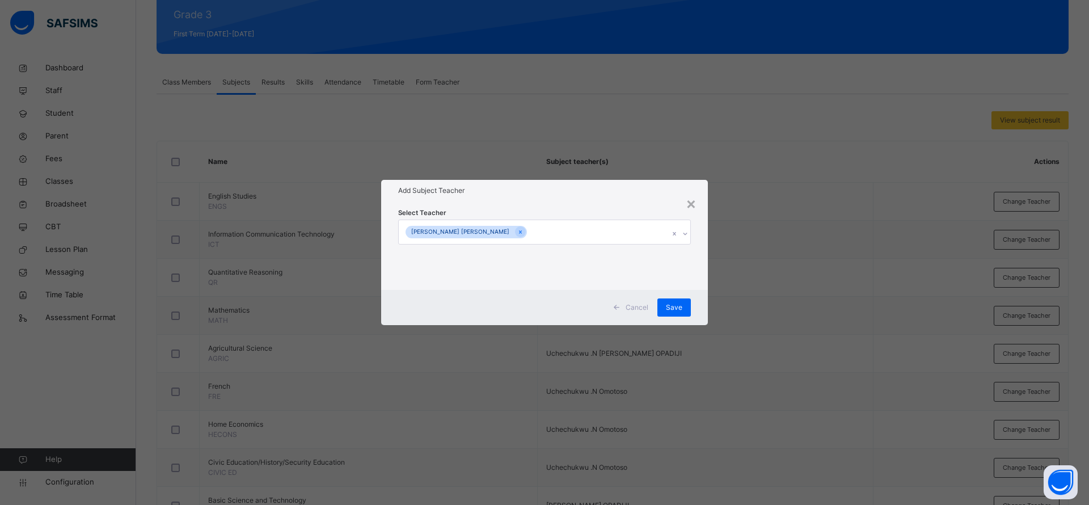
click at [687, 304] on div "Save" at bounding box center [673, 307] width 33 height 18
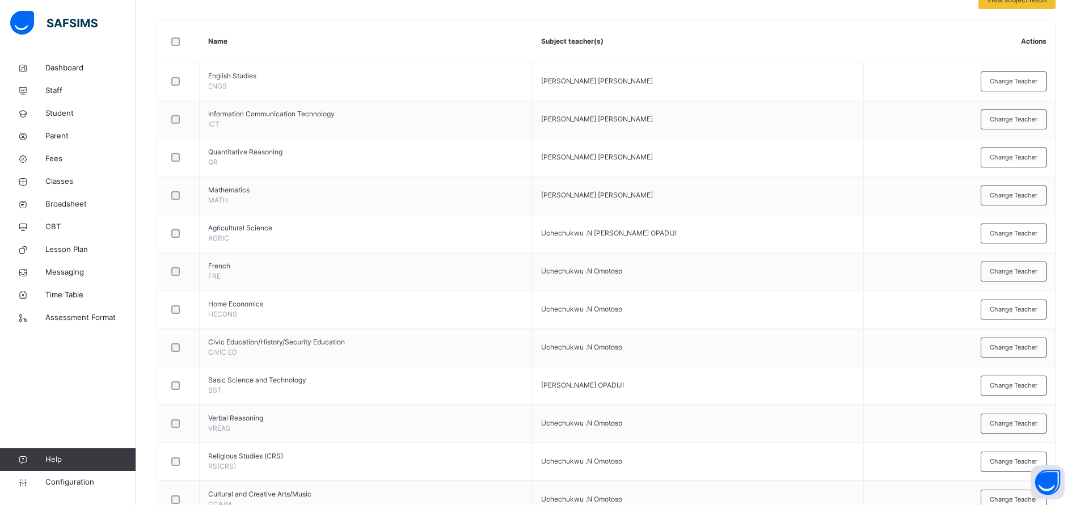
scroll to position [264, 0]
click at [1034, 269] on span "Change Teacher" at bounding box center [1013, 270] width 48 height 10
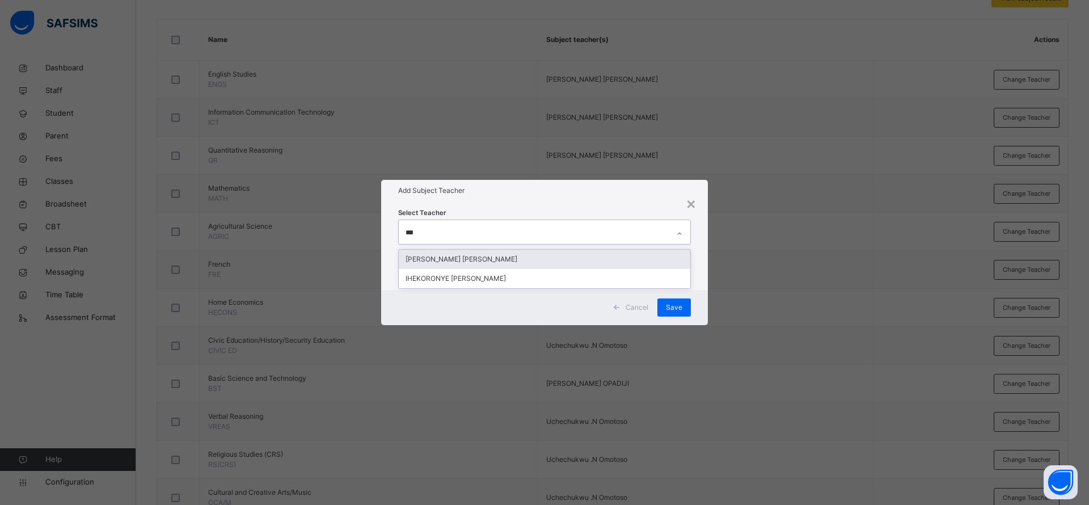
type input "****"
click at [527, 258] on div "[PERSON_NAME] [PERSON_NAME]" at bounding box center [544, 258] width 291 height 19
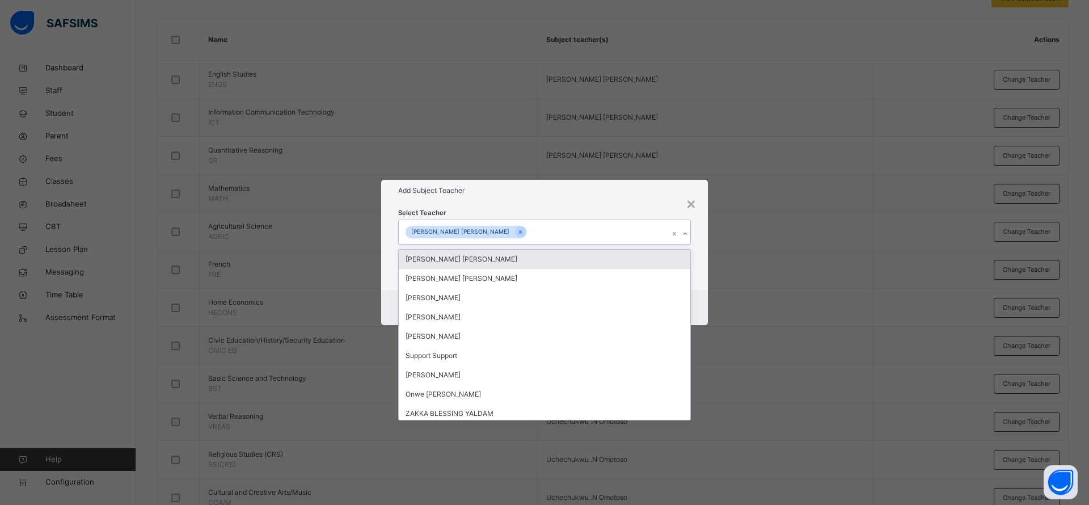
click at [570, 197] on div "Add Subject Teacher" at bounding box center [544, 191] width 327 height 22
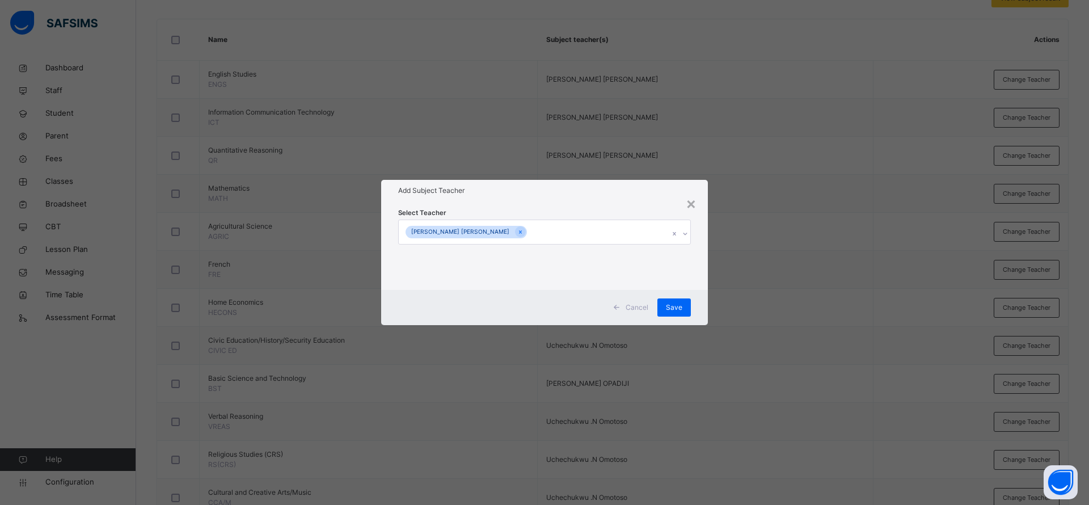
click at [679, 301] on div "Save" at bounding box center [673, 307] width 33 height 18
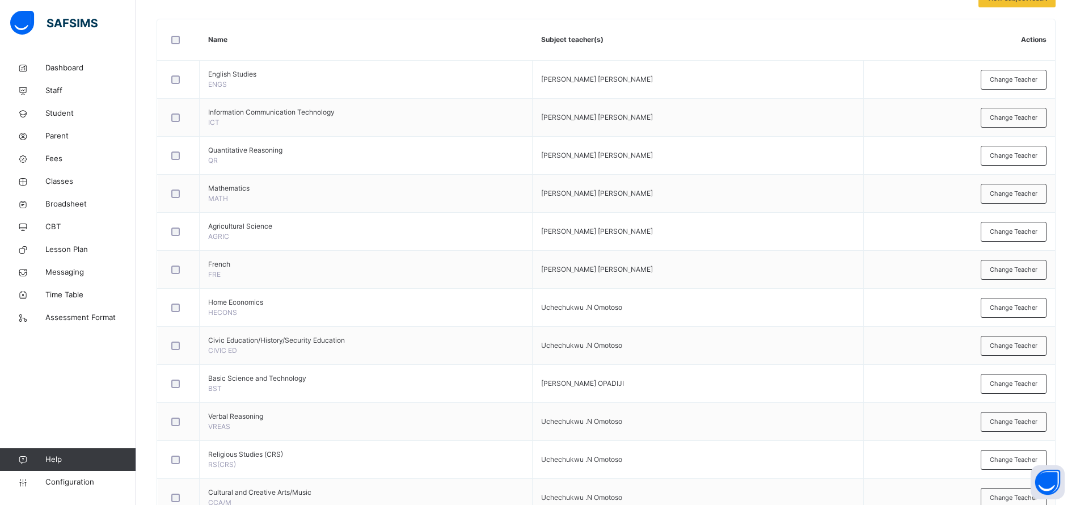
click at [1027, 308] on span "Change Teacher" at bounding box center [1013, 308] width 48 height 10
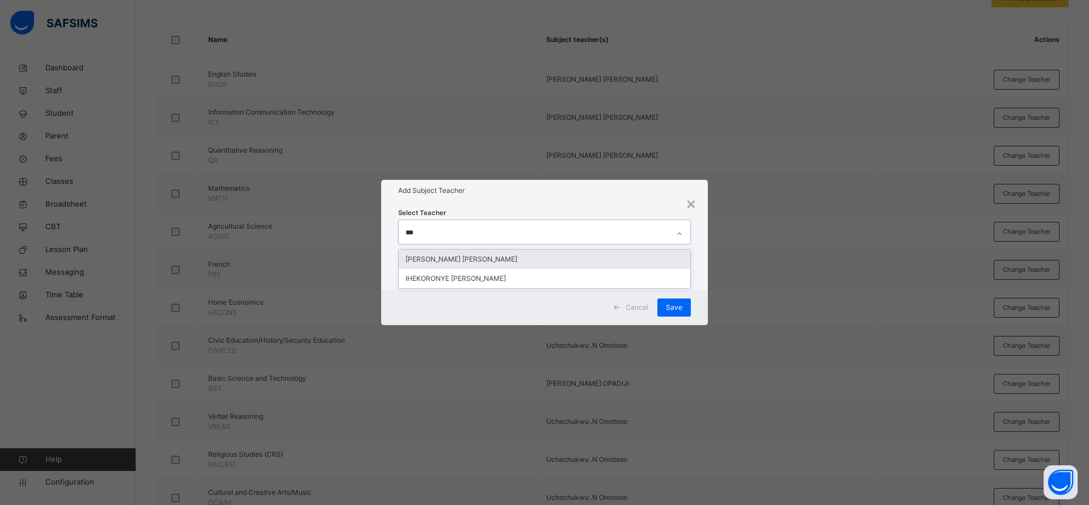
type input "****"
click at [563, 261] on div "[PERSON_NAME] [PERSON_NAME]" at bounding box center [544, 258] width 291 height 19
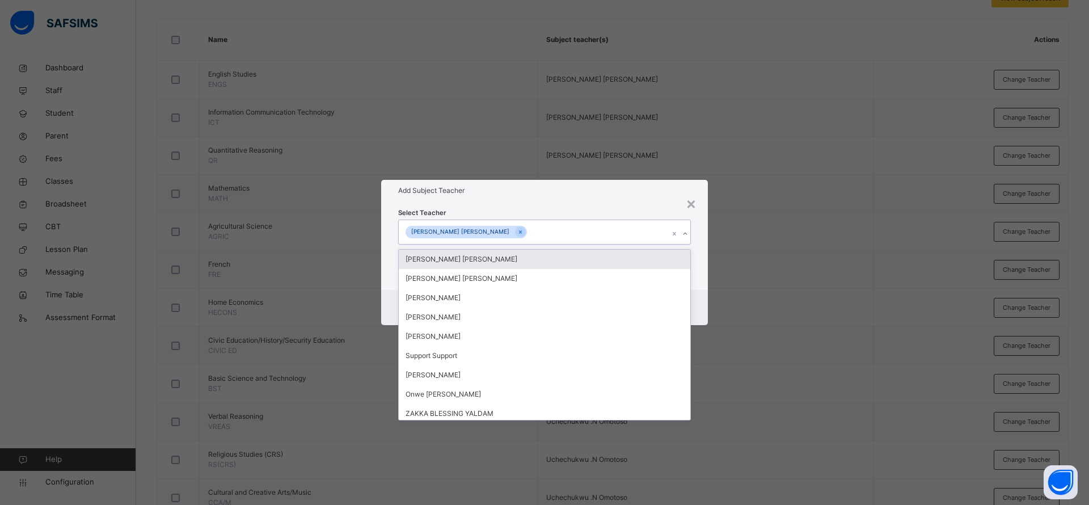
click at [600, 191] on h1 "Add Subject Teacher" at bounding box center [544, 190] width 293 height 10
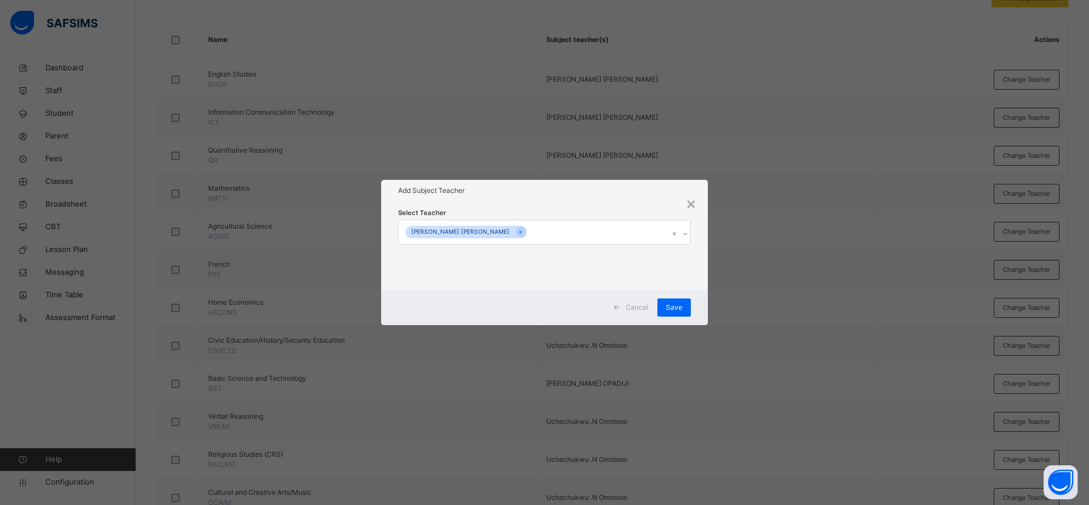
click at [686, 302] on div "Save" at bounding box center [673, 307] width 33 height 18
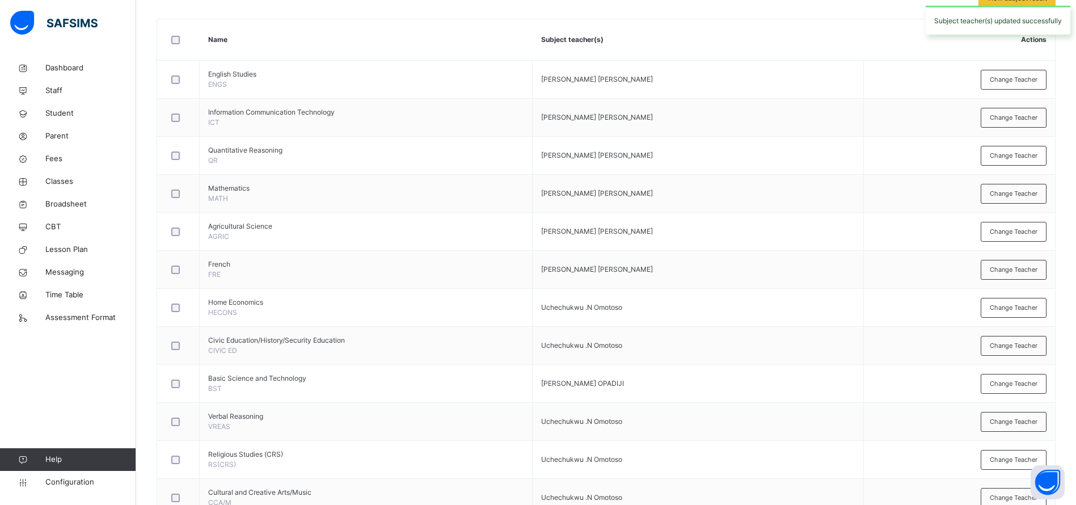
click at [1035, 383] on span "Change Teacher" at bounding box center [1013, 384] width 48 height 10
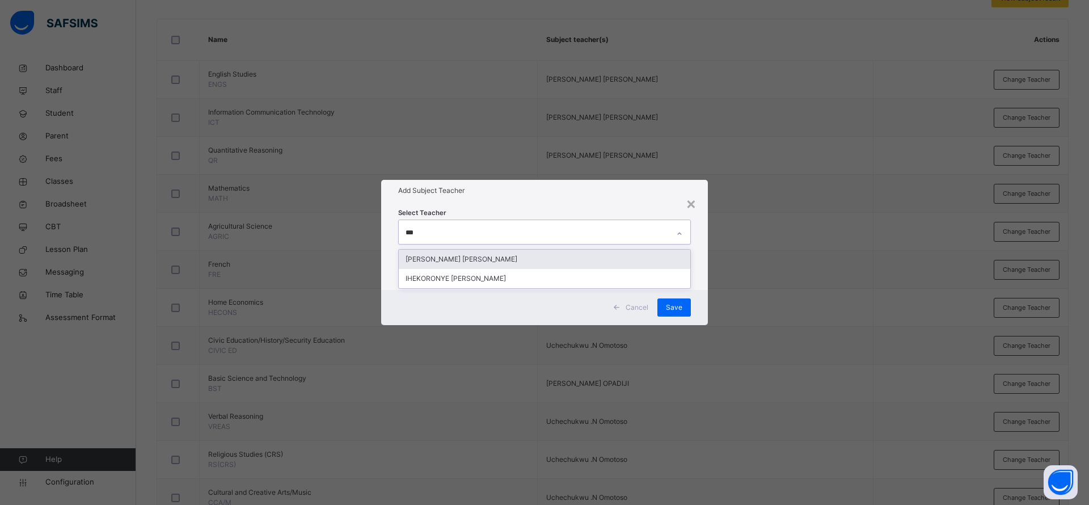
type input "****"
click at [528, 264] on div "[PERSON_NAME] [PERSON_NAME]" at bounding box center [544, 258] width 291 height 19
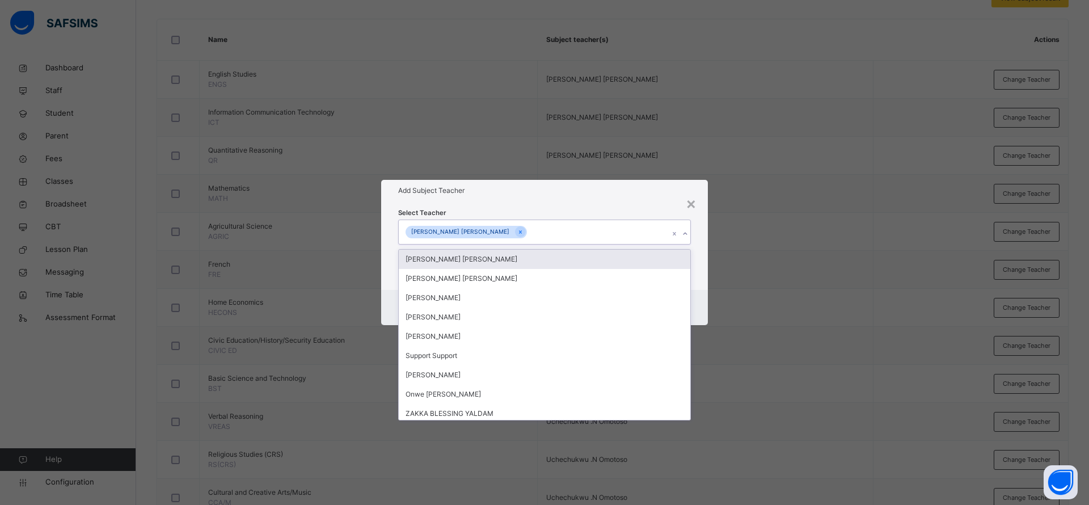
click at [566, 210] on div "Select Teacher option [PERSON_NAME] [PERSON_NAME], selected. option [PERSON_NAM…" at bounding box center [544, 245] width 293 height 77
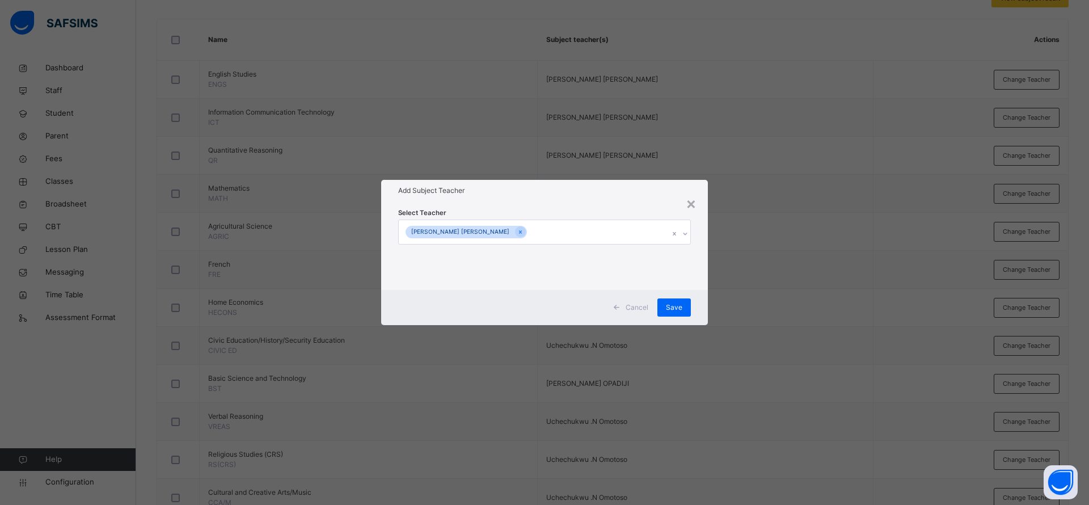
click at [676, 314] on div "Save" at bounding box center [673, 307] width 33 height 18
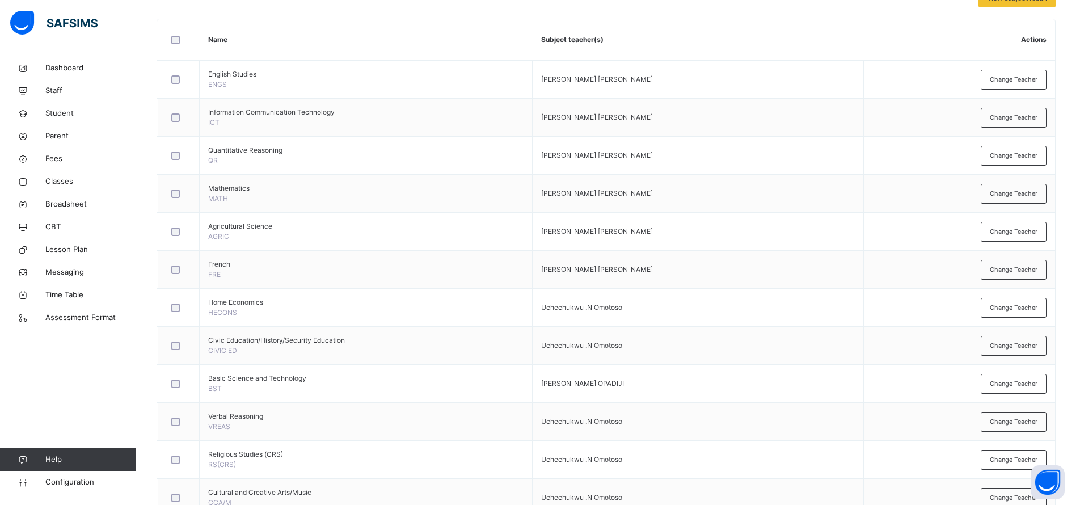
click at [1022, 383] on span "Change Teacher" at bounding box center [1013, 384] width 48 height 10
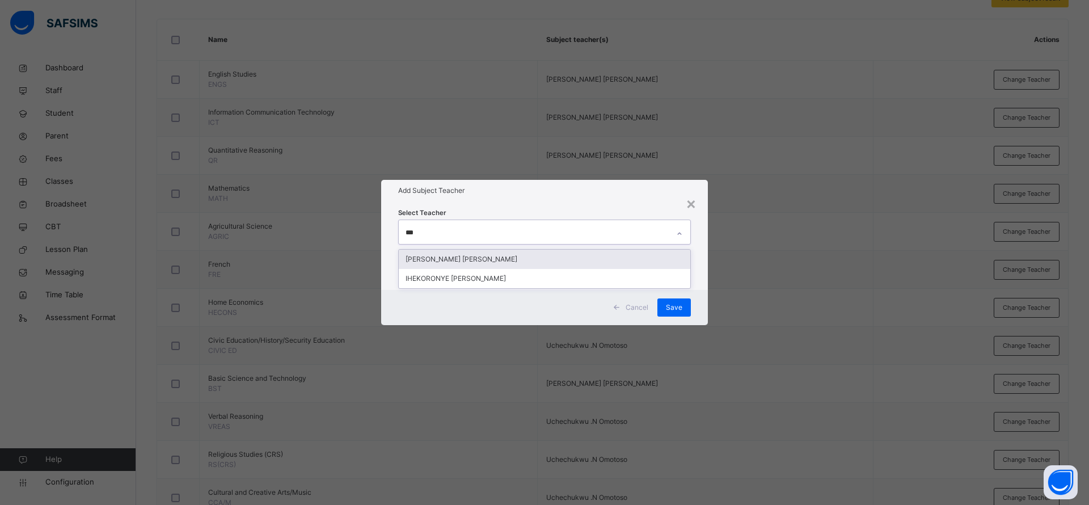
type input "****"
click at [521, 257] on div "[PERSON_NAME] [PERSON_NAME]" at bounding box center [544, 258] width 291 height 19
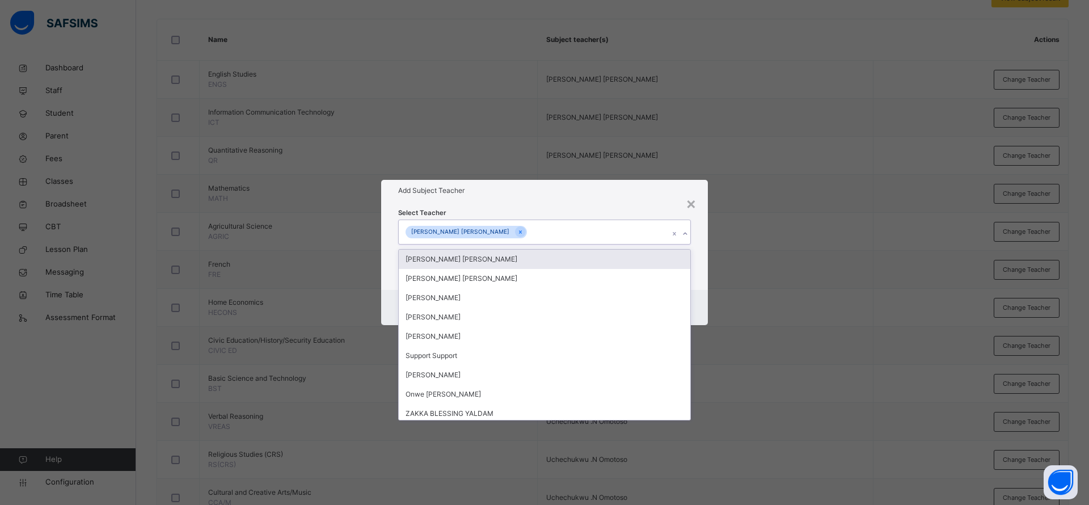
click at [604, 197] on div "Add Subject Teacher" at bounding box center [544, 191] width 327 height 22
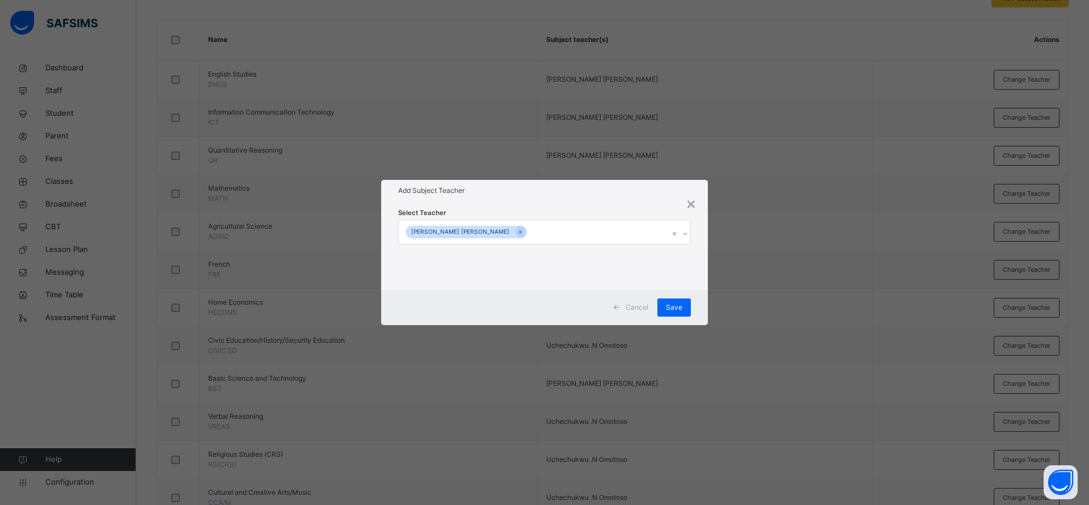
click at [670, 312] on span "Save" at bounding box center [674, 307] width 16 height 10
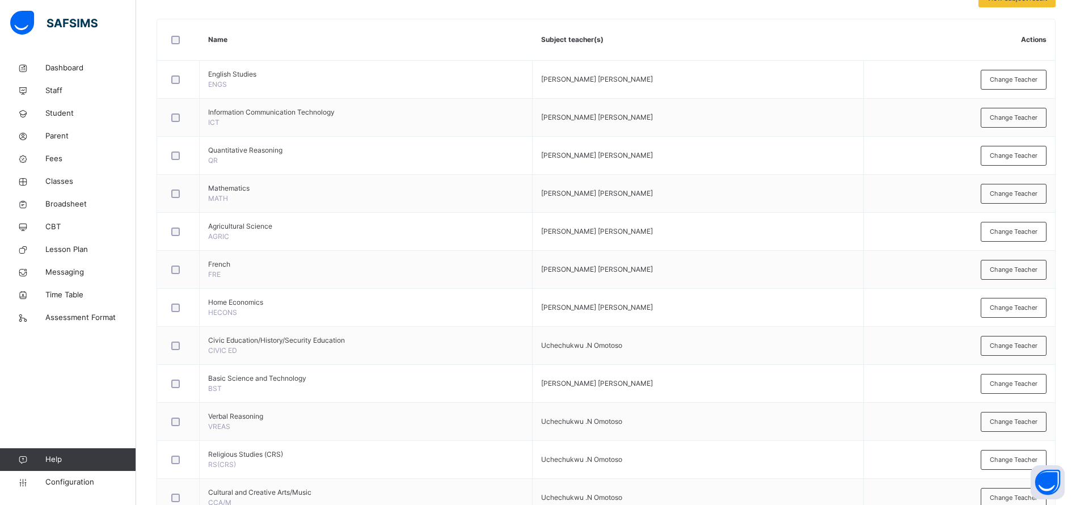
click at [1021, 349] on span "Change Teacher" at bounding box center [1013, 346] width 48 height 10
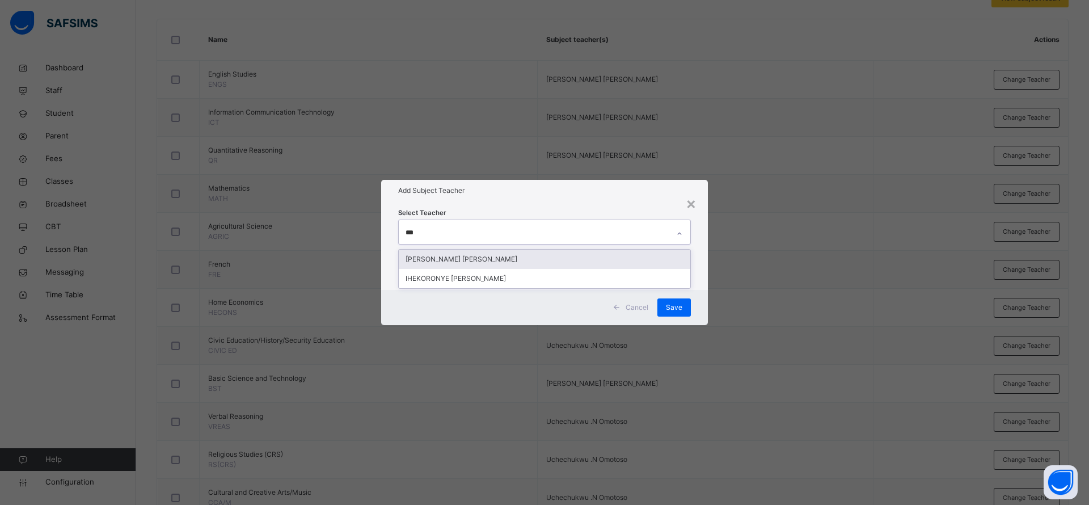
type input "****"
click at [535, 251] on div "[PERSON_NAME] [PERSON_NAME]" at bounding box center [544, 258] width 291 height 19
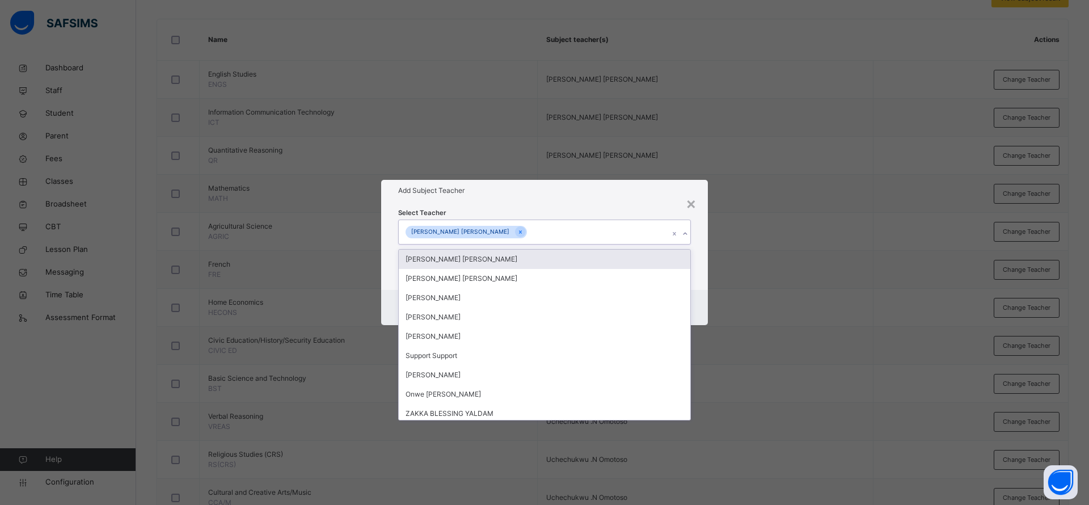
click at [549, 197] on div "Add Subject Teacher" at bounding box center [544, 191] width 327 height 22
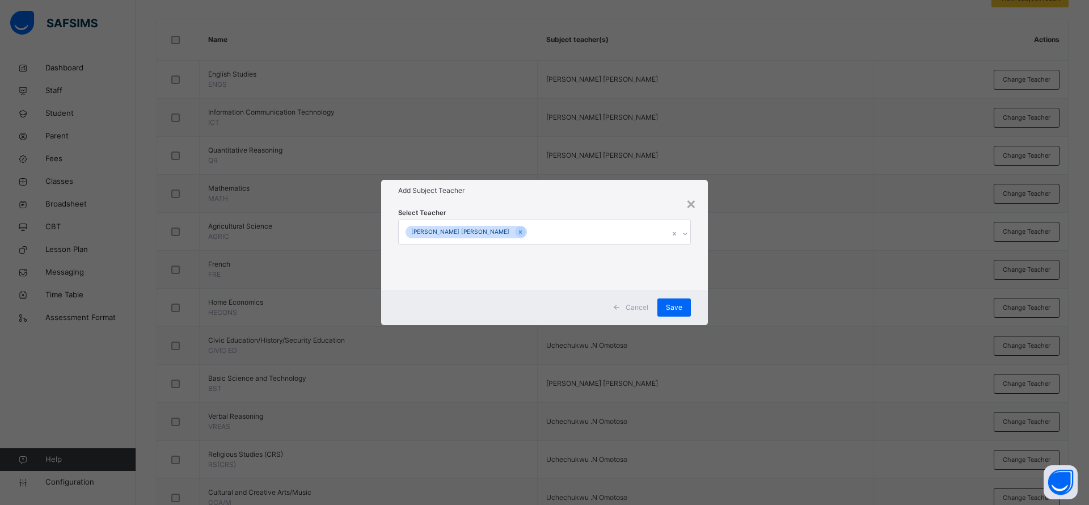
click at [675, 307] on span "Save" at bounding box center [674, 307] width 16 height 10
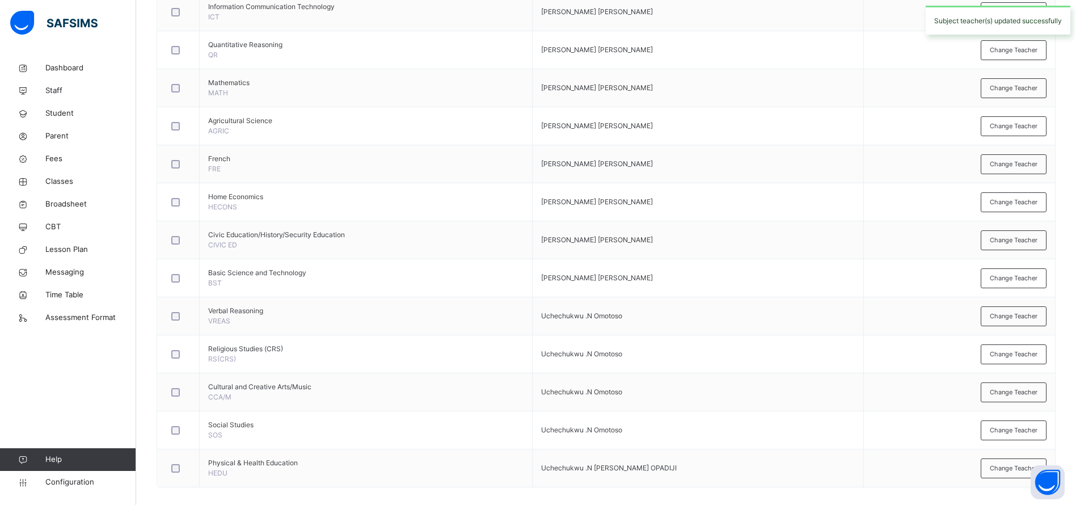
scroll to position [380, 0]
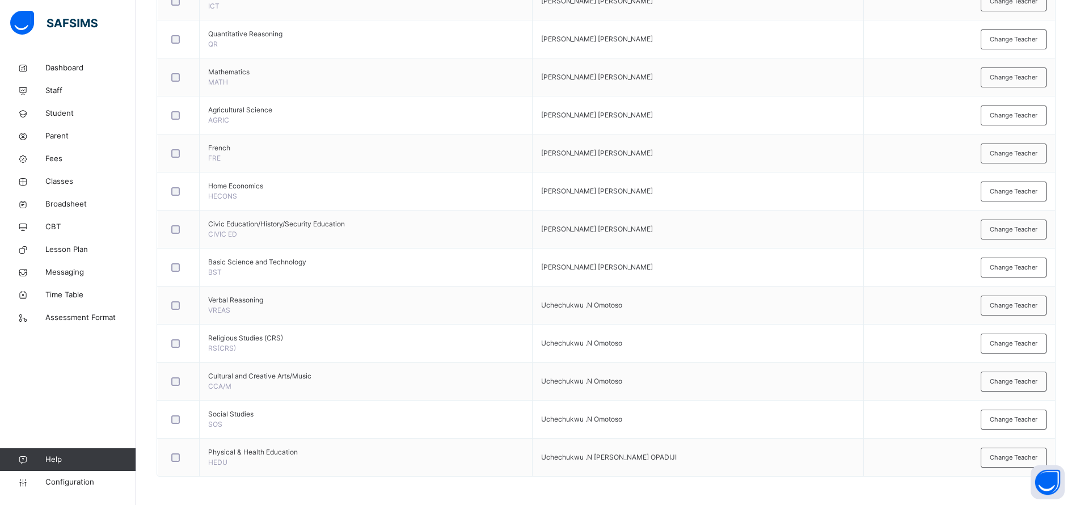
click at [1017, 342] on span "Change Teacher" at bounding box center [1013, 344] width 48 height 10
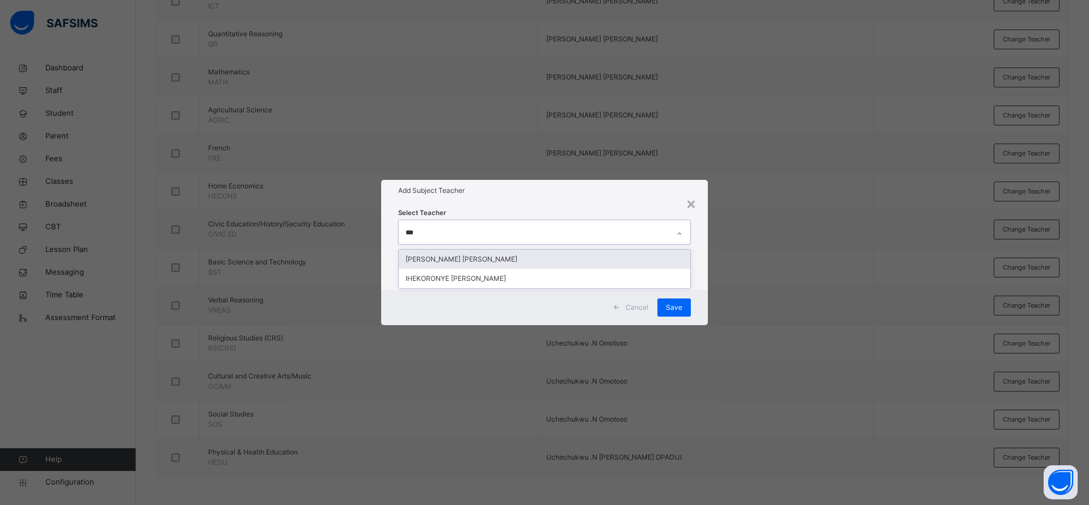
type input "****"
click at [521, 267] on div "[PERSON_NAME] [PERSON_NAME]" at bounding box center [544, 258] width 291 height 19
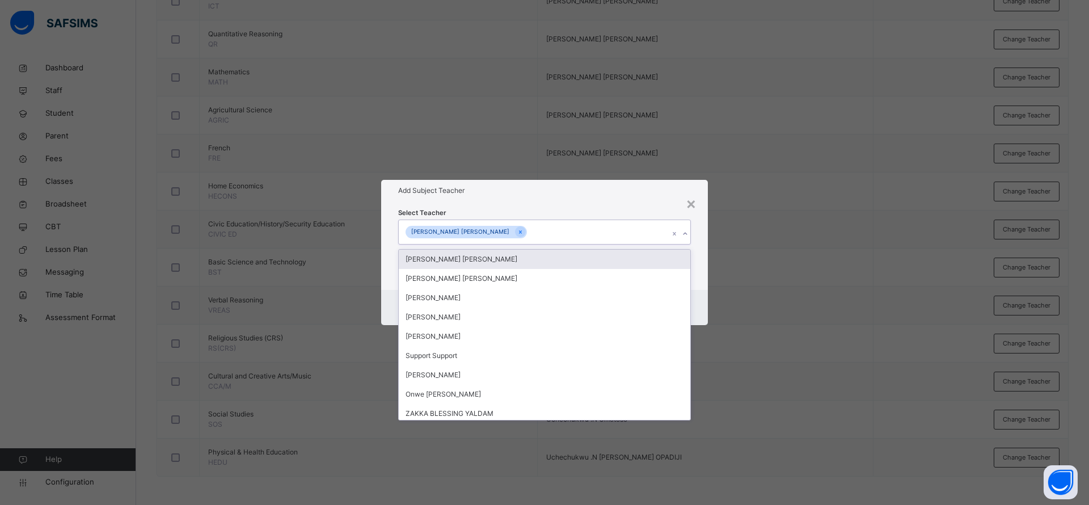
click at [588, 205] on div "Select Teacher option [PERSON_NAME] [PERSON_NAME], selected. option [PERSON_NAM…" at bounding box center [544, 245] width 327 height 88
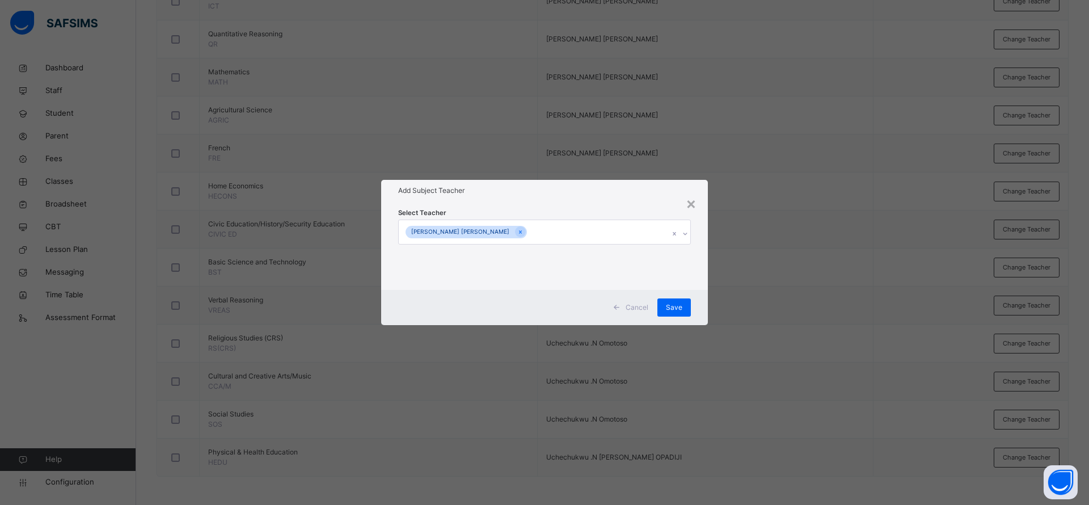
click at [674, 307] on span "Save" at bounding box center [674, 307] width 16 height 10
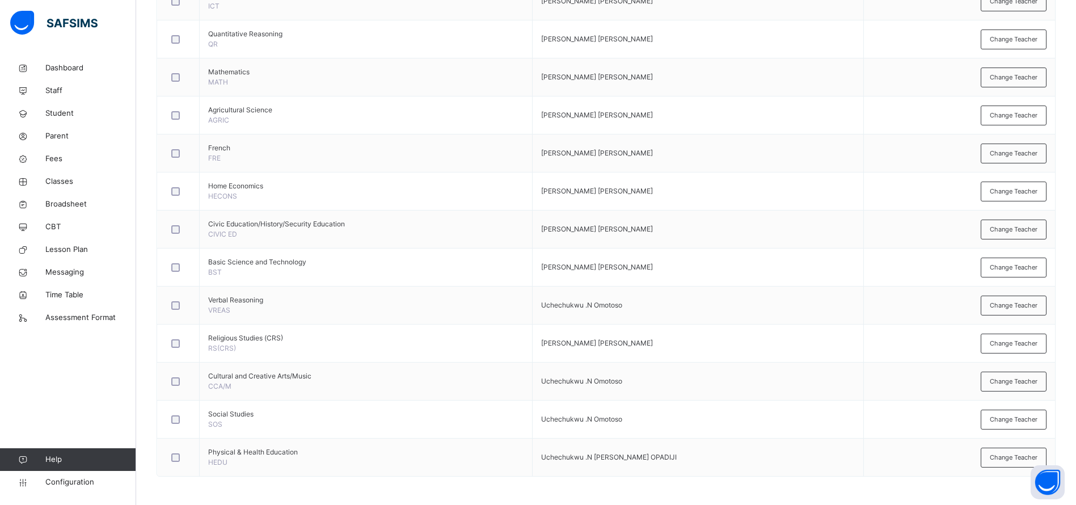
click at [1018, 302] on span "Change Teacher" at bounding box center [1013, 306] width 48 height 10
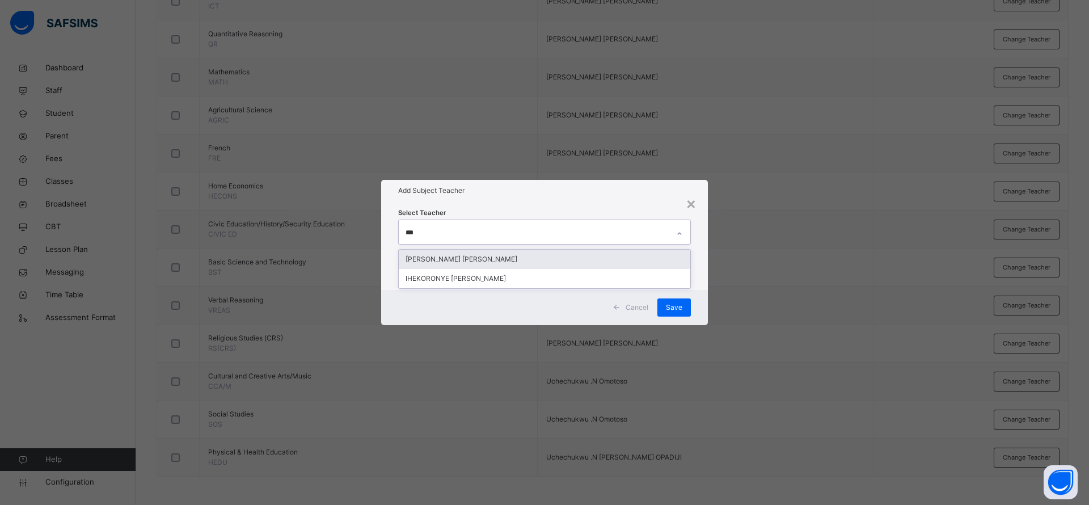
type input "****"
click at [555, 256] on div "[PERSON_NAME] [PERSON_NAME]" at bounding box center [544, 258] width 291 height 19
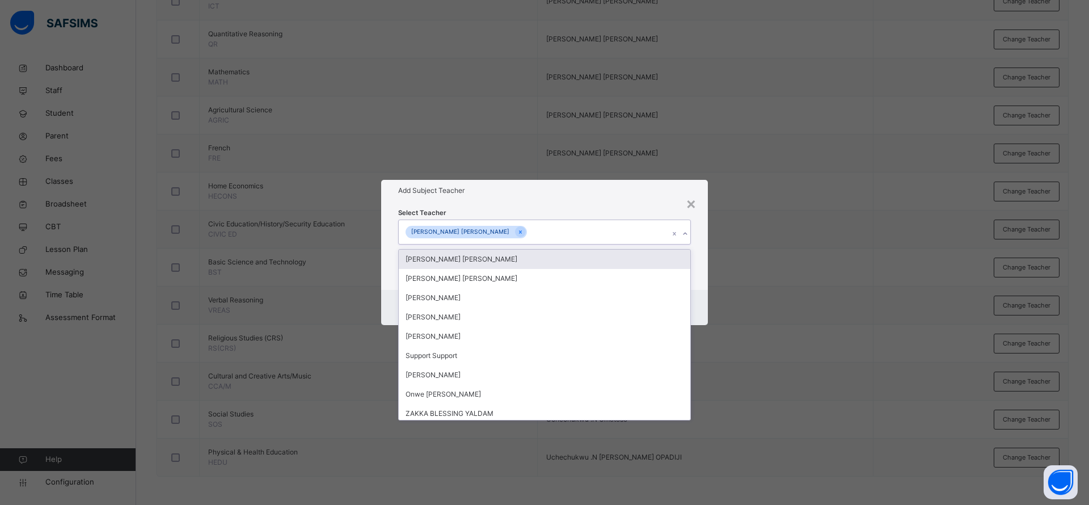
click at [587, 196] on div "Add Subject Teacher" at bounding box center [544, 191] width 327 height 22
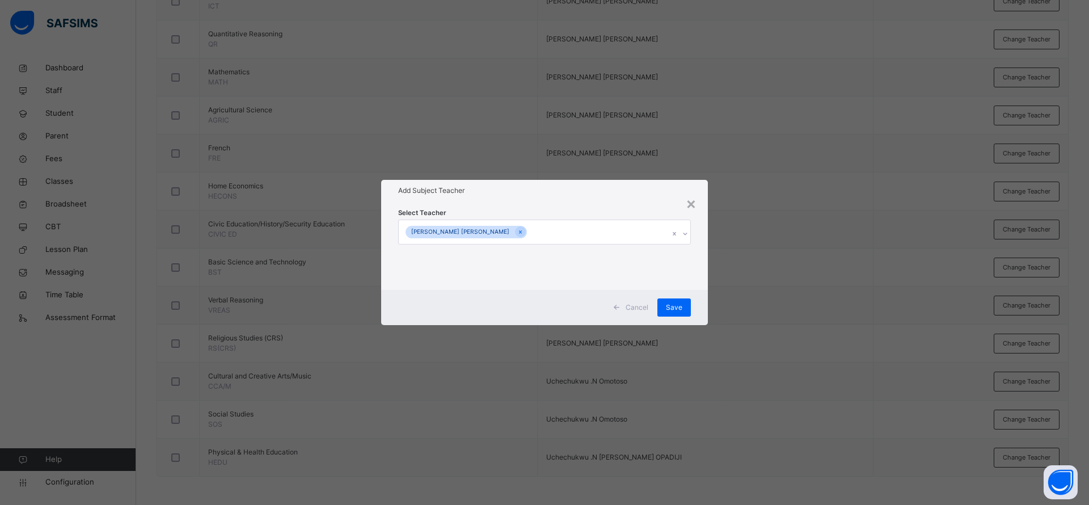
click at [678, 307] on span "Save" at bounding box center [674, 307] width 16 height 10
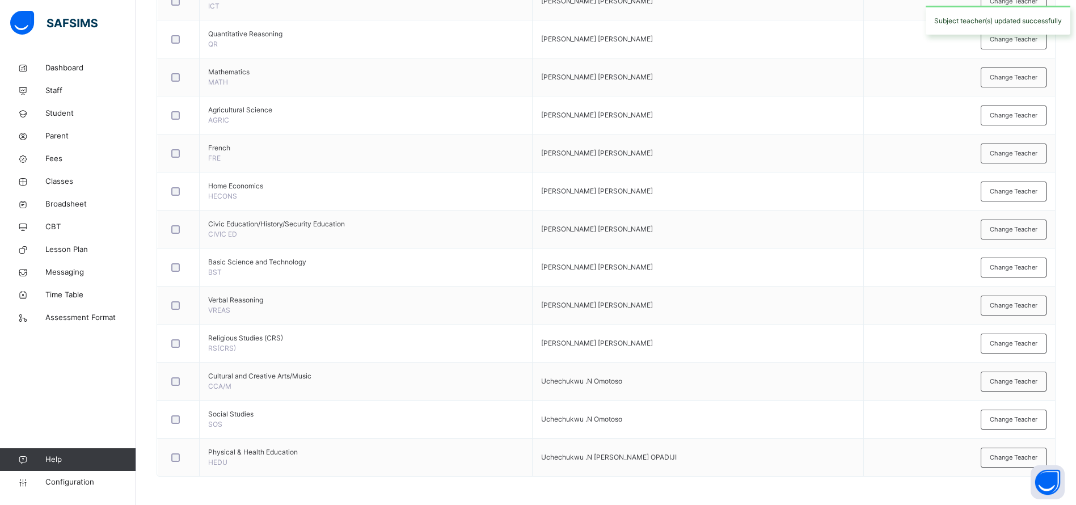
click at [1029, 388] on div "Change Teacher" at bounding box center [1013, 381] width 66 height 20
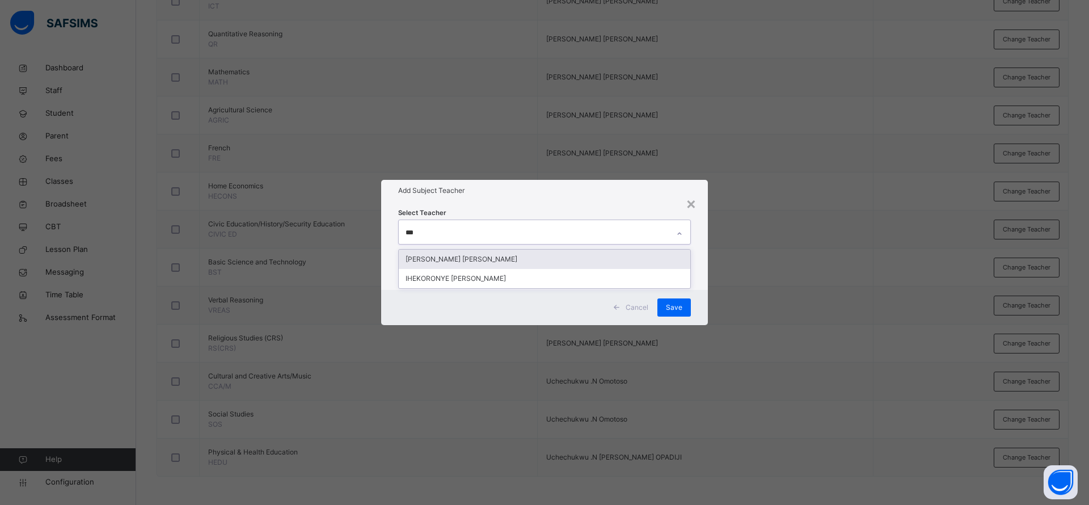
type input "****"
click at [519, 265] on div "[PERSON_NAME] [PERSON_NAME]" at bounding box center [544, 258] width 291 height 19
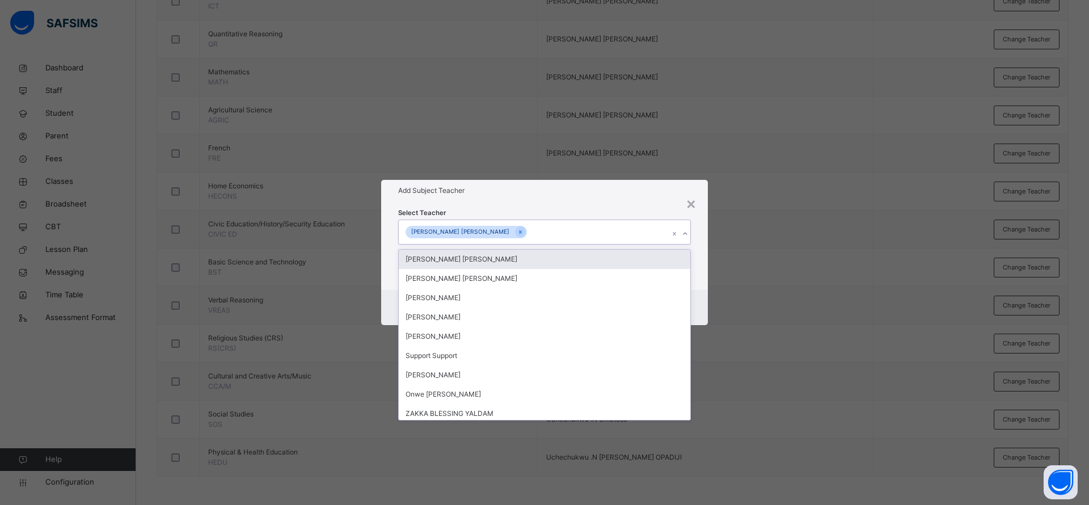
click at [580, 200] on div "Add Subject Teacher" at bounding box center [544, 191] width 327 height 22
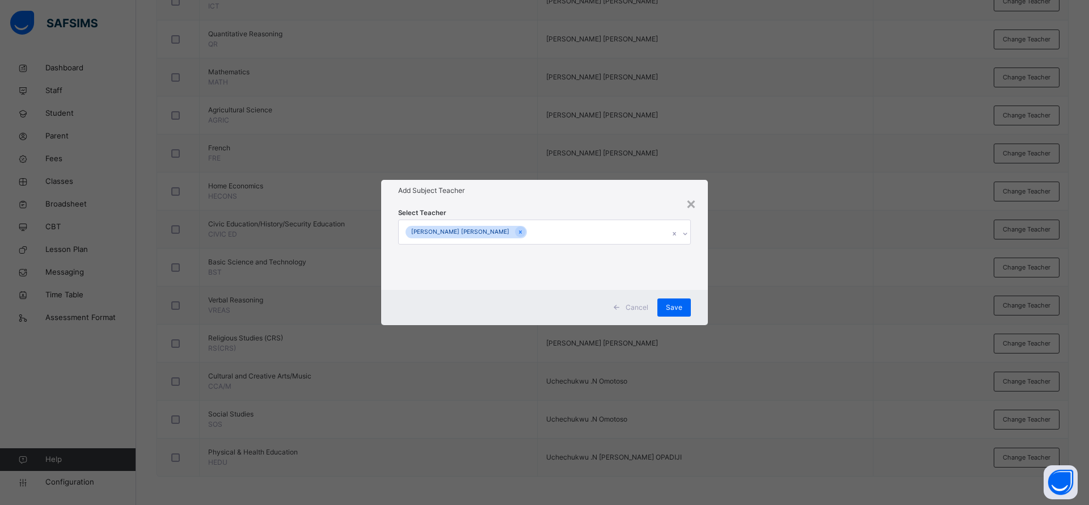
click at [679, 303] on span "Save" at bounding box center [674, 307] width 16 height 10
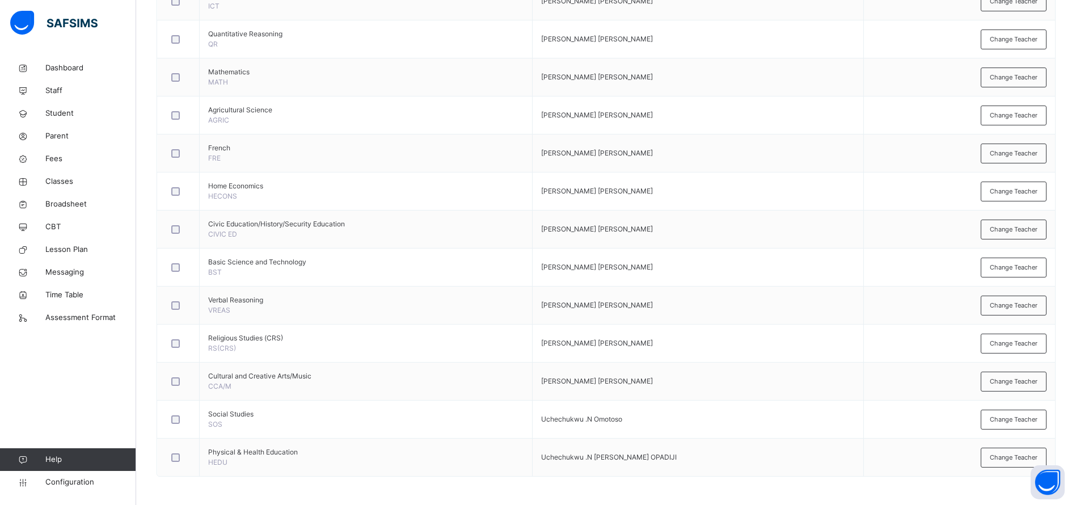
click at [1027, 379] on span "Change Teacher" at bounding box center [1013, 382] width 48 height 10
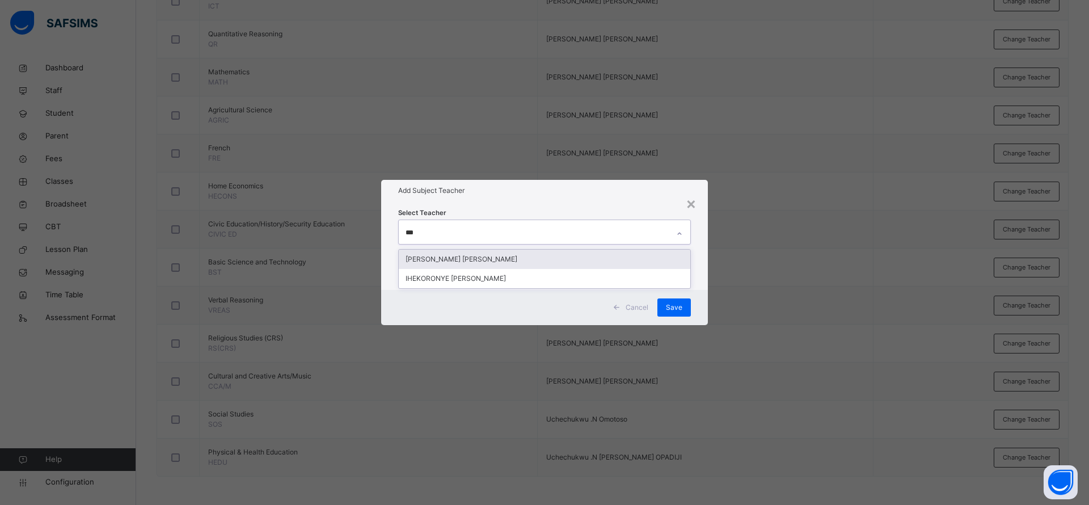
type input "****"
click at [539, 267] on div "[PERSON_NAME] [PERSON_NAME]" at bounding box center [544, 258] width 291 height 19
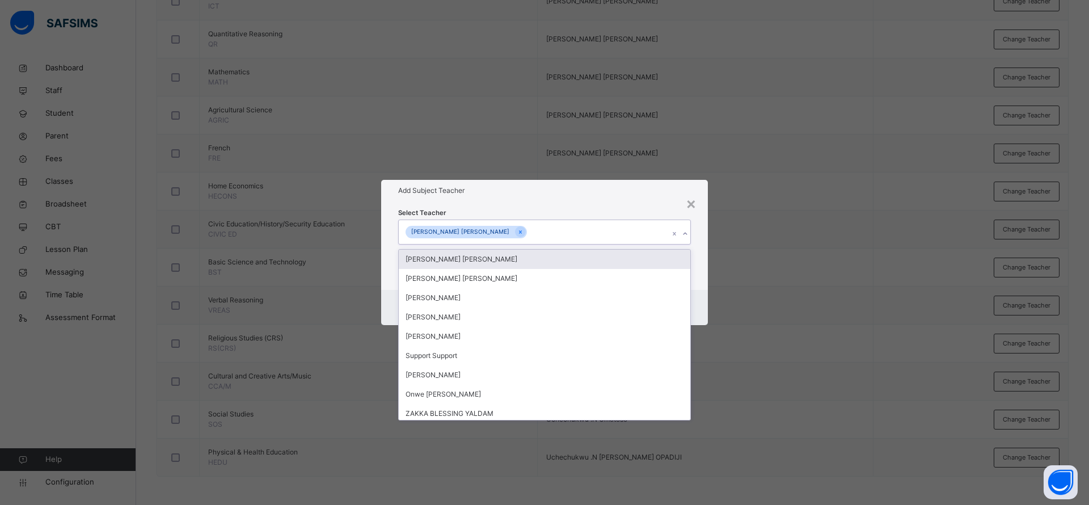
click at [588, 200] on div "Add Subject Teacher" at bounding box center [544, 191] width 327 height 22
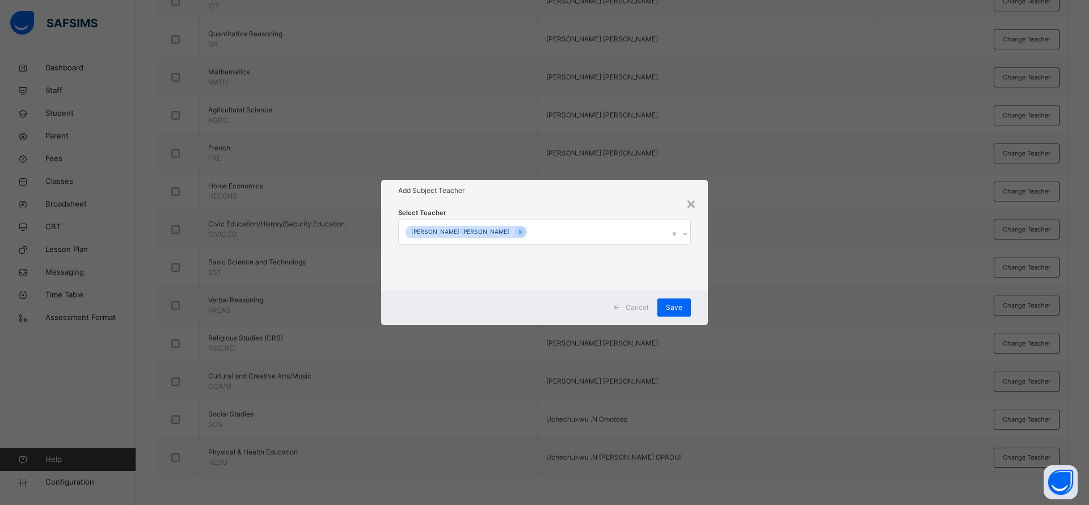
click at [666, 311] on div "Save" at bounding box center [673, 307] width 33 height 18
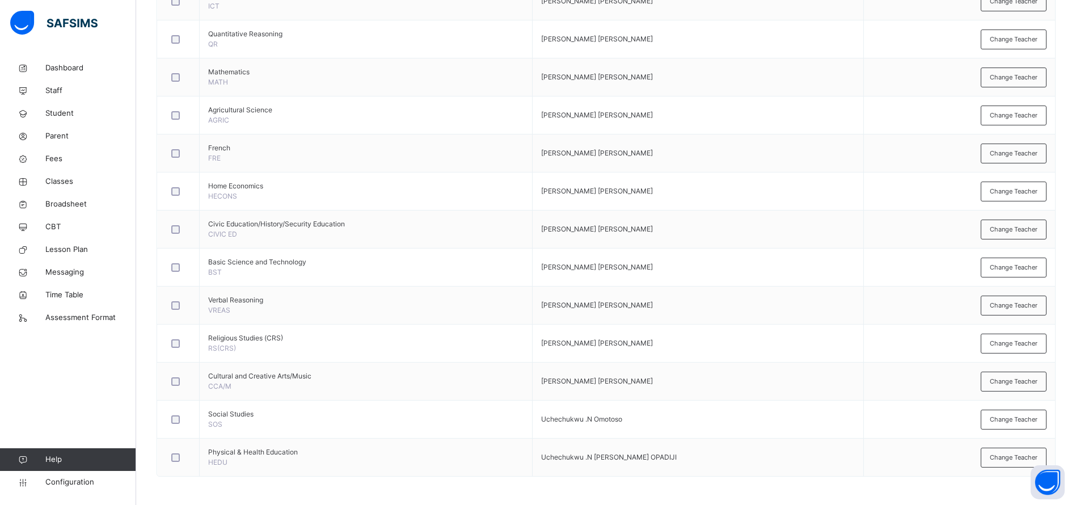
click at [1020, 422] on span "Change Teacher" at bounding box center [1013, 419] width 48 height 10
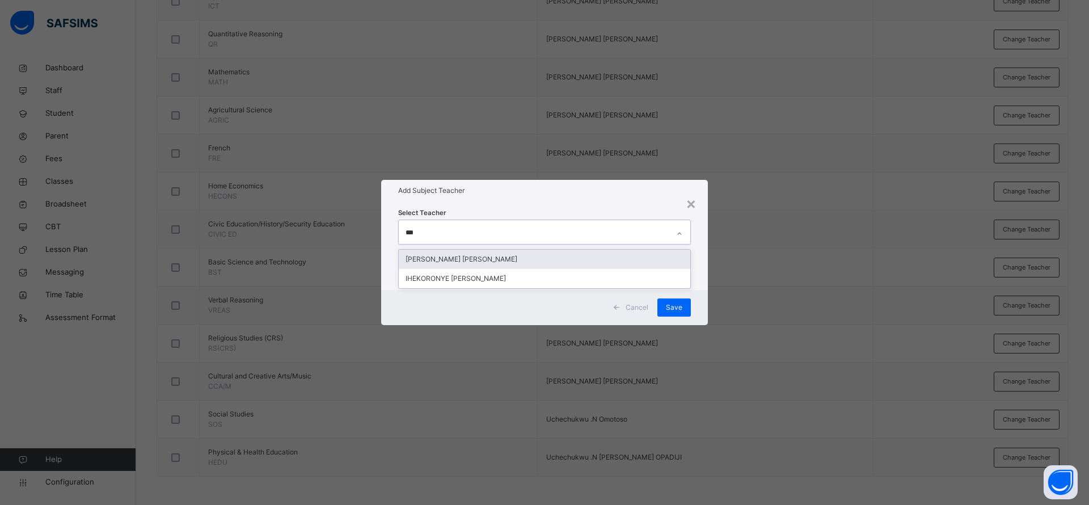
type input "****"
click at [544, 262] on div "[PERSON_NAME] [PERSON_NAME]" at bounding box center [544, 258] width 291 height 19
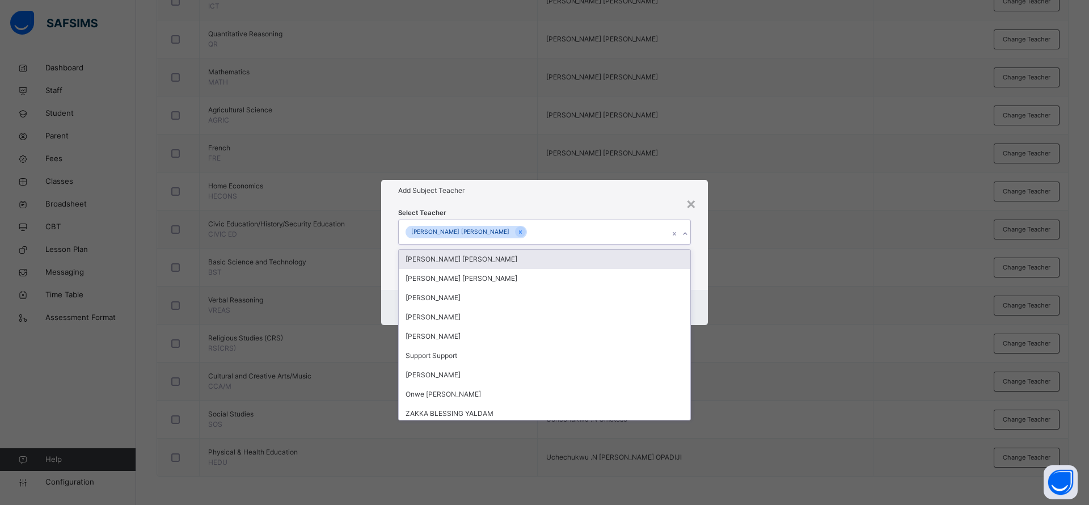
click at [583, 194] on h1 "Add Subject Teacher" at bounding box center [544, 190] width 293 height 10
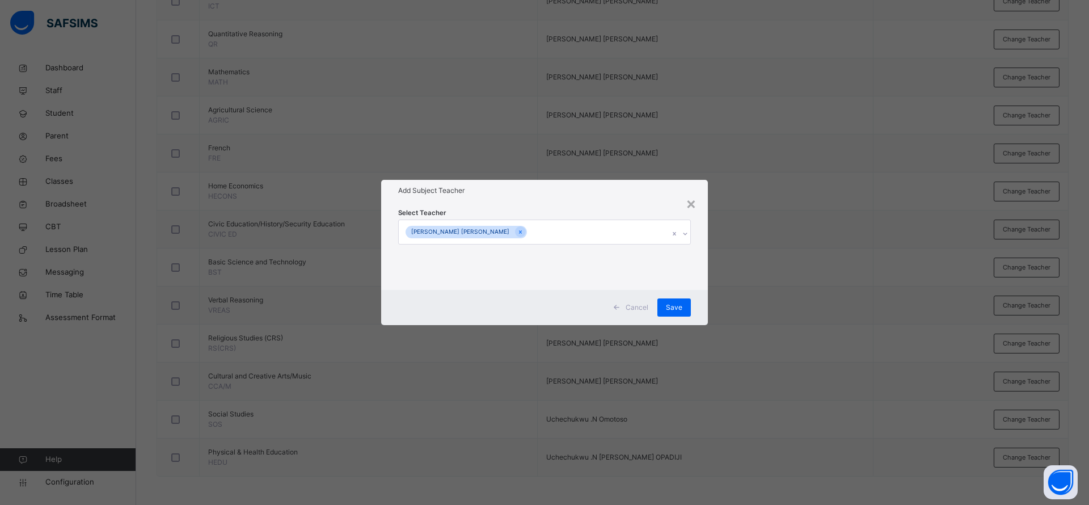
click at [679, 308] on span "Save" at bounding box center [674, 307] width 16 height 10
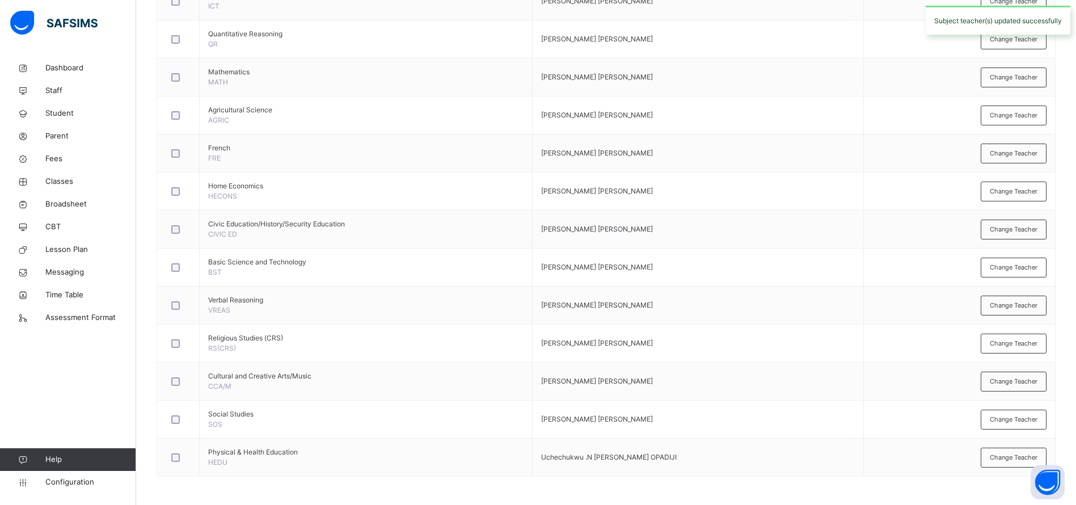
click at [1008, 452] on span "Change Teacher" at bounding box center [1013, 457] width 48 height 10
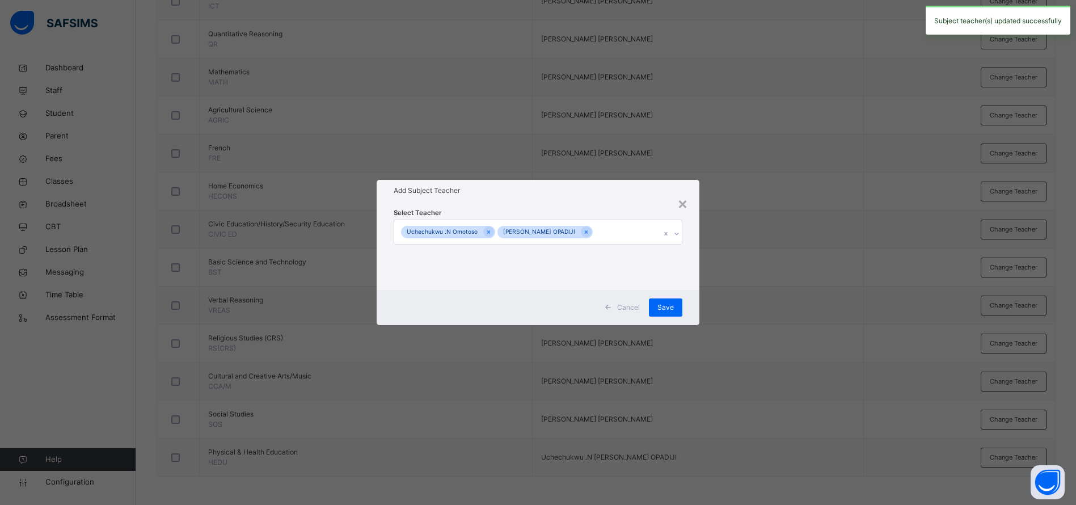
click at [848, 273] on div "× Add Subject Teacher Select Teacher [PERSON_NAME] .N [PERSON_NAME] OPADIJI Can…" at bounding box center [538, 252] width 1076 height 505
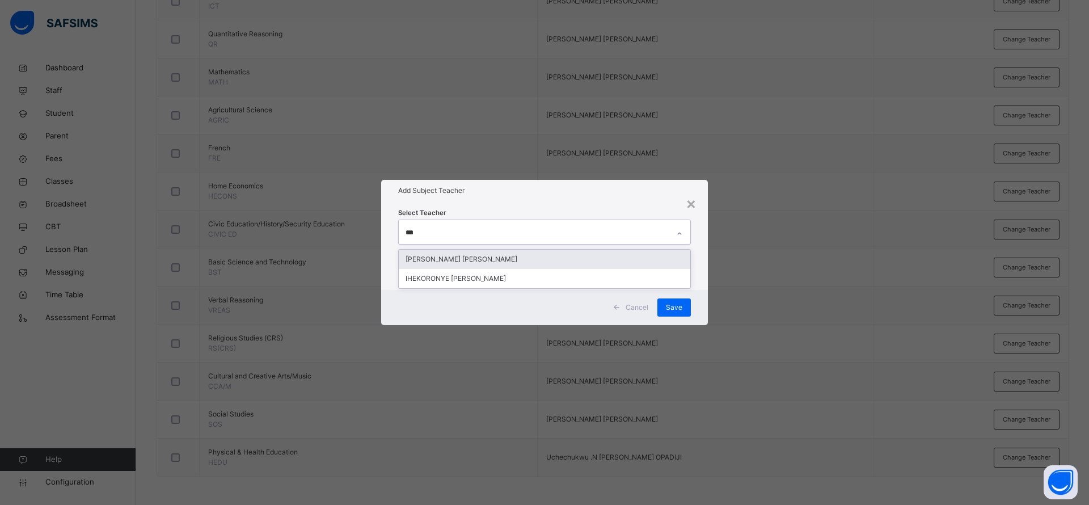
type input "****"
click at [535, 260] on div "[PERSON_NAME] [PERSON_NAME]" at bounding box center [544, 258] width 291 height 19
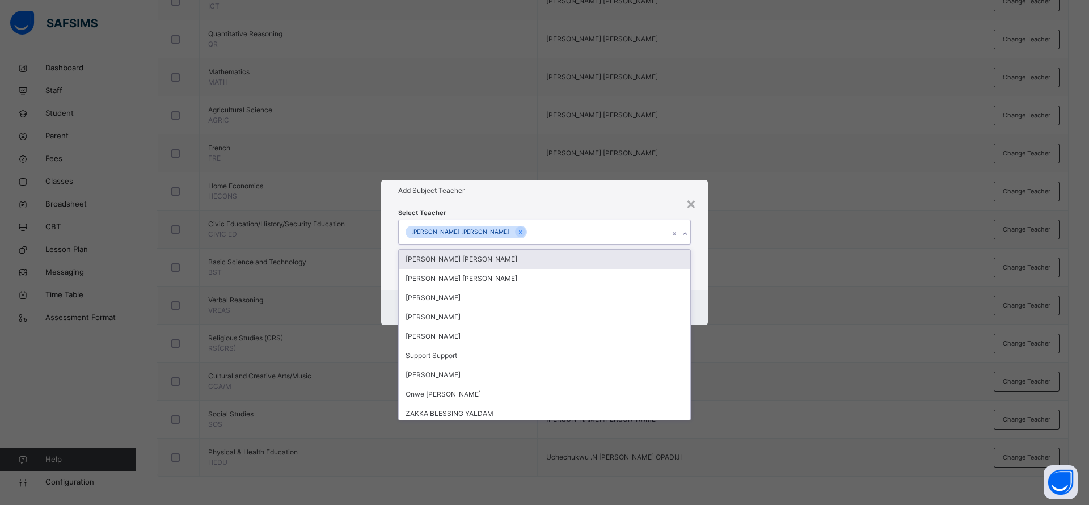
click at [568, 194] on h1 "Add Subject Teacher" at bounding box center [544, 190] width 293 height 10
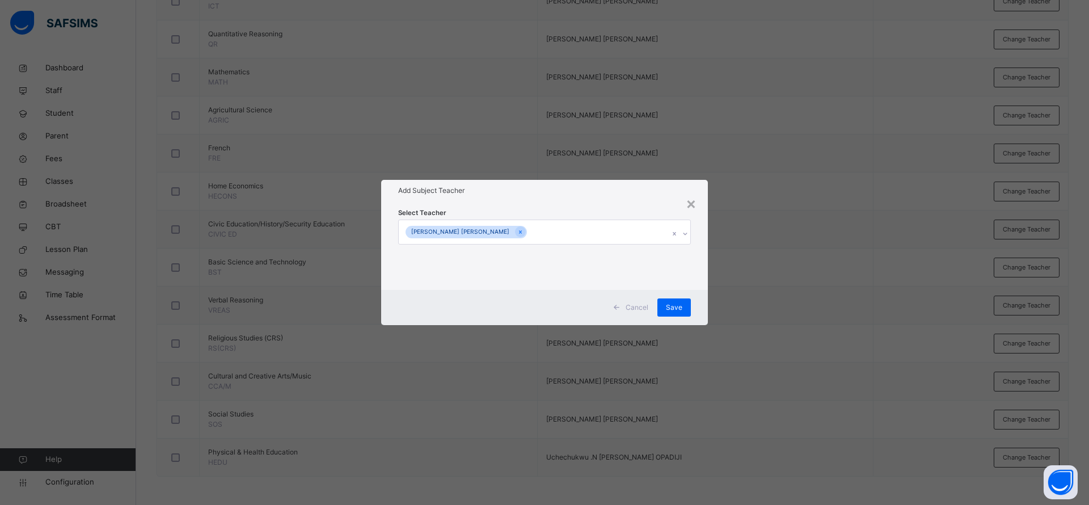
click at [680, 312] on span "Save" at bounding box center [674, 307] width 16 height 10
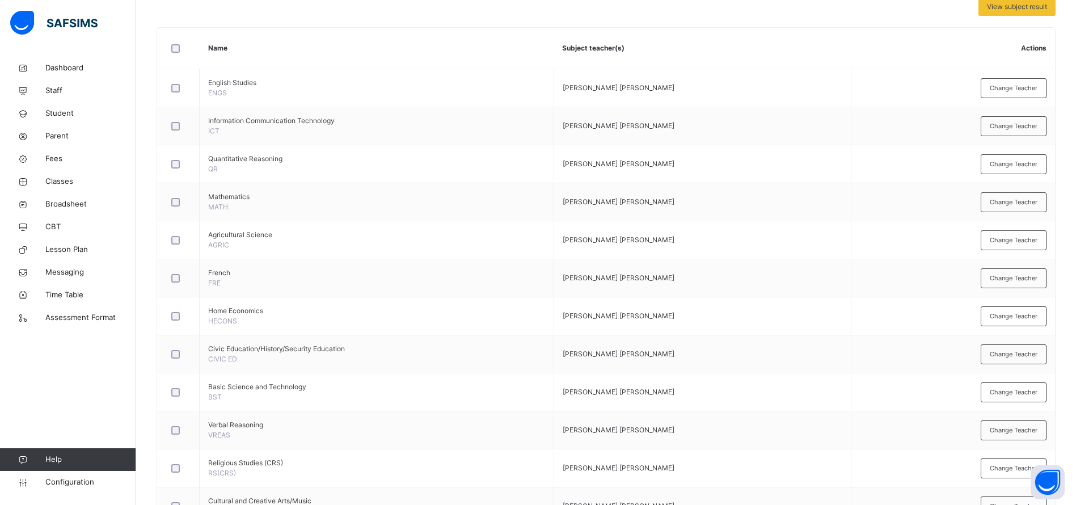
scroll to position [0, 0]
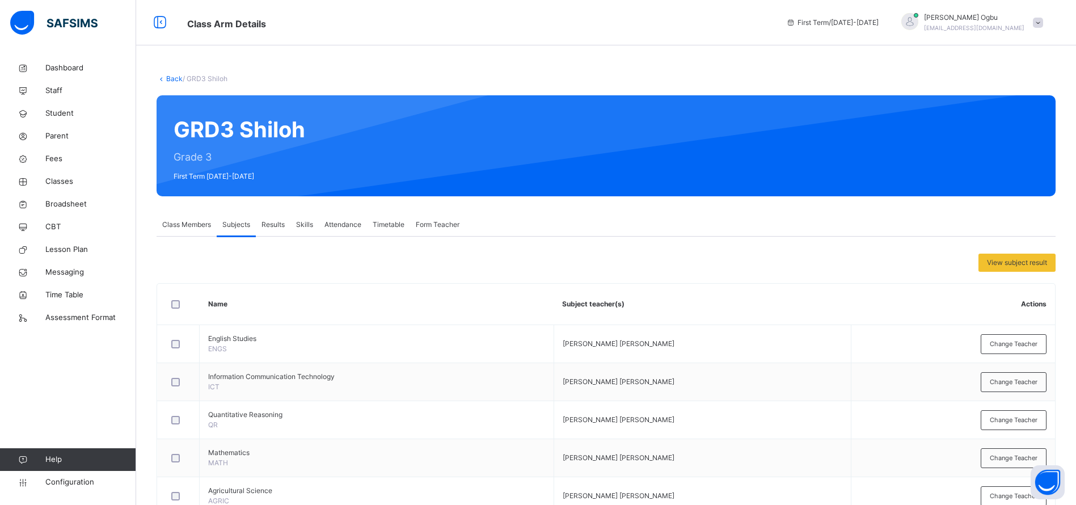
click at [173, 75] on link "Back" at bounding box center [174, 78] width 16 height 9
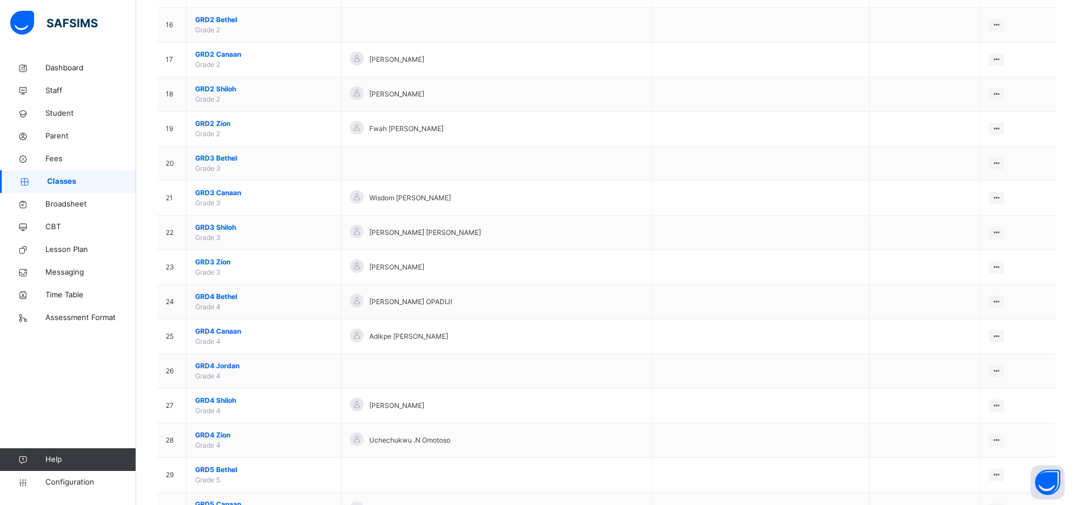
scroll to position [692, 0]
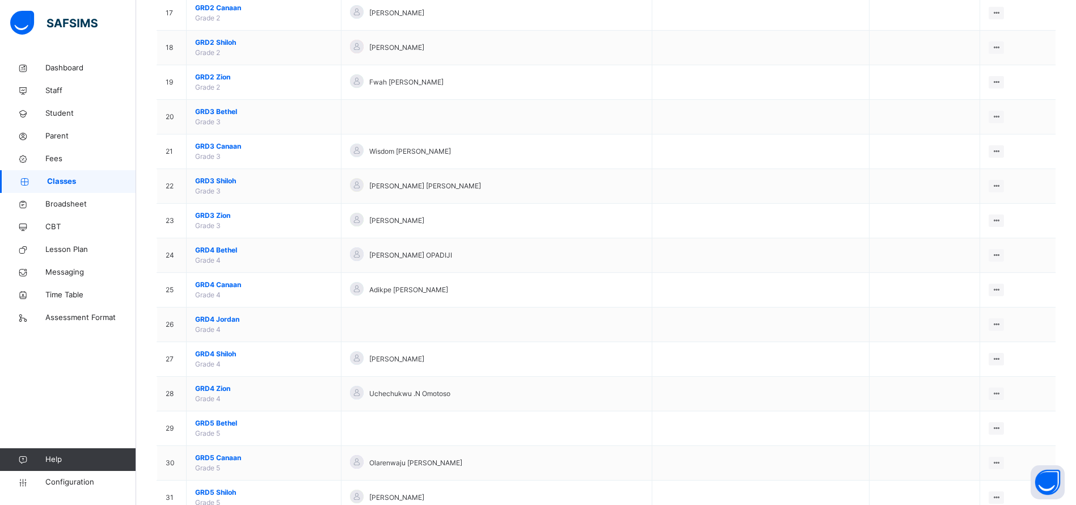
click at [213, 388] on span "GRD4 Zion" at bounding box center [263, 388] width 137 height 10
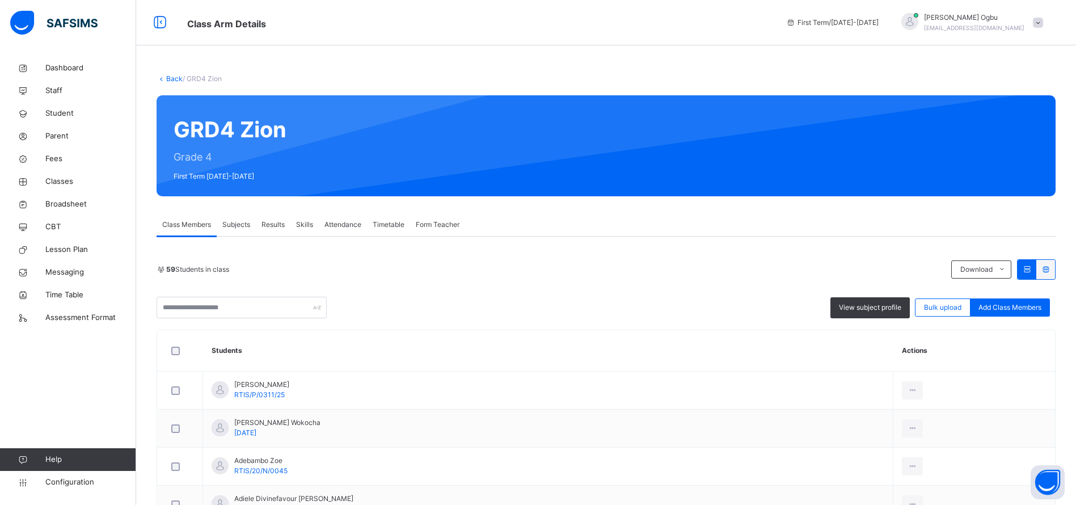
click at [229, 225] on span "Subjects" at bounding box center [236, 224] width 28 height 10
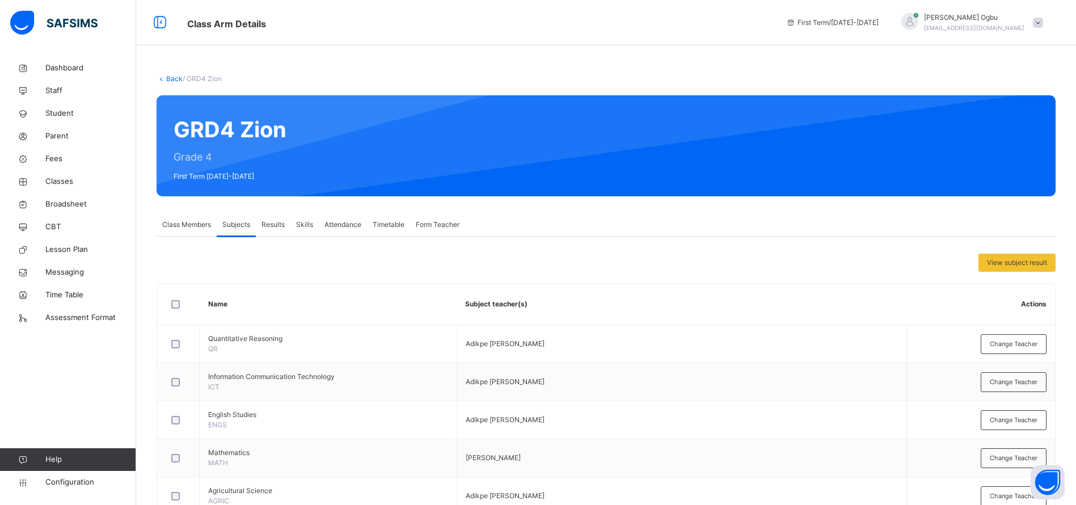
click at [1030, 339] on span "Change Teacher" at bounding box center [1013, 344] width 48 height 10
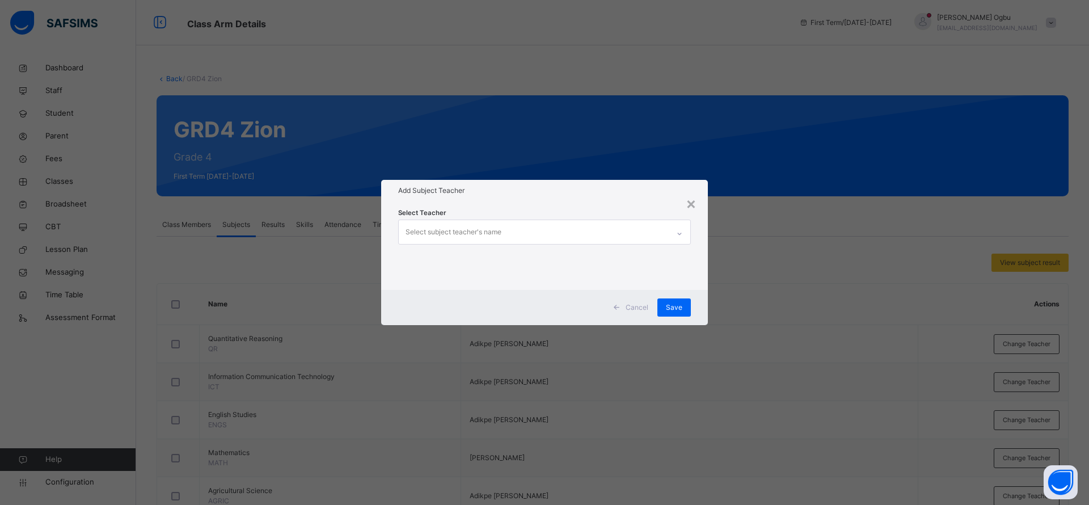
click at [451, 195] on h1 "Add Subject Teacher" at bounding box center [544, 190] width 293 height 10
click at [633, 309] on span "Cancel" at bounding box center [636, 307] width 23 height 10
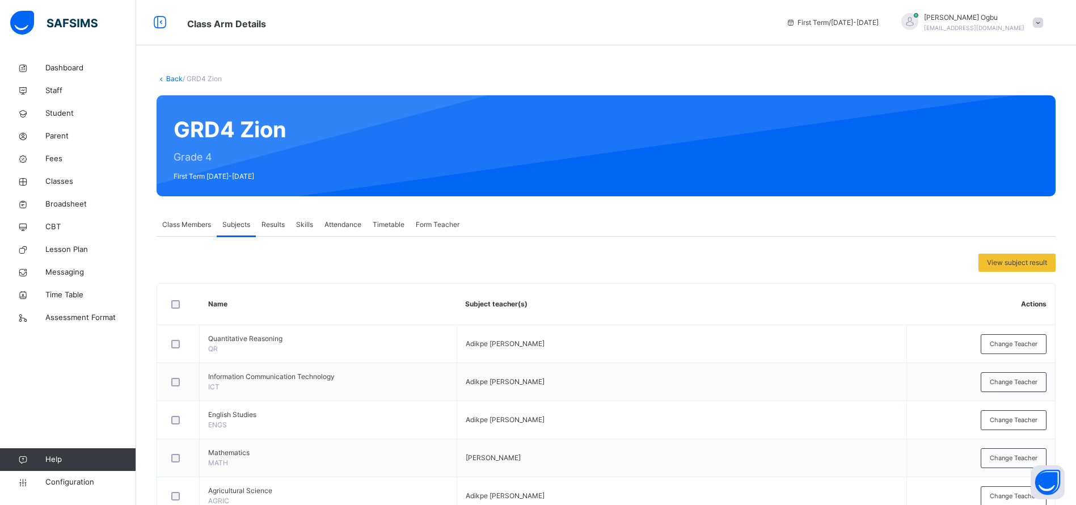
click at [57, 136] on span "Parent" at bounding box center [90, 135] width 91 height 11
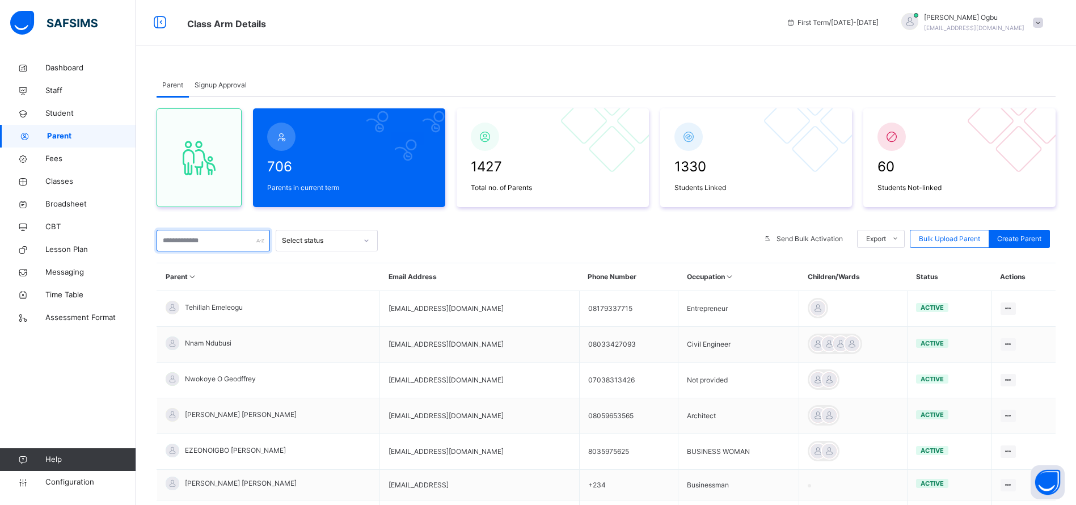
click at [204, 236] on input "text" at bounding box center [213, 241] width 113 height 22
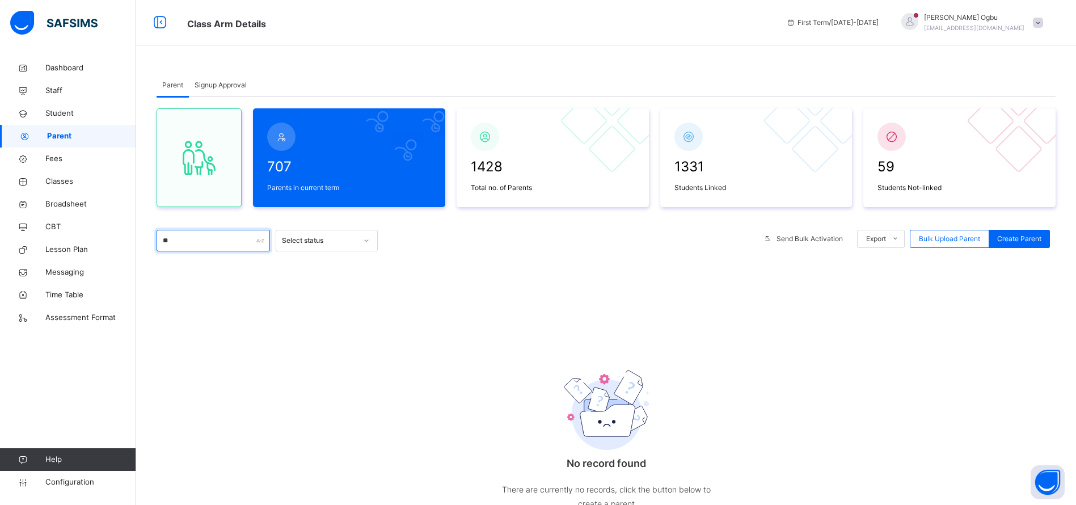
type input "*"
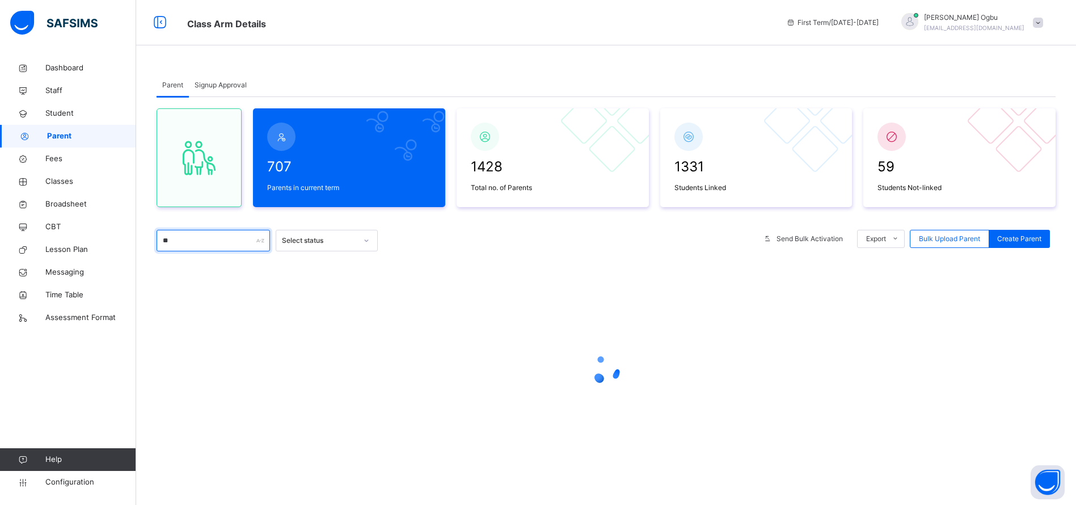
type input "*"
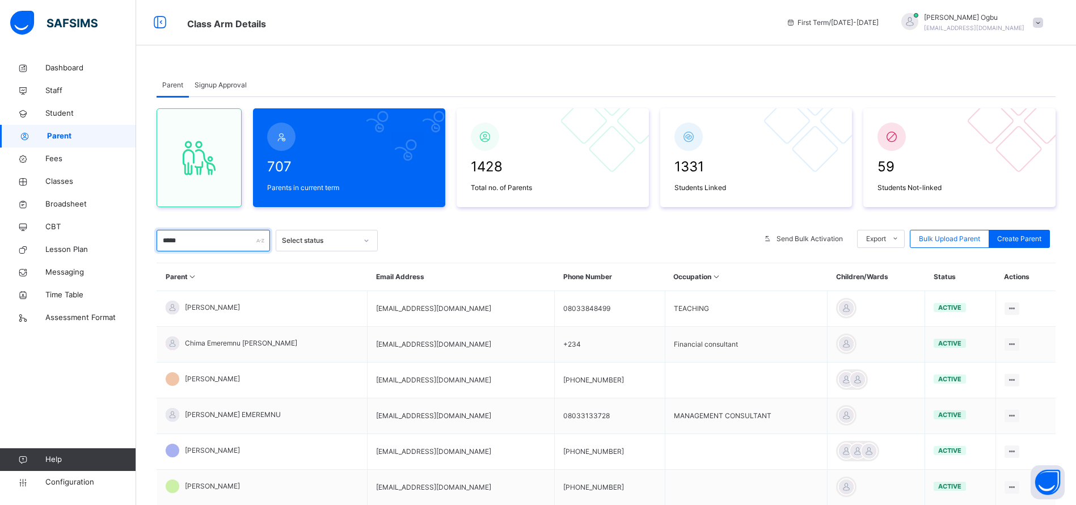
type input "*****"
click at [388, 409] on td "[EMAIL_ADDRESS][DOMAIN_NAME]" at bounding box center [460, 416] width 187 height 36
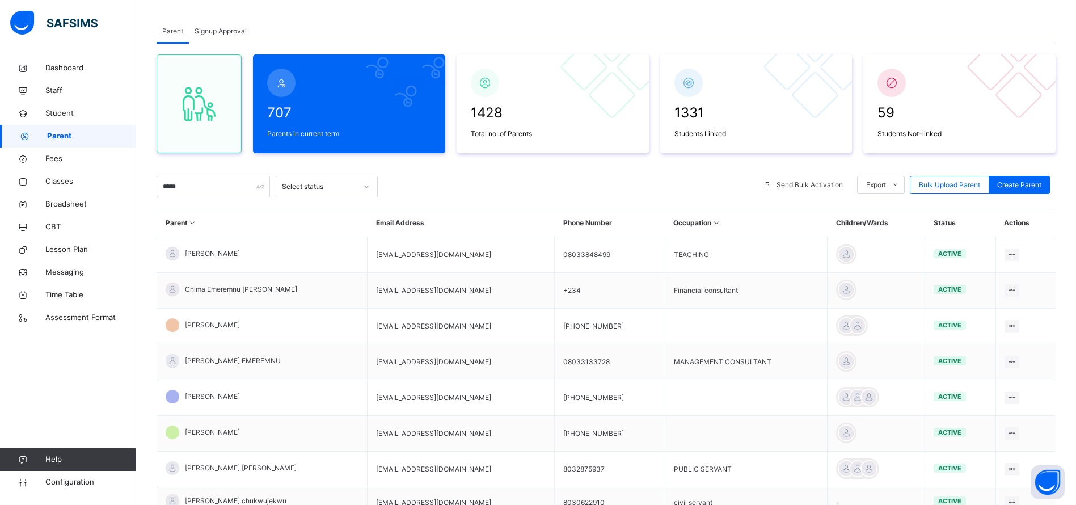
scroll to position [74, 0]
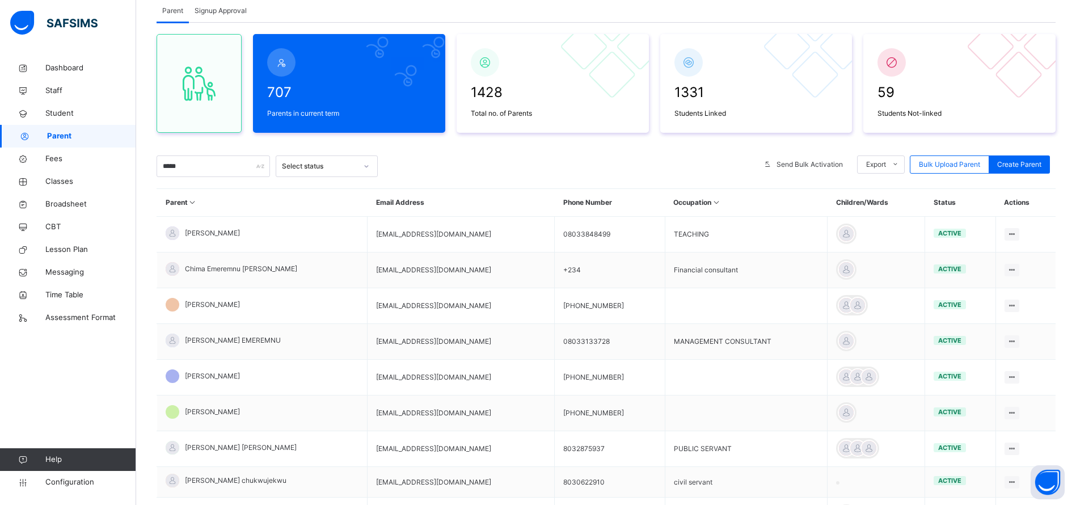
drag, startPoint x: 450, startPoint y: 412, endPoint x: 348, endPoint y: 411, distance: 101.5
click at [348, 411] on tr "[PERSON_NAME] [EMAIL_ADDRESS][DOMAIN_NAME] [PHONE_NUMBER] active Edit Parent Vi…" at bounding box center [606, 413] width 899 height 36
copy tr "[EMAIL_ADDRESS][DOMAIN_NAME]"
click at [0, 0] on div "View Profile" at bounding box center [0, 0] width 0 height 0
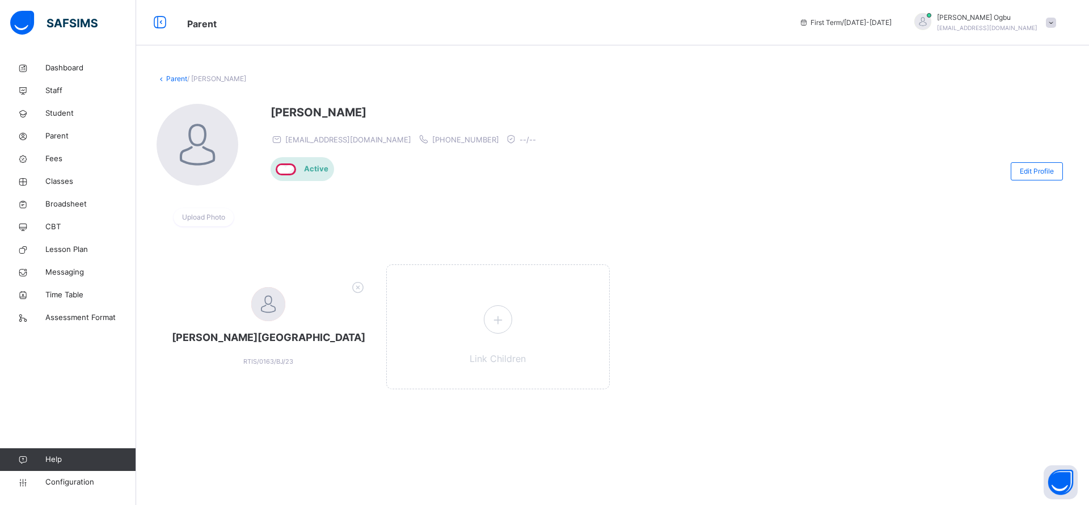
click at [172, 78] on link "Parent" at bounding box center [176, 78] width 21 height 9
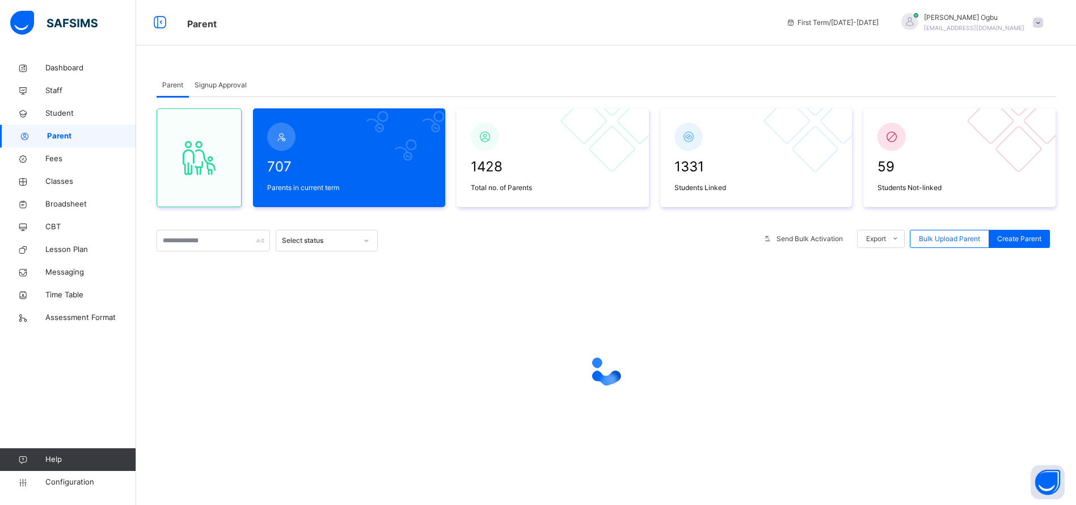
click at [352, 217] on div "707 Parents in current term 1428 Total no. of Parents 1331 Students Linked 59 S…" at bounding box center [606, 292] width 899 height 391
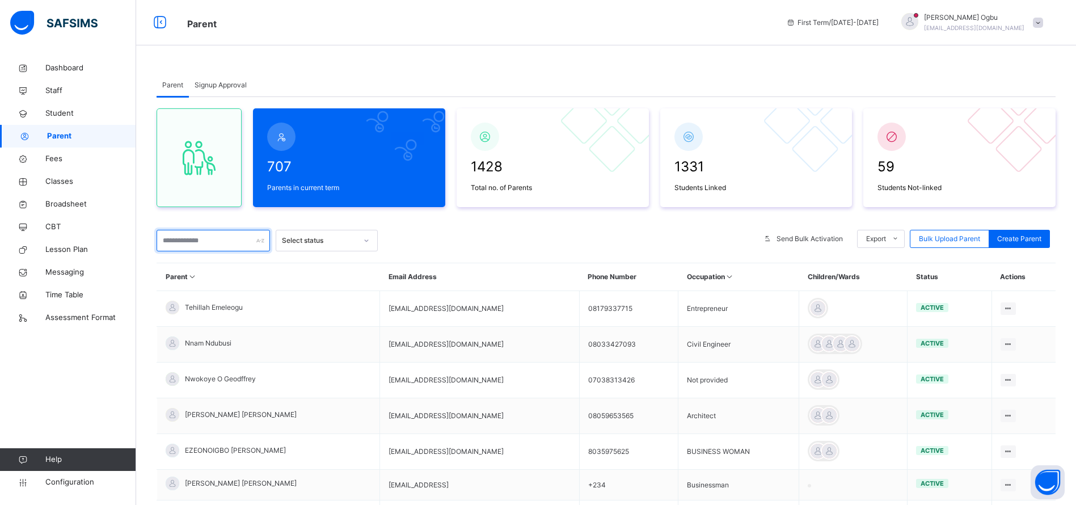
click at [216, 239] on input "text" at bounding box center [213, 241] width 113 height 22
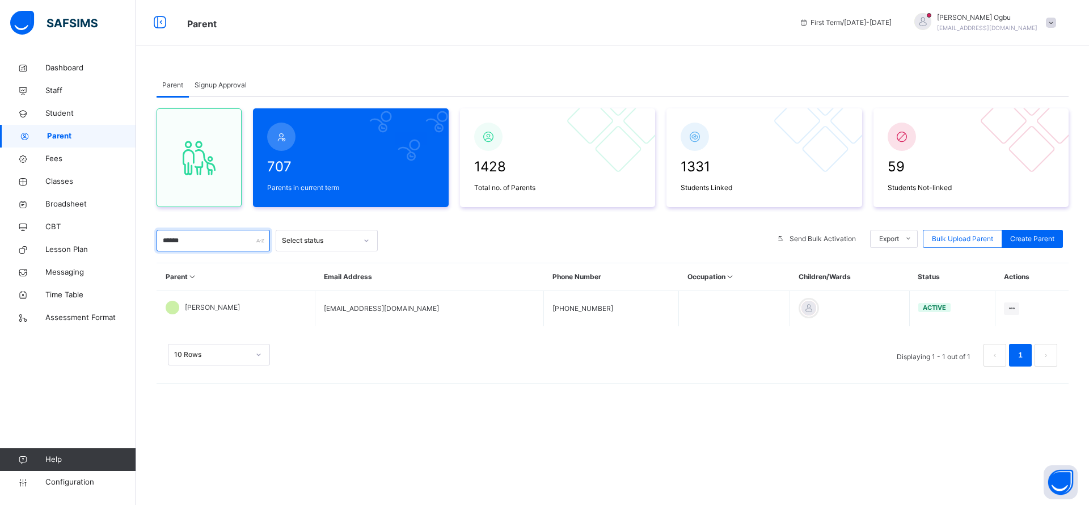
type input "******"
click at [1012, 308] on icon at bounding box center [1011, 308] width 10 height 9
click at [0, 0] on div "Reset Password" at bounding box center [0, 0] width 0 height 0
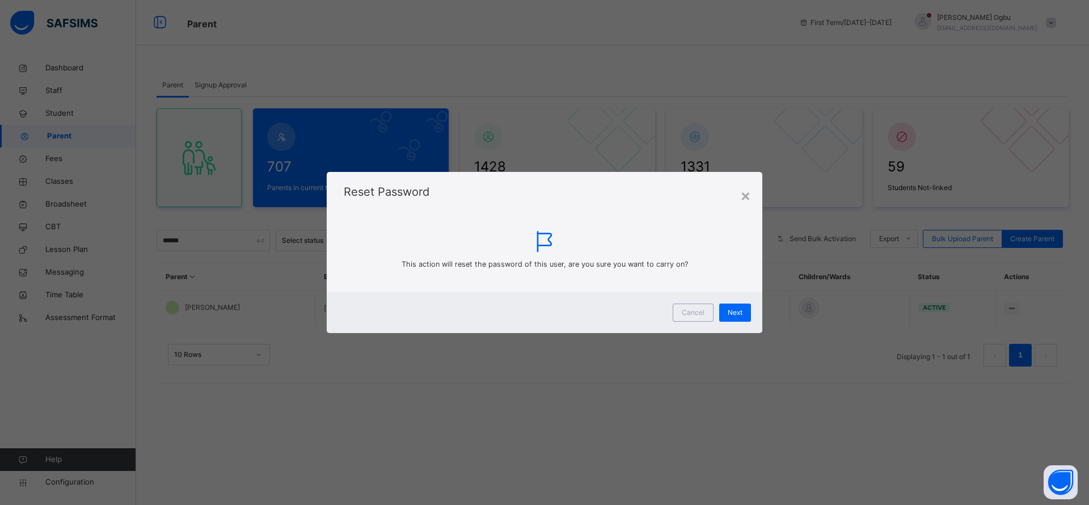
click at [741, 316] on span "Next" at bounding box center [734, 312] width 15 height 10
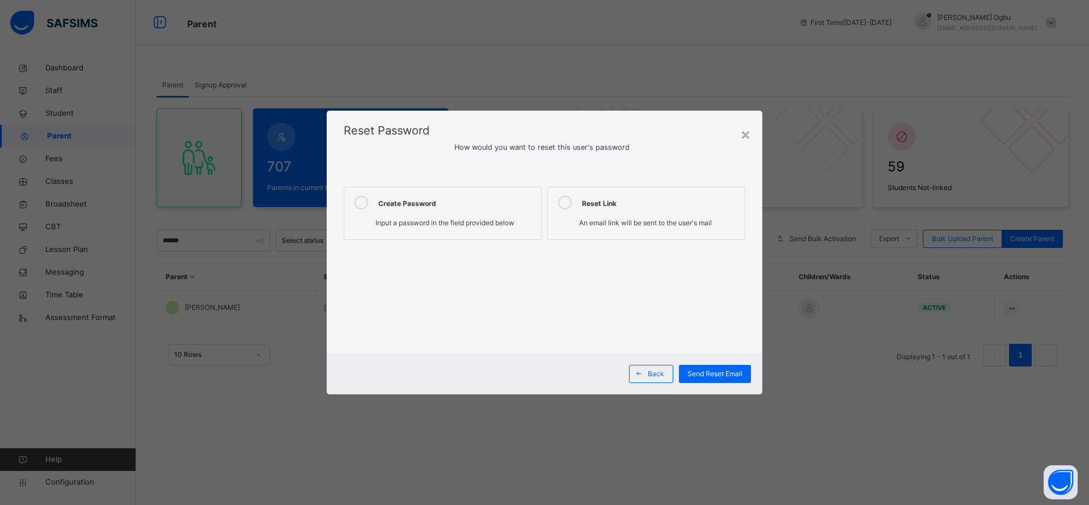
click at [433, 217] on div "Input a password in the field provided below" at bounding box center [442, 223] width 185 height 16
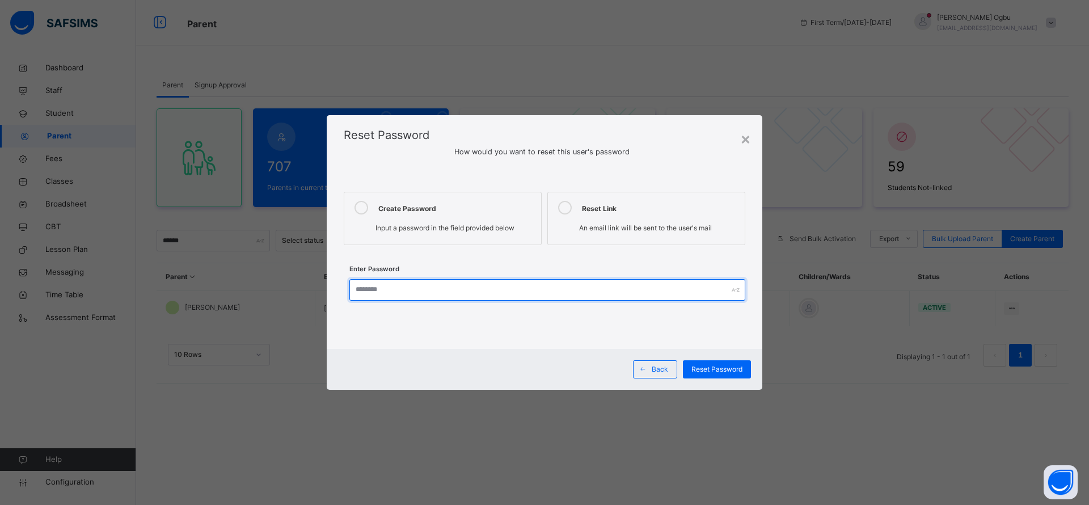
click at [561, 287] on input "text" at bounding box center [547, 290] width 396 height 22
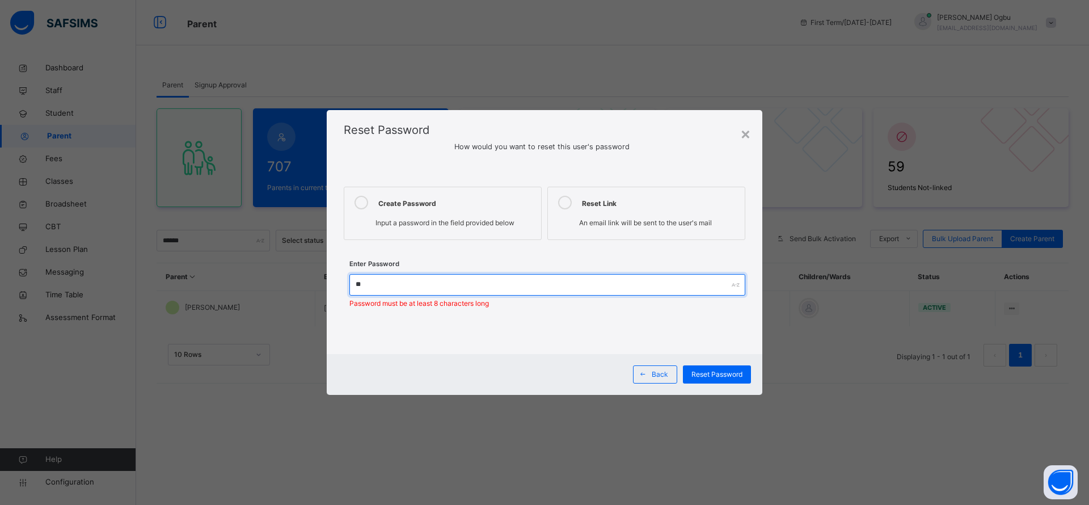
type input "*"
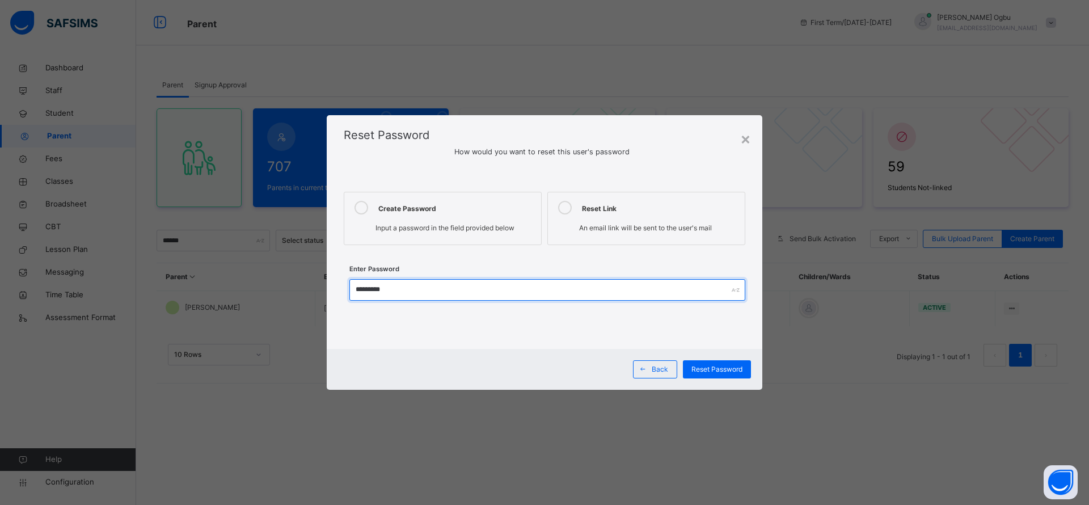
click at [666, 293] on input "*********" at bounding box center [547, 290] width 396 height 22
type input "*********"
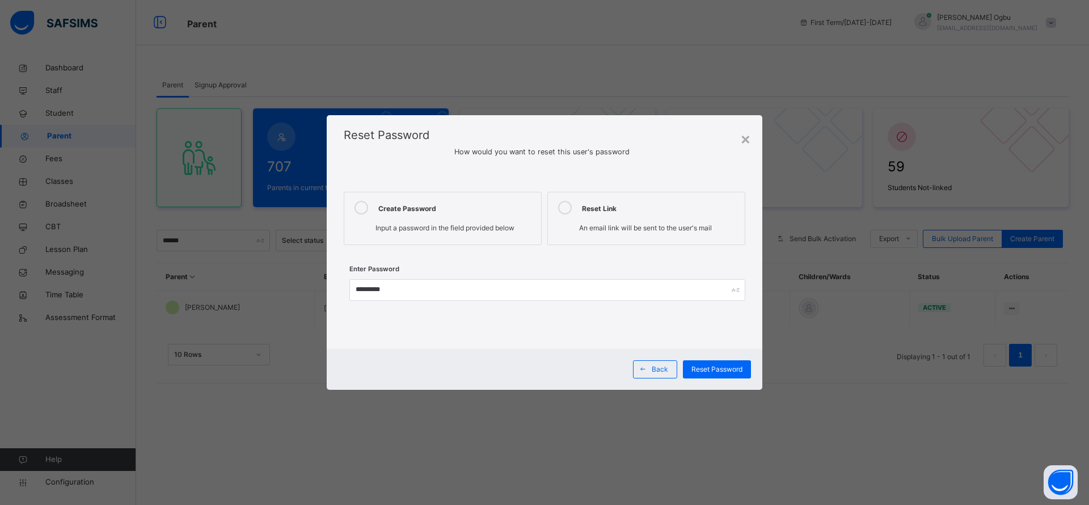
click at [718, 364] on span "Reset Password" at bounding box center [716, 369] width 51 height 10
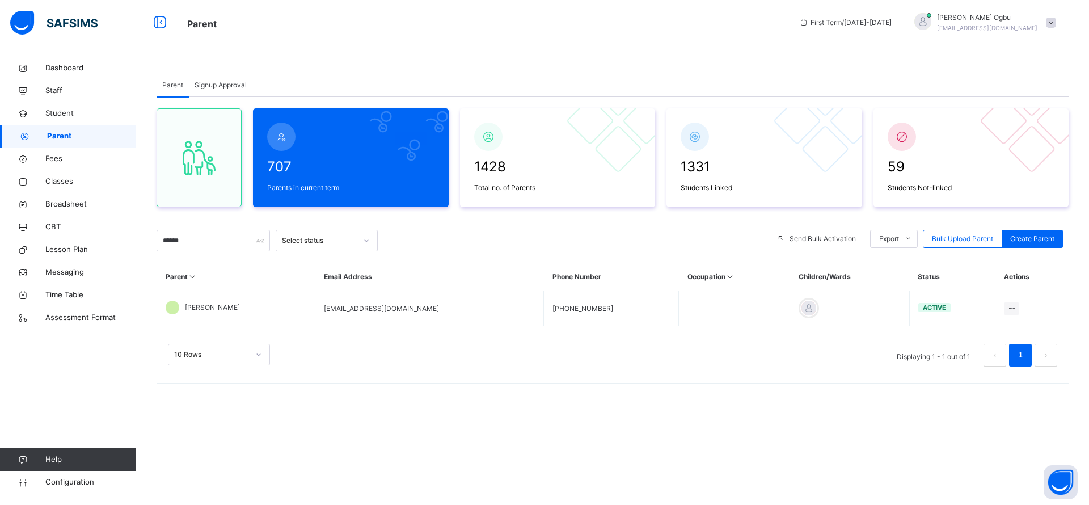
click at [60, 178] on span "Classes" at bounding box center [90, 181] width 91 height 11
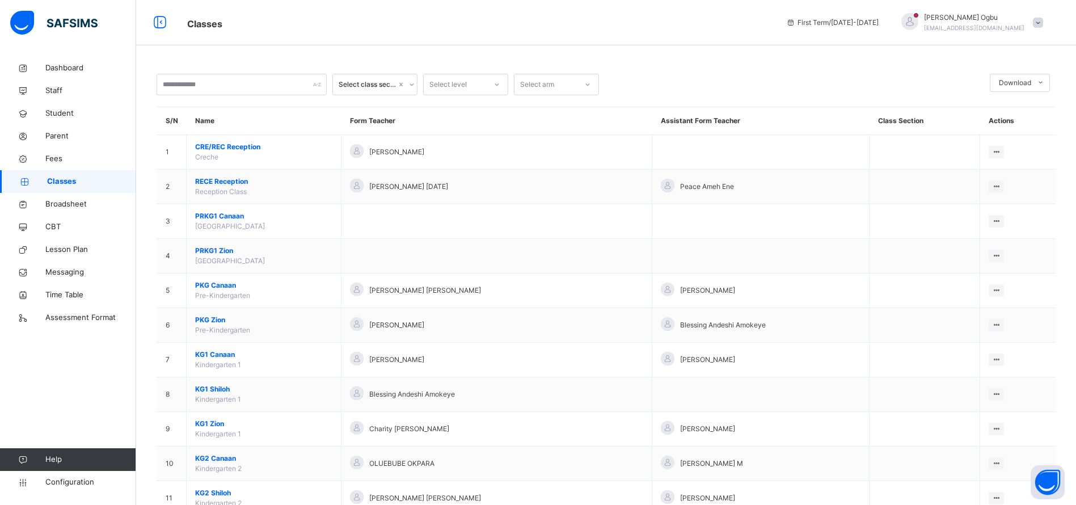
click at [52, 117] on span "Student" at bounding box center [90, 113] width 91 height 11
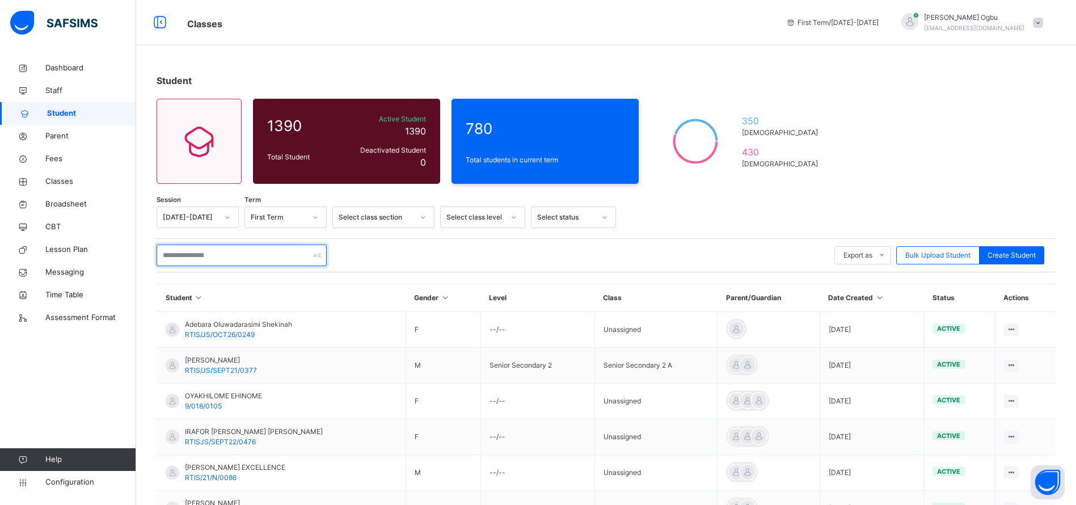
click at [265, 248] on input "text" at bounding box center [242, 255] width 170 height 22
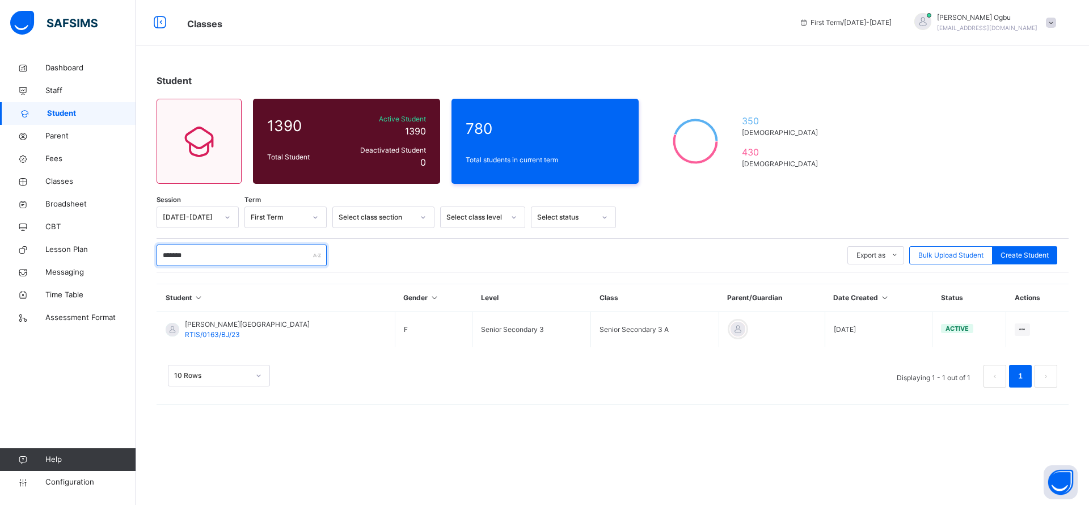
type input "*******"
click at [217, 332] on span "RTIS/0163/BJ/23" at bounding box center [212, 334] width 55 height 9
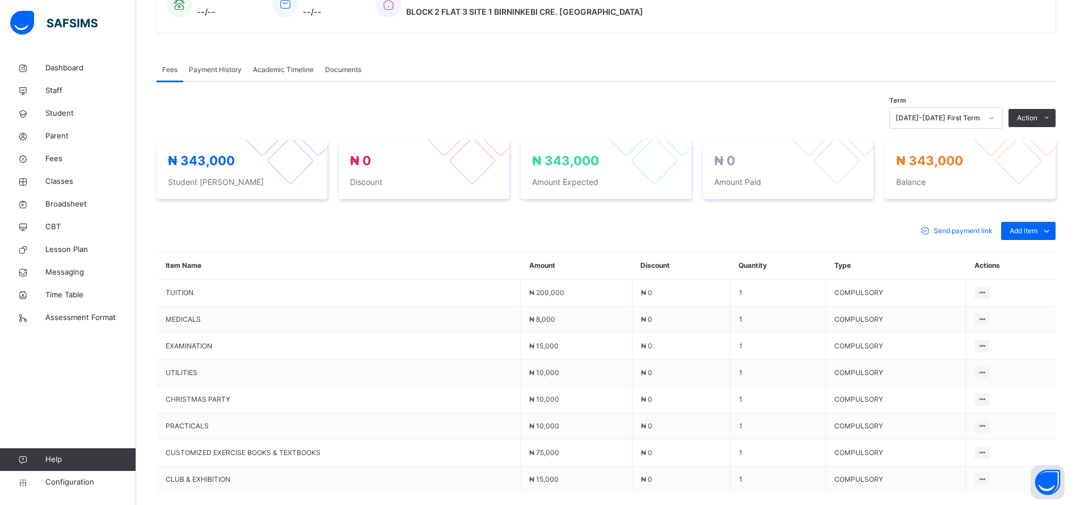
scroll to position [420, 0]
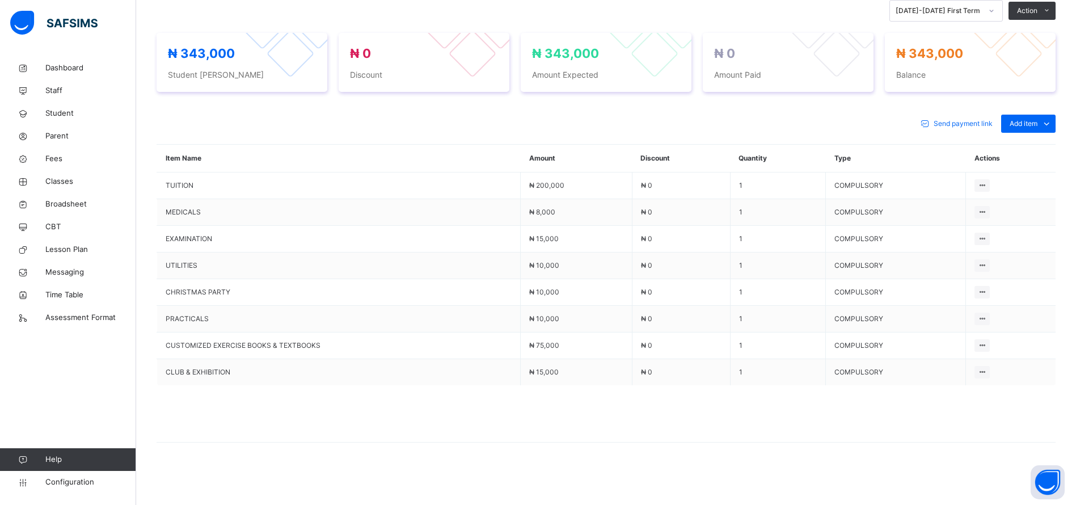
click at [1047, 116] on div "Add item" at bounding box center [1028, 124] width 54 height 18
click at [0, 0] on div "Optional items" at bounding box center [0, 0] width 0 height 0
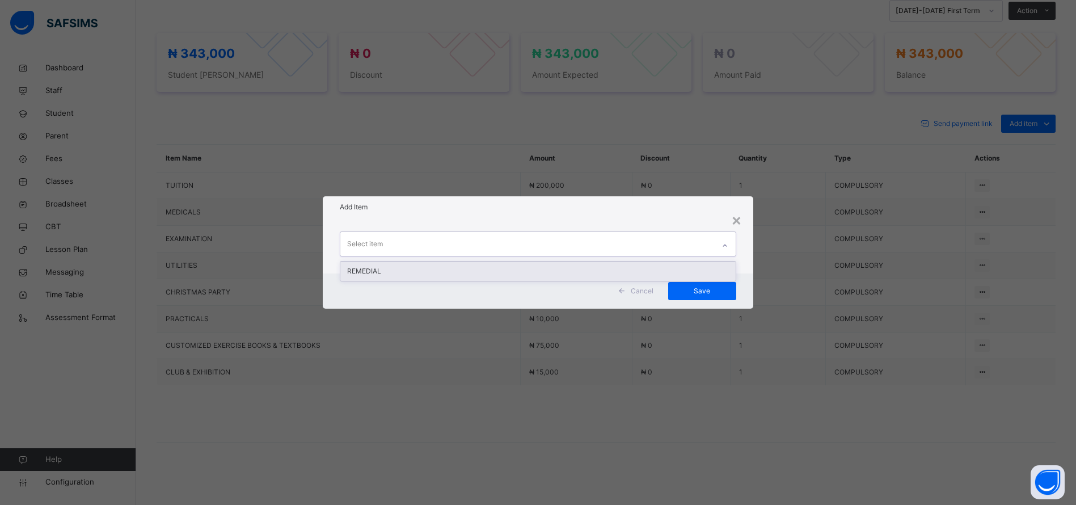
click at [519, 265] on div "REMEDIAL" at bounding box center [537, 270] width 395 height 19
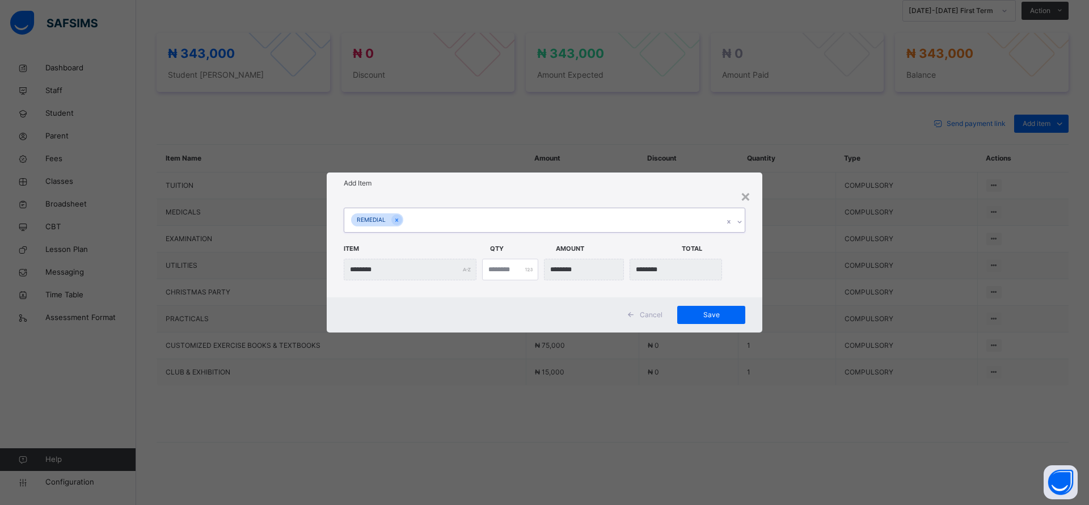
click at [579, 193] on div "Add Item" at bounding box center [544, 183] width 435 height 22
click at [704, 314] on span "Save" at bounding box center [711, 315] width 51 height 10
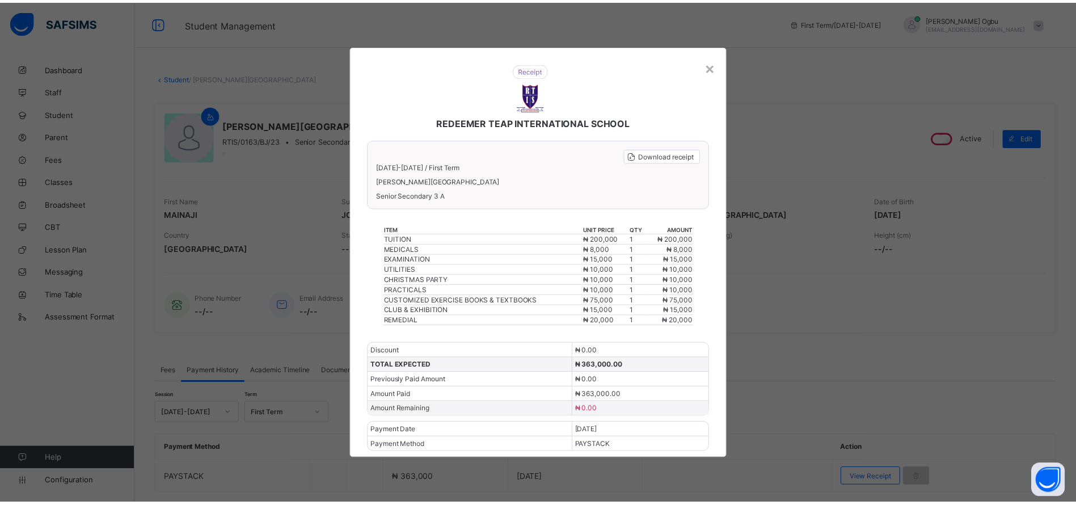
scroll to position [35, 0]
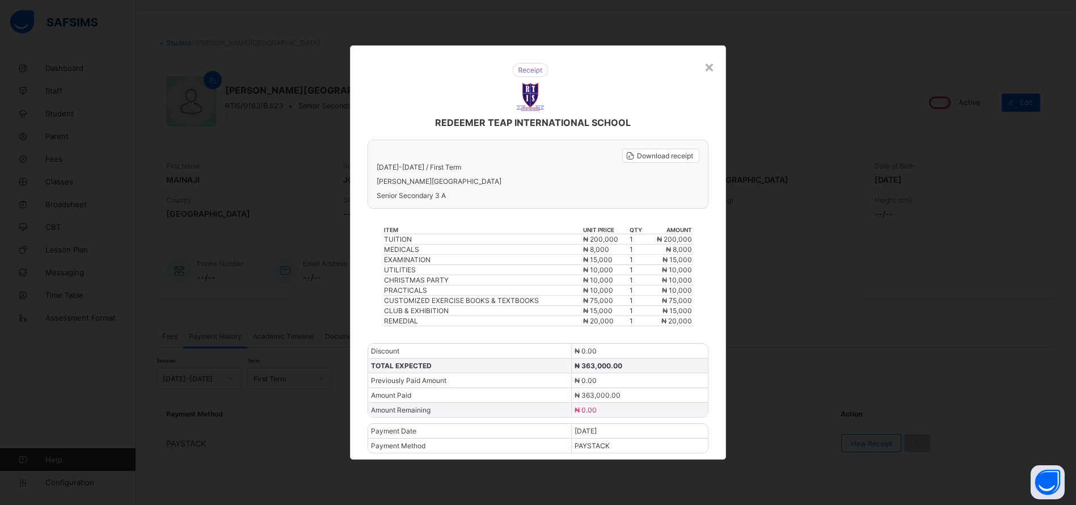
click at [709, 74] on div "×" at bounding box center [709, 66] width 11 height 19
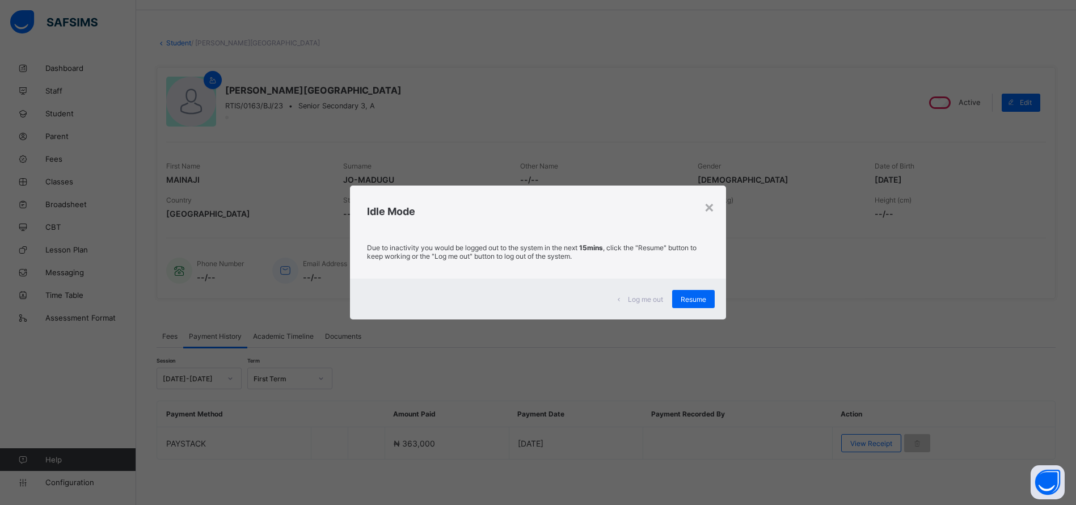
click at [689, 302] on span "Resume" at bounding box center [693, 299] width 26 height 9
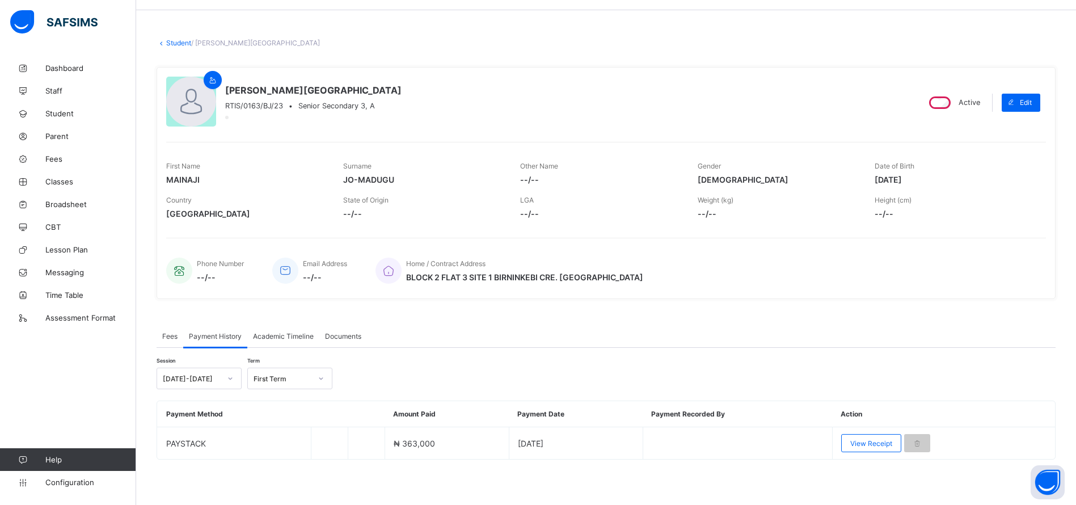
click at [57, 117] on span "Student" at bounding box center [90, 113] width 91 height 9
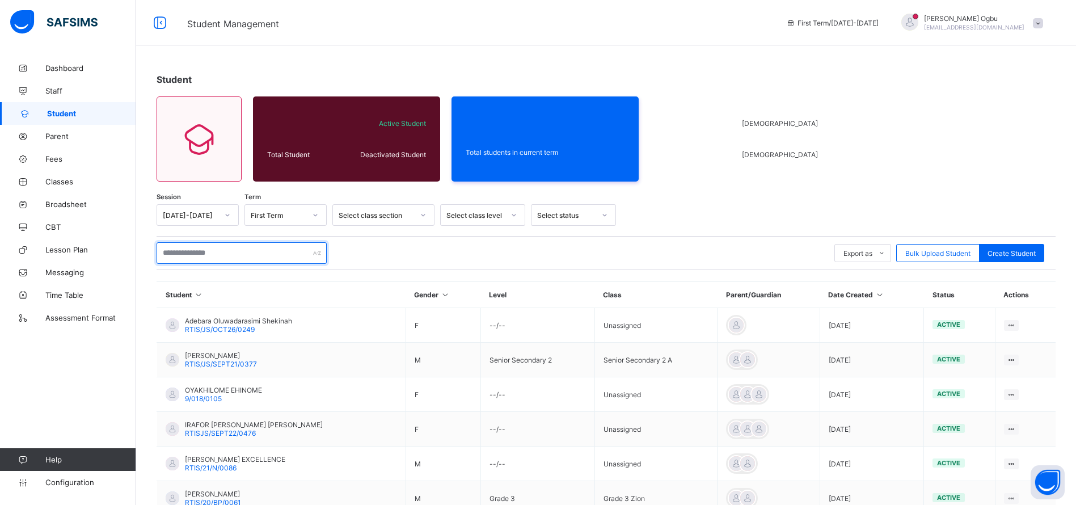
click at [164, 252] on input "text" at bounding box center [242, 253] width 170 height 22
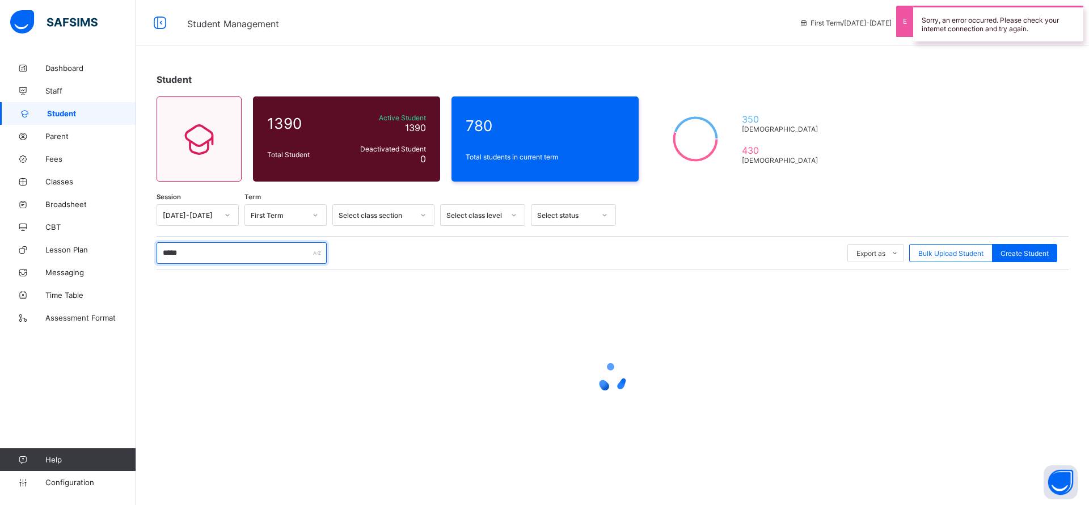
type input "******"
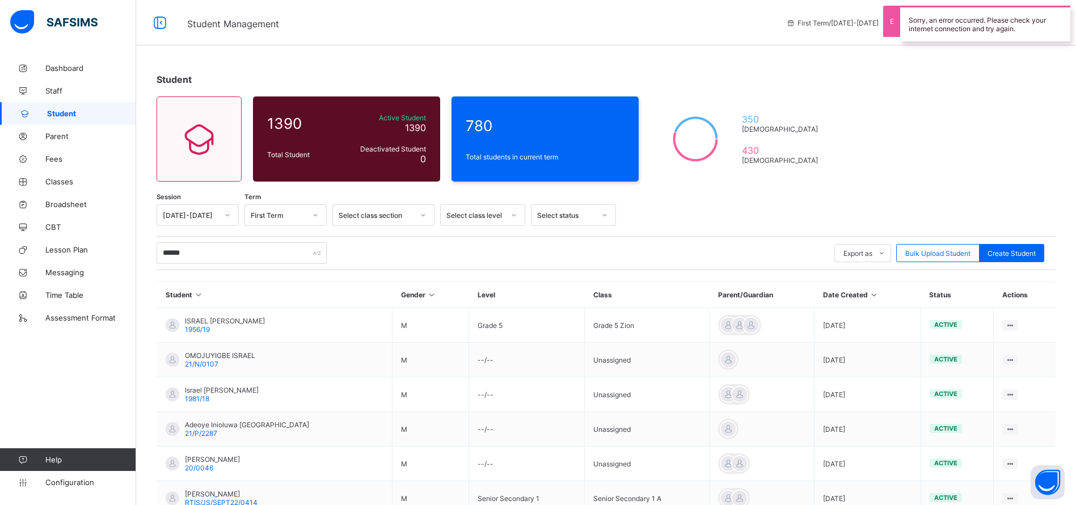
click at [206, 323] on span "ISRAEL [PERSON_NAME]" at bounding box center [225, 320] width 80 height 9
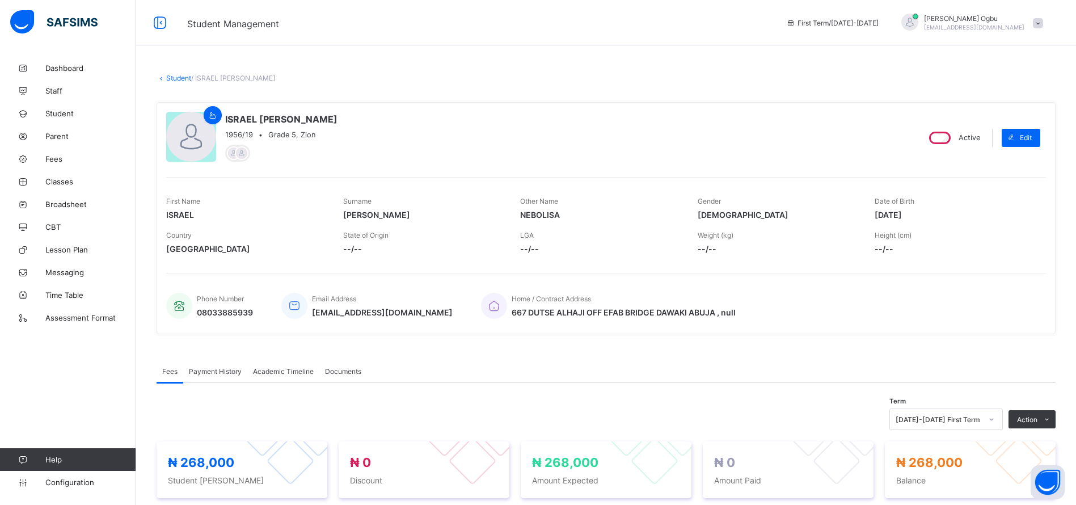
click at [53, 151] on link "Fees" at bounding box center [68, 158] width 136 height 23
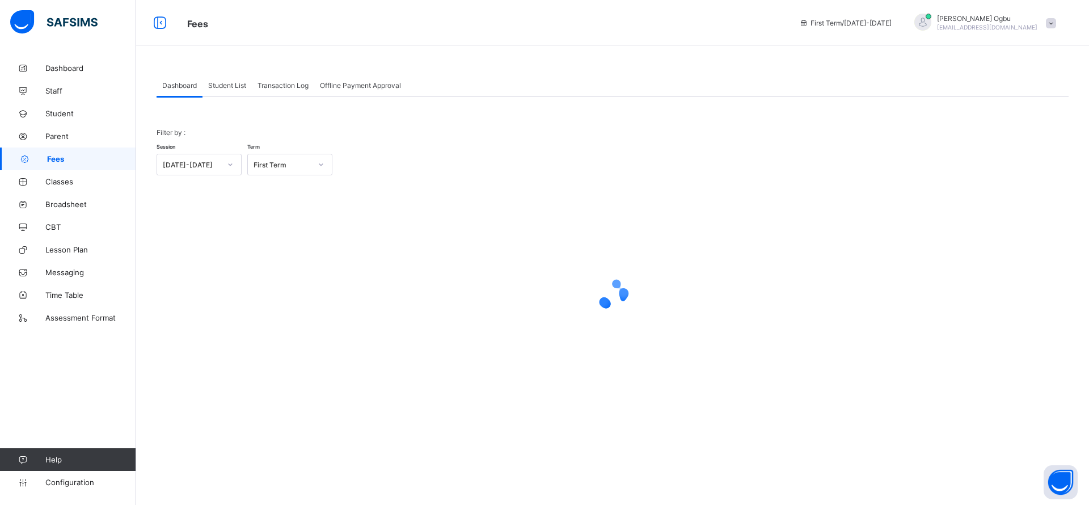
click at [279, 82] on span "Transaction Log" at bounding box center [282, 85] width 51 height 9
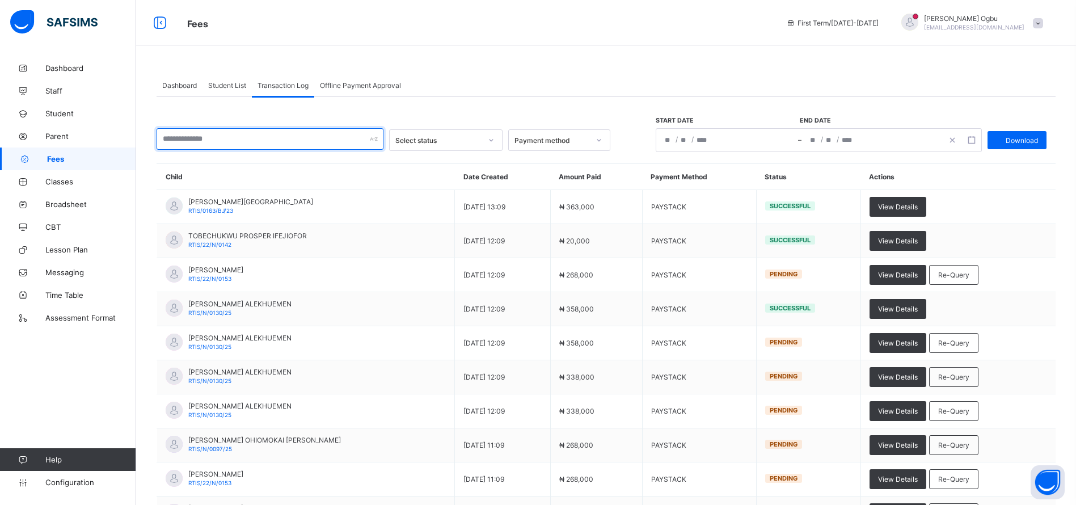
click at [260, 138] on input "text" at bounding box center [270, 139] width 227 height 22
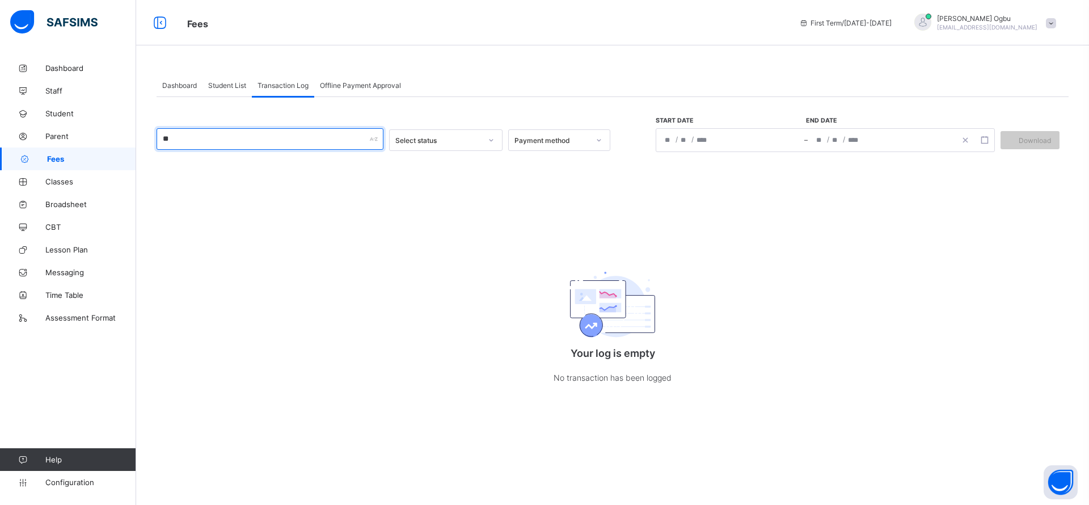
type input "*"
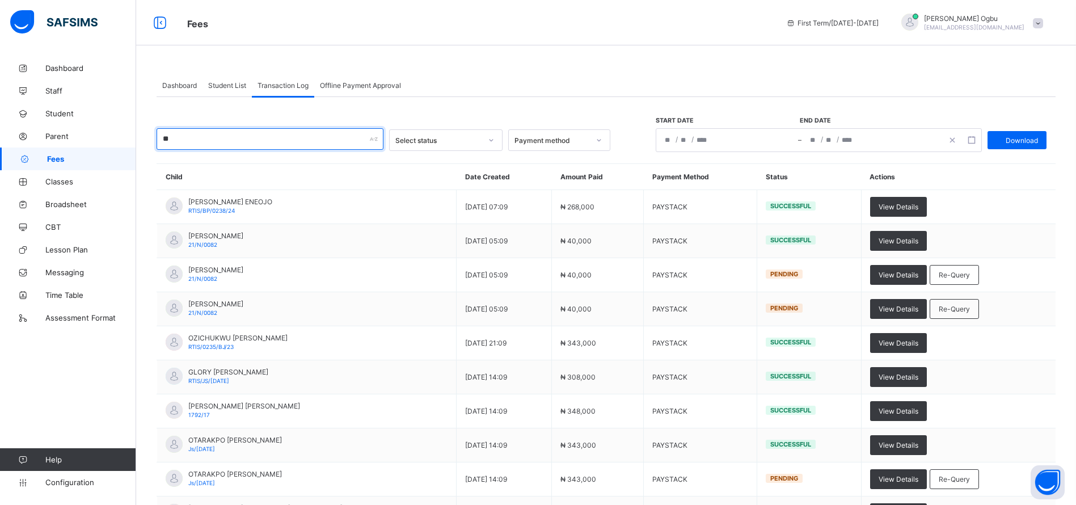
type input "*"
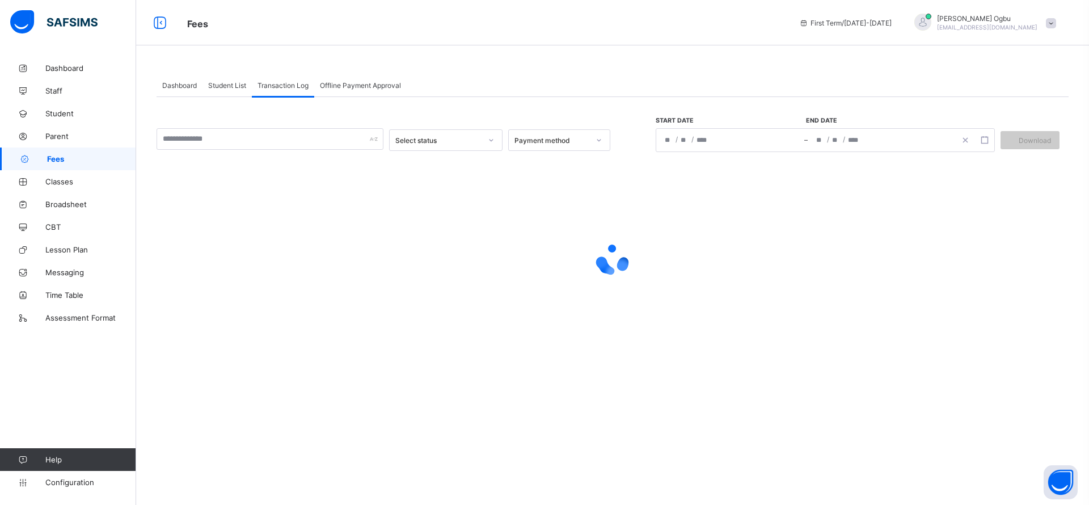
click at [57, 177] on span "Classes" at bounding box center [90, 181] width 91 height 9
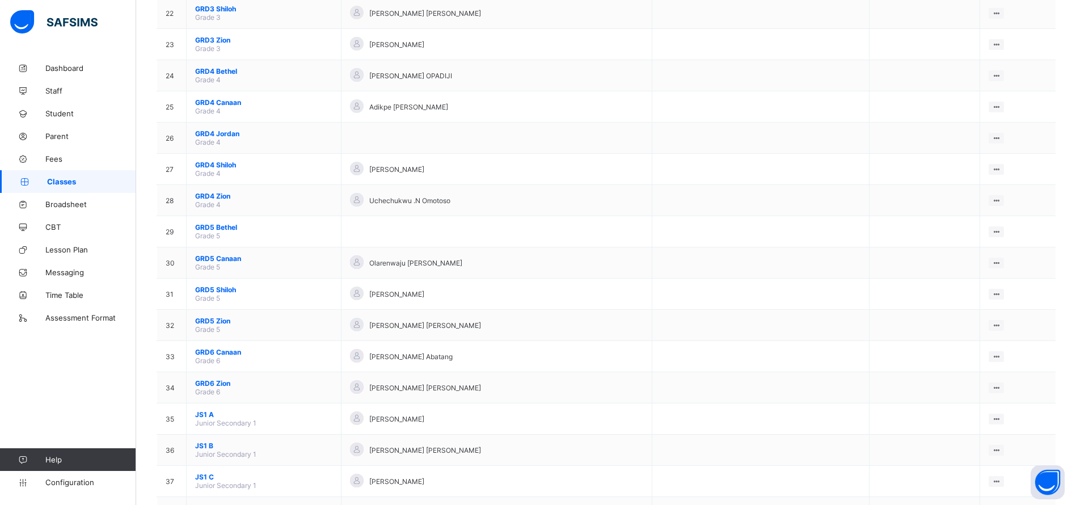
scroll to position [793, 0]
click at [205, 320] on span "GRD5 Zion" at bounding box center [263, 318] width 137 height 9
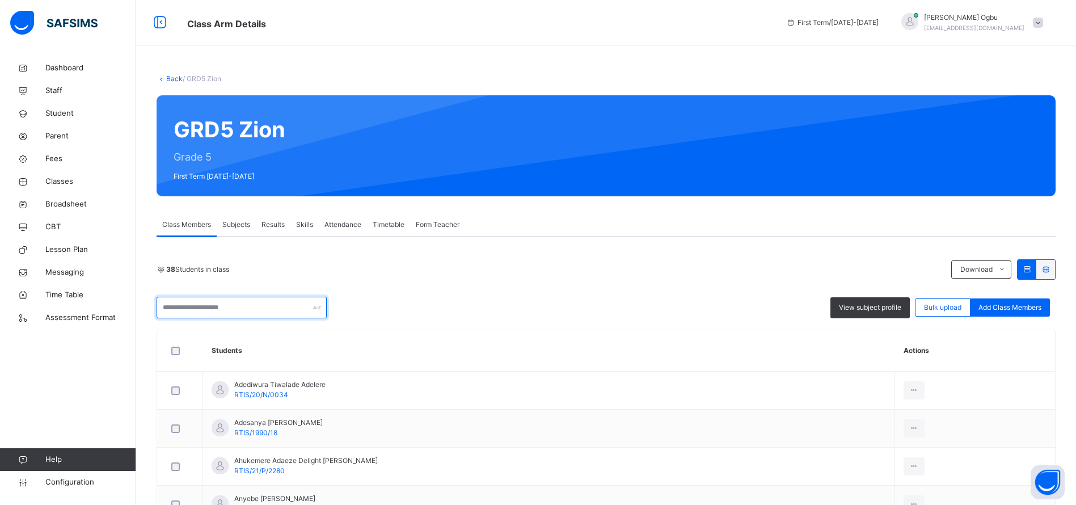
click at [209, 315] on input "text" at bounding box center [242, 308] width 170 height 22
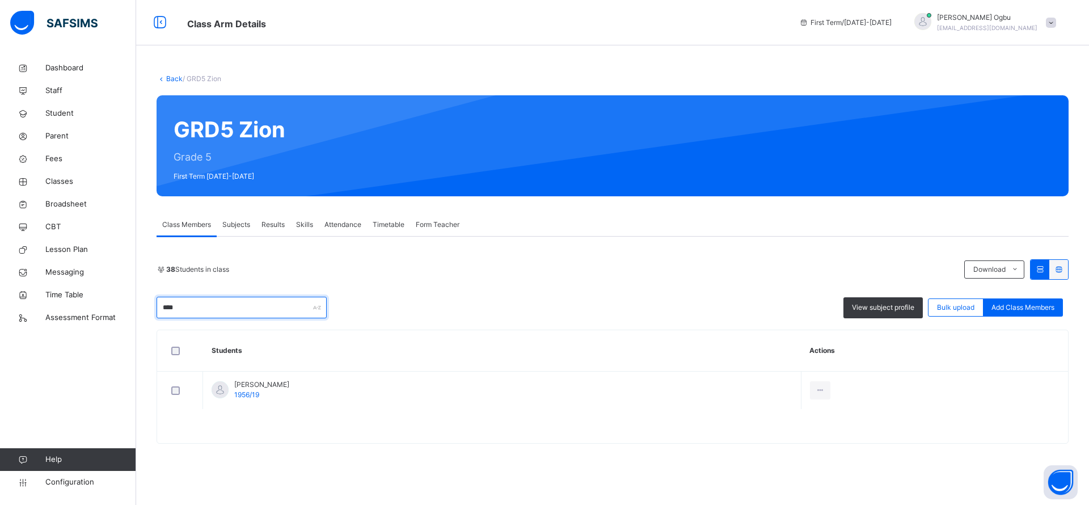
type input "****"
click at [0, 0] on div "Remove from Class" at bounding box center [0, 0] width 0 height 0
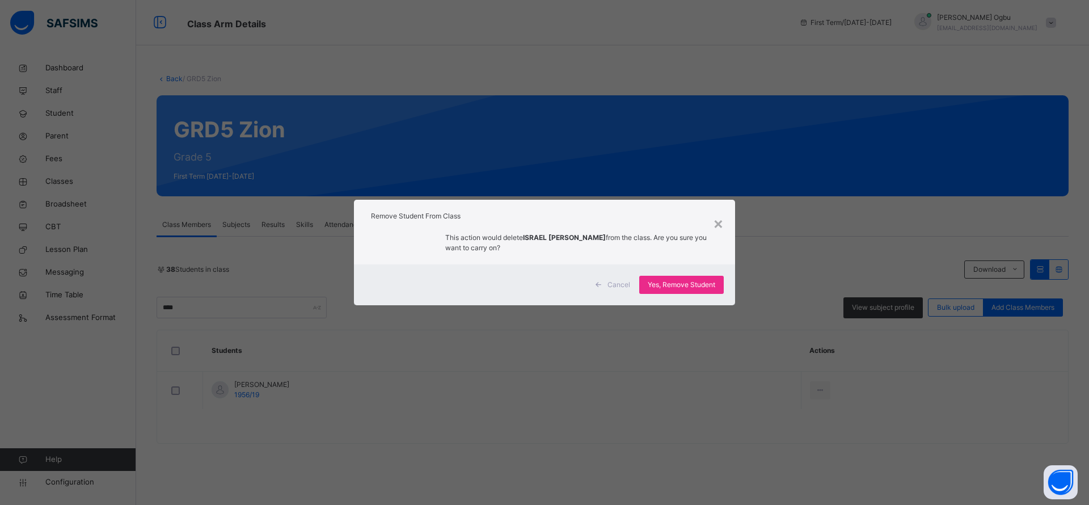
click at [679, 281] on span "Yes, Remove Student" at bounding box center [681, 285] width 67 height 10
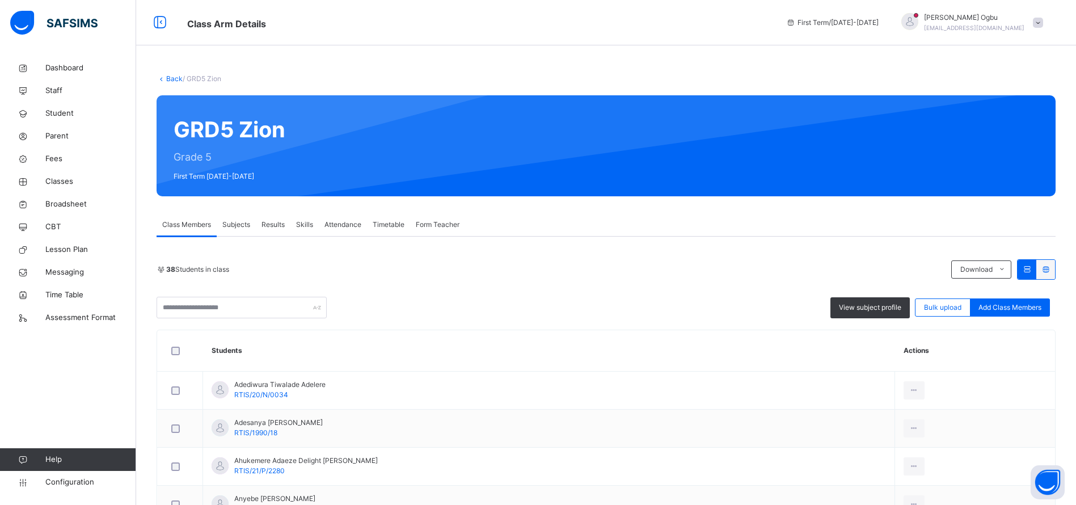
click at [165, 75] on icon at bounding box center [162, 78] width 10 height 9
click at [173, 79] on link "Back" at bounding box center [174, 78] width 16 height 9
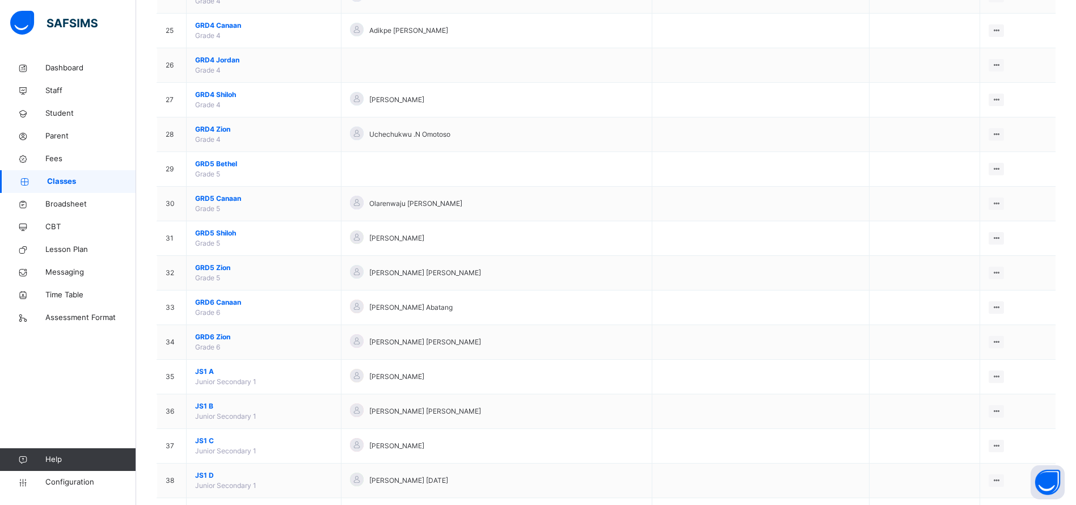
scroll to position [952, 0]
click at [231, 302] on span "GRD6 Canaan" at bounding box center [263, 302] width 137 height 10
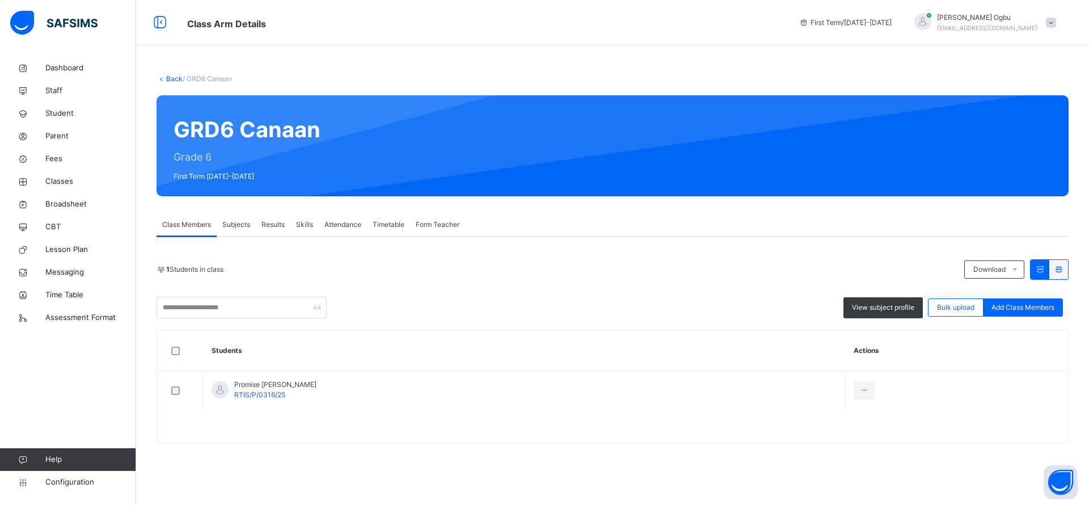
click at [1014, 308] on span "Add Class Members" at bounding box center [1022, 307] width 63 height 10
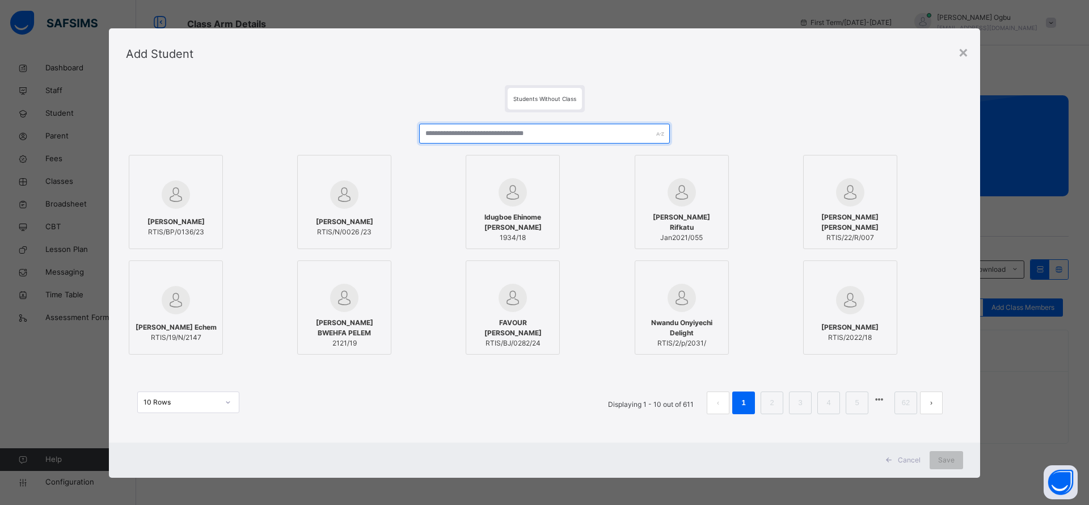
click at [493, 133] on input "text" at bounding box center [544, 134] width 251 height 20
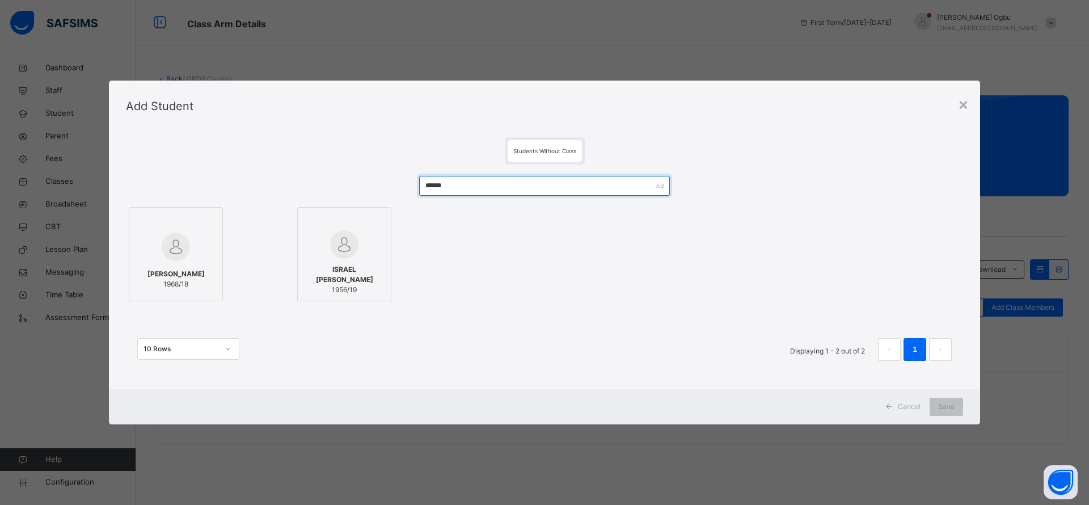
type input "******"
click at [335, 280] on span "ISRAEL [PERSON_NAME]" at bounding box center [344, 274] width 82 height 20
click at [949, 403] on span "Save" at bounding box center [946, 406] width 16 height 10
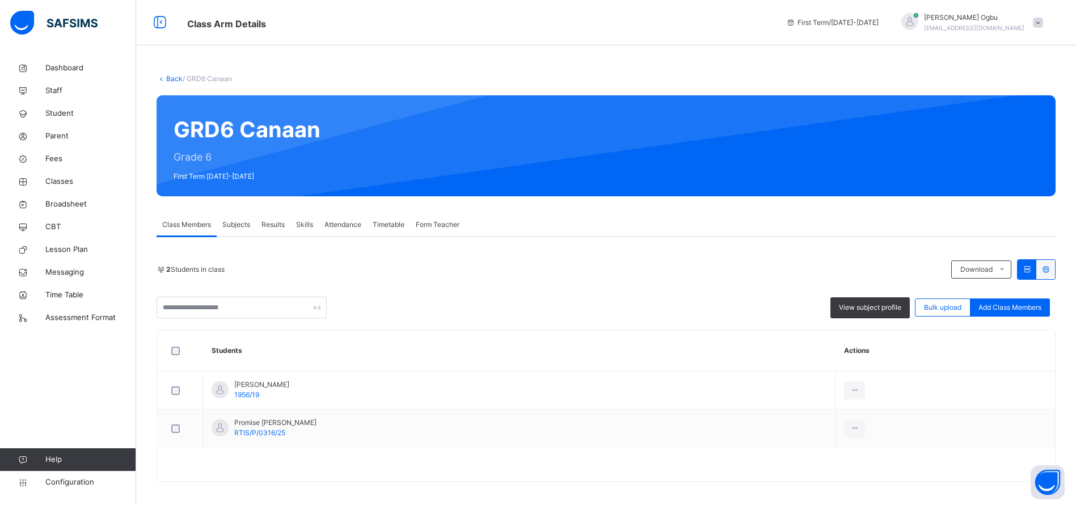
click at [58, 112] on span "Student" at bounding box center [90, 113] width 91 height 11
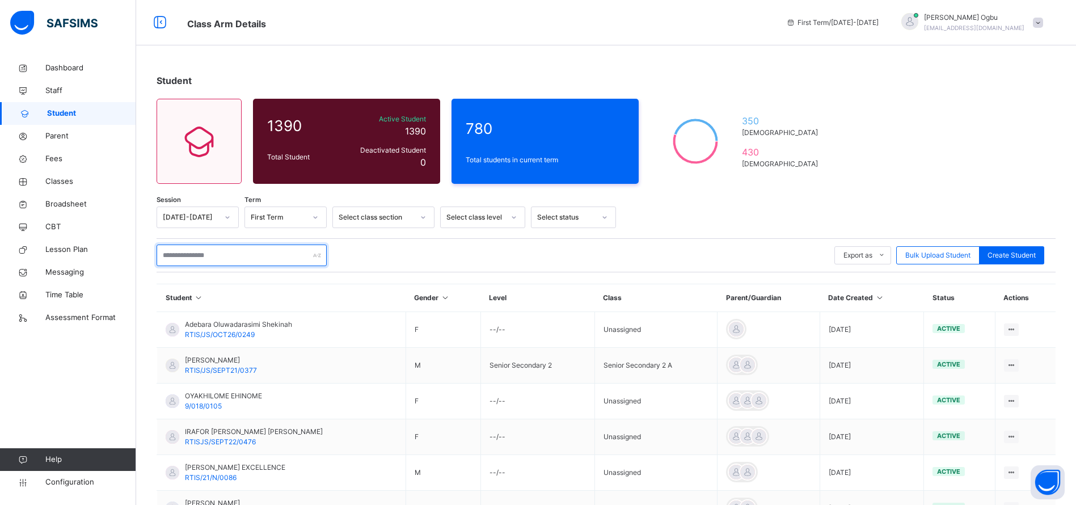
click at [226, 252] on input "text" at bounding box center [242, 255] width 170 height 22
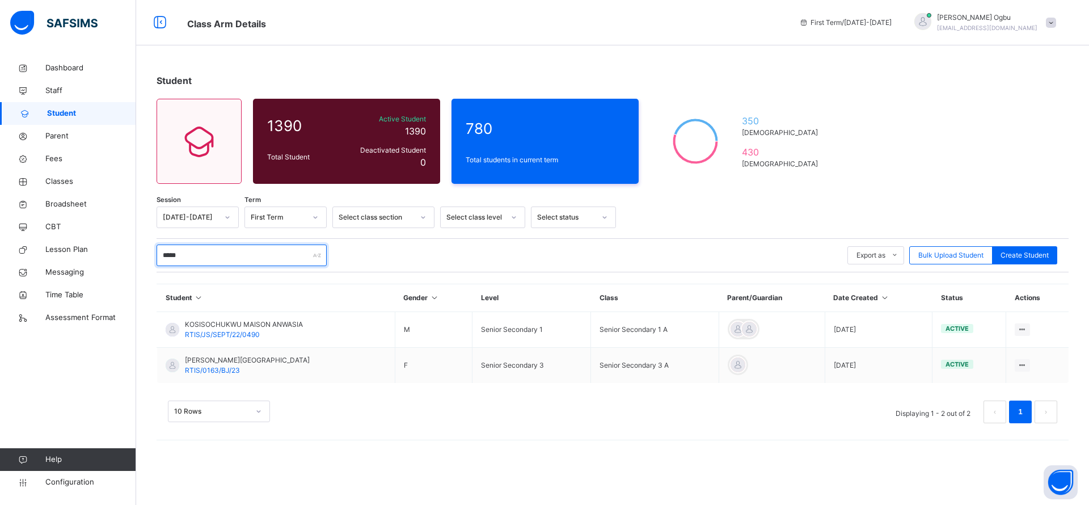
type input "*****"
click at [220, 367] on span "RTIS/0163/BJ/23" at bounding box center [212, 370] width 55 height 9
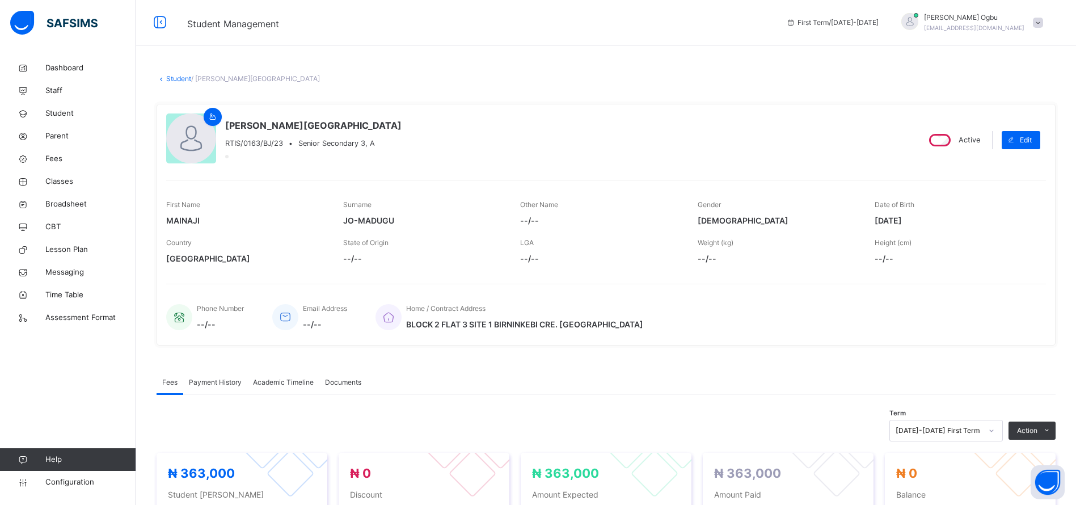
click at [209, 383] on span "Payment History" at bounding box center [215, 382] width 53 height 10
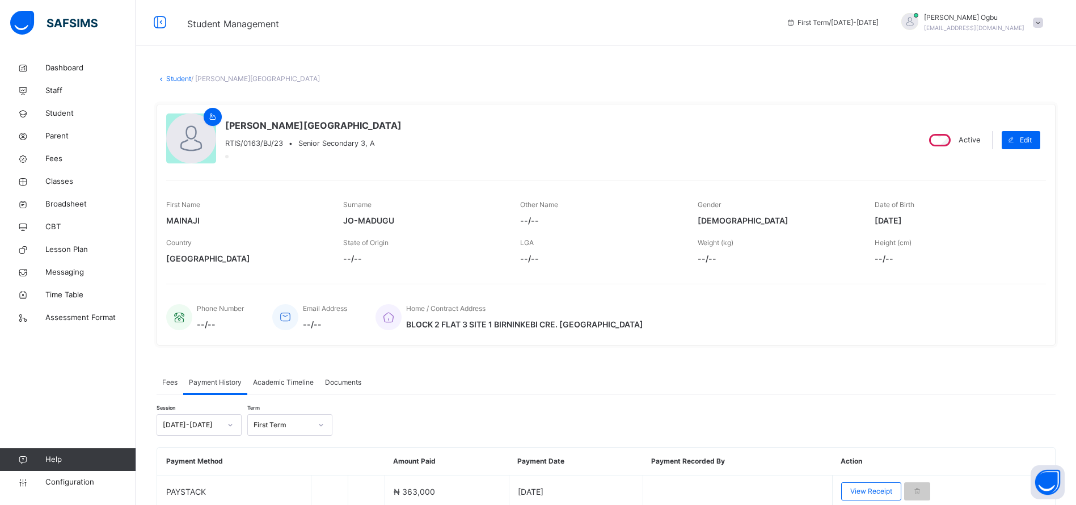
scroll to position [48, 0]
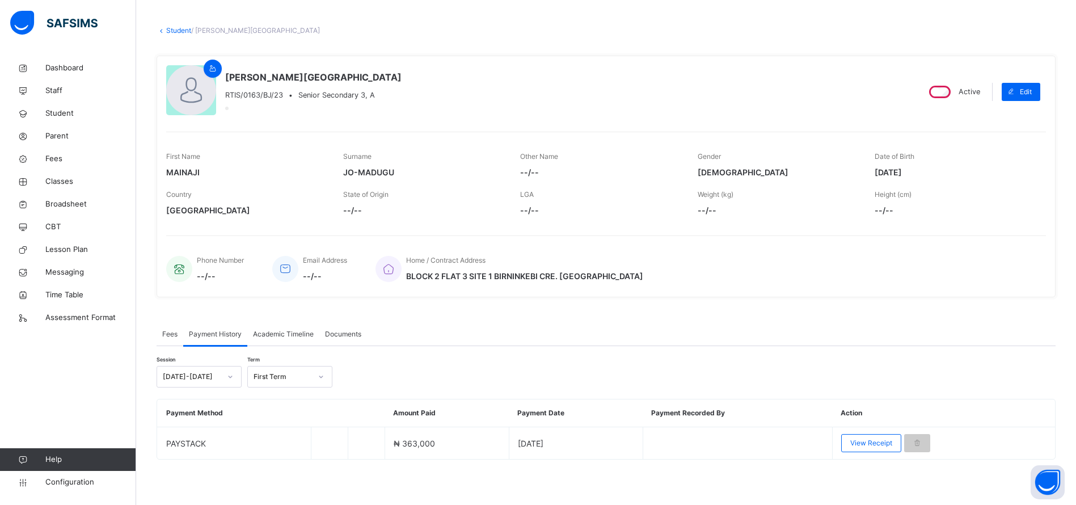
click at [878, 439] on span "View Receipt" at bounding box center [871, 443] width 42 height 10
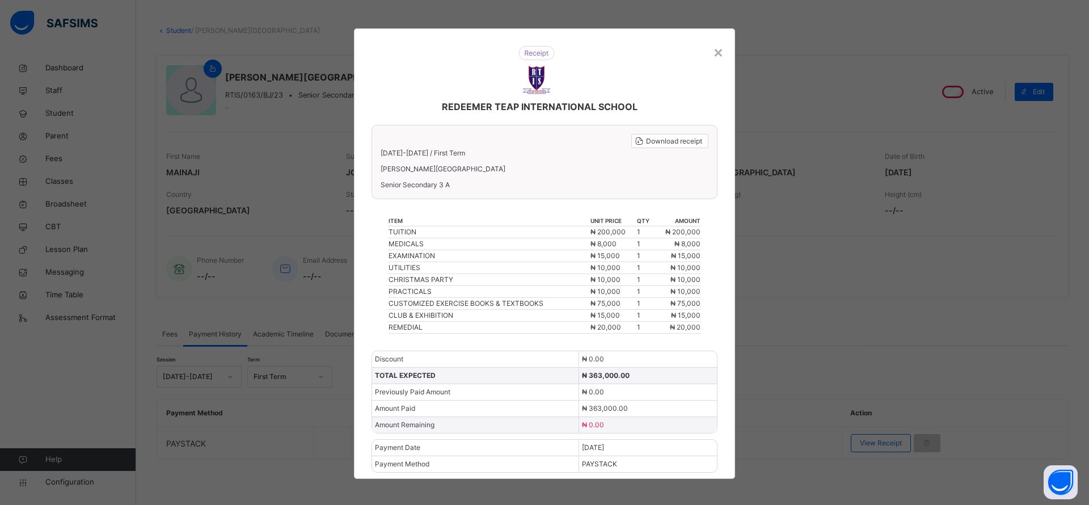
click at [716, 52] on div "×" at bounding box center [718, 52] width 11 height 24
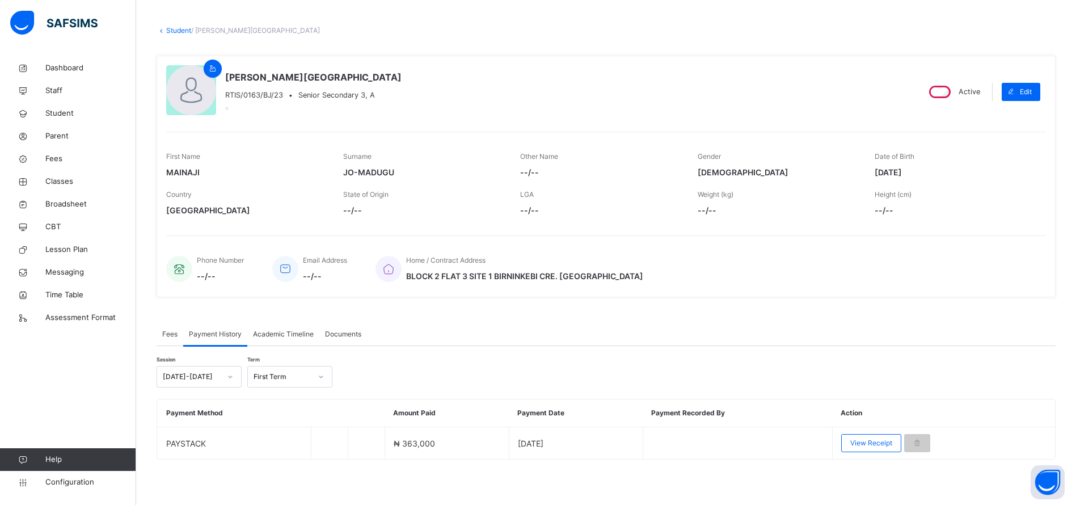
click at [62, 116] on span "Student" at bounding box center [90, 113] width 91 height 11
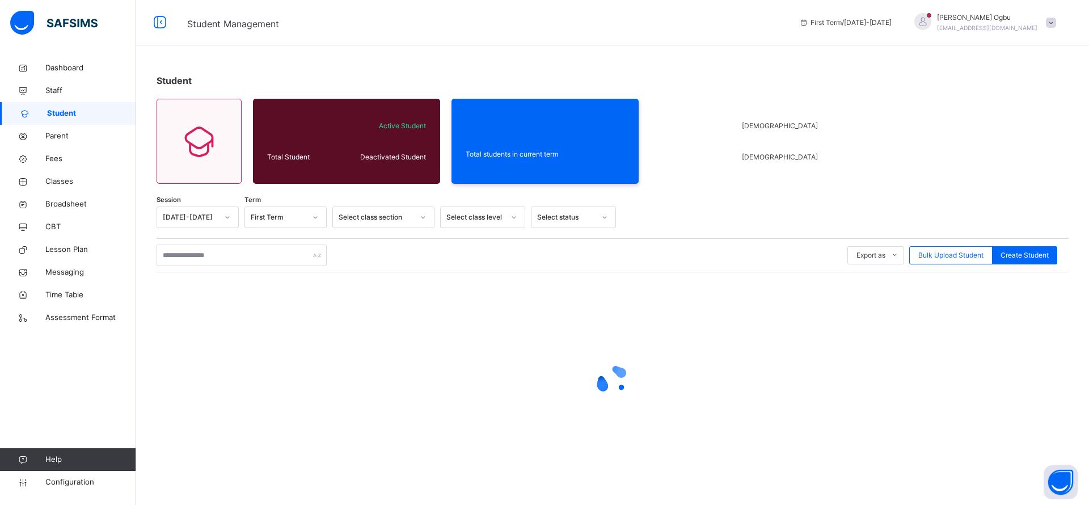
click at [61, 110] on span "Student" at bounding box center [91, 113] width 89 height 11
click at [54, 137] on span "Parent" at bounding box center [90, 135] width 91 height 11
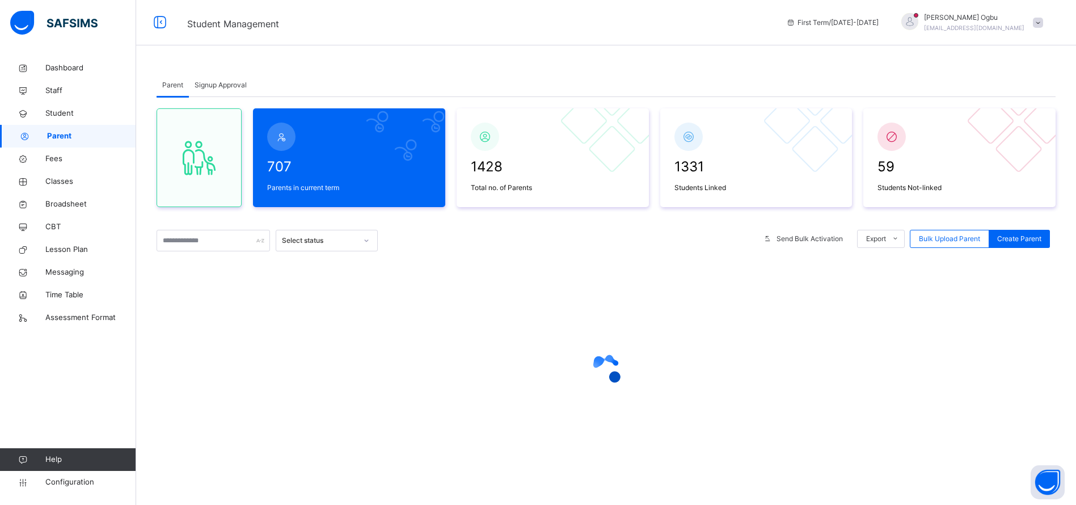
click at [64, 116] on span "Student" at bounding box center [90, 113] width 91 height 11
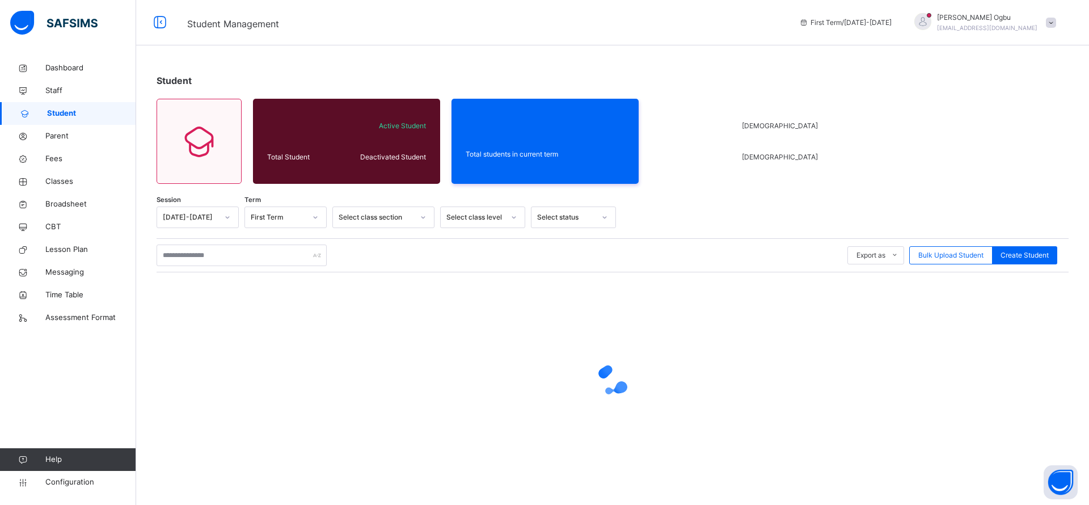
click at [92, 458] on span "Help" at bounding box center [90, 459] width 90 height 11
click at [0, 434] on div "Dashboard Staff Student Parent Fees Classes Broadsheet CBT Lesson Plan Messagin…" at bounding box center [68, 274] width 136 height 459
click at [665, 328] on div at bounding box center [613, 379] width 912 height 215
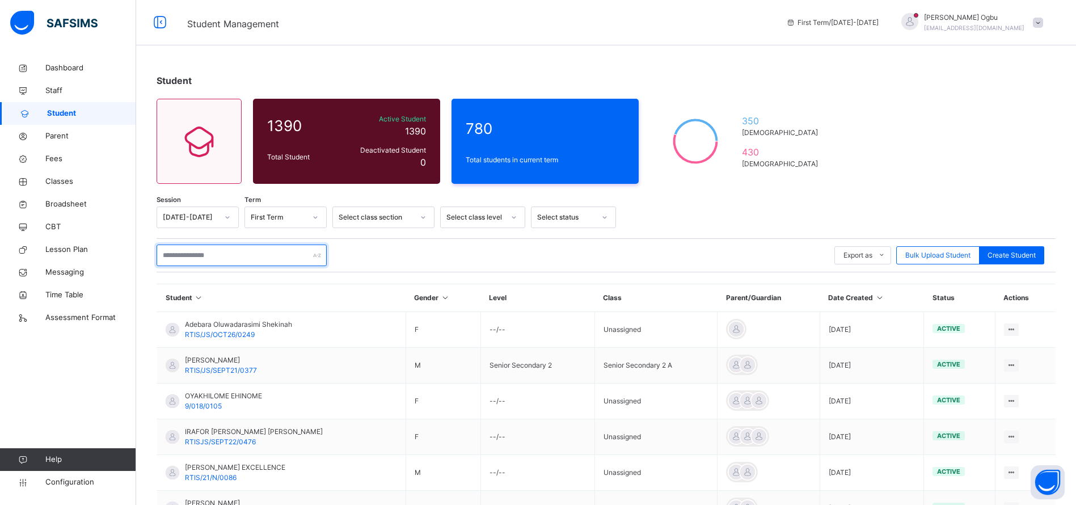
click at [209, 256] on input "text" at bounding box center [242, 255] width 170 height 22
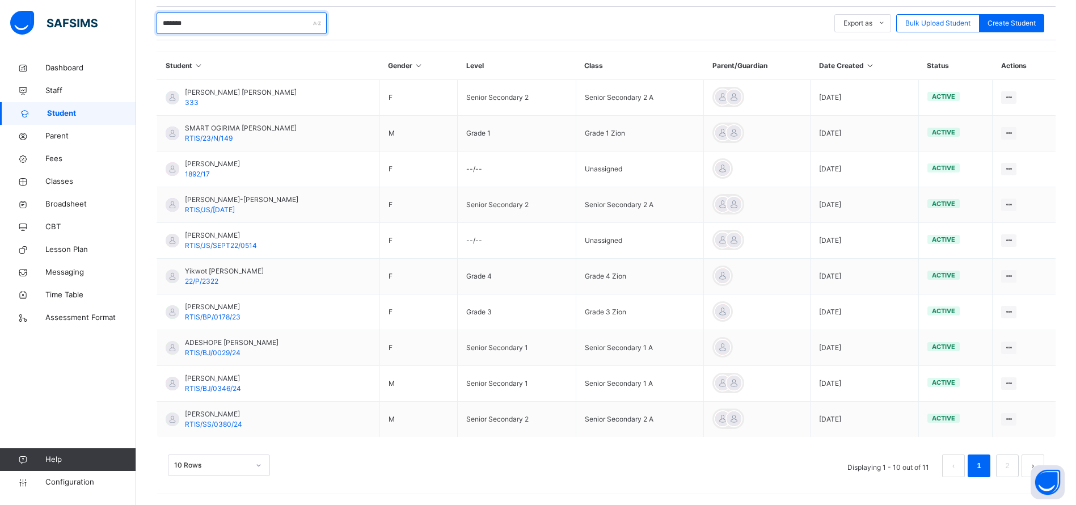
scroll to position [232, 0]
click at [1012, 464] on link "2" at bounding box center [1006, 465] width 11 height 15
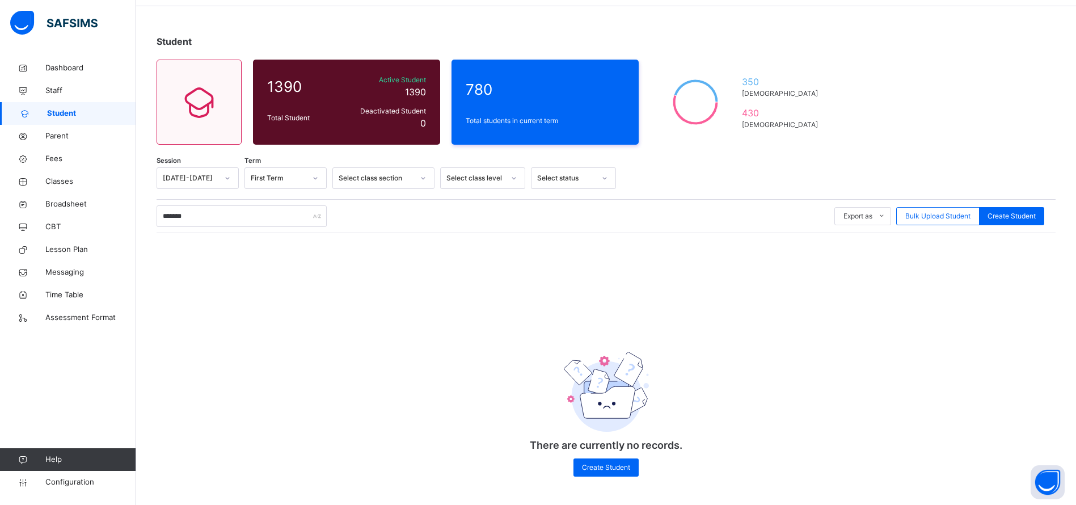
scroll to position [0, 0]
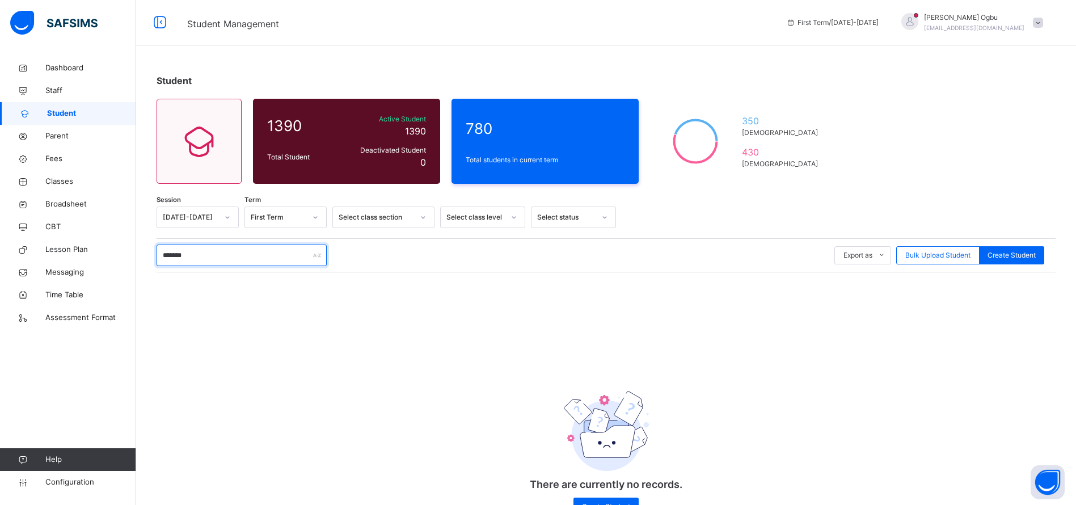
click at [216, 255] on input "*******" at bounding box center [242, 255] width 170 height 22
type input "*"
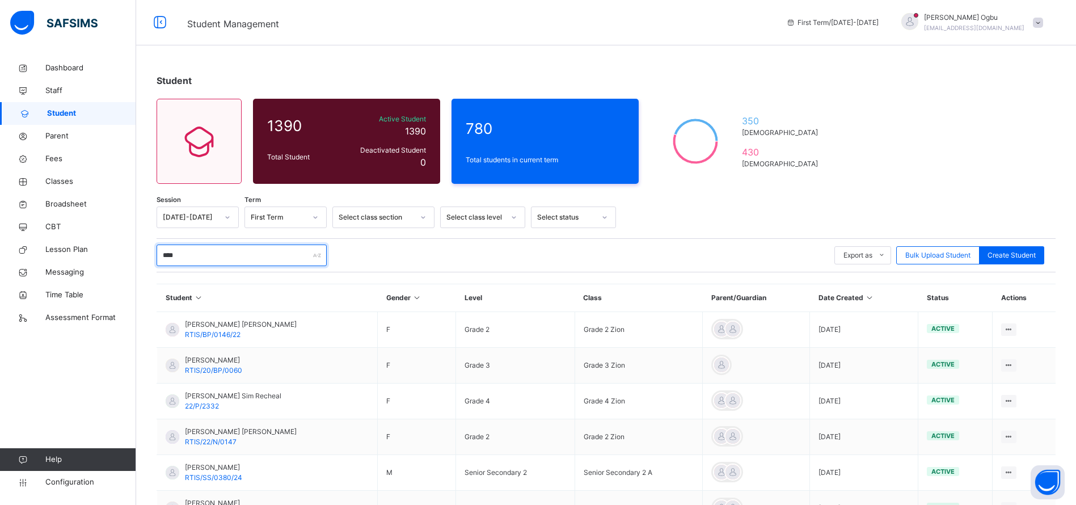
type input "*****"
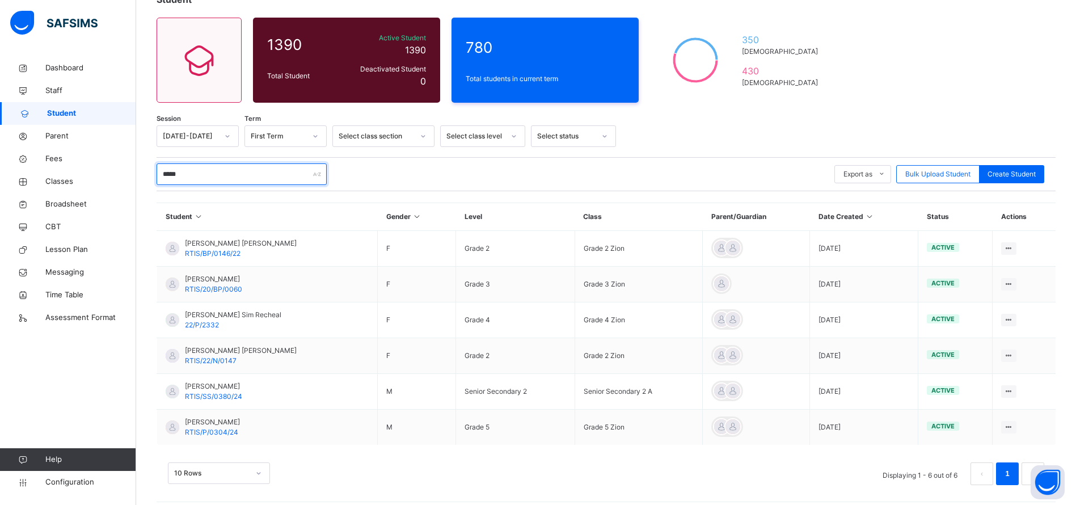
scroll to position [90, 0]
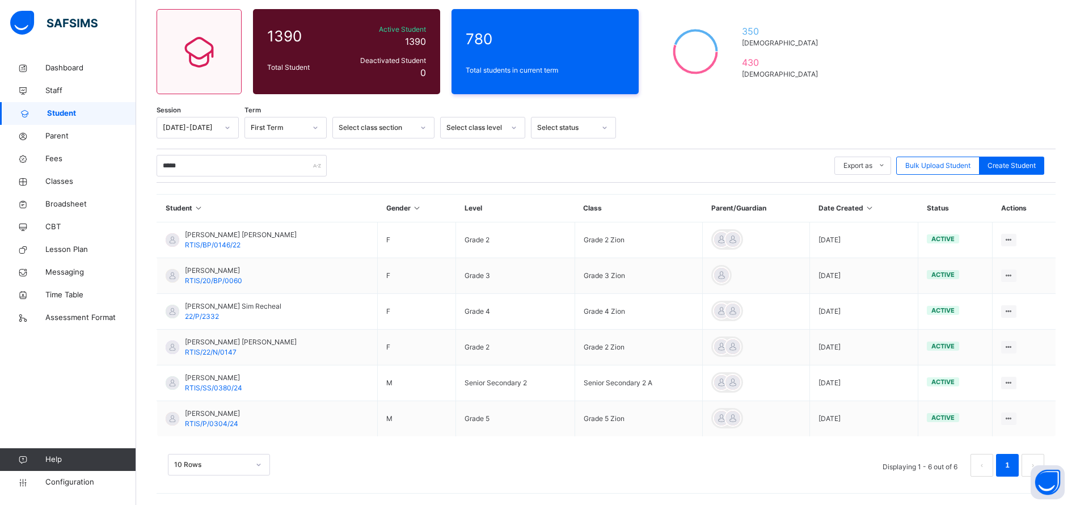
click at [235, 377] on span "[PERSON_NAME]" at bounding box center [213, 378] width 57 height 10
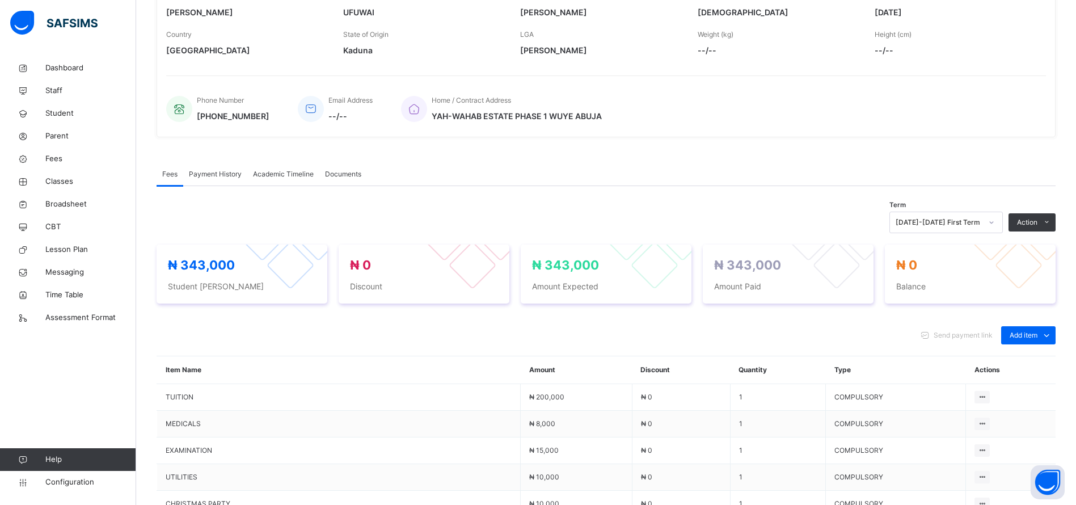
scroll to position [209, 0]
click at [284, 174] on span "Academic Timeline" at bounding box center [283, 175] width 61 height 10
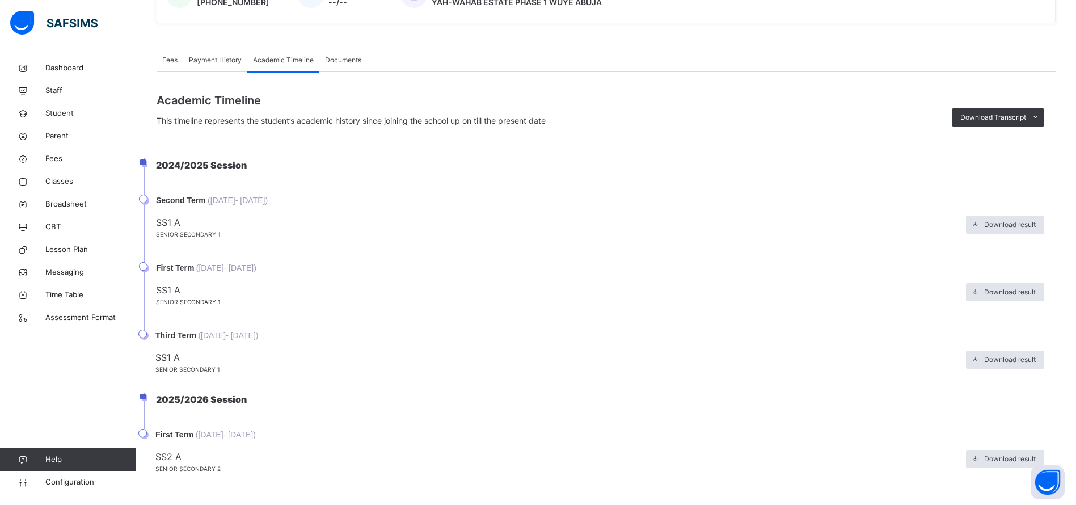
scroll to position [326, 0]
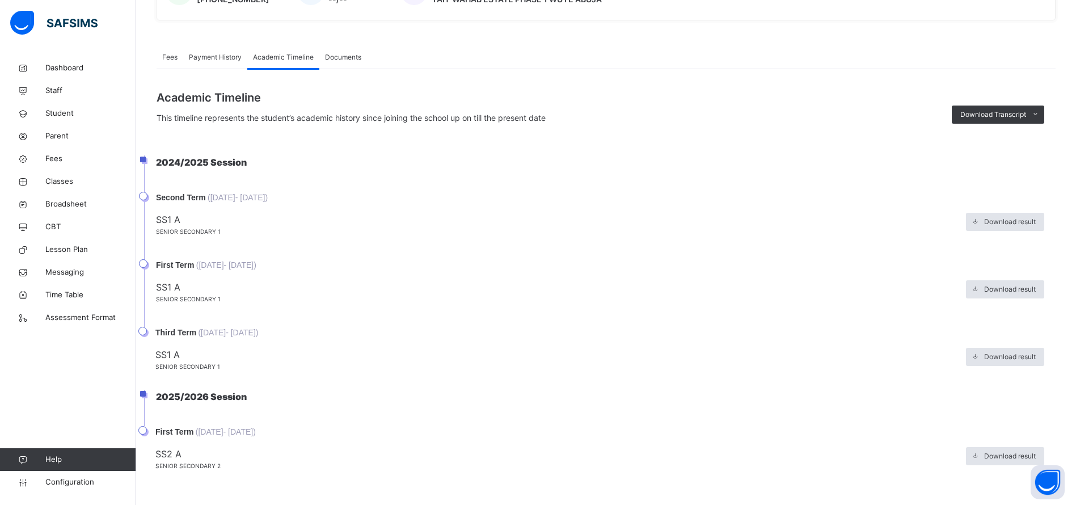
click at [979, 456] on icon at bounding box center [975, 455] width 9 height 9
click at [1004, 355] on span "Download result" at bounding box center [1010, 357] width 52 height 10
click at [64, 112] on span "Student" at bounding box center [90, 113] width 91 height 11
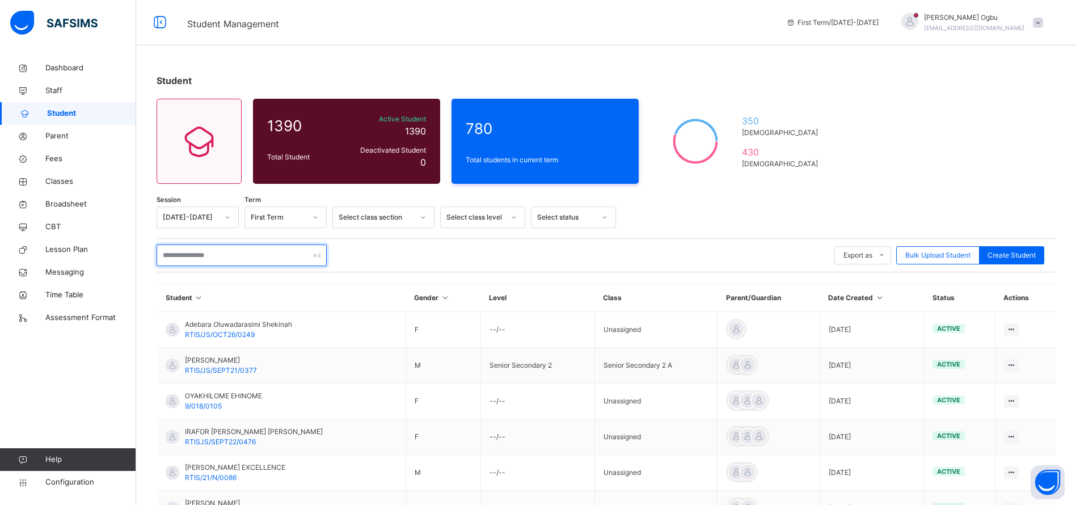
click at [208, 254] on input "text" at bounding box center [242, 255] width 170 height 22
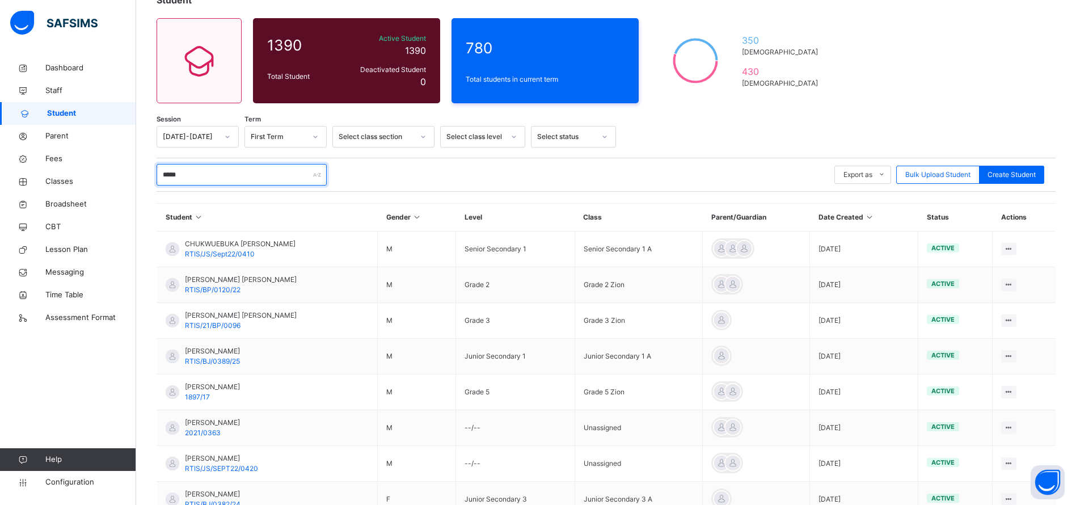
scroll to position [77, 0]
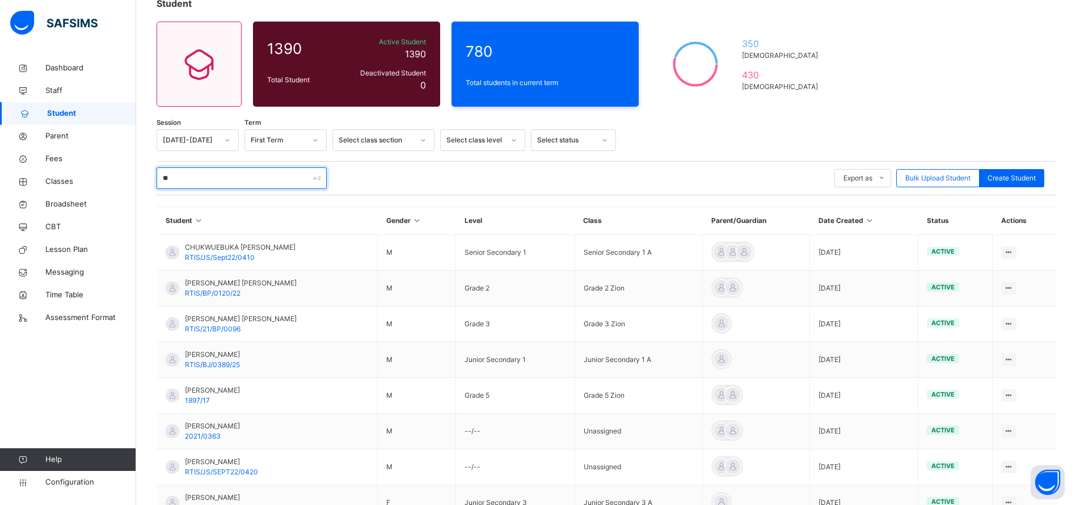
type input "*"
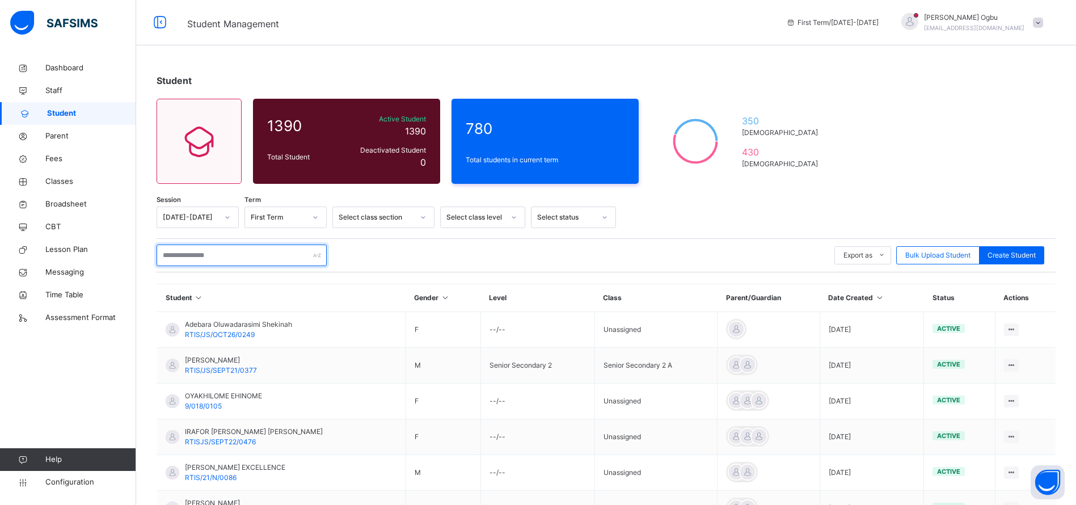
click at [202, 255] on input "text" at bounding box center [242, 255] width 170 height 22
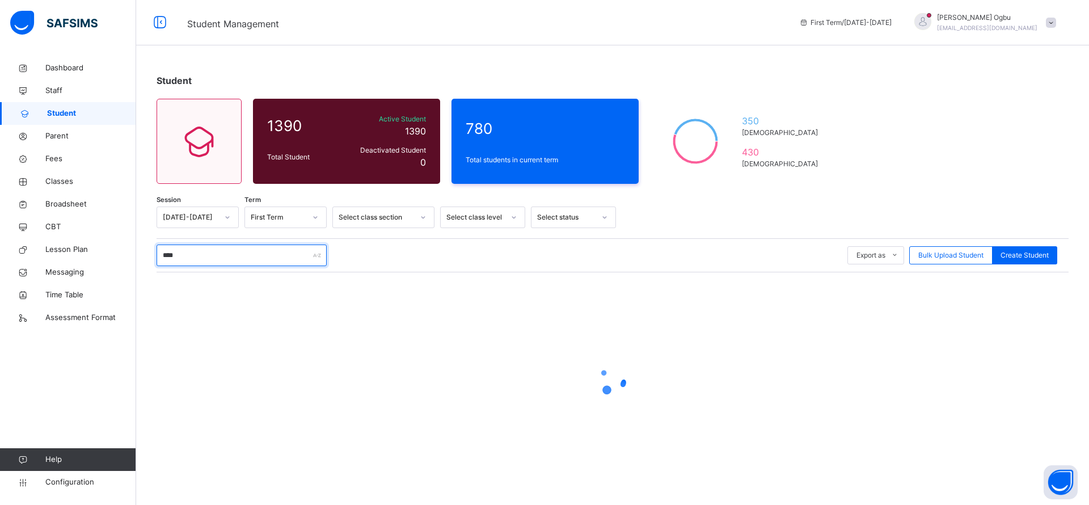
type input "*****"
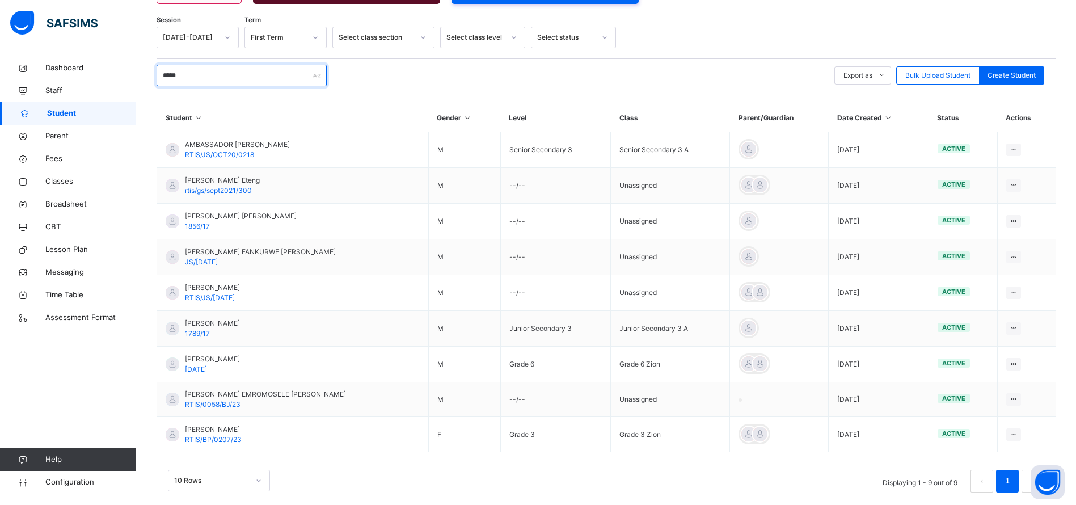
scroll to position [184, 0]
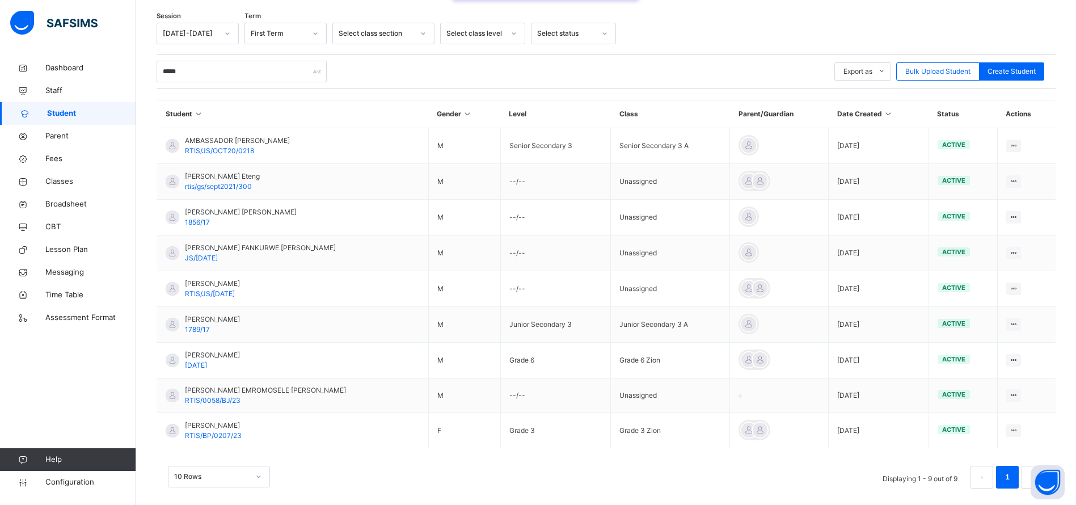
click at [234, 432] on span "RTIS/BP/0207/23" at bounding box center [213, 435] width 57 height 9
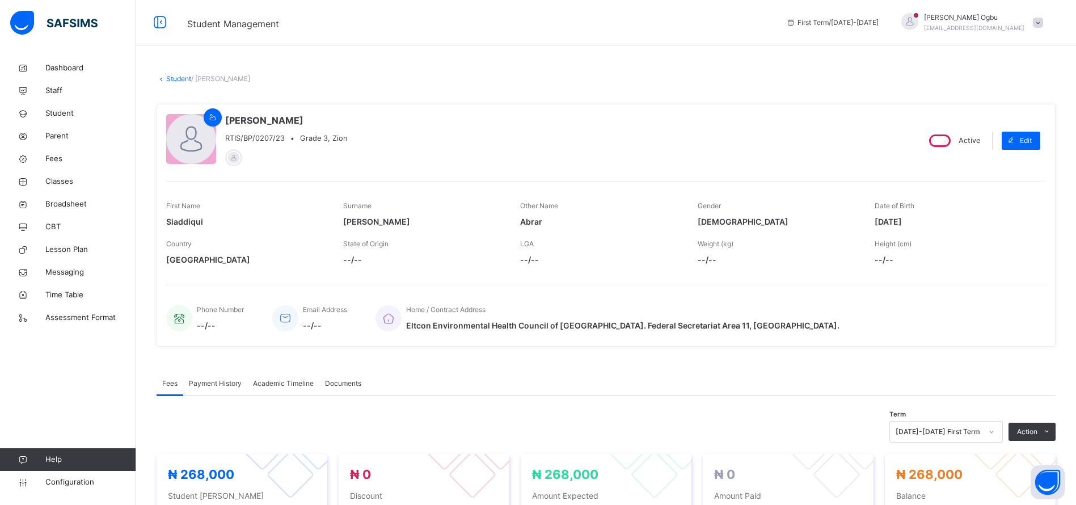
click at [282, 385] on span "Academic Timeline" at bounding box center [283, 383] width 61 height 10
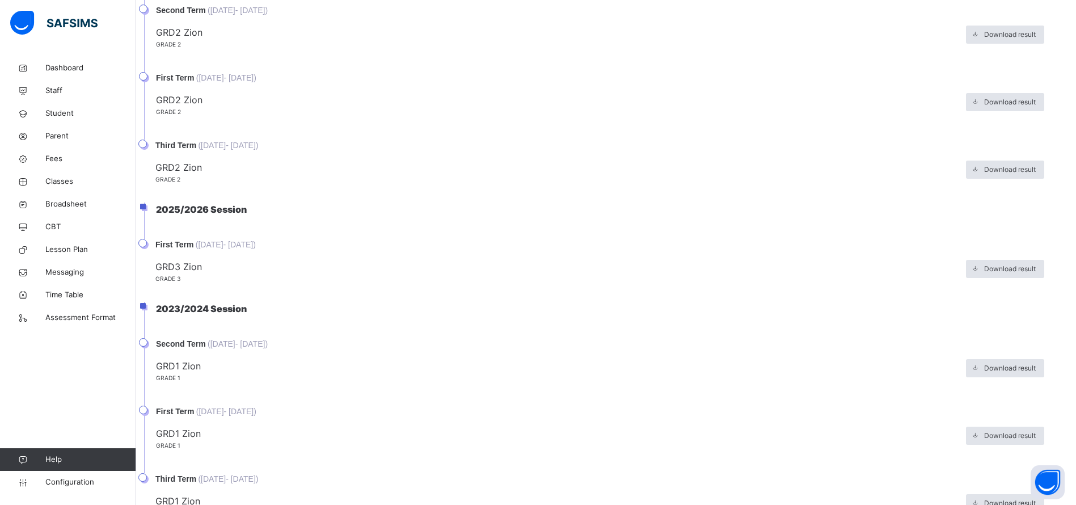
scroll to position [560, 0]
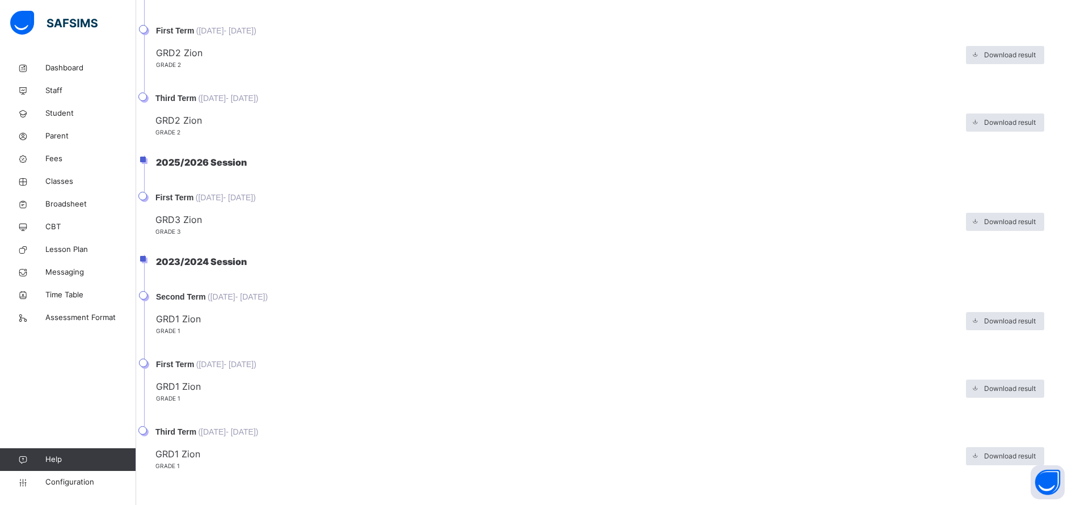
click at [1014, 388] on span "Download result" at bounding box center [1010, 388] width 52 height 10
click at [979, 460] on icon at bounding box center [975, 455] width 9 height 9
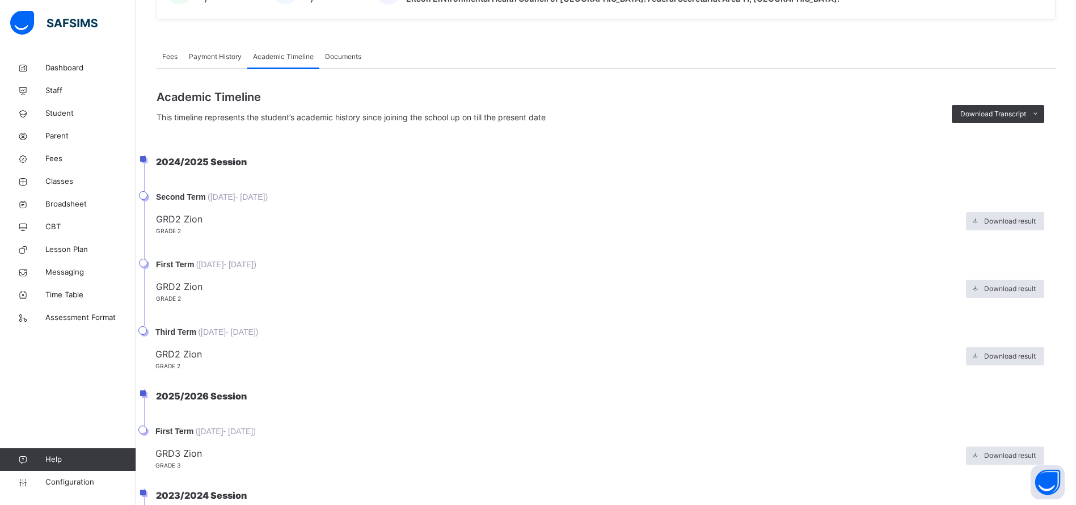
scroll to position [328, 0]
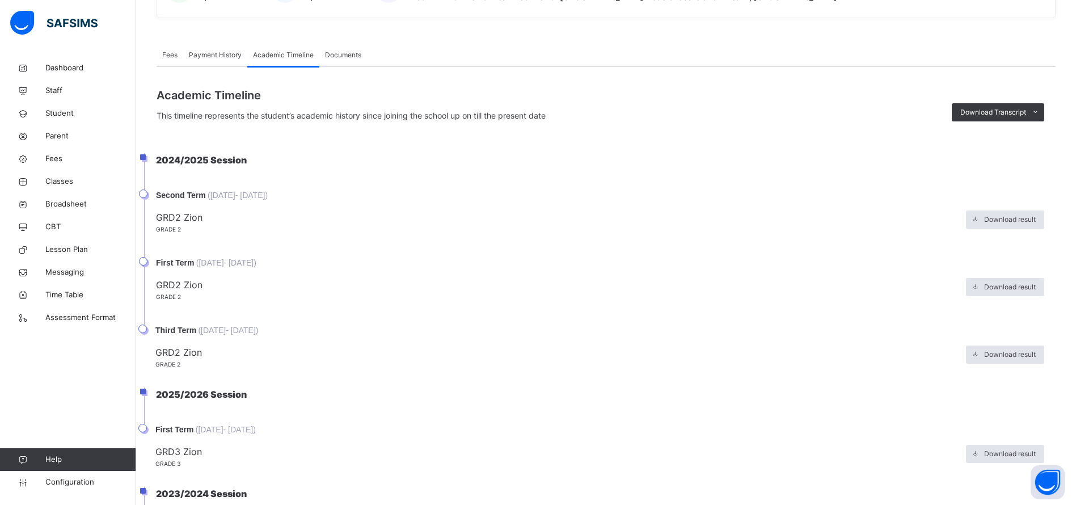
click at [984, 361] on span at bounding box center [975, 354] width 18 height 18
click at [60, 109] on span "Student" at bounding box center [90, 113] width 91 height 11
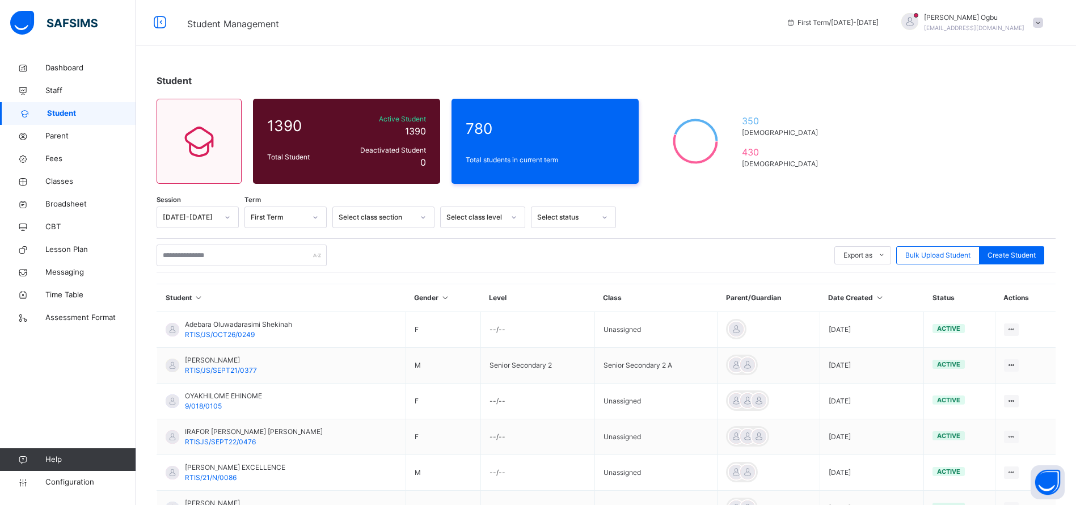
click at [1007, 247] on div "Create Student" at bounding box center [1011, 255] width 65 height 18
select select "**"
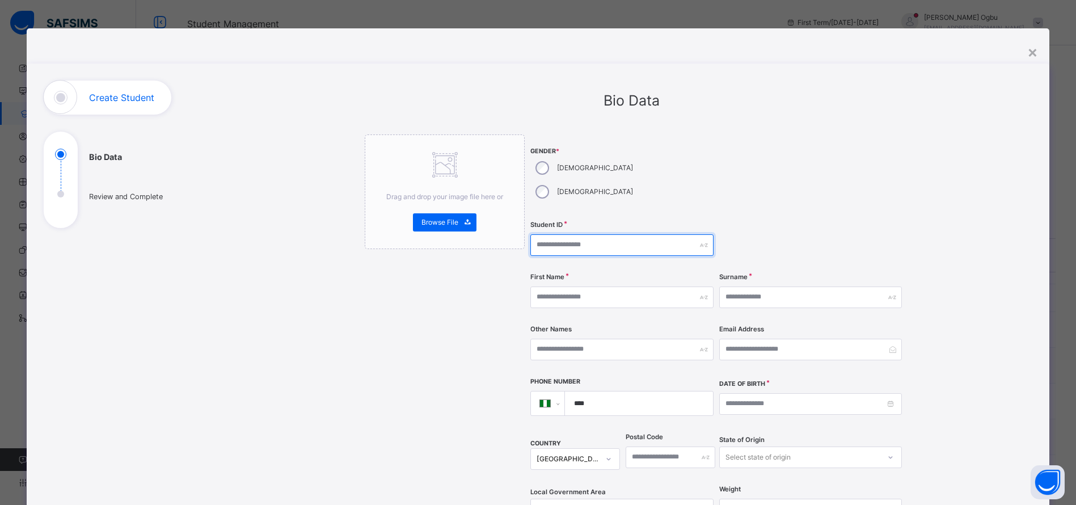
click at [591, 234] on input "text" at bounding box center [621, 245] width 183 height 22
type input "**********"
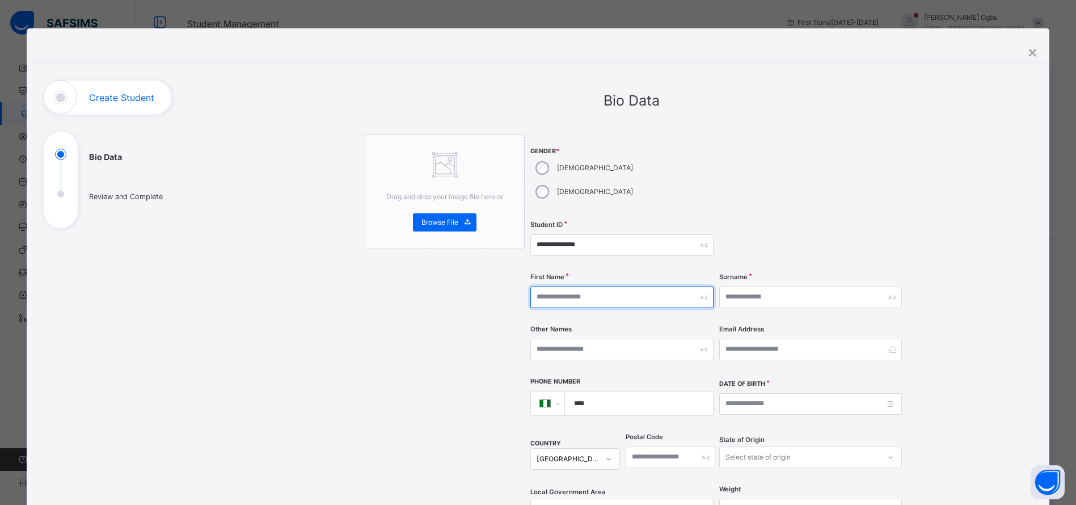
click at [584, 286] on input "text" at bounding box center [621, 297] width 183 height 22
type input "*******"
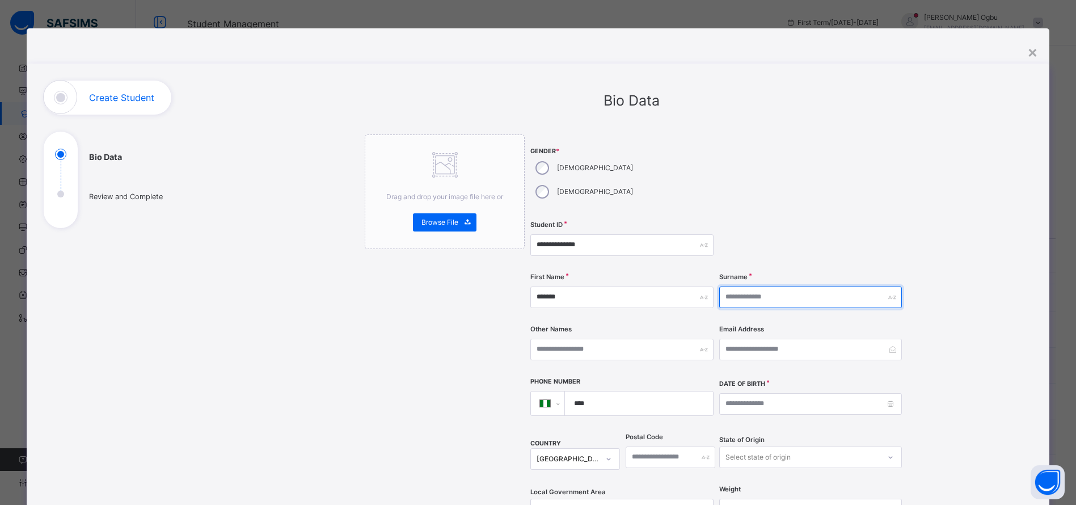
click at [771, 286] on input "text" at bounding box center [810, 297] width 183 height 22
type input "********"
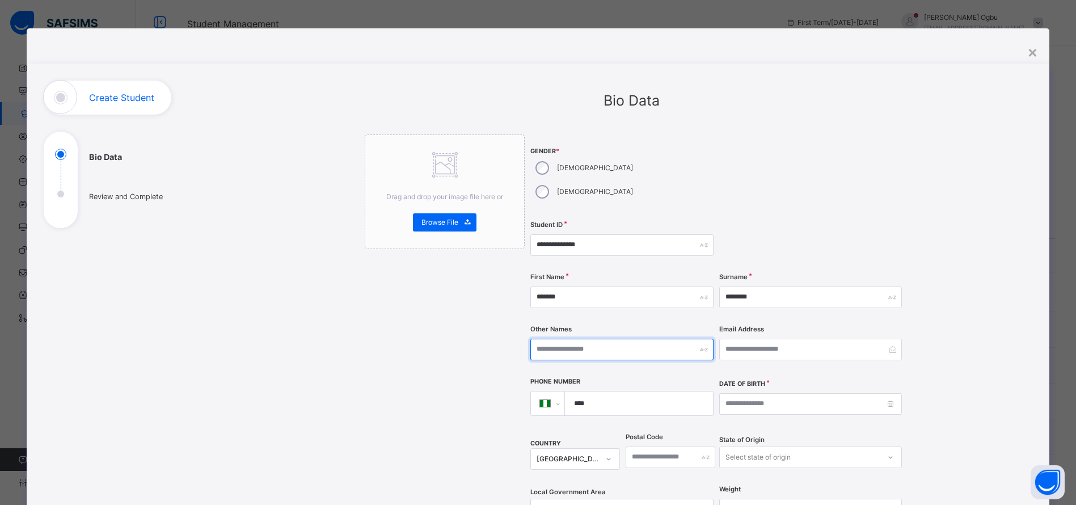
click at [556, 339] on input "text" at bounding box center [621, 350] width 183 height 22
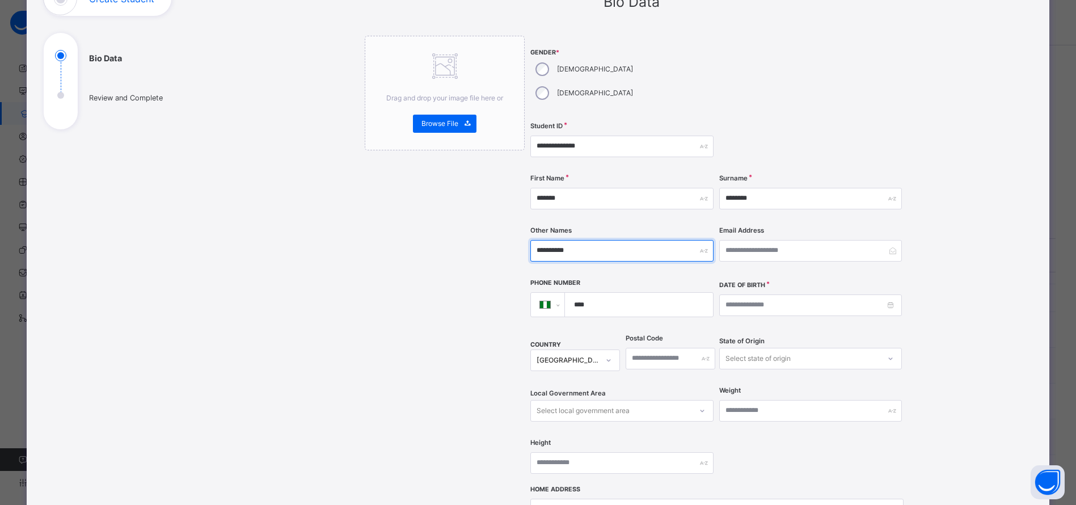
scroll to position [99, 0]
type input "**********"
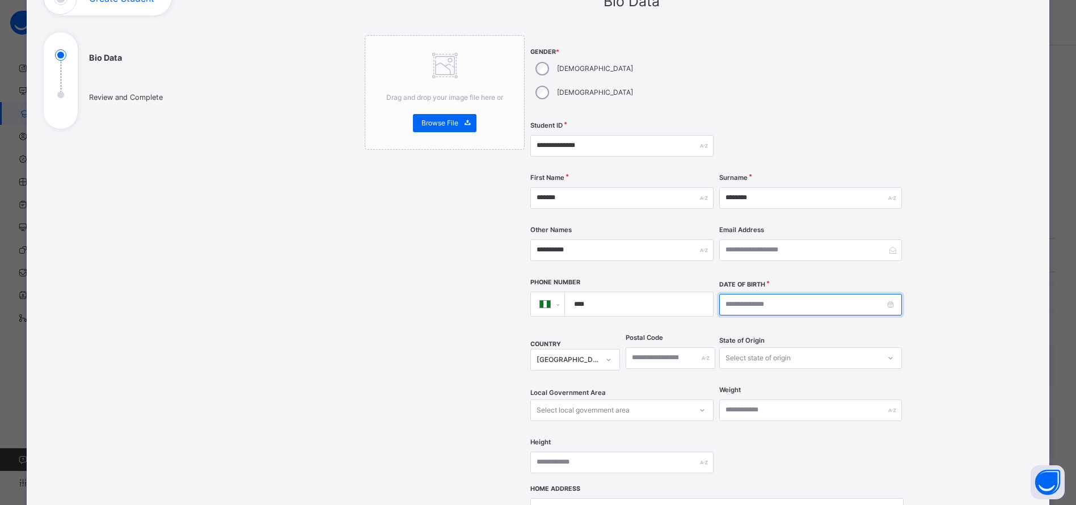
click at [818, 294] on input at bounding box center [810, 305] width 183 height 22
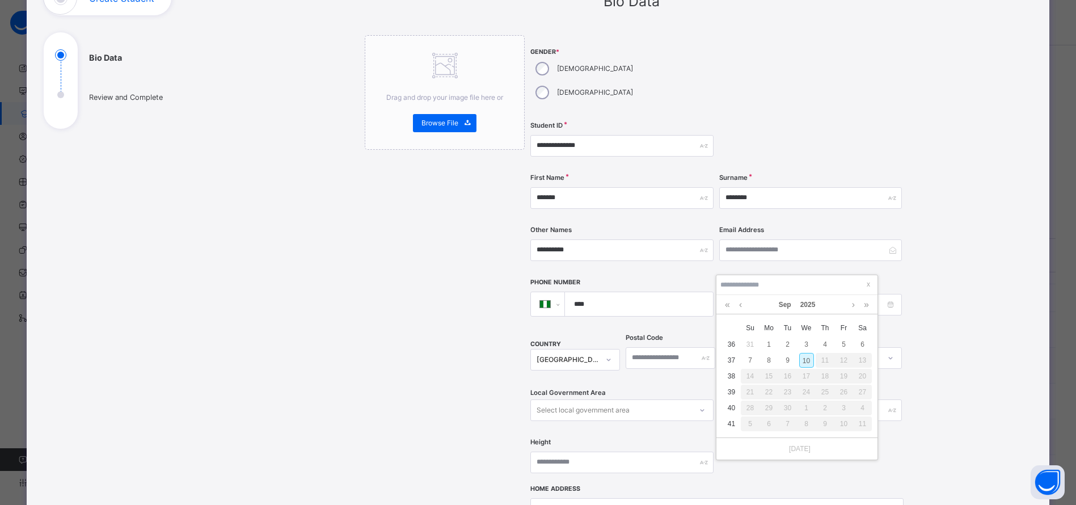
type input "**********"
click at [814, 298] on link "2025" at bounding box center [808, 304] width 24 height 19
type input "**********"
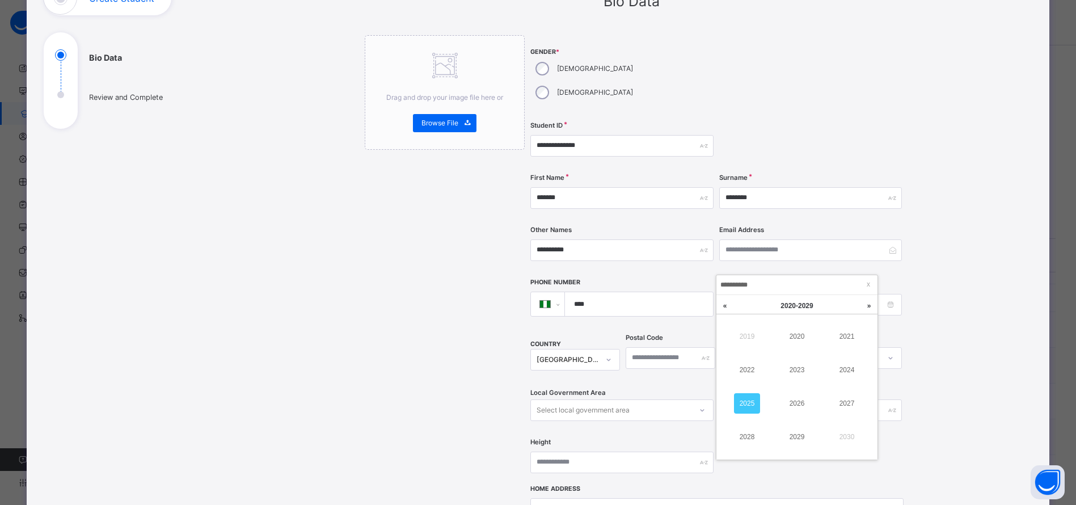
click at [798, 345] on link "2020" at bounding box center [797, 336] width 26 height 20
click at [786, 302] on link "Sep" at bounding box center [785, 304] width 22 height 19
click at [802, 332] on link "Feb" at bounding box center [797, 336] width 26 height 20
click at [750, 360] on div "2" at bounding box center [750, 360] width 15 height 15
type input "**********"
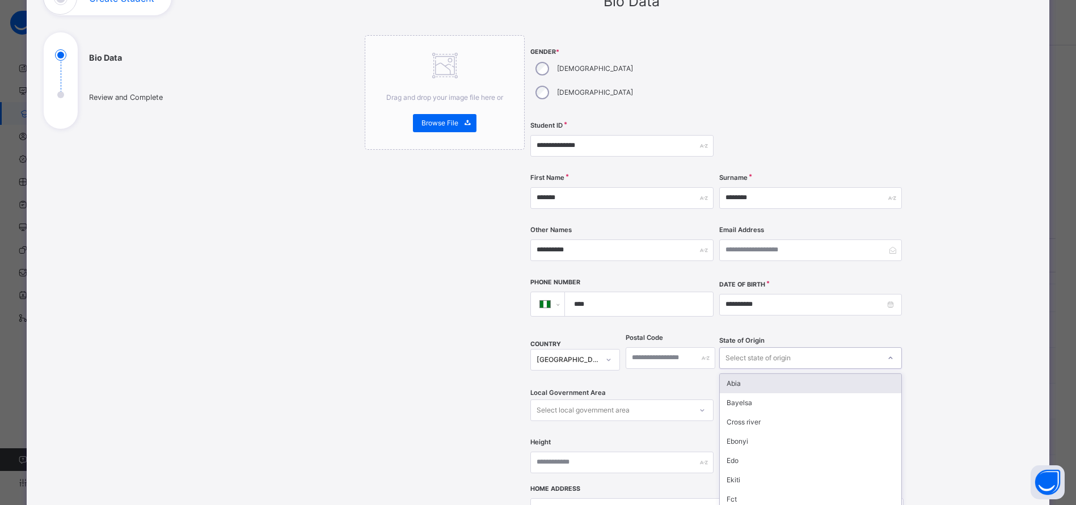
scroll to position [120, 0]
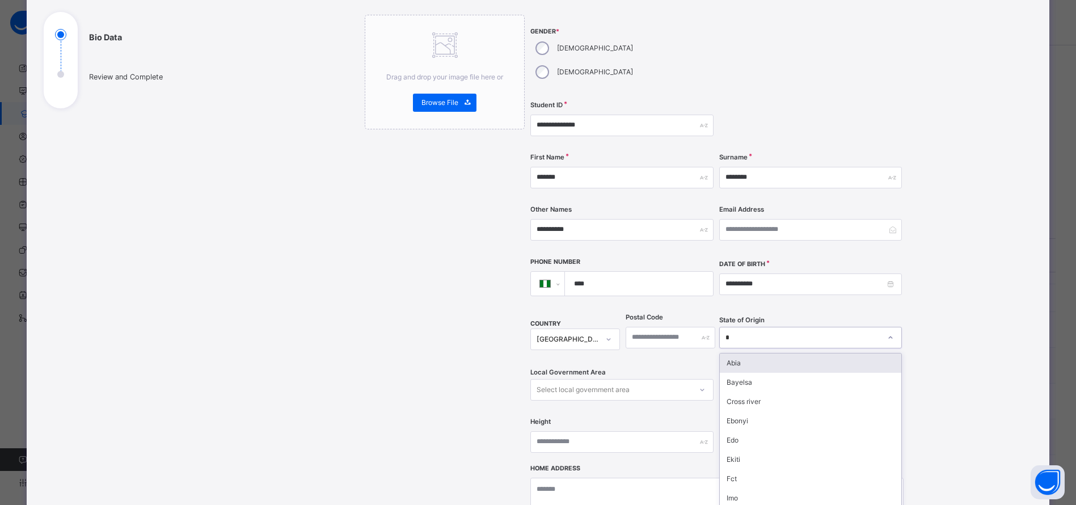
type input "**"
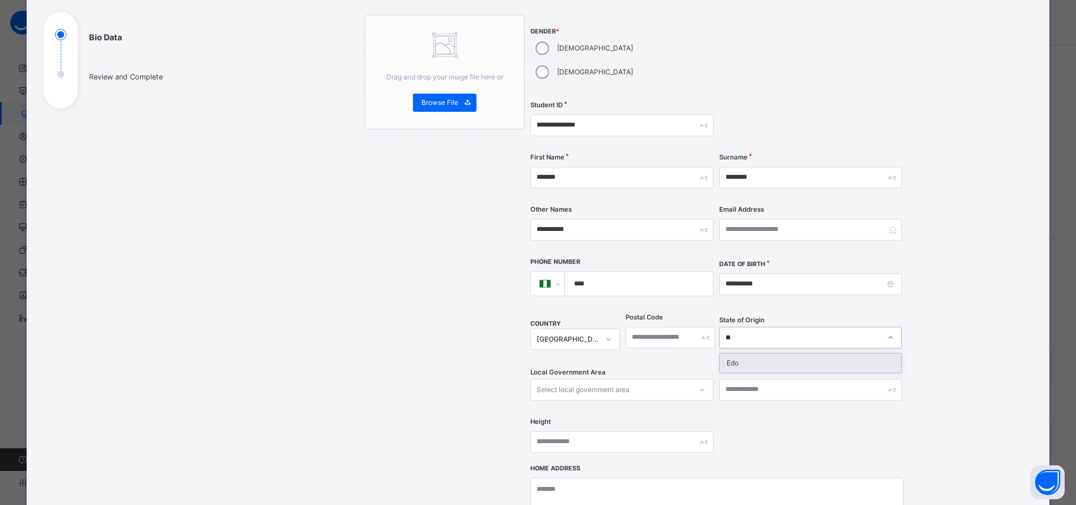
click at [787, 353] on div "Edo" at bounding box center [810, 362] width 181 height 19
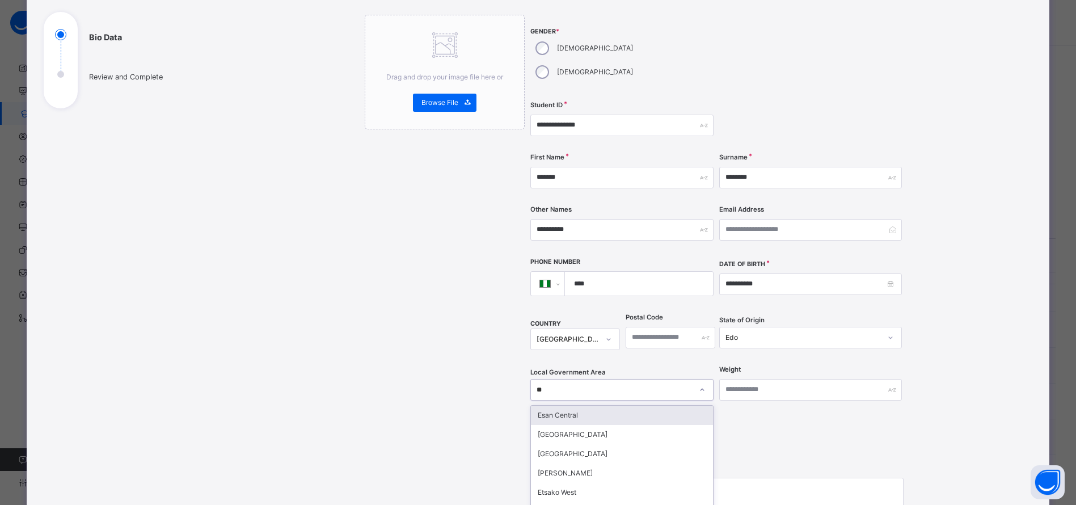
type input "*"
type input "***"
click at [580, 444] on div "[GEOGRAPHIC_DATA]" at bounding box center [621, 453] width 181 height 19
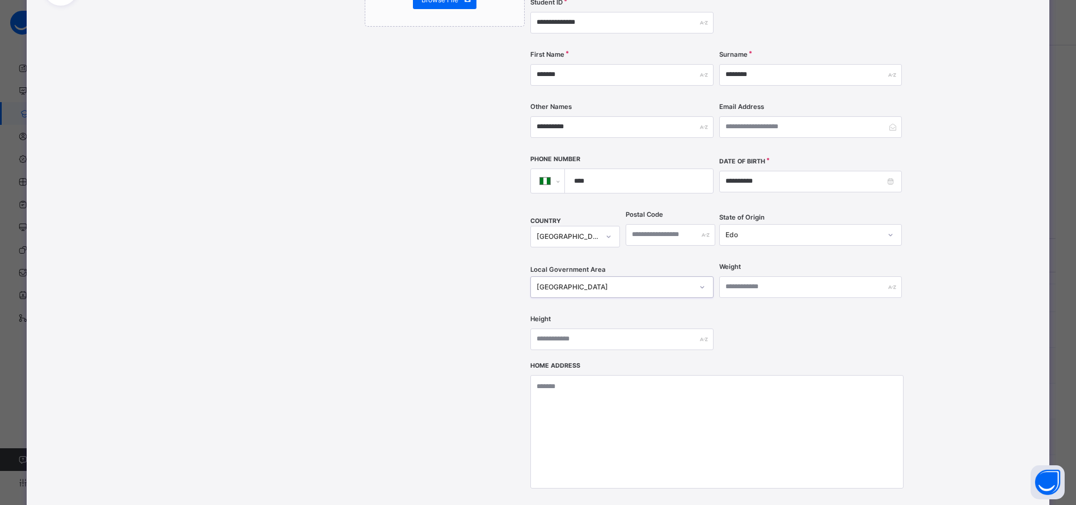
scroll to position [227, 0]
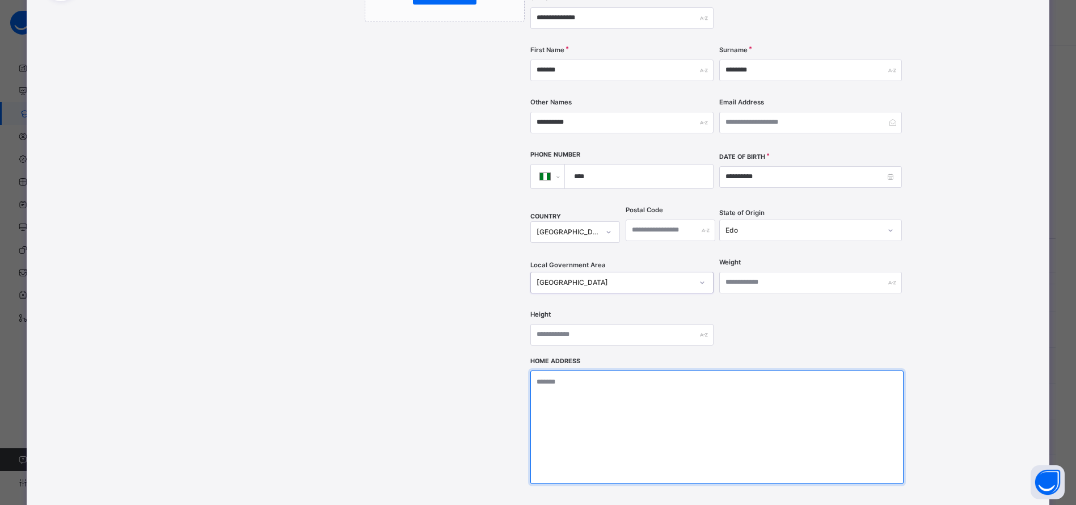
click at [639, 370] on textarea at bounding box center [716, 426] width 373 height 113
type textarea "**********"
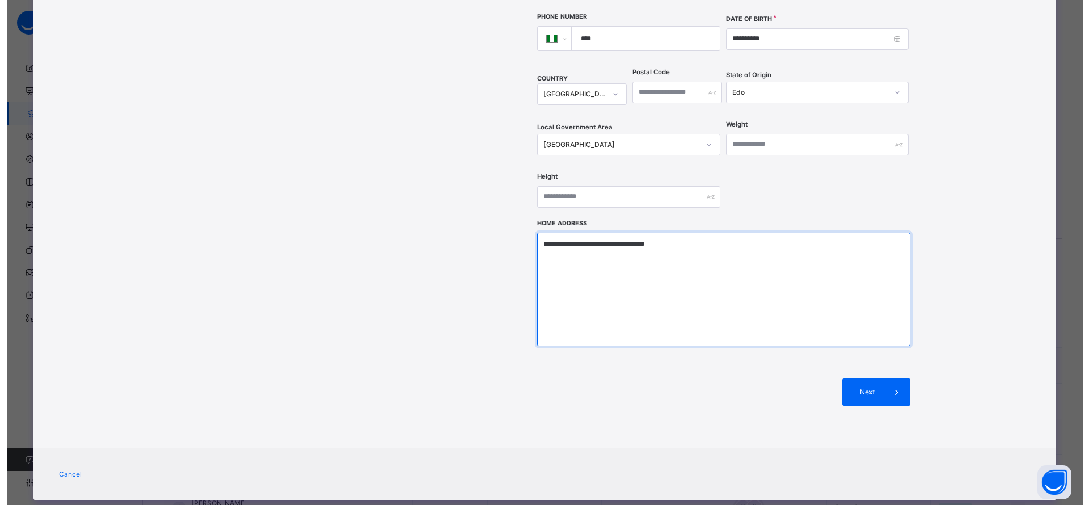
scroll to position [364, 0]
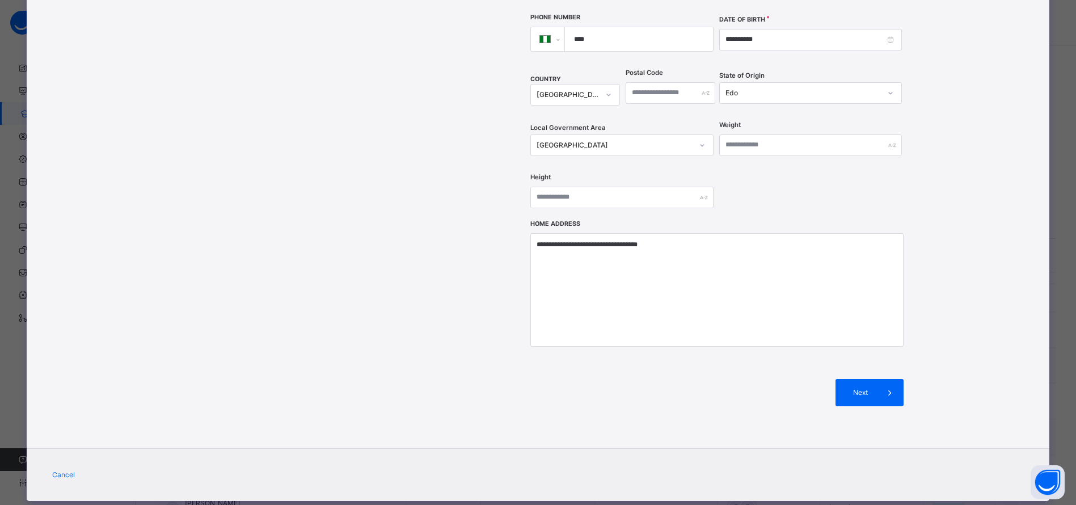
click at [868, 379] on div "Next" at bounding box center [869, 392] width 68 height 27
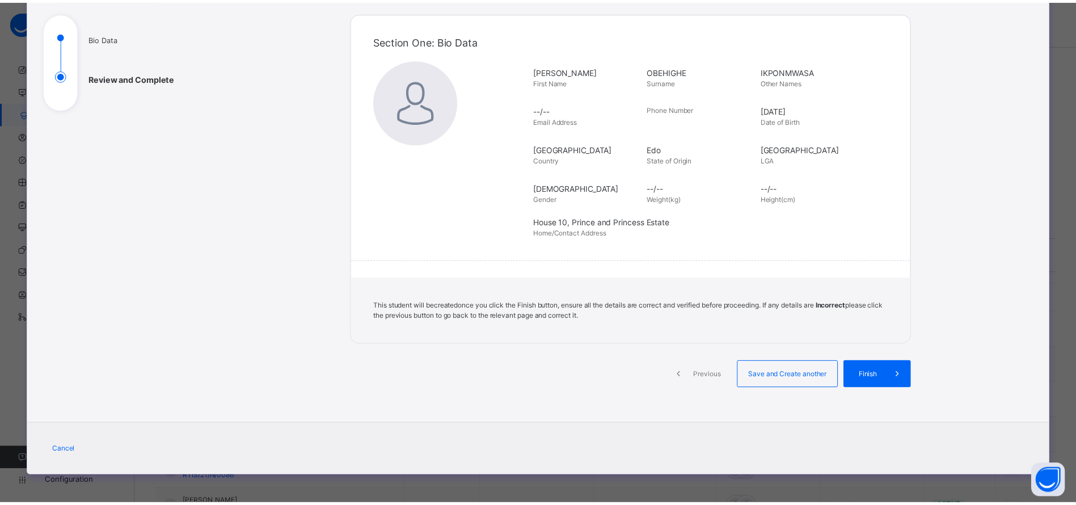
scroll to position [119, 0]
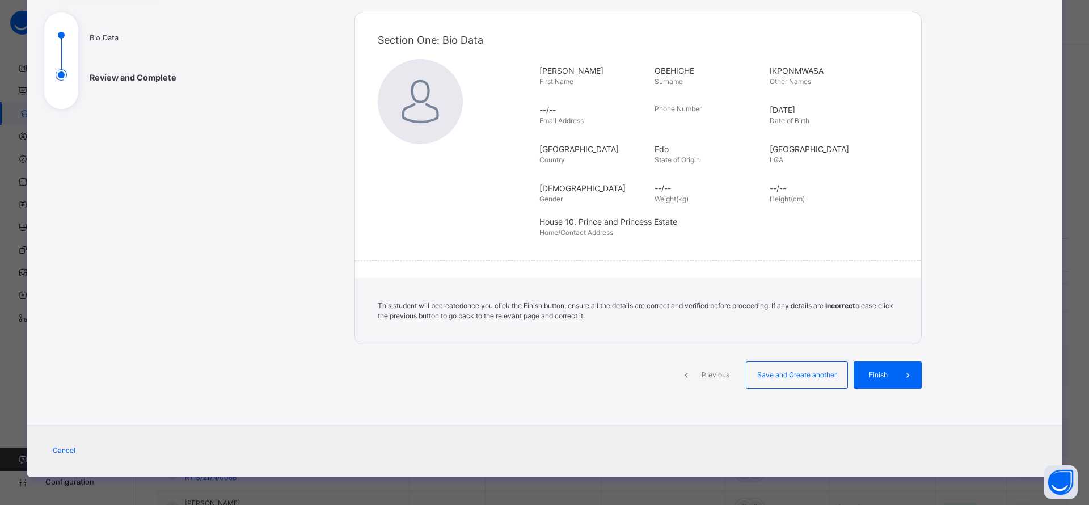
click at [886, 371] on span "Finish" at bounding box center [878, 375] width 32 height 10
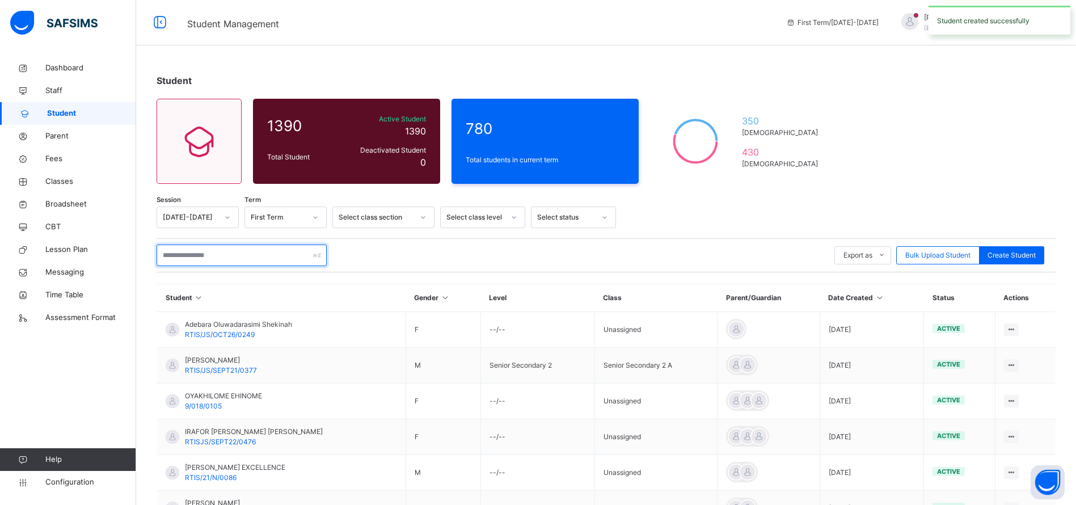
click at [235, 259] on input "text" at bounding box center [242, 255] width 170 height 22
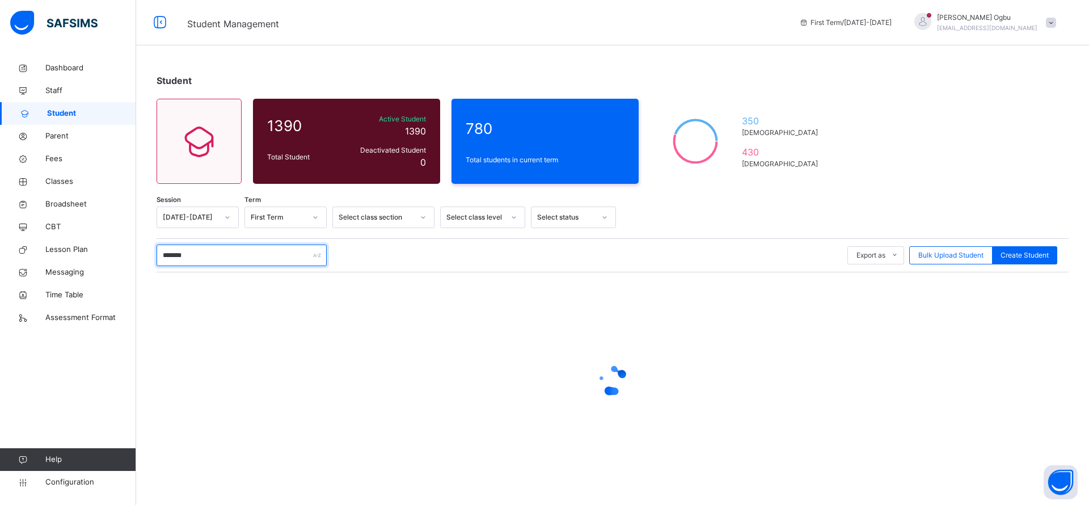
type input "*******"
click at [53, 184] on span "Classes" at bounding box center [90, 181] width 91 height 11
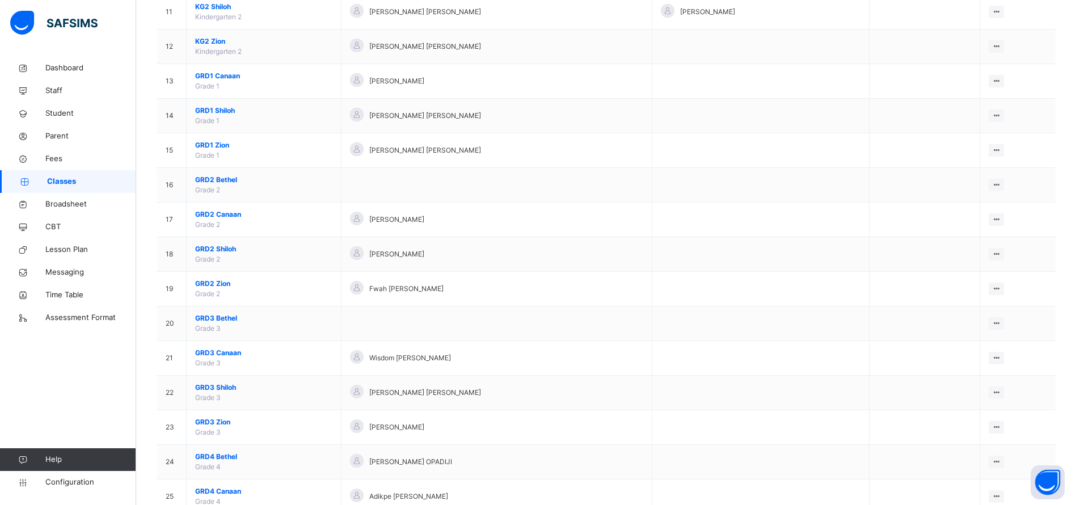
scroll to position [487, 0]
click at [218, 141] on span "GRD1 Zion" at bounding box center [263, 144] width 137 height 10
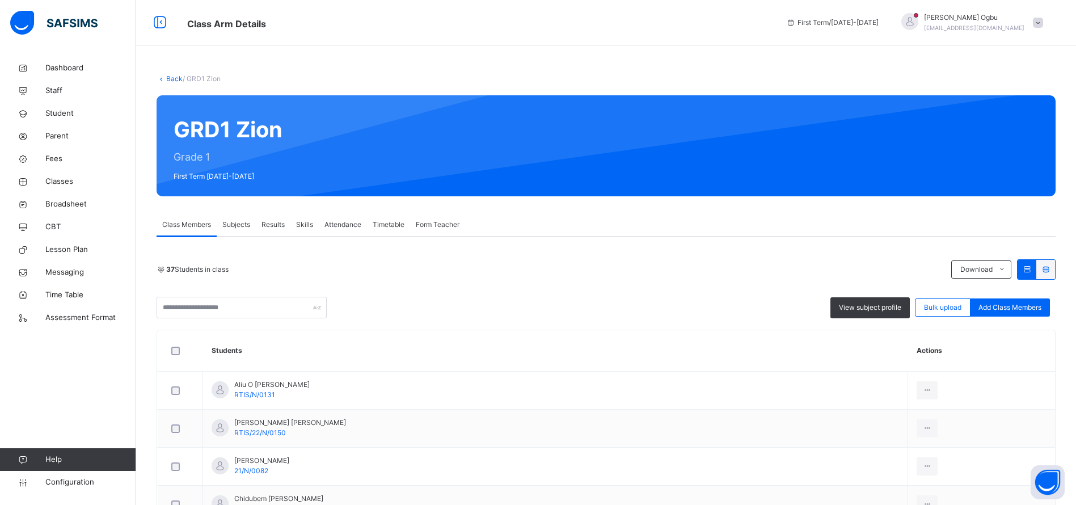
click at [1018, 307] on span "Add Class Members" at bounding box center [1009, 307] width 63 height 10
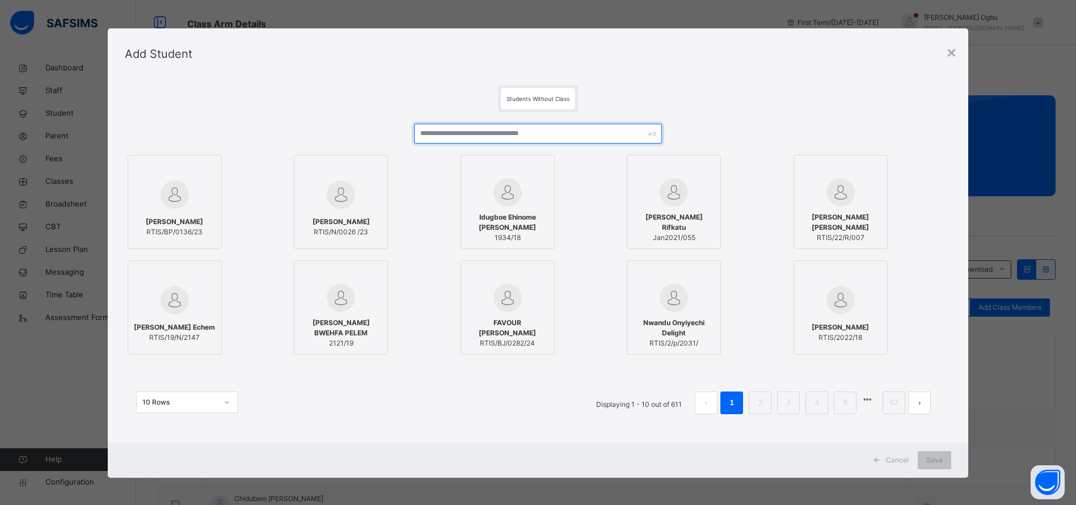
click at [484, 130] on input "text" at bounding box center [538, 134] width 248 height 20
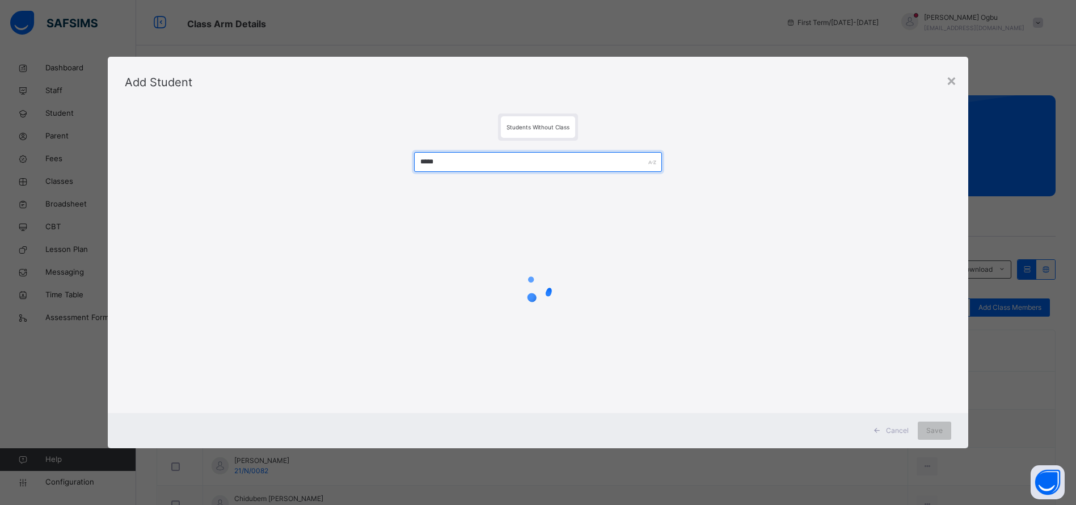
type input "*****"
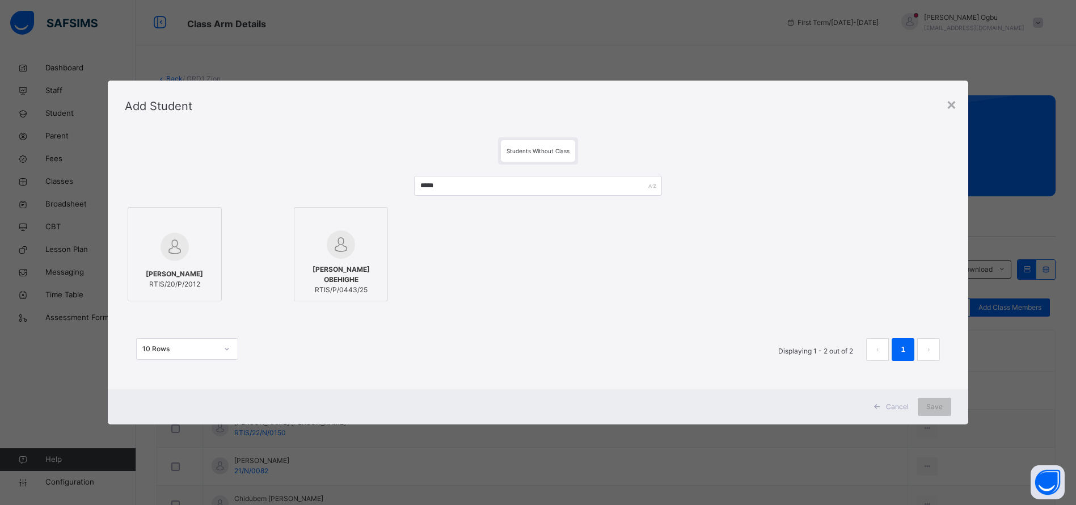
click at [320, 256] on div at bounding box center [341, 244] width 82 height 28
click at [944, 412] on div "Save" at bounding box center [945, 406] width 33 height 18
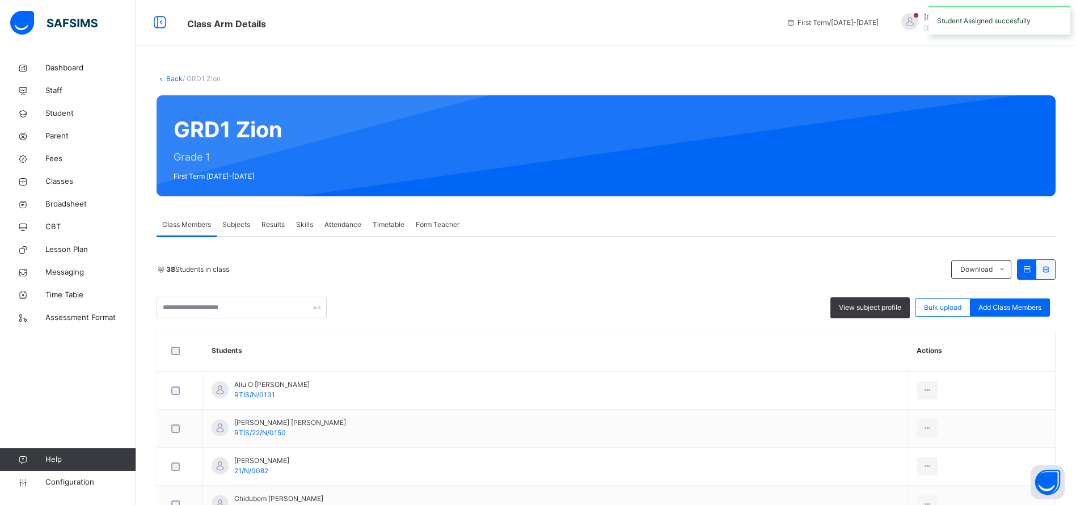
click at [61, 113] on span "Student" at bounding box center [90, 113] width 91 height 11
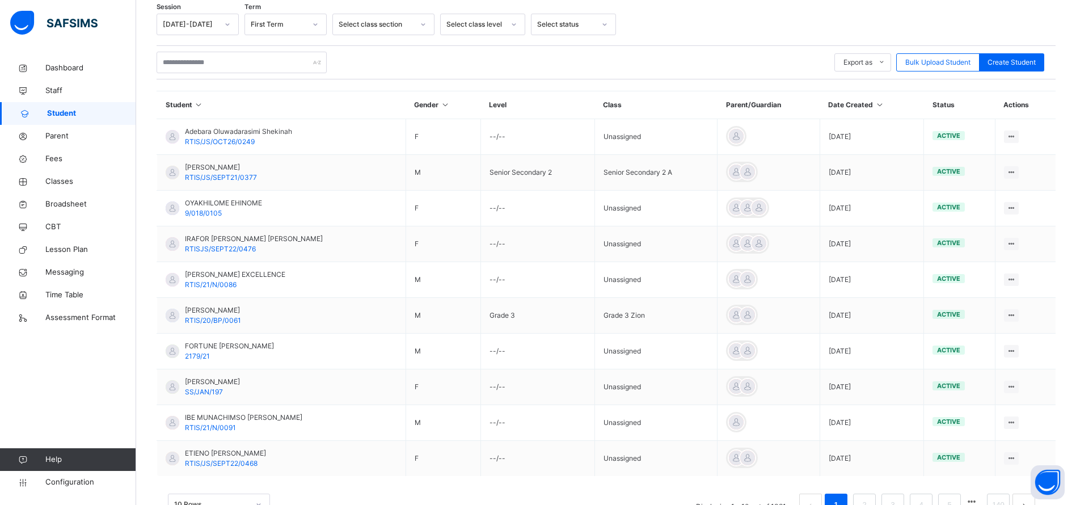
scroll to position [232, 0]
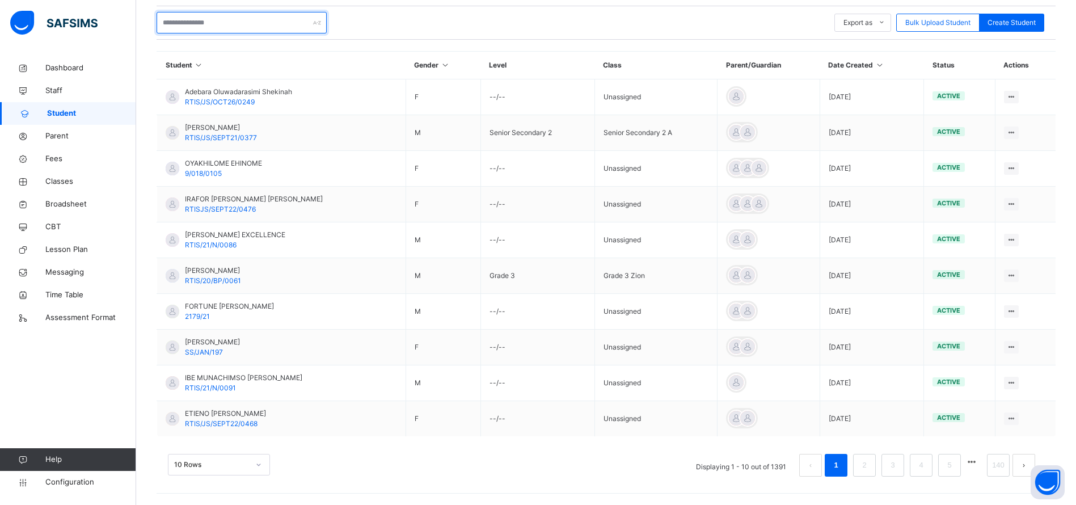
click at [226, 23] on input "text" at bounding box center [242, 23] width 170 height 22
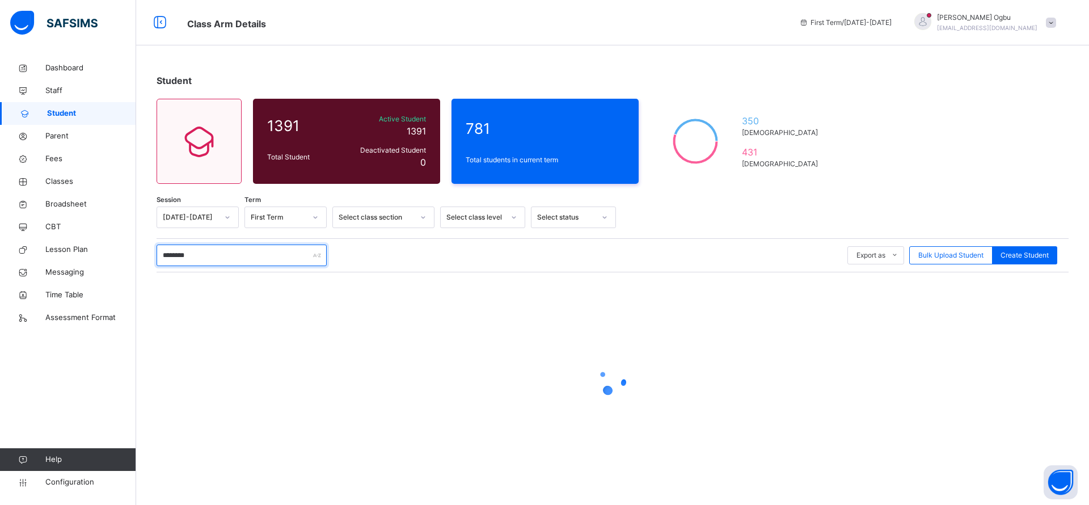
type input "********"
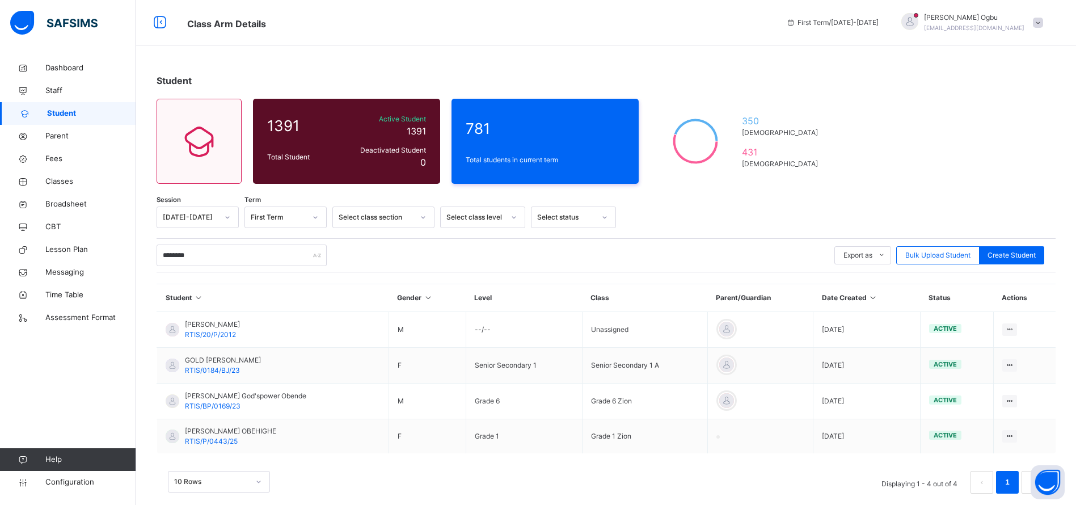
click at [221, 333] on span "RTIS/20/P/2012" at bounding box center [210, 334] width 51 height 9
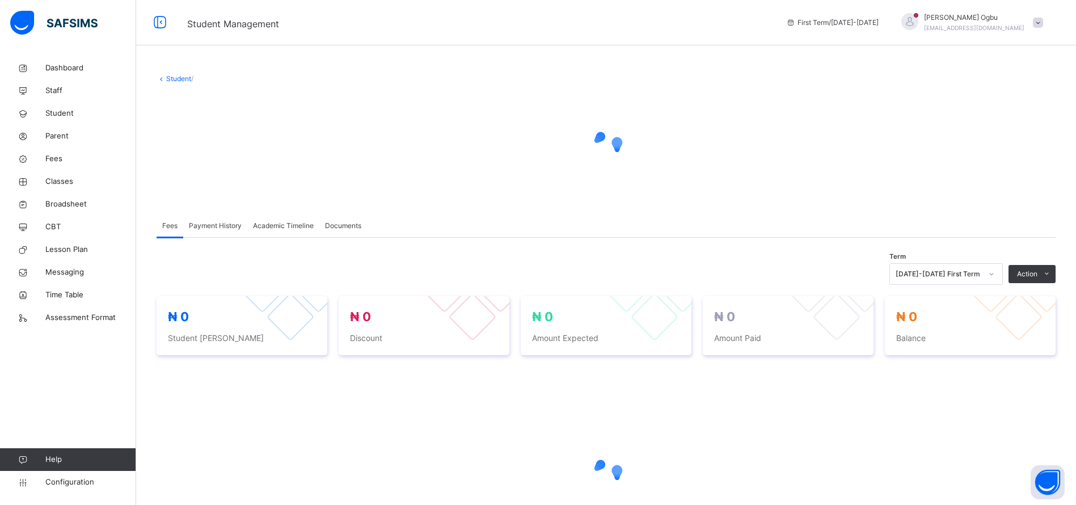
click at [713, 442] on div at bounding box center [606, 473] width 899 height 215
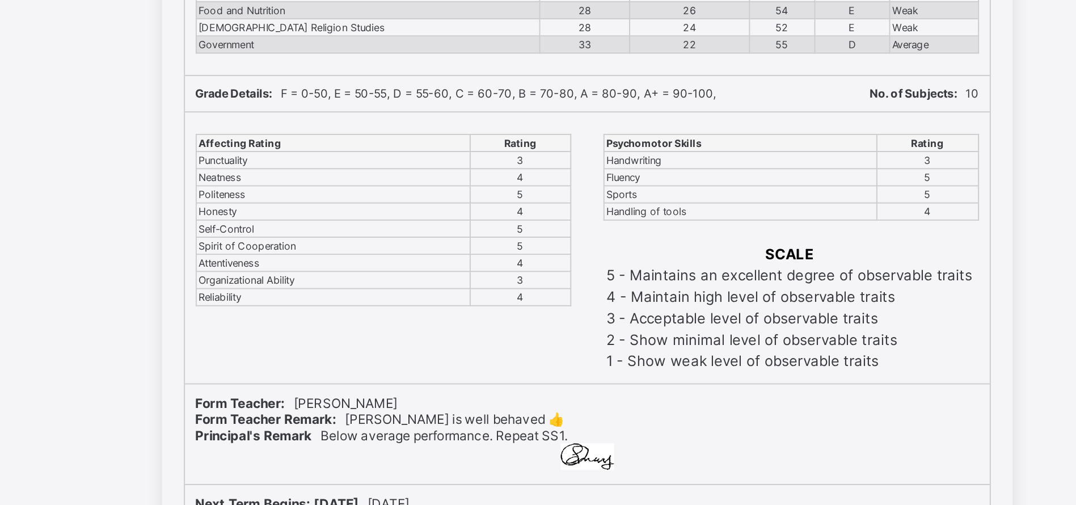
scroll to position [70, 0]
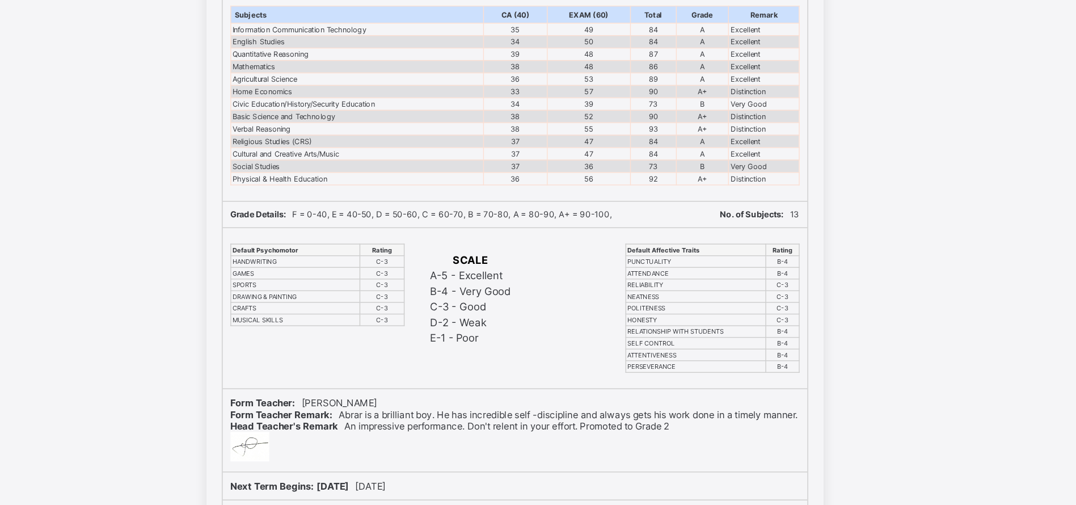
scroll to position [89, 0]
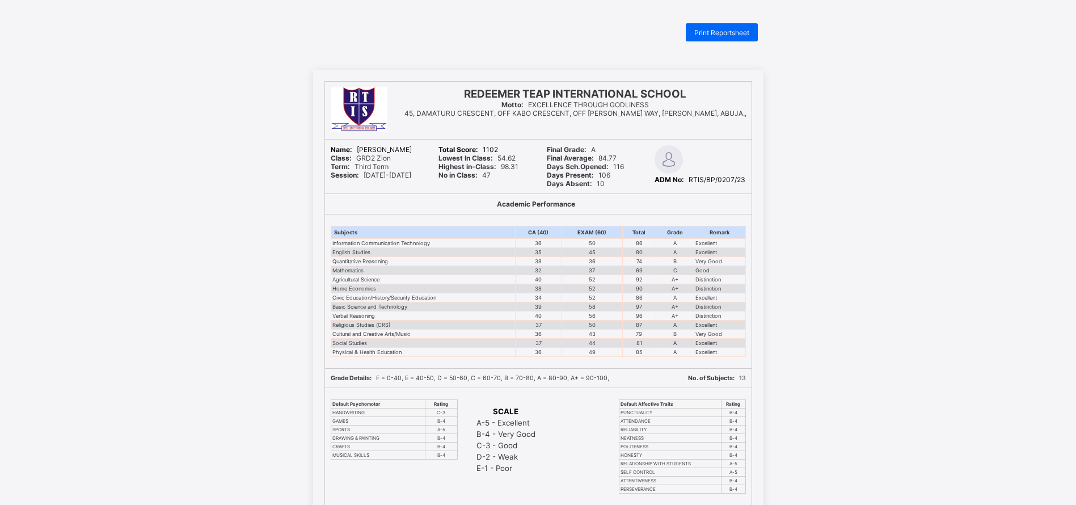
scroll to position [4, 0]
click at [732, 32] on span "Print Reportsheet" at bounding box center [721, 33] width 55 height 9
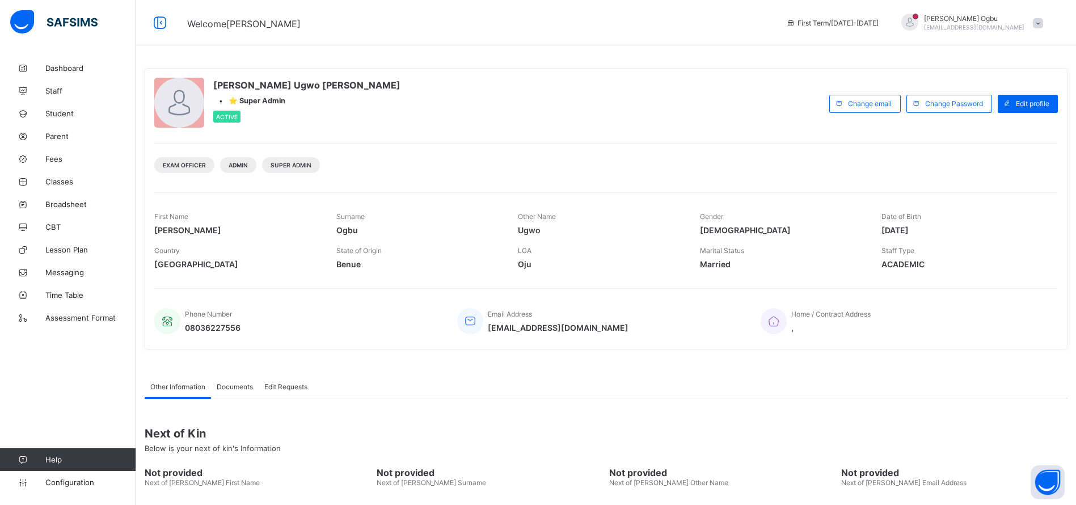
click at [53, 135] on span "Parent" at bounding box center [90, 136] width 91 height 9
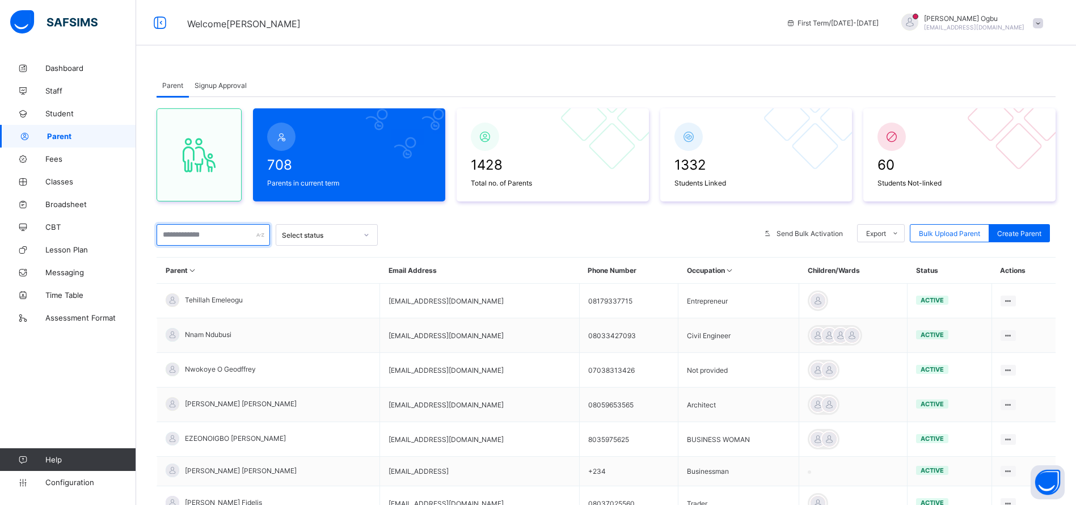
click at [220, 238] on input "text" at bounding box center [213, 235] width 113 height 22
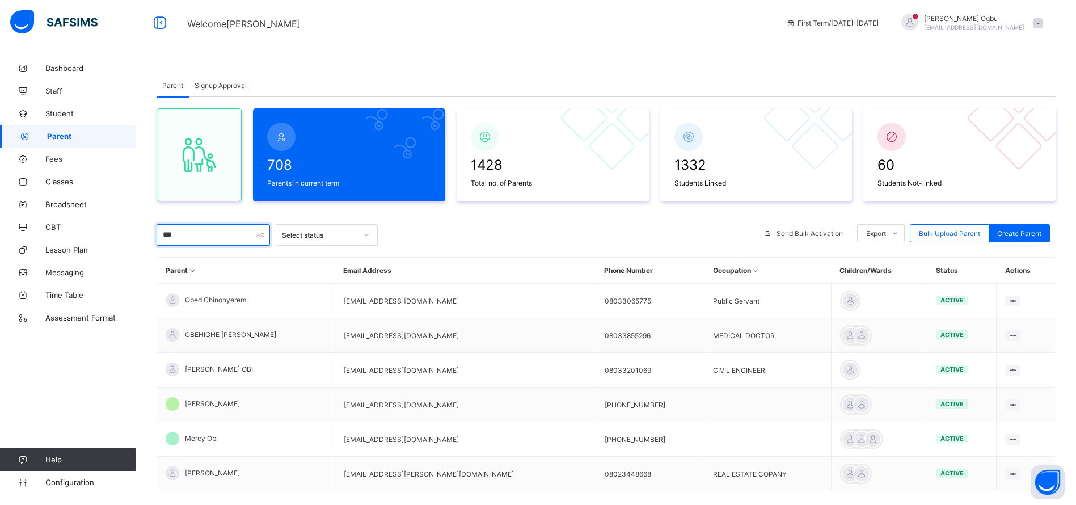
type input "********"
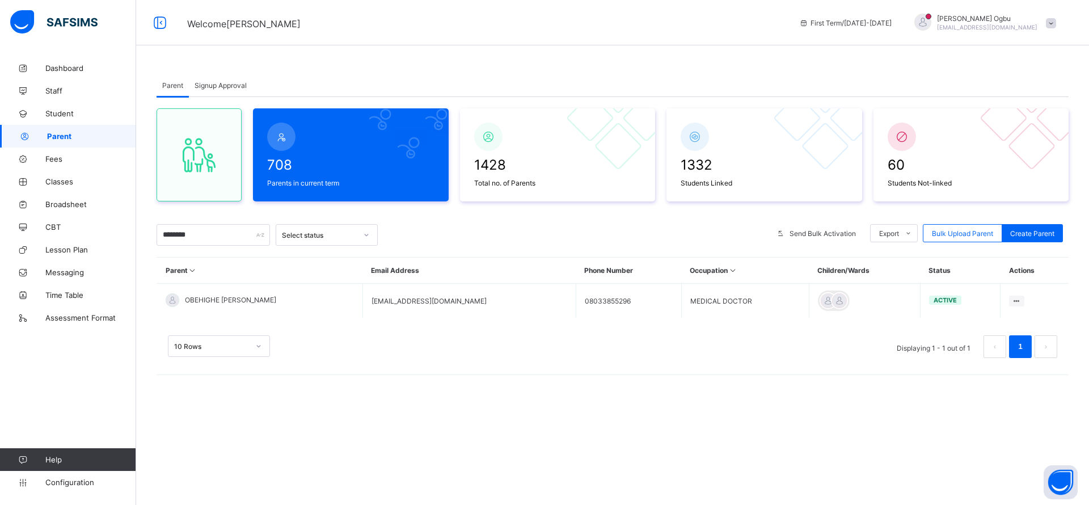
click at [232, 297] on span "OBEHIGHE [PERSON_NAME]" at bounding box center [230, 299] width 91 height 9
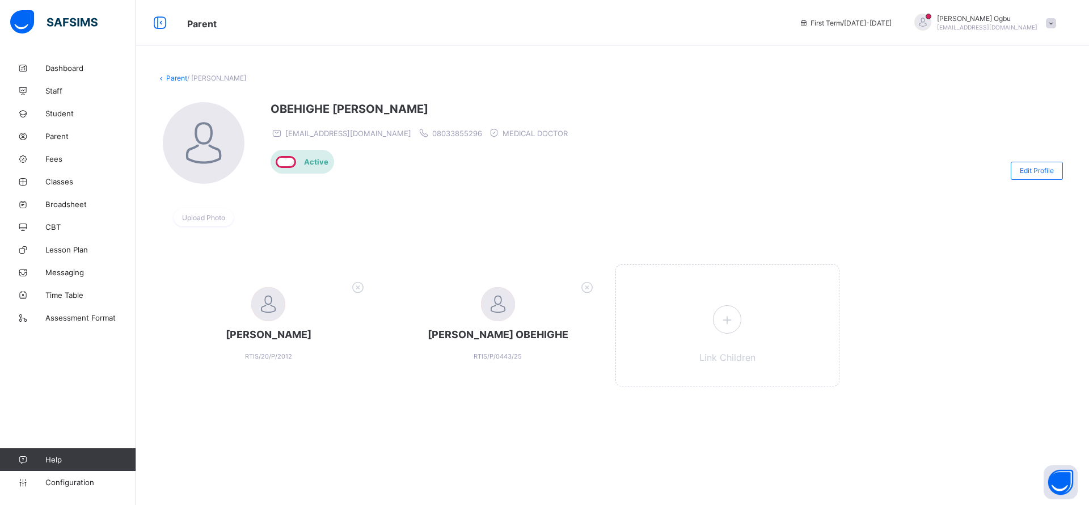
click at [58, 109] on span "Student" at bounding box center [90, 113] width 91 height 9
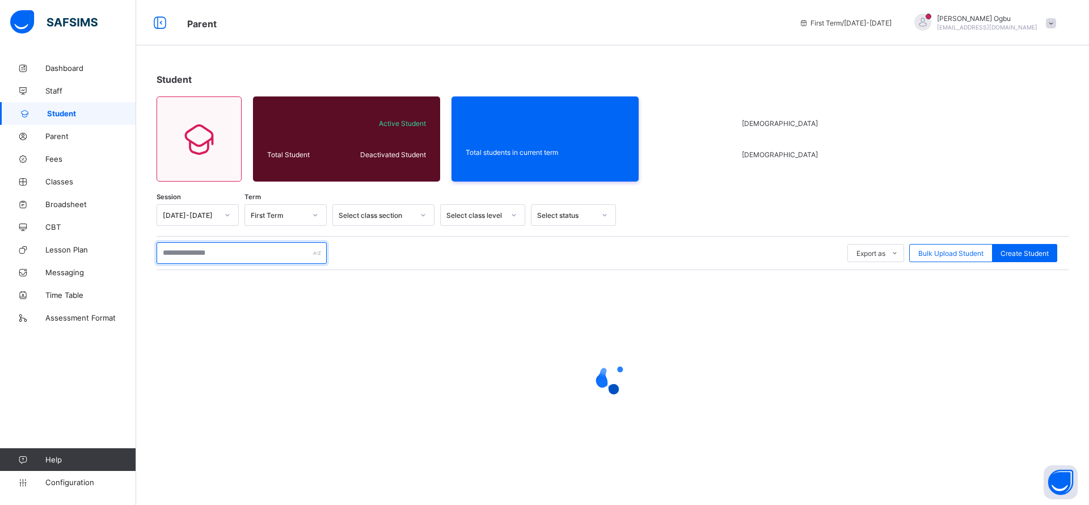
click at [190, 252] on input "text" at bounding box center [242, 253] width 170 height 22
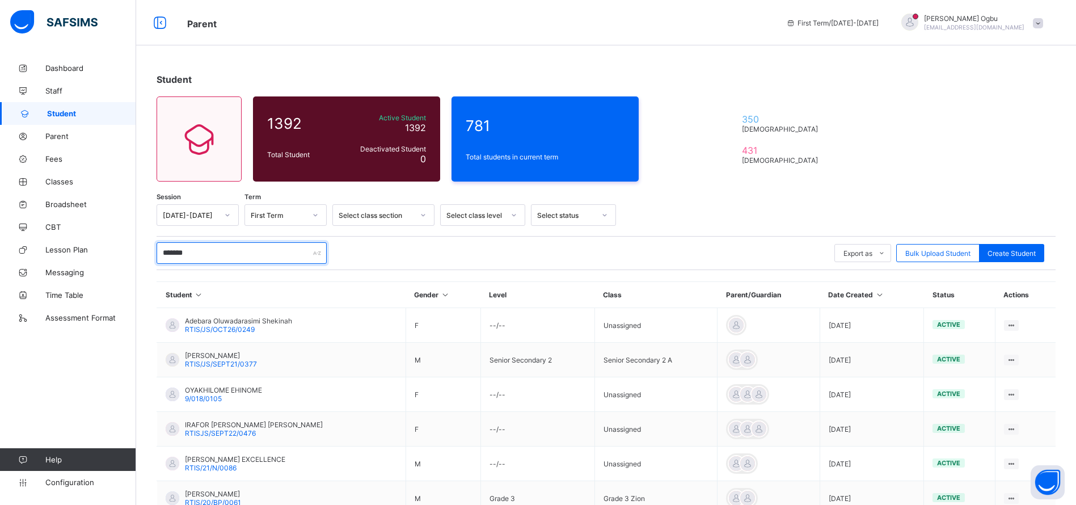
type input "********"
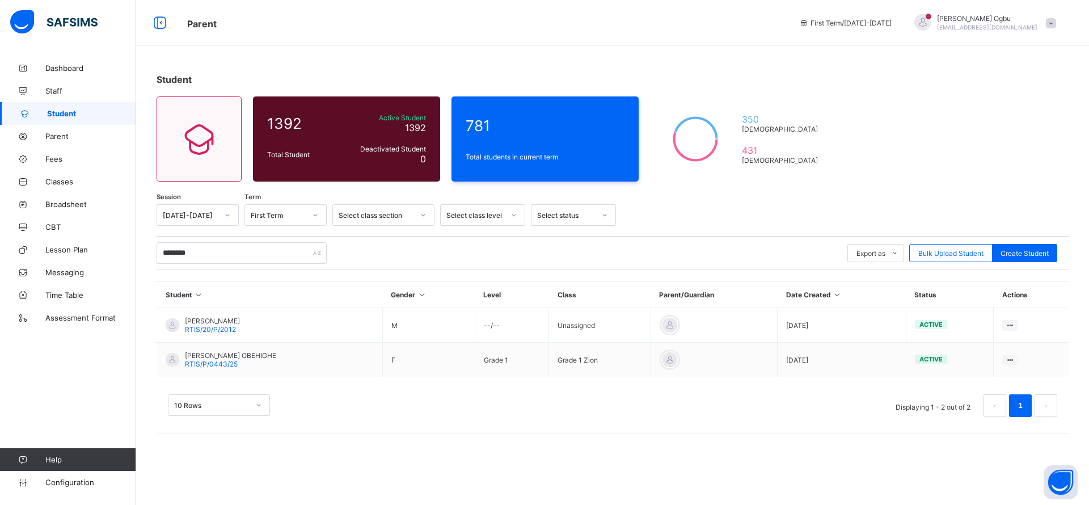
click at [218, 357] on span "[PERSON_NAME] OBEHIGHE" at bounding box center [230, 355] width 91 height 9
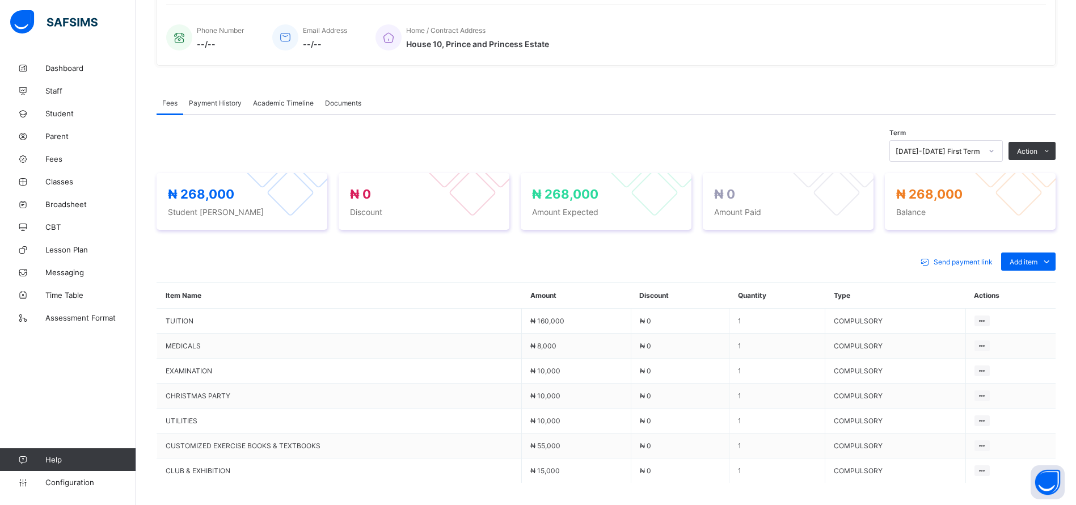
scroll to position [282, 0]
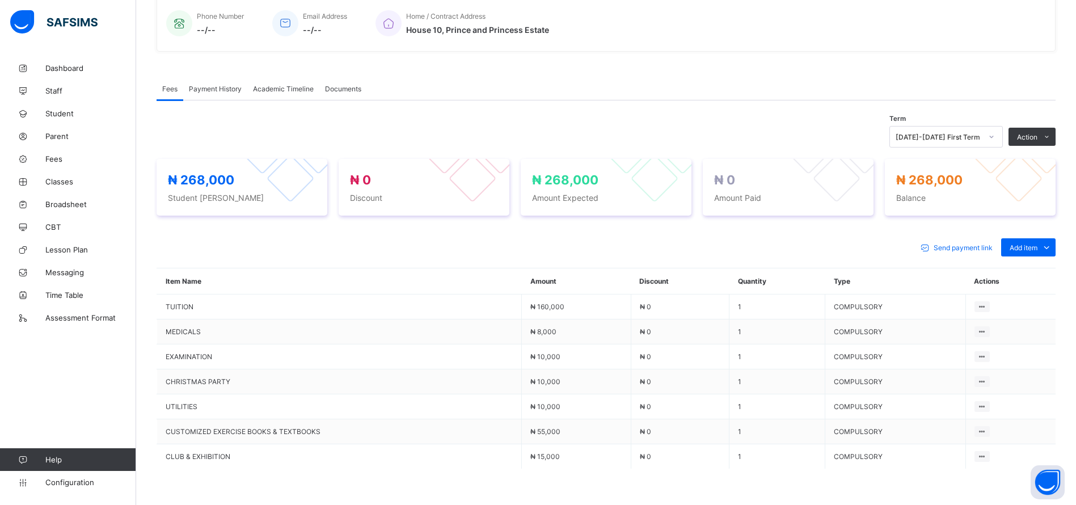
click at [1037, 243] on span "Add item" at bounding box center [1023, 247] width 28 height 9
click at [0, 0] on div "Optional items" at bounding box center [0, 0] width 0 height 0
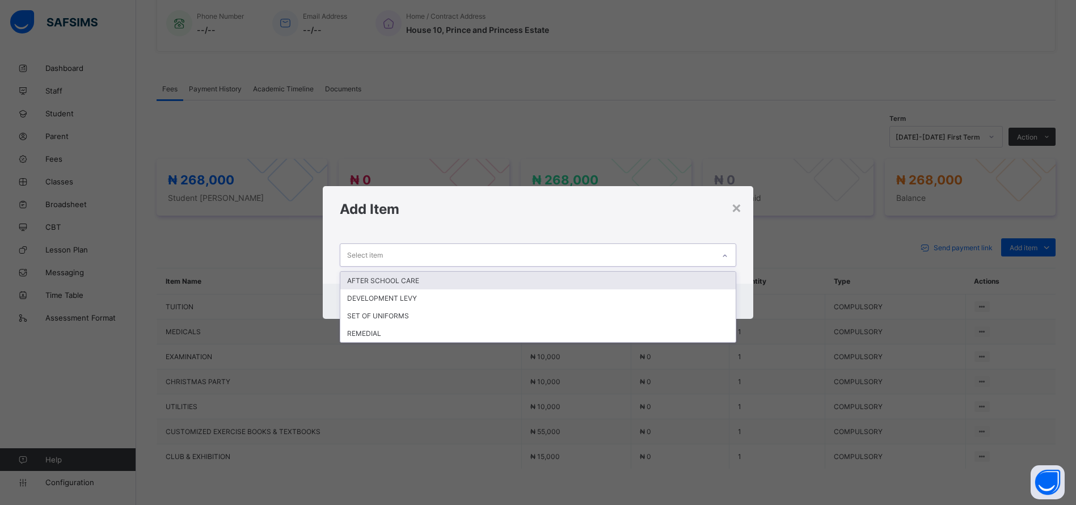
click at [402, 295] on div "DEVELOPMENT LEVY" at bounding box center [537, 298] width 395 height 18
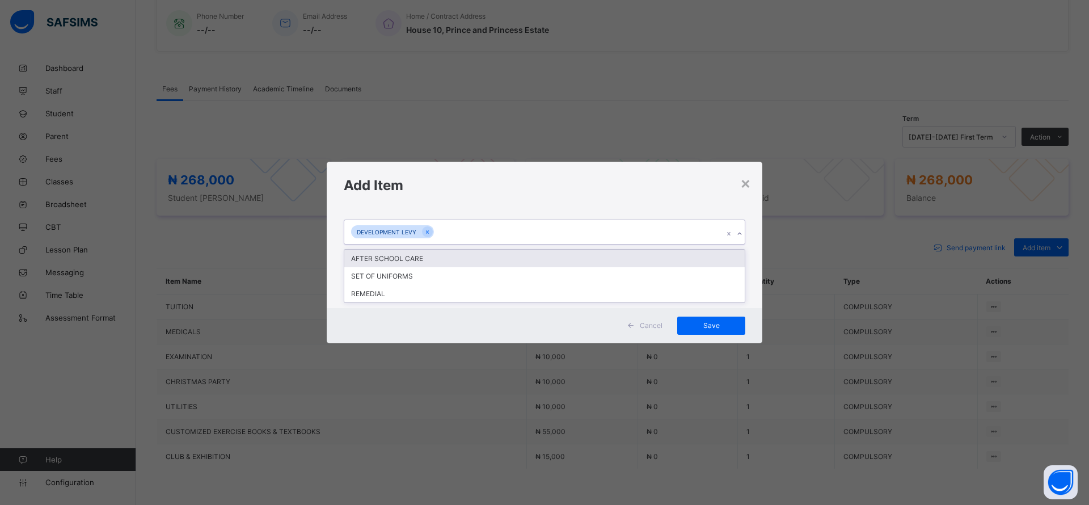
click at [414, 282] on div "SET OF UNIFORMS" at bounding box center [544, 276] width 400 height 18
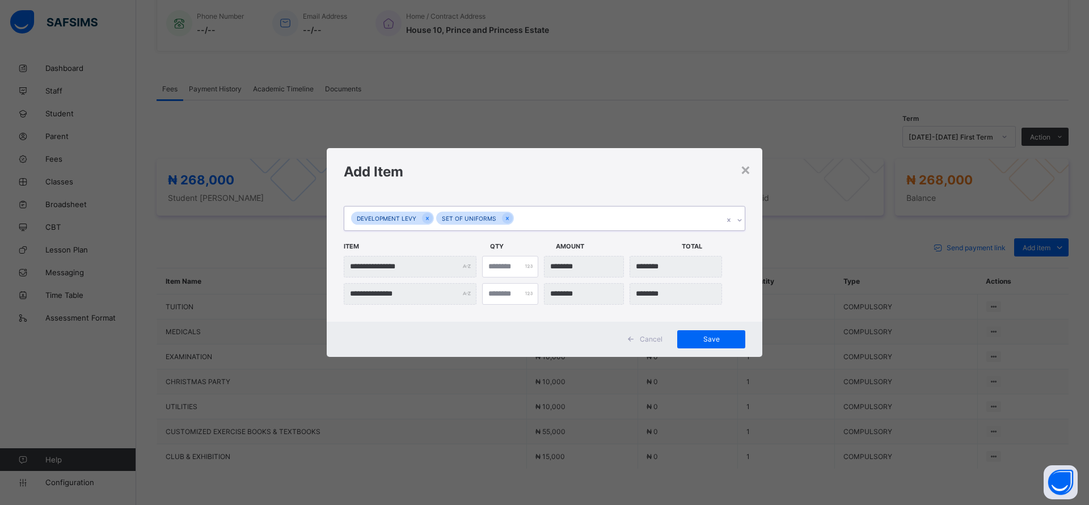
click at [708, 343] on span "Save" at bounding box center [711, 339] width 51 height 9
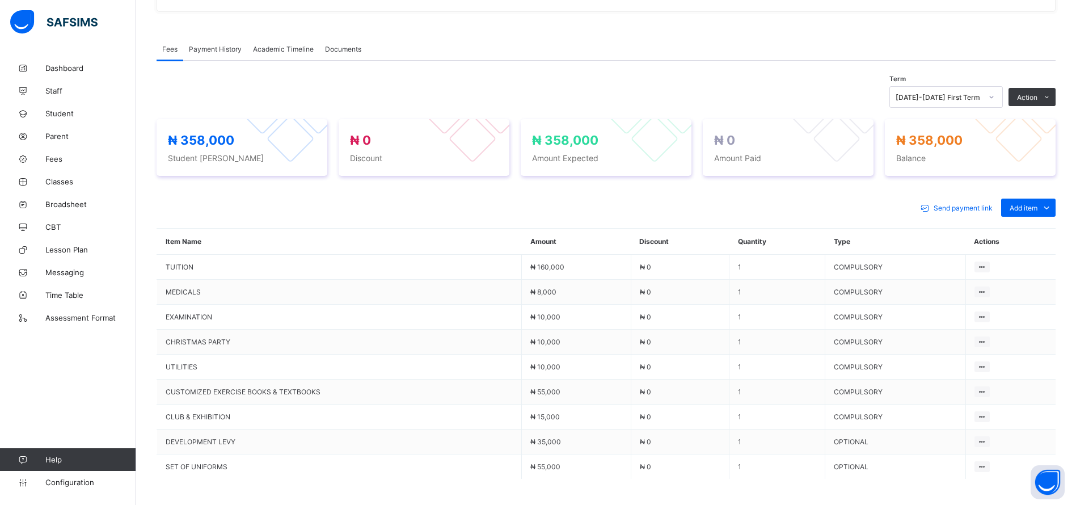
scroll to position [0, 0]
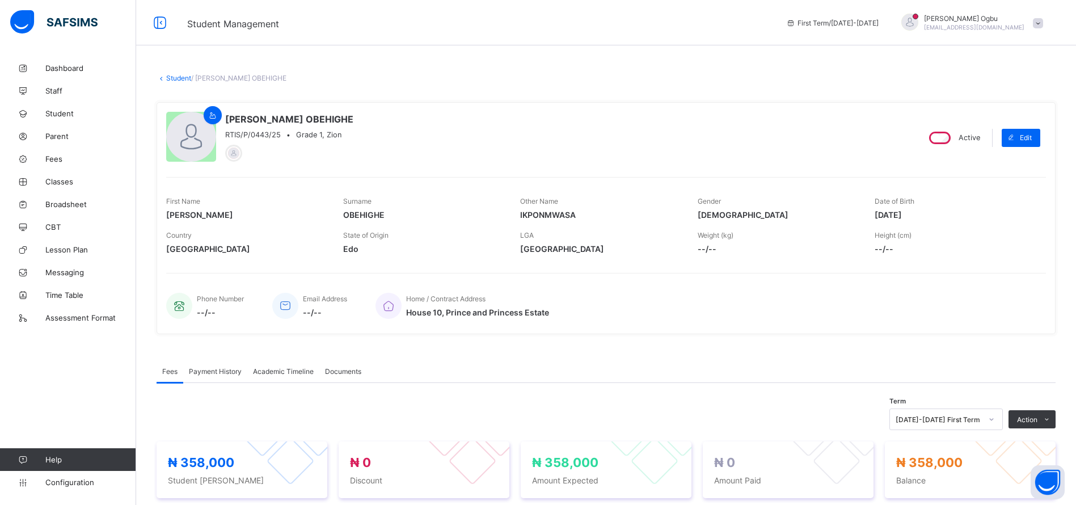
click at [1043, 23] on span at bounding box center [1038, 23] width 10 height 10
click at [646, 154] on div "[PERSON_NAME] OBEHIGHE RTIS/P/0443/25 • Grade 1, [GEOGRAPHIC_DATA]" at bounding box center [537, 138] width 743 height 52
click at [63, 133] on span "Parent" at bounding box center [90, 136] width 91 height 9
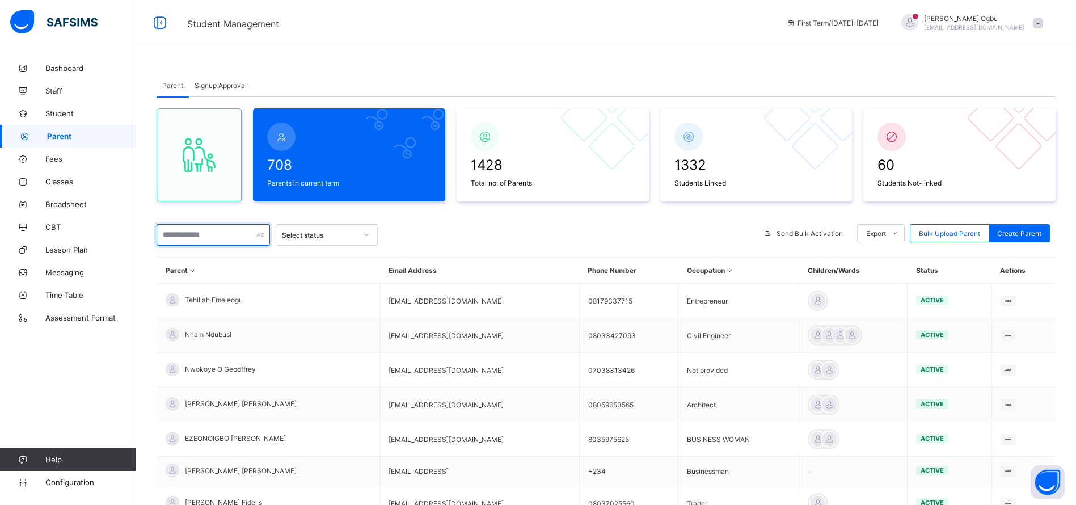
click at [204, 232] on input "text" at bounding box center [213, 235] width 113 height 22
click at [189, 235] on input "text" at bounding box center [213, 235] width 113 height 22
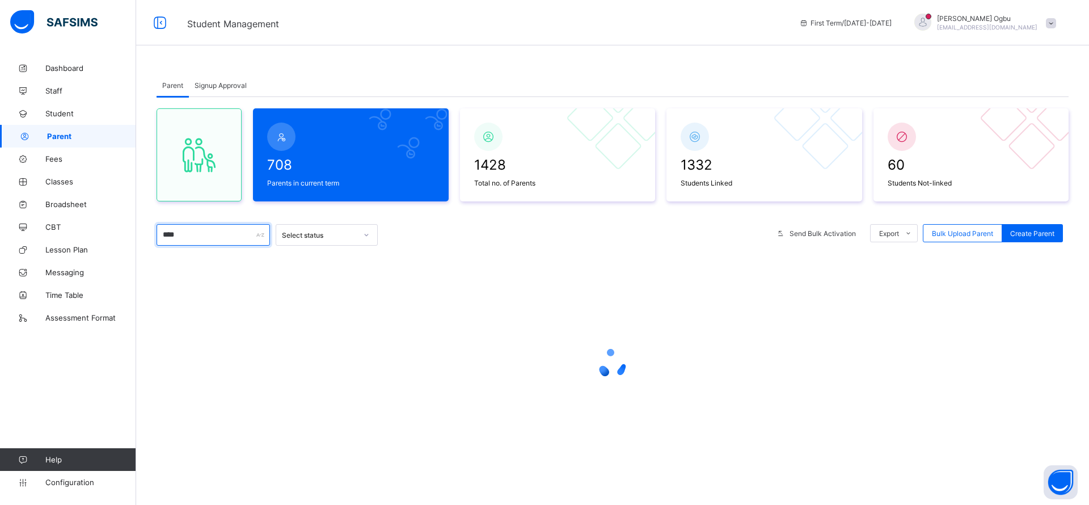
type input "****"
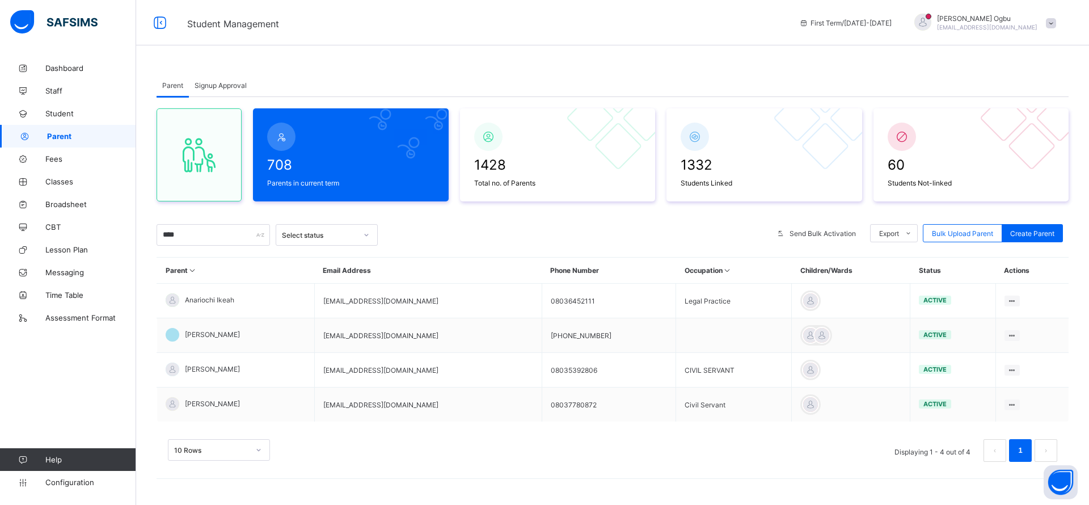
click at [217, 299] on span "Anariochi Ikeah" at bounding box center [209, 299] width 49 height 9
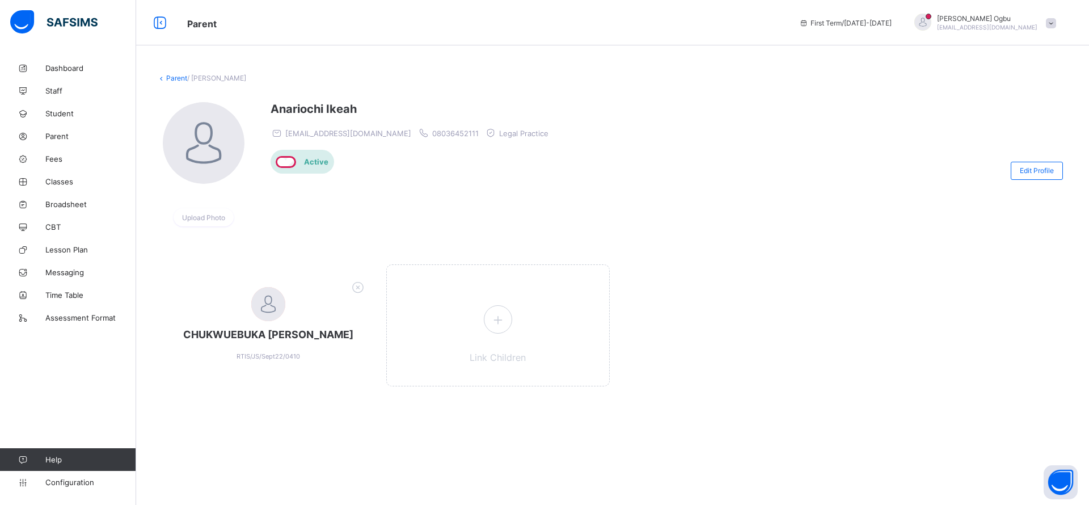
click at [506, 318] on icon at bounding box center [498, 320] width 20 height 18
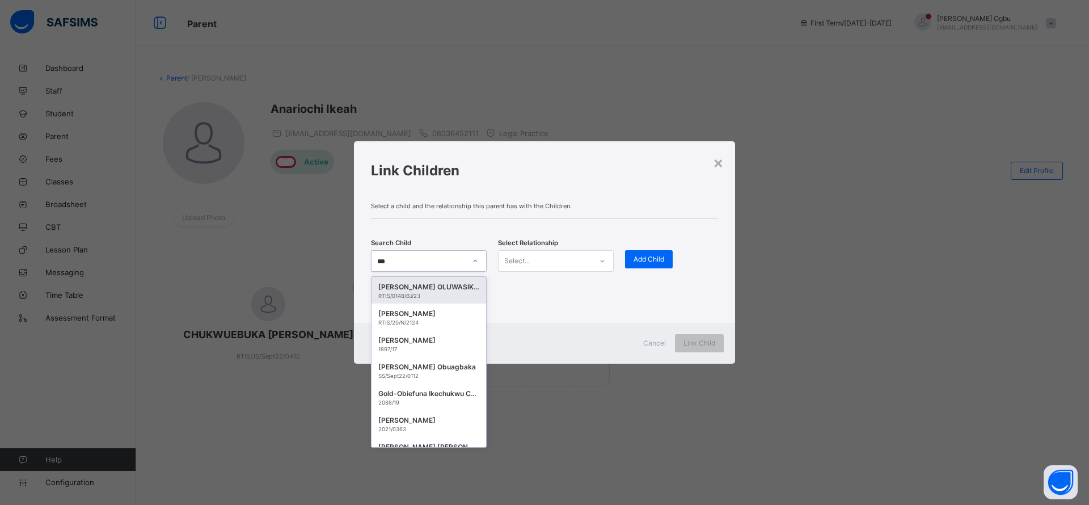
type input "****"
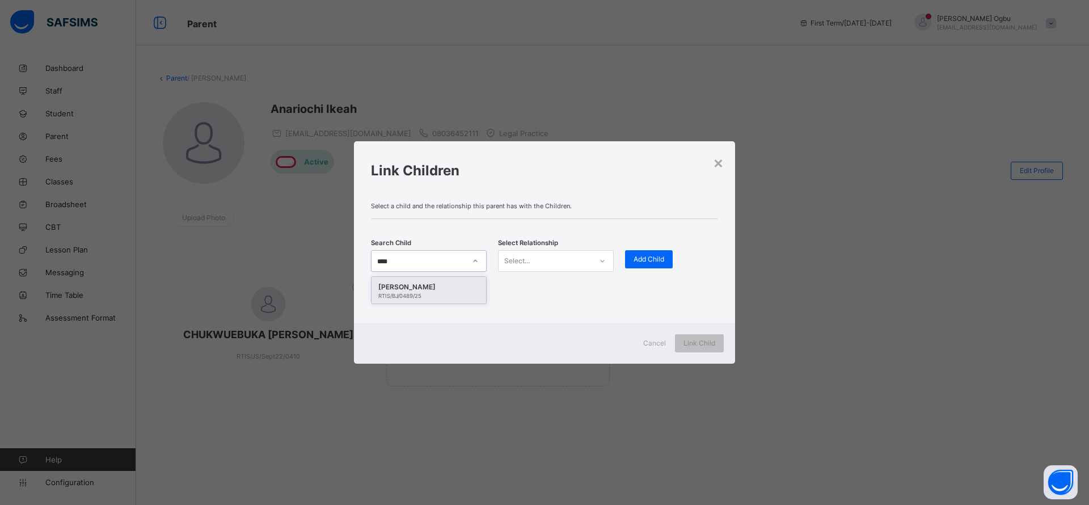
click at [437, 294] on div "RTIS/BJ/0489/25" at bounding box center [428, 296] width 101 height 6
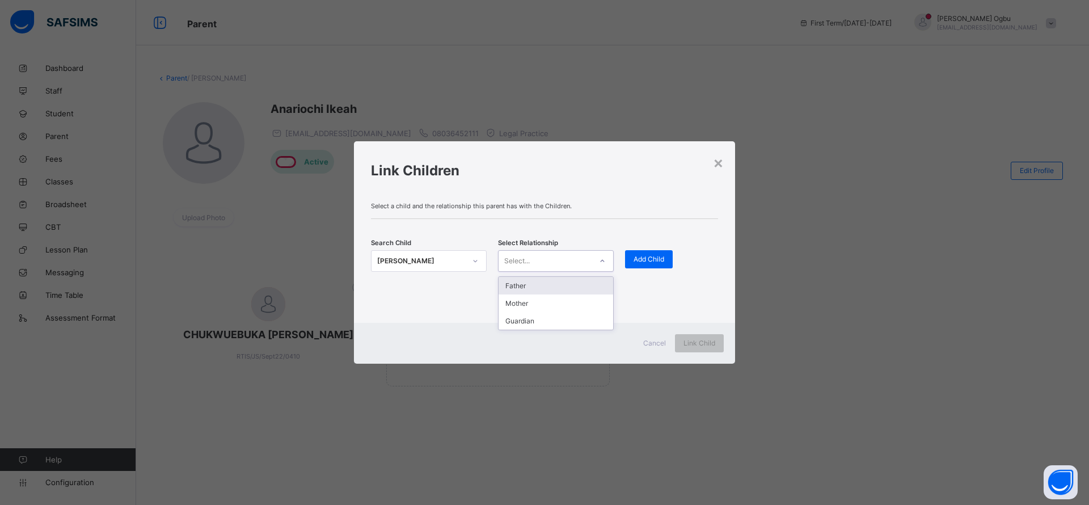
click at [527, 285] on div "Father" at bounding box center [555, 286] width 115 height 18
click at [656, 260] on span "Add Child" at bounding box center [648, 259] width 31 height 9
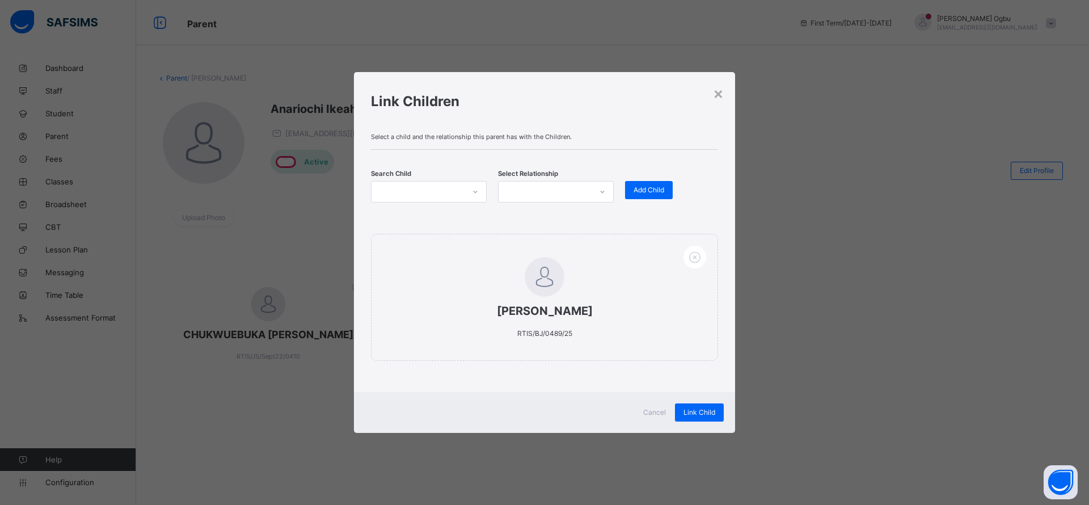
click at [705, 409] on span "Link Child" at bounding box center [699, 412] width 32 height 9
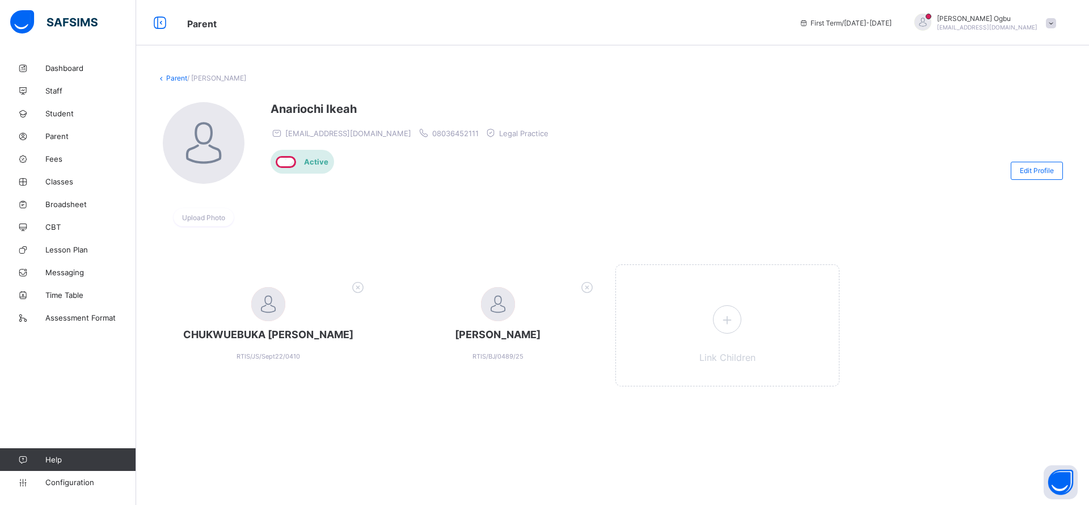
click at [60, 110] on span "Student" at bounding box center [90, 113] width 91 height 9
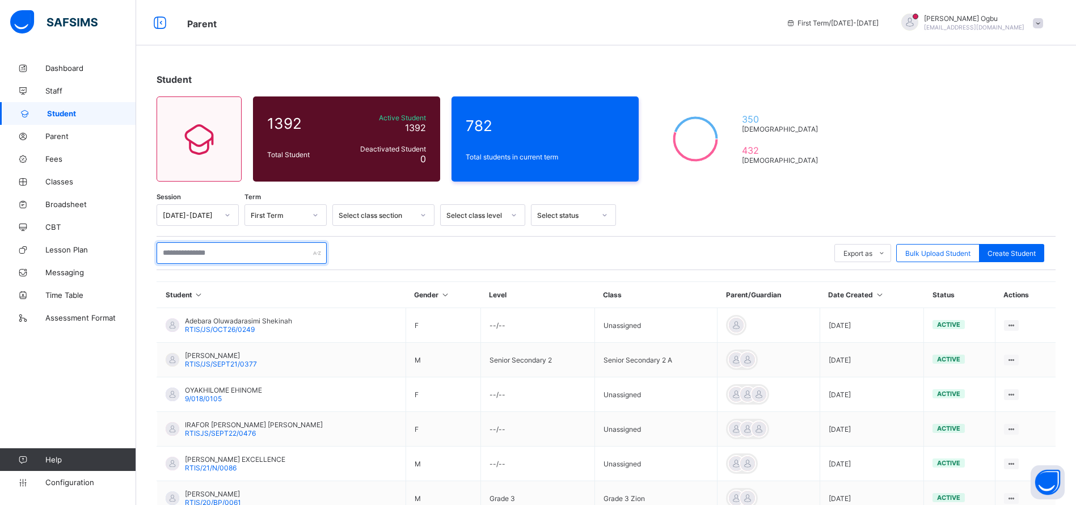
click at [196, 247] on input "text" at bounding box center [242, 253] width 170 height 22
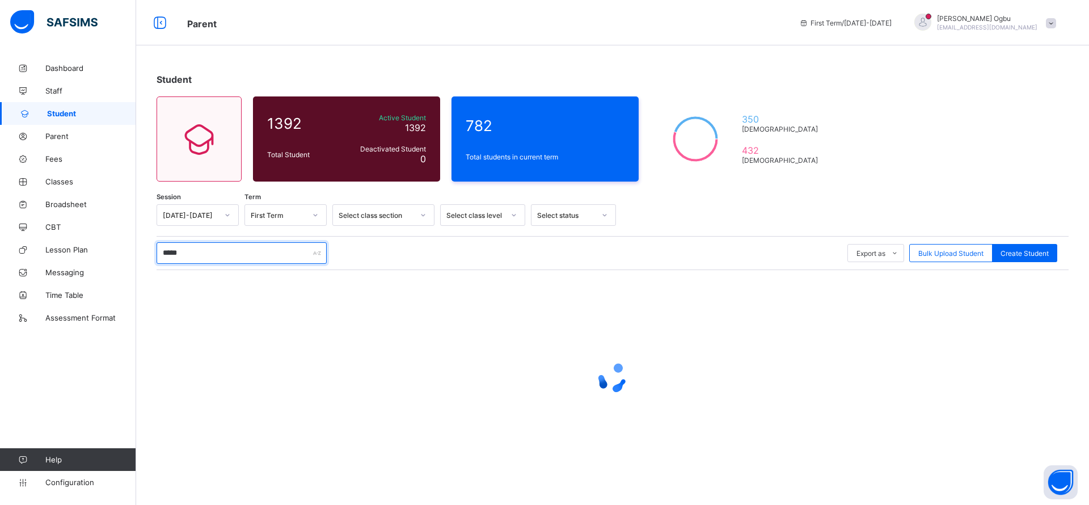
type input "*****"
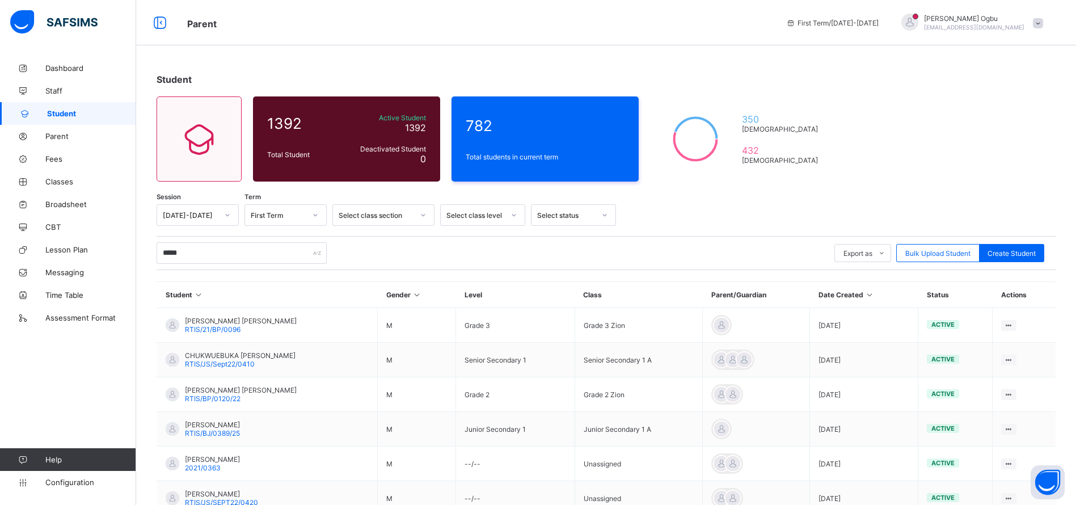
click at [938, 138] on div "Student 1392 Total Student Active Student 1392 Deactivated Student 0 782 Total …" at bounding box center [606, 389] width 940 height 665
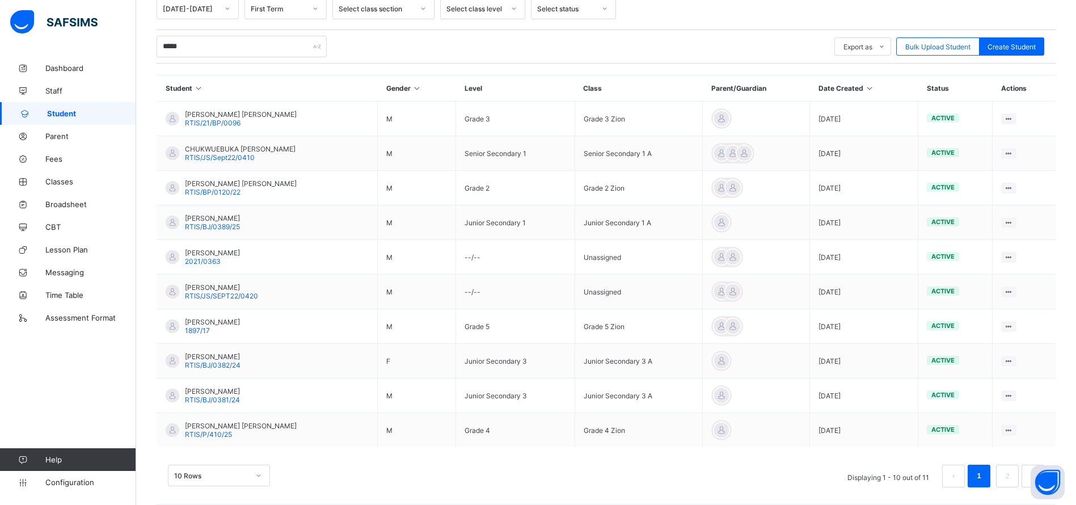
scroll to position [217, 0]
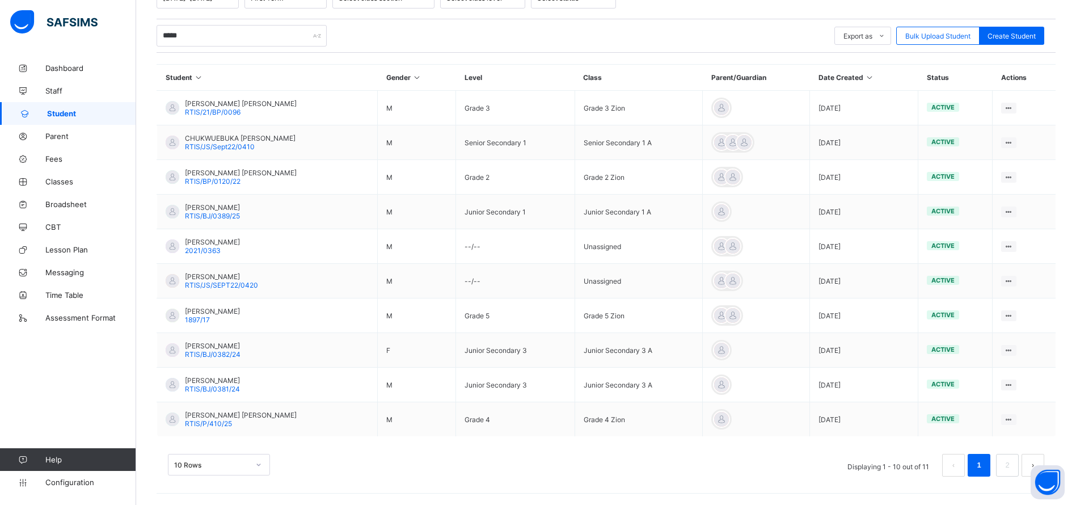
click at [1012, 464] on link "2" at bounding box center [1006, 465] width 11 height 15
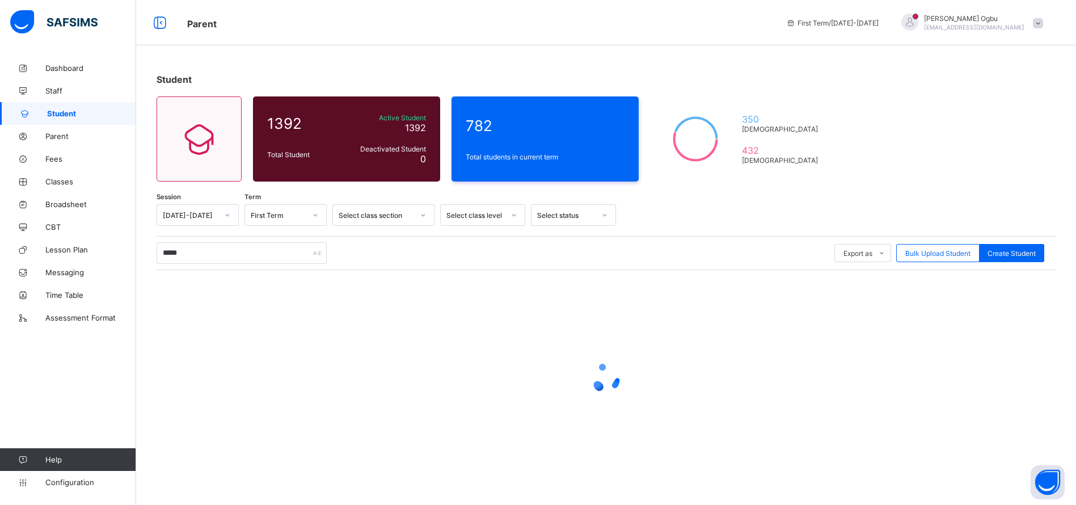
scroll to position [0, 0]
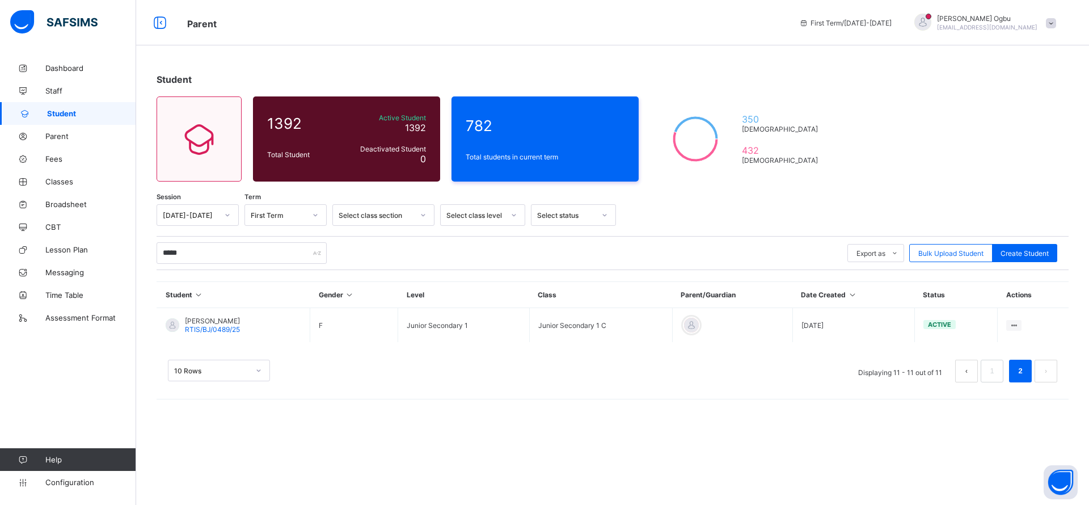
click at [227, 325] on span "RTIS/BJ/0489/25" at bounding box center [212, 329] width 55 height 9
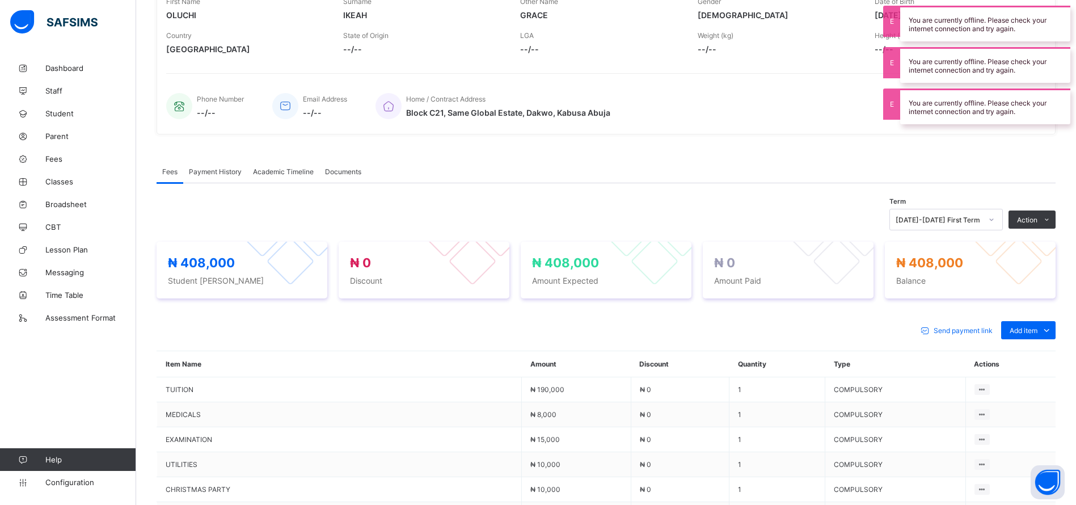
scroll to position [203, 0]
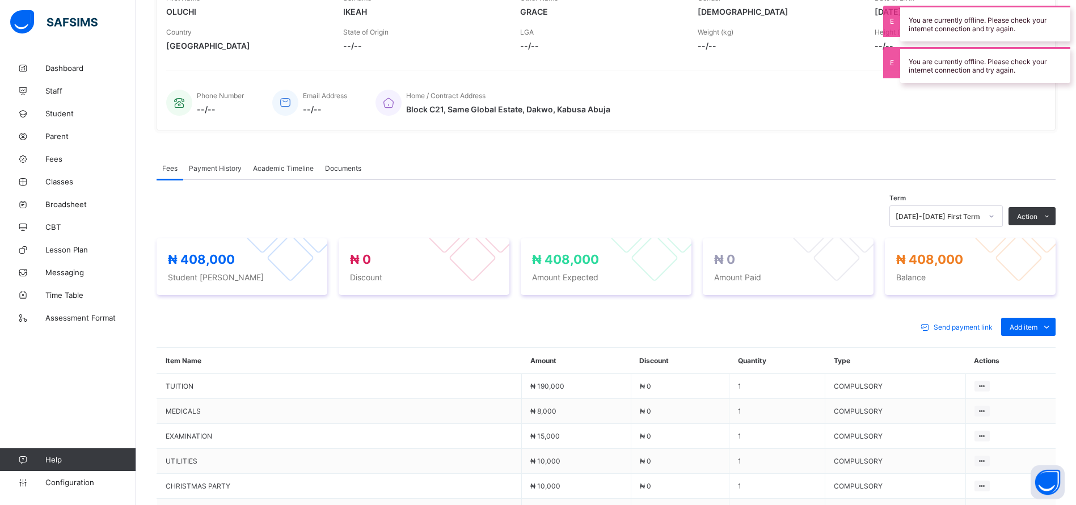
click at [1035, 328] on span "Add item" at bounding box center [1023, 327] width 28 height 9
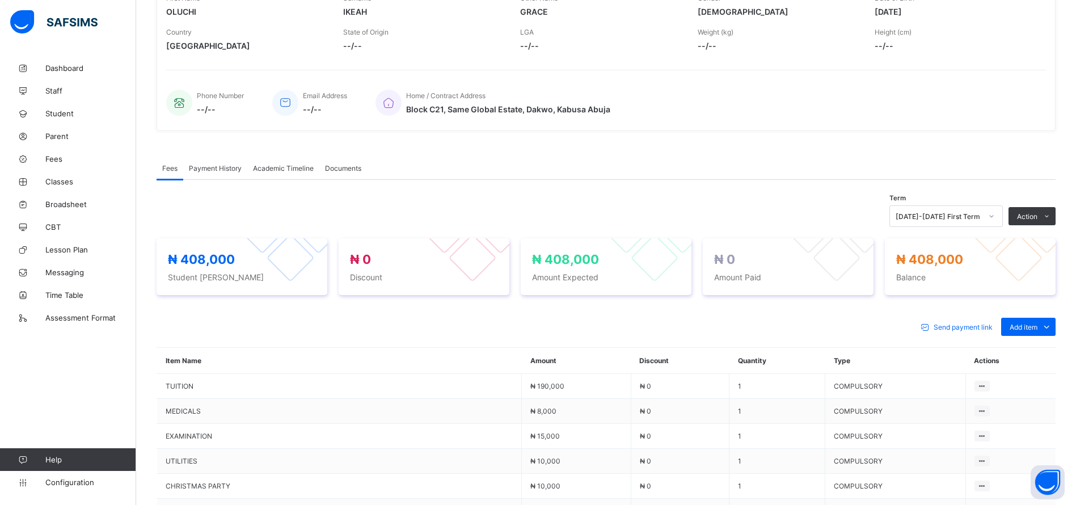
click at [1052, 328] on icon at bounding box center [1046, 326] width 12 height 11
click at [0, 0] on div "Optional items" at bounding box center [0, 0] width 0 height 0
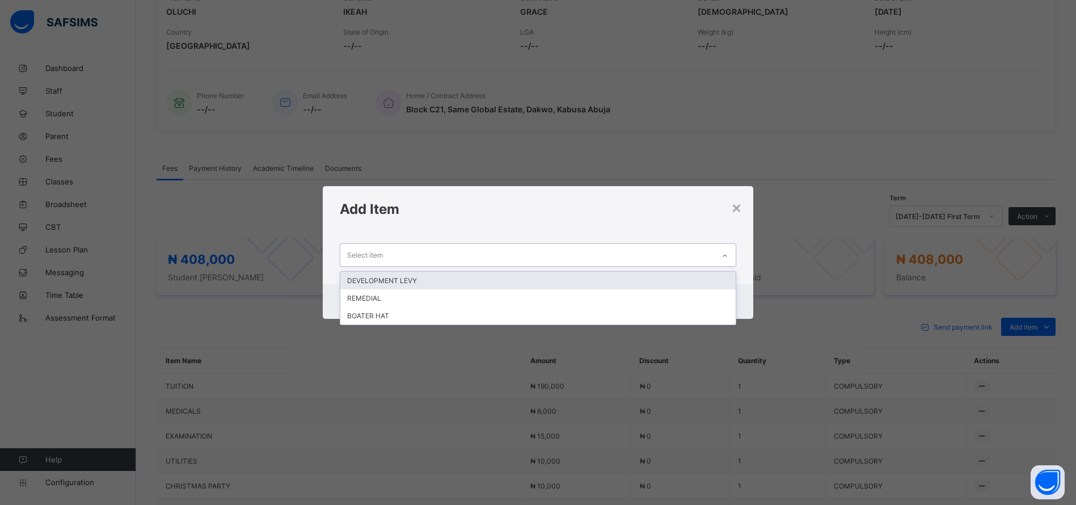
click at [413, 280] on div "DEVELOPMENT LEVY" at bounding box center [537, 281] width 395 height 18
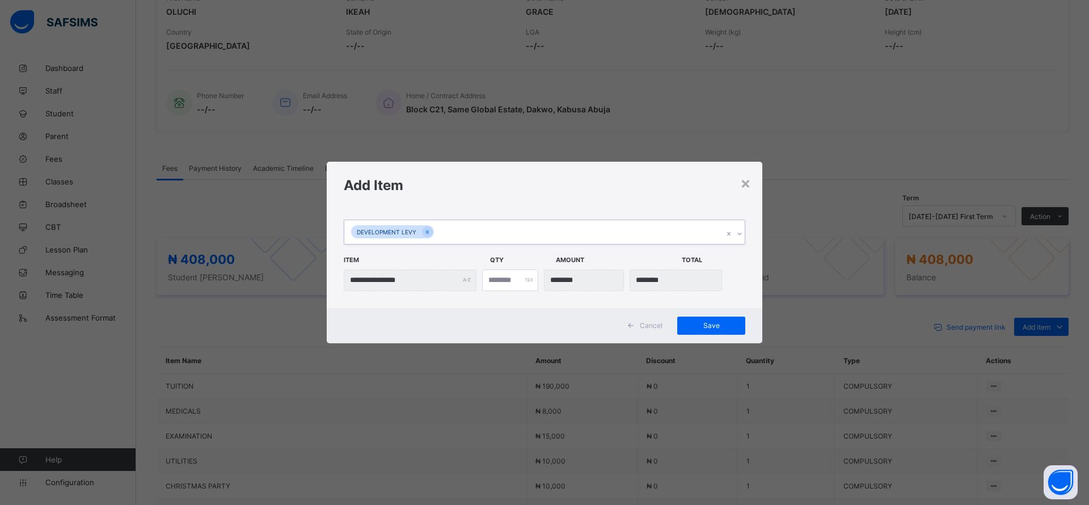
click at [718, 328] on span "Save" at bounding box center [711, 325] width 51 height 9
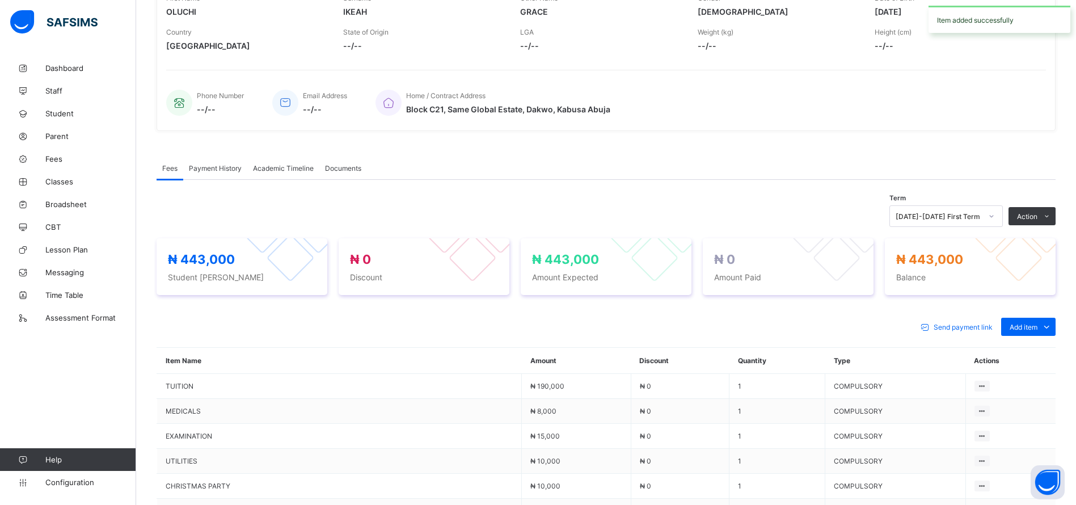
click at [1037, 328] on span "Add item" at bounding box center [1023, 327] width 28 height 9
click at [0, 0] on div "Optional items" at bounding box center [0, 0] width 0 height 0
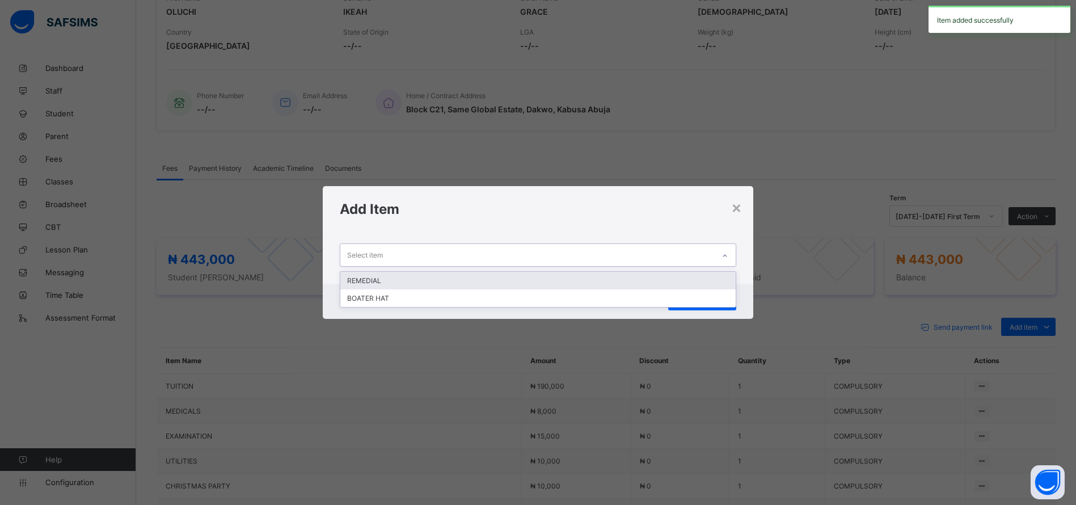
click at [503, 305] on div "BOATER HAT" at bounding box center [537, 298] width 395 height 18
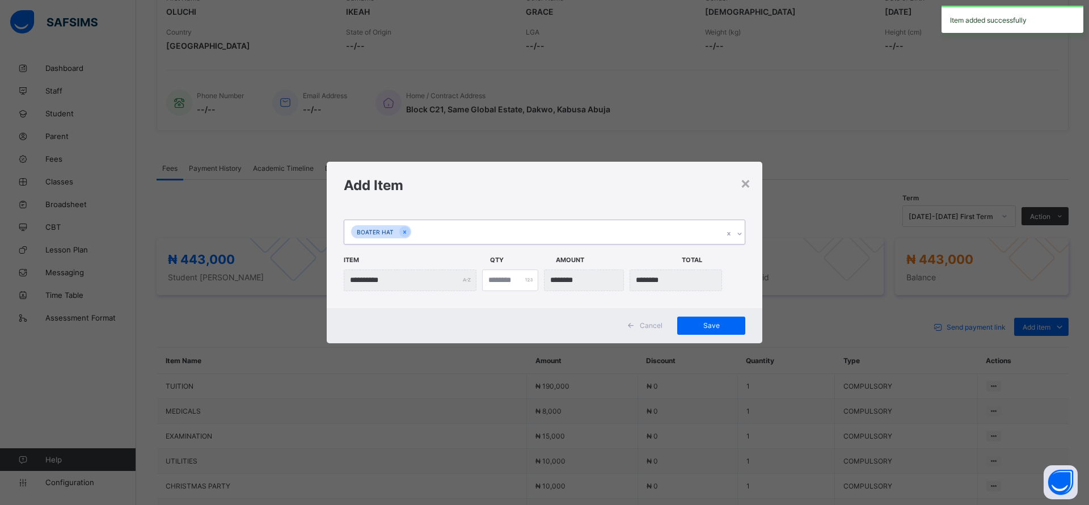
click at [716, 325] on span "Save" at bounding box center [711, 325] width 51 height 9
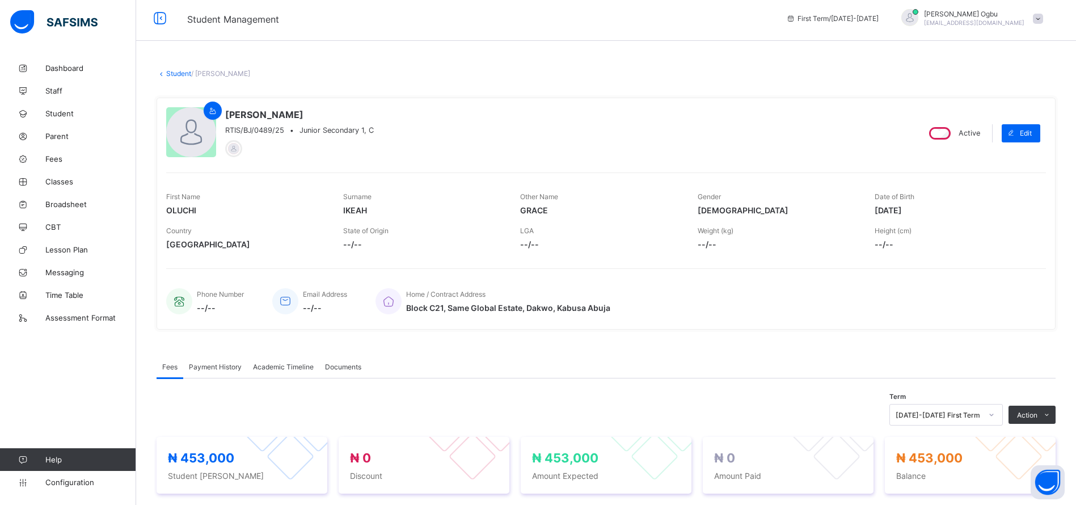
scroll to position [0, 0]
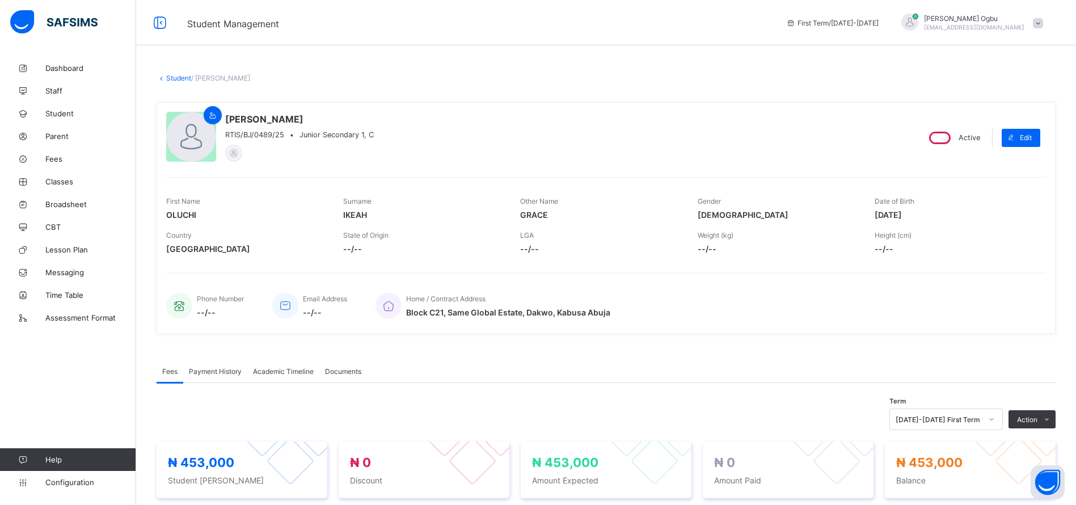
click at [1031, 136] on span "Edit" at bounding box center [1026, 137] width 12 height 9
select select "**"
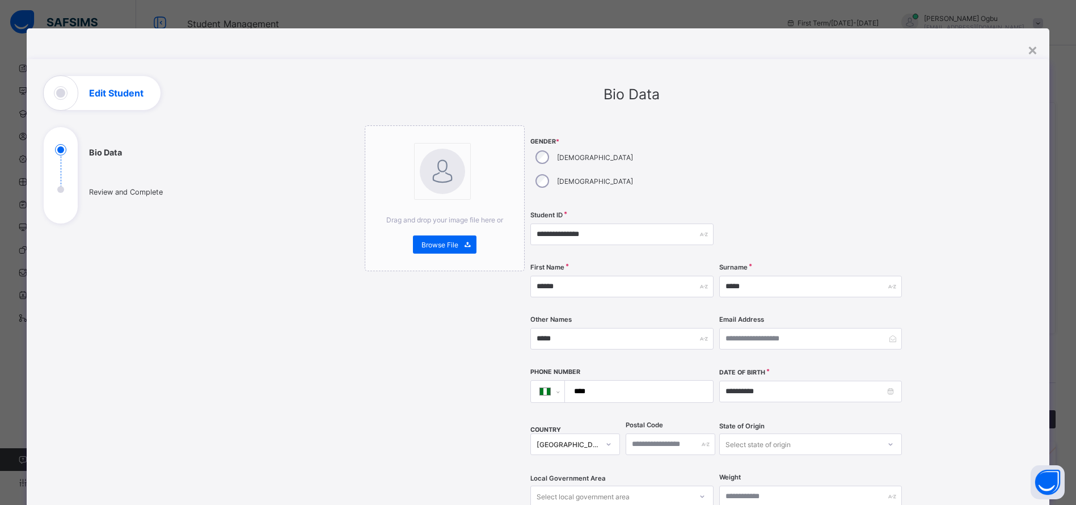
click at [1038, 42] on div "×" at bounding box center [1032, 49] width 11 height 19
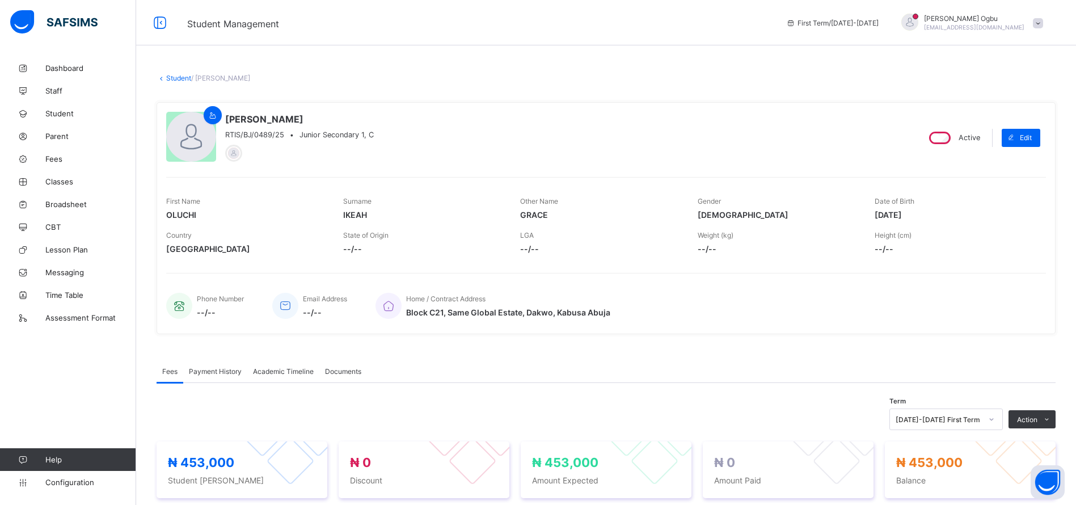
click at [168, 80] on link "Student" at bounding box center [178, 78] width 25 height 9
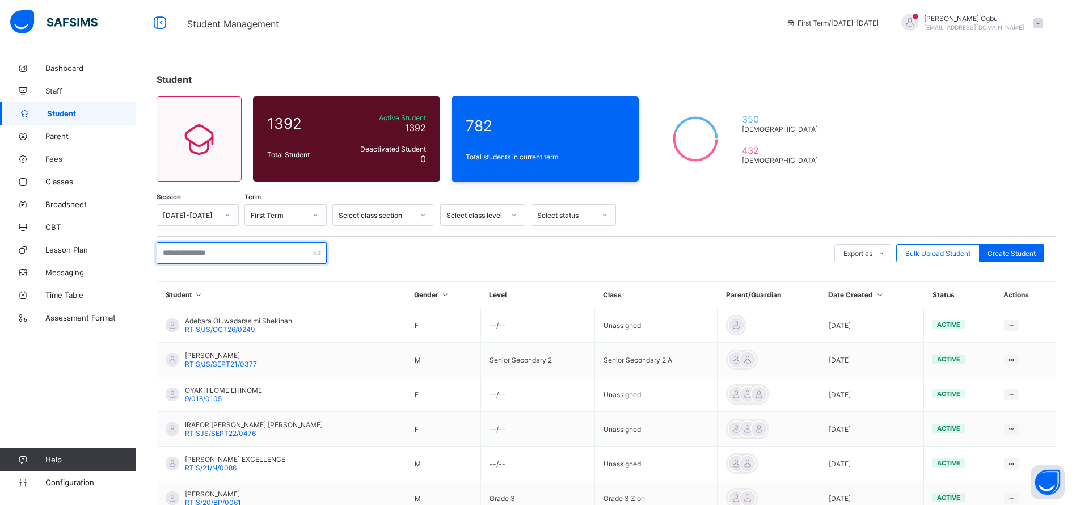
click at [256, 254] on input "text" at bounding box center [242, 253] width 170 height 22
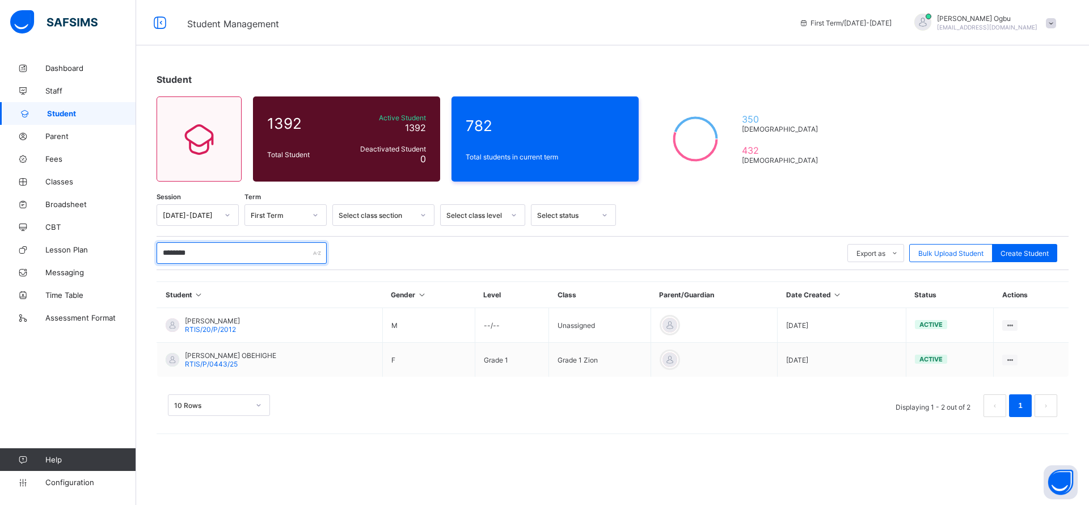
type input "********"
click at [204, 349] on td "[PERSON_NAME] OBEHIGHE RTIS/P/0443/25" at bounding box center [270, 359] width 226 height 35
click at [206, 362] on span "RTIS/P/0443/25" at bounding box center [211, 363] width 53 height 9
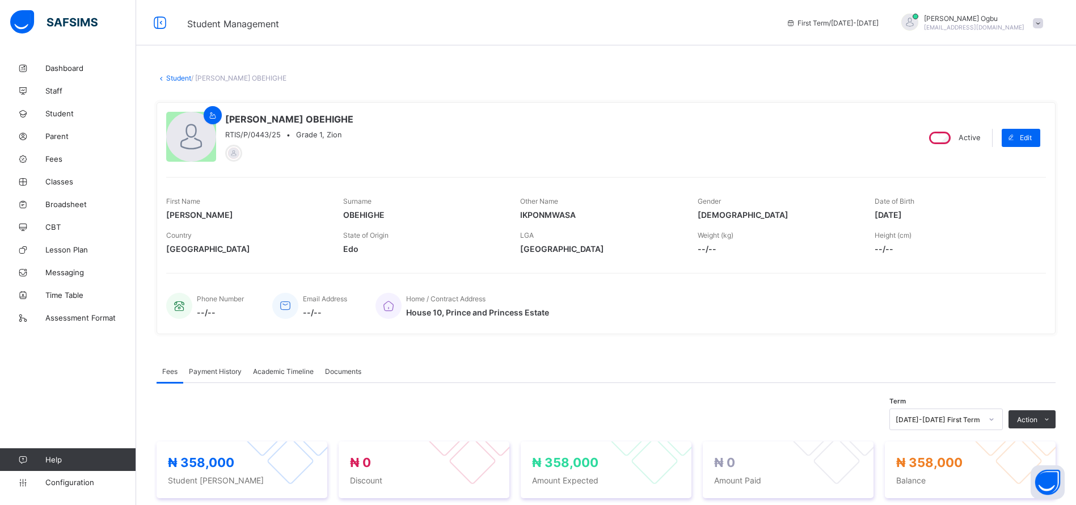
click at [1020, 133] on span at bounding box center [1010, 138] width 18 height 18
select select "**"
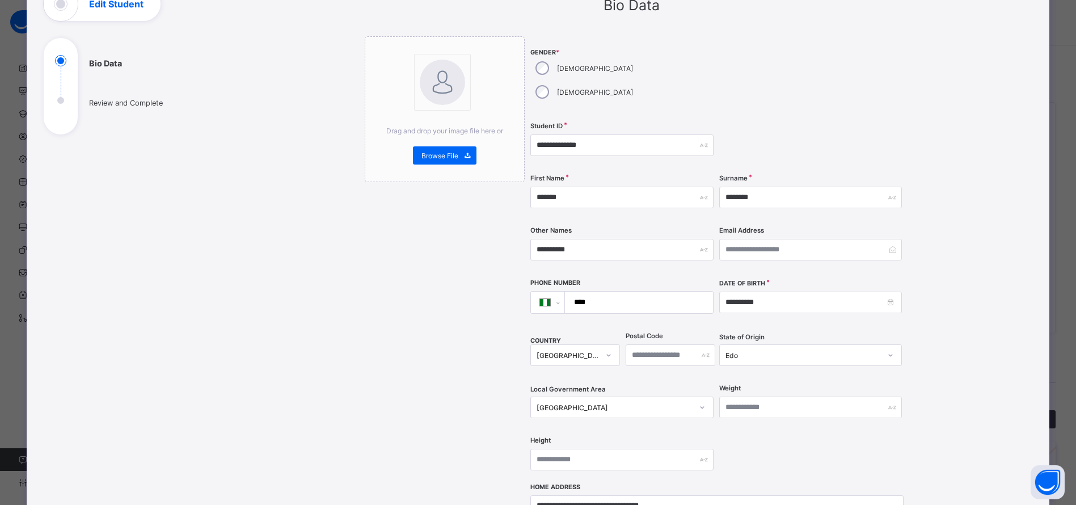
scroll to position [86, 0]
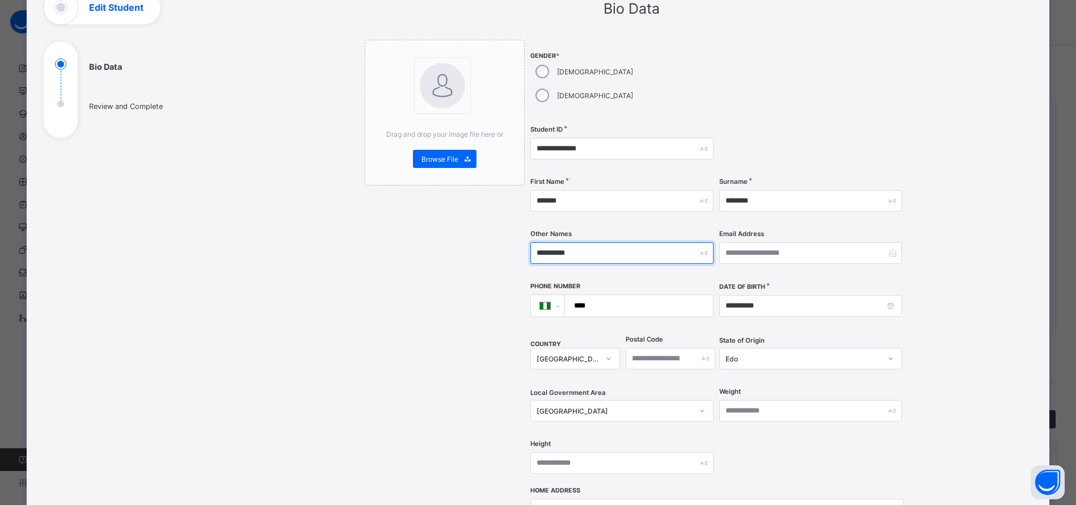
click at [574, 242] on input "**********" at bounding box center [621, 253] width 183 height 22
type input "**********"
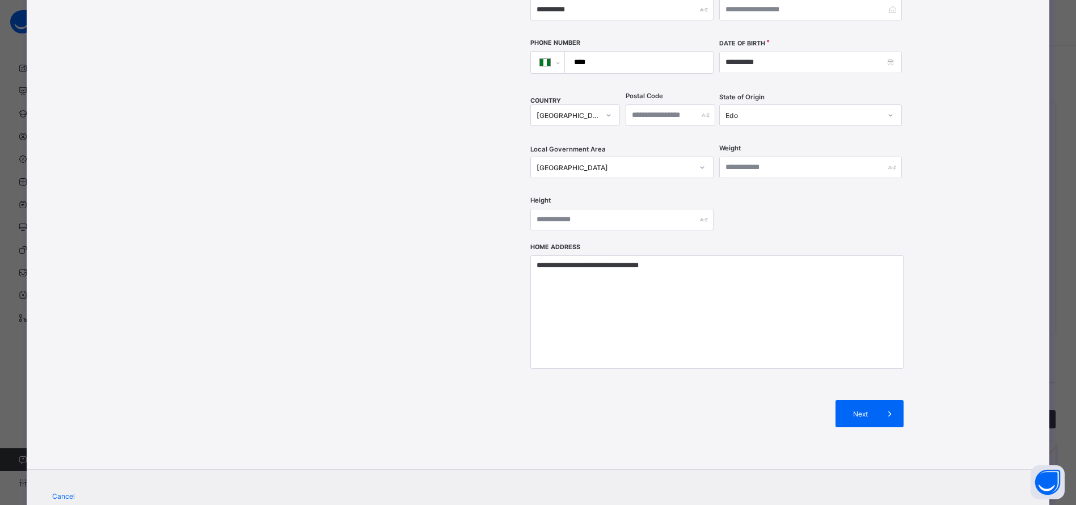
click at [863, 409] on span "Next" at bounding box center [860, 413] width 32 height 9
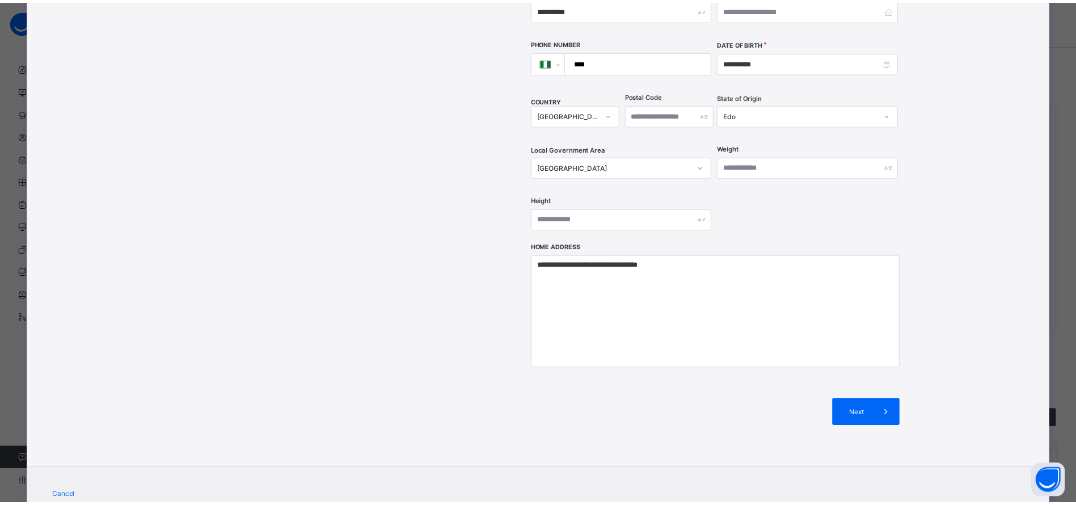
scroll to position [81, 0]
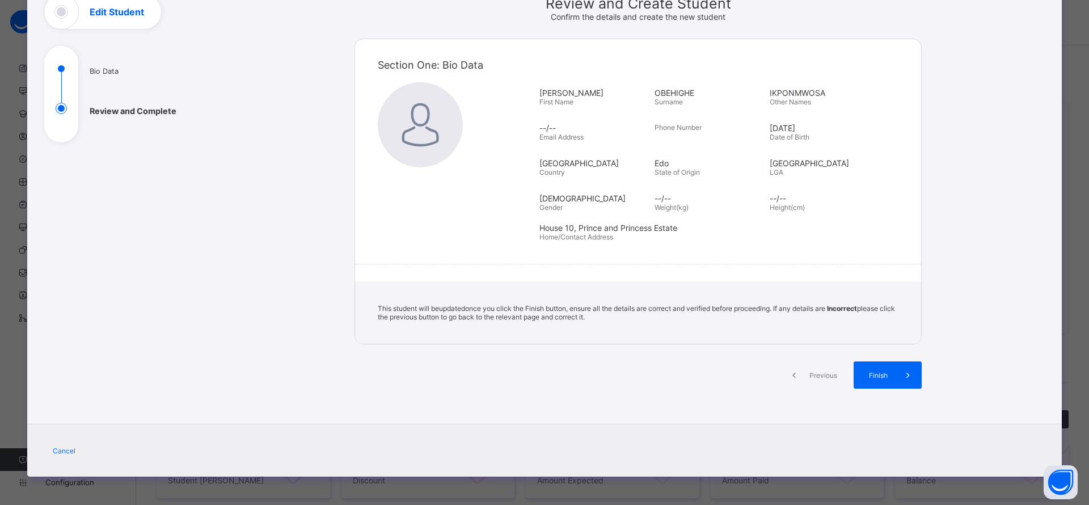
click at [882, 377] on span "Finish" at bounding box center [878, 375] width 32 height 9
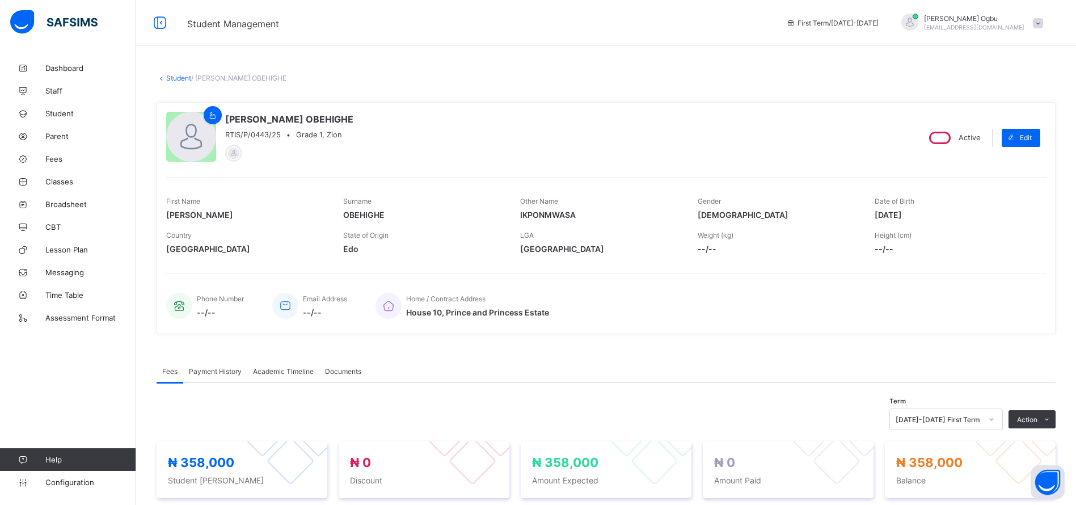
click at [957, 274] on div "Phone Number --/-- Email Address --/-- Home / Contract Address House [GEOGRAPHI…" at bounding box center [605, 299] width 879 height 52
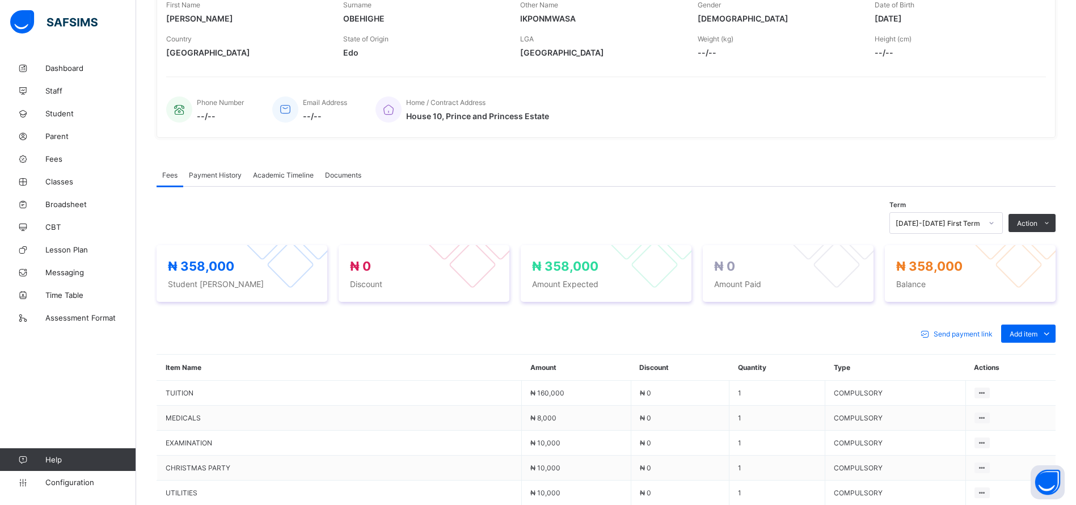
scroll to position [224, 0]
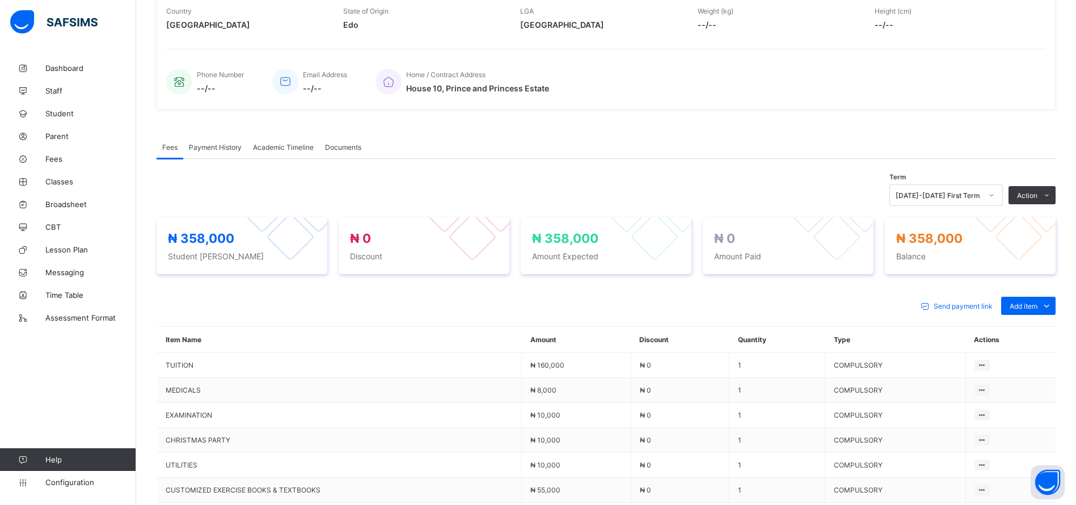
click at [641, 153] on div "Fees Payment History Academic Timeline Documents" at bounding box center [606, 147] width 899 height 23
click at [60, 158] on span "Fees" at bounding box center [90, 158] width 91 height 9
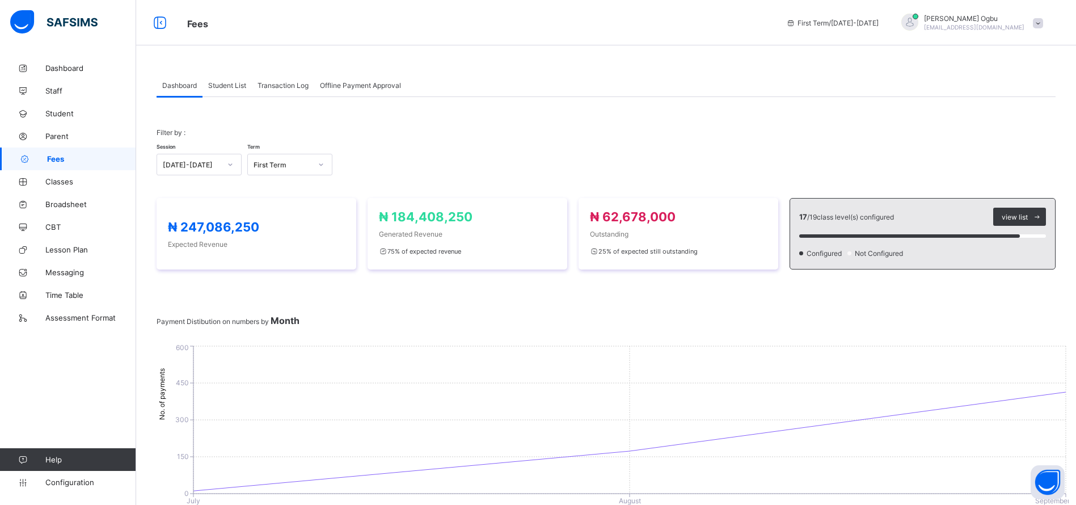
click at [54, 113] on span "Student" at bounding box center [90, 113] width 91 height 9
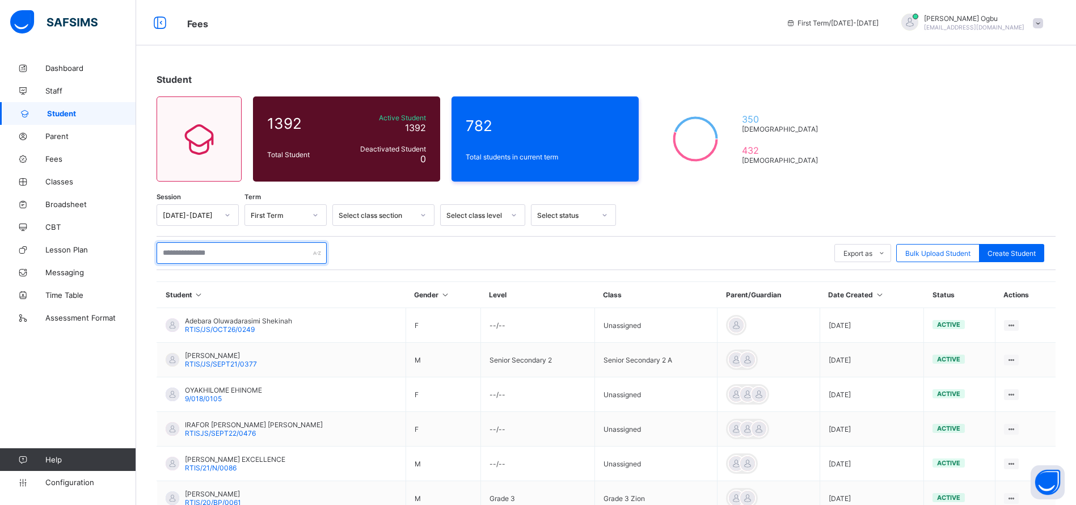
click at [283, 252] on input "text" at bounding box center [242, 253] width 170 height 22
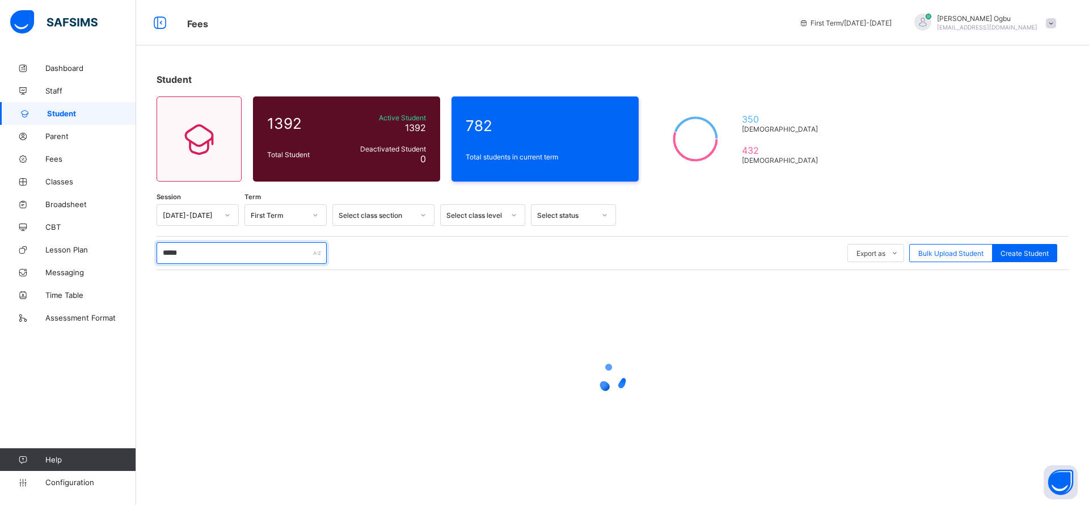
type input "******"
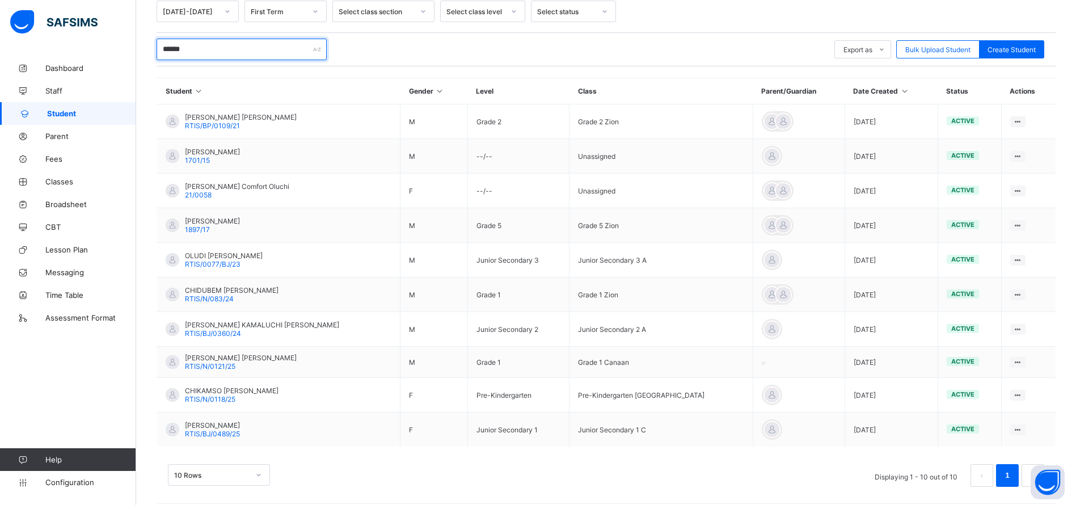
scroll to position [214, 0]
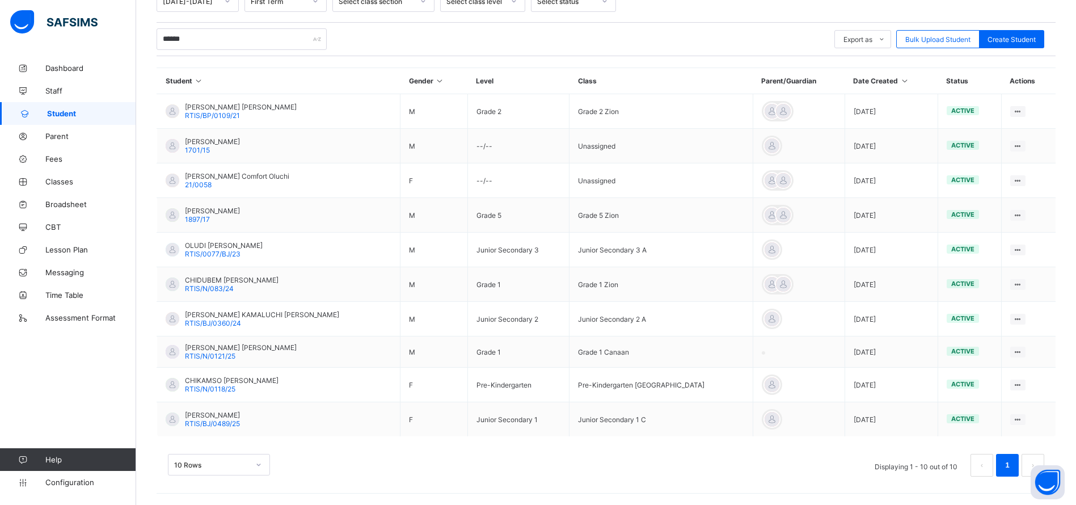
click at [232, 422] on span "RTIS/BJ/0489/25" at bounding box center [212, 423] width 55 height 9
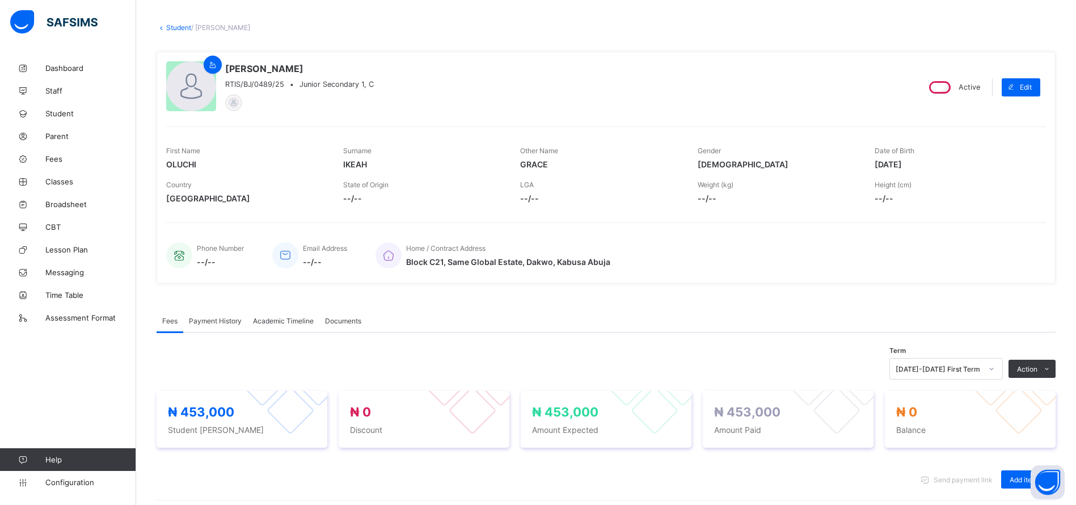
click at [208, 327] on div "Payment History" at bounding box center [215, 320] width 64 height 23
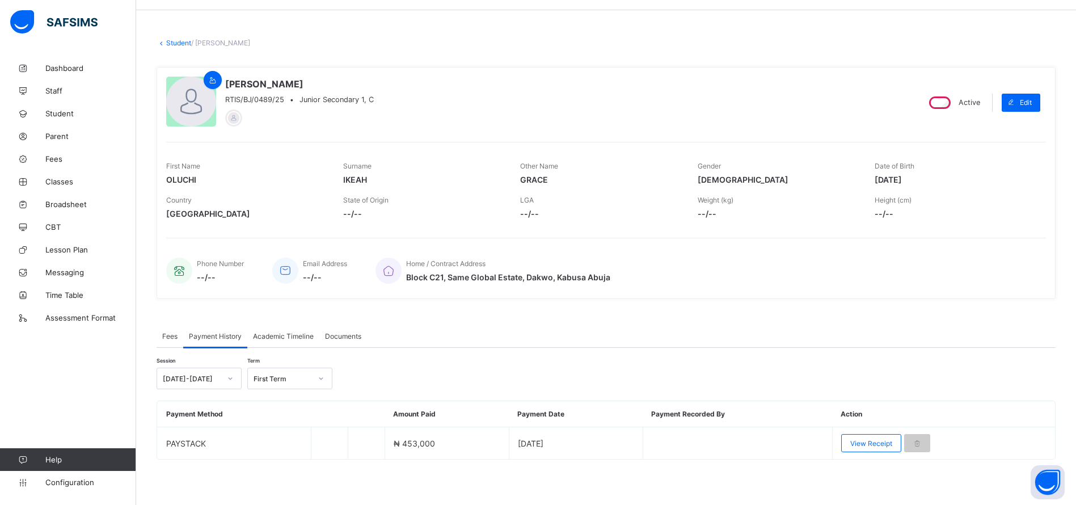
click at [866, 443] on span "View Receipt" at bounding box center [871, 443] width 42 height 9
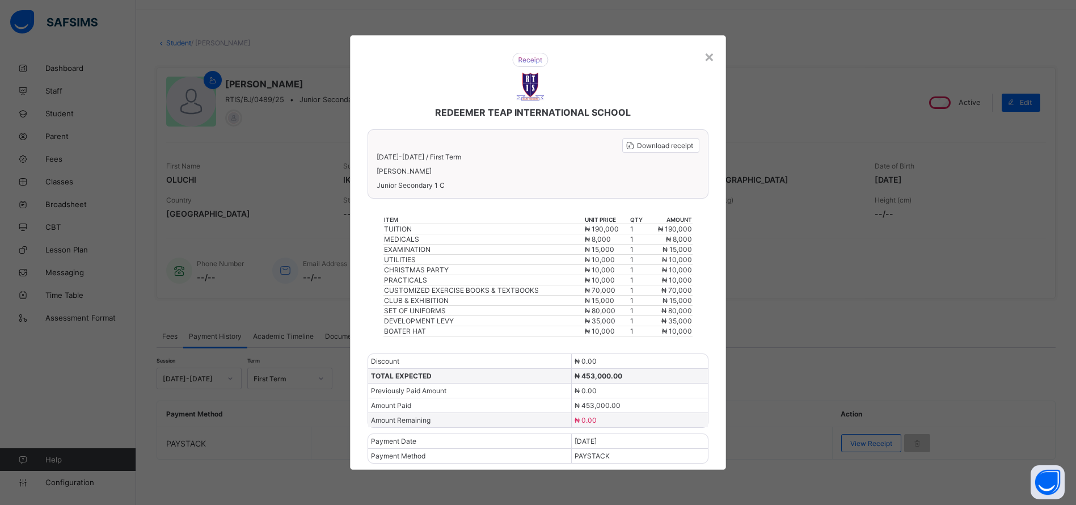
click at [704, 50] on div "REDEEMER TEAP INTERNATIONAL SCHOOL" at bounding box center [530, 85] width 348 height 88
click at [708, 49] on div "×" at bounding box center [709, 55] width 11 height 19
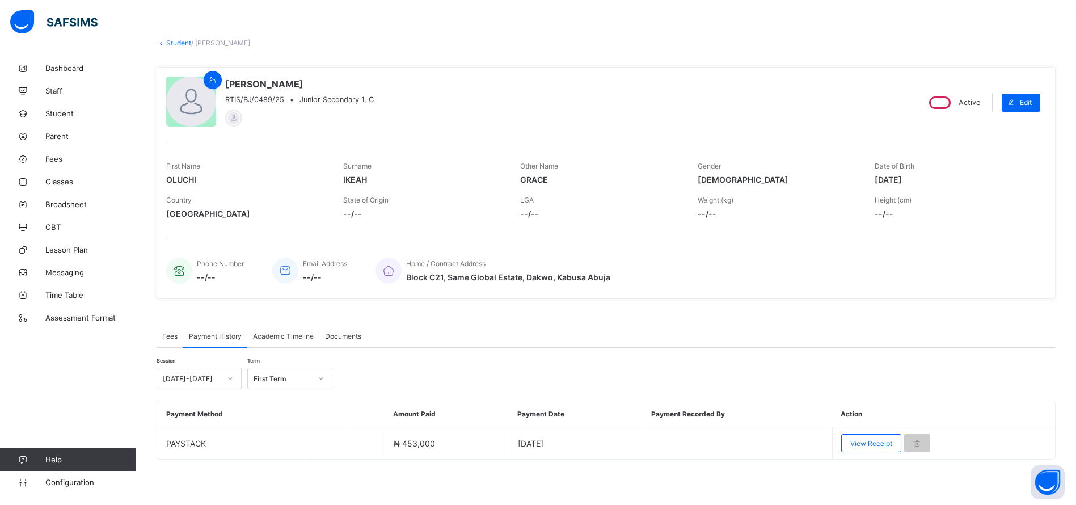
click at [55, 163] on span "Fees" at bounding box center [90, 158] width 91 height 9
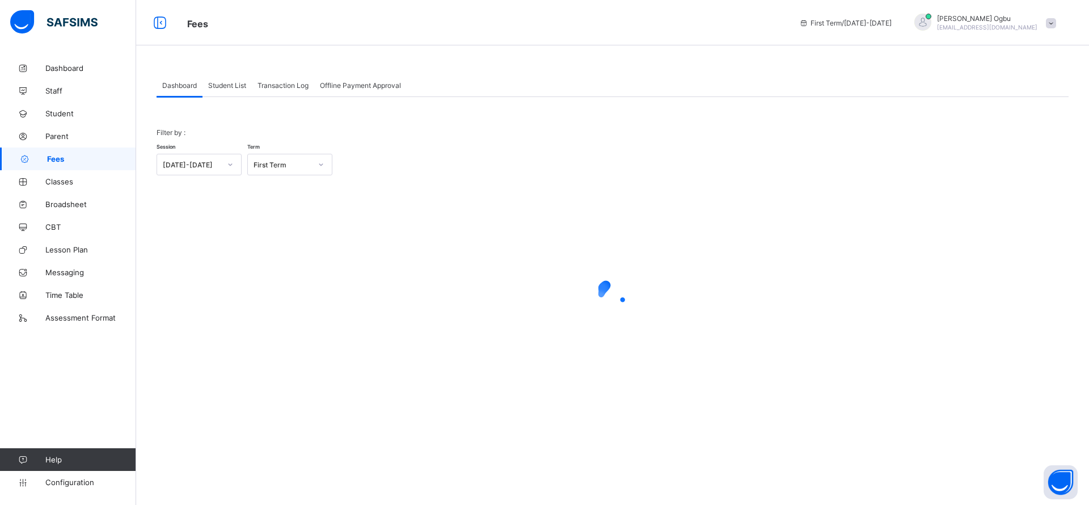
click at [64, 117] on span "Student" at bounding box center [90, 113] width 91 height 9
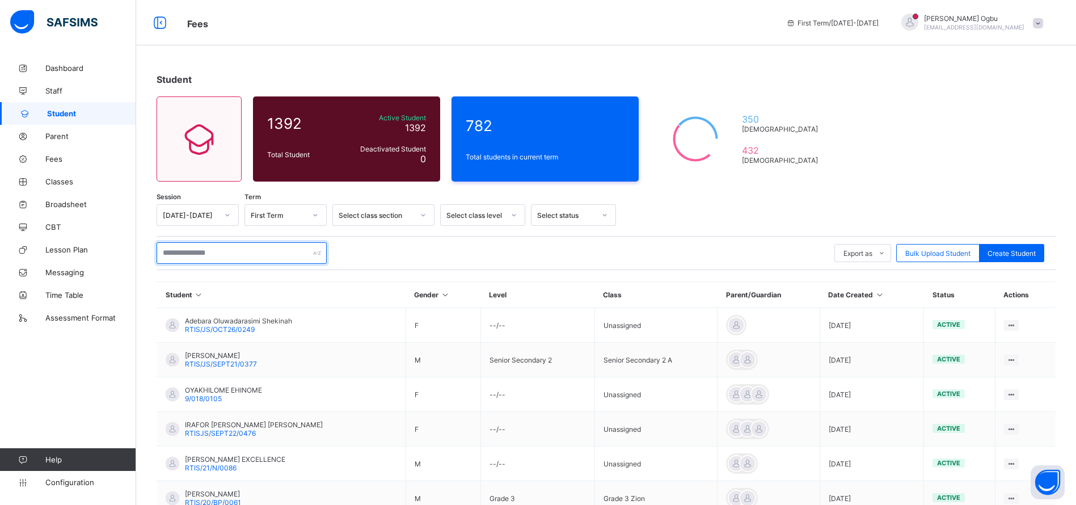
click at [227, 253] on input "text" at bounding box center [242, 253] width 170 height 22
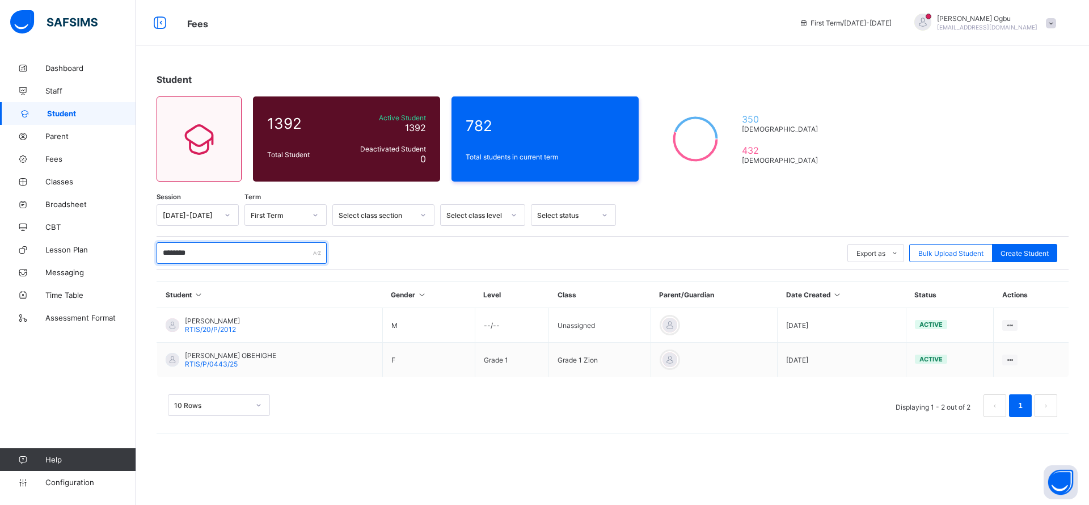
type input "********"
click at [202, 359] on span "RTIS/P/0443/25" at bounding box center [211, 363] width 53 height 9
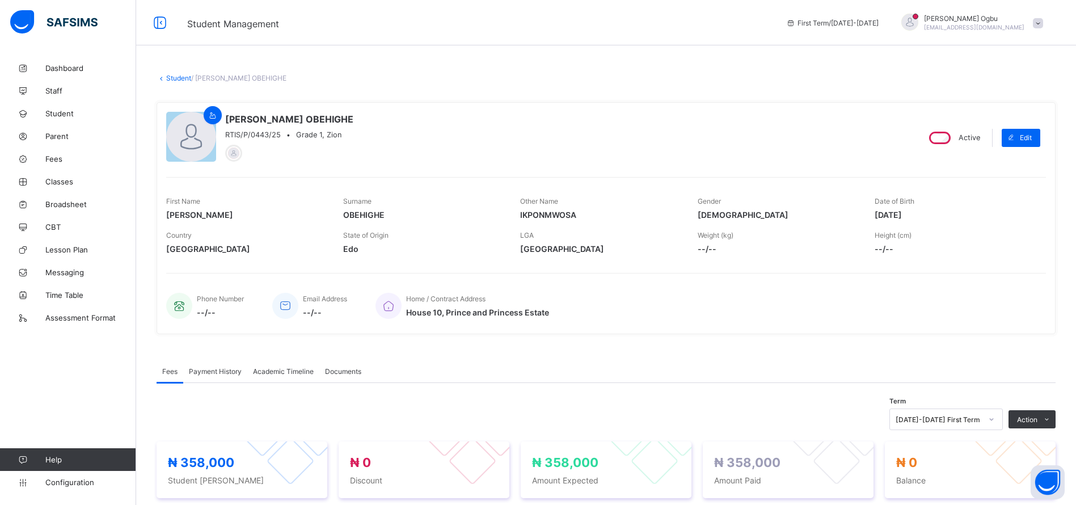
click at [203, 366] on div "Payment History" at bounding box center [215, 370] width 64 height 23
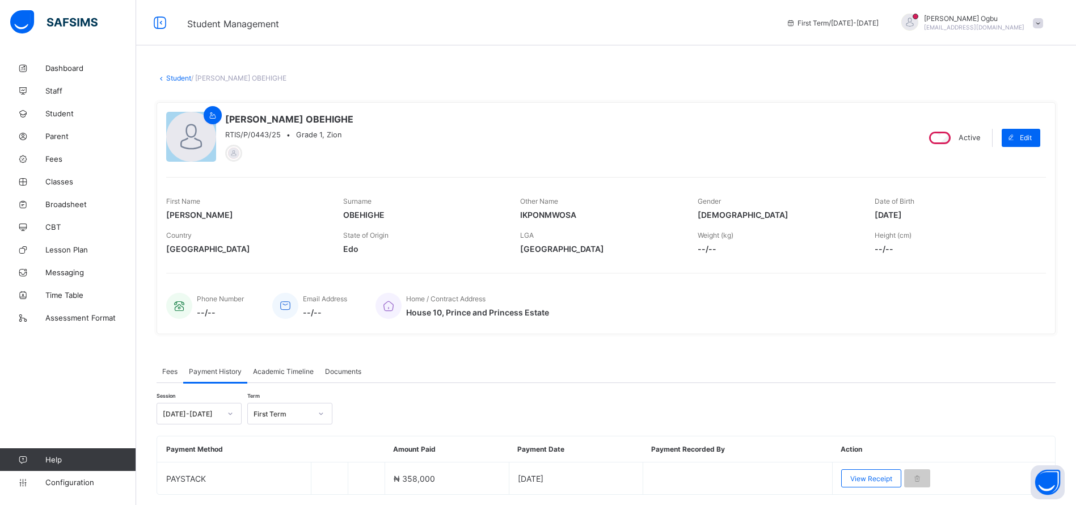
scroll to position [35, 0]
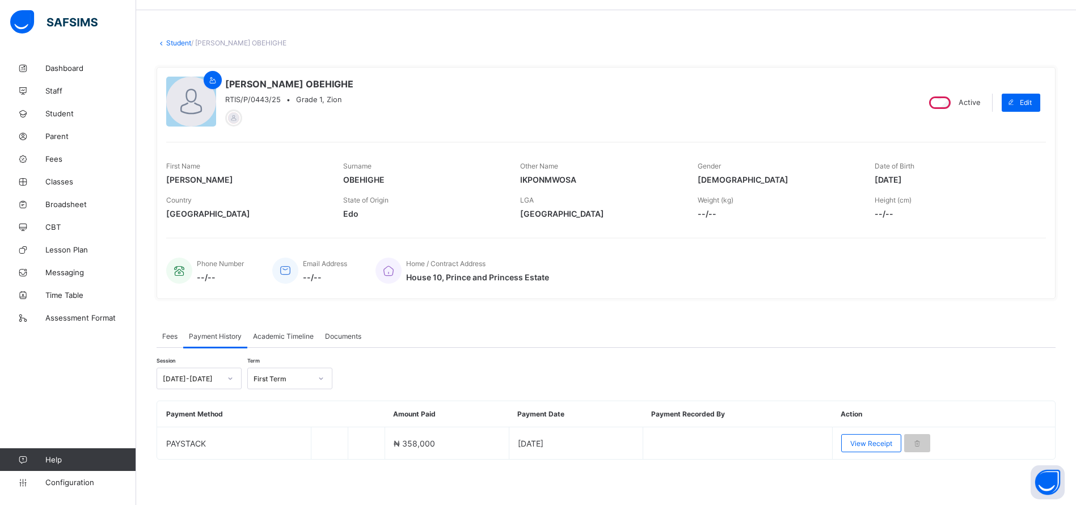
click at [858, 449] on div "View Receipt" at bounding box center [871, 443] width 60 height 18
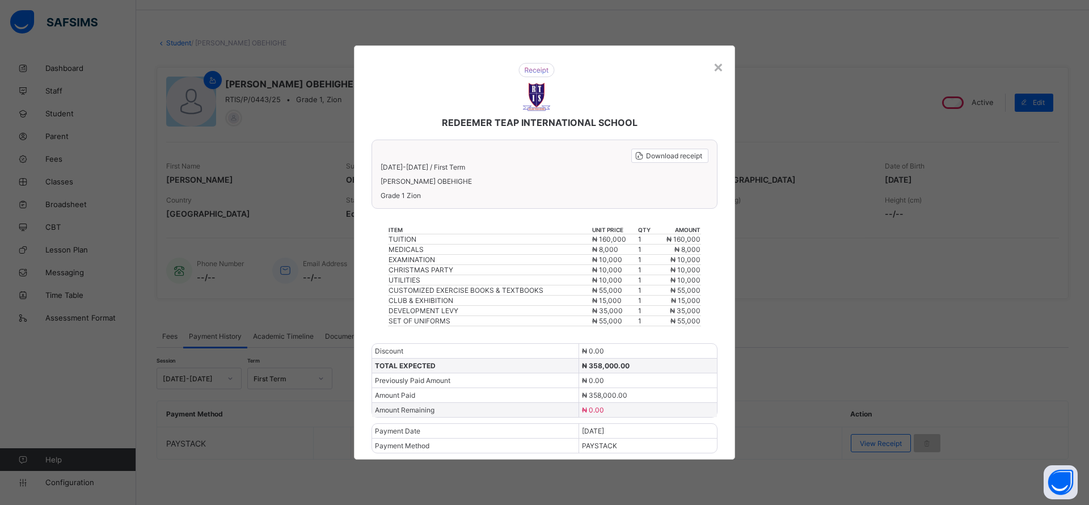
click at [718, 68] on div "×" at bounding box center [718, 66] width 11 height 19
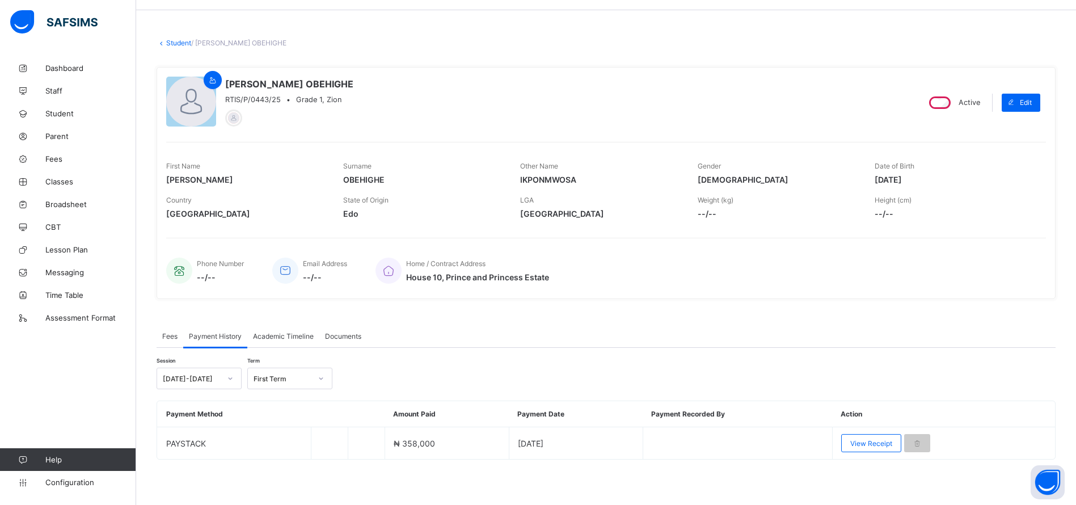
click at [58, 128] on link "Parent" at bounding box center [68, 136] width 136 height 23
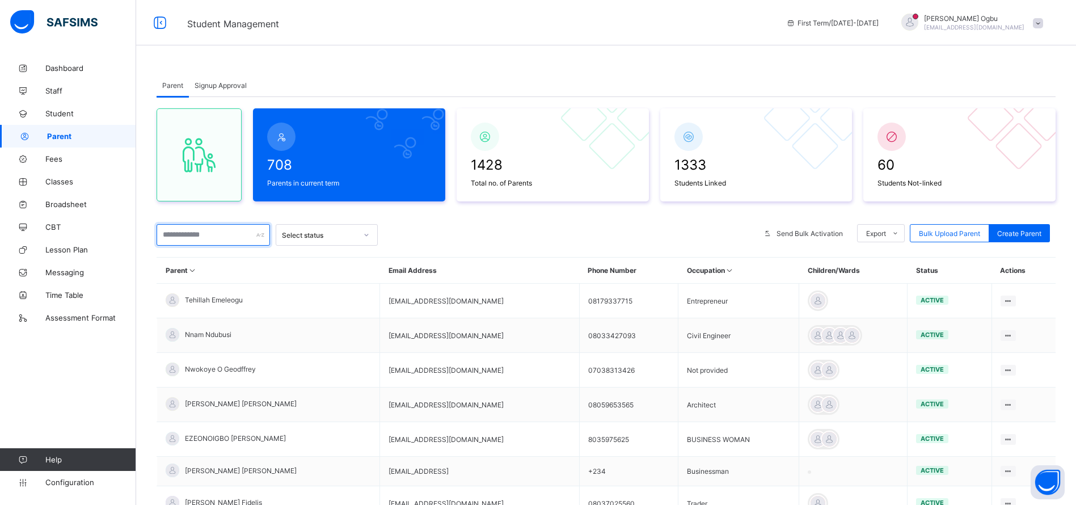
click at [189, 230] on input "text" at bounding box center [213, 235] width 113 height 22
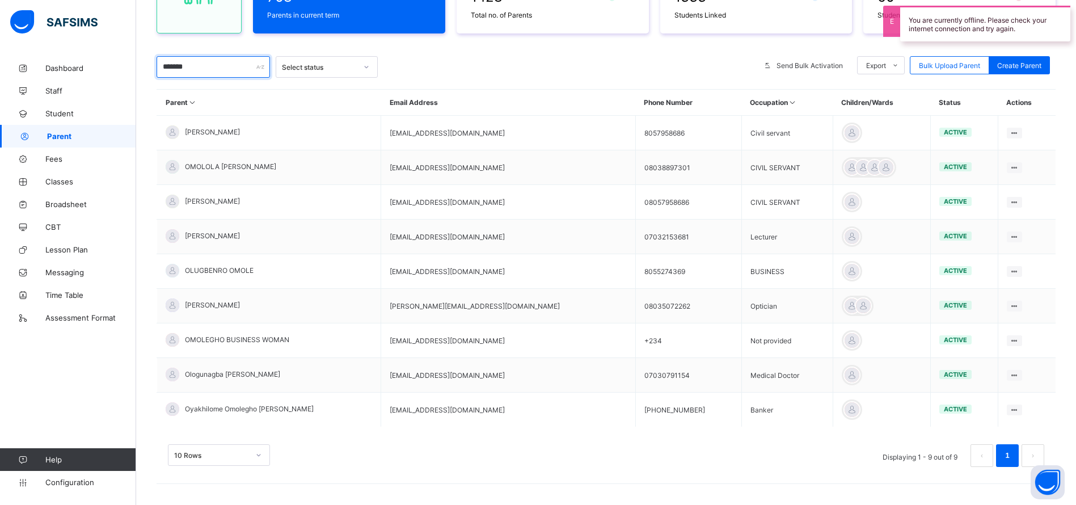
scroll to position [170, 0]
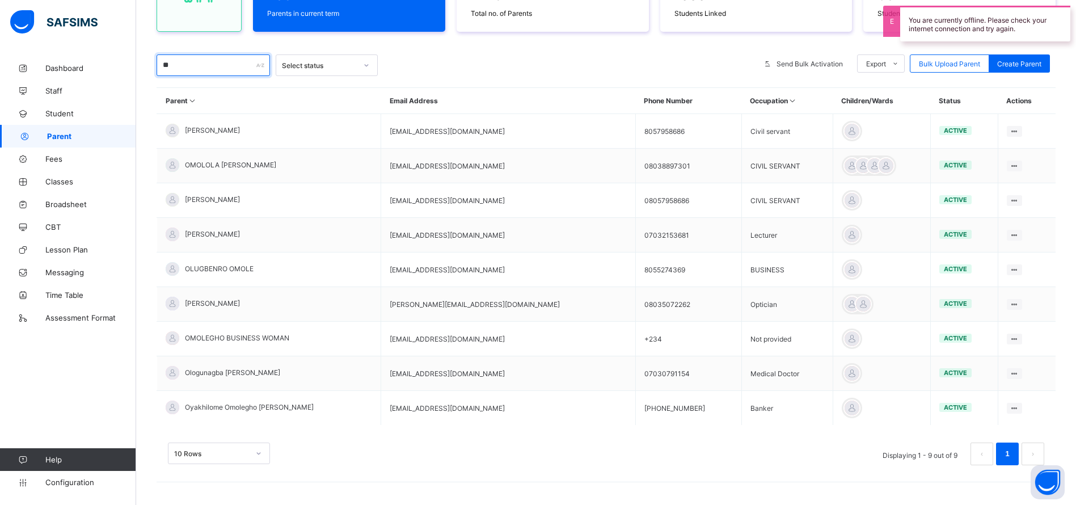
type input "*"
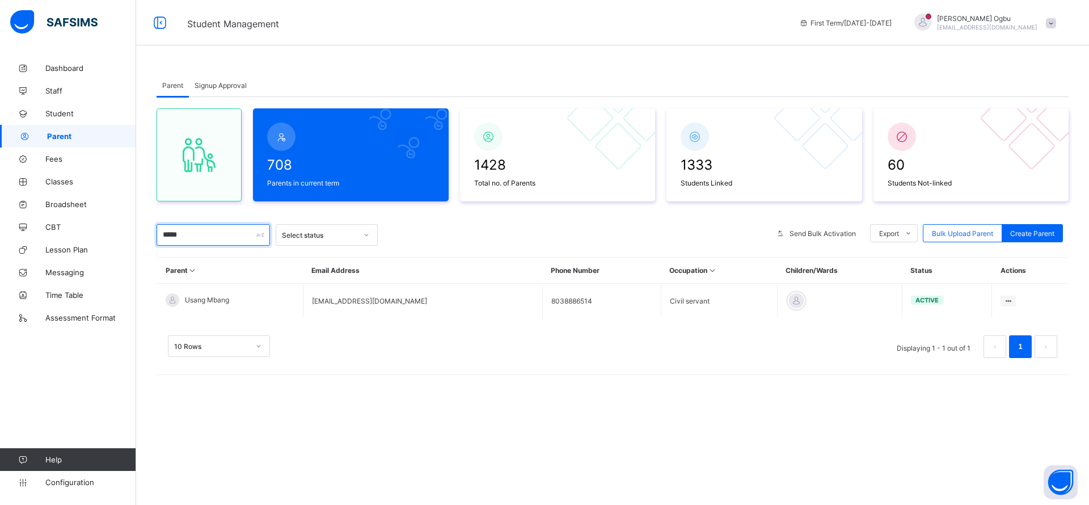
type input "*****"
click at [203, 304] on div "Usang Mbang" at bounding box center [198, 300] width 64 height 14
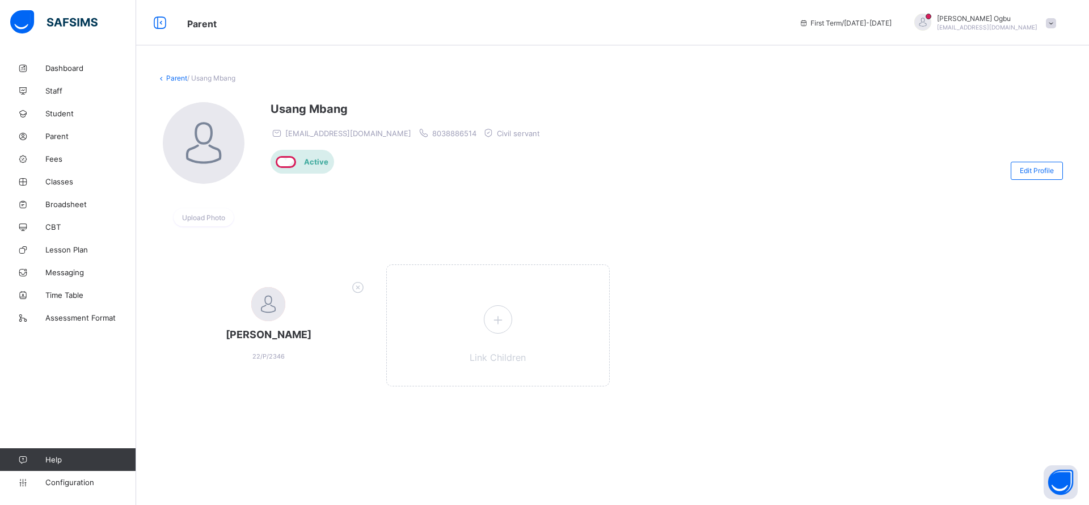
click at [488, 322] on icon at bounding box center [498, 320] width 20 height 18
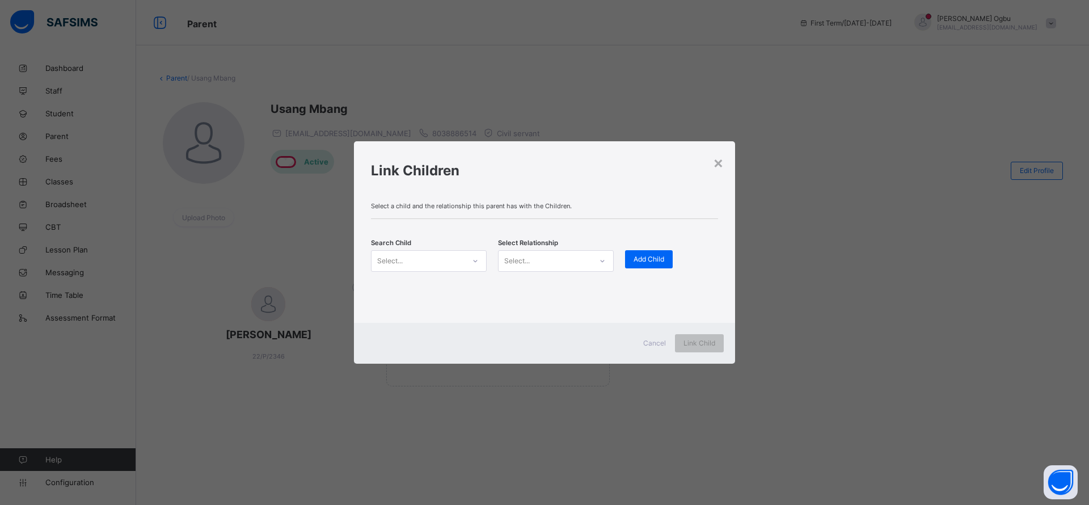
click at [401, 260] on div "Select..." at bounding box center [390, 261] width 26 height 22
type input "*****"
click at [404, 286] on div "[PERSON_NAME] OLUWATAMILORE USANG" at bounding box center [428, 286] width 101 height 11
click at [514, 267] on div "Select..." at bounding box center [517, 261] width 26 height 22
click at [519, 284] on div "Father" at bounding box center [555, 286] width 115 height 18
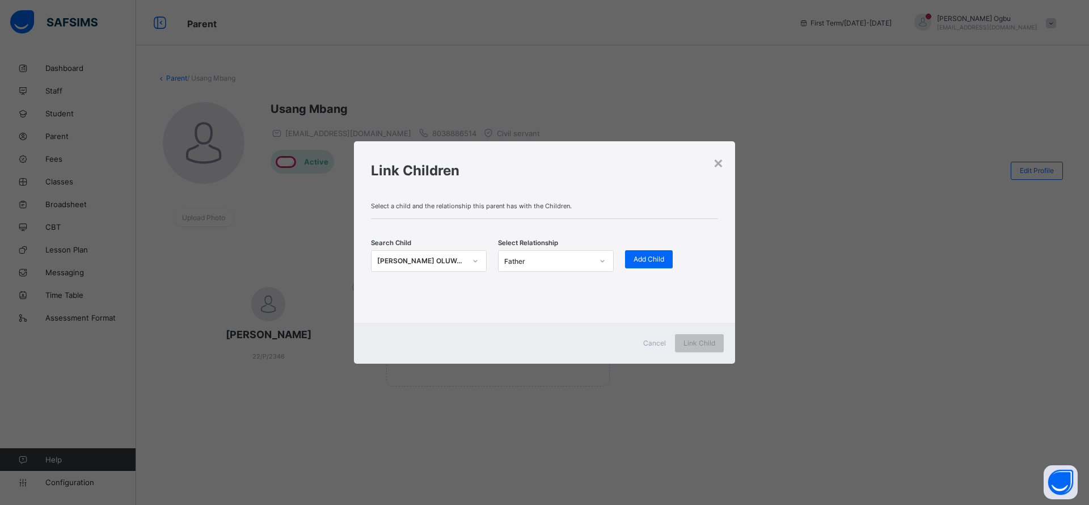
click at [648, 257] on span "Add Child" at bounding box center [648, 259] width 31 height 9
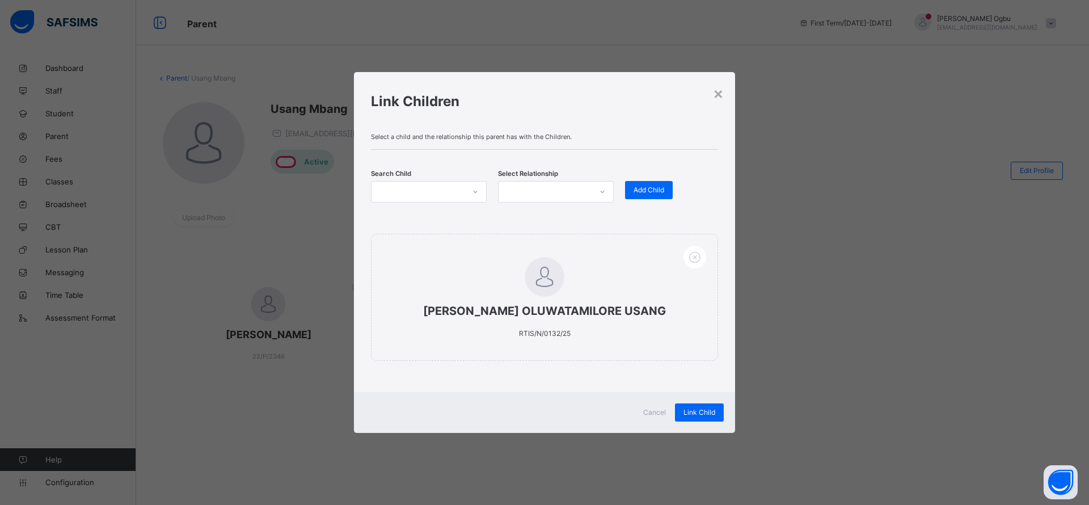
click at [707, 406] on div "Link Child" at bounding box center [699, 412] width 49 height 18
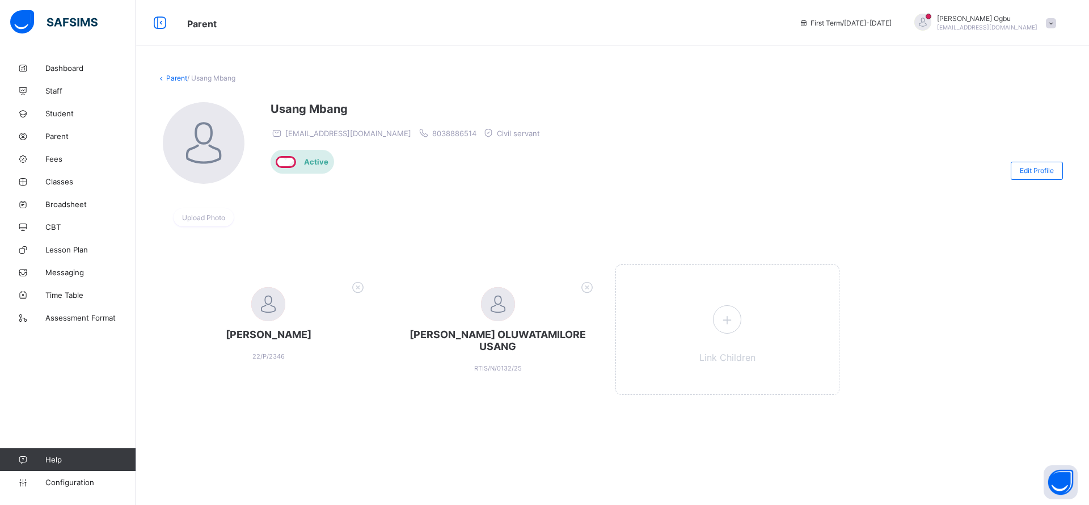
click at [46, 113] on span "Student" at bounding box center [90, 113] width 91 height 9
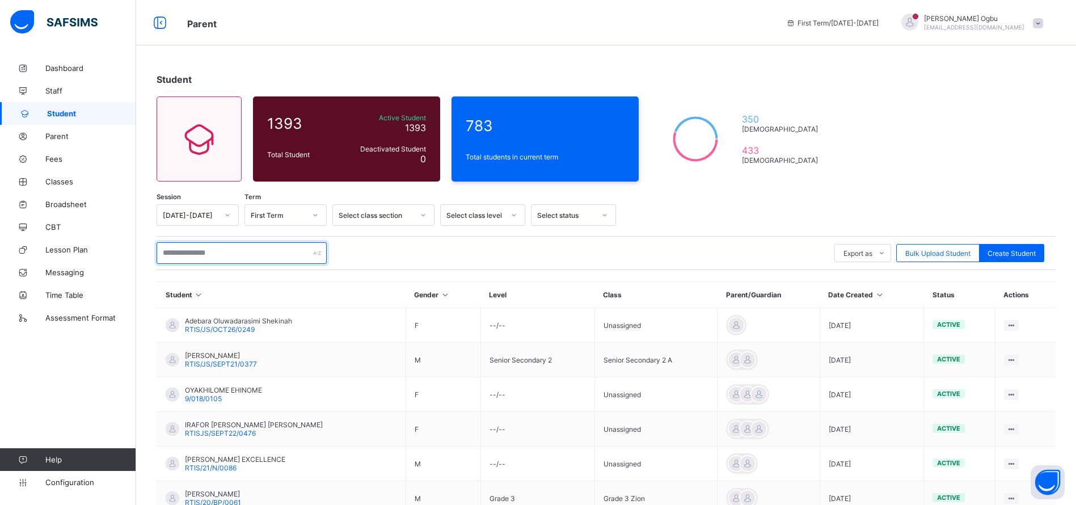
click at [216, 255] on input "text" at bounding box center [242, 253] width 170 height 22
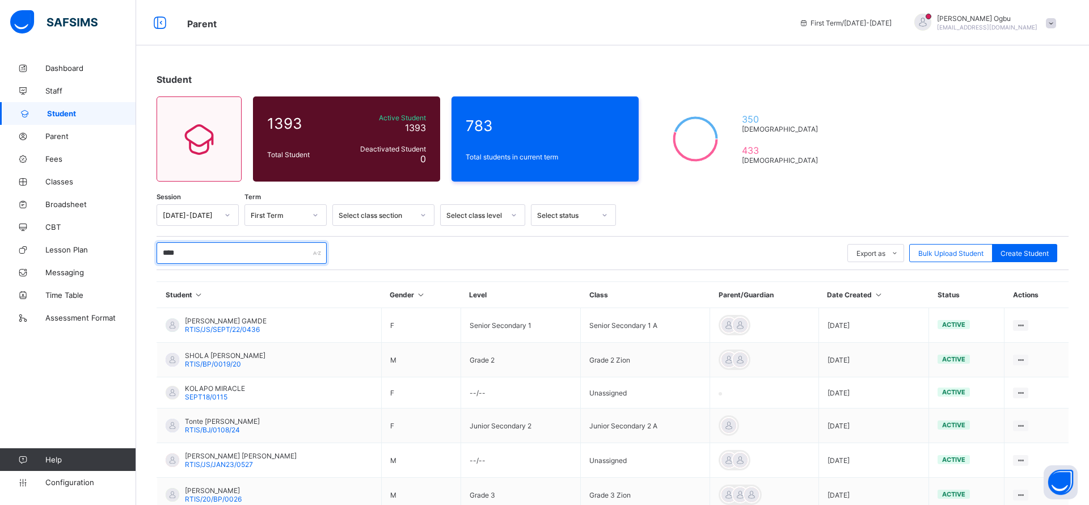
type input "*****"
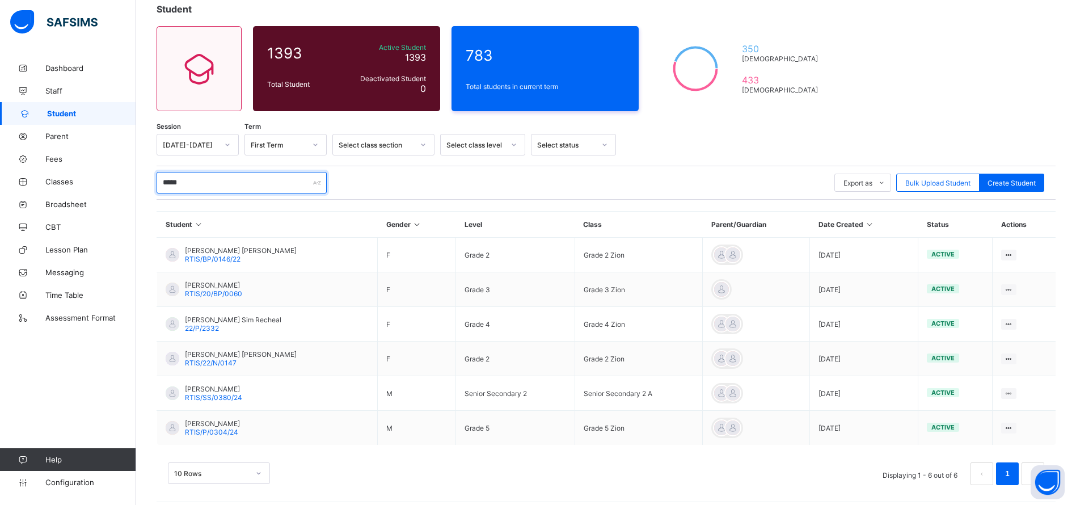
scroll to position [71, 0]
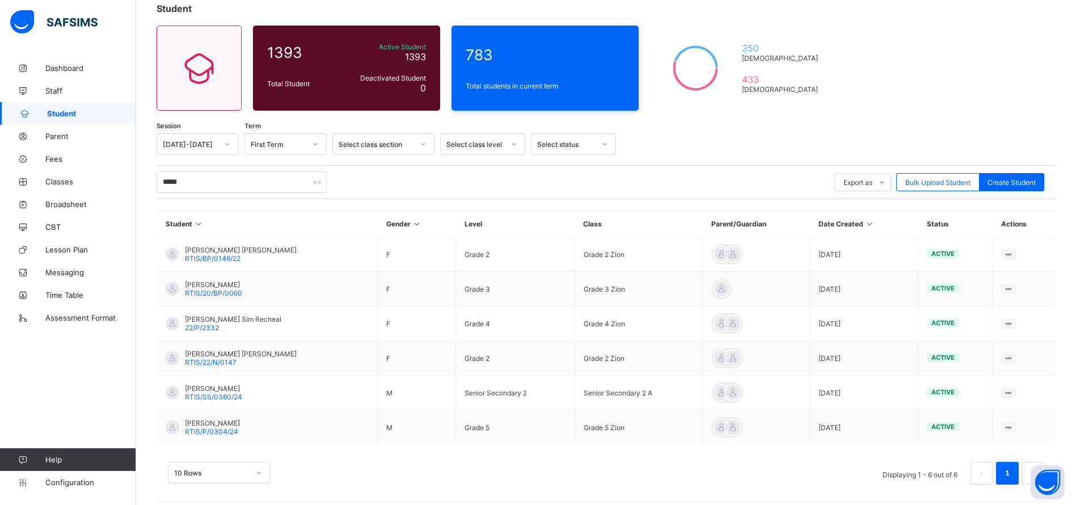
click at [211, 389] on span "[PERSON_NAME]" at bounding box center [213, 388] width 57 height 9
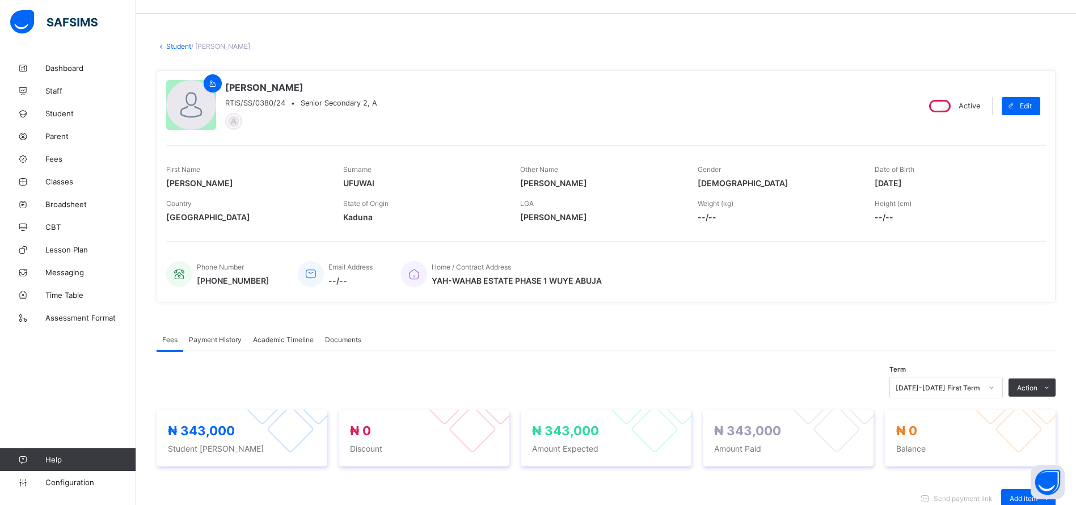
scroll to position [30, 0]
click at [205, 347] on div "Payment History" at bounding box center [215, 340] width 64 height 23
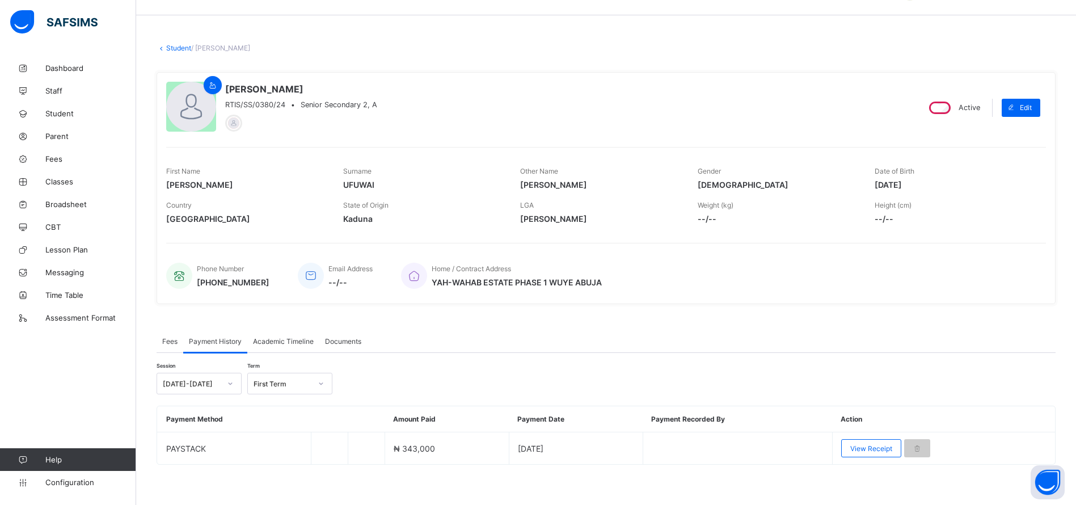
click at [864, 449] on span "View Receipt" at bounding box center [871, 448] width 42 height 9
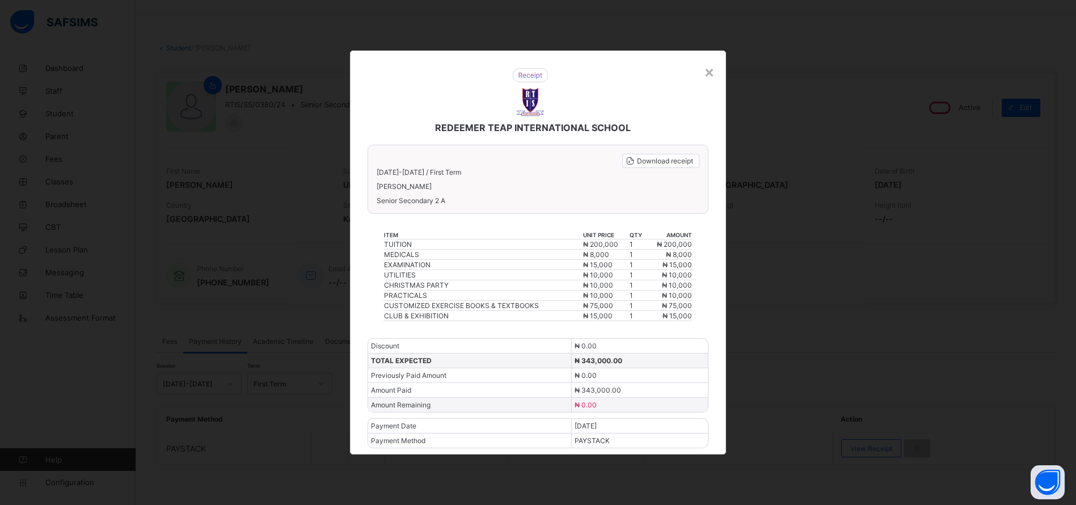
click at [708, 74] on div "×" at bounding box center [709, 71] width 11 height 19
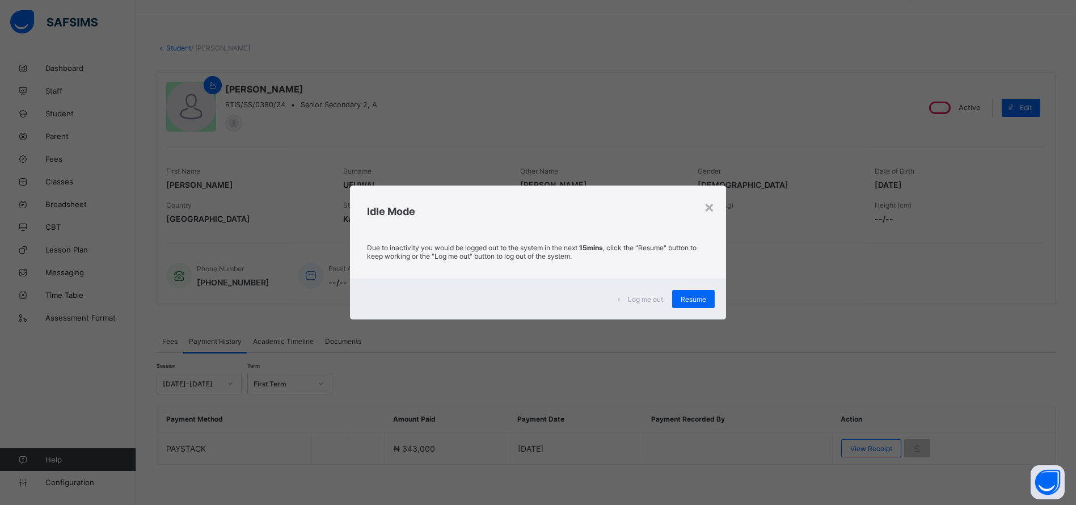
click at [688, 295] on span "Resume" at bounding box center [693, 299] width 26 height 9
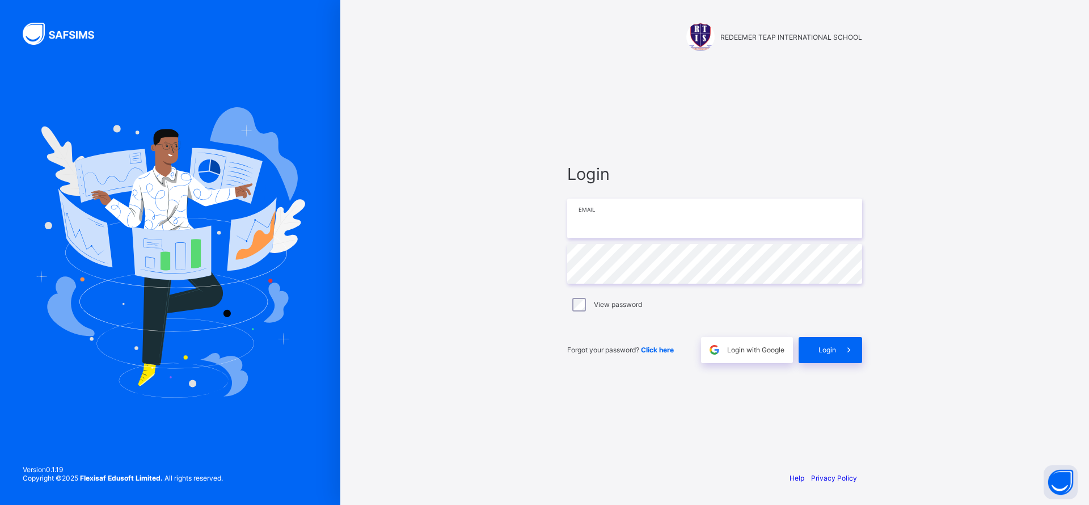
click at [601, 218] on input "email" at bounding box center [714, 218] width 295 height 40
type input "**********"
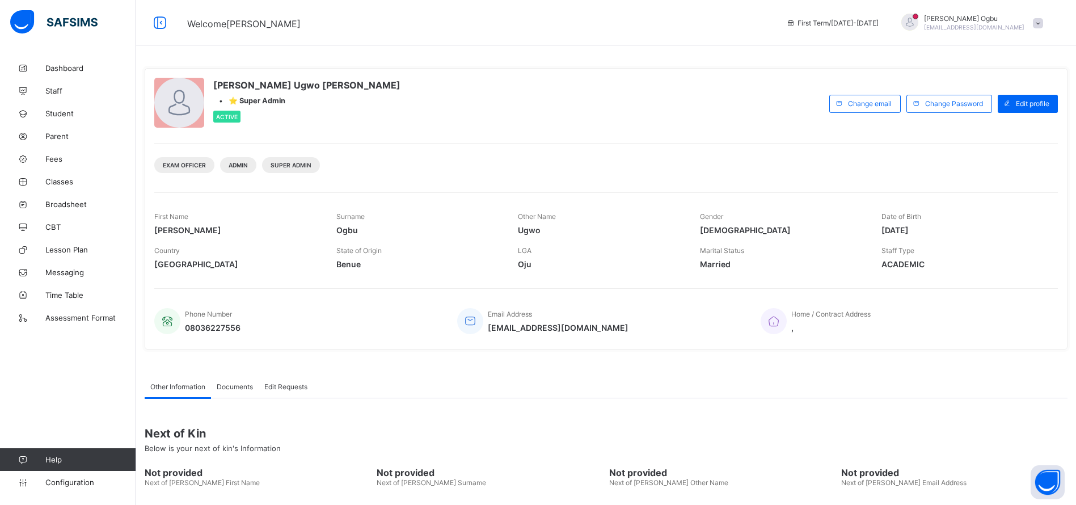
click at [57, 122] on link "Student" at bounding box center [68, 113] width 136 height 23
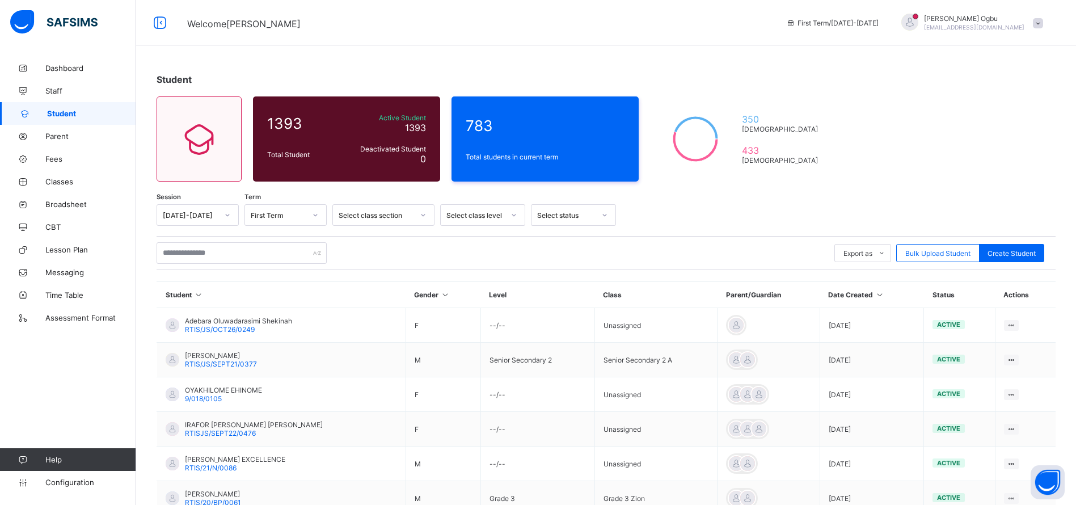
click at [1029, 249] on span "Create Student" at bounding box center [1011, 253] width 48 height 9
select select "**"
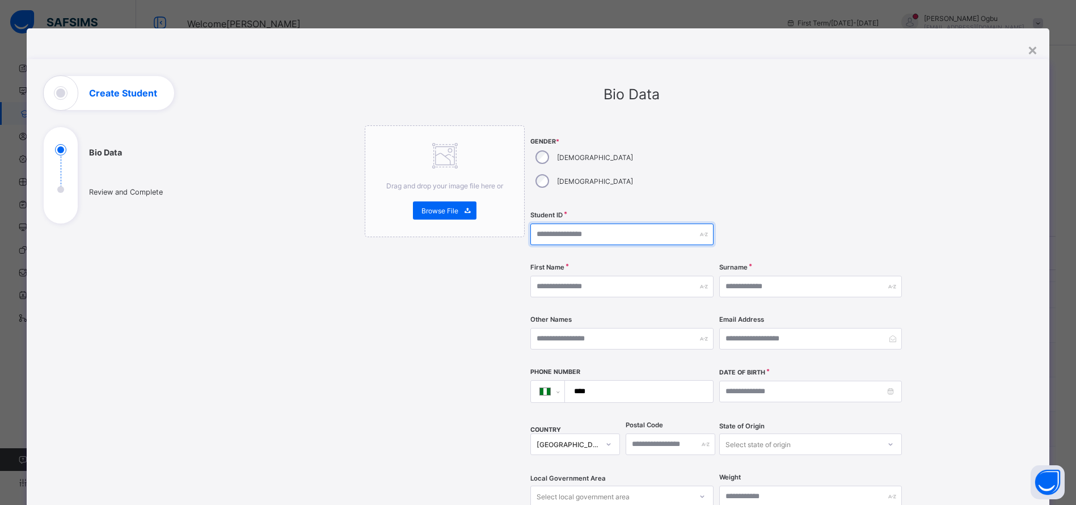
click at [554, 223] on input "text" at bounding box center [621, 234] width 183 height 22
type input "**********"
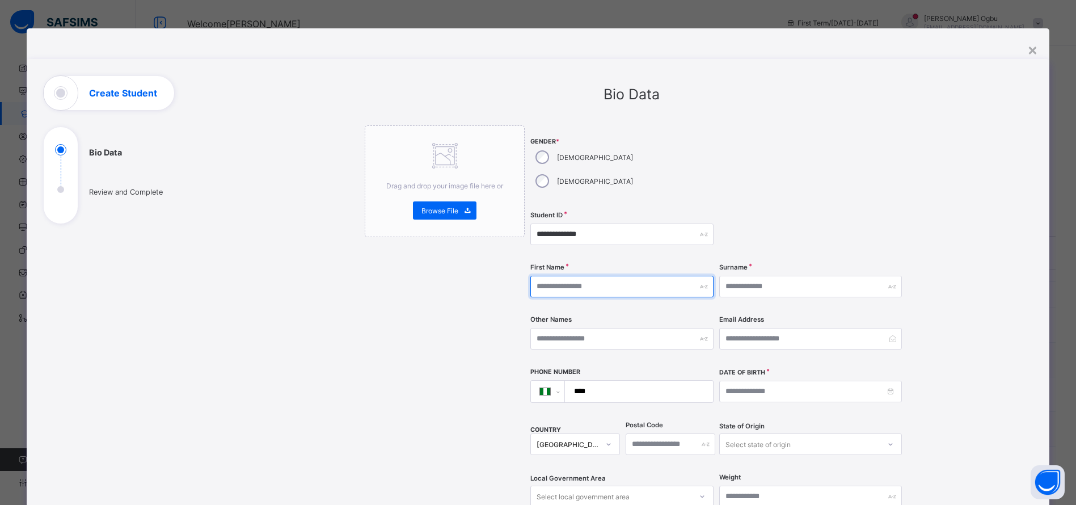
click at [569, 276] on input "text" at bounding box center [621, 287] width 183 height 22
type input "*****"
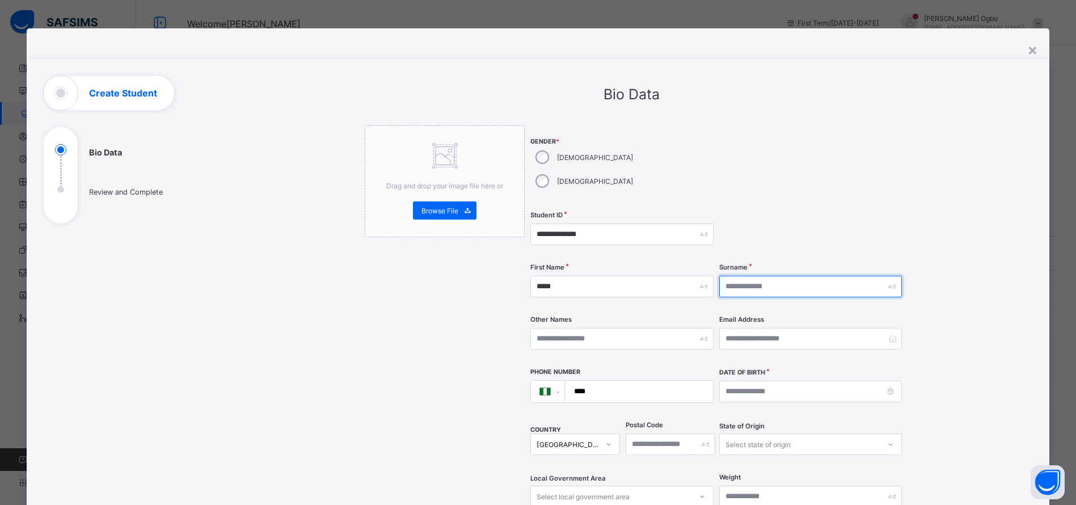
click at [815, 276] on input "text" at bounding box center [810, 287] width 183 height 22
type input "****"
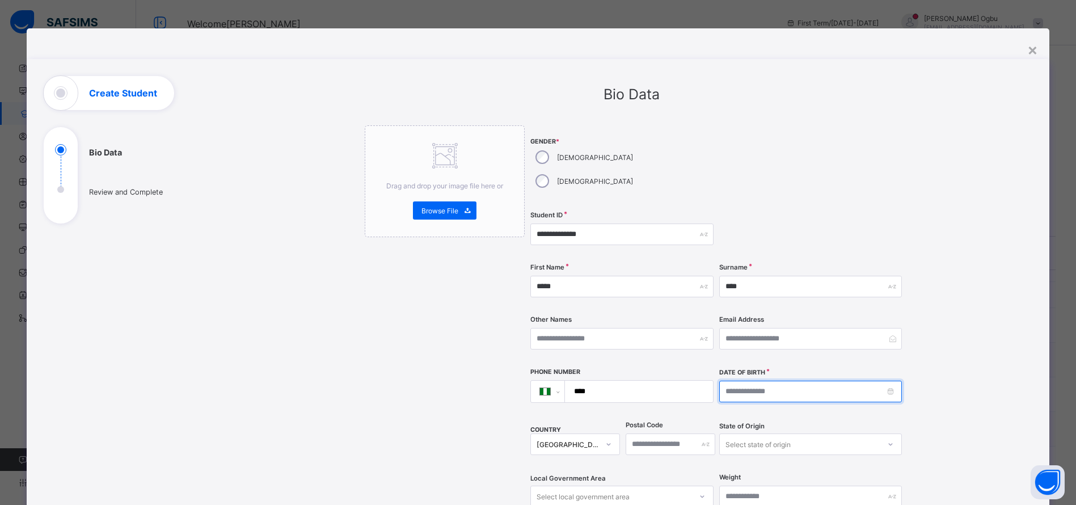
click at [883, 380] on input at bounding box center [810, 391] width 183 height 22
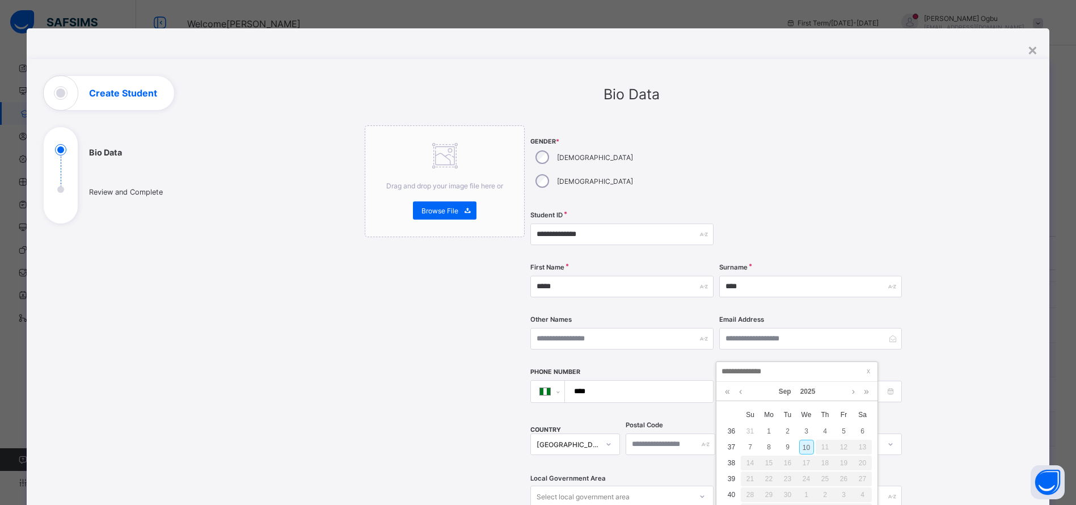
click at [804, 390] on link "2025" at bounding box center [808, 391] width 24 height 19
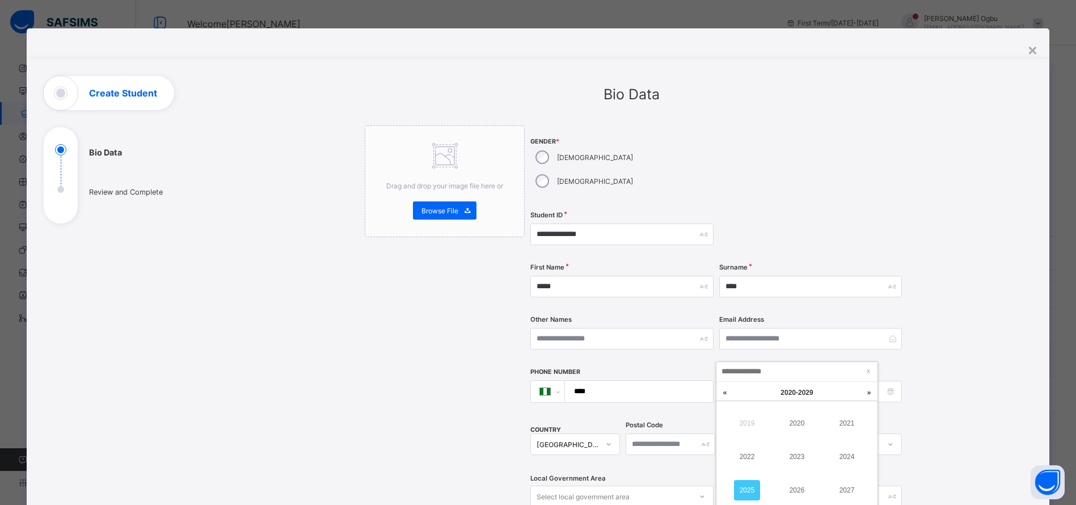
click at [726, 400] on link at bounding box center [724, 393] width 17 height 22
click at [741, 490] on link "2015" at bounding box center [747, 490] width 26 height 20
click at [784, 391] on link "Sep" at bounding box center [785, 391] width 22 height 19
click at [843, 424] on link "Mar" at bounding box center [847, 423] width 26 height 20
click at [826, 483] on div "26" at bounding box center [825, 478] width 15 height 15
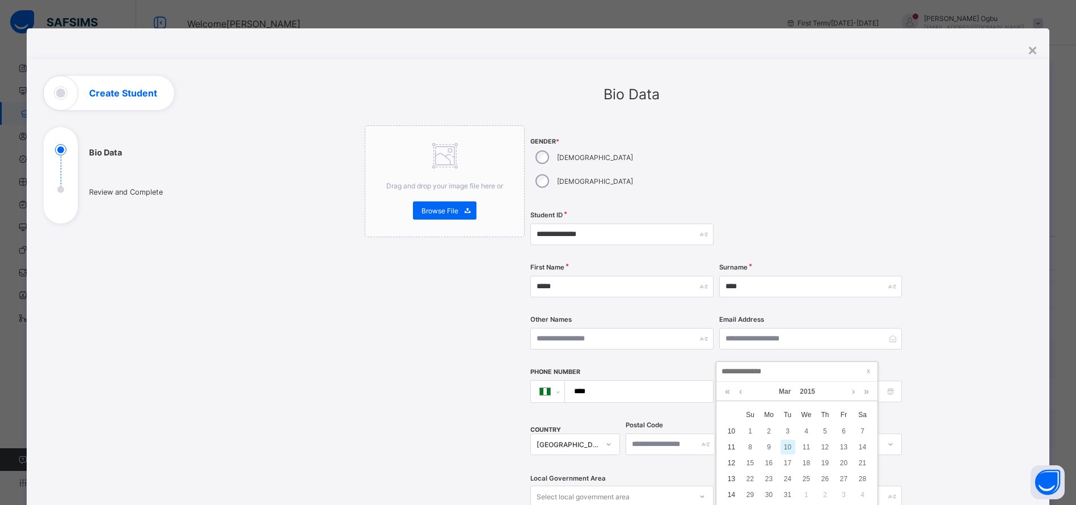
type input "**********"
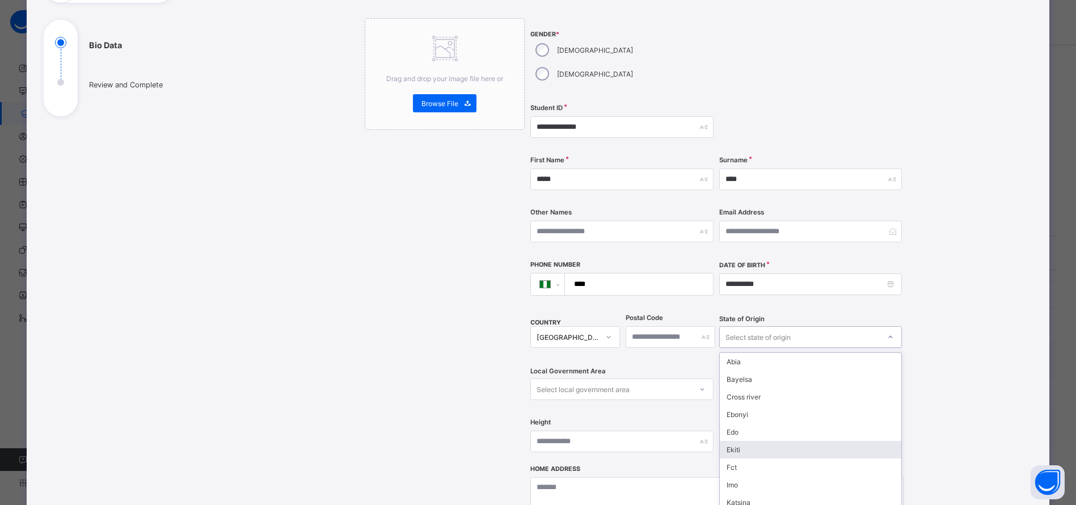
click at [805, 348] on div "option [PERSON_NAME] focused, 6 of 37. 37 results available. Use Up and Down to…" at bounding box center [810, 337] width 183 height 22
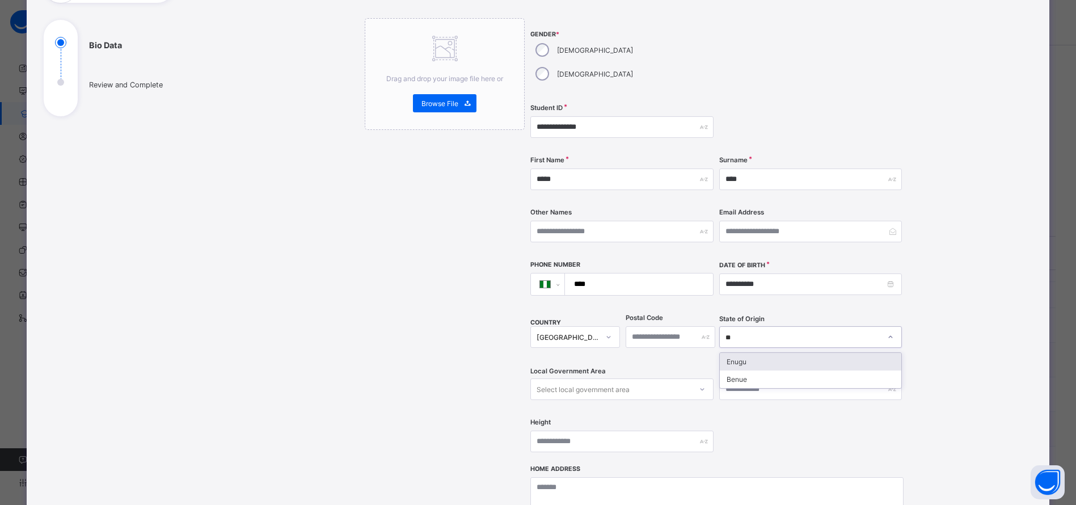
type input "***"
click at [764, 353] on div "Enugu" at bounding box center [810, 362] width 181 height 18
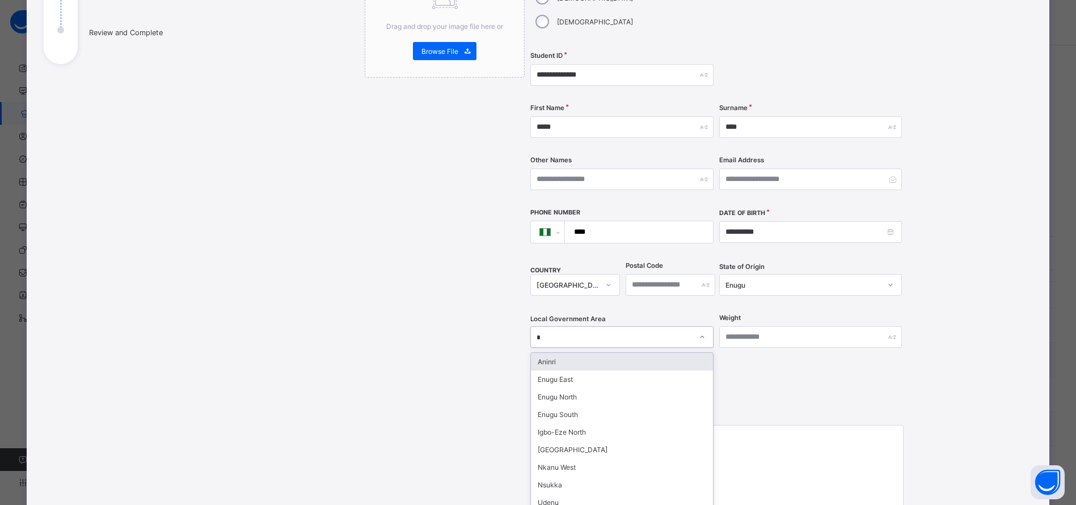
type input "**"
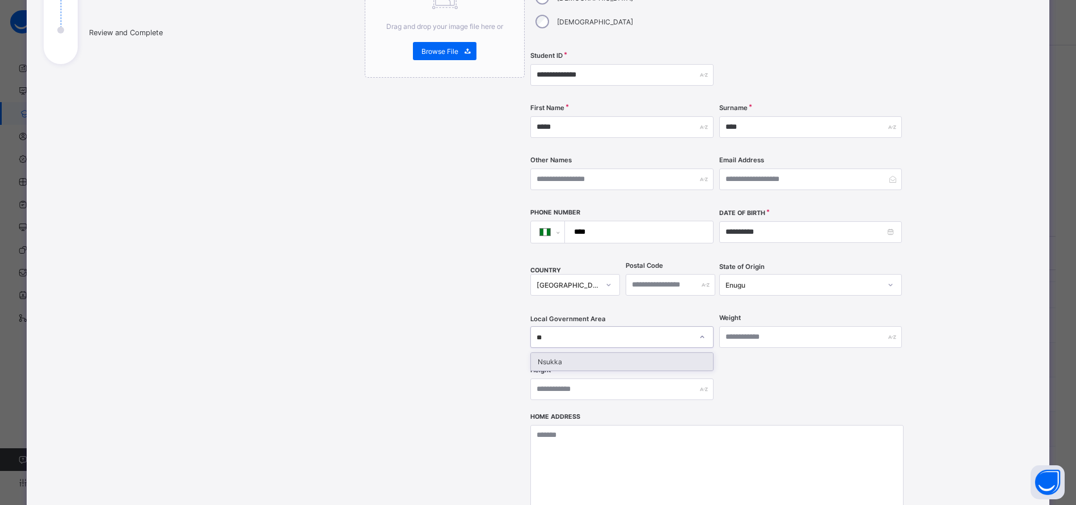
click at [634, 353] on div "Nsukka" at bounding box center [621, 362] width 181 height 18
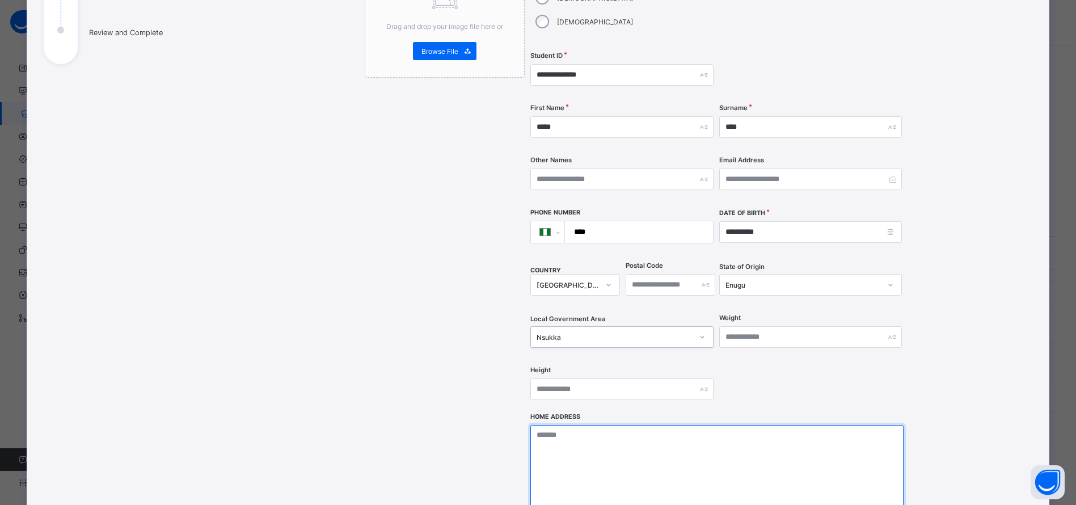
click at [602, 434] on textarea at bounding box center [716, 481] width 373 height 113
type textarea "**********"
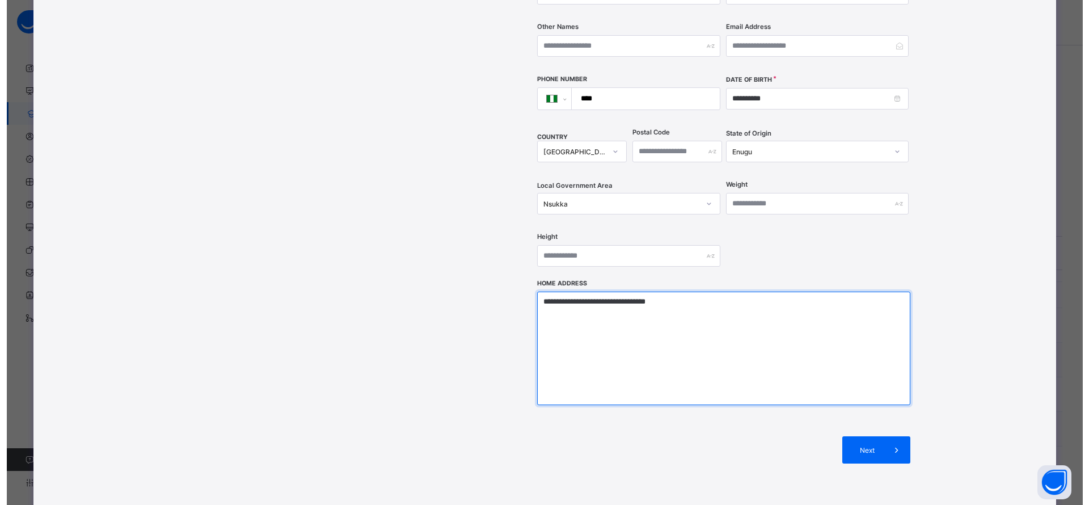
scroll to position [351, 0]
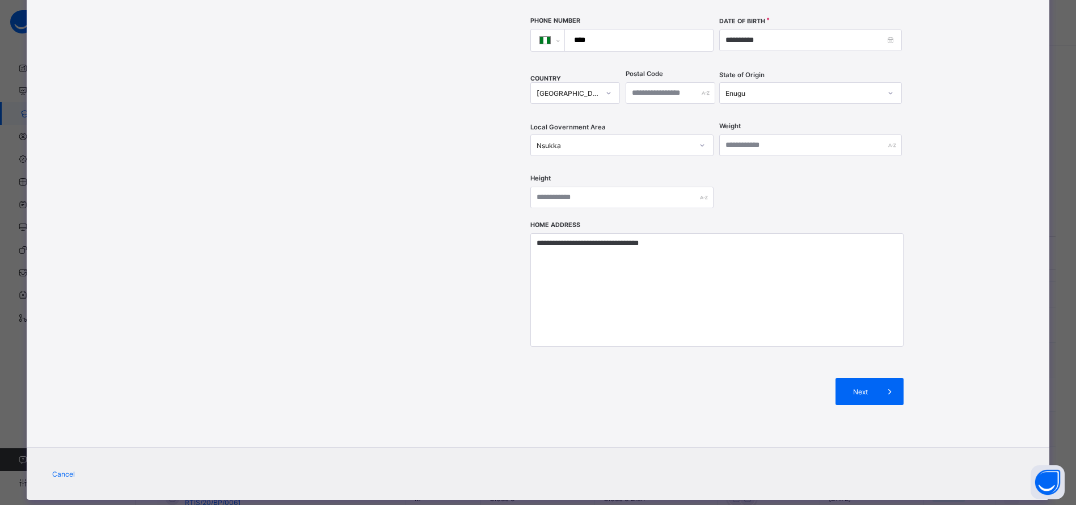
click at [860, 387] on span "Next" at bounding box center [860, 391] width 32 height 9
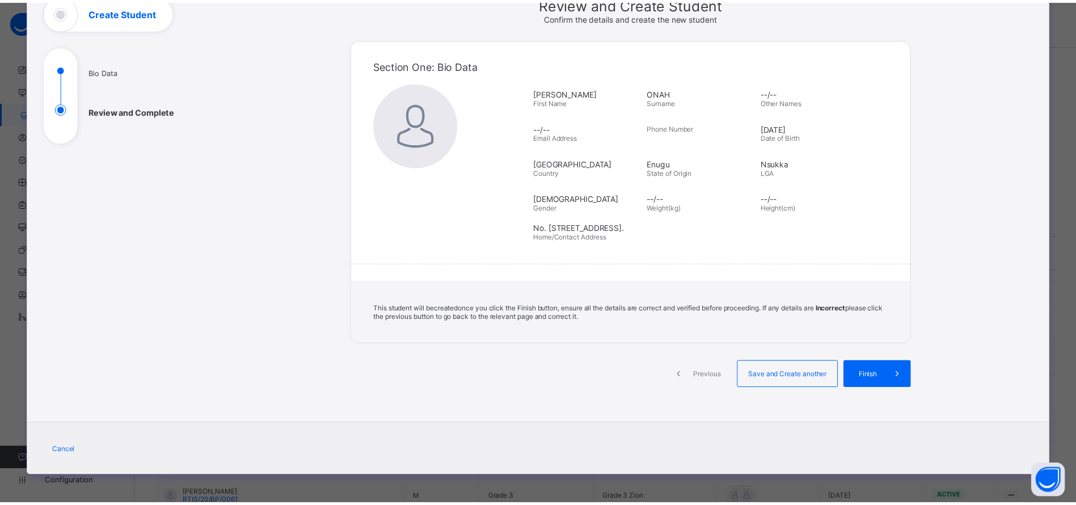
scroll to position [81, 0]
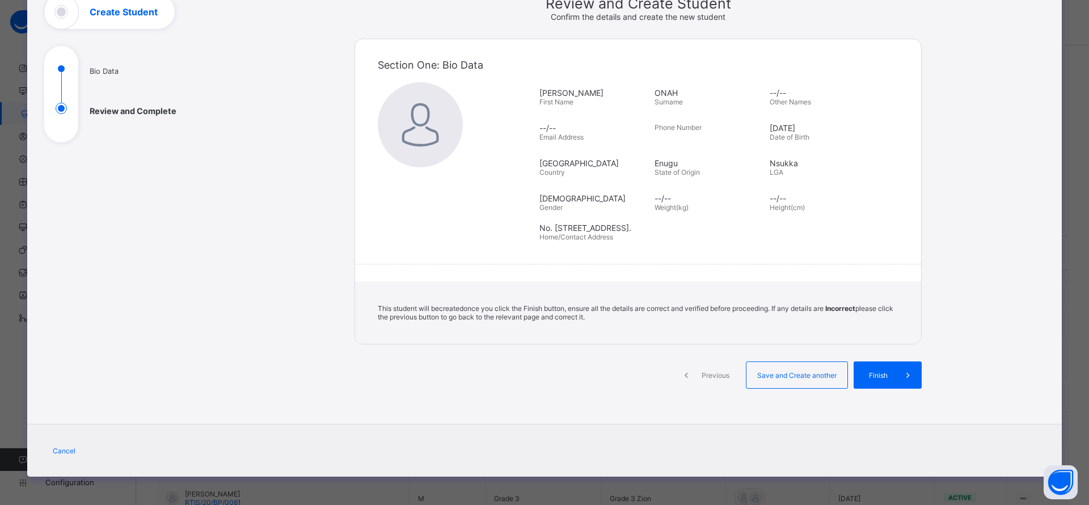
click at [889, 382] on div "Finish" at bounding box center [887, 374] width 68 height 27
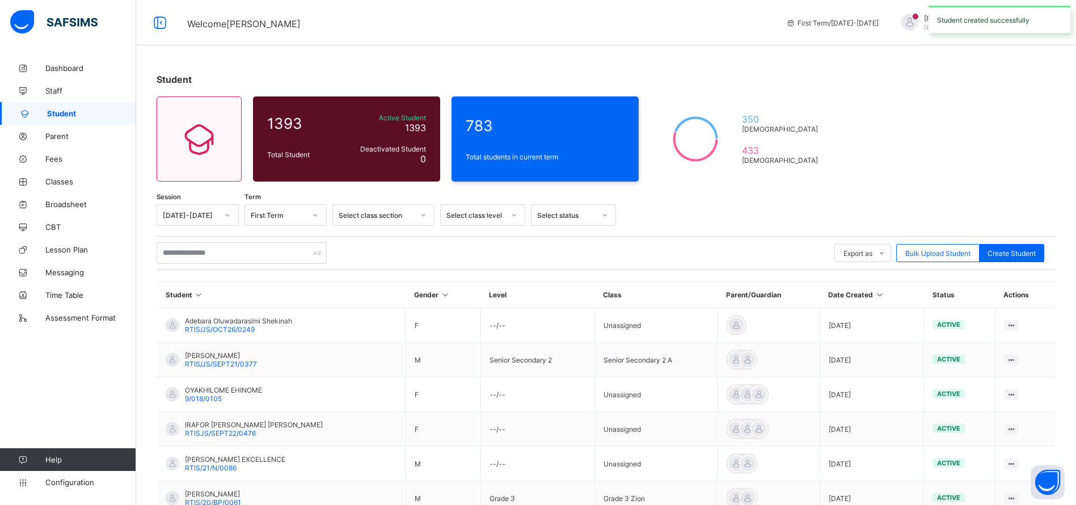
click at [1034, 253] on span "Create Student" at bounding box center [1011, 253] width 48 height 9
select select "**"
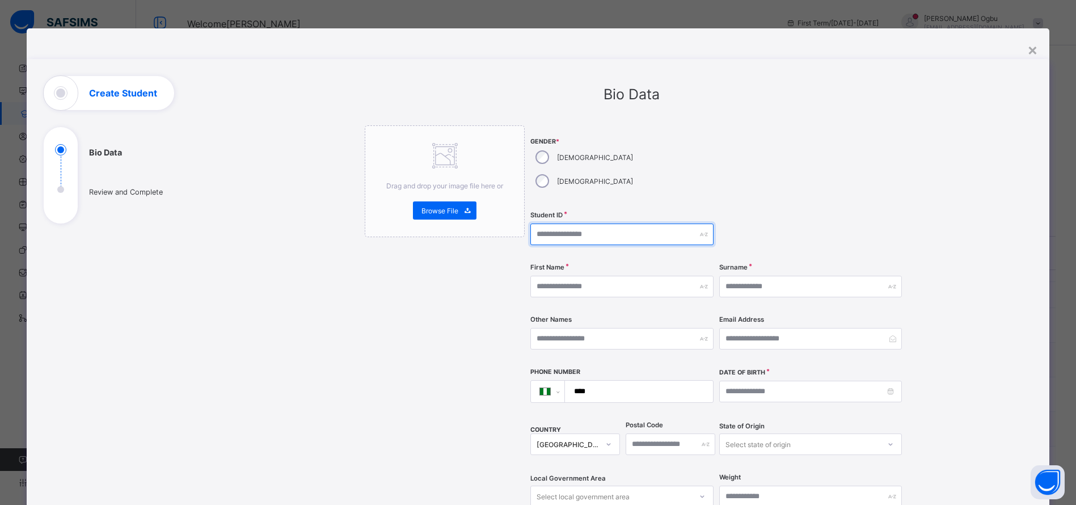
click at [572, 223] on input "text" at bounding box center [621, 234] width 183 height 22
click at [551, 223] on input "**********" at bounding box center [621, 234] width 183 height 22
type input "**********"
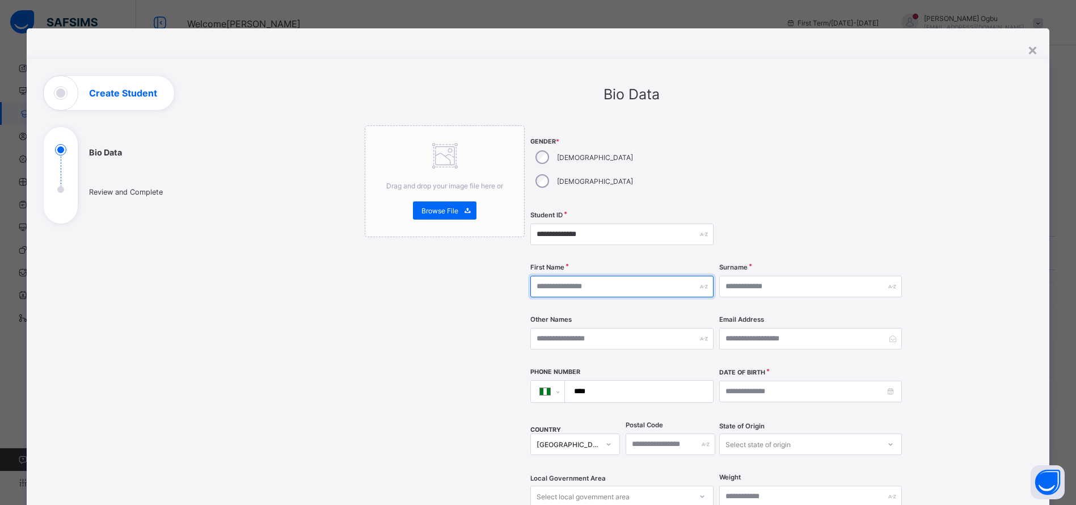
click at [557, 276] on input "text" at bounding box center [621, 287] width 183 height 22
type input "******"
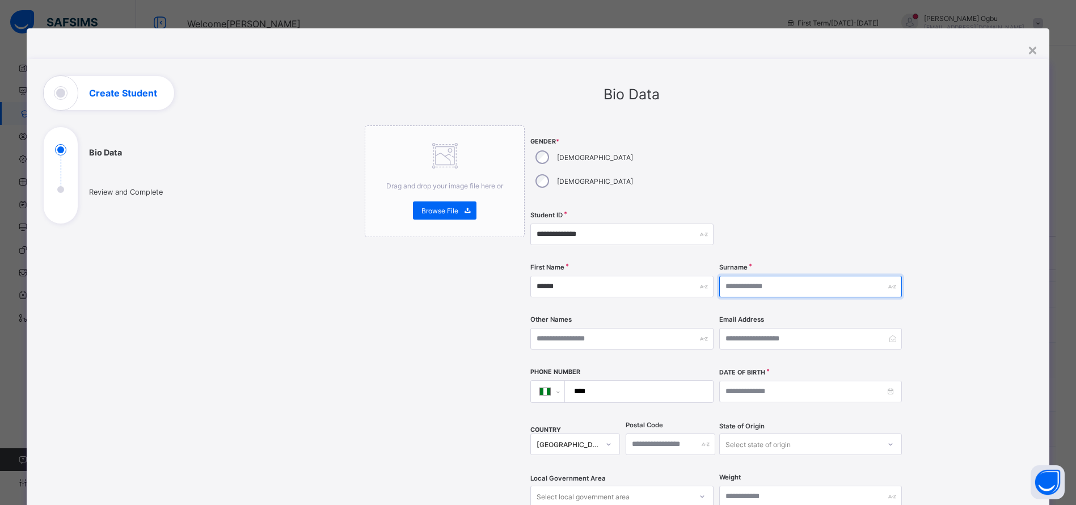
click at [732, 276] on input "text" at bounding box center [810, 287] width 183 height 22
type input "****"
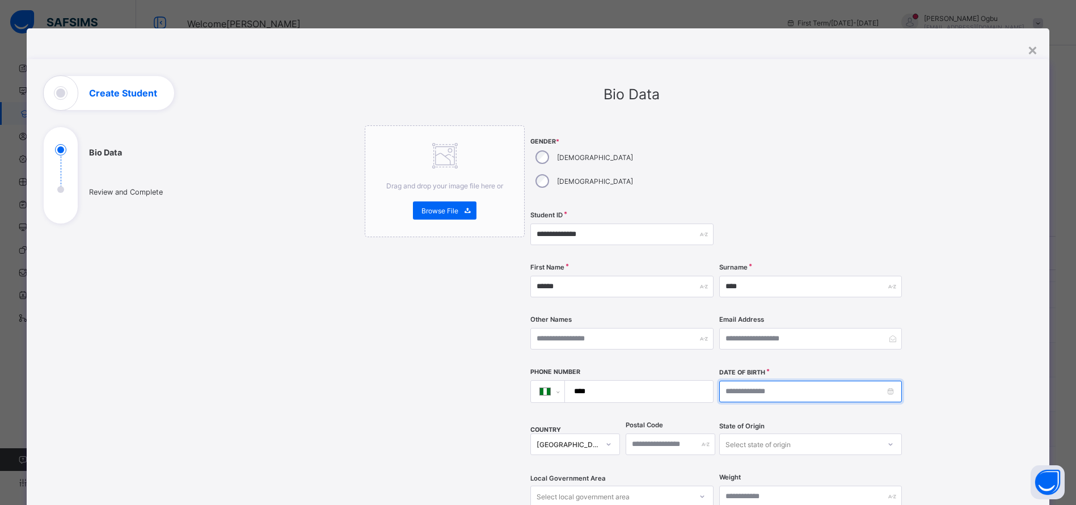
click at [748, 380] on input at bounding box center [810, 391] width 183 height 22
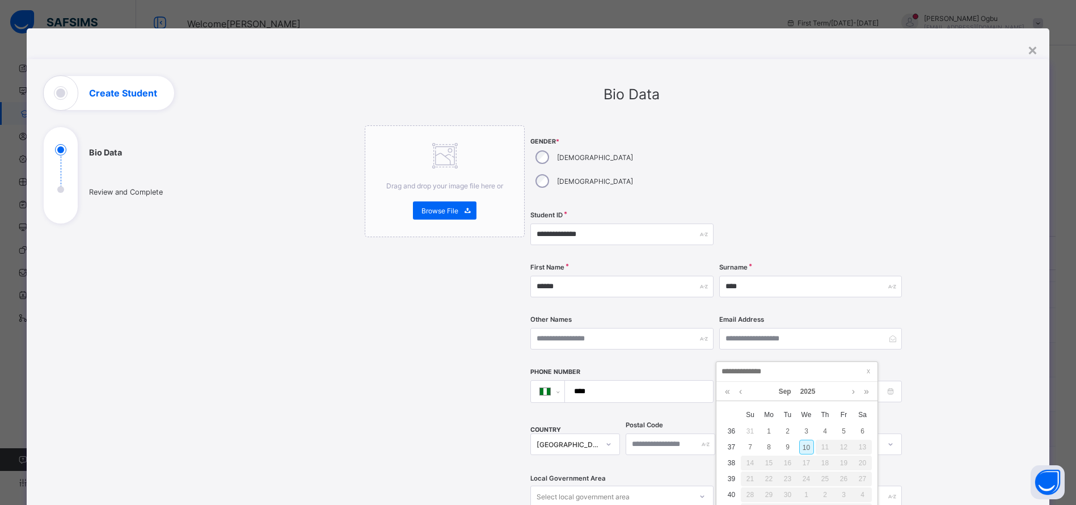
click at [804, 391] on link "2025" at bounding box center [808, 391] width 24 height 19
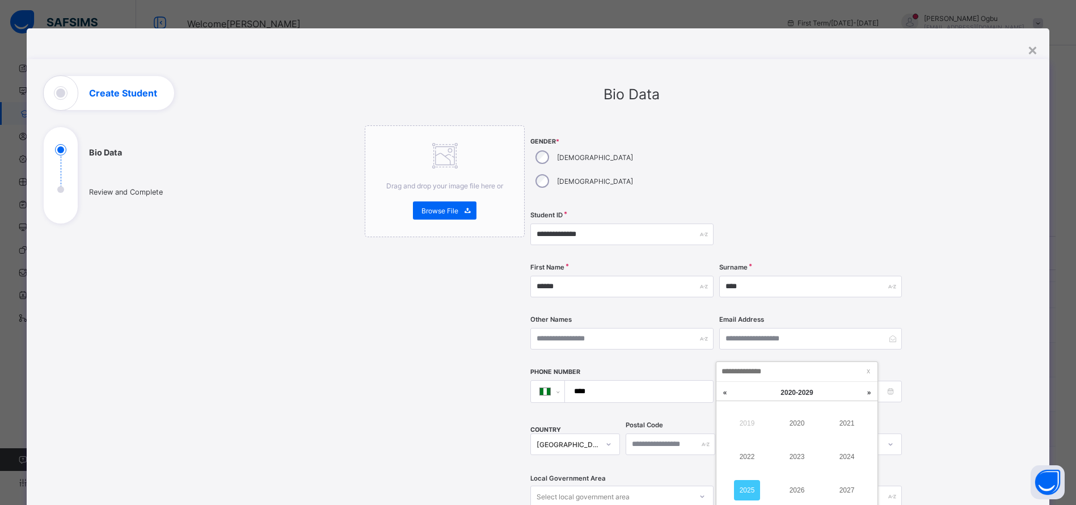
click at [725, 396] on link at bounding box center [724, 393] width 17 height 22
click at [796, 485] on link "2016" at bounding box center [797, 490] width 26 height 20
click at [852, 394] on link at bounding box center [853, 391] width 9 height 19
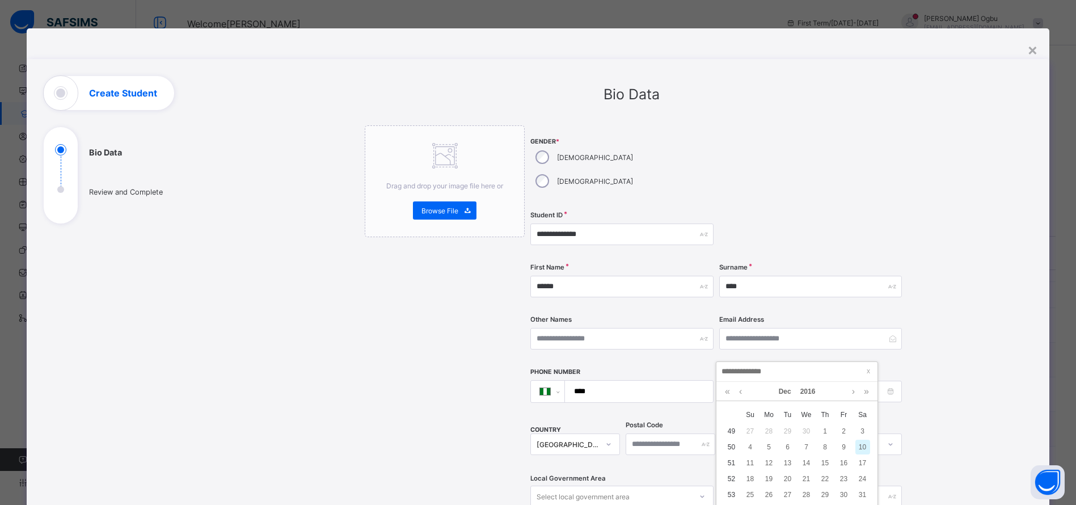
click at [789, 476] on div "20" at bounding box center [787, 478] width 15 height 15
type input "**********"
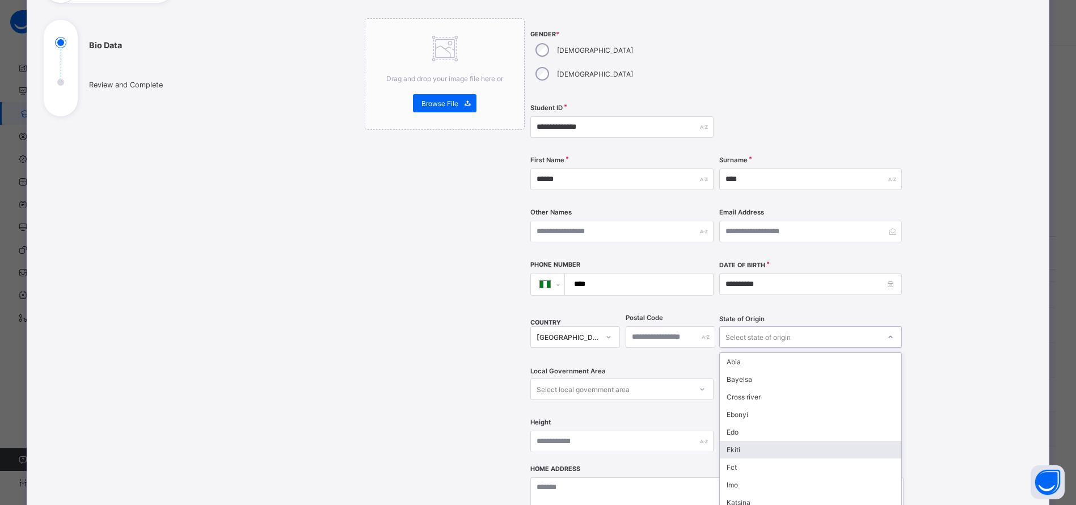
click at [751, 348] on div "option [PERSON_NAME] focused, 6 of 37. 37 results available. Use Up and Down to…" at bounding box center [810, 337] width 183 height 22
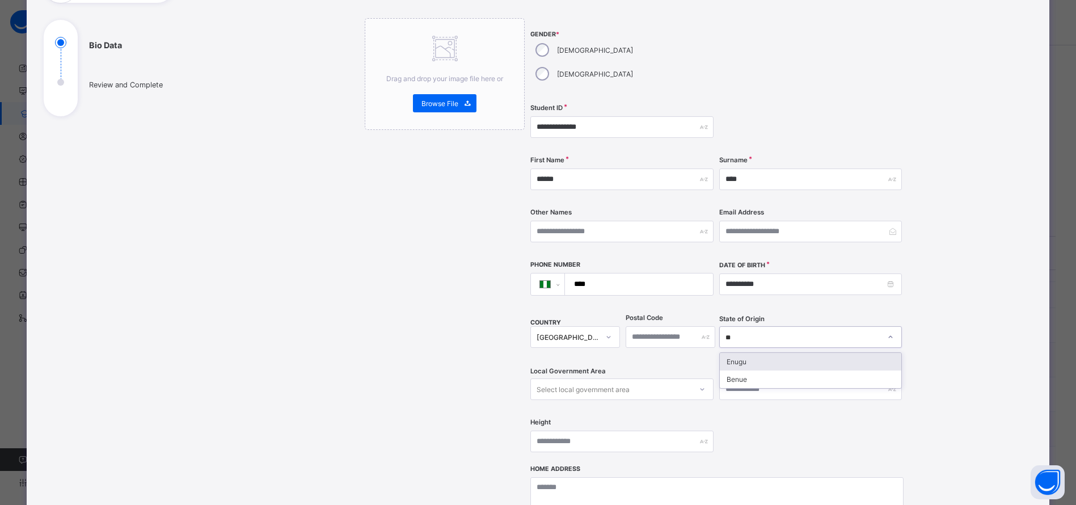
type input "***"
click at [749, 353] on div "Enugu" at bounding box center [810, 362] width 181 height 18
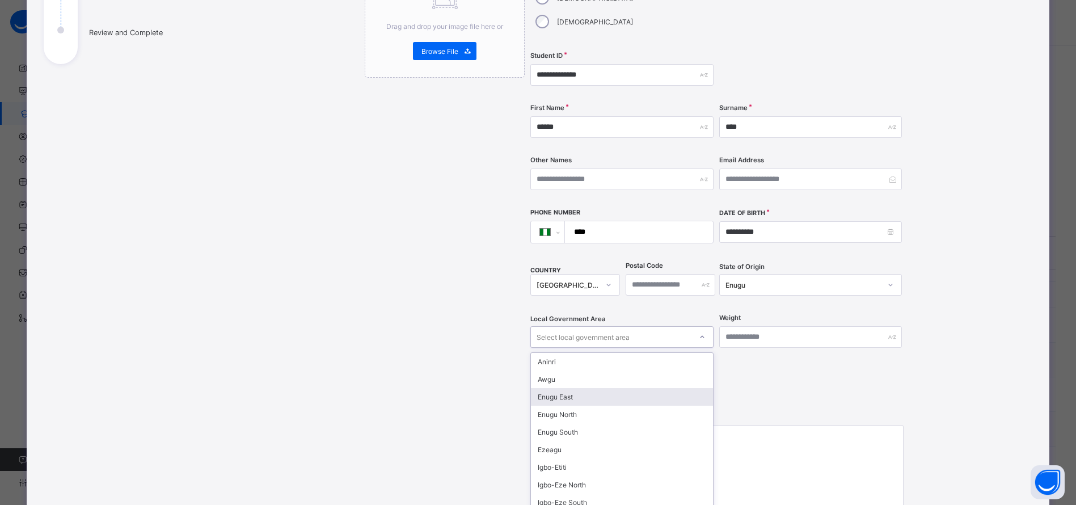
click at [656, 348] on div "option Enugu East focused, 3 of 17. 17 results available. Use Up and Down to ch…" at bounding box center [621, 337] width 183 height 22
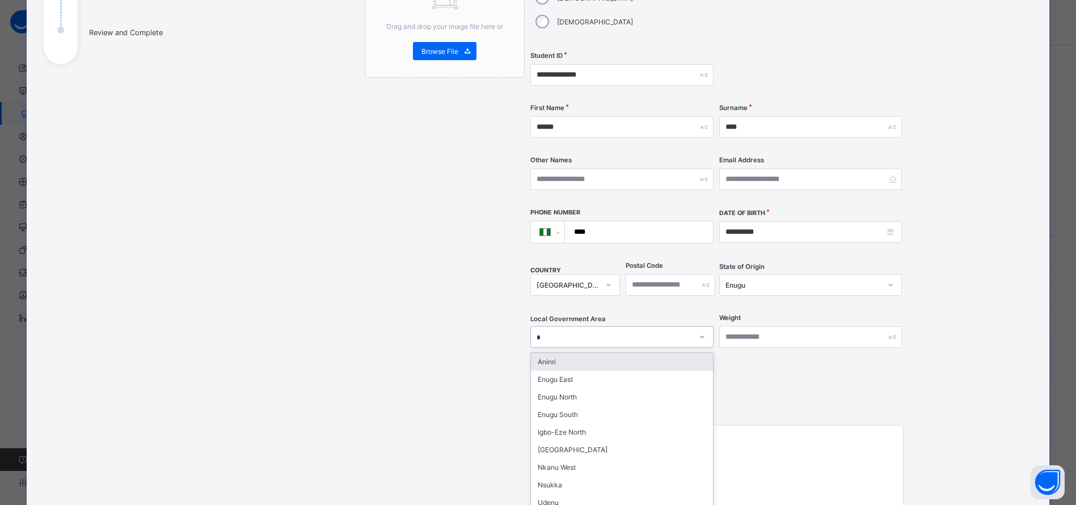
type input "**"
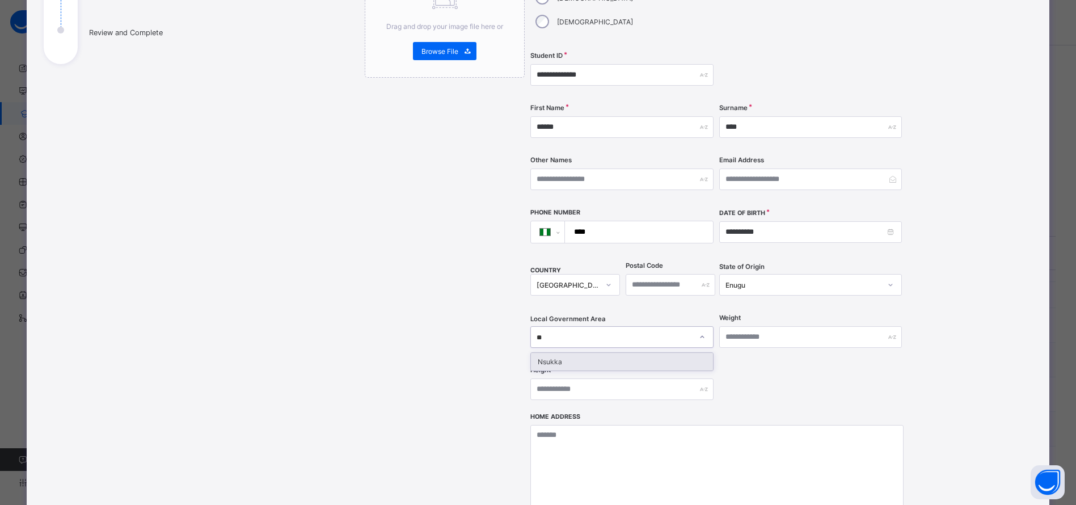
click at [642, 353] on div "Nsukka" at bounding box center [621, 362] width 181 height 18
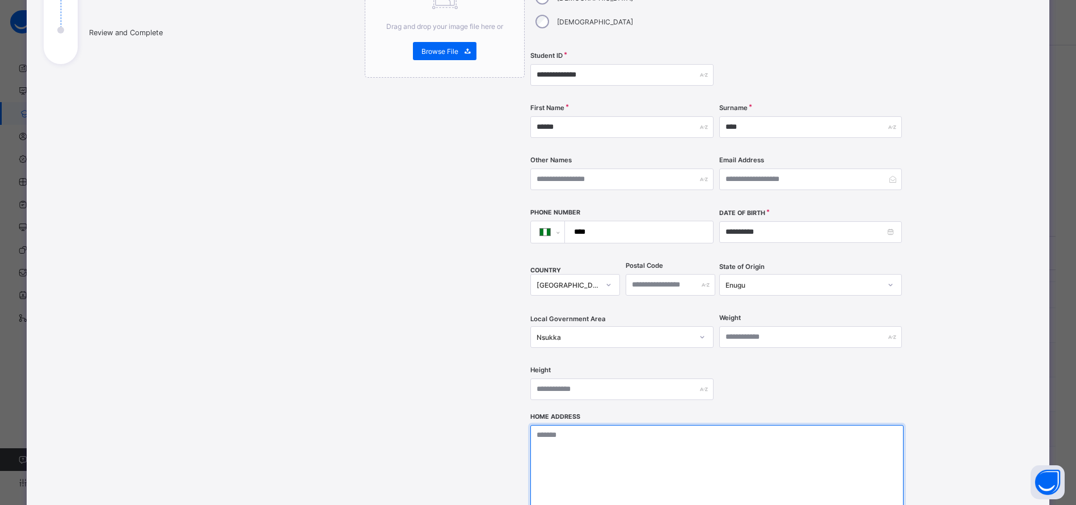
click at [588, 436] on textarea at bounding box center [716, 481] width 373 height 113
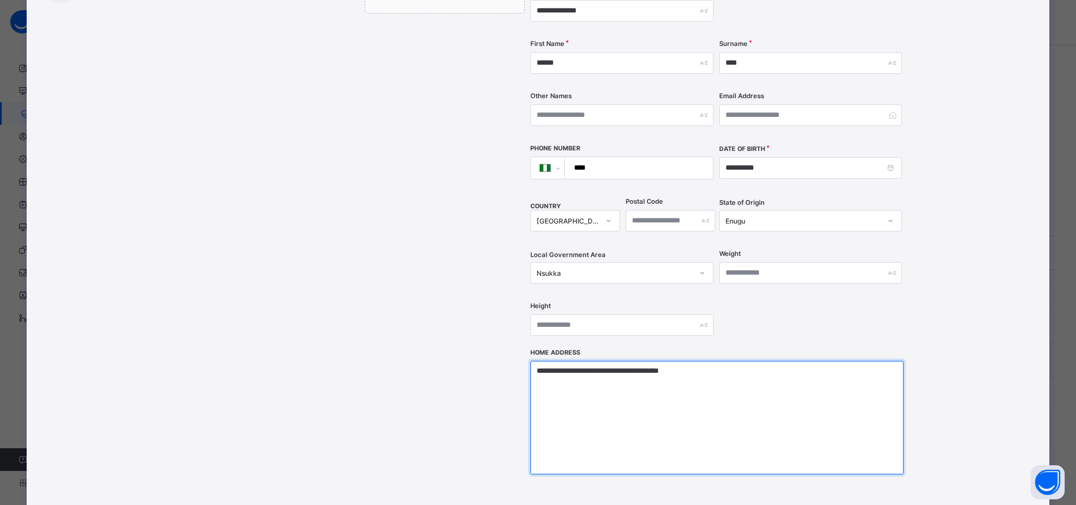
scroll to position [268, 0]
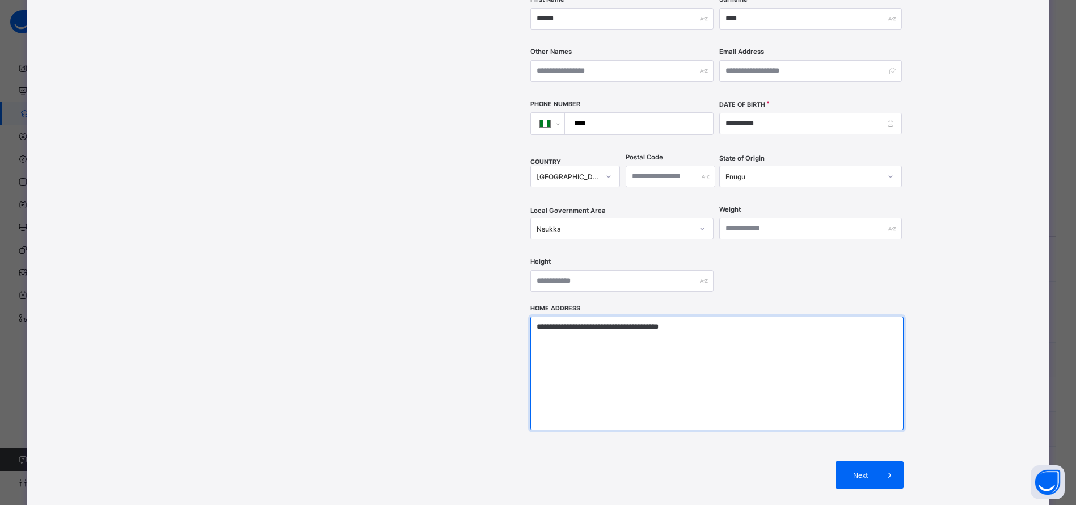
click at [668, 316] on textarea "**********" at bounding box center [716, 372] width 373 height 113
type textarea "**********"
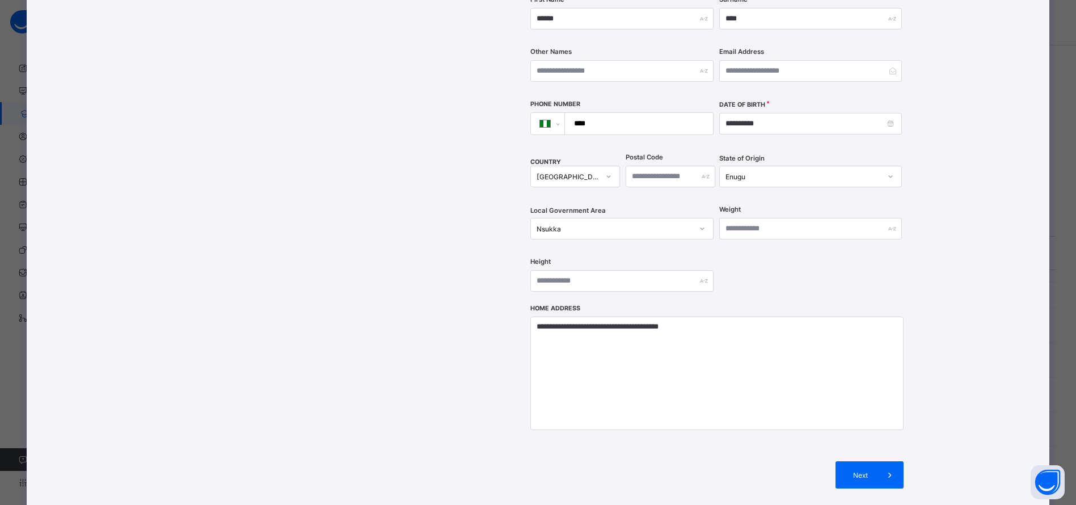
click at [862, 471] on span "Next" at bounding box center [860, 475] width 32 height 9
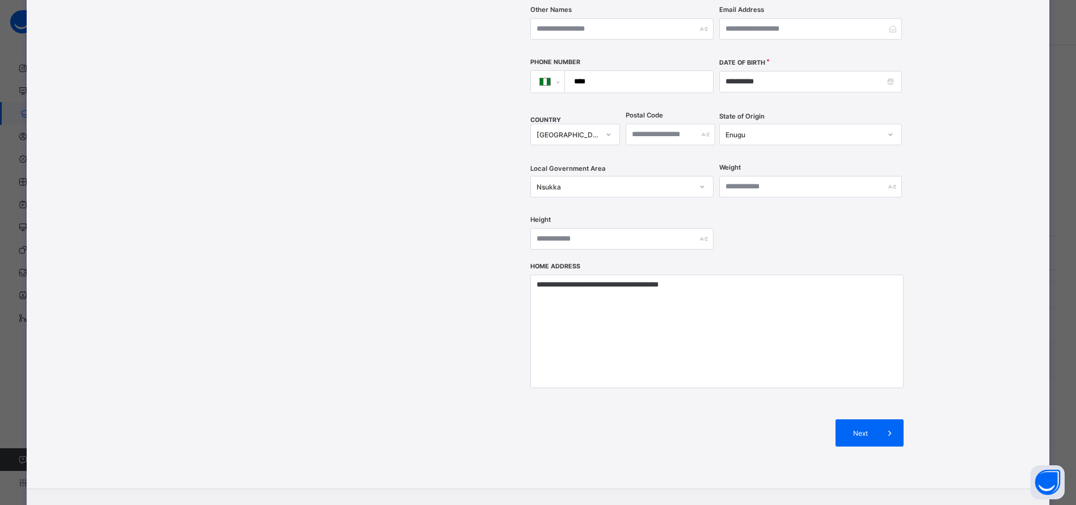
scroll to position [316, 0]
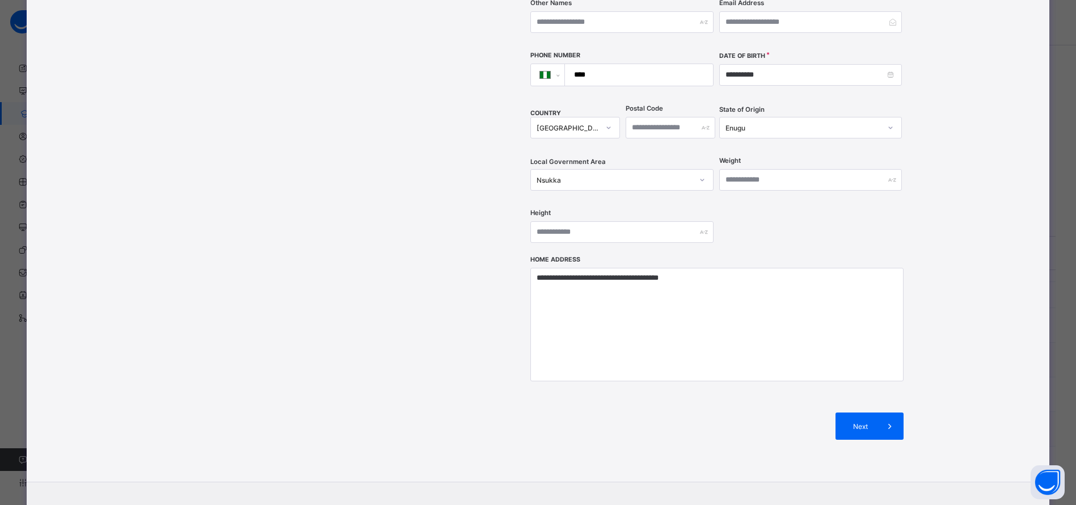
click at [861, 422] on span "Next" at bounding box center [860, 426] width 32 height 9
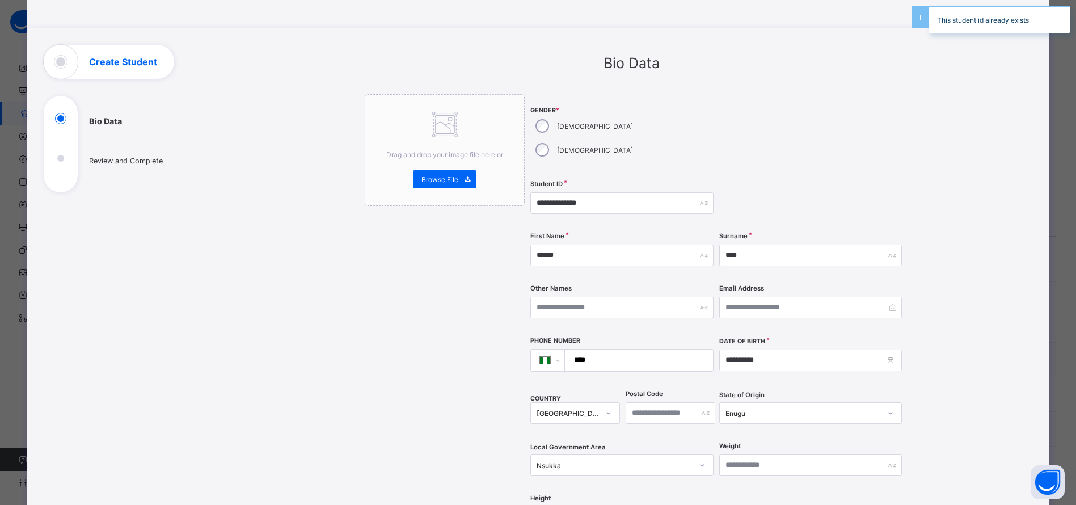
scroll to position [0, 0]
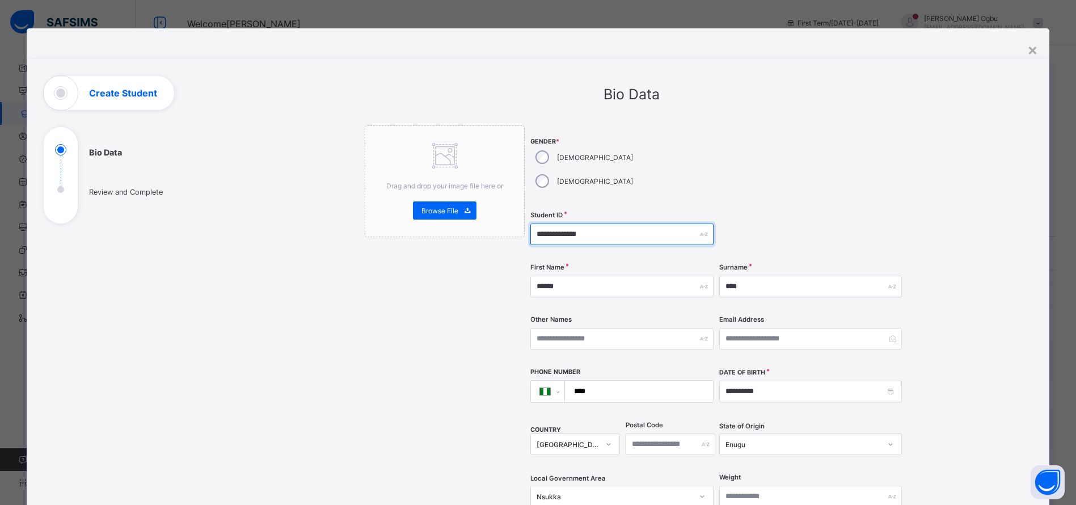
drag, startPoint x: 598, startPoint y: 213, endPoint x: 444, endPoint y: 191, distance: 155.2
click at [444, 191] on div "**********" at bounding box center [631, 449] width 533 height 648
click at [658, 138] on span "Gender *" at bounding box center [621, 141] width 183 height 7
click at [1033, 52] on div "×" at bounding box center [1032, 49] width 11 height 19
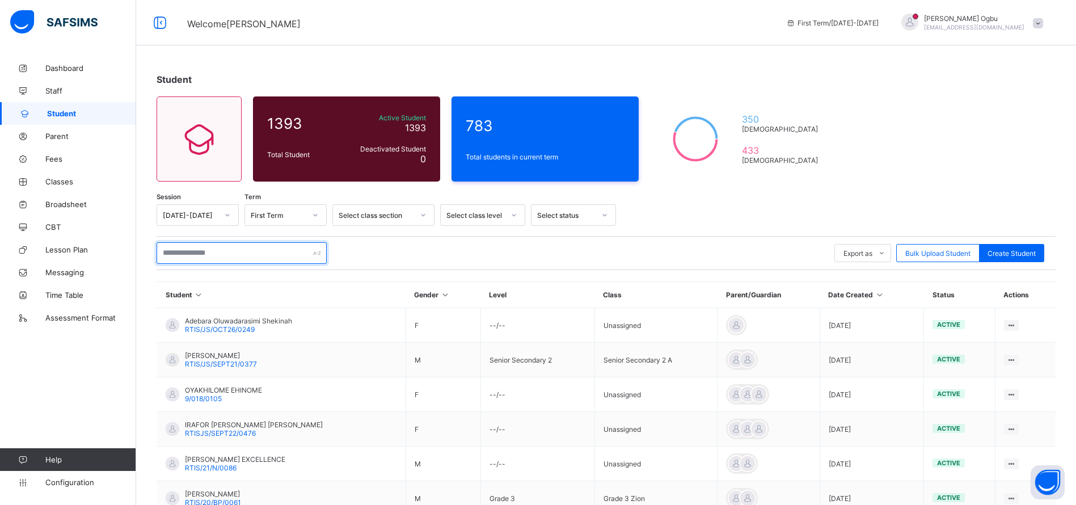
click at [270, 260] on input "text" at bounding box center [242, 253] width 170 height 22
paste input "**********"
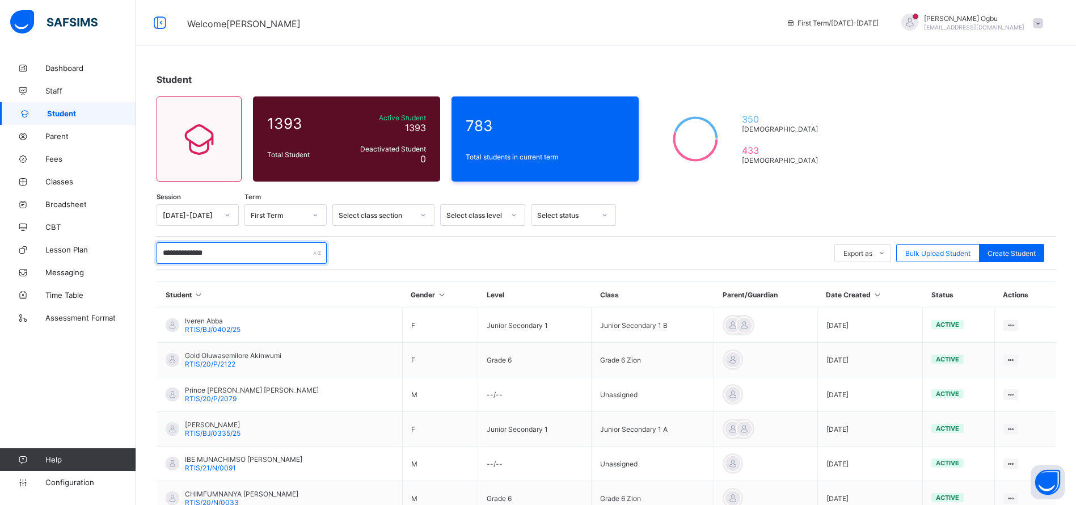
click at [188, 249] on input "**********" at bounding box center [242, 253] width 170 height 22
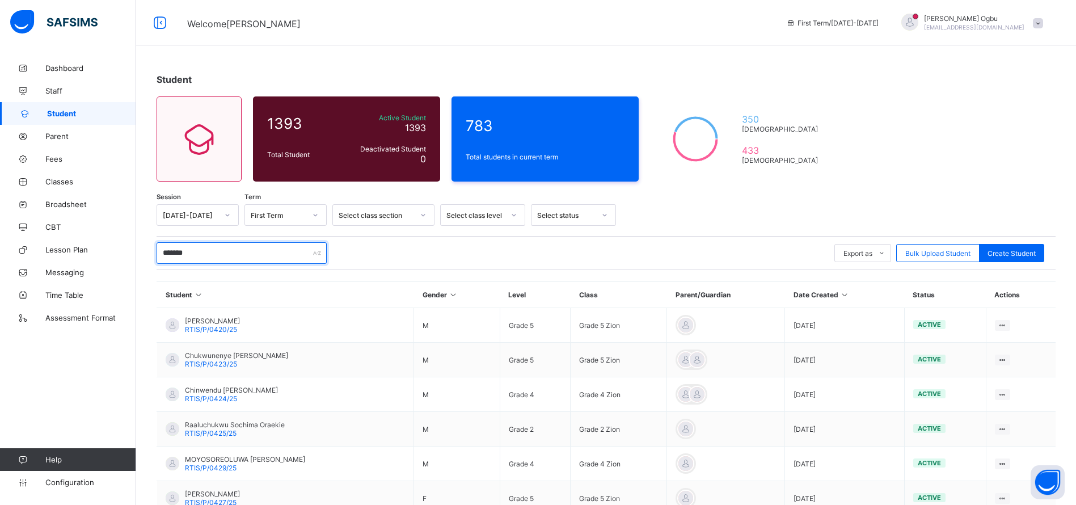
type input "*******"
drag, startPoint x: 243, startPoint y: 466, endPoint x: 178, endPoint y: 456, distance: 65.8
click at [178, 456] on div "MOYOSOREOLUWA [PERSON_NAME] RTIS/P/0429/25" at bounding box center [235, 463] width 139 height 17
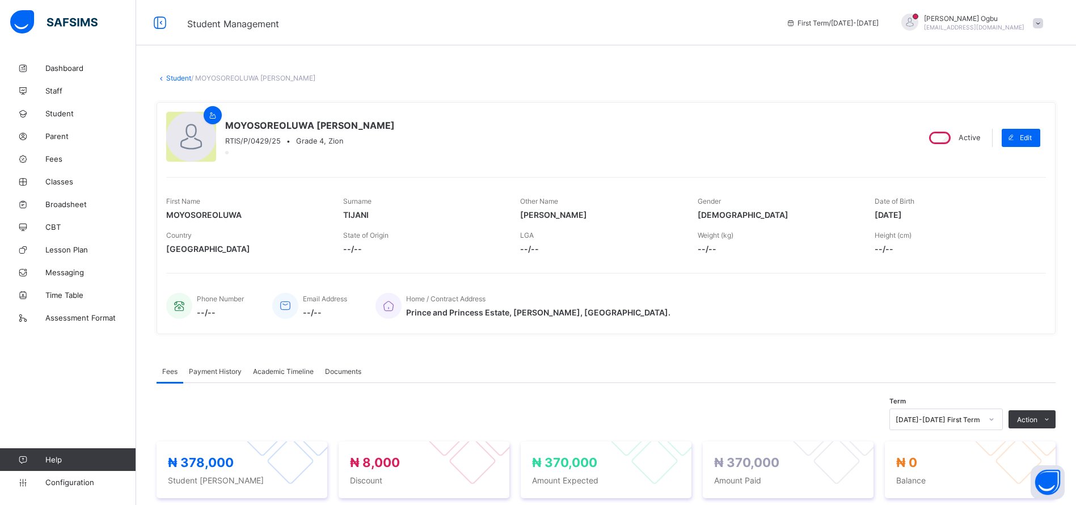
click at [349, 137] on div "RTIS/P/0429/25 • Grade 4, [GEOGRAPHIC_DATA]" at bounding box center [310, 141] width 170 height 9
drag, startPoint x: 281, startPoint y: 137, endPoint x: 220, endPoint y: 120, distance: 63.0
click at [220, 120] on div "MOYOSOREOLUWA [PERSON_NAME] RTIS/P/0429/25 • Grade 4, [GEOGRAPHIC_DATA]" at bounding box center [537, 138] width 743 height 52
copy div "MOYOSOREOLUWA [PERSON_NAME] RTIS/P/0429/25"
click at [872, 278] on div "Phone Number --/-- Email Address --/-- Home / Contract Address [GEOGRAPHIC_DATA…" at bounding box center [605, 299] width 879 height 52
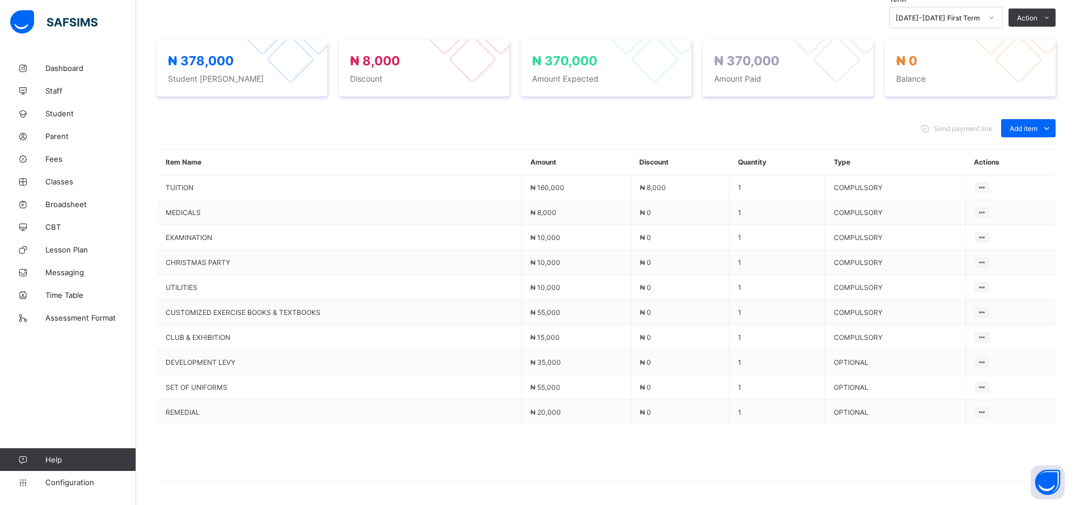
scroll to position [405, 0]
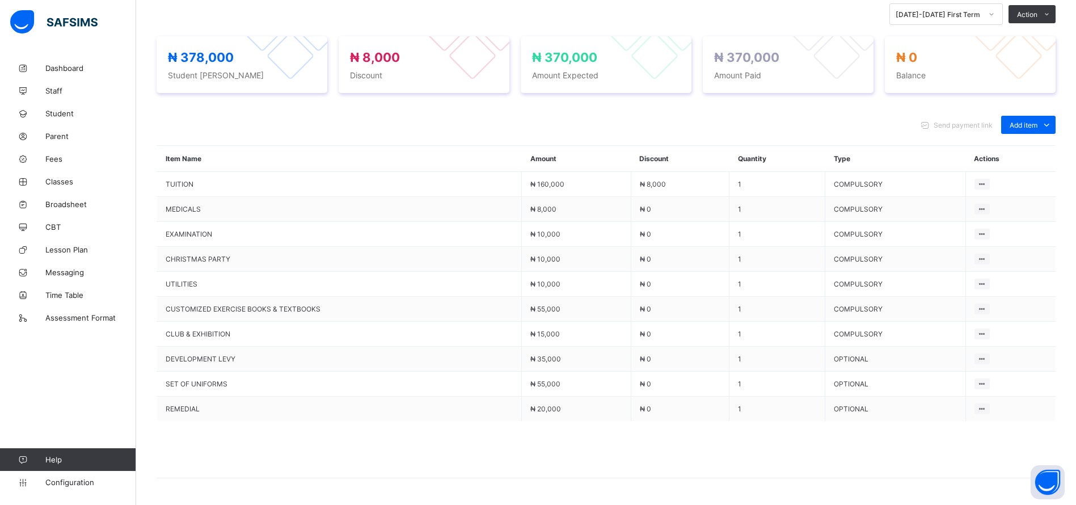
click at [54, 163] on span "Fees" at bounding box center [90, 158] width 91 height 9
